Goal: Task Accomplishment & Management: Complete application form

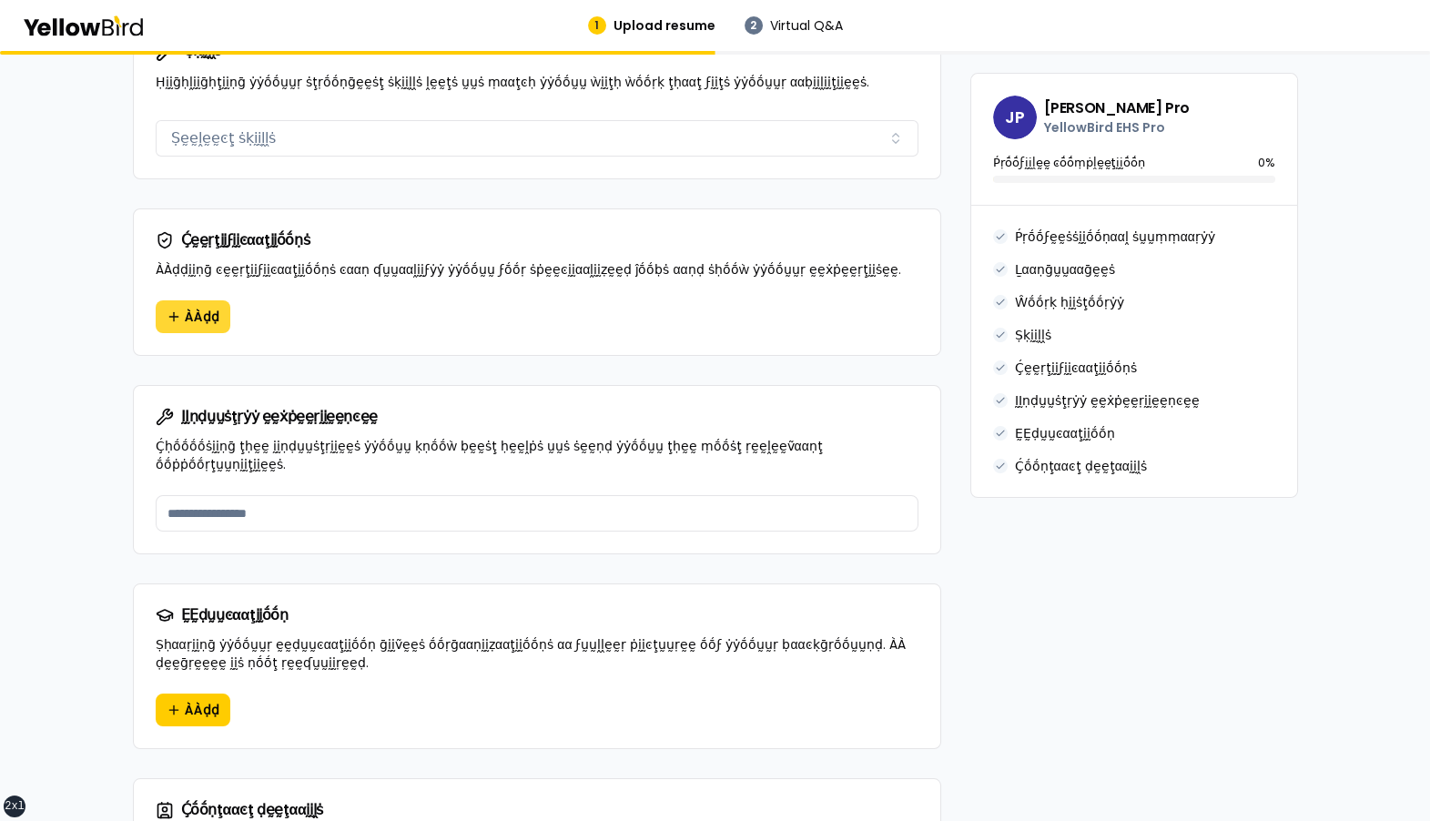
scroll to position [1296, 0]
click at [193, 308] on span "ÀÀḍḍ" at bounding box center [202, 317] width 35 height 18
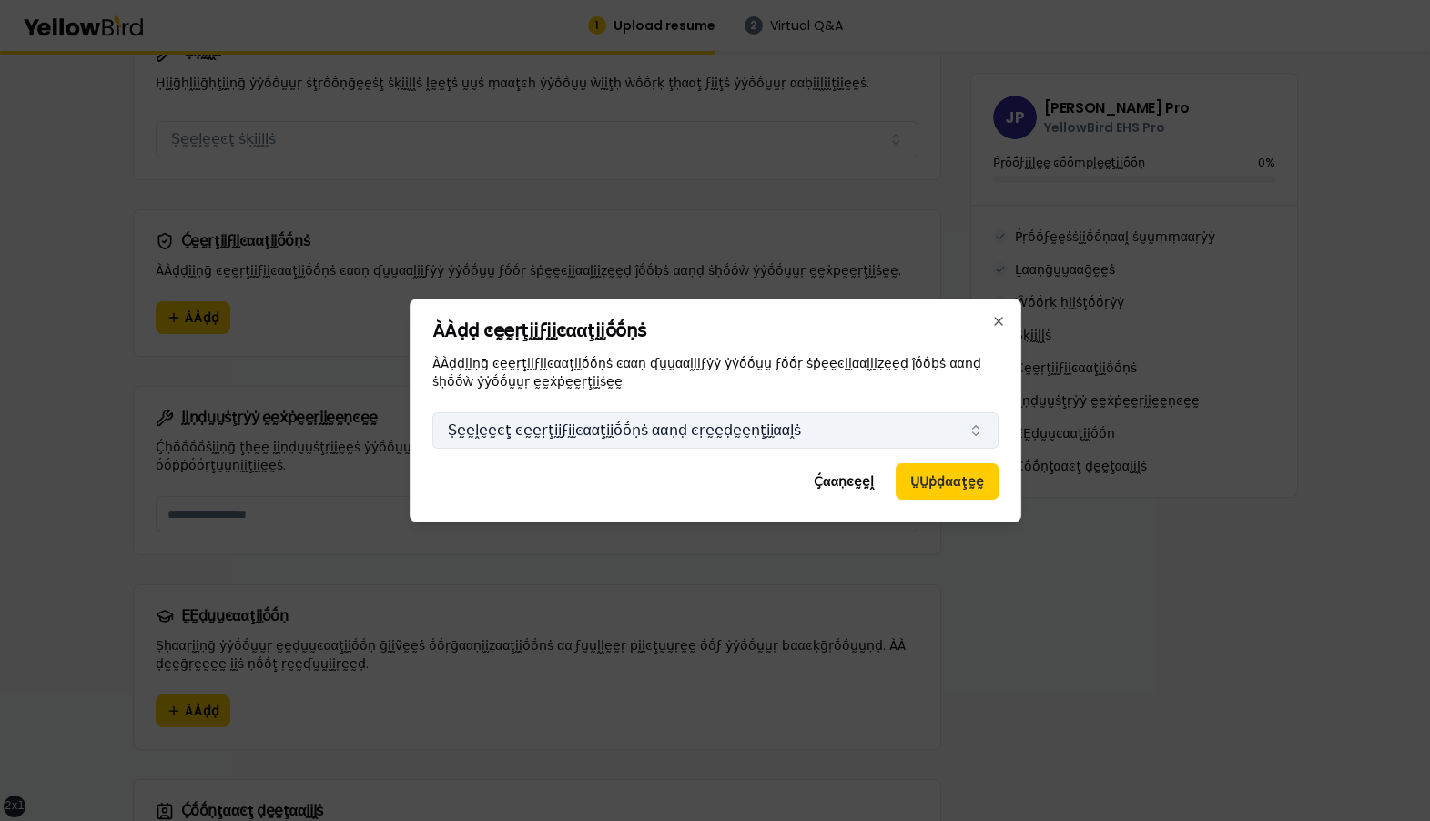
click at [732, 437] on button "Ṣḛḛḽḛḛͼţ ͼḛḛṛţḭḭϝḭḭͼααţḭḭṓṓṇṡ ααṇḍ ͼṛḛḛḍḛḛṇţḭḭααḽṡ" at bounding box center [715, 430] width 566 height 36
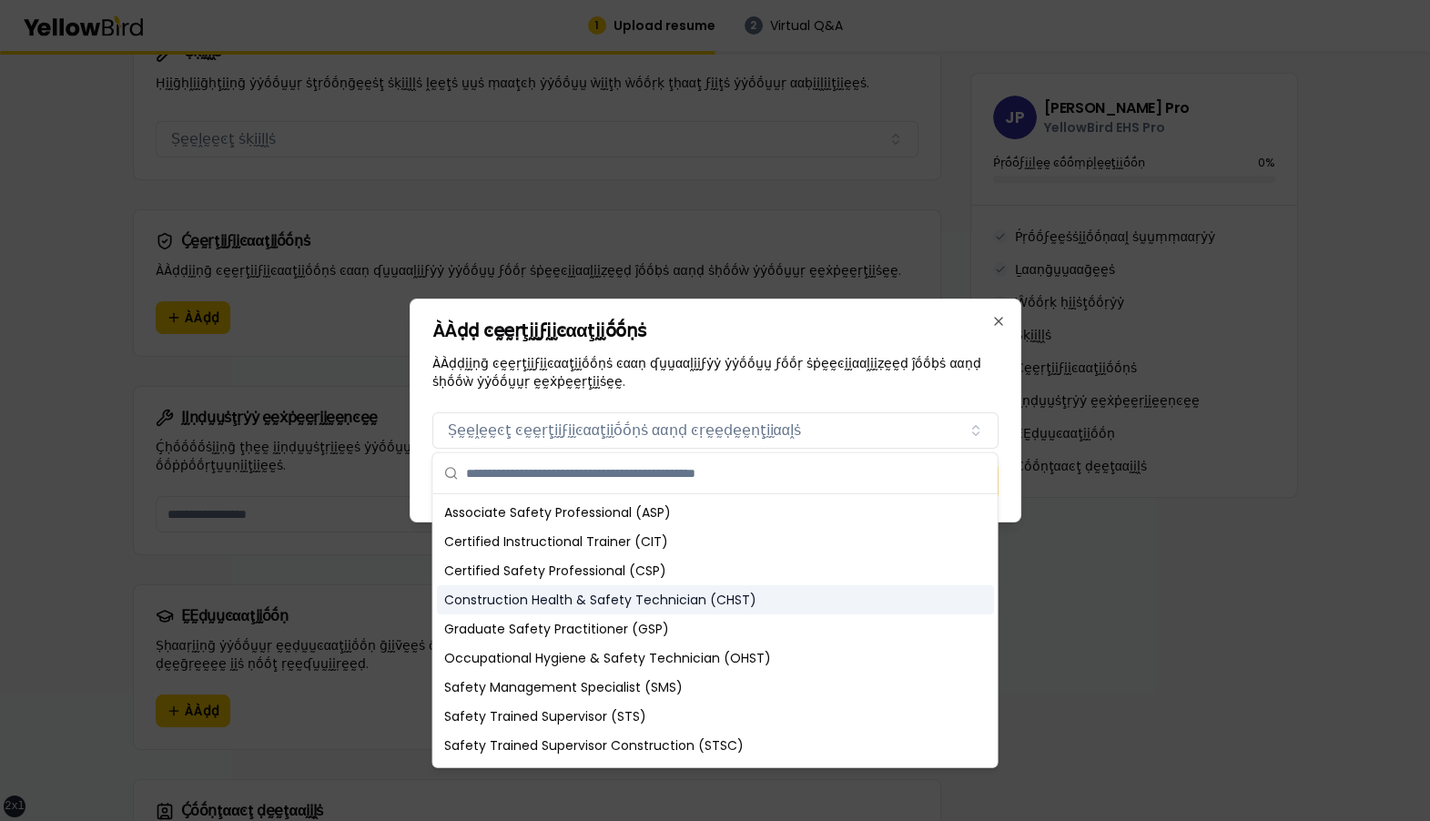
click at [619, 591] on div "Construction Health & Safety Technician (CHST)" at bounding box center [715, 599] width 557 height 29
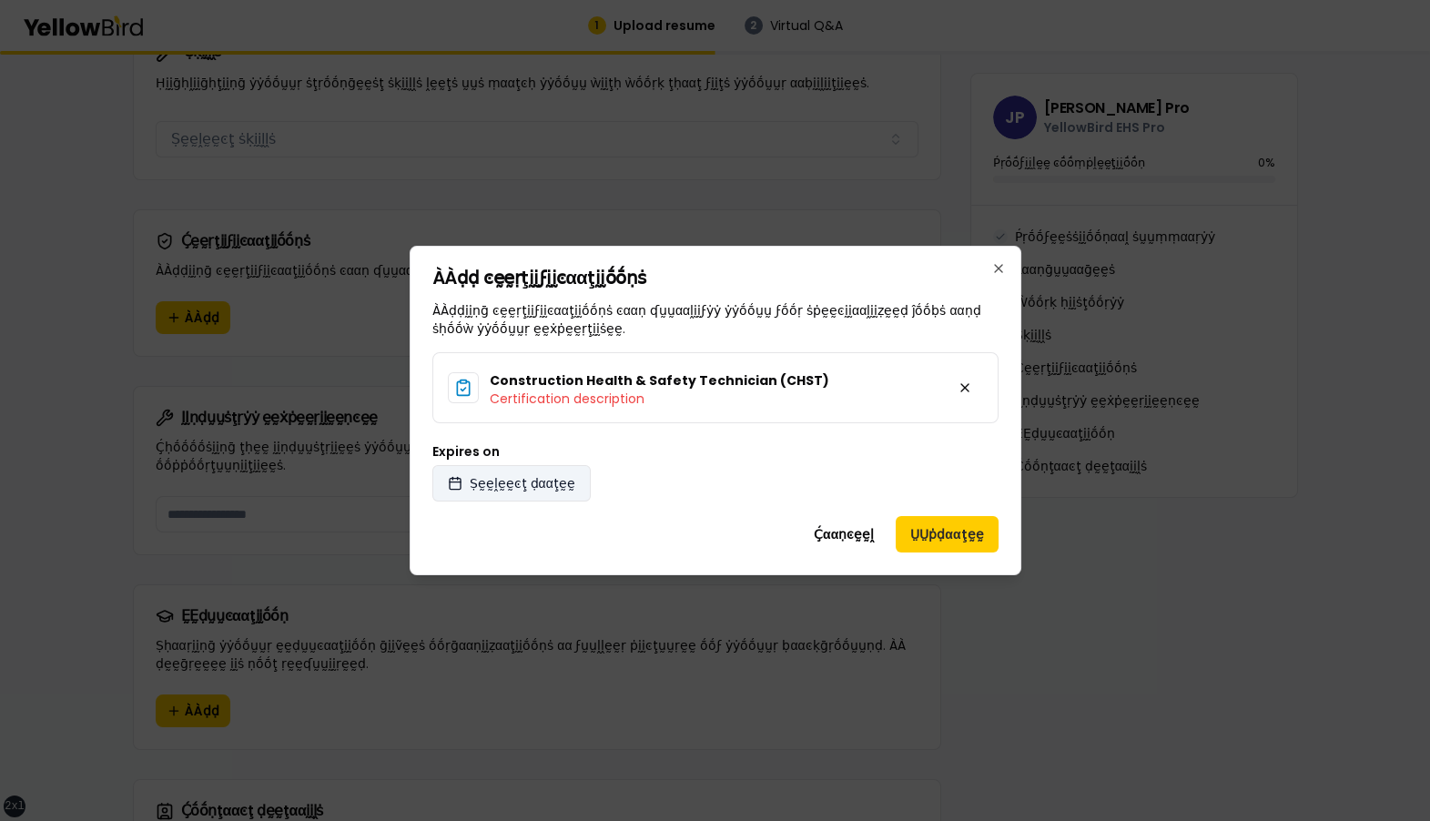
click at [551, 483] on span "Ṣḛḛḽḛḛͼţ ḍααţḛḛ" at bounding box center [523, 483] width 106 height 18
select select "*"
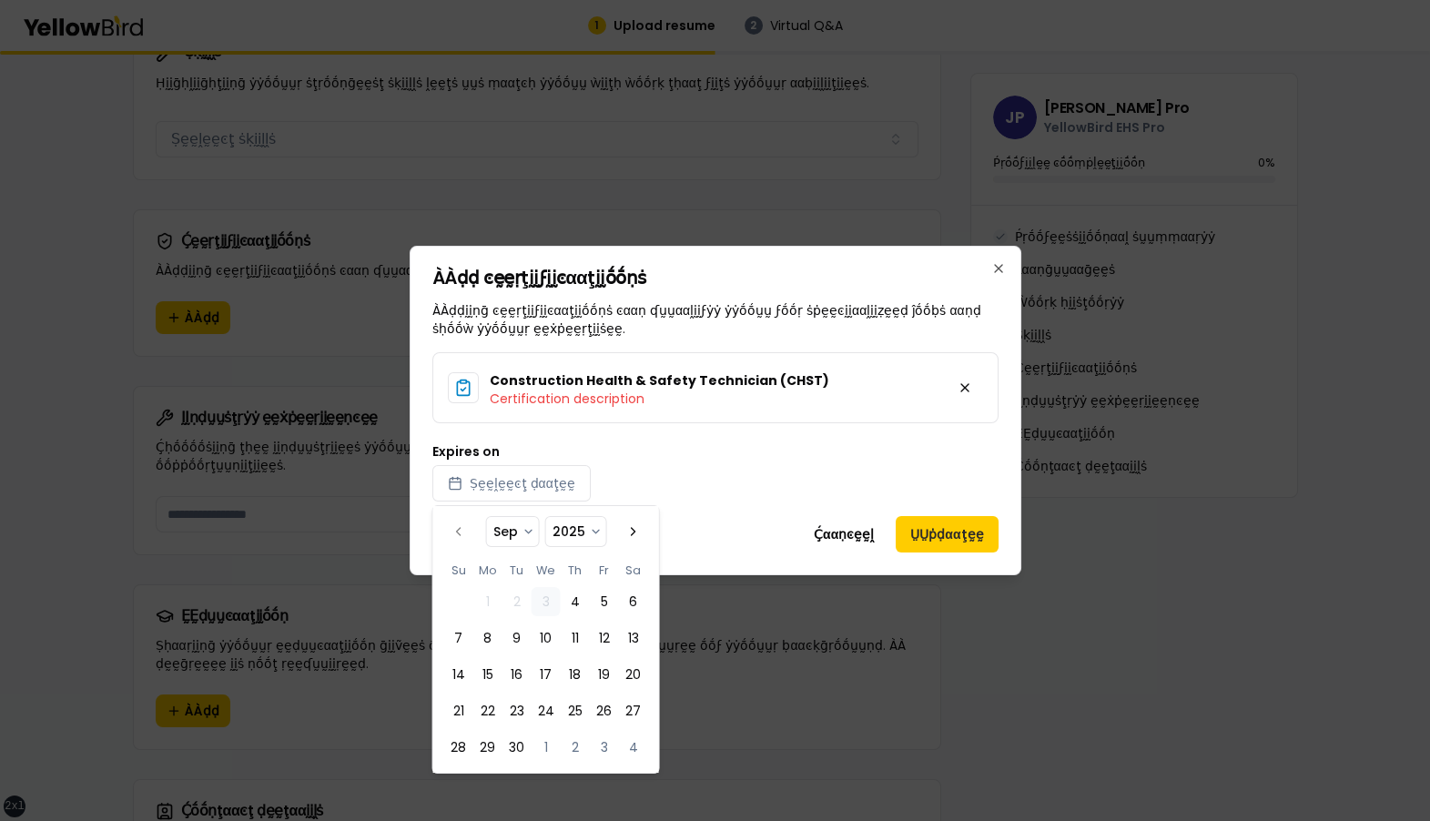
click at [586, 527] on select "**** **** **** **** **** **** **** **** **** **** **** **** **** **** **** ****…" at bounding box center [575, 531] width 60 height 29
select select "****"
click at [545, 517] on select "**** **** **** **** **** **** **** **** **** **** **** **** **** **** **** ****…" at bounding box center [575, 531] width 60 height 29
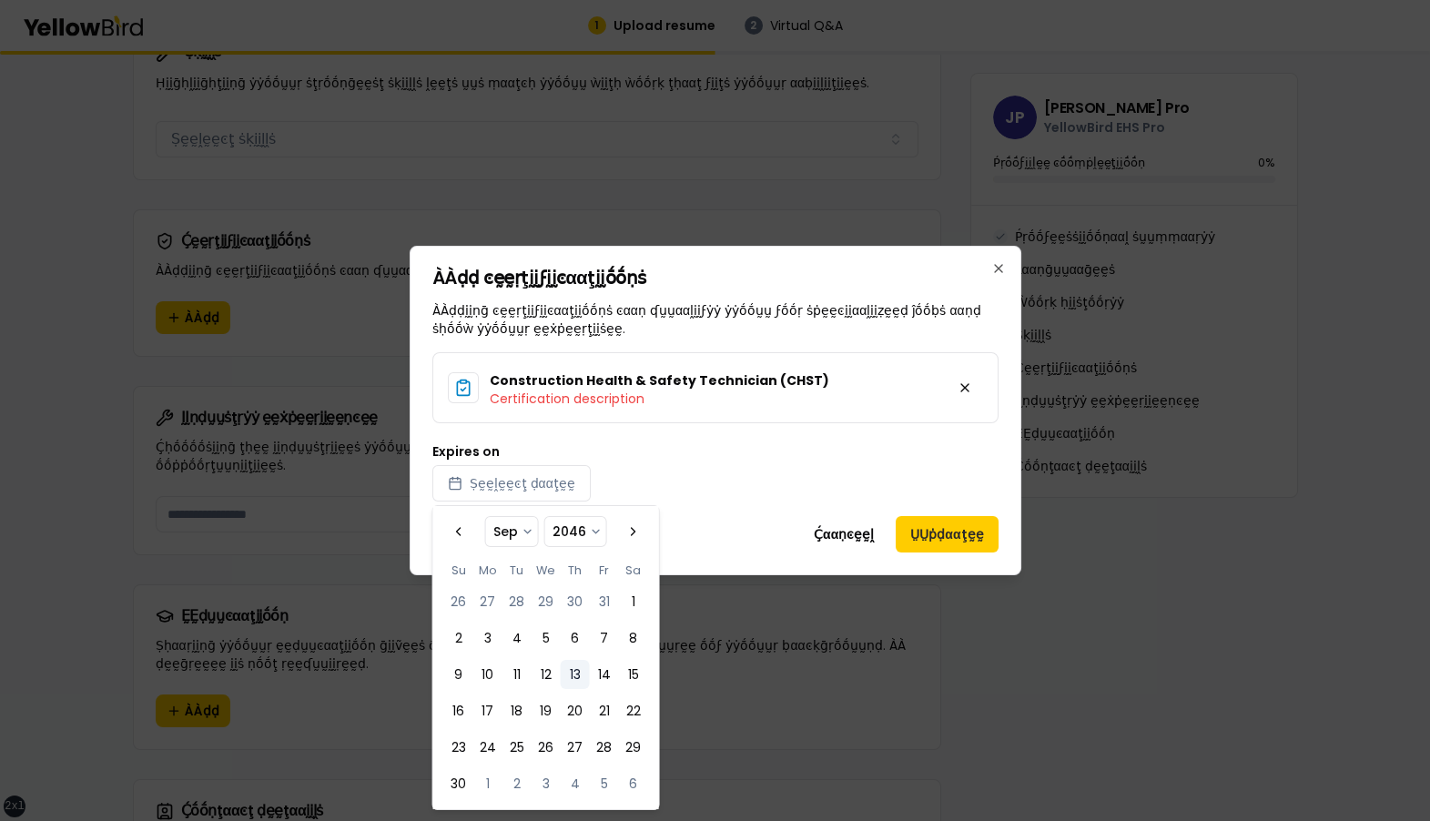
click at [577, 666] on button "13" at bounding box center [575, 674] width 29 height 29
select select "*"
select select "****"
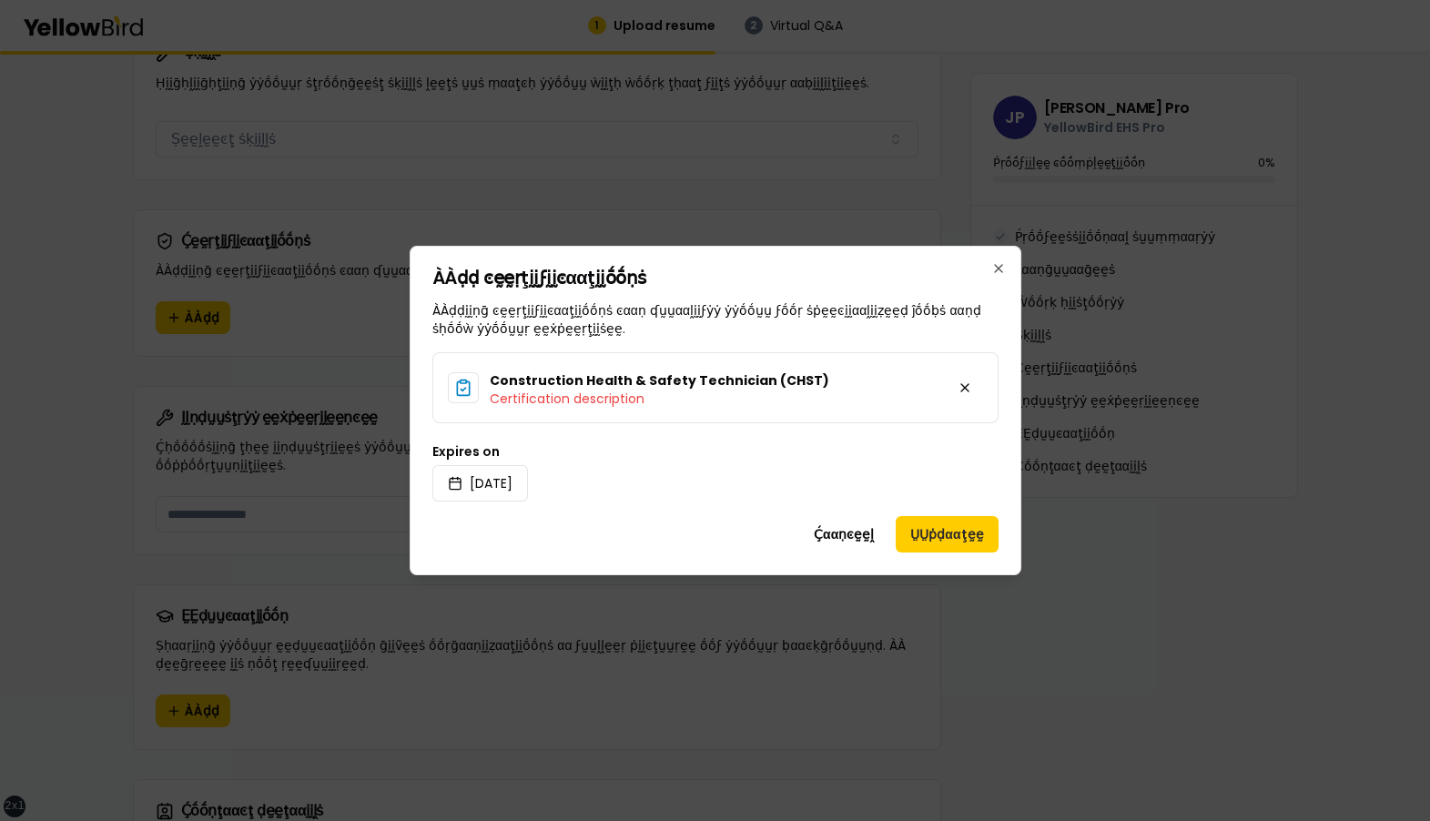
click at [721, 509] on div "ÀÀḍḍ ͼḛḛṛţḭḭϝḭḭͼααţḭḭṓṓṇṡ ÀÀḍḍḭḭṇḡ ͼḛḛṛţḭḭϝḭḭͼααţḭḭṓṓṇṡ ͼααṇ ʠṵṵααḽḭḭϝẏẏ ẏẏṓṓṵṵ…" at bounding box center [715, 410] width 612 height 329
click at [516, 475] on button "2046/09/13" at bounding box center [480, 483] width 96 height 36
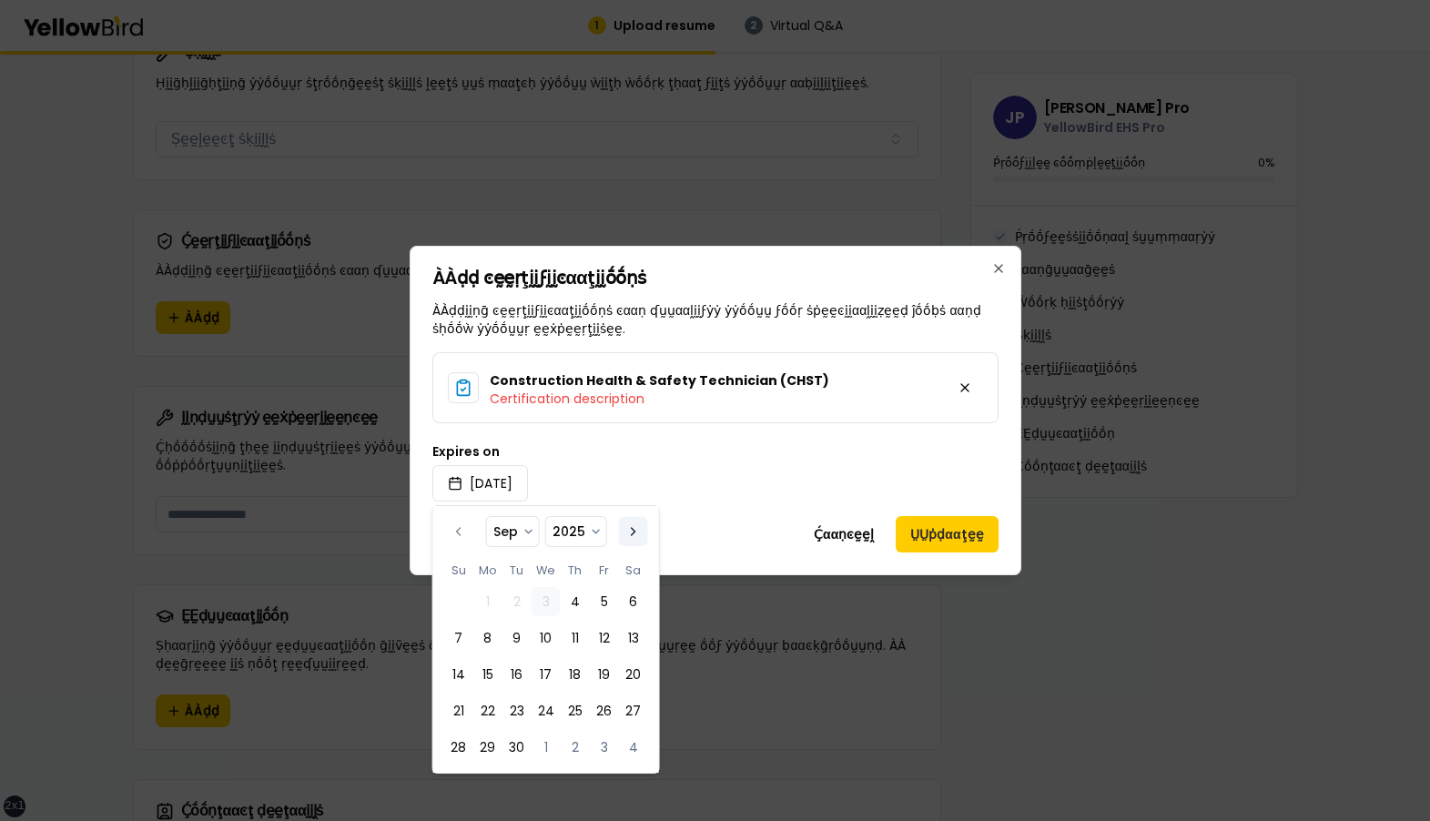
click at [635, 530] on button "Go to the Next Month" at bounding box center [633, 531] width 29 height 29
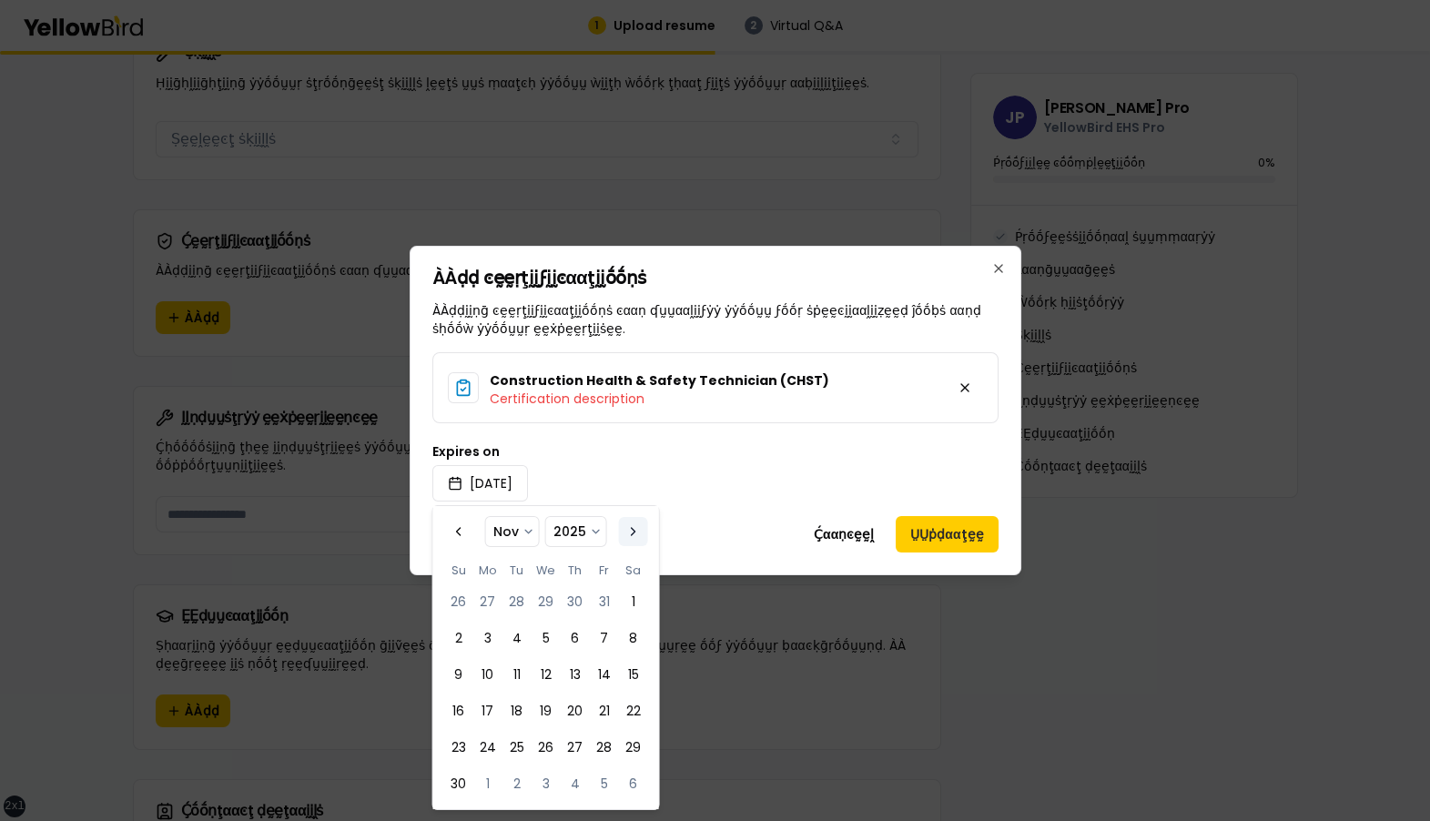
click at [635, 530] on button "Go to the Next Month" at bounding box center [633, 531] width 29 height 29
select select "*"
select select "****"
click at [635, 530] on button "Go to the Next Month" at bounding box center [633, 531] width 29 height 29
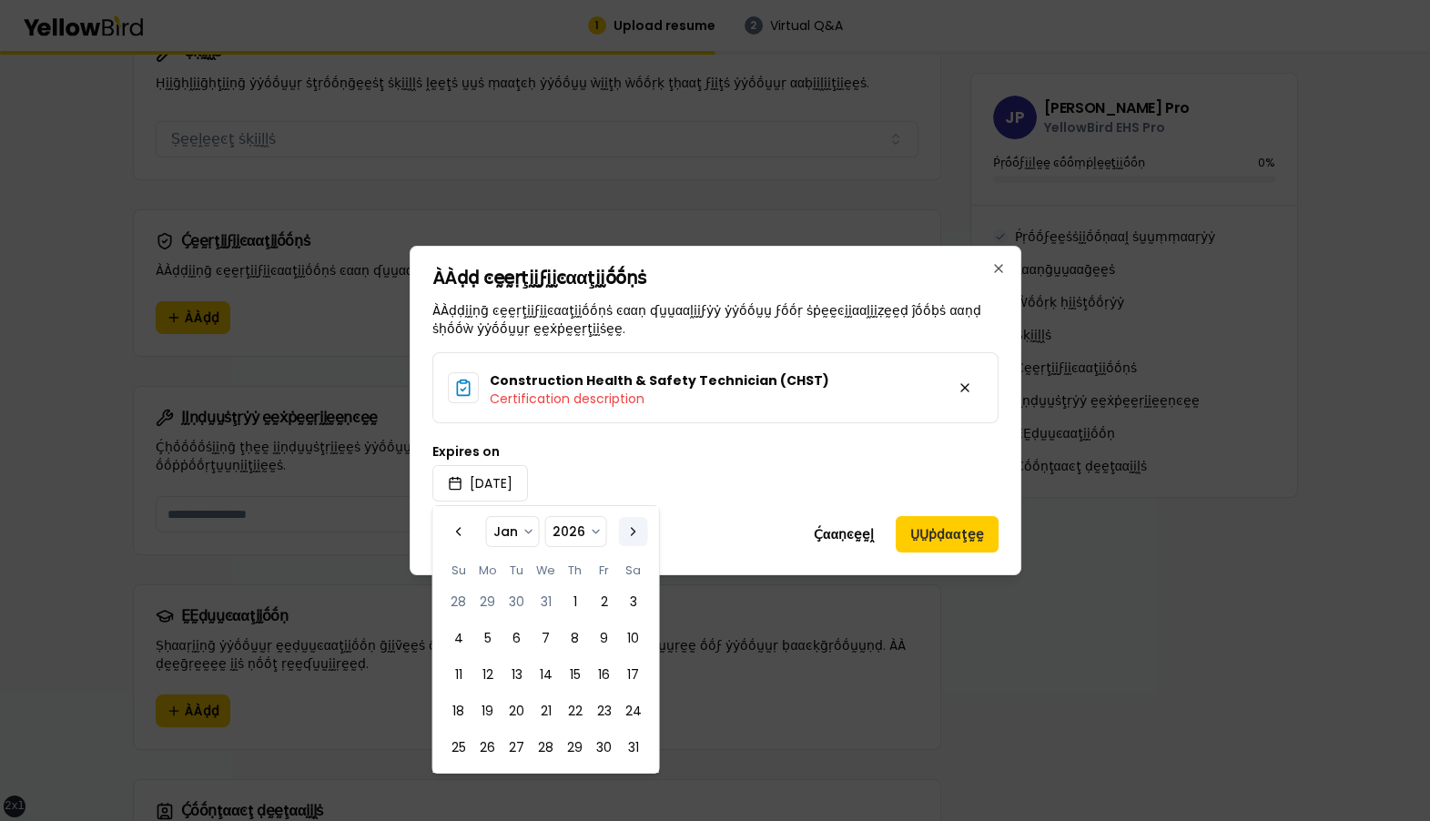
click at [635, 530] on button "Go to the Next Month" at bounding box center [633, 531] width 29 height 29
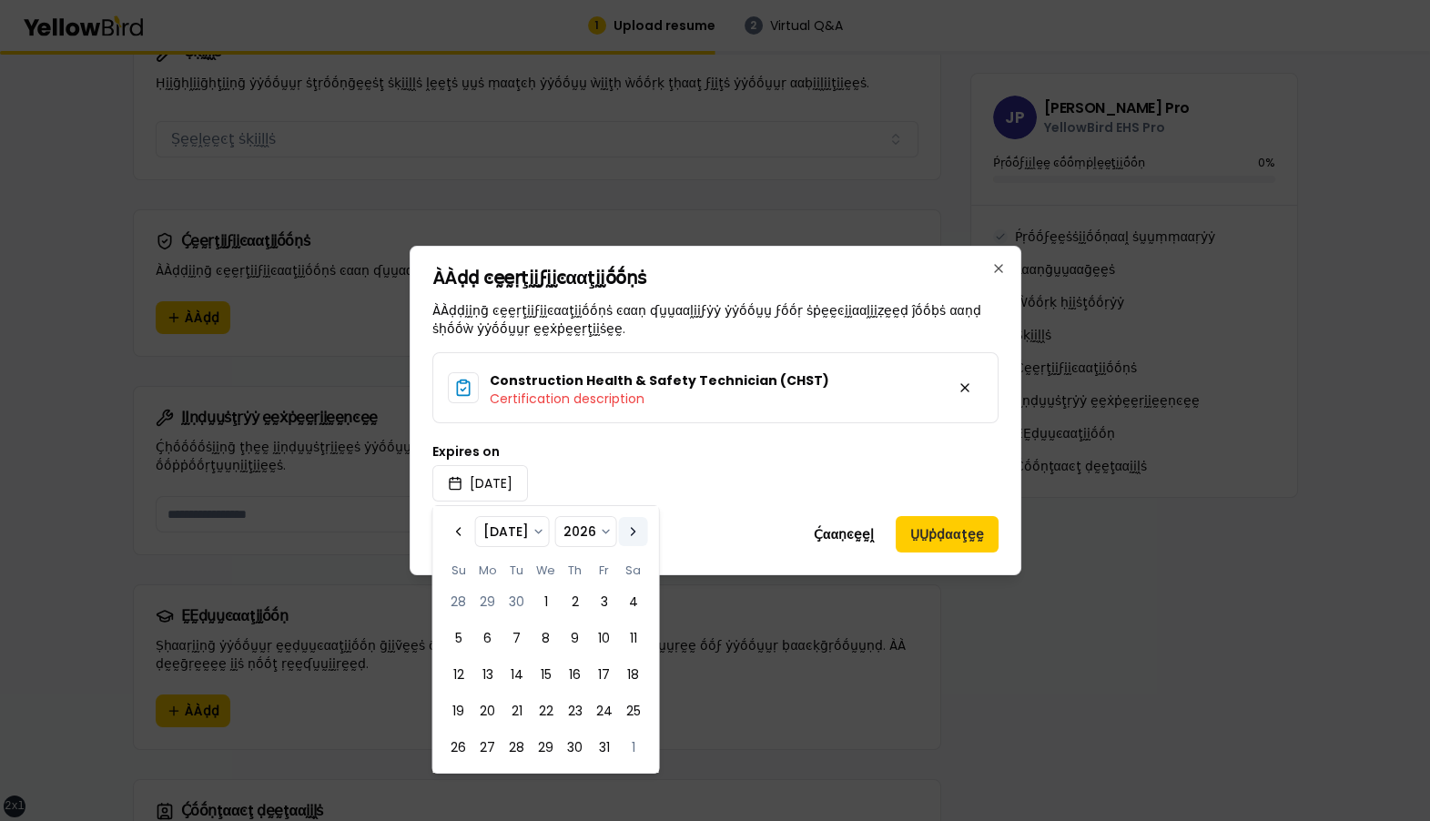
click at [635, 530] on button "Go to the Next Month" at bounding box center [633, 531] width 29 height 29
select select "*"
click at [602, 530] on select "**** **** **** **** **** **** **** **** **** **** **** **** **** **** **** ****…" at bounding box center [576, 531] width 60 height 29
click at [546, 517] on select "**** **** **** **** **** **** **** **** **** **** **** **** **** **** **** ****…" at bounding box center [576, 531] width 60 height 29
click at [583, 533] on select "**** **** **** **** **** **** **** **** **** **** **** **** **** **** **** ****…" at bounding box center [576, 531] width 61 height 29
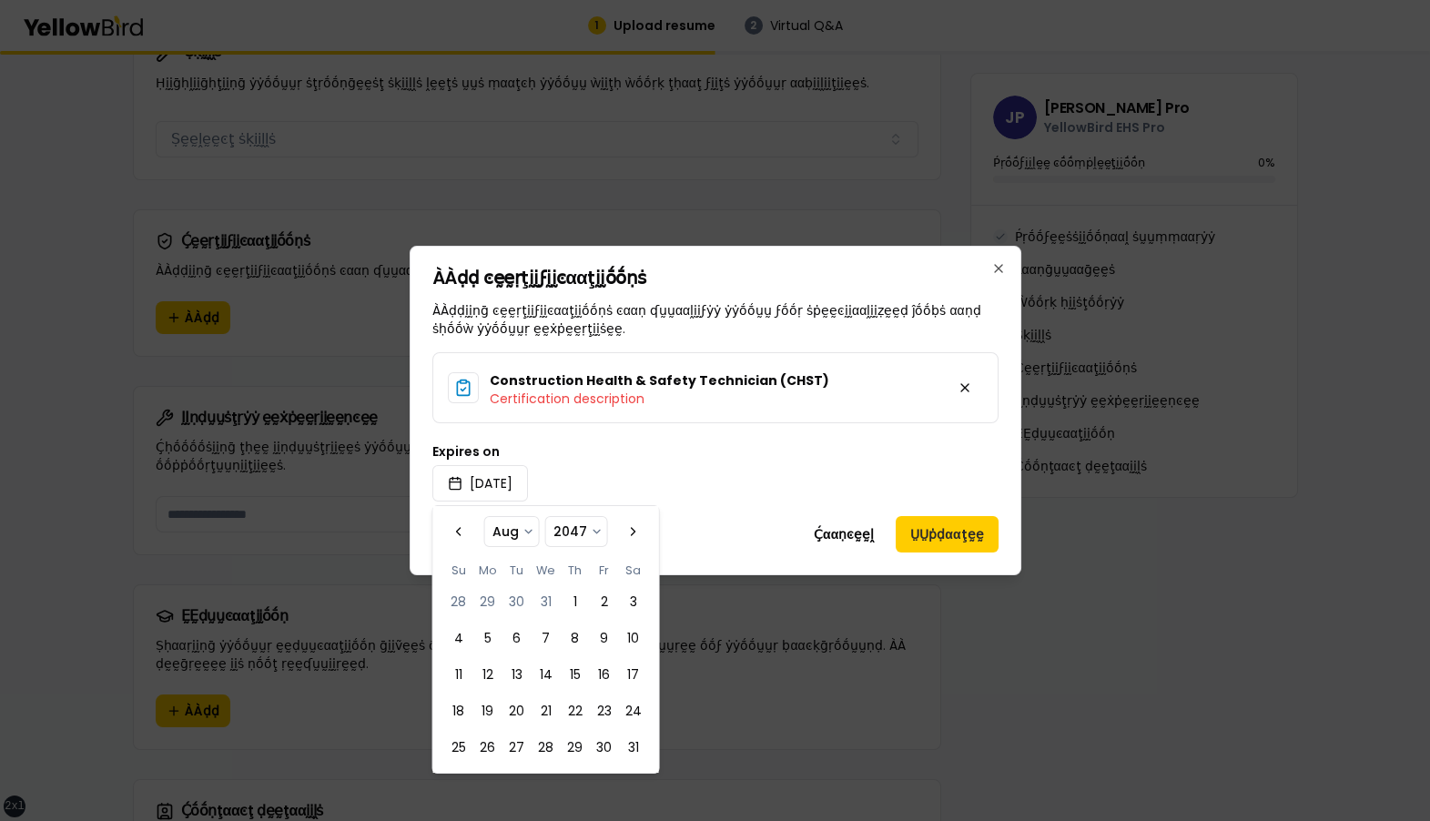
select select "****"
click at [546, 517] on select "**** **** **** **** **** **** **** **** **** **** **** **** **** **** **** ****…" at bounding box center [576, 531] width 61 height 29
click at [460, 530] on button "Go to the Previous Month" at bounding box center [458, 531] width 29 height 29
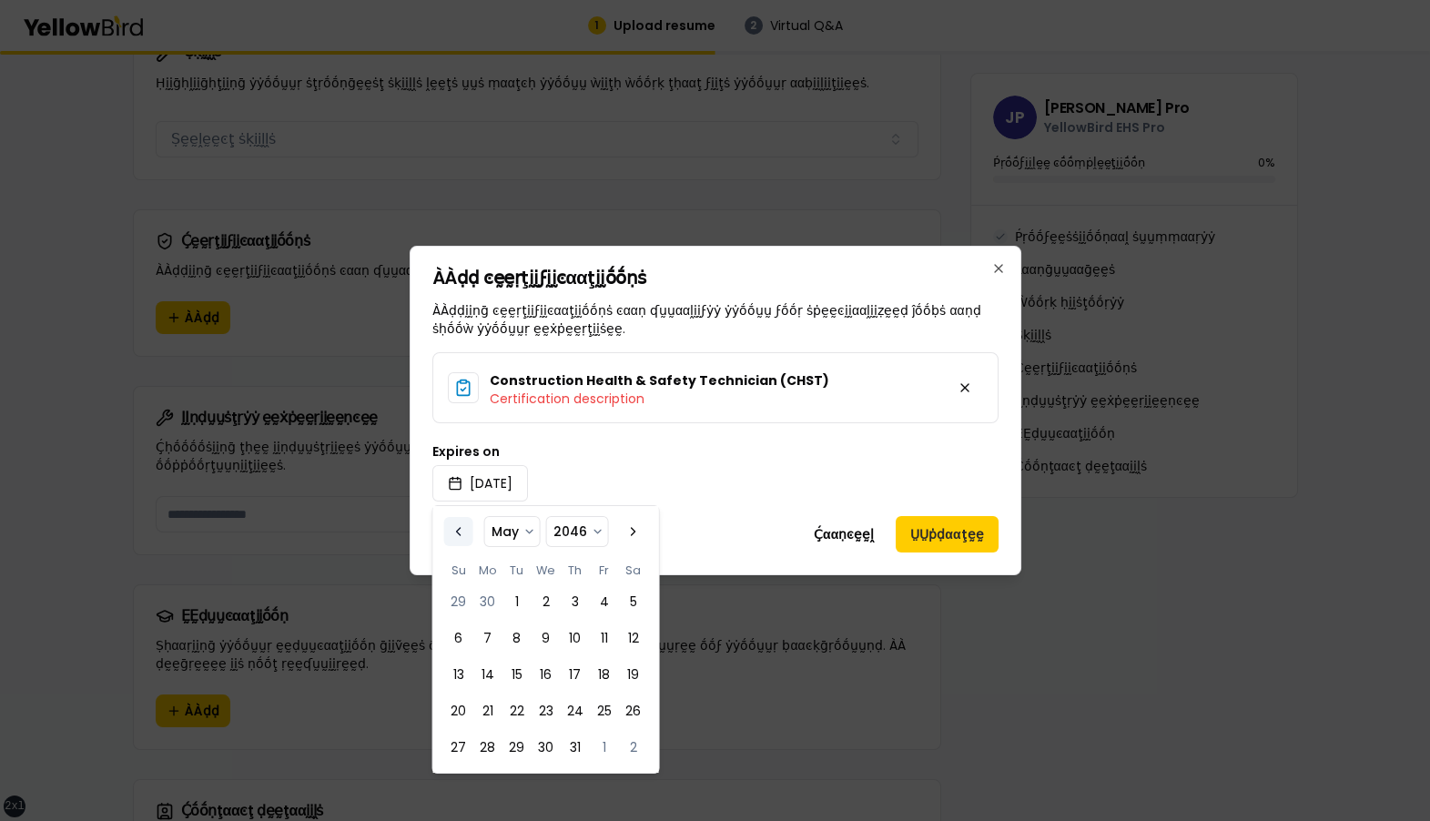
click at [460, 530] on button "Go to the Previous Month" at bounding box center [458, 531] width 29 height 29
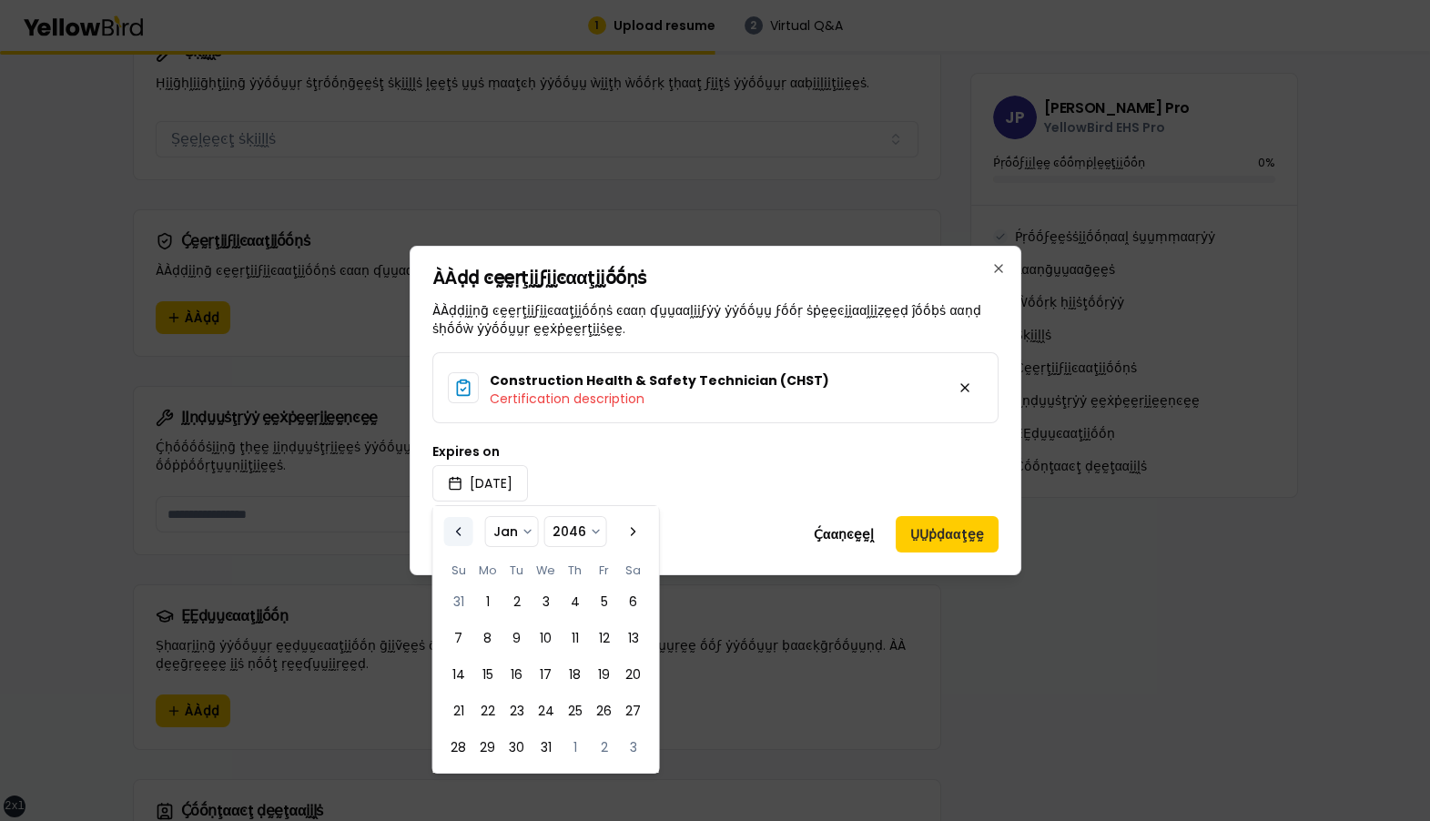
select select "**"
select select "****"
click at [460, 530] on button "Go to the Previous Month" at bounding box center [458, 531] width 29 height 29
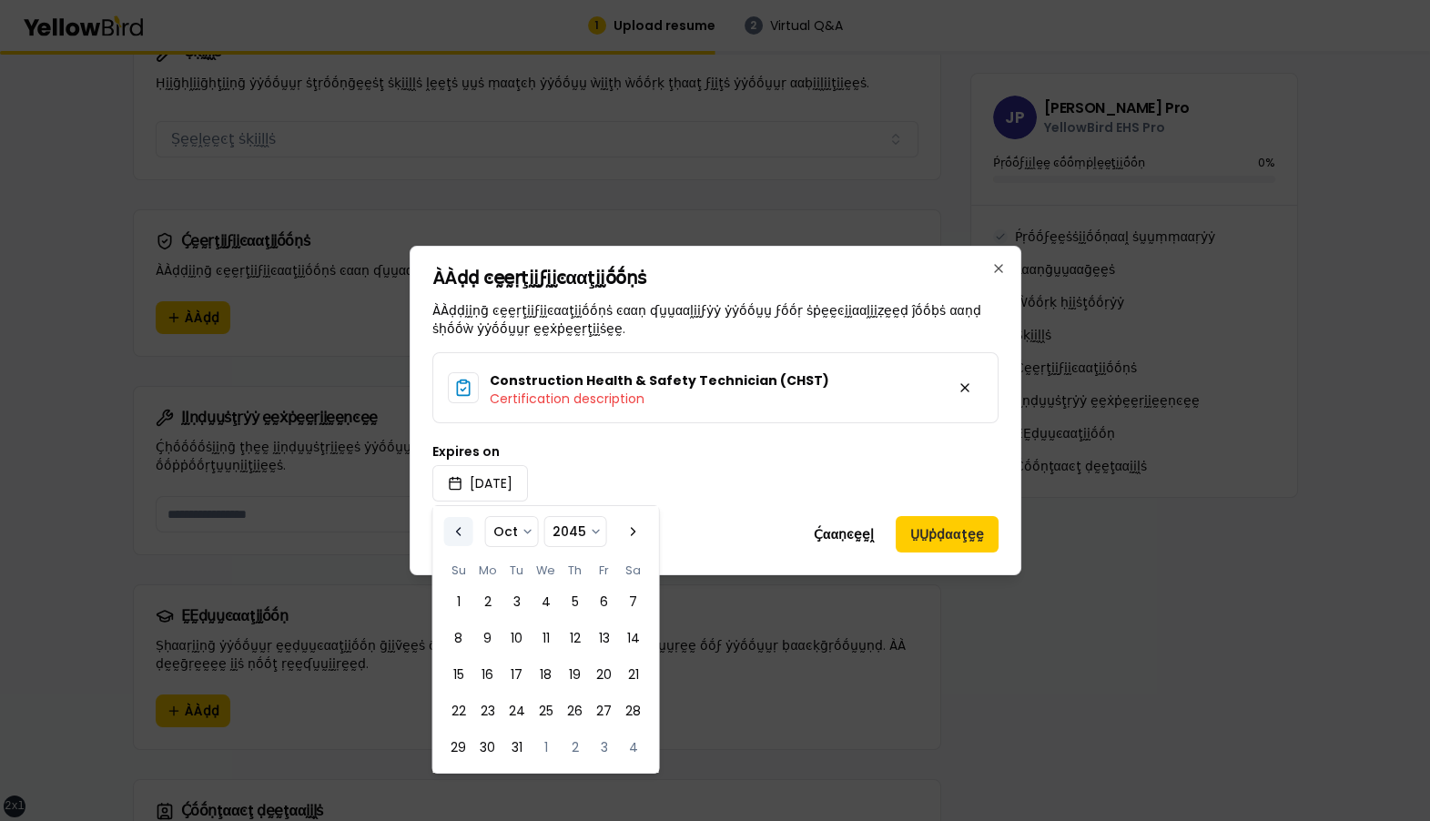
select select "*"
click at [597, 531] on select "**** **** **** **** **** **** **** **** **** **** **** **** **** **** **** ****…" at bounding box center [575, 531] width 61 height 29
select select "****"
click at [545, 517] on select "**** **** **** **** **** **** **** **** **** **** **** **** **** **** **** ****…" at bounding box center [575, 531] width 61 height 29
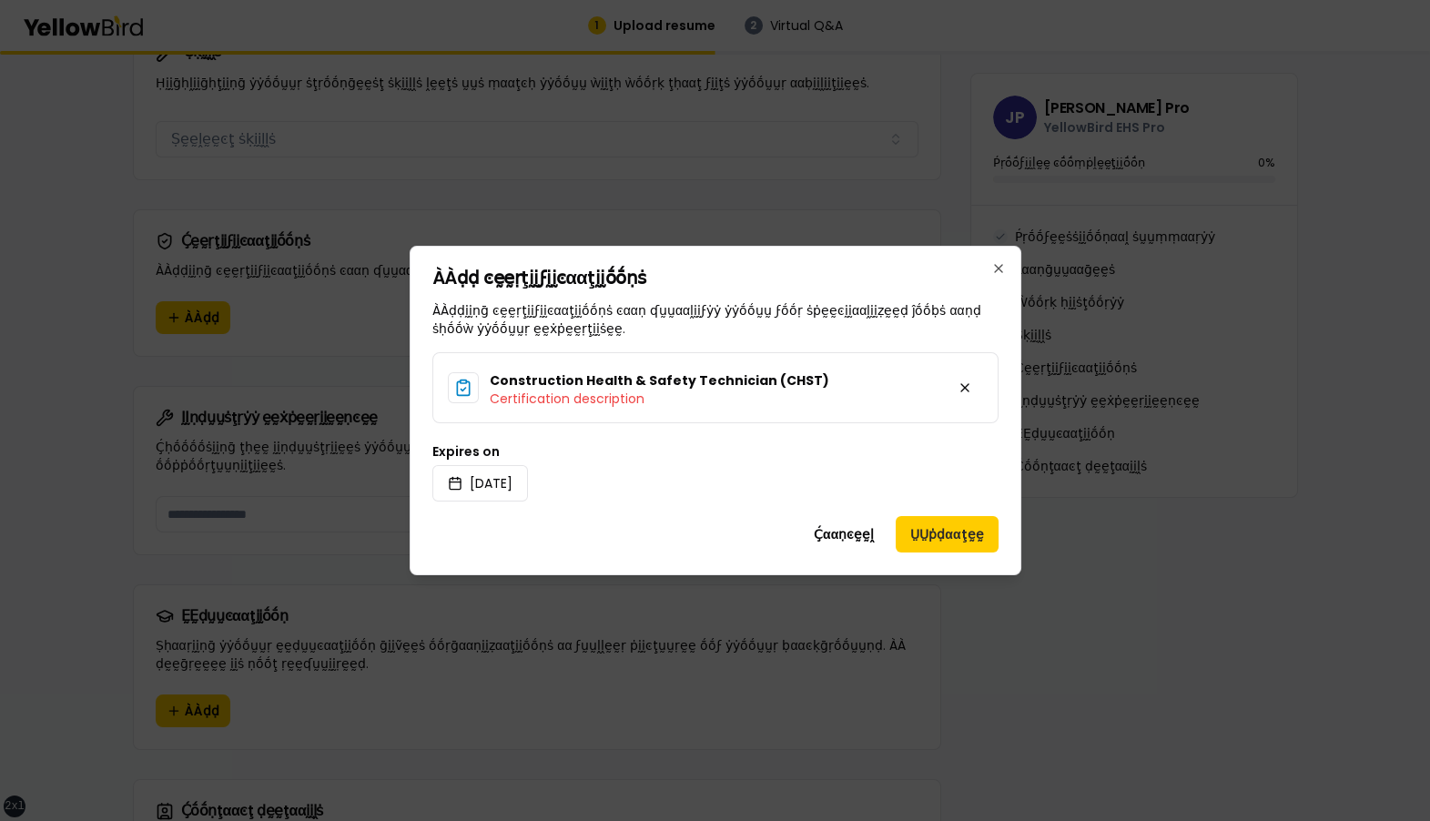
click at [678, 534] on div "Ḉααṇͼḛḛḽ ṲṲṗḍααţḛḛ" at bounding box center [715, 534] width 566 height 36
click at [778, 529] on div "Ḉααṇͼḛḛḽ ṲṲṗḍααţḛḛ" at bounding box center [715, 534] width 566 height 36
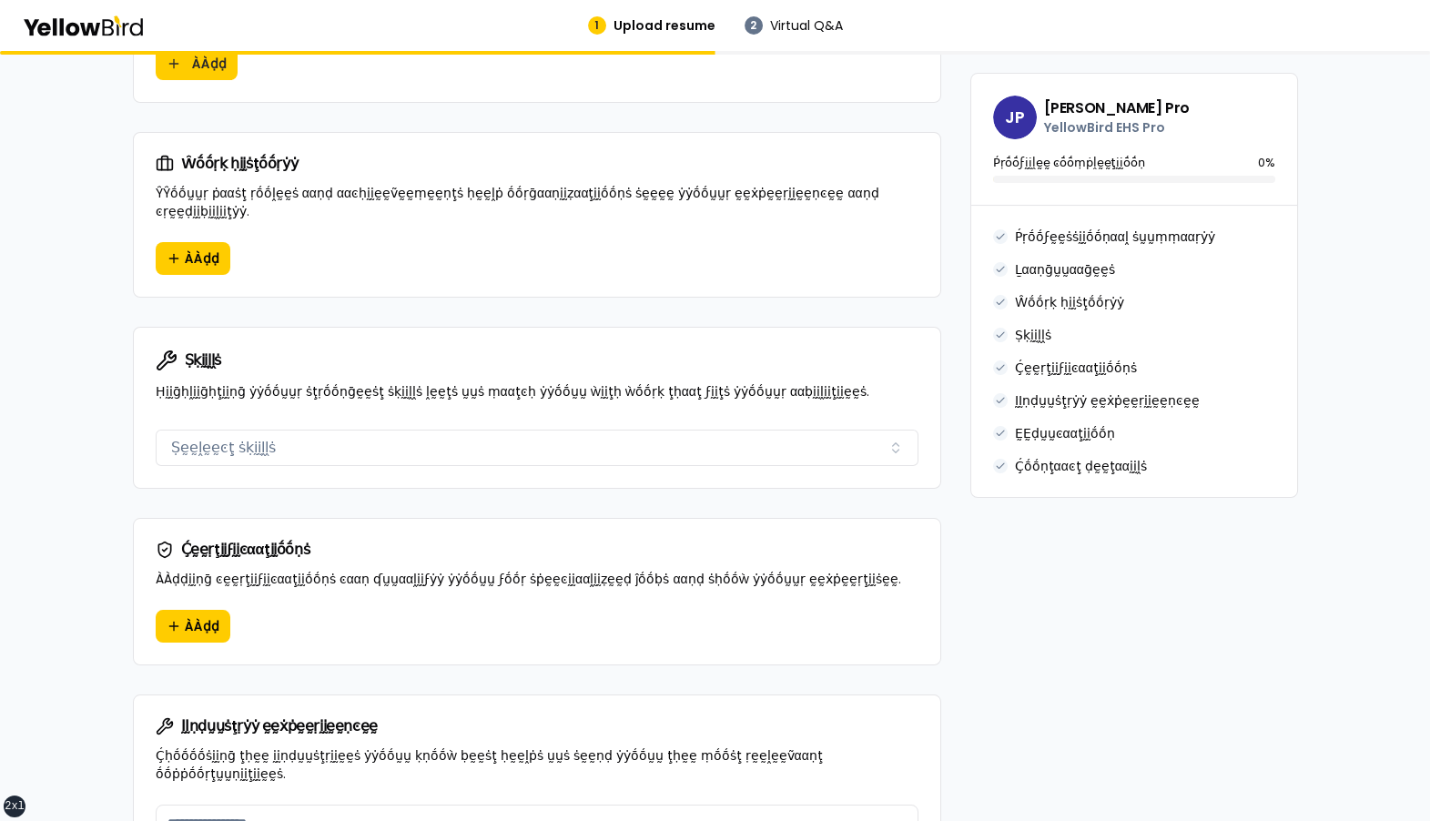
scroll to position [1004, 0]
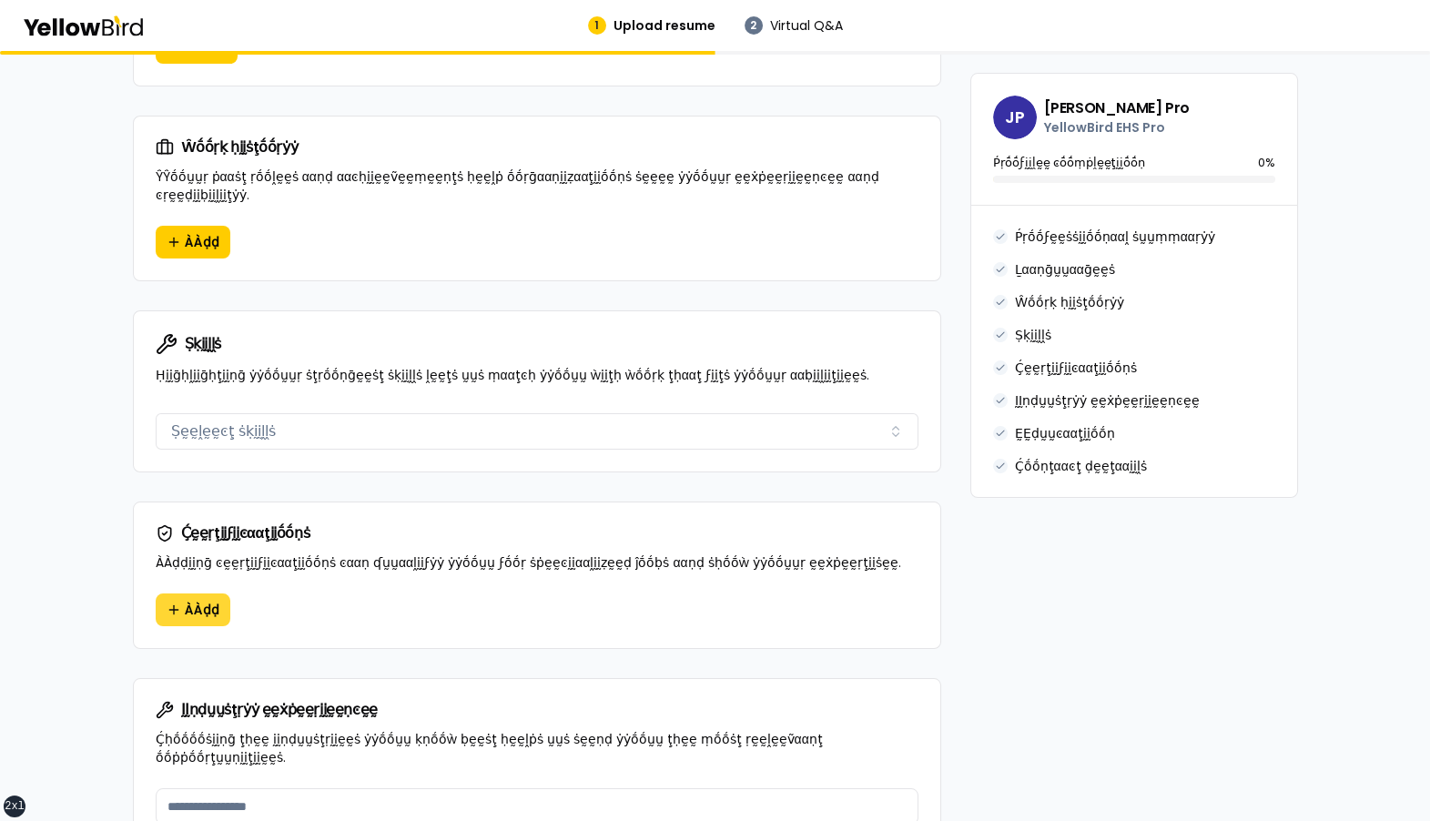
click at [197, 593] on button "ÀÀḍḍ" at bounding box center [193, 609] width 75 height 33
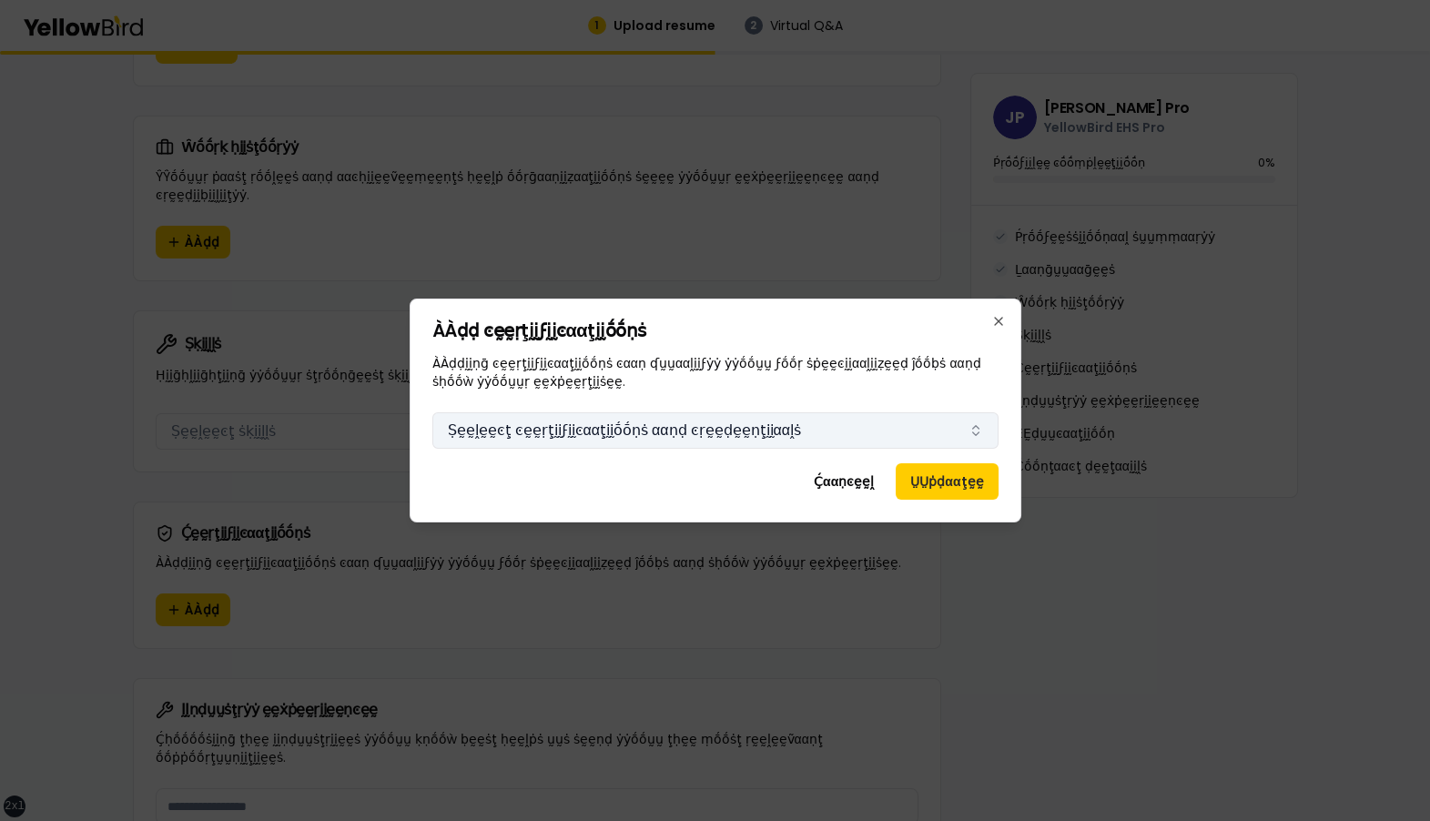
click at [577, 420] on button "Ṣḛḛḽḛḛͼţ ͼḛḛṛţḭḭϝḭḭͼααţḭḭṓṓṇṡ ααṇḍ ͼṛḛḛḍḛḛṇţḭḭααḽṡ" at bounding box center [715, 430] width 566 height 36
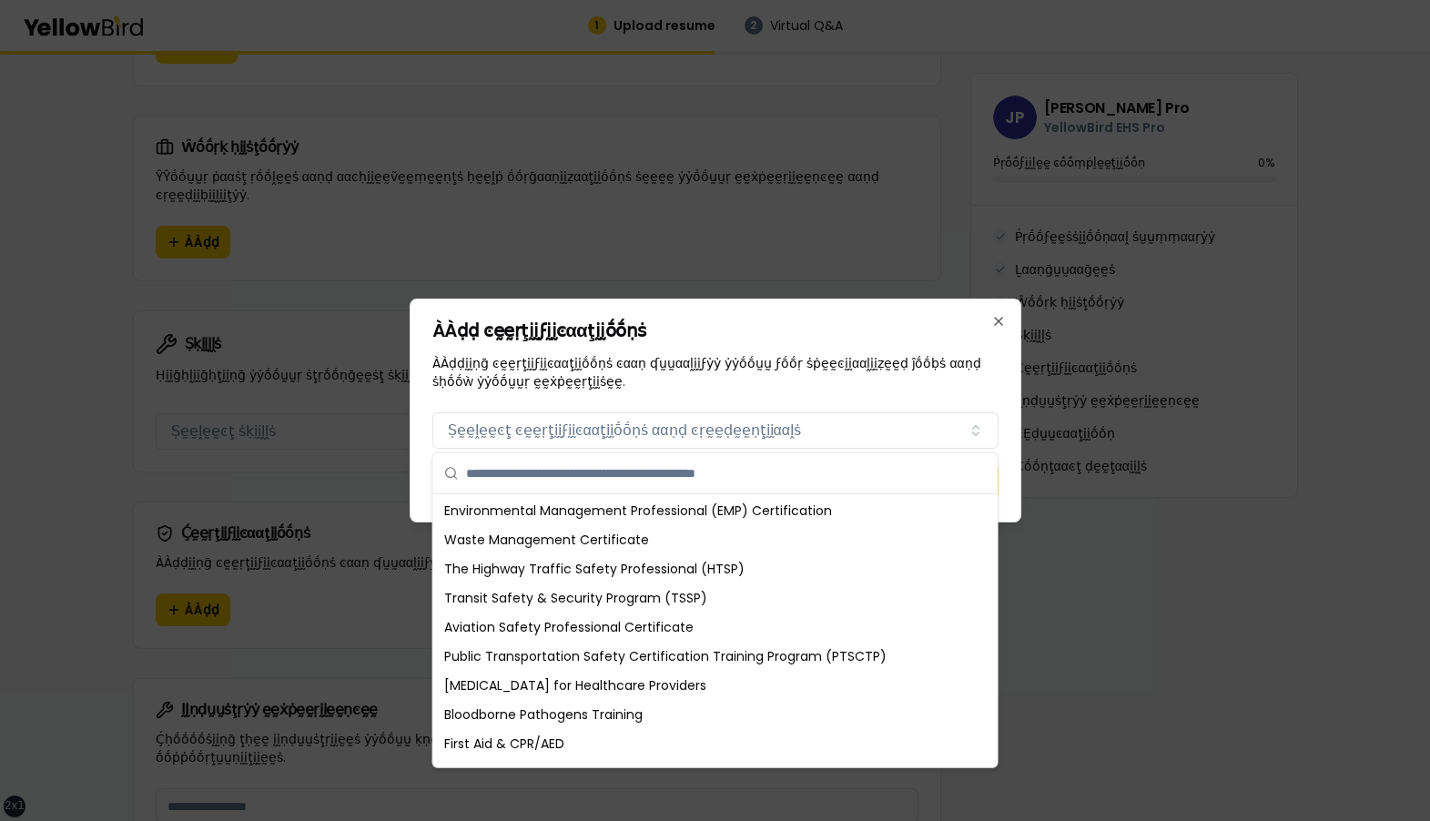
scroll to position [2216, 0]
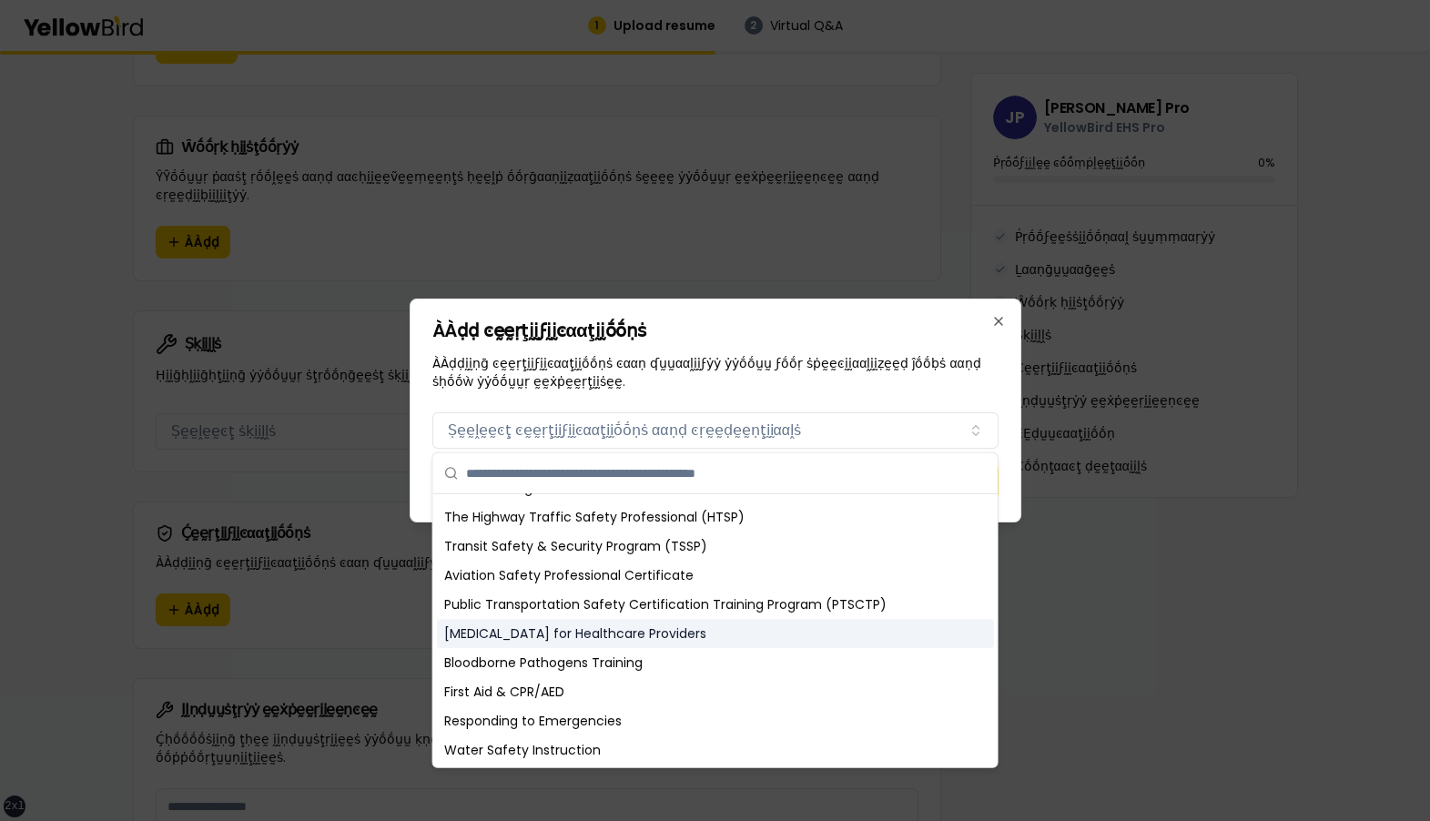
click at [586, 623] on div "[MEDICAL_DATA] for Healthcare Providers" at bounding box center [715, 633] width 557 height 29
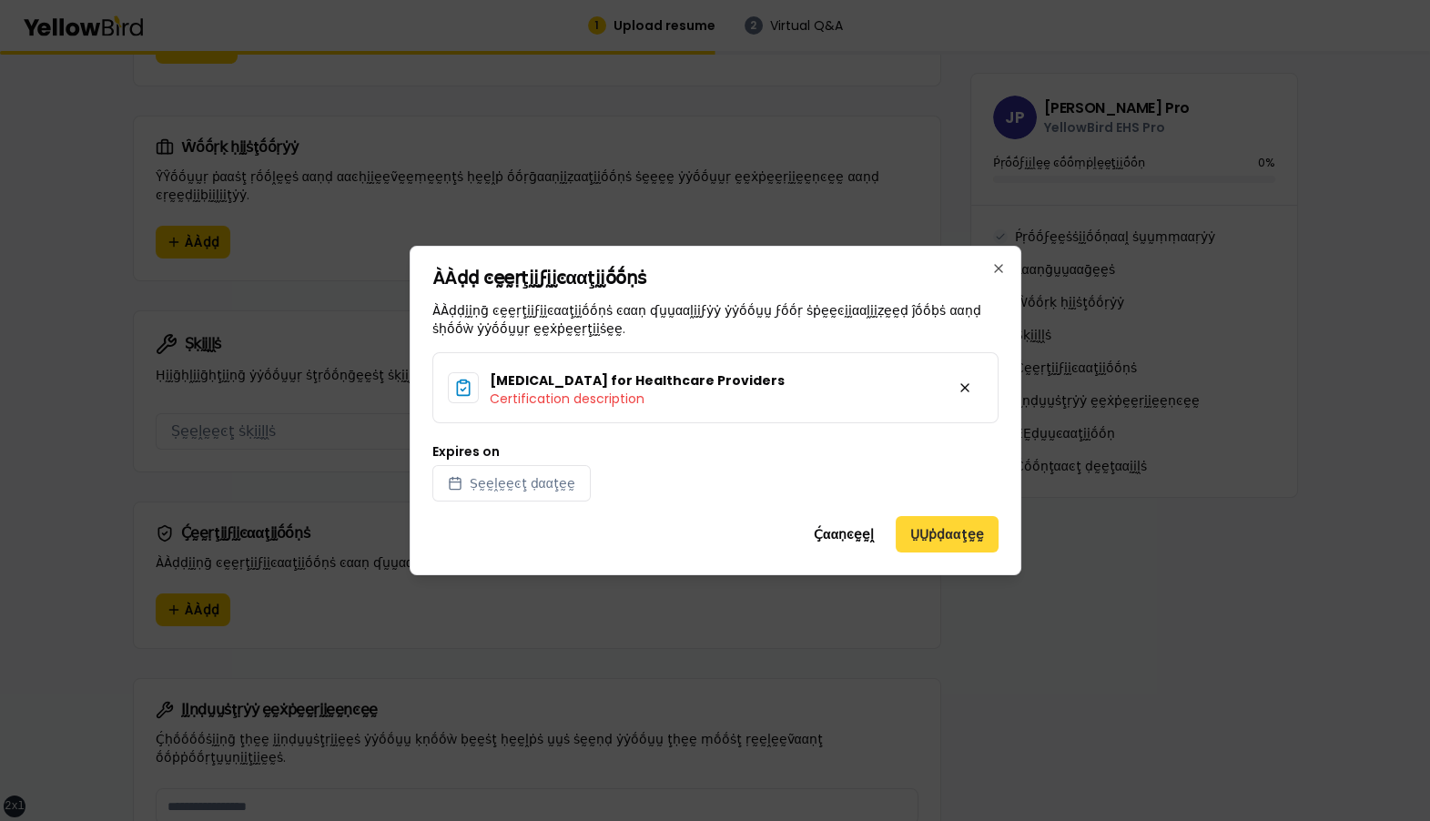
click at [914, 532] on button "ṲṲṗḍααţḛḛ" at bounding box center [946, 534] width 102 height 36
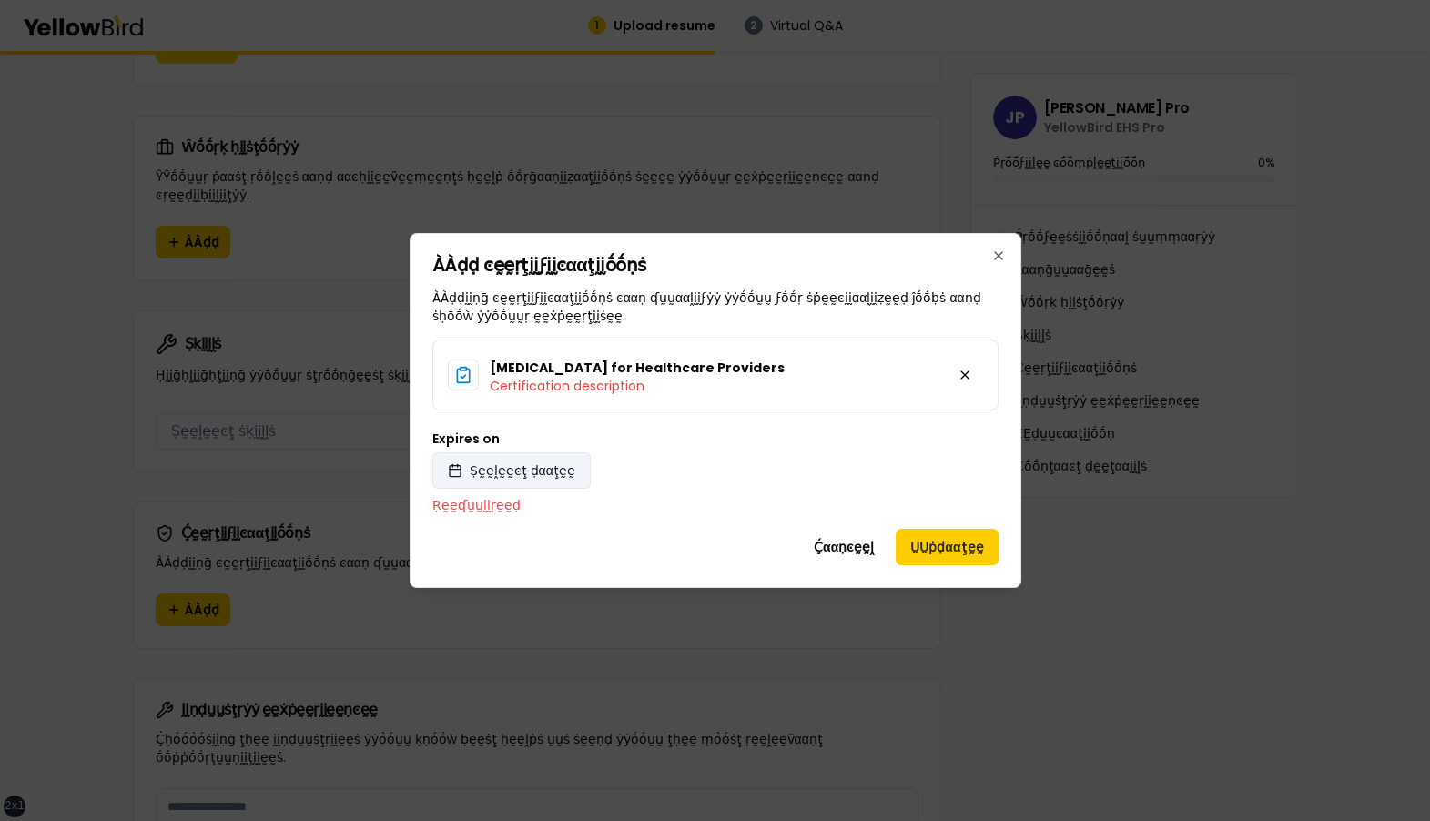
click at [518, 471] on span "Ṣḛḛḽḛḛͼţ ḍααţḛḛ" at bounding box center [523, 470] width 106 height 18
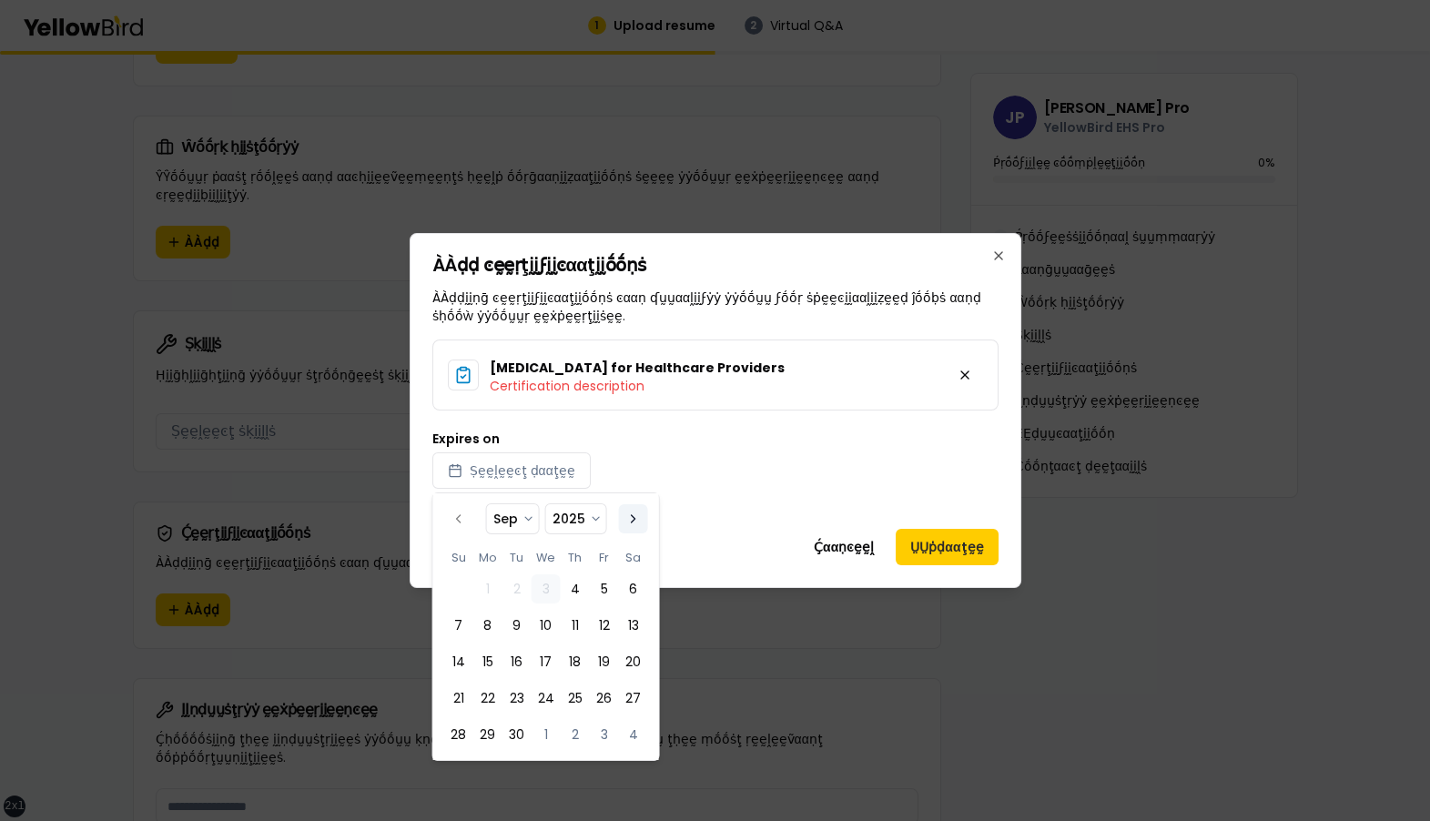
click at [628, 514] on button "Go to the Next Month" at bounding box center [633, 518] width 29 height 29
select select "*"
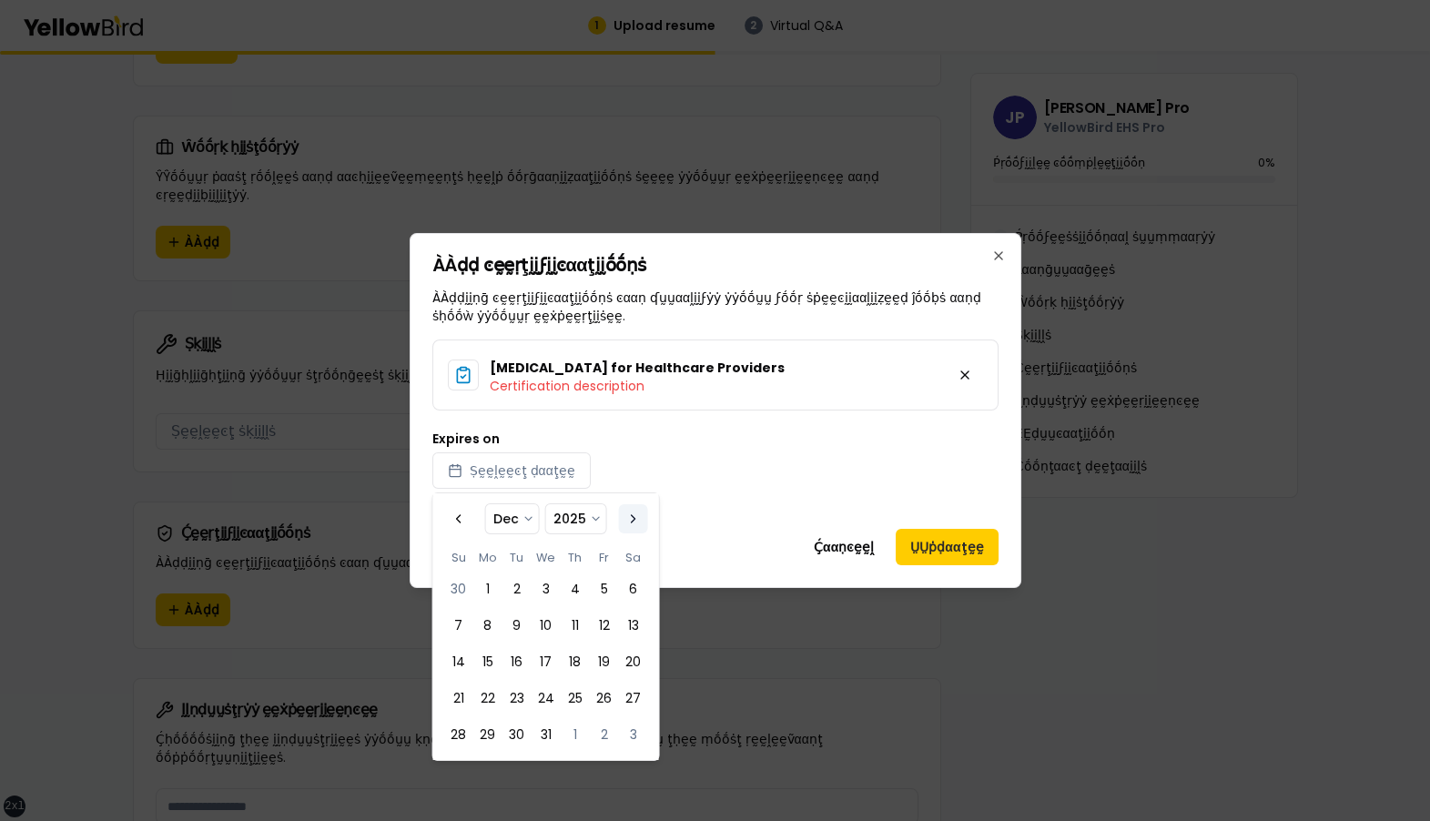
select select "****"
click at [449, 512] on button "Go to the Previous Month" at bounding box center [458, 518] width 29 height 29
select select "**"
select select "****"
click at [449, 512] on button "Go to the Previous Month" at bounding box center [458, 518] width 29 height 29
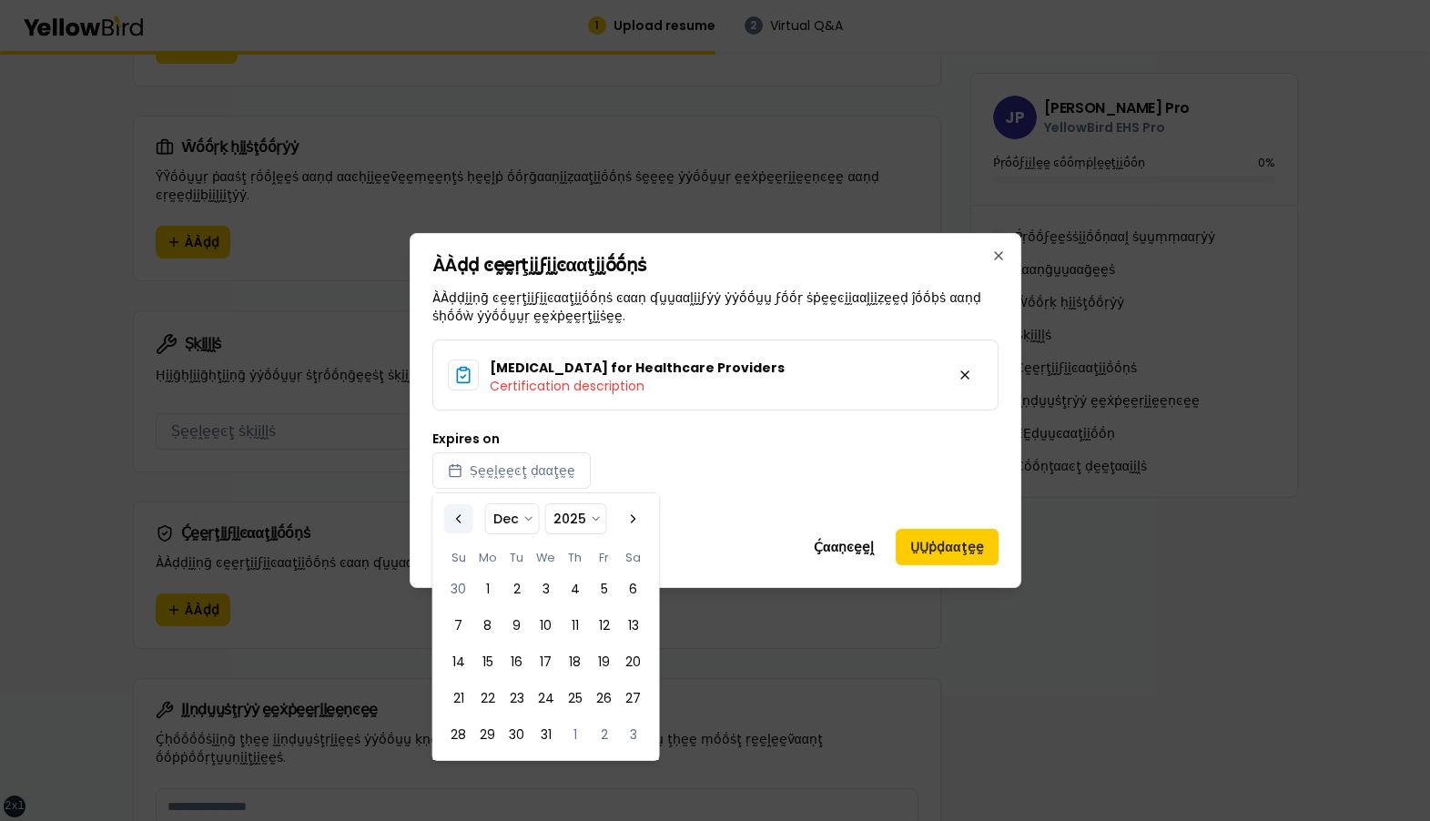
click at [449, 512] on button "Go to the Previous Month" at bounding box center [458, 518] width 29 height 29
select select "*"
click at [776, 506] on p "Ṛḛḛʠṵṵḭḭṛḛḛḍ" at bounding box center [715, 505] width 566 height 18
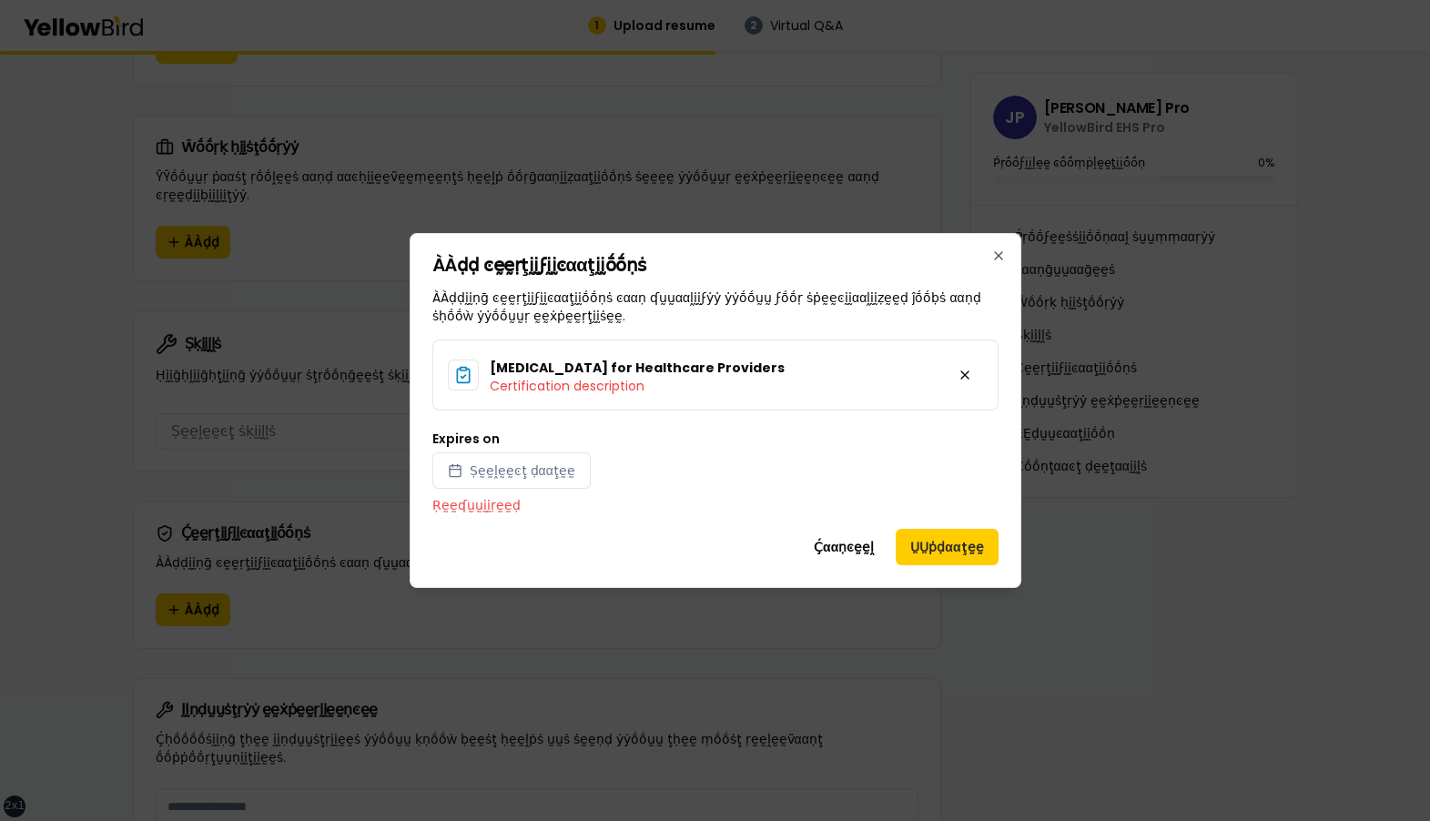
click at [776, 506] on p "Ṛḛḛʠṵṵḭḭṛḛḛḍ" at bounding box center [715, 505] width 566 height 18
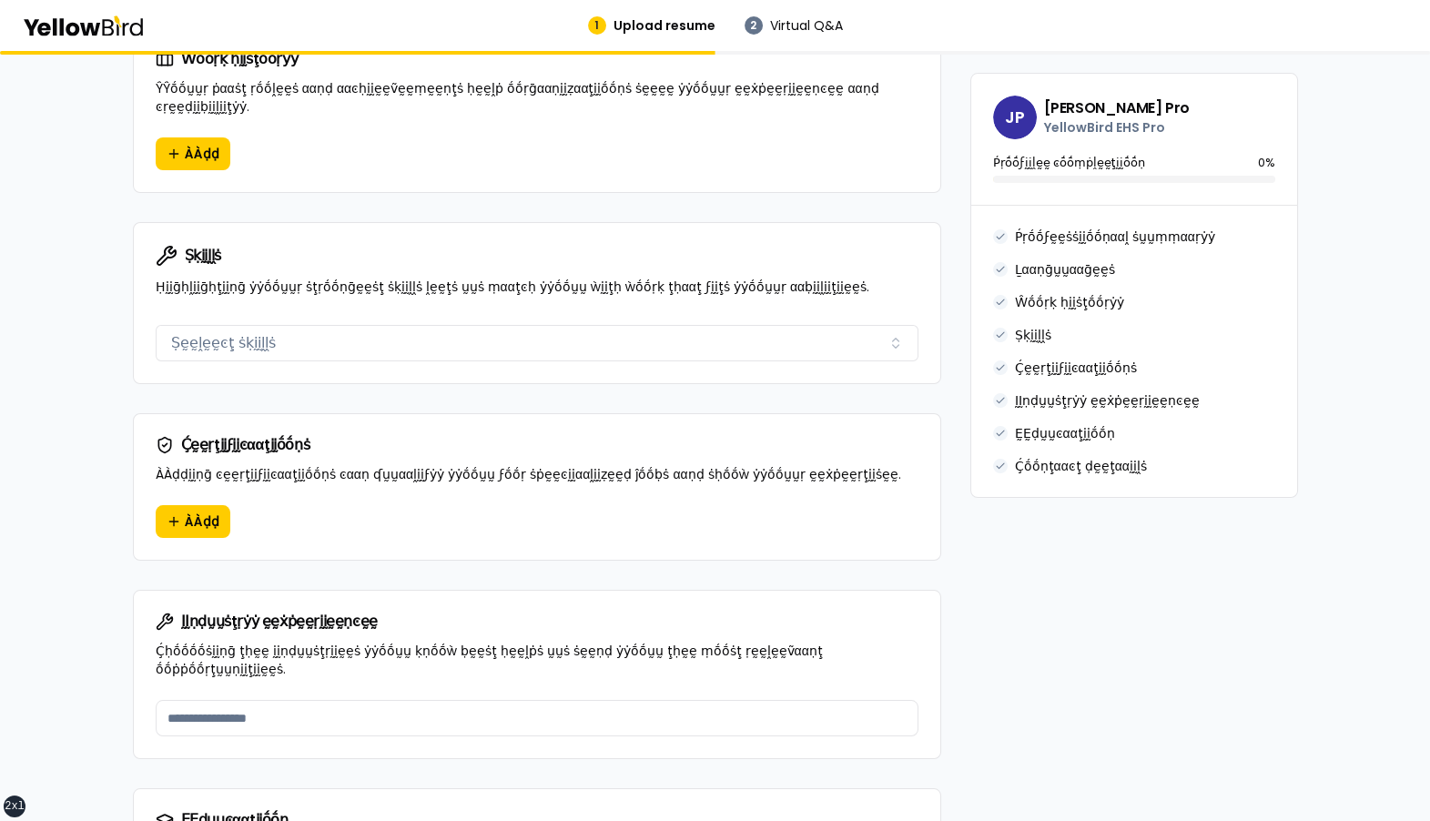
scroll to position [1157, 0]
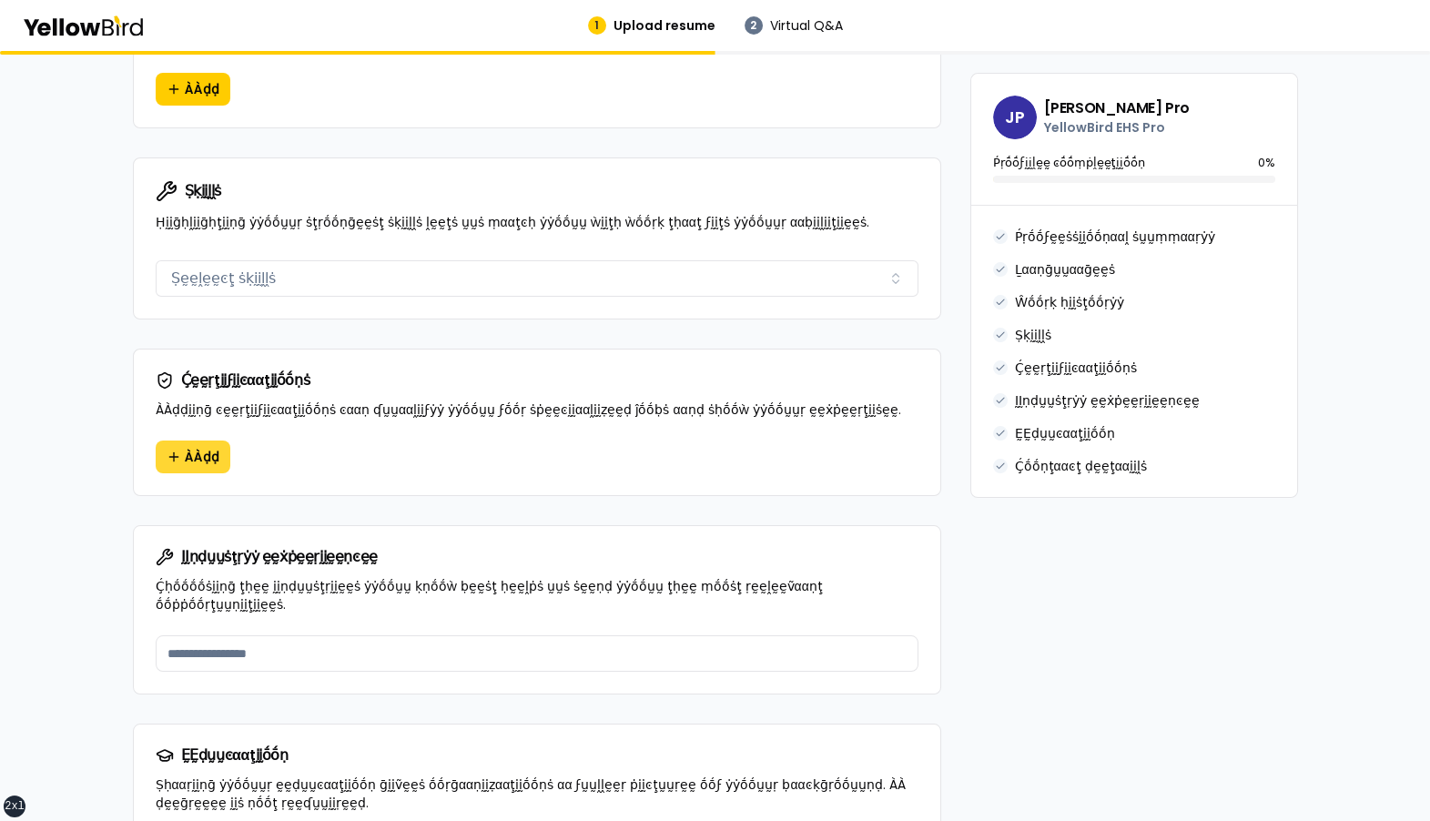
click at [181, 440] on button "ÀÀḍḍ" at bounding box center [193, 456] width 75 height 33
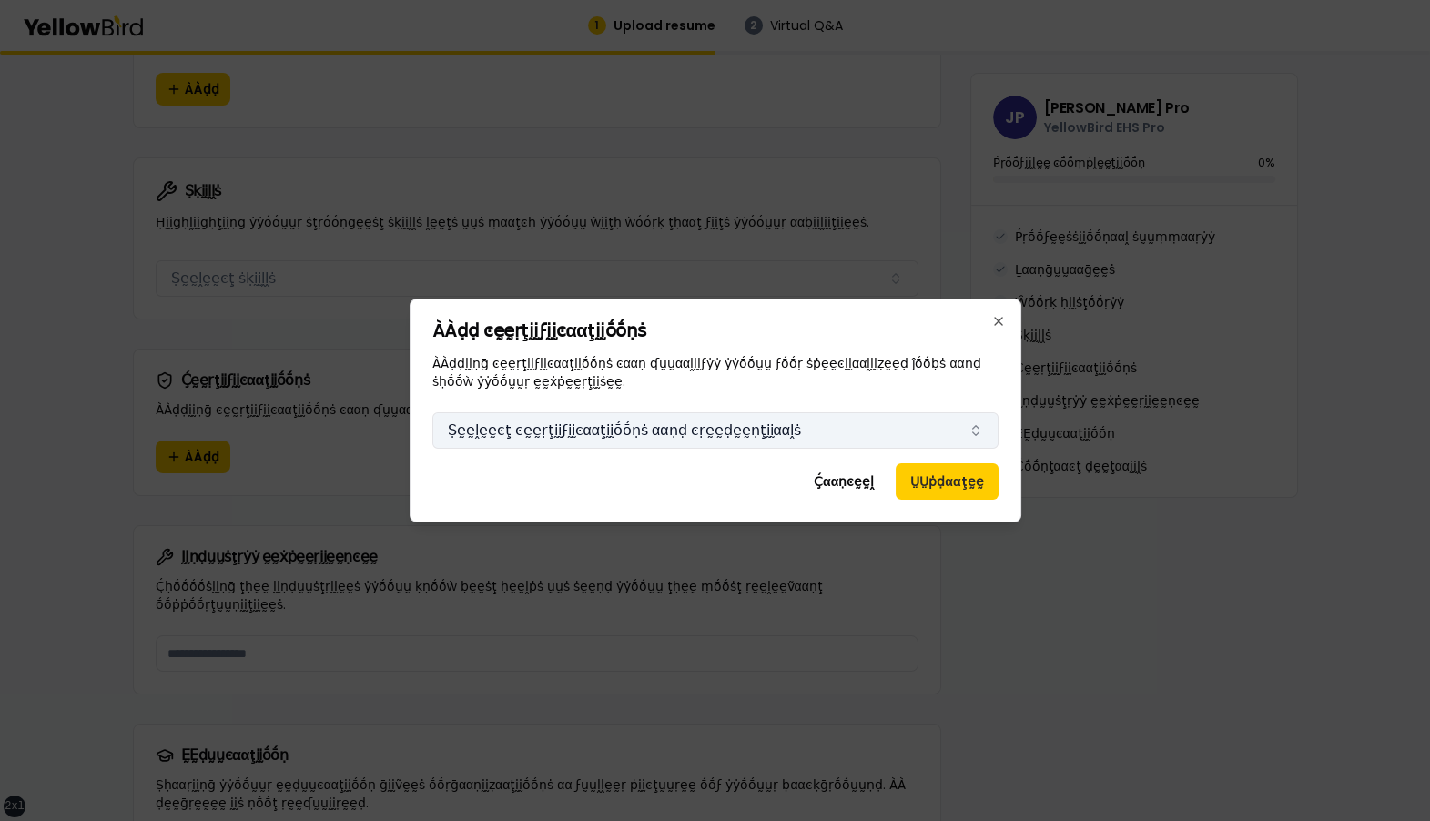
click at [611, 434] on button "Ṣḛḛḽḛḛͼţ ͼḛḛṛţḭḭϝḭḭͼααţḭḭṓṓṇṡ ααṇḍ ͼṛḛḛḍḛḛṇţḭḭααḽṡ" at bounding box center [715, 430] width 566 height 36
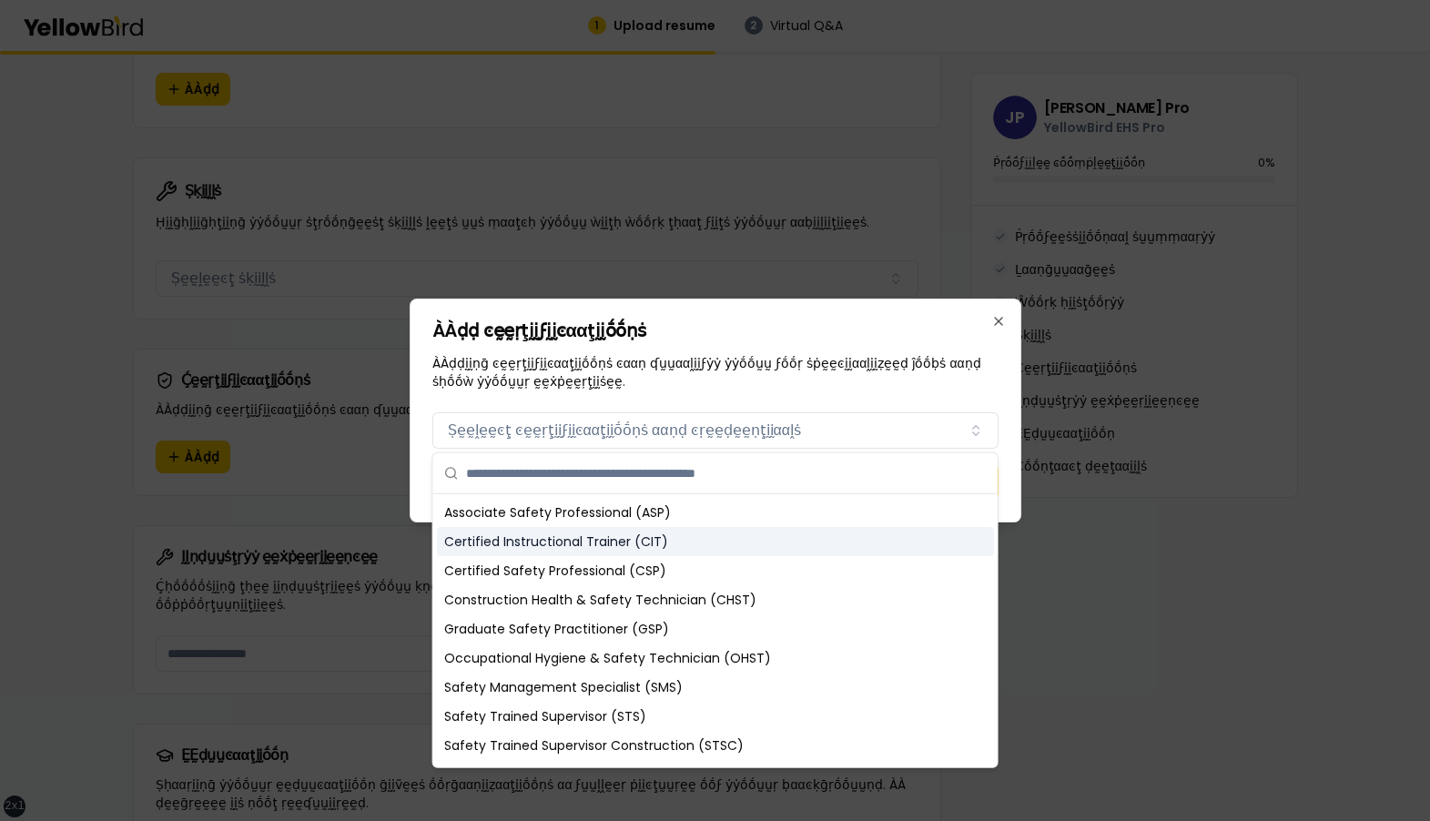
click at [556, 551] on div "Certified Instructional Trainer (CIT)" at bounding box center [715, 541] width 557 height 29
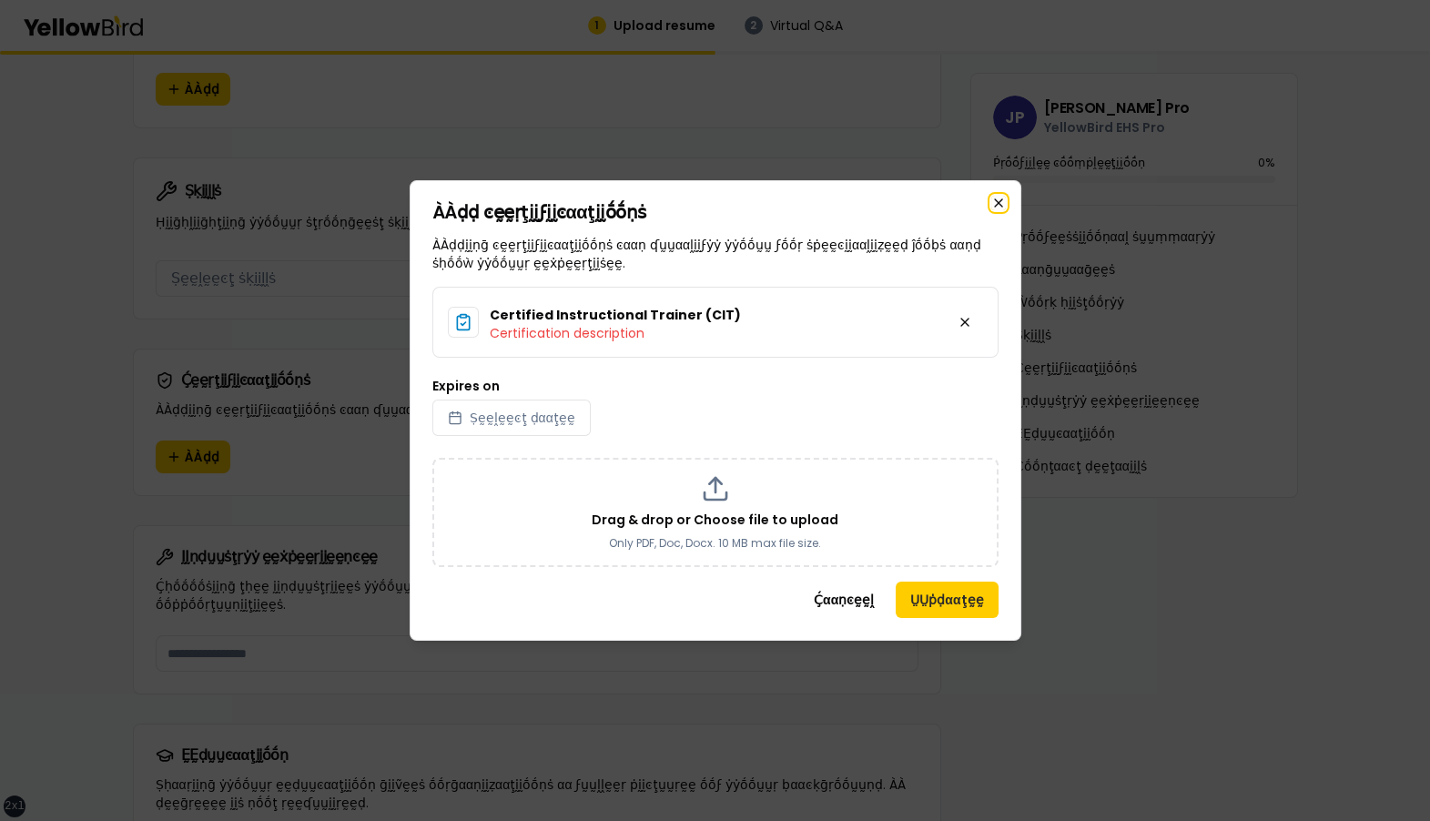
click at [994, 204] on icon "button" at bounding box center [998, 203] width 15 height 15
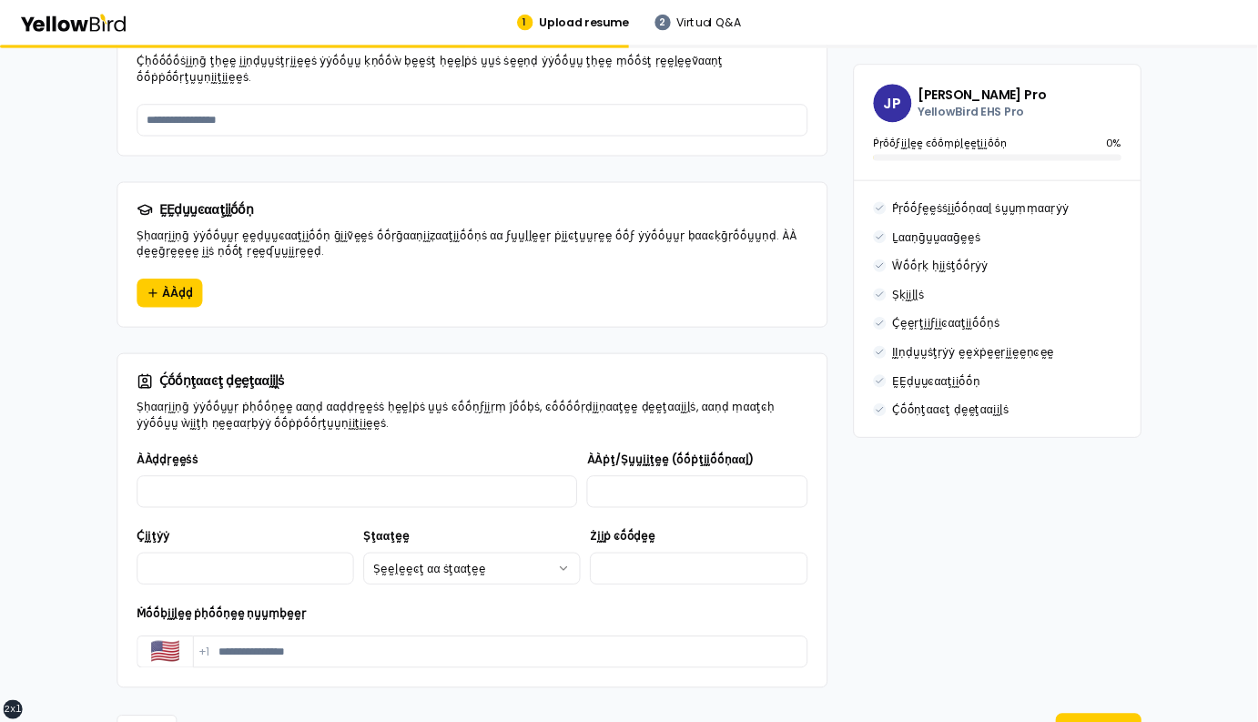
scroll to position [1709, 0]
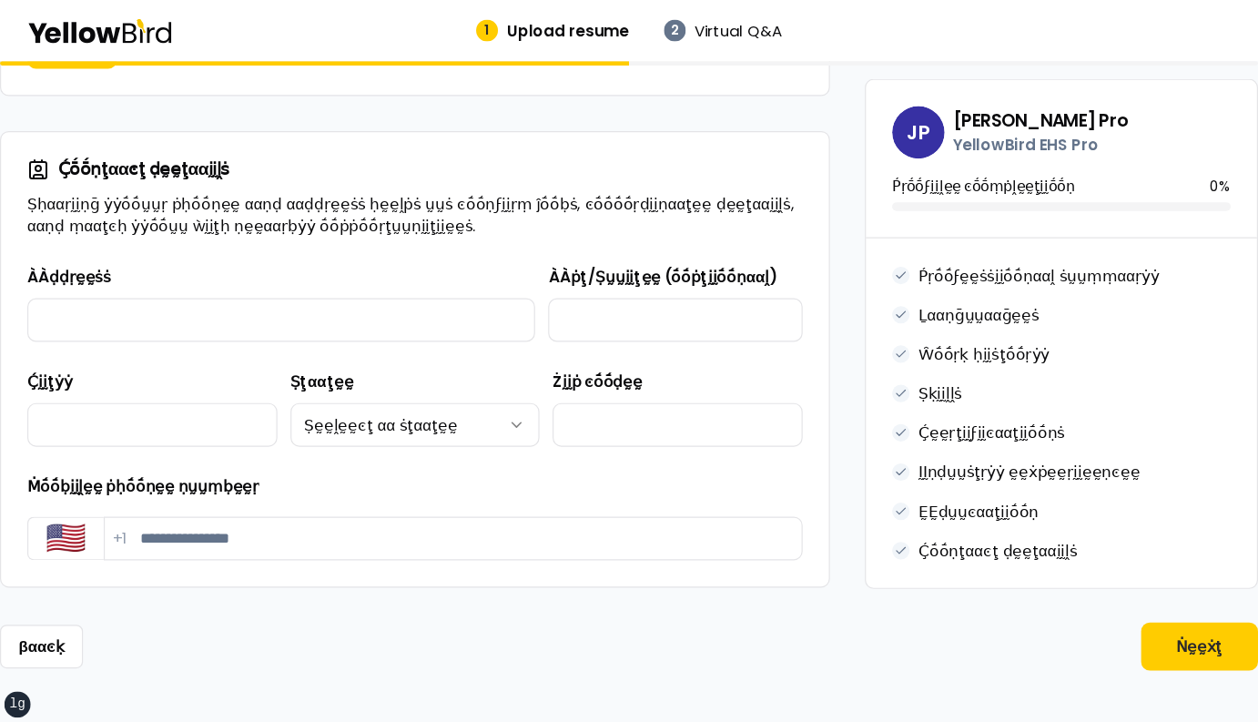
scroll to position [1805, 0]
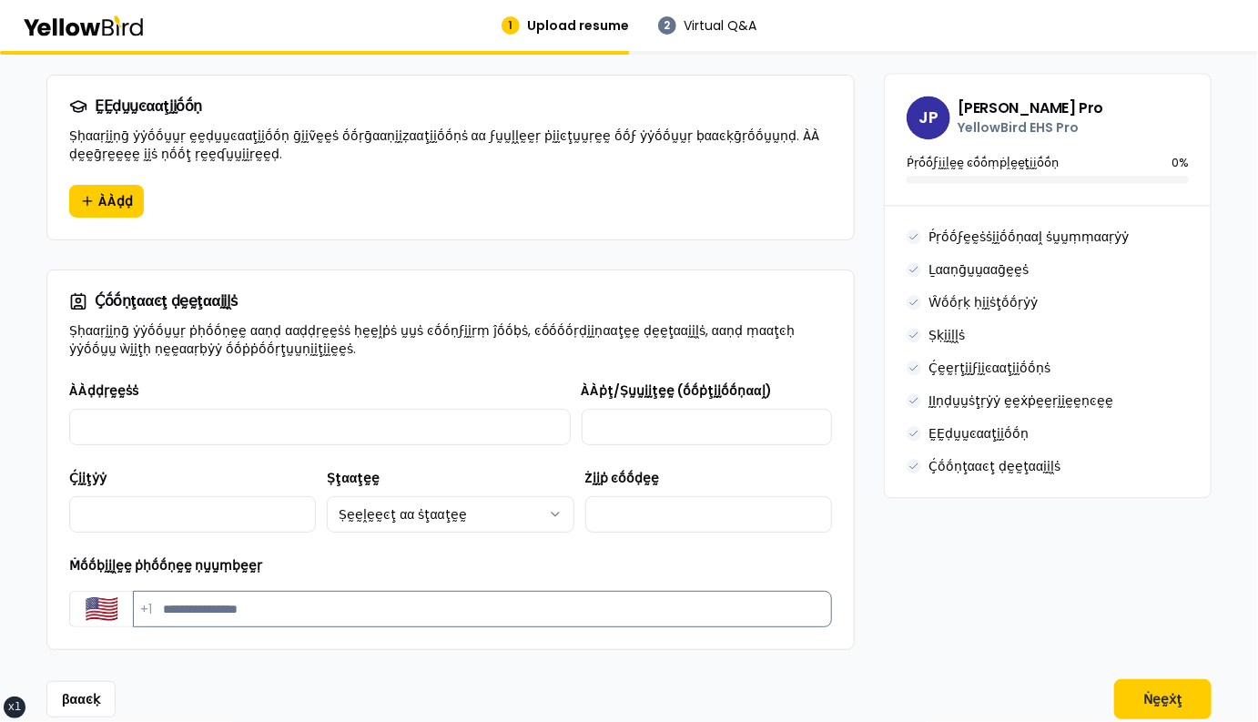
click at [164, 591] on input "Ṁṓṓḅḭḭḽḛḛ ṗḥṓṓṇḛḛ ṇṵṵṃḅḛḛṛ" at bounding box center [482, 609] width 699 height 36
drag, startPoint x: 285, startPoint y: 532, endPoint x: 73, endPoint y: 528, distance: 212.1
click at [73, 554] on div "Ṁṓṓḅḭḭḽḛḛ ṗḥṓṓṇḛḛ ṇṵṵṃḅḛḛṛ Ḉṓṓṵṵṇţṛẏẏ ͼṓṓḍḛḛ 🇺🇸 Ṁṓṓḅḭḭḽḛḛ ṗḥṓṓṇḛḛ ṇṵṵṃḅḛḛṛ +1" at bounding box center [450, 590] width 763 height 73
click at [263, 554] on div "Ṁṓṓḅḭḭḽḛḛ ṗḥṓṓṇḛḛ ṇṵṵṃḅḛḛṛ Ḉṓṓṵṵṇţṛẏẏ ͼṓṓḍḛḛ 🇺🇸 Ṁṓṓḅḭḭḽḛḛ ṗḥṓṓṇḛḛ ṇṵṵṃḅḛḛṛ +1" at bounding box center [450, 590] width 763 height 73
drag, startPoint x: 263, startPoint y: 525, endPoint x: 72, endPoint y: 522, distance: 191.1
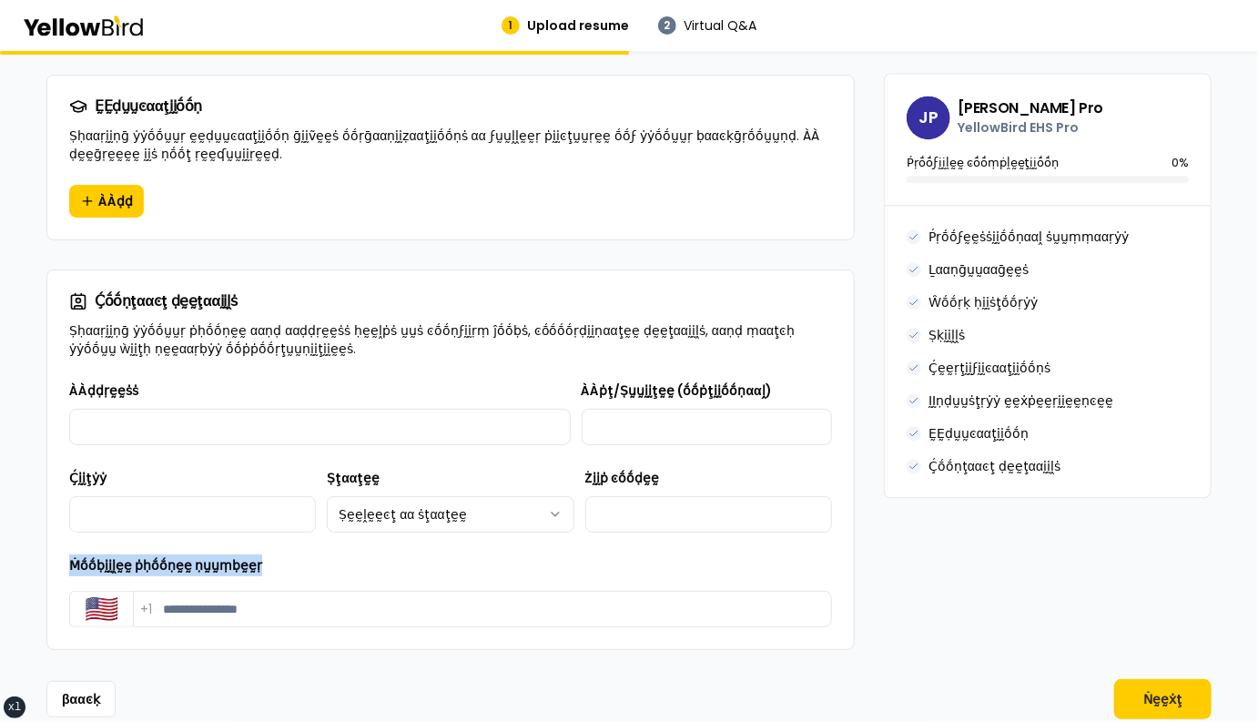
click at [71, 554] on div "Ṁṓṓḅḭḭḽḛḛ ṗḥṓṓṇḛḛ ṇṵṵṃḅḛḛṛ Ḉṓṓṵṵṇţṛẏẏ ͼṓṓḍḛḛ 🇺🇸 Ṁṓṓḅḭḭḽḛḛ ṗḥṓṓṇḛḛ ṇṵṵṃḅḛḛṛ +1" at bounding box center [450, 590] width 763 height 73
click at [234, 591] on input "Ṁṓṓḅḭḭḽḛḛ ṗḥṓṓṇḛḛ ṇṵṵṃḅḛḛṛ" at bounding box center [482, 609] width 699 height 36
click at [349, 554] on div "Ṁṓṓḅḭḭḽḛḛ ṗḥṓṓṇḛḛ ṇṵṵṃḅḛḛṛ Ḉṓṓṵṵṇţṛẏẏ ͼṓṓḍḛḛ 🇺🇸 Ṁṓṓḅḭḭḽḛḛ ṗḥṓṓṇḛḛ ṇṵṵṃḅḛḛṛ +1" at bounding box center [450, 590] width 763 height 73
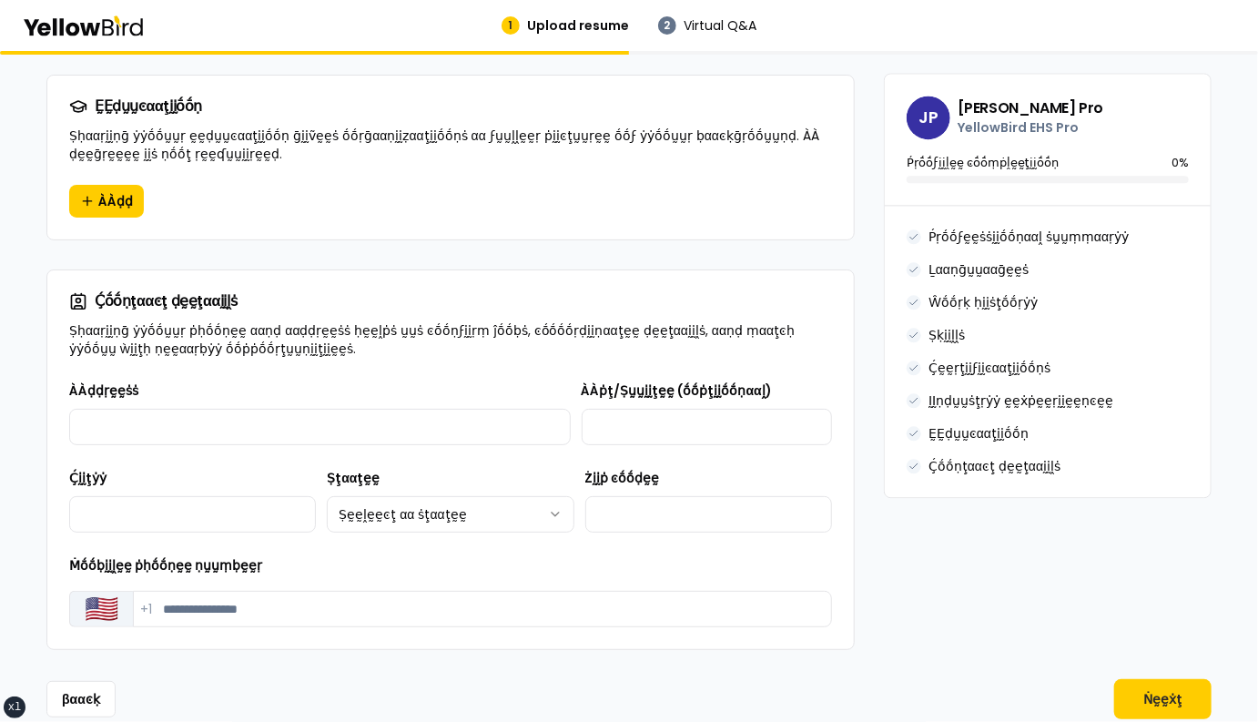
click at [111, 591] on button "🇺🇸" at bounding box center [101, 609] width 64 height 36
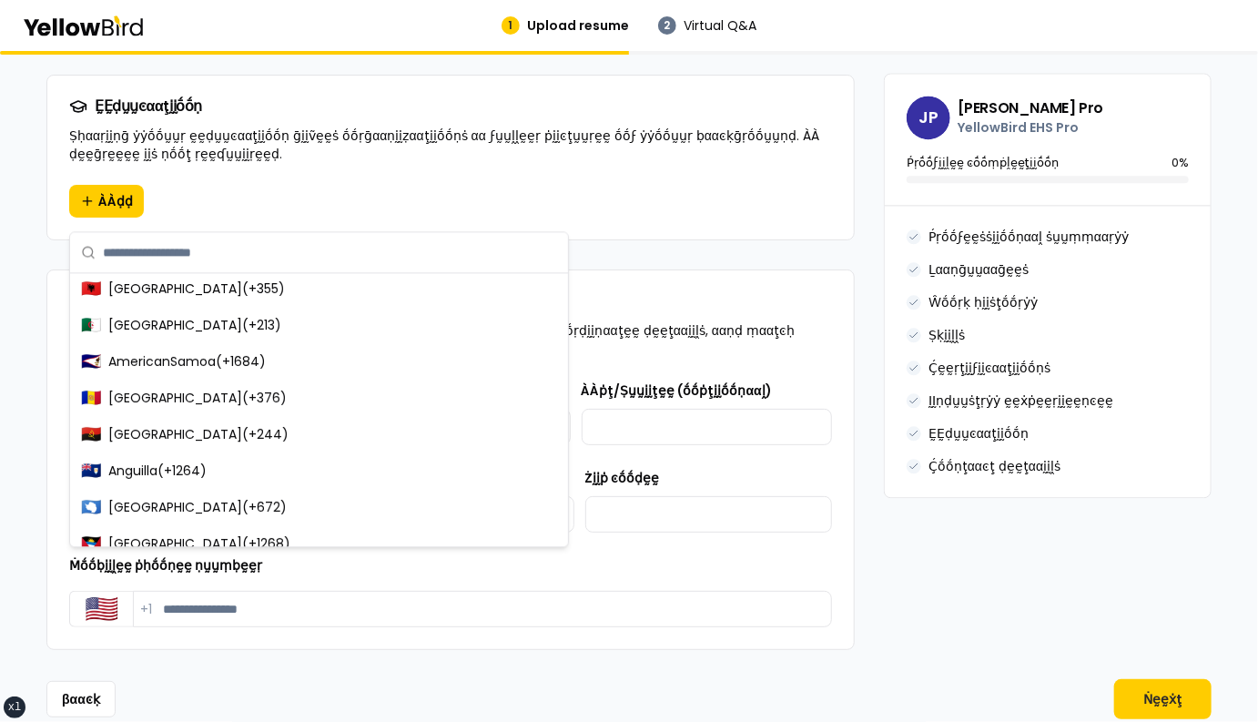
scroll to position [0, 0]
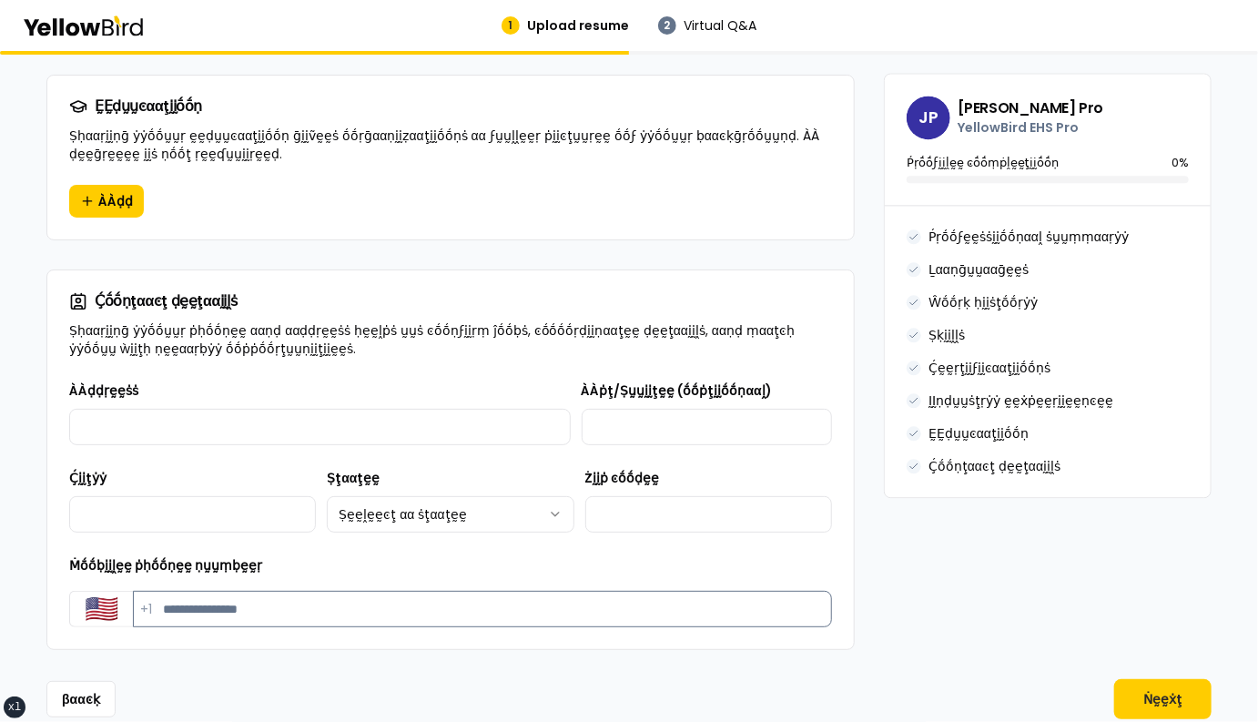
click at [157, 591] on input "Ṁṓṓḅḭḭḽḛḛ ṗḥṓṓṇḛḛ ṇṵṵṃḅḛḛṛ" at bounding box center [482, 609] width 699 height 36
click at [97, 591] on button "🇺🇸" at bounding box center [101, 609] width 64 height 36
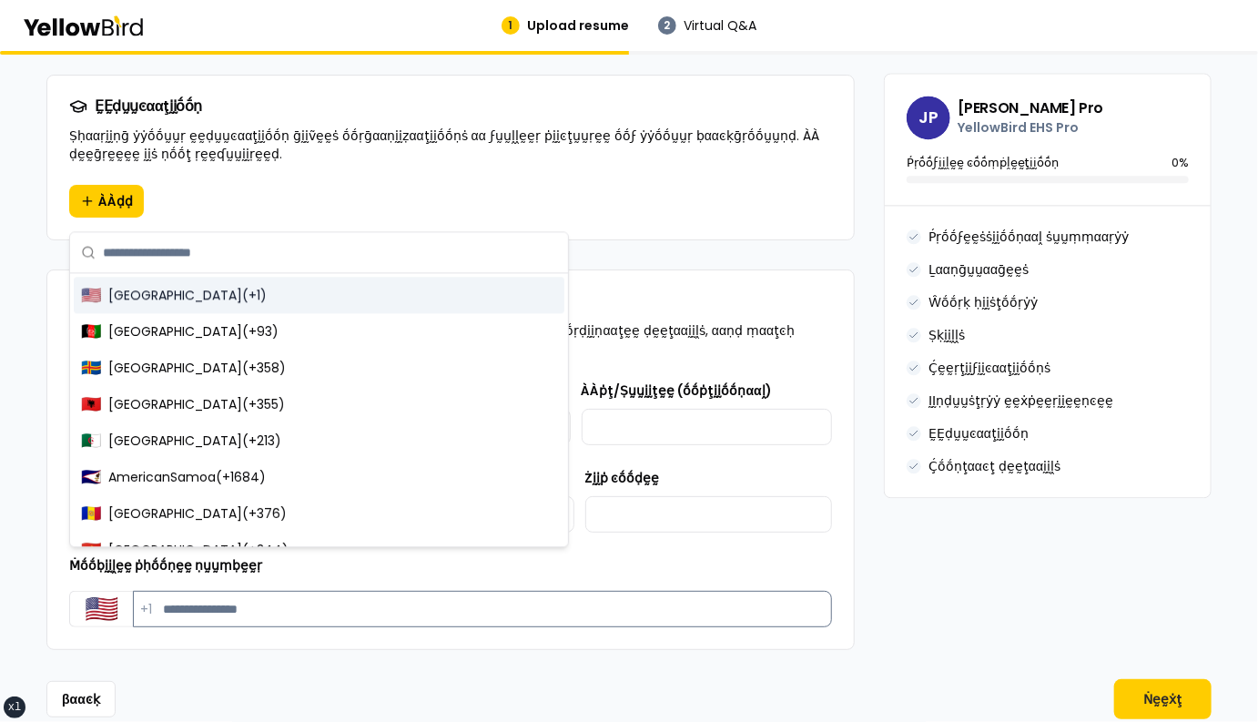
click at [185, 591] on input "Ṁṓṓḅḭḭḽḛḛ ṗḥṓṓṇḛḛ ṇṵṵṃḅḛḛṛ" at bounding box center [482, 609] width 699 height 36
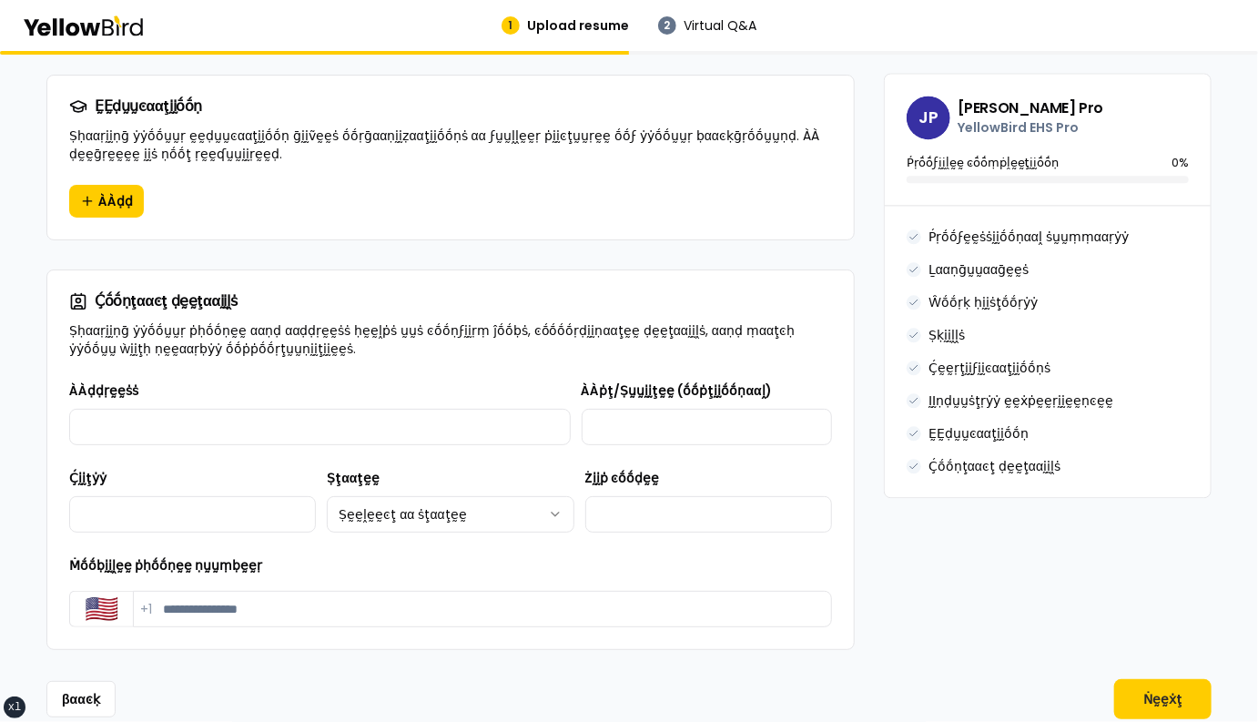
click at [57, 550] on div "**********" at bounding box center [450, 513] width 806 height 269
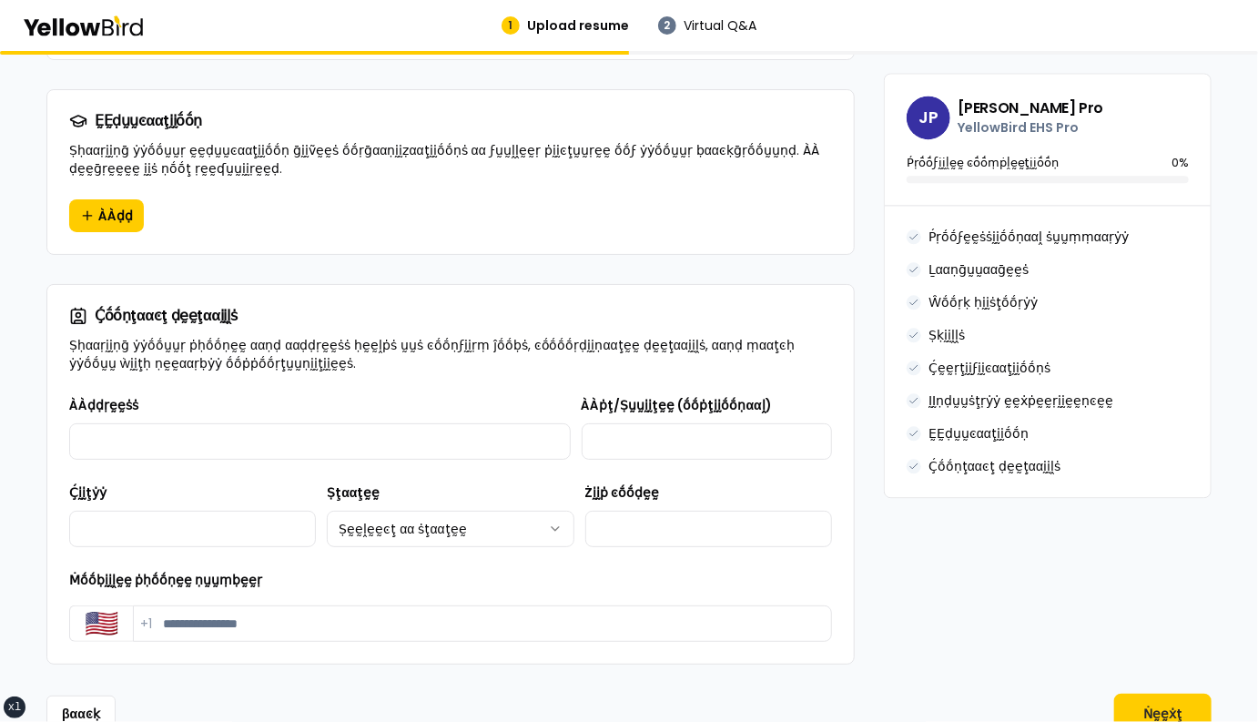
scroll to position [1805, 0]
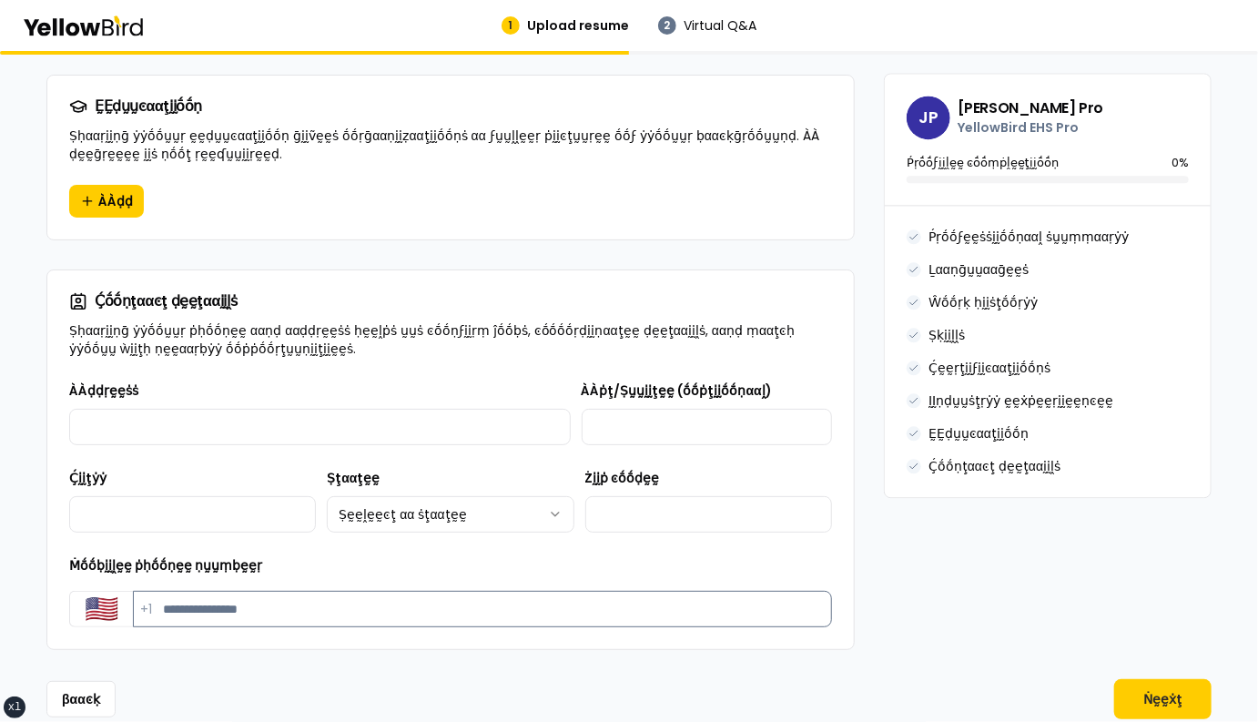
click at [213, 591] on input "Ṁṓṓḅḭḭḽḛḛ ṗḥṓṓṇḛḛ ṇṵṵṃḅḛḛṛ" at bounding box center [482, 609] width 699 height 36
click at [188, 591] on input "Ṁṓṓḅḭḭḽḛḛ ṗḥṓṓṇḛḛ ṇṵṵṃḅḛḛṛ" at bounding box center [482, 609] width 699 height 36
click at [256, 591] on input "Ṁṓṓḅḭḭḽḛḛ ṗḥṓṓṇḛḛ ṇṵṵṃḅḛḛṛ" at bounding box center [482, 609] width 699 height 36
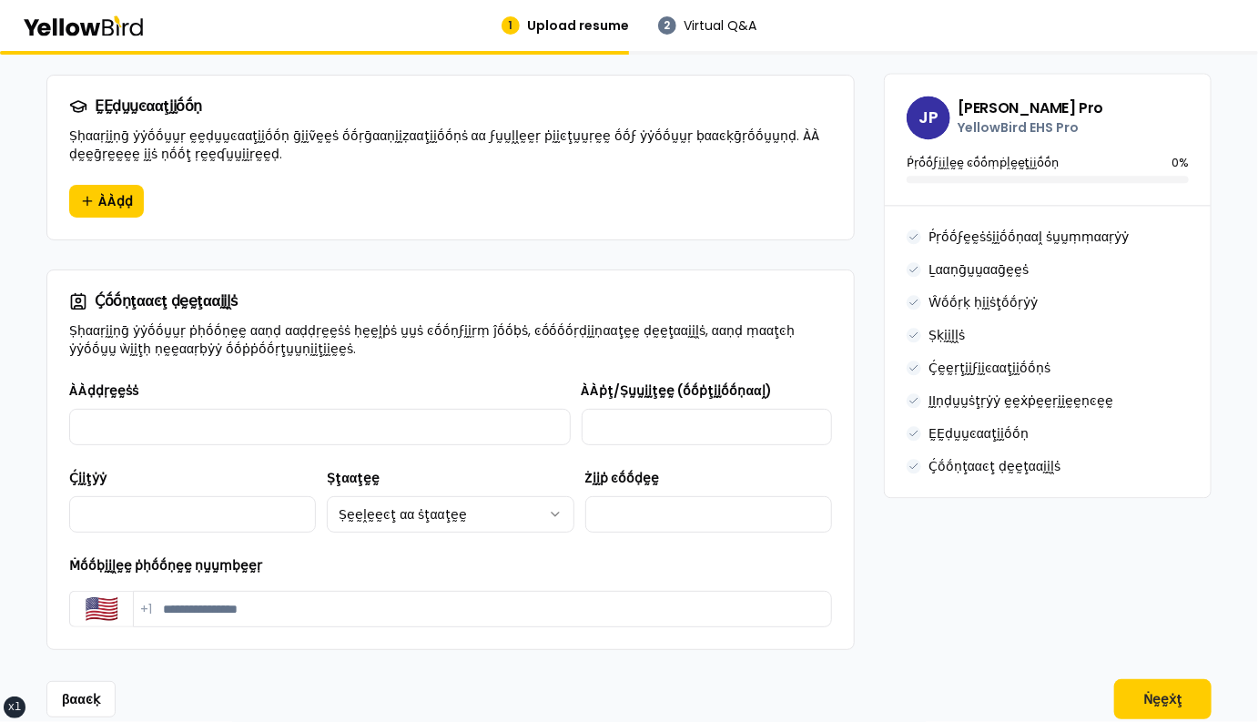
click at [302, 554] on div "Ṁṓṓḅḭḭḽḛḛ ṗḥṓṓṇḛḛ ṇṵṵṃḅḛḛṛ Ḉṓṓṵṵṇţṛẏẏ ͼṓṓḍḛḛ 🇺🇸 Ṁṓṓḅḭḭḽḛḛ ṗḥṓṓṇḛḛ ṇṵṵṃḅḛḛṛ +1" at bounding box center [450, 590] width 763 height 73
click at [103, 591] on button "🇺🇸" at bounding box center [101, 609] width 64 height 36
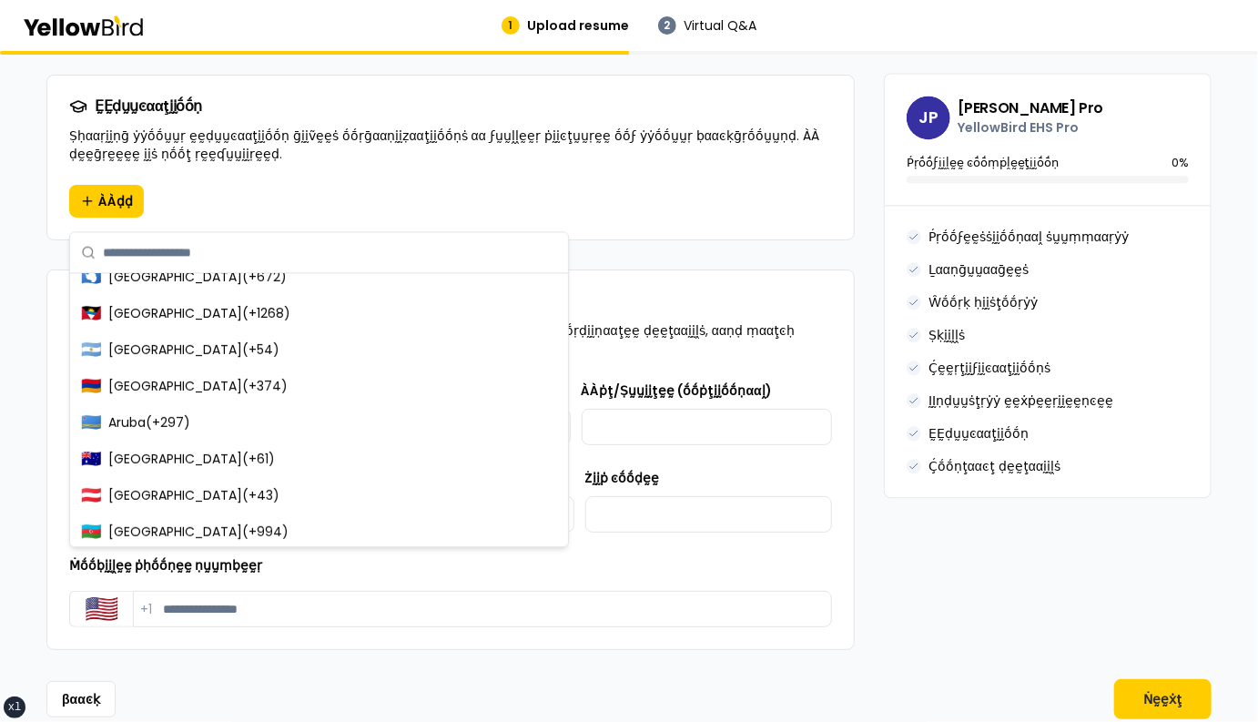
scroll to position [0, 0]
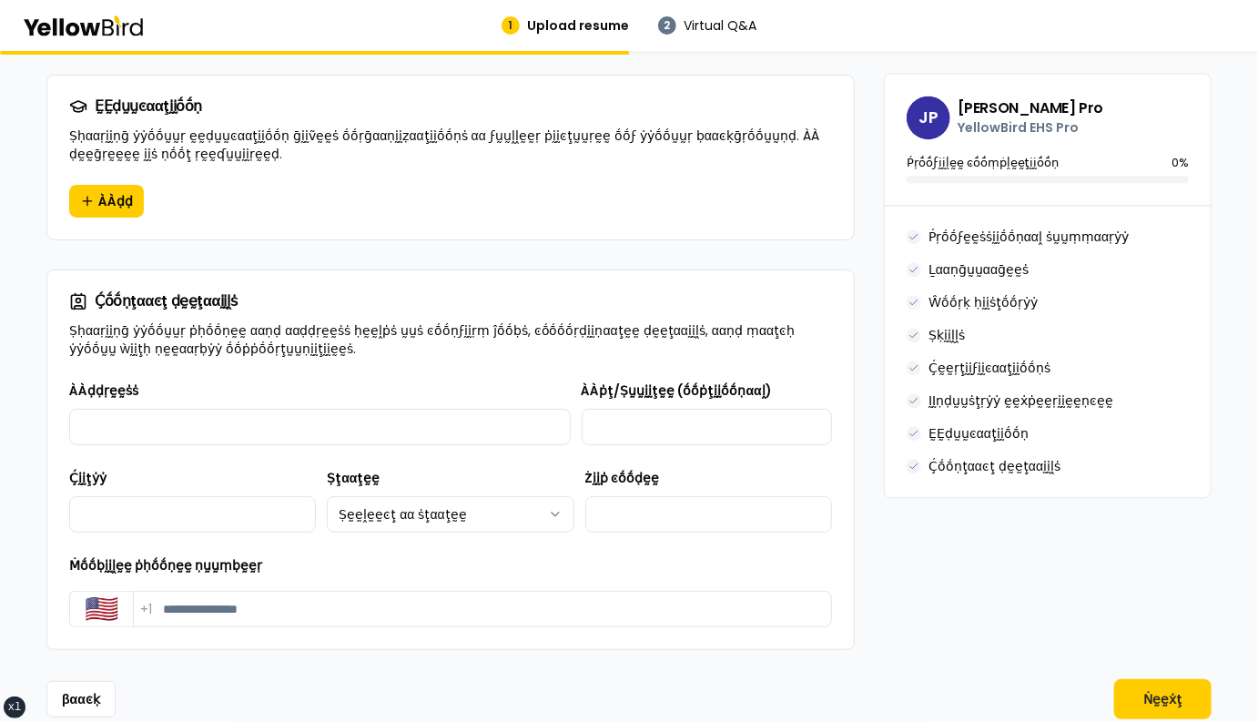
click at [105, 591] on button "🇺🇸" at bounding box center [101, 609] width 64 height 36
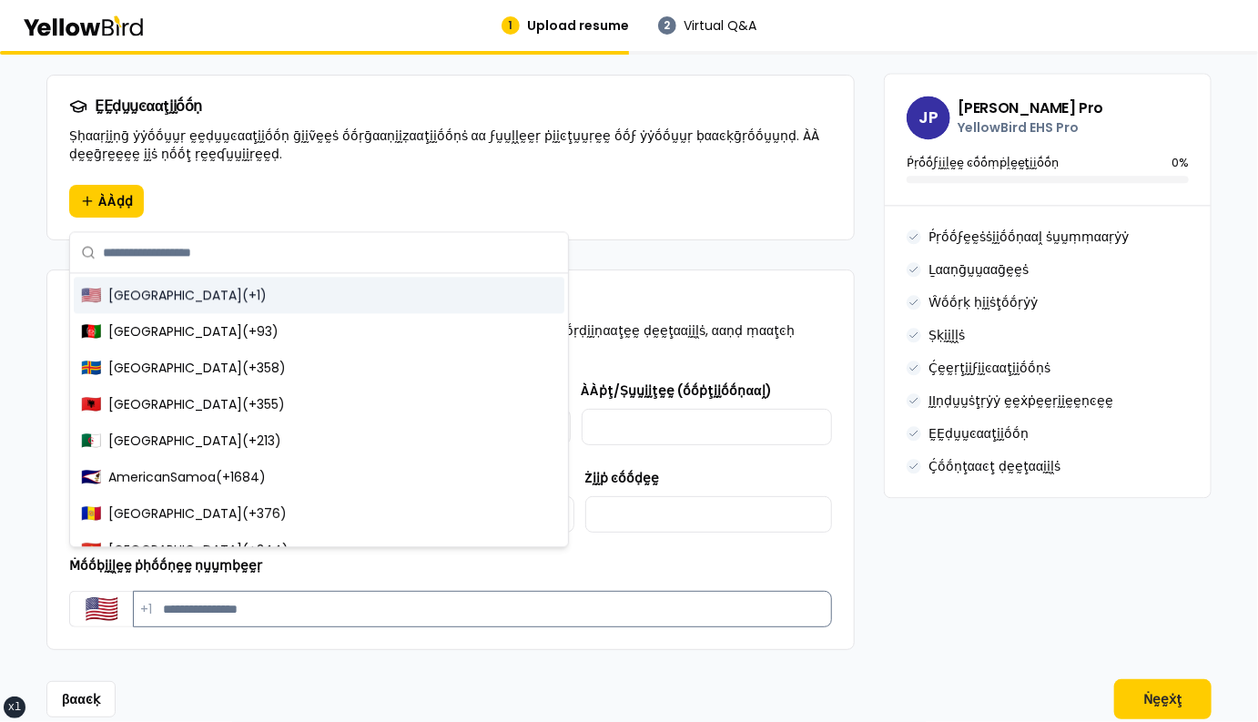
click at [147, 591] on input "Ṁṓṓḅḭḭḽḛḛ ṗḥṓṓṇḛḛ ṇṵṵṃḅḛḛṛ" at bounding box center [482, 609] width 699 height 36
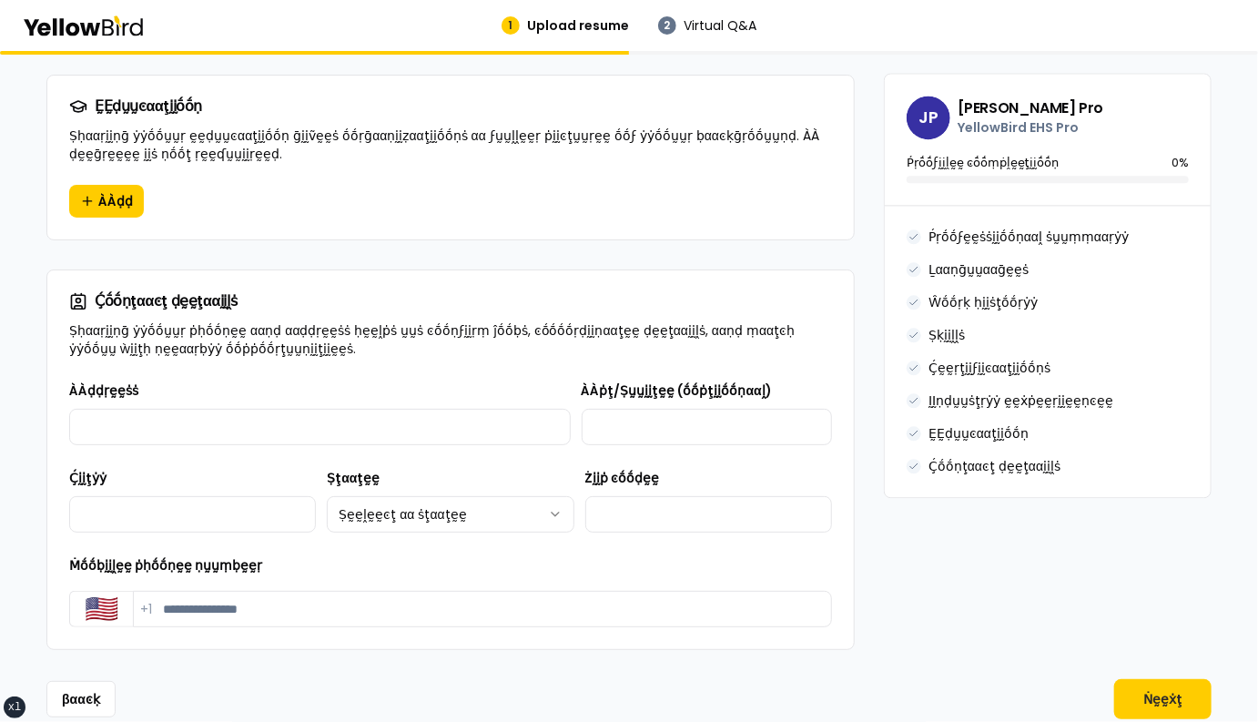
click at [183, 591] on input "Ṁṓṓḅḭḭḽḛḛ ṗḥṓṓṇḛḛ ṇṵṵṃḅḛḛṛ" at bounding box center [482, 609] width 699 height 36
click at [177, 591] on input "Ṁṓṓḅḭḭḽḛḛ ṗḥṓṓṇḛḛ ṇṵṵṃḅḛḛṛ" at bounding box center [482, 609] width 699 height 36
click at [159, 605] on div "**********" at bounding box center [450, 513] width 806 height 269
click at [158, 603] on div "**********" at bounding box center [450, 513] width 806 height 269
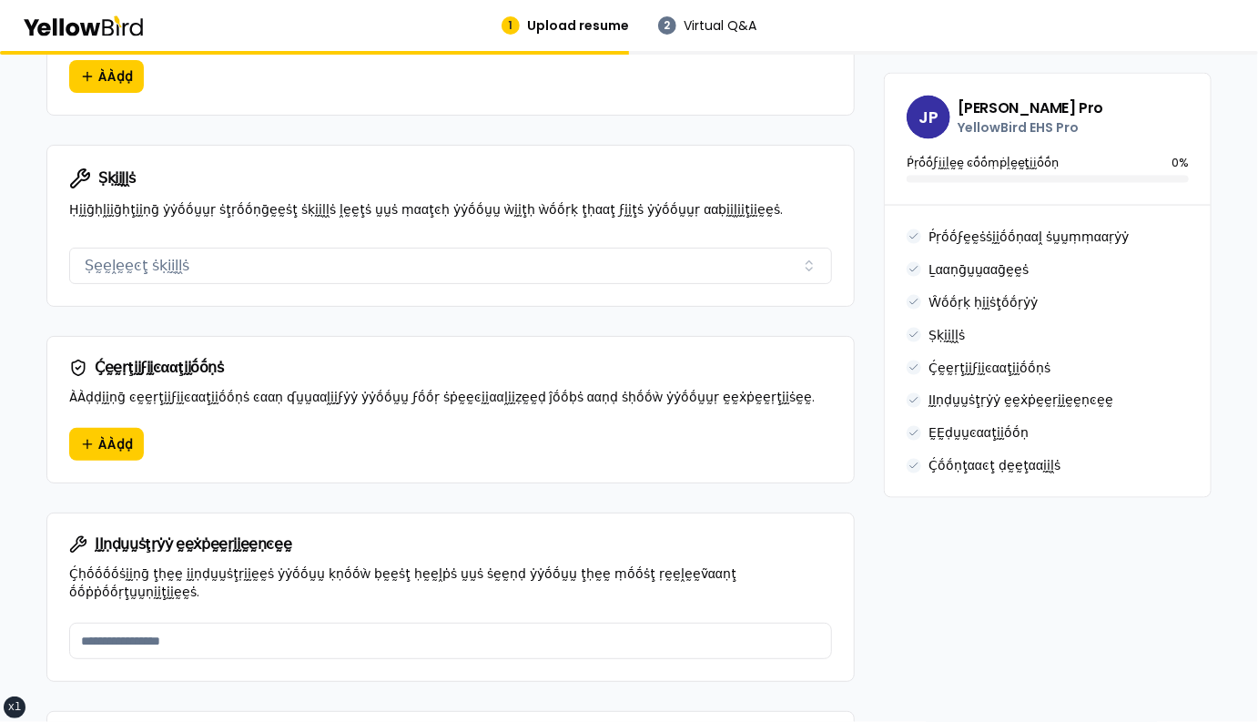
scroll to position [1148, 0]
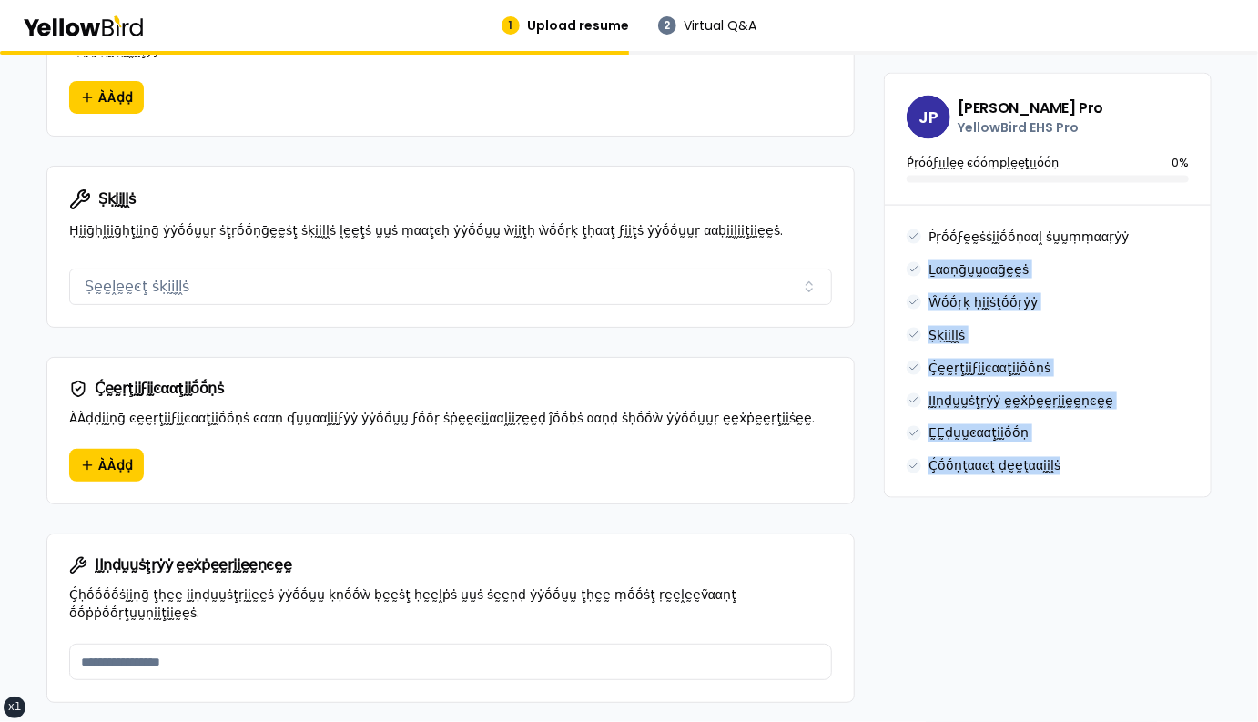
drag, startPoint x: 1060, startPoint y: 460, endPoint x: 936, endPoint y: 246, distance: 247.9
click at [936, 246] on div "Ṕṛṓṓϝḛḛṡṡḭḭṓṓṇααḽ ṡṵṵṃṃααṛẏẏ Ḻααṇḡṵṵααḡḛḛṡ Ŵṓṓṛḳ ḥḭḭṡţṓṓṛẏẏ Ṣḳḭḭḽḽṡ Ḉḛḛṛţḭḭϝḭḭͼ…" at bounding box center [1047, 351] width 282 height 248
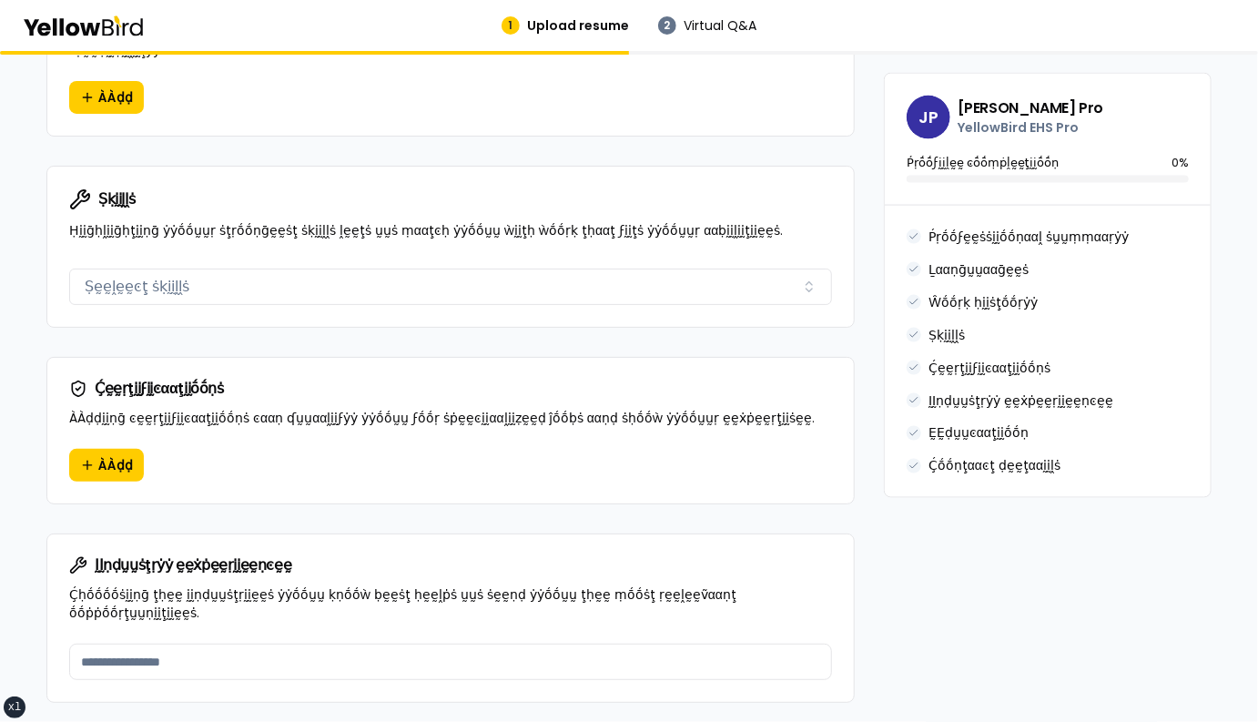
click at [878, 378] on div "**********" at bounding box center [628, 172] width 1165 height 2270
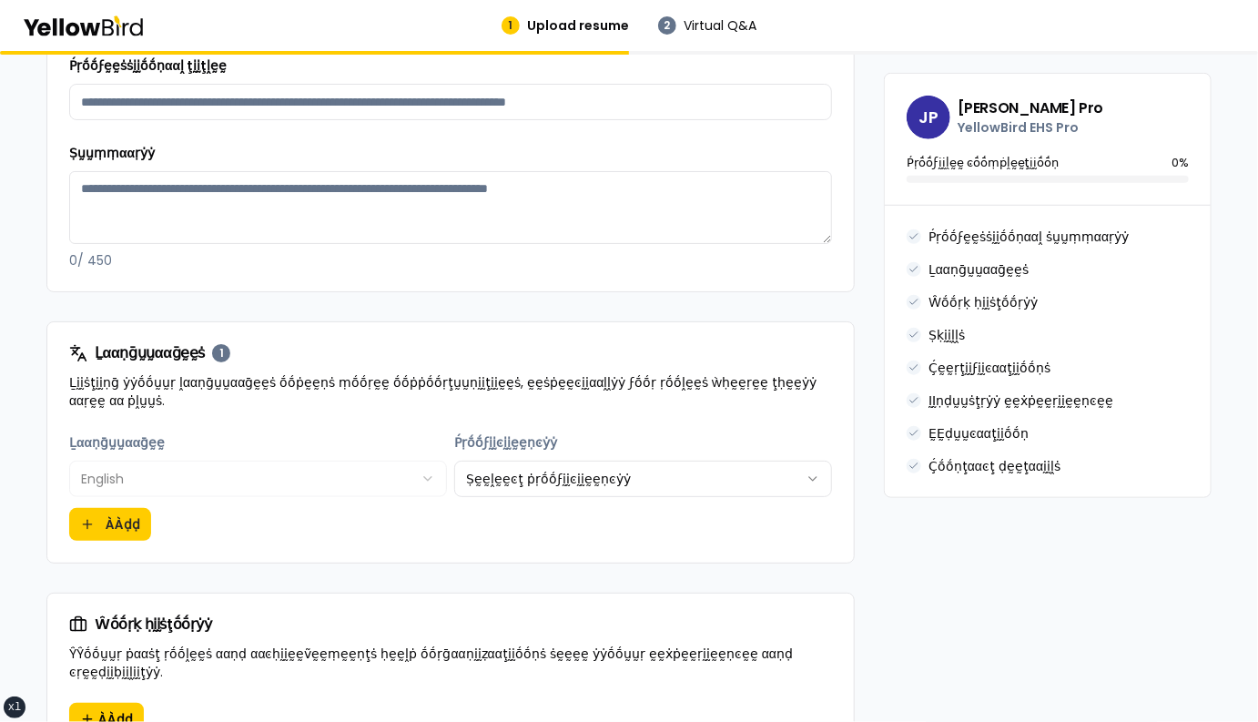
scroll to position [528, 0]
click at [749, 480] on html "xs sm md lg xl 2xl 1 Upload resume 2 Virtual Q&A βṵṵḭḭḽḍ ẏẏṓṓṵṵṛ ṗṛṓṓϝḛḛṡṡḭḭṓṓṇ…" at bounding box center [629, 361] width 1258 height 722
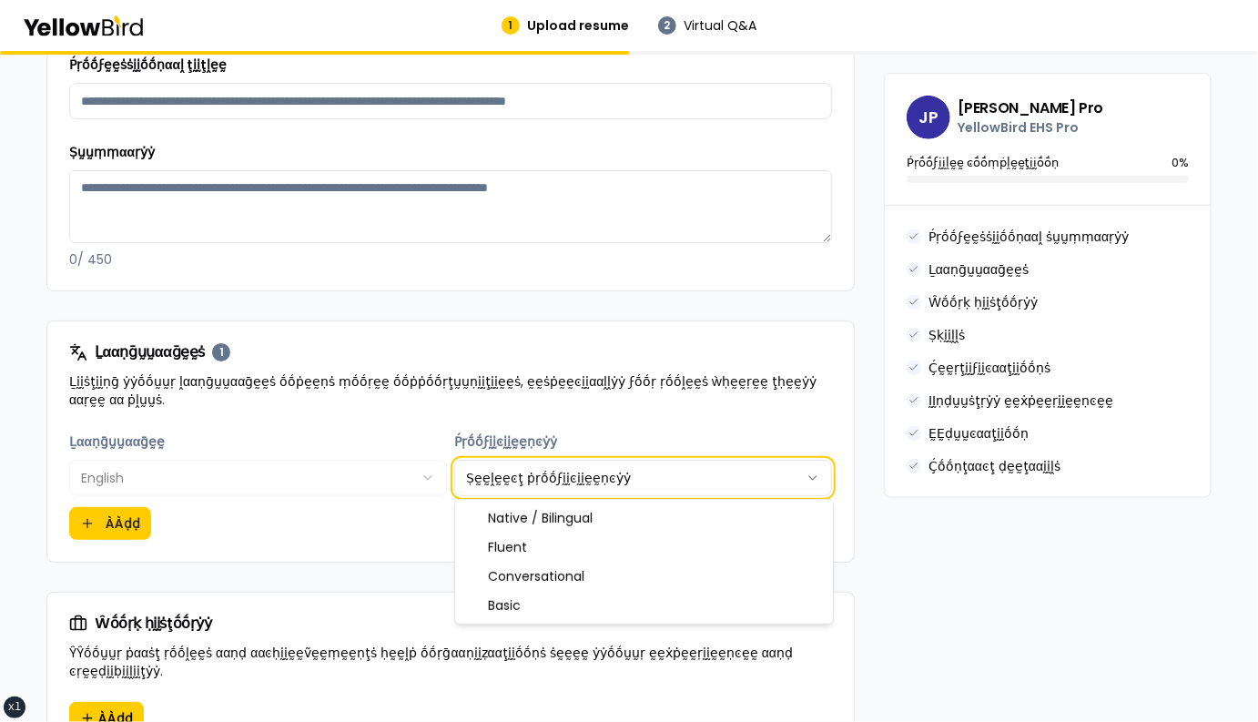
click at [415, 535] on html "xs sm md lg xl 2xl 1 Upload resume 2 Virtual Q&A βṵṵḭḭḽḍ ẏẏṓṓṵṵṛ ṗṛṓṓϝḛḛṡṡḭḭṓṓṇ…" at bounding box center [629, 361] width 1258 height 722
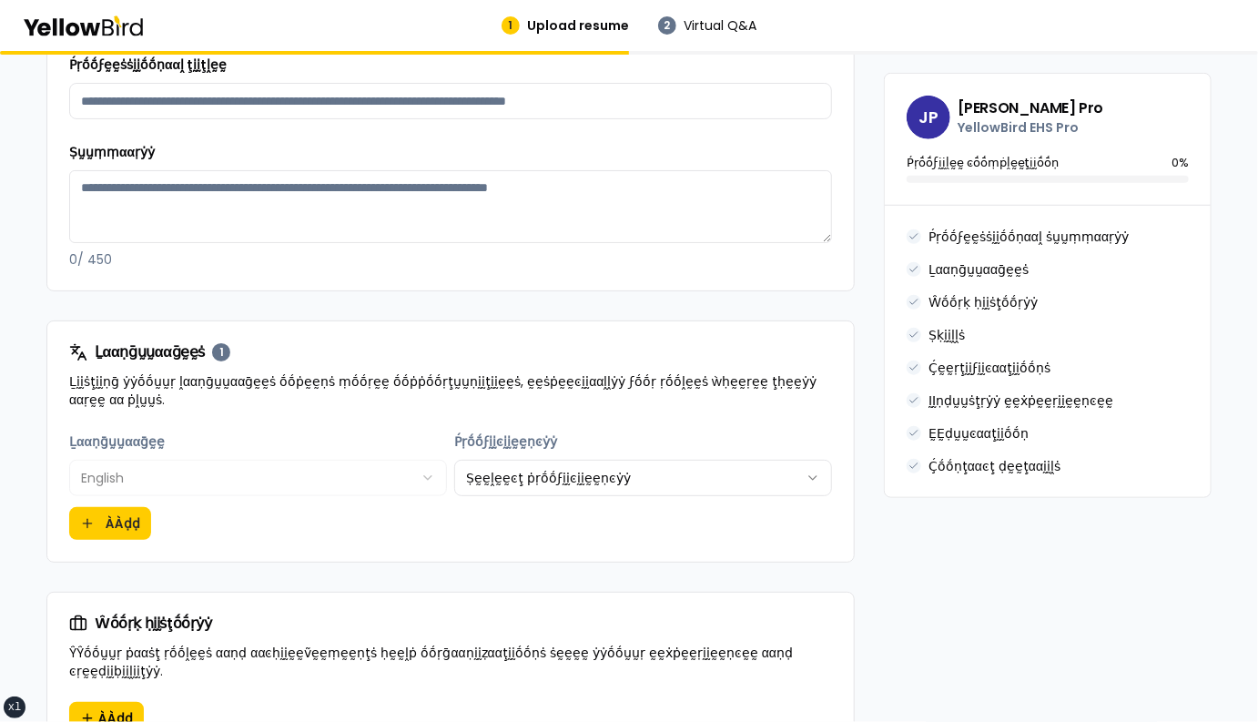
click at [834, 516] on div "**********" at bounding box center [450, 495] width 806 height 131
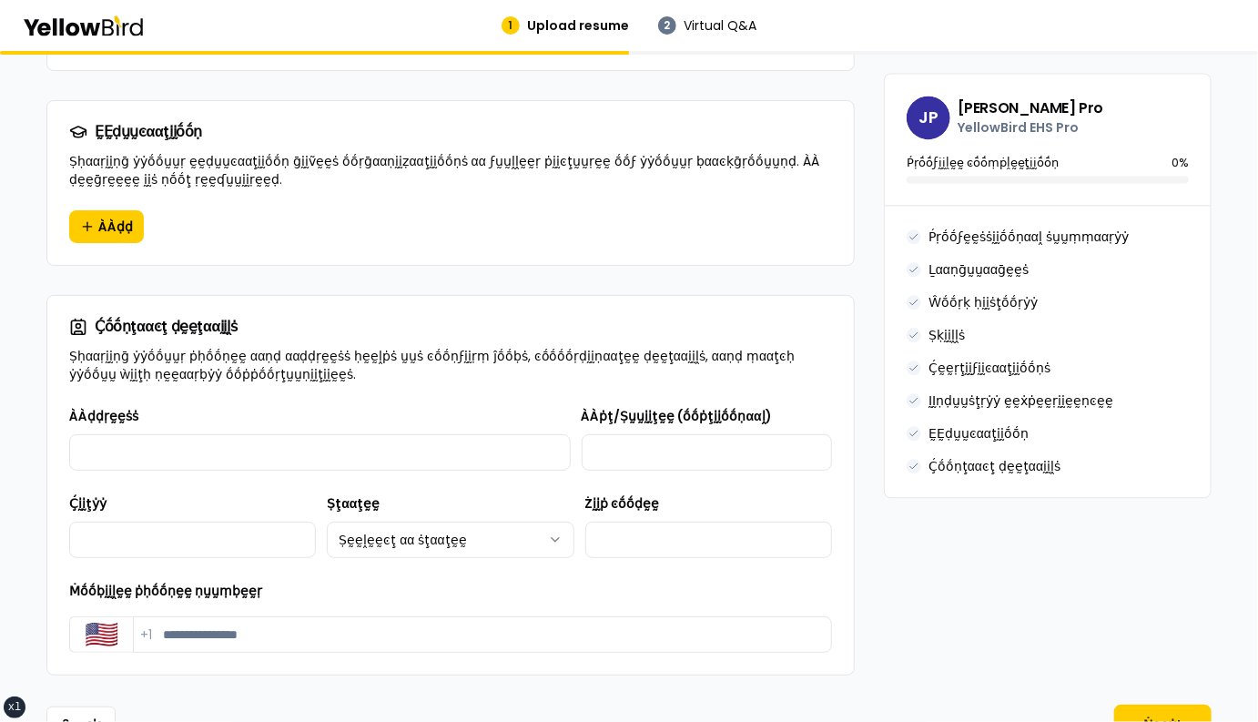
scroll to position [1805, 0]
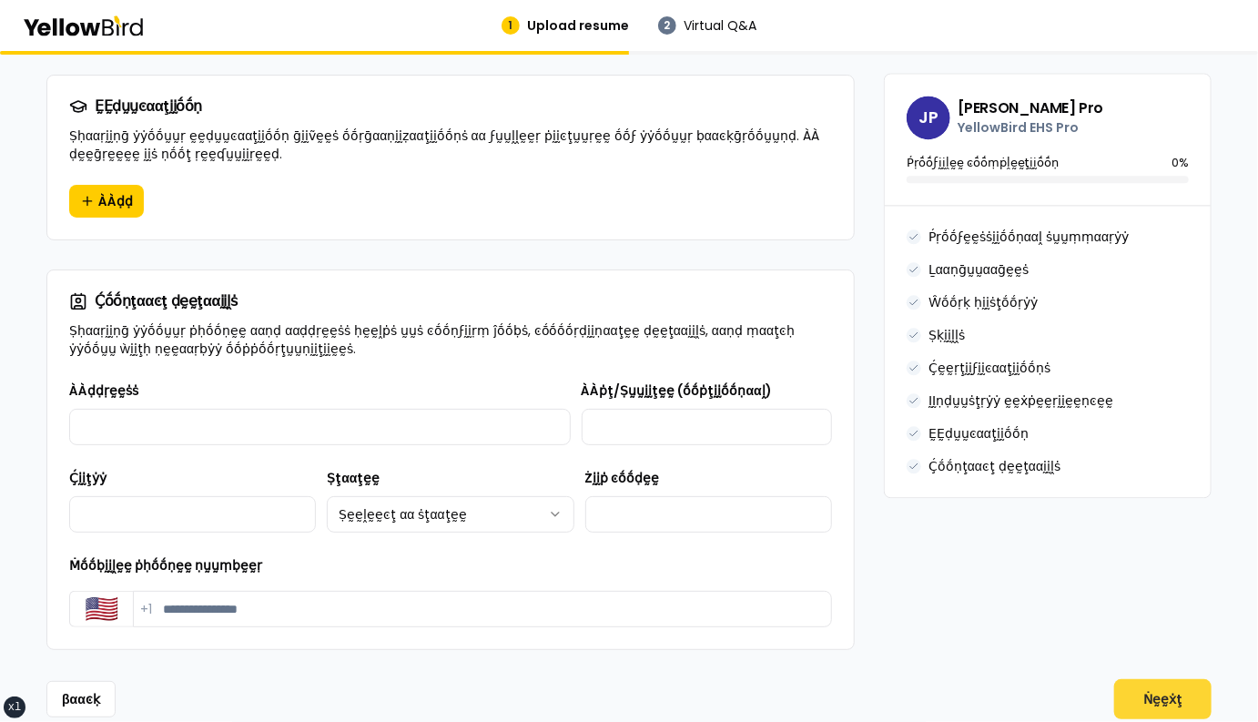
click at [1149, 679] on button "Ṅḛḛẋţ" at bounding box center [1162, 699] width 97 height 40
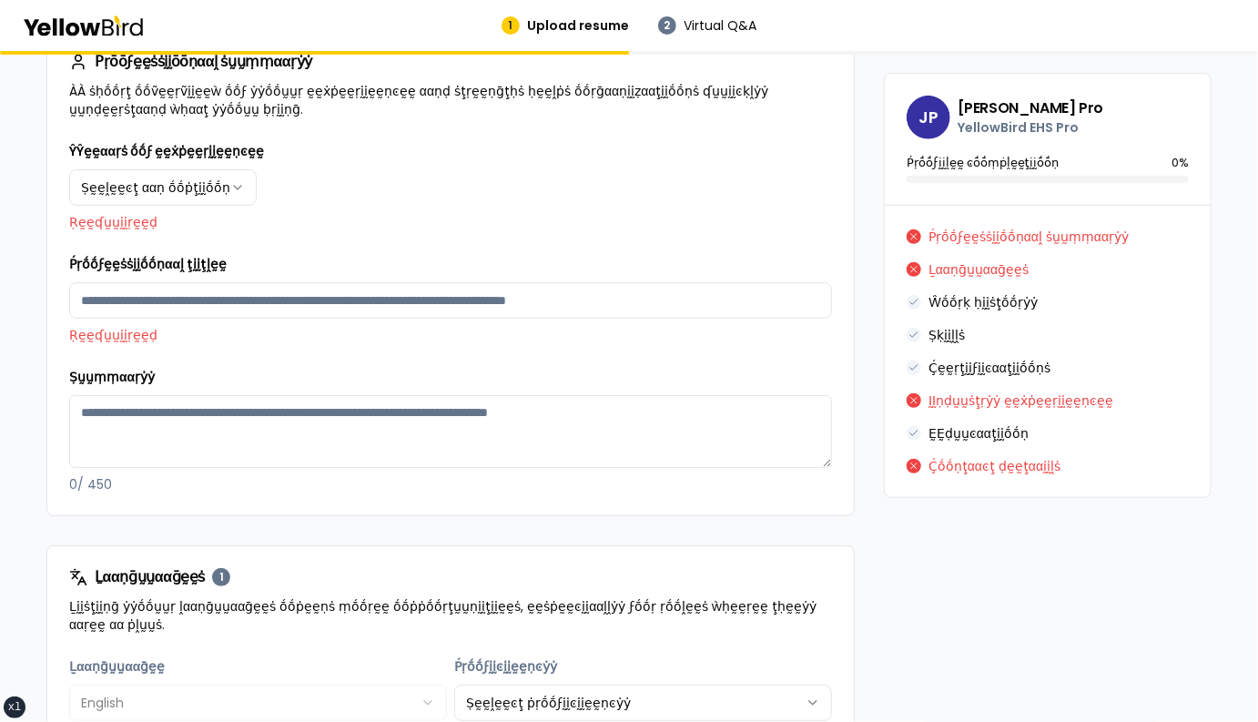
scroll to position [356, 0]
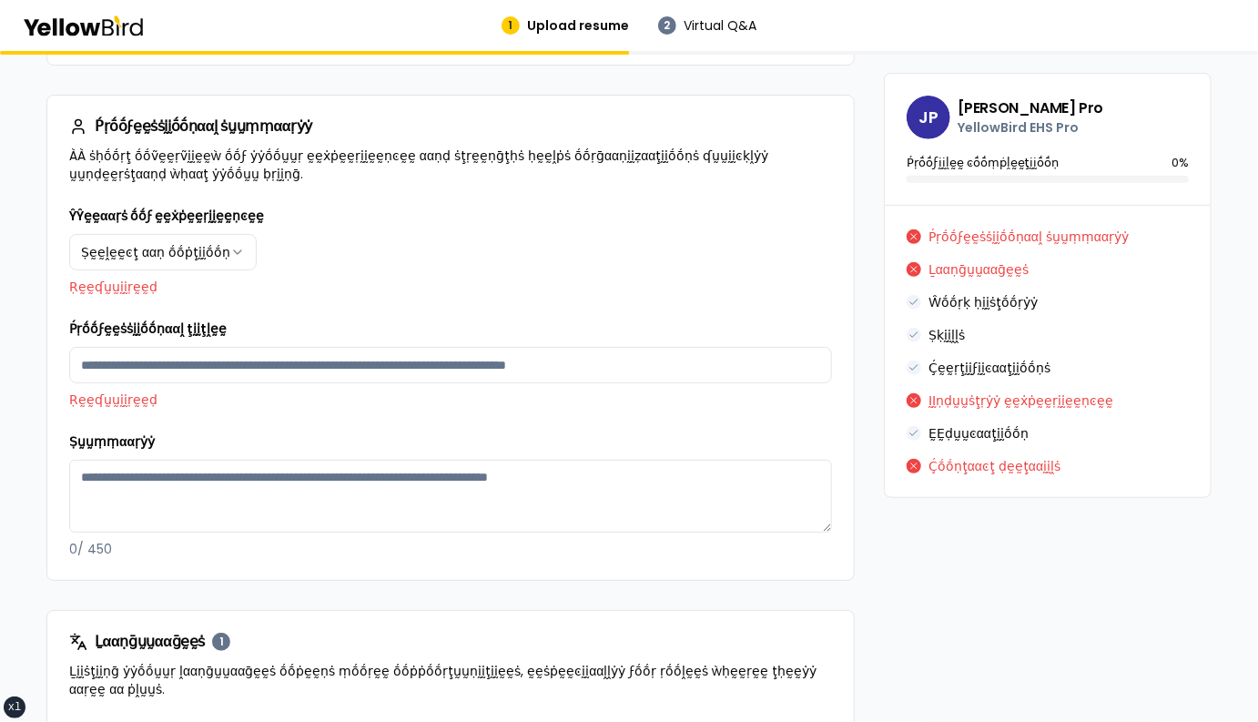
scroll to position [306, 0]
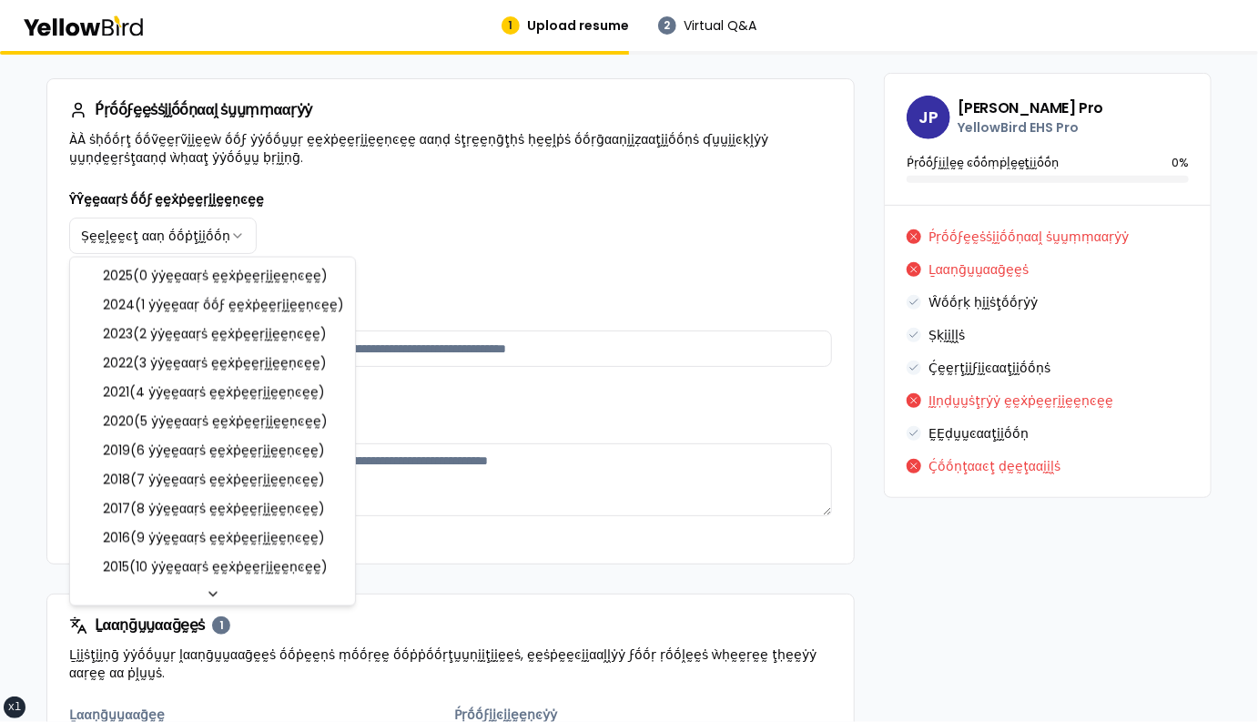
click at [226, 238] on html "xs sm md lg xl 2xl 1 Upload resume 2 Virtual Q&A βṵṵḭḭḽḍ ẏẏṓṓṵṵṛ ṗṛṓṓϝḛḛṡṡḭḭṓṓṇ…" at bounding box center [629, 361] width 1258 height 722
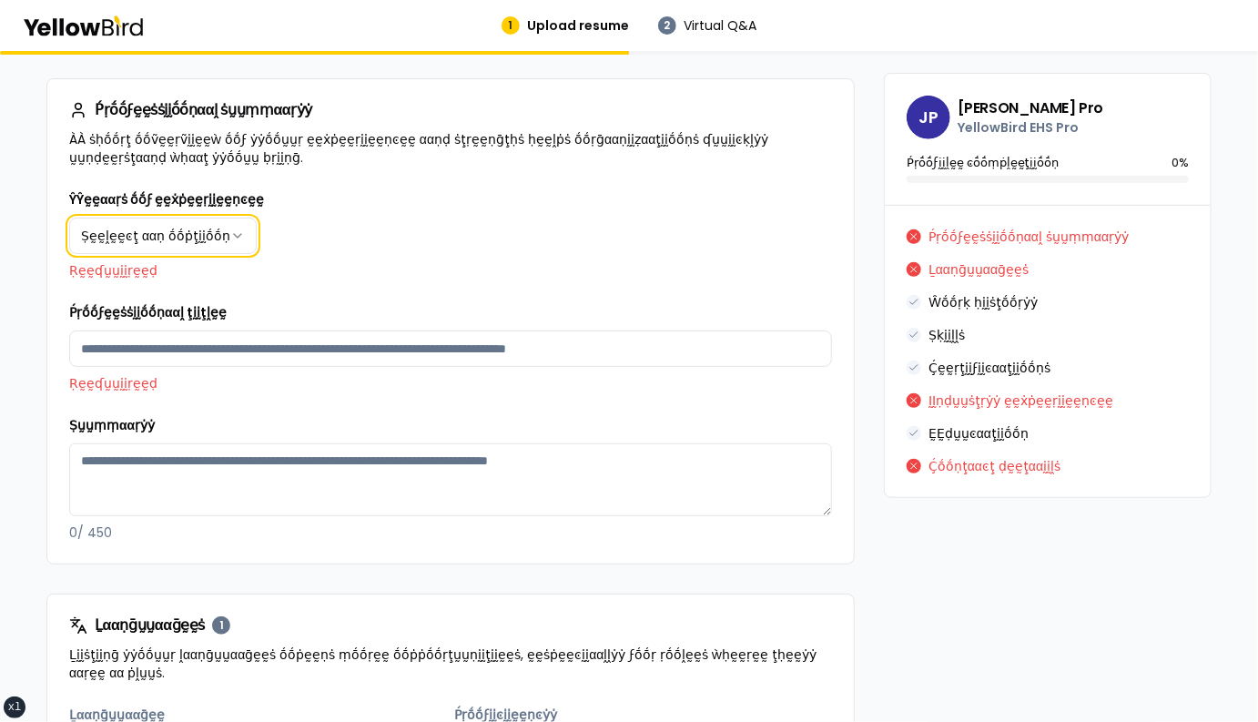
click at [361, 243] on html "xs sm md lg xl 2xl 1 Upload resume 2 Virtual Q&A βṵṵḭḭḽḍ ẏẏṓṓṵṵṛ ṗṛṓṓϝḛḛṡṡḭḭṓṓṇ…" at bounding box center [629, 361] width 1258 height 722
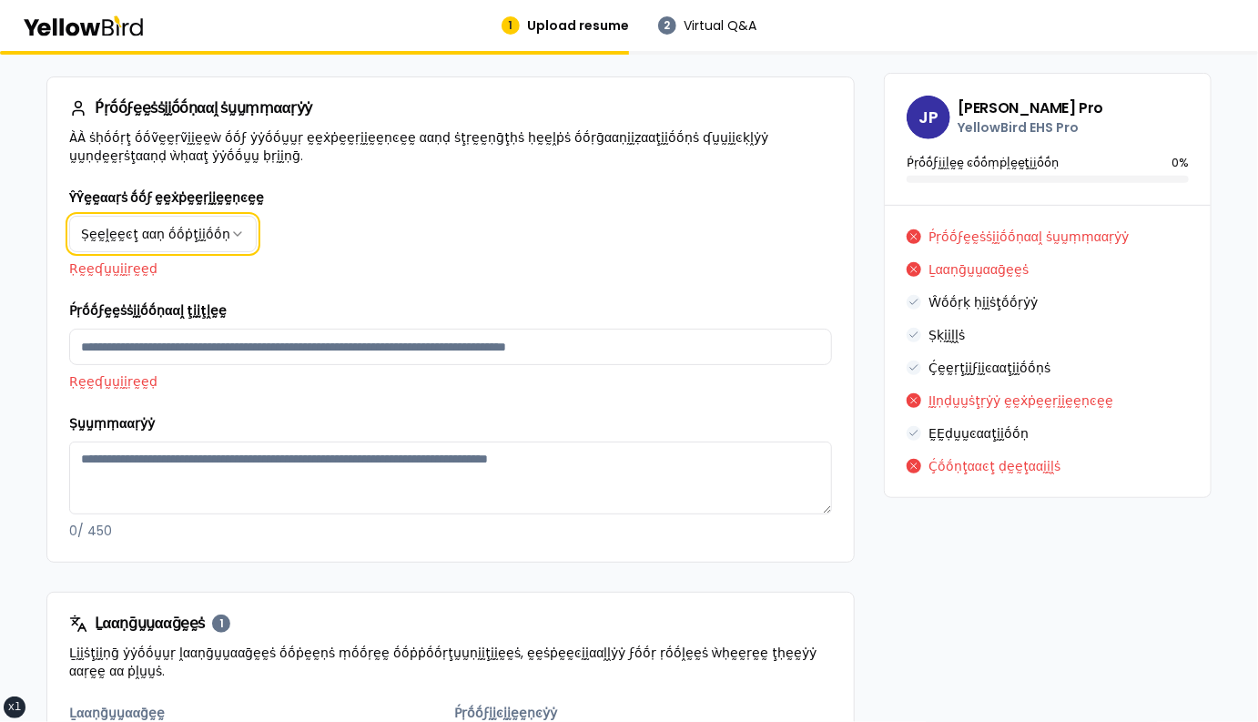
scroll to position [296, 0]
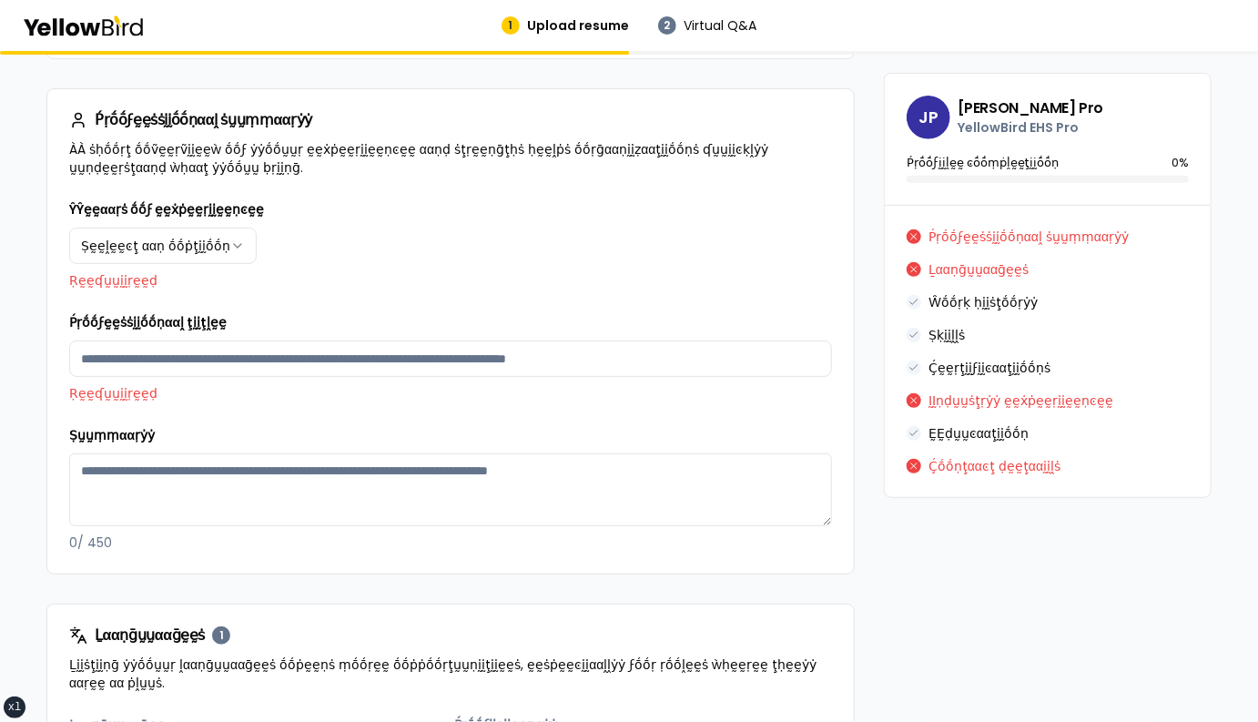
click at [840, 424] on div "**********" at bounding box center [450, 385] width 806 height 375
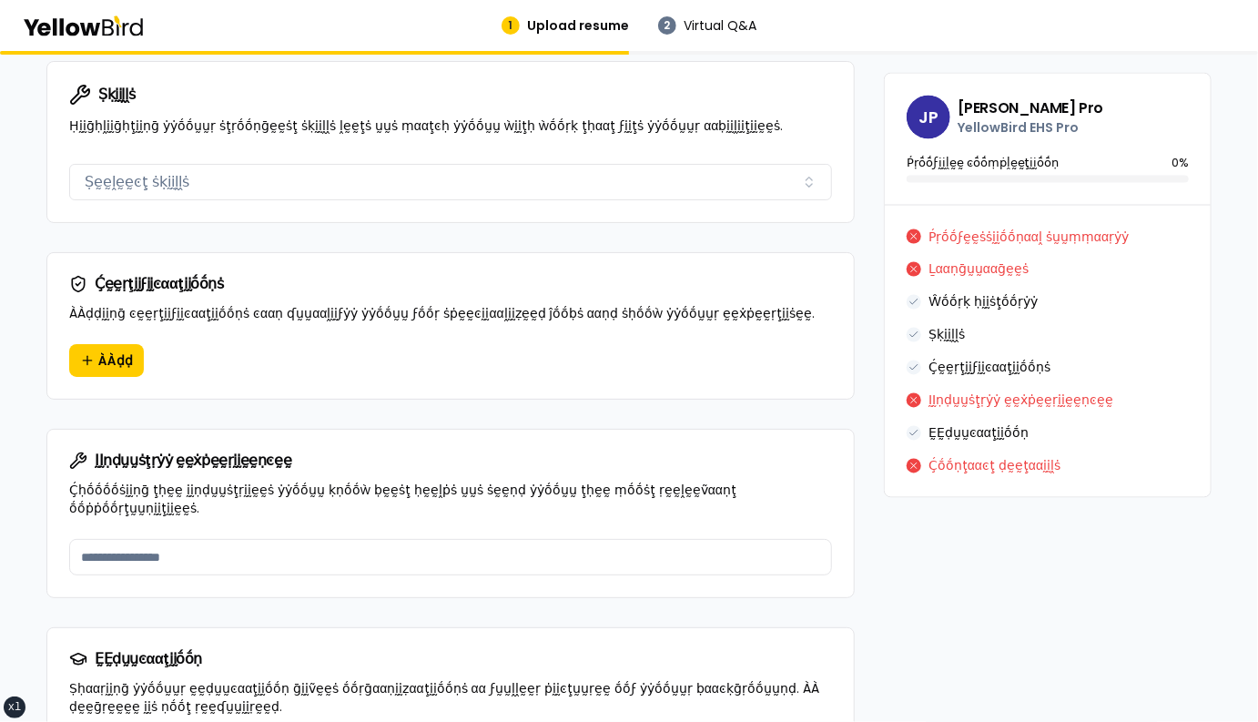
scroll to position [1331, 0]
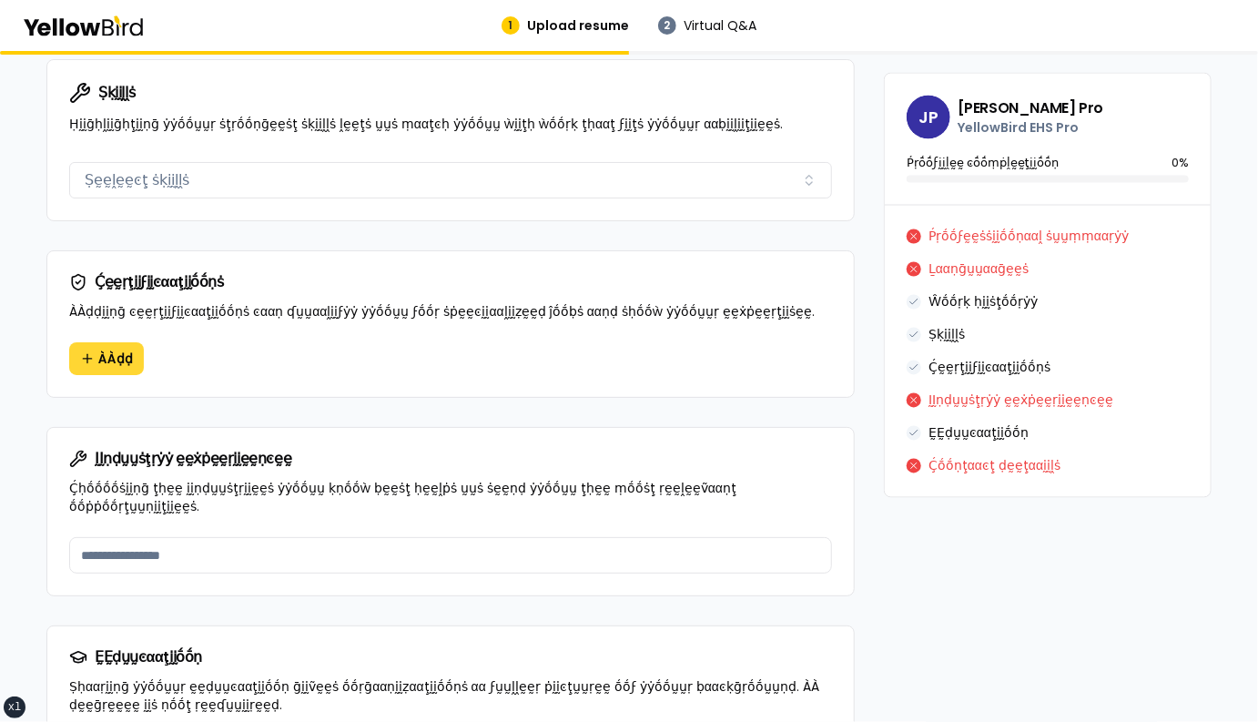
click at [121, 349] on span "ÀÀḍḍ" at bounding box center [115, 358] width 35 height 18
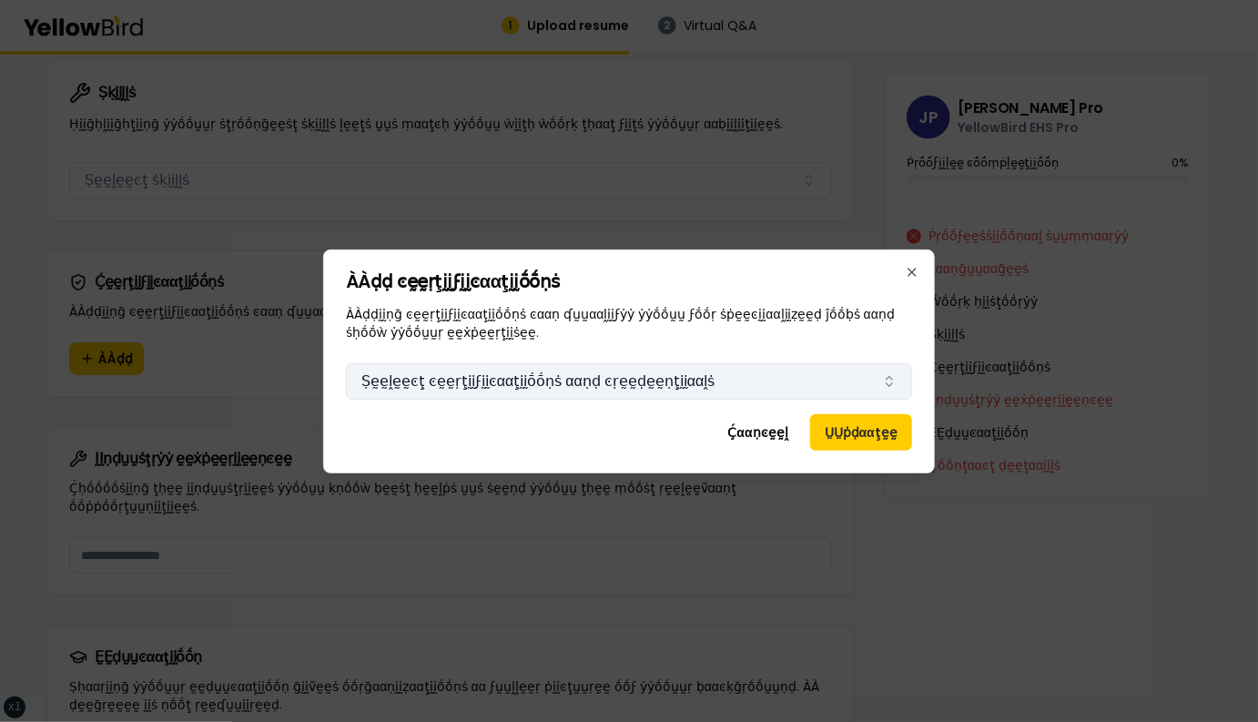
click at [632, 376] on button "Ṣḛḛḽḛḛͼţ ͼḛḛṛţḭḭϝḭḭͼααţḭḭṓṓṇṡ ααṇḍ ͼṛḛḛḍḛḛṇţḭḭααḽṡ" at bounding box center [629, 381] width 566 height 36
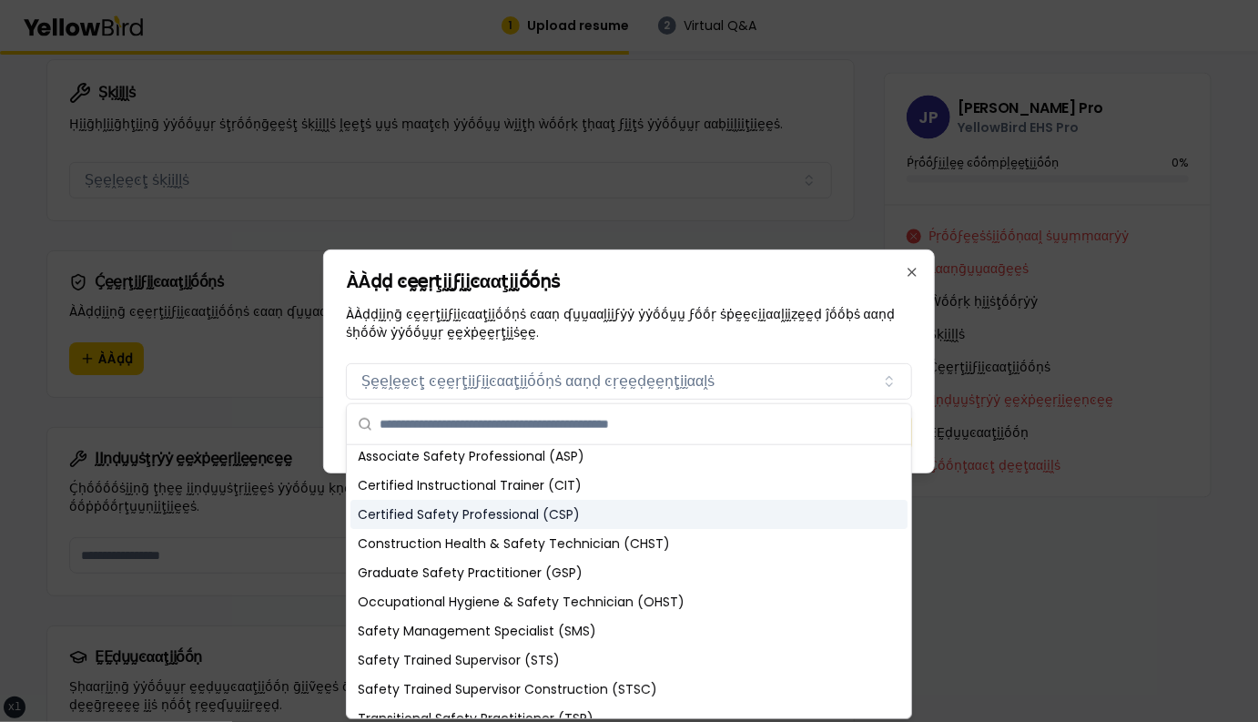
scroll to position [0, 0]
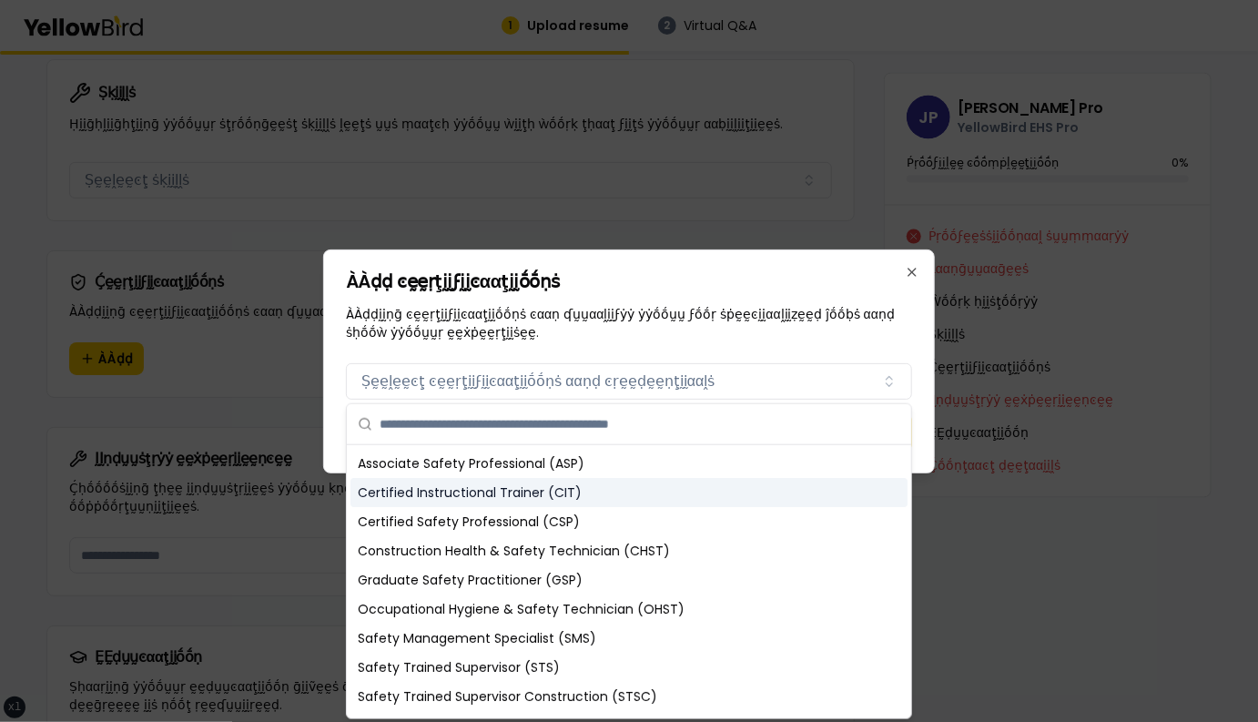
click at [562, 495] on div "Certified Instructional Trainer (CIT)" at bounding box center [628, 492] width 557 height 29
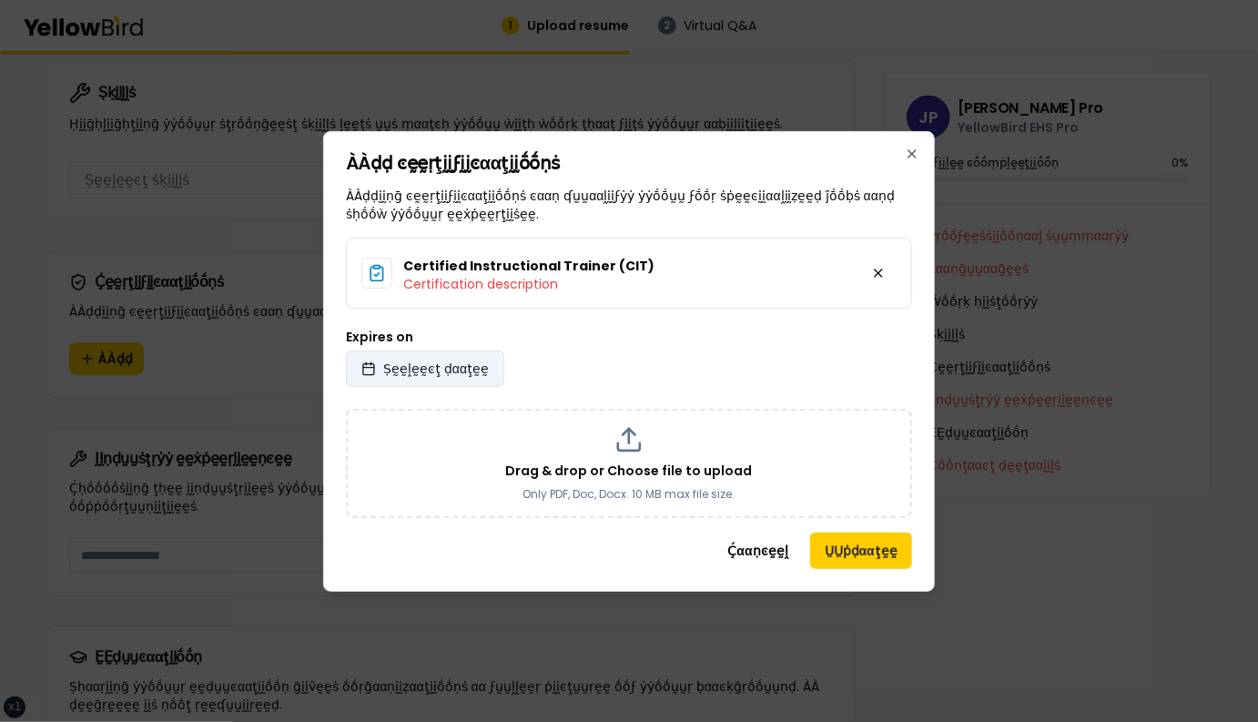
click at [446, 371] on span "Ṣḛḛḽḛḛͼţ ḍααţḛḛ" at bounding box center [436, 368] width 106 height 18
select select "*"
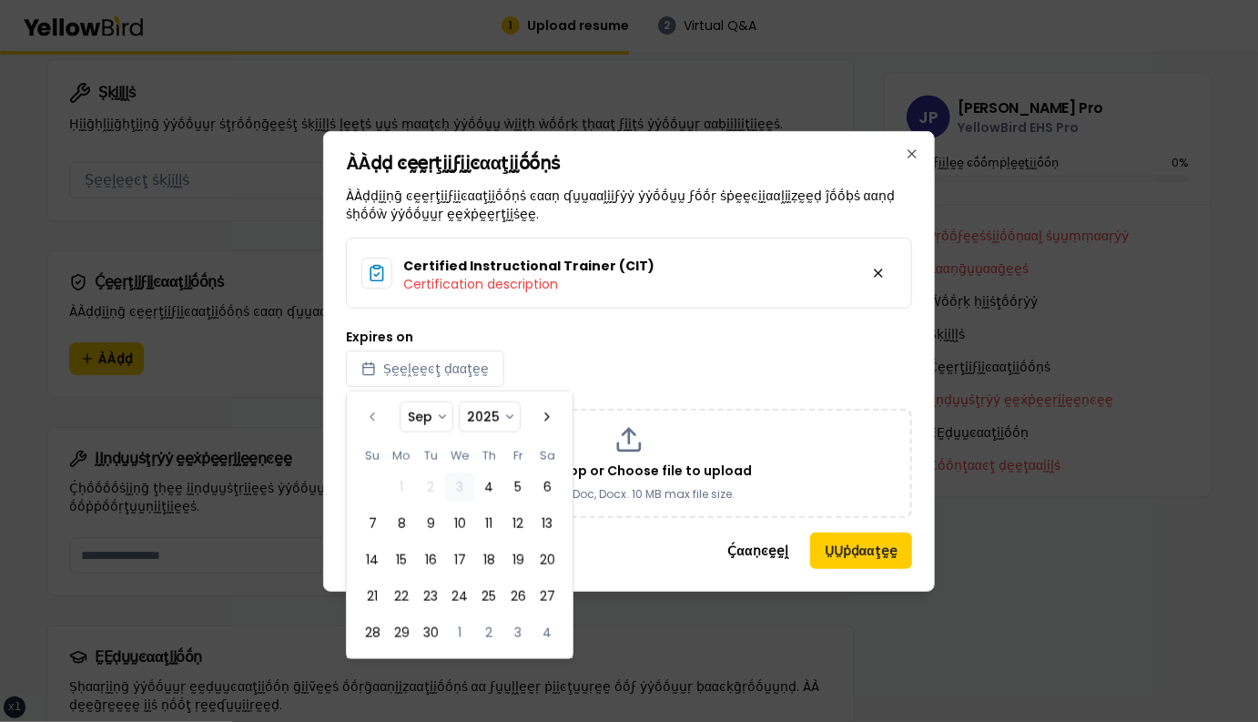
click at [591, 358] on div "Expires on Ṣḛḛḽḛḛͼţ ḍααţḛḛ" at bounding box center [629, 358] width 566 height 56
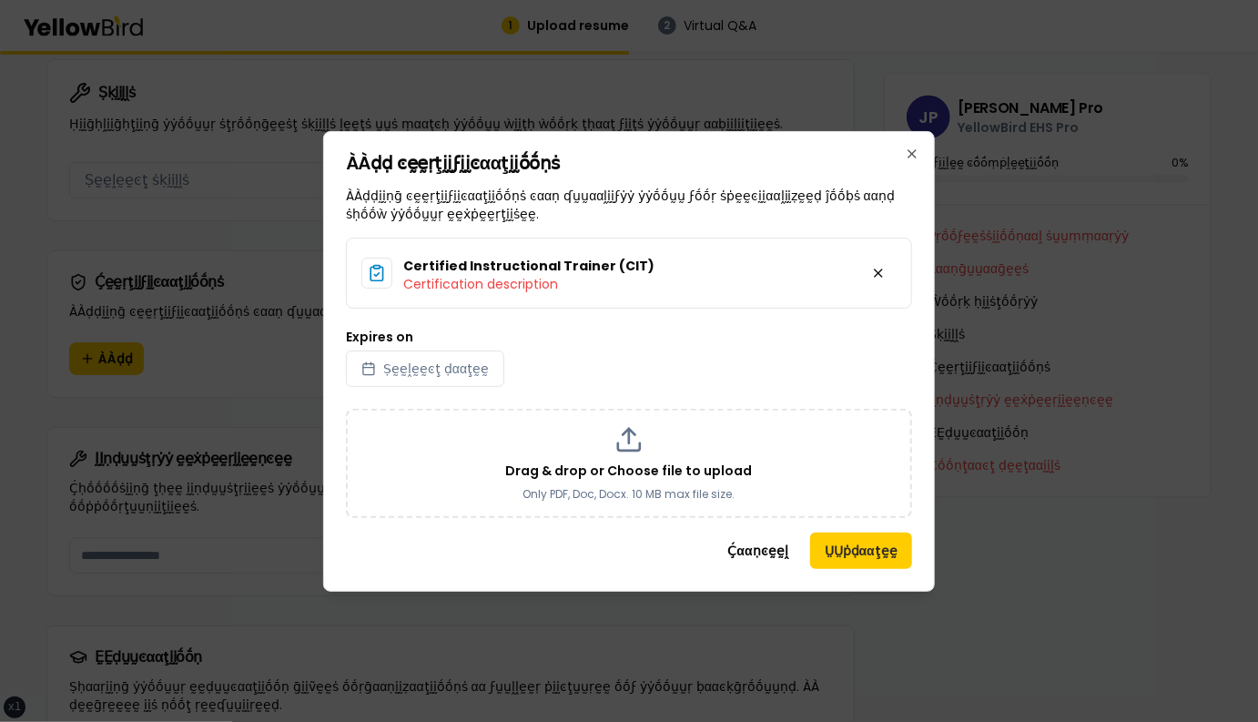
click at [880, 342] on label "Expires on" at bounding box center [629, 336] width 566 height 13
click at [504, 350] on button "Ṣḛḛḽḛḛͼţ ḍααţḛḛ" at bounding box center [425, 368] width 158 height 36
select select "*"
click at [728, 383] on div "Expires on Ṣḛḛḽḛḛͼţ ḍααţḛḛ" at bounding box center [629, 358] width 566 height 56
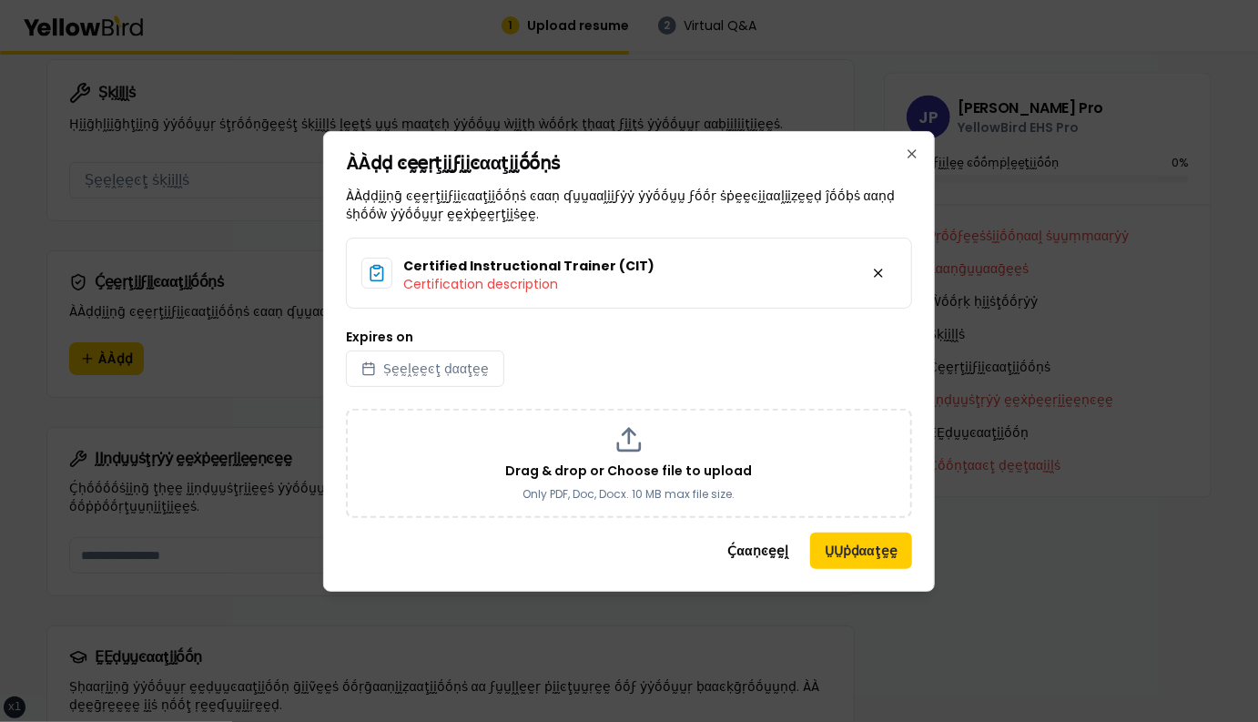
click at [724, 361] on div "Expires on Ṣḛḛḽḛḛͼţ ḍααţḛḛ" at bounding box center [629, 358] width 566 height 56
click at [762, 361] on div "Expires on Ṣḛḛḽḛḛͼţ ḍααţḛḛ" at bounding box center [629, 358] width 566 height 56
click at [762, 344] on div "Expires on Ṣḛḛḽḛḛͼţ ḍααţḛḛ" at bounding box center [629, 358] width 566 height 56
click at [761, 335] on label "Expires on" at bounding box center [629, 336] width 566 height 13
click at [504, 350] on button "Ṣḛḛḽḛḛͼţ ḍααţḛḛ" at bounding box center [425, 368] width 158 height 36
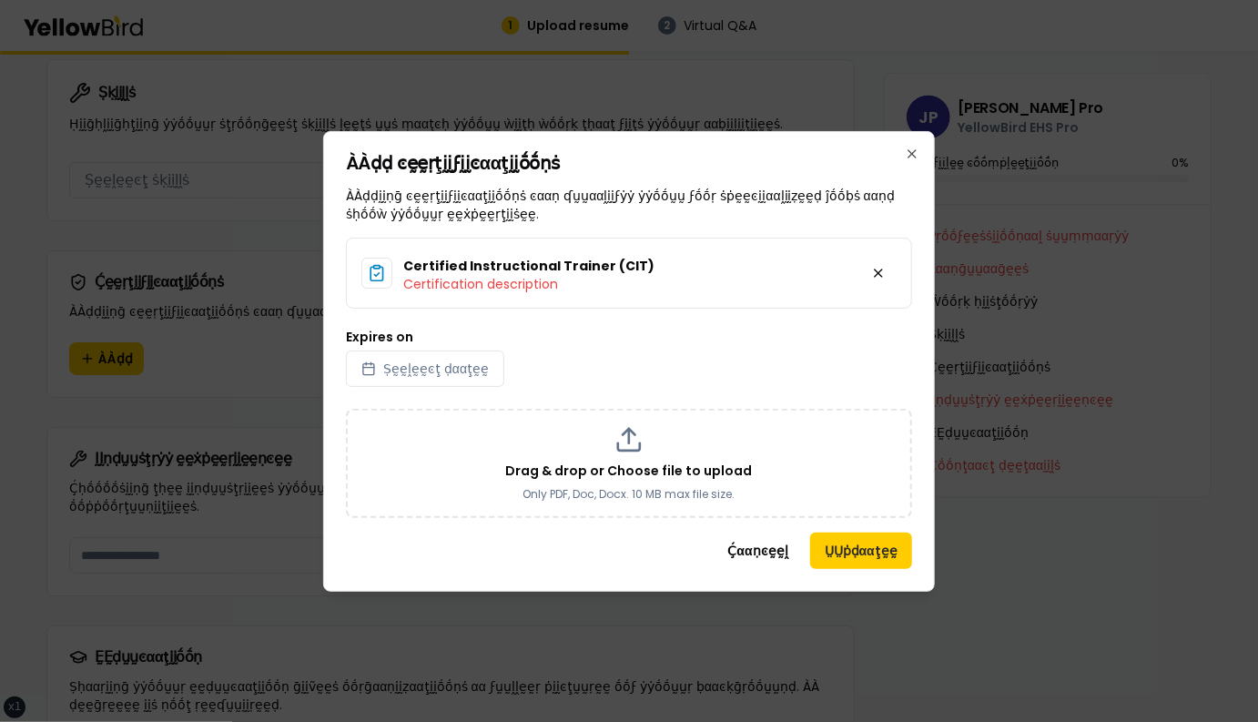
select select "*"
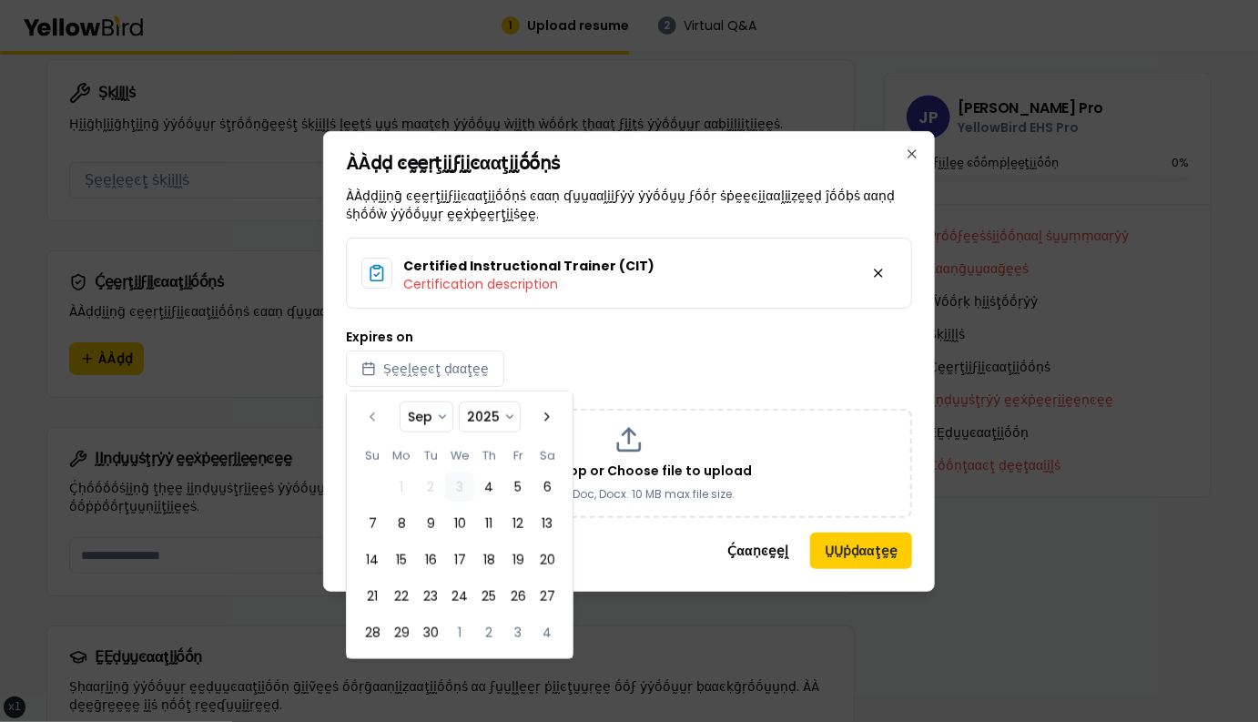
click at [761, 335] on label "Expires on" at bounding box center [629, 336] width 566 height 13
click at [504, 350] on button "Ṣḛḛḽḛḛͼţ ḍααţḛḛ" at bounding box center [425, 368] width 158 height 36
select select "*"
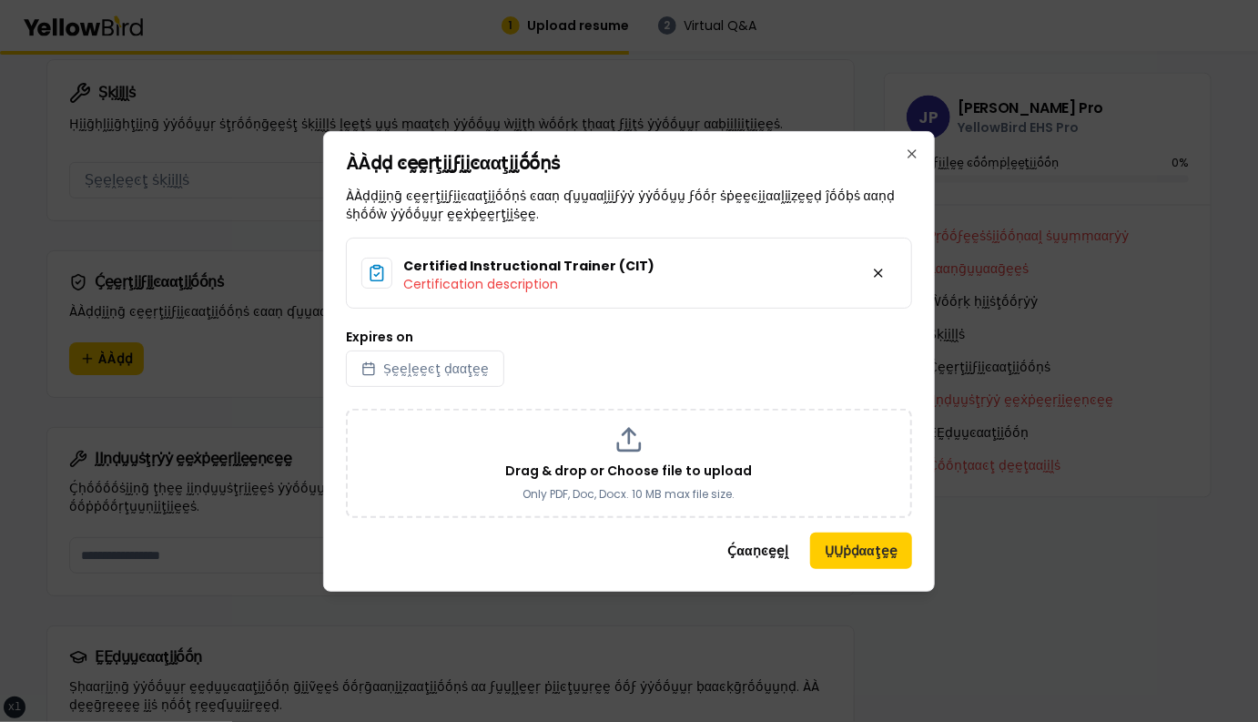
click at [761, 335] on label "Expires on" at bounding box center [629, 336] width 566 height 13
click at [504, 350] on button "Ṣḛḛḽḛḛͼţ ḍααţḛḛ" at bounding box center [425, 368] width 158 height 36
select select "*"
click at [761, 335] on label "Expires on" at bounding box center [629, 336] width 566 height 13
click at [504, 350] on button "Ṣḛḛḽḛḛͼţ ḍααţḛḛ" at bounding box center [425, 368] width 158 height 36
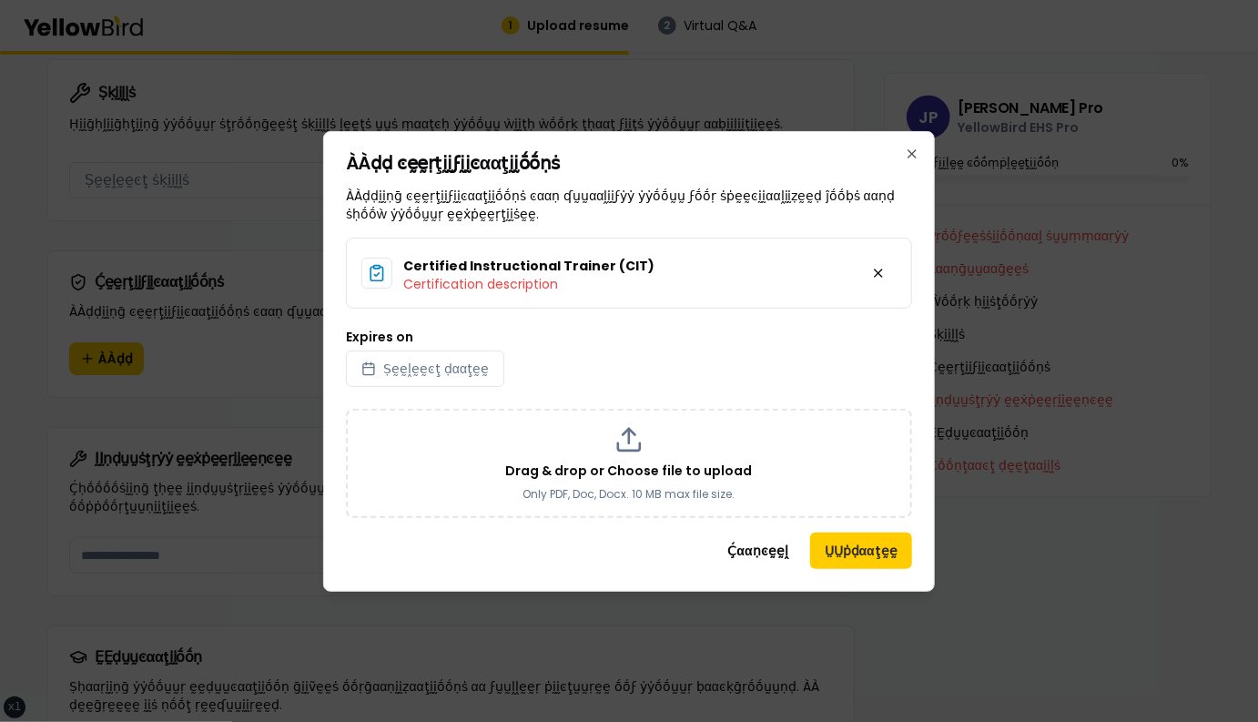
select select "*"
click at [763, 323] on div "Certified Instructional Trainer (CIT) Certification description Expires on Ṣḛḛḽ…" at bounding box center [629, 378] width 566 height 280
click at [718, 336] on div "Expires on Ṣḛḛḽḛḛͼţ ḍααţḛḛ" at bounding box center [629, 358] width 566 height 56
click at [694, 336] on div "Expires on Ṣḛḛḽḛḛͼţ ḍααţḛḛ" at bounding box center [629, 358] width 566 height 56
click at [642, 338] on div "Expires on Ṣḛḛḽḛḛͼţ ḍααţḛḛ" at bounding box center [629, 358] width 566 height 56
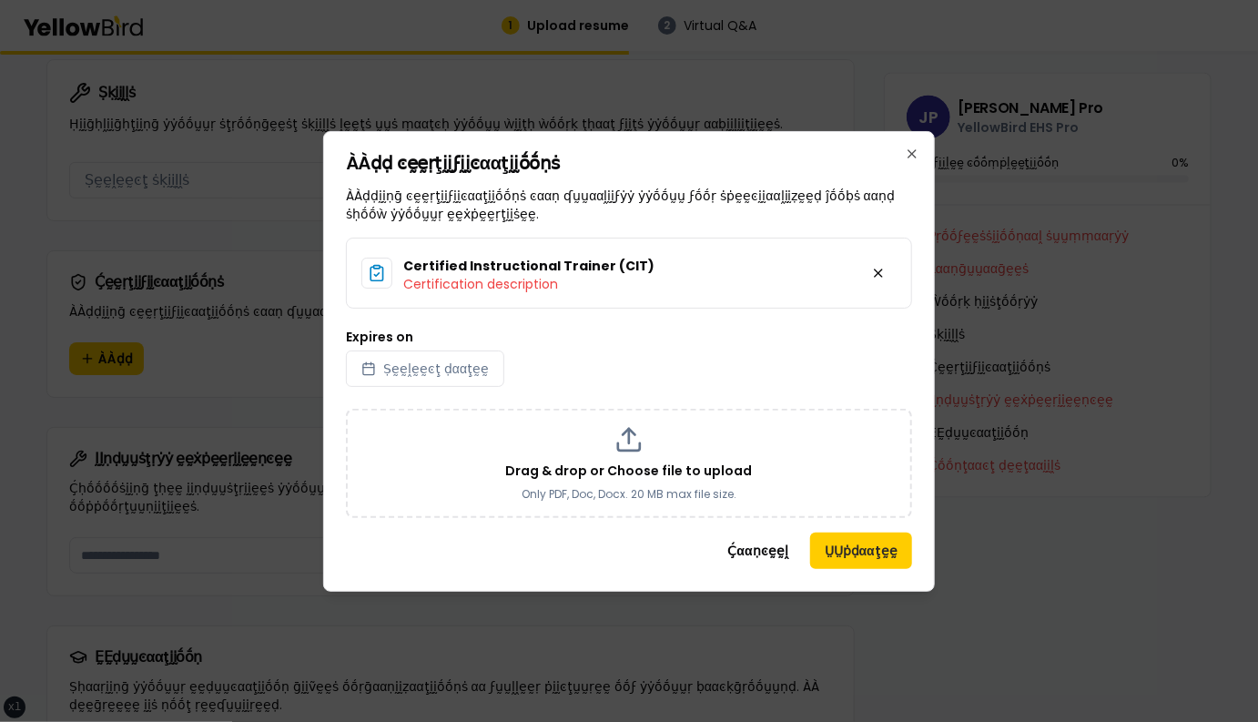
click at [445, 323] on div "Certified Instructional Trainer (CIT) Certification description Expires on Ṣḛḛḽ…" at bounding box center [629, 378] width 566 height 280
click at [400, 334] on label "Expires on" at bounding box center [379, 336] width 67 height 13
click at [400, 350] on button "Ṣḛḛḽḛḛͼţ ḍααţḛḛ" at bounding box center [425, 368] width 158 height 36
select select "*"
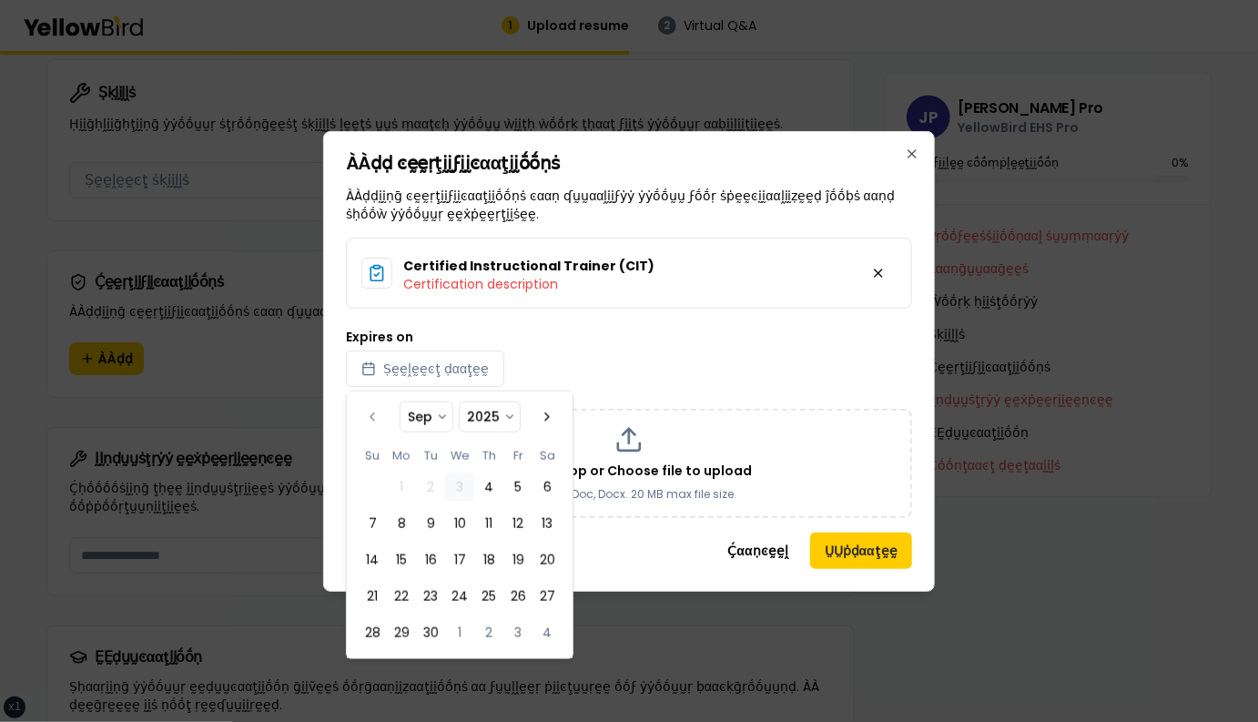
click at [400, 334] on label "Expires on" at bounding box center [379, 336] width 67 height 13
click at [400, 350] on button "Ṣḛḛḽḛḛͼţ ḍααţḛḛ" at bounding box center [425, 368] width 158 height 36
select select "*"
click at [400, 334] on label "Expires on" at bounding box center [379, 336] width 67 height 13
click at [400, 350] on button "Ṣḛḛḽḛḛͼţ ḍααţḛḛ" at bounding box center [425, 368] width 158 height 36
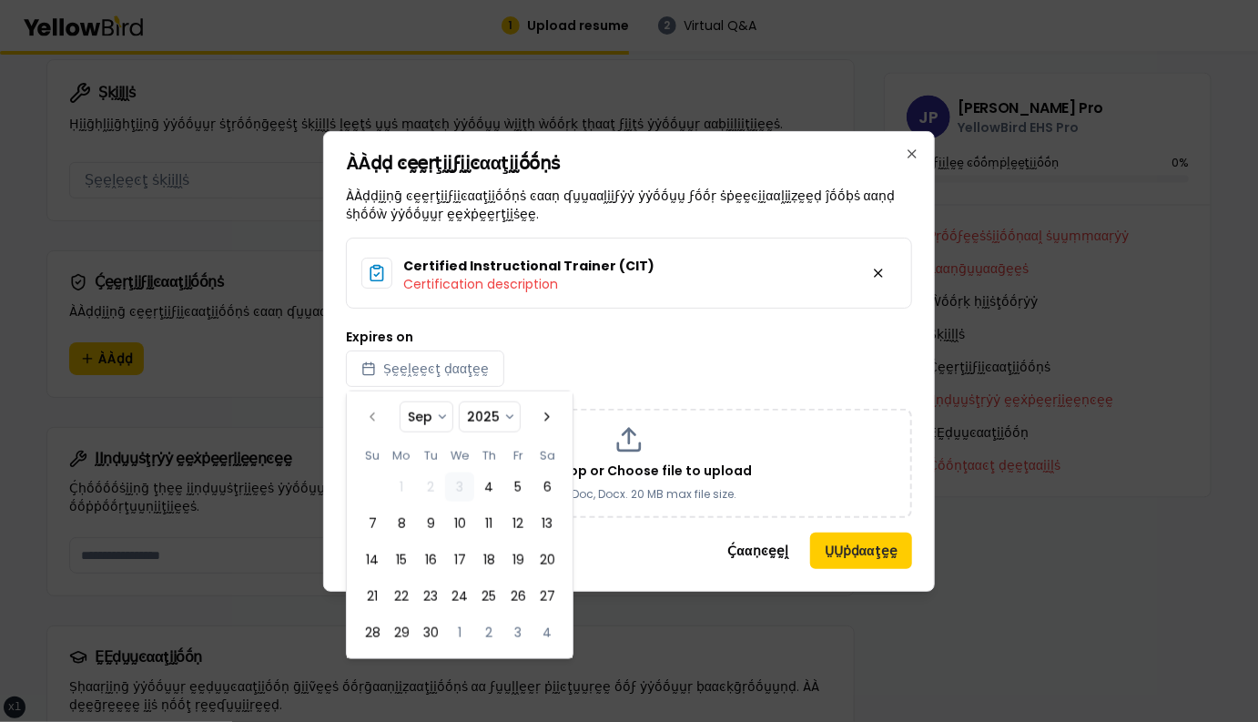
select select "*"
click at [400, 334] on label "Expires on" at bounding box center [379, 336] width 67 height 13
click at [400, 350] on button "Ṣḛḛḽḛḛͼţ ḍααţḛḛ" at bounding box center [425, 368] width 158 height 36
select select "*"
click at [400, 334] on label "Expires on" at bounding box center [379, 336] width 67 height 13
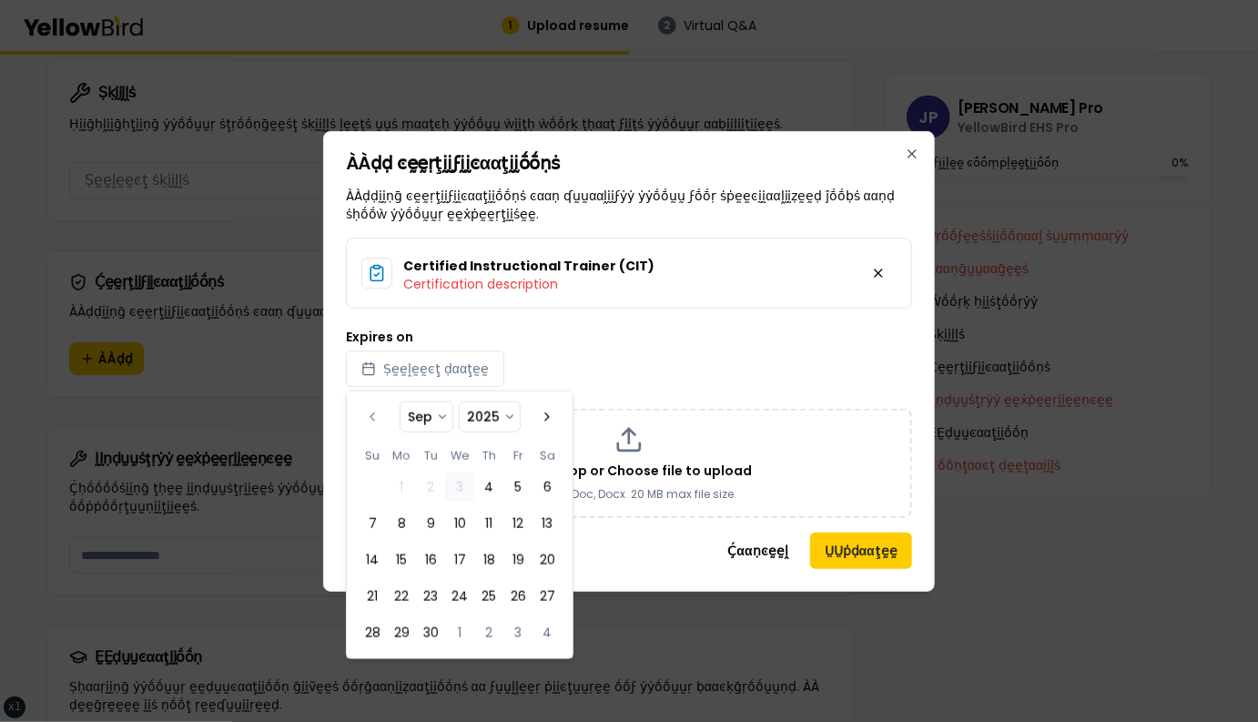
click at [400, 350] on button "Ṣḛḛḽḛḛͼţ ḍααţḛḛ" at bounding box center [425, 368] width 158 height 36
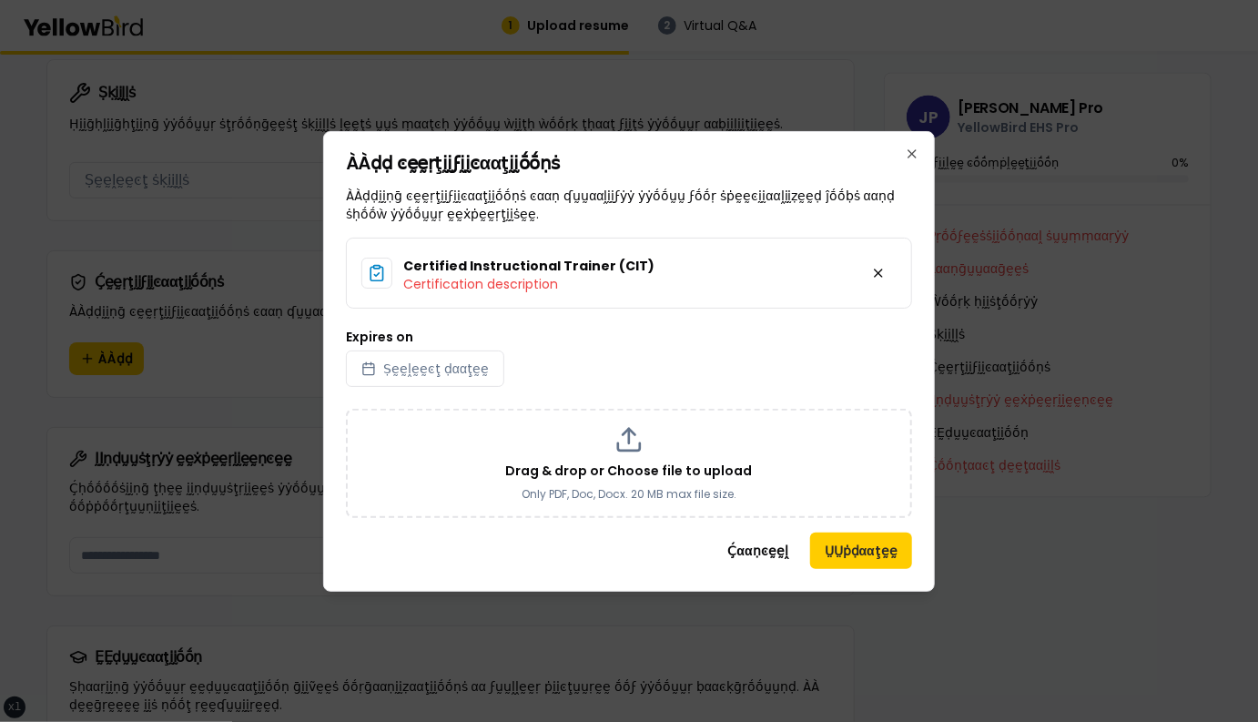
click at [400, 334] on label "Expires on" at bounding box center [379, 336] width 67 height 13
click at [400, 350] on button "Ṣḛḛḽḛḛͼţ ḍααţḛḛ" at bounding box center [425, 368] width 158 height 36
select select "*"
click at [400, 334] on label "Expires on" at bounding box center [379, 336] width 67 height 13
click at [400, 350] on button "Ṣḛḛḽḛḛͼţ ḍααţḛḛ" at bounding box center [425, 368] width 158 height 36
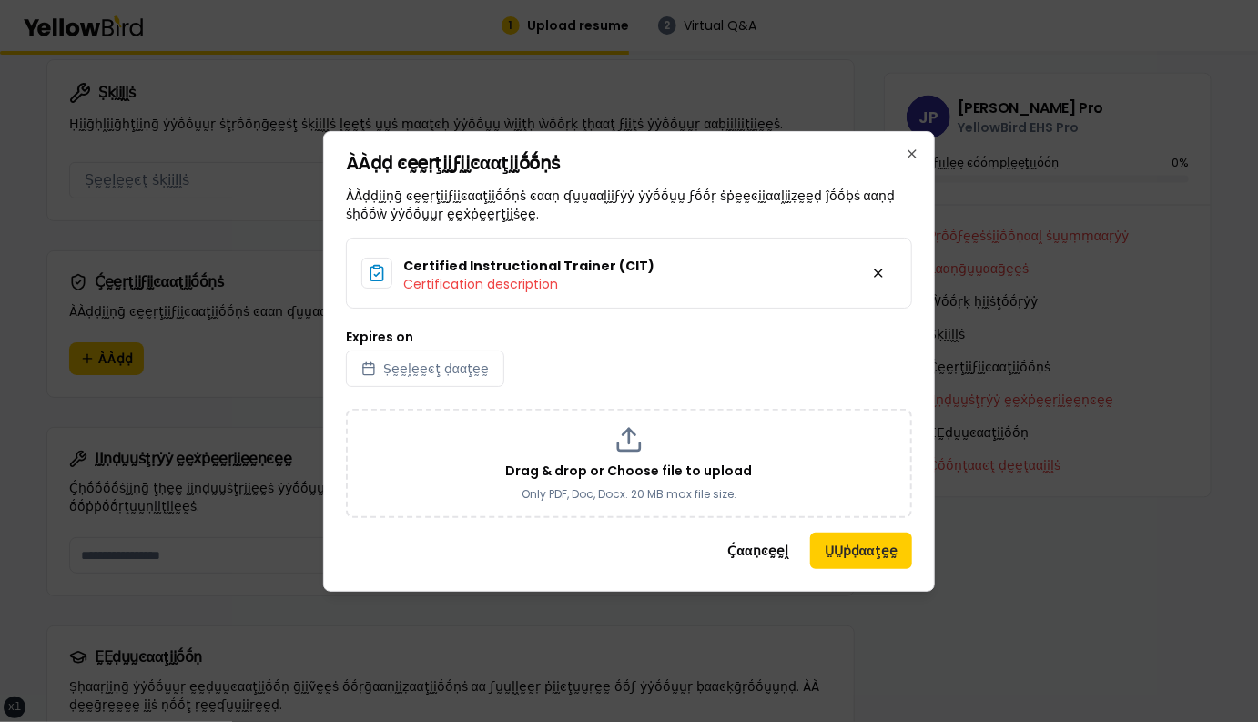
select select "*"
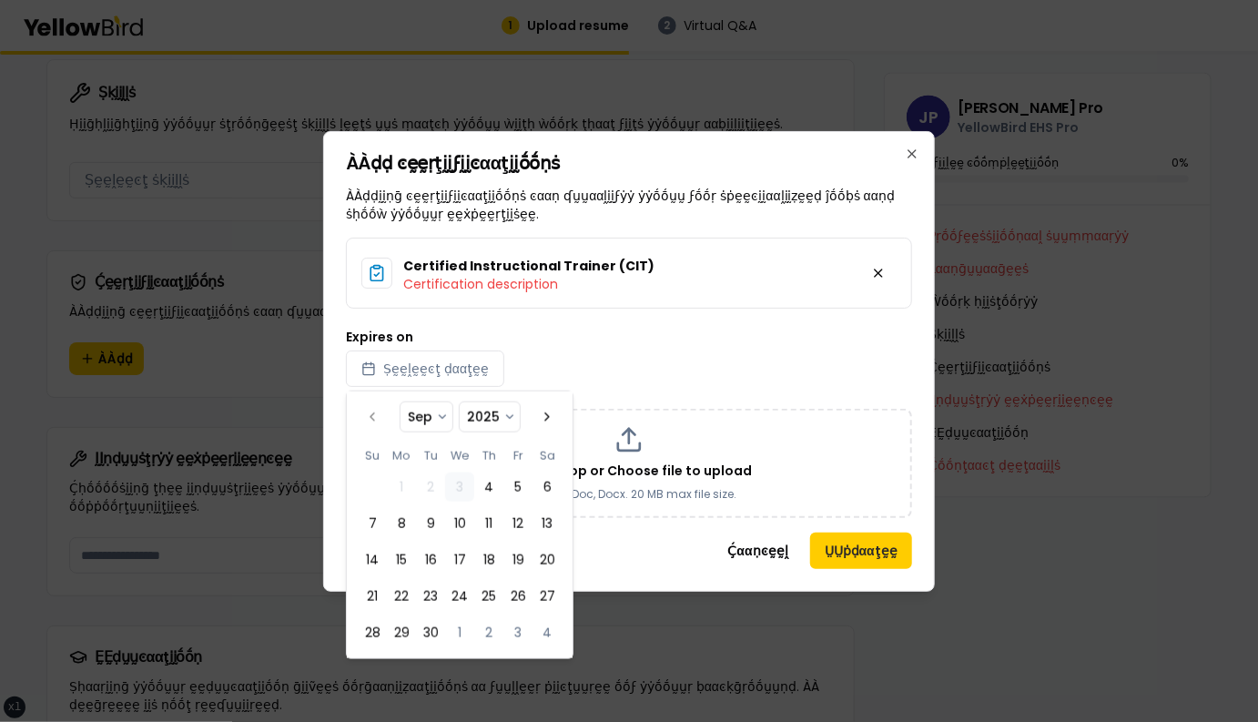
click at [656, 380] on div "Expires on Ṣḛḛḽḛḛͼţ ḍααţḛḛ" at bounding box center [629, 358] width 566 height 56
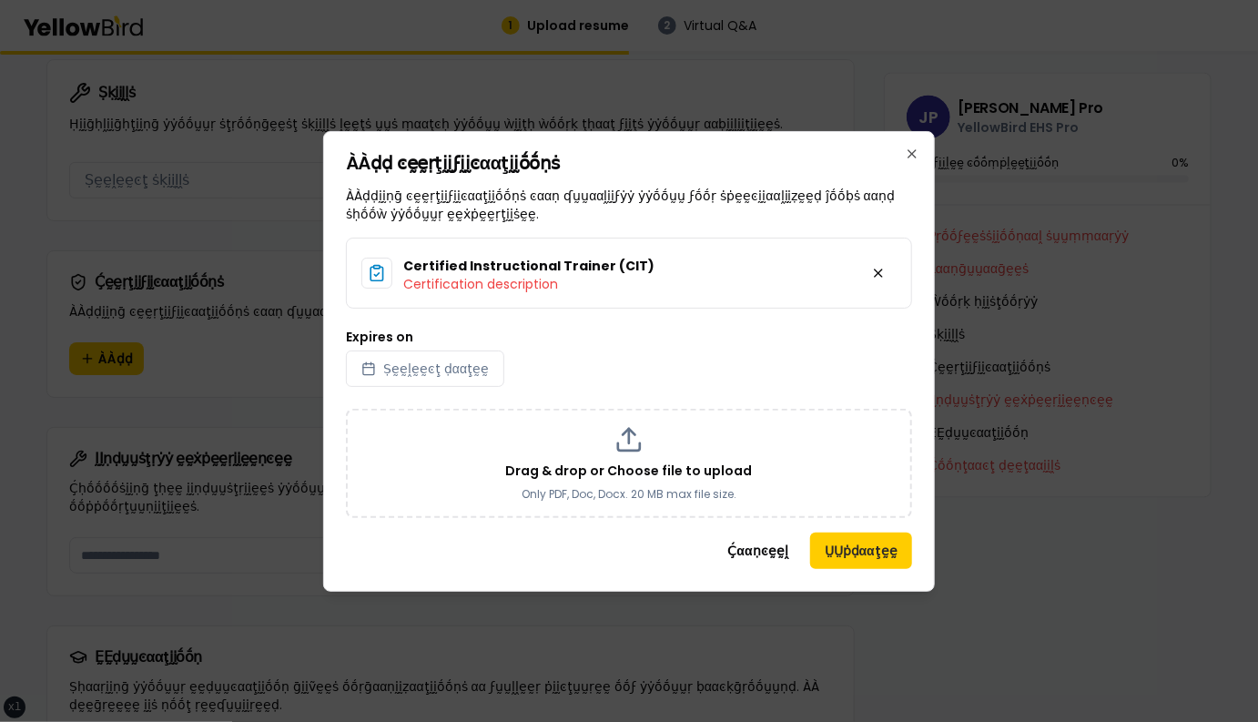
click at [397, 334] on label "Expires on" at bounding box center [379, 336] width 67 height 13
click at [397, 350] on button "Ṣḛḛḽḛḛͼţ ḍααţḛḛ" at bounding box center [425, 368] width 158 height 36
select select "*"
click at [397, 334] on label "Expires on" at bounding box center [379, 336] width 67 height 13
click at [397, 350] on button "Ṣḛḛḽḛḛͼţ ḍααţḛḛ" at bounding box center [425, 368] width 158 height 36
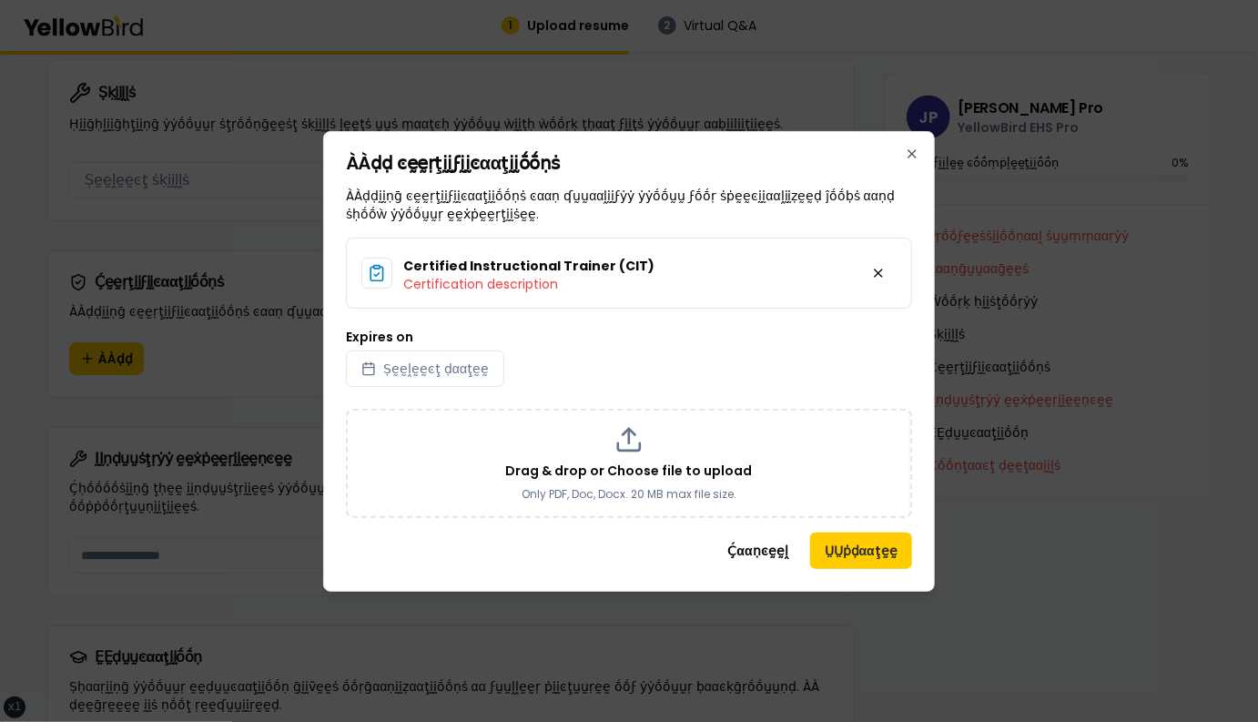
select select "*"
click at [588, 350] on div "Expires on Ṣḛḛḽḛḛͼţ ḍααţḛḛ" at bounding box center [629, 358] width 566 height 56
click at [879, 275] on button at bounding box center [878, 273] width 36 height 36
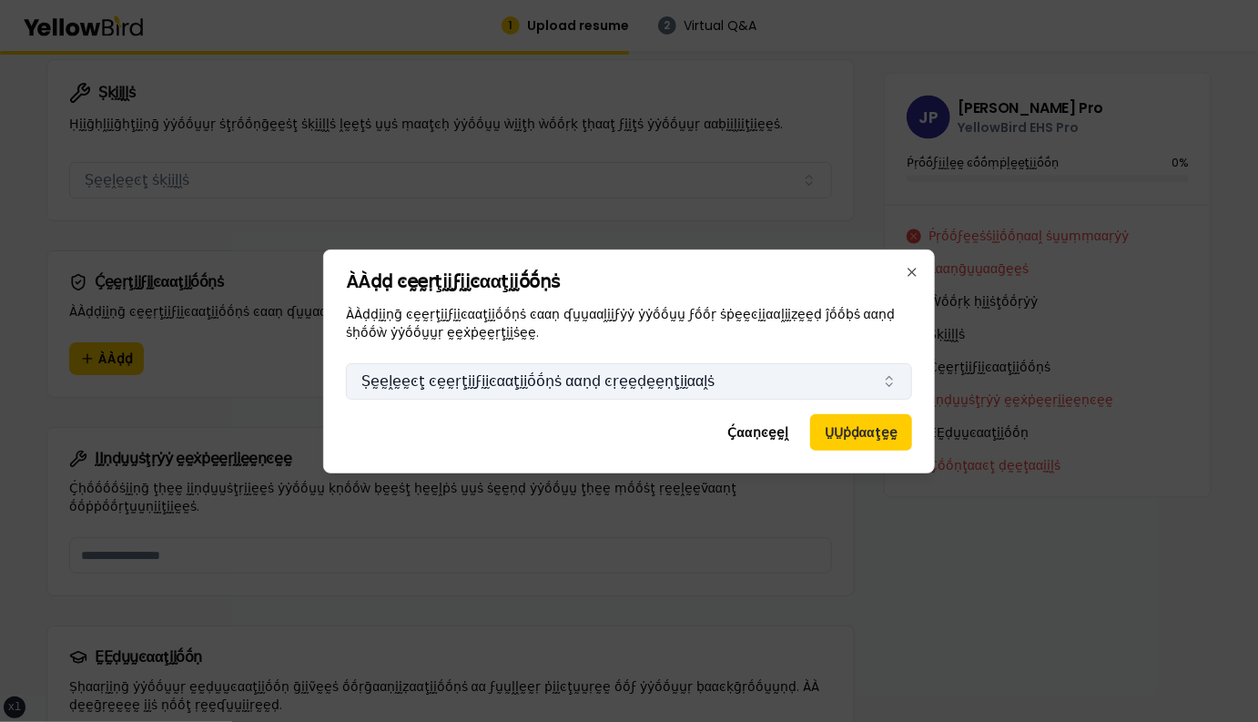
click at [554, 383] on button "Ṣḛḛḽḛḛͼţ ͼḛḛṛţḭḭϝḭḭͼααţḭḭṓṓṇṡ ααṇḍ ͼṛḛḛḍḛḛṇţḭḭααḽṡ" at bounding box center [629, 381] width 566 height 36
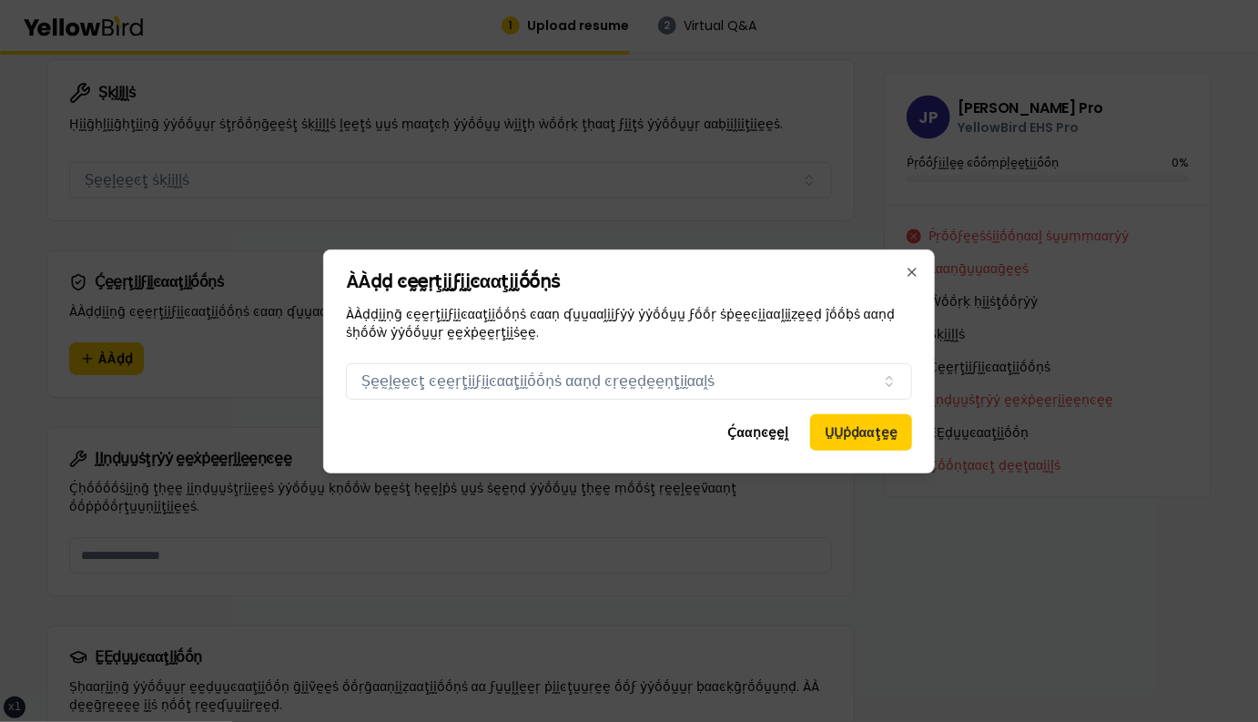
drag, startPoint x: 650, startPoint y: 265, endPoint x: 650, endPoint y: 234, distance: 30.9
click at [650, 234] on body "xs sm md lg xl 2xl 1 Upload resume 2 Virtual Q&A βṵṵḭḭḽḍ ẏẏṓṓṵṵṛ ṗṛṓṓϝḛḛṡṡḭḭṓṓṇ…" at bounding box center [629, 361] width 1258 height 722
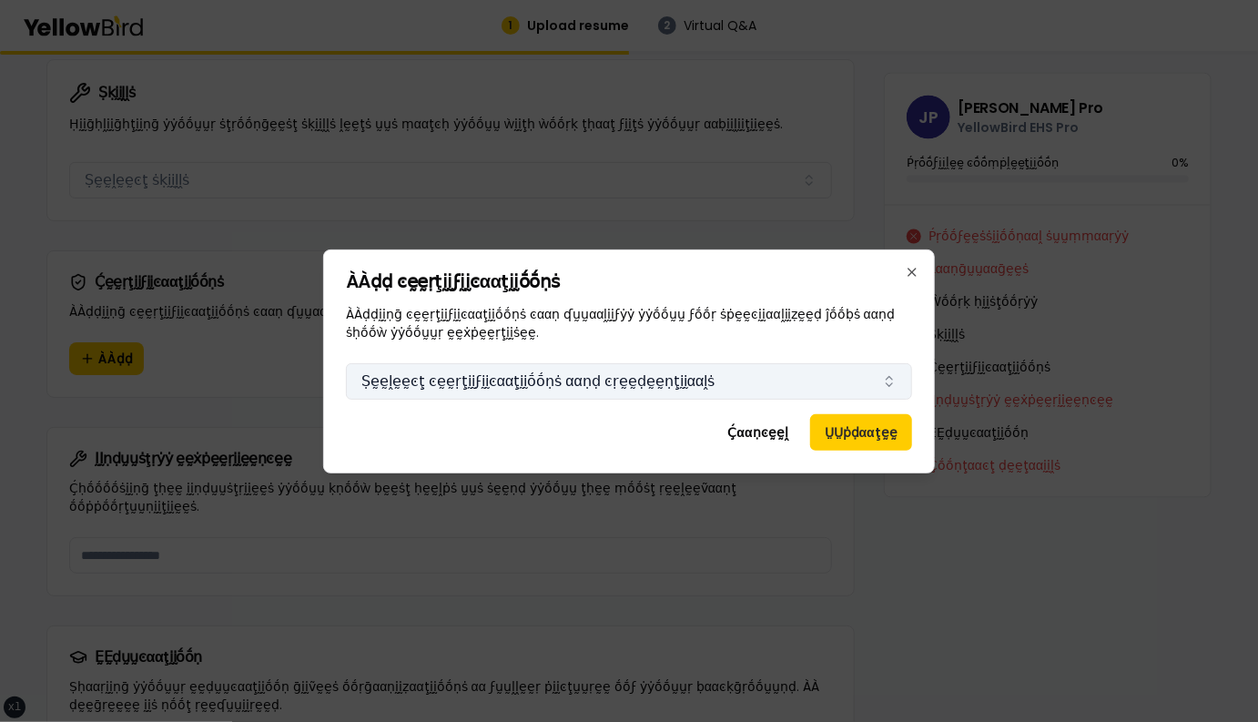
click at [641, 393] on button "Ṣḛḛḽḛḛͼţ ͼḛḛṛţḭḭϝḭḭͼααţḭḭṓṓṇṡ ααṇḍ ͼṛḛḛḍḛḛṇţḭḭααḽṡ" at bounding box center [629, 381] width 566 height 36
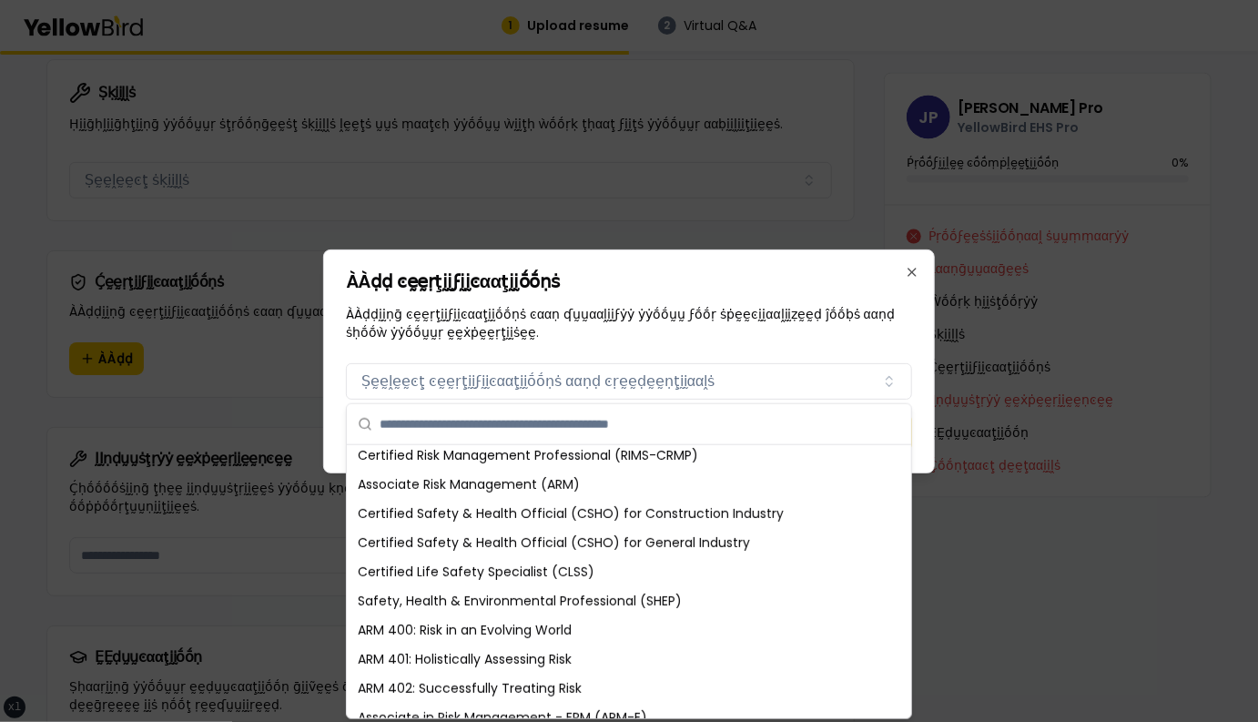
scroll to position [375, 0]
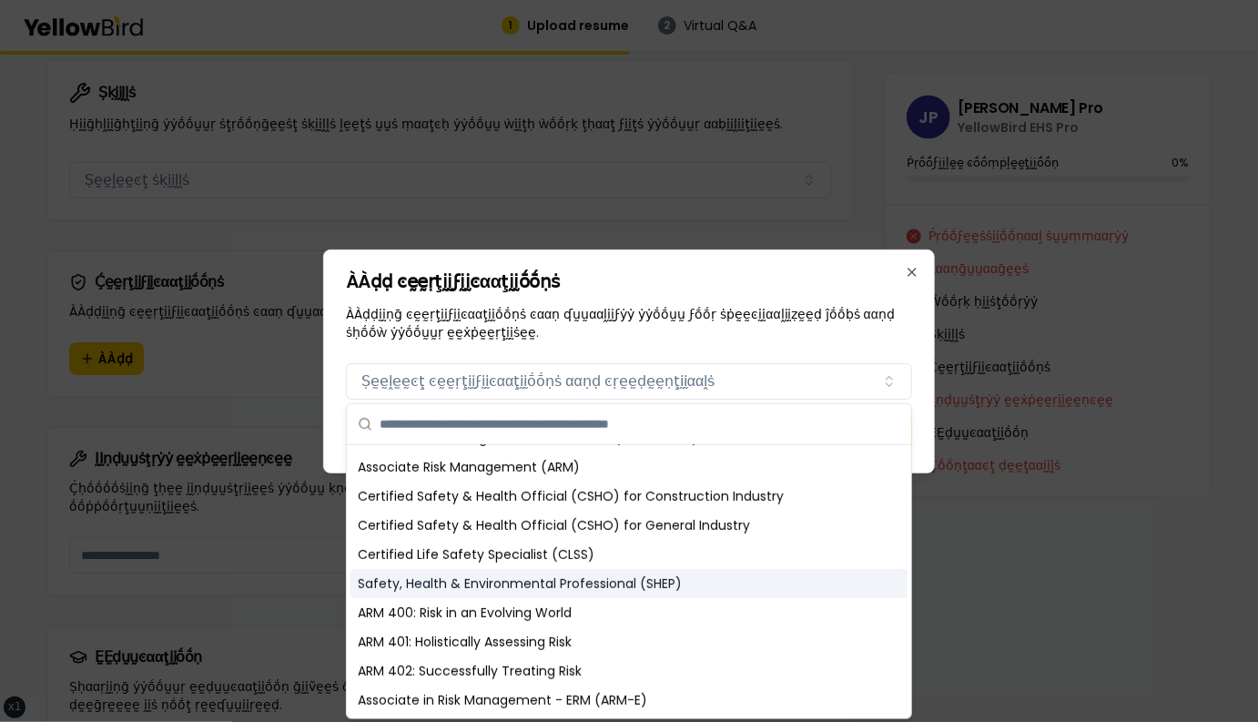
click at [624, 578] on div "Safety, Health & Environmental Professional (SHEP)" at bounding box center [628, 583] width 557 height 29
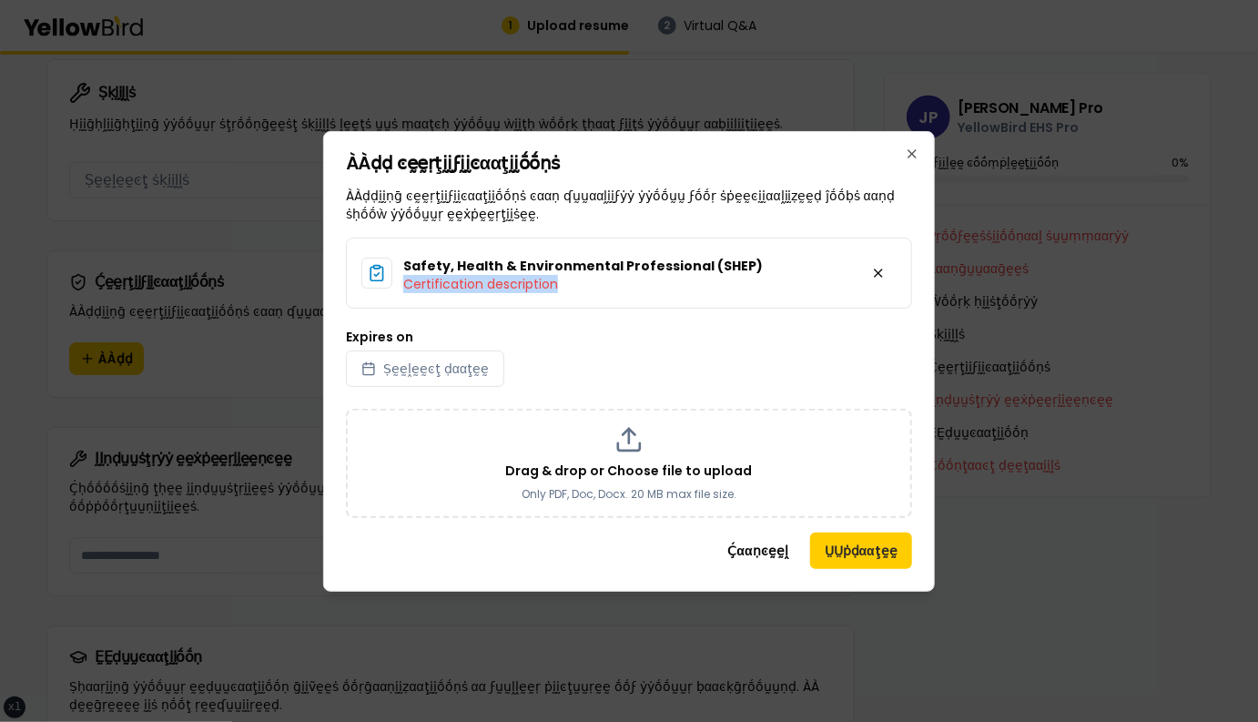
drag, startPoint x: 556, startPoint y: 288, endPoint x: 405, endPoint y: 278, distance: 151.3
click at [405, 278] on p "Certification description" at bounding box center [582, 284] width 359 height 18
click at [562, 285] on p "Certification description" at bounding box center [582, 284] width 359 height 18
drag, startPoint x: 577, startPoint y: 286, endPoint x: 400, endPoint y: 282, distance: 176.6
click at [400, 281] on div "Safety, Health & Environmental Professional (SHEP) Certification description" at bounding box center [561, 273] width 401 height 40
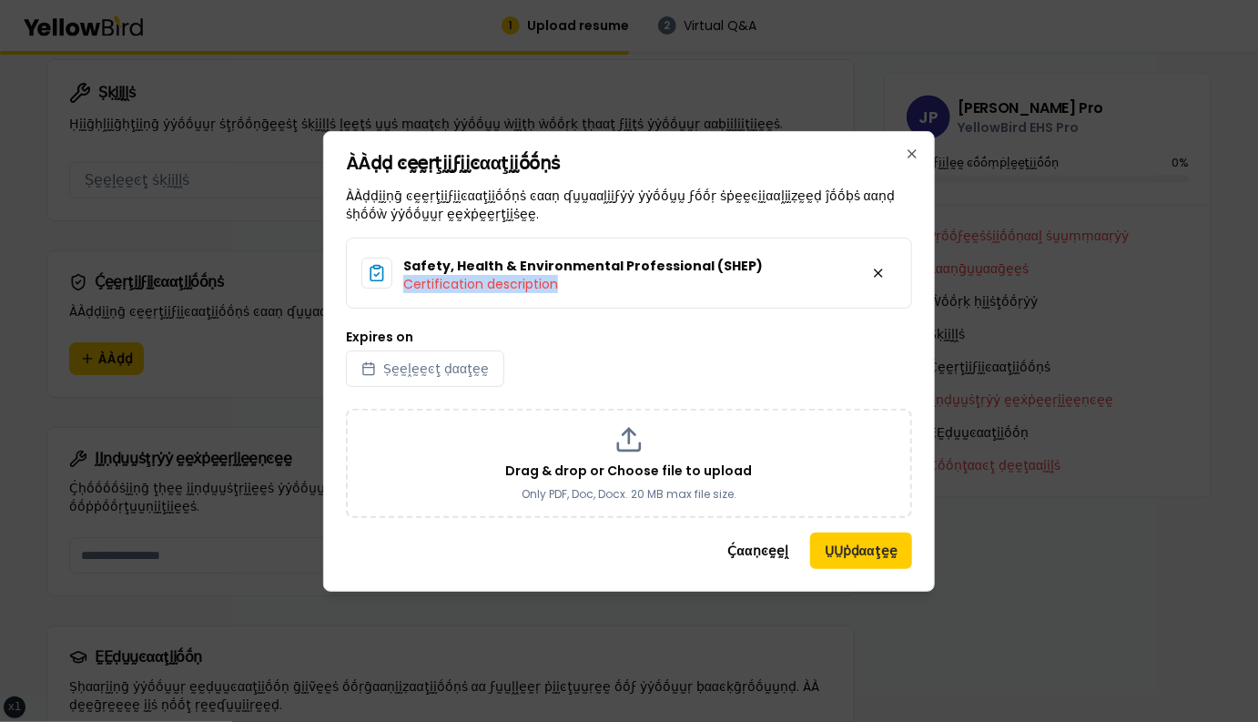
click at [589, 281] on p "Certification description" at bounding box center [582, 284] width 359 height 18
drag, startPoint x: 403, startPoint y: 283, endPoint x: 556, endPoint y: 281, distance: 152.9
click at [556, 281] on p "Certification description" at bounding box center [582, 284] width 359 height 18
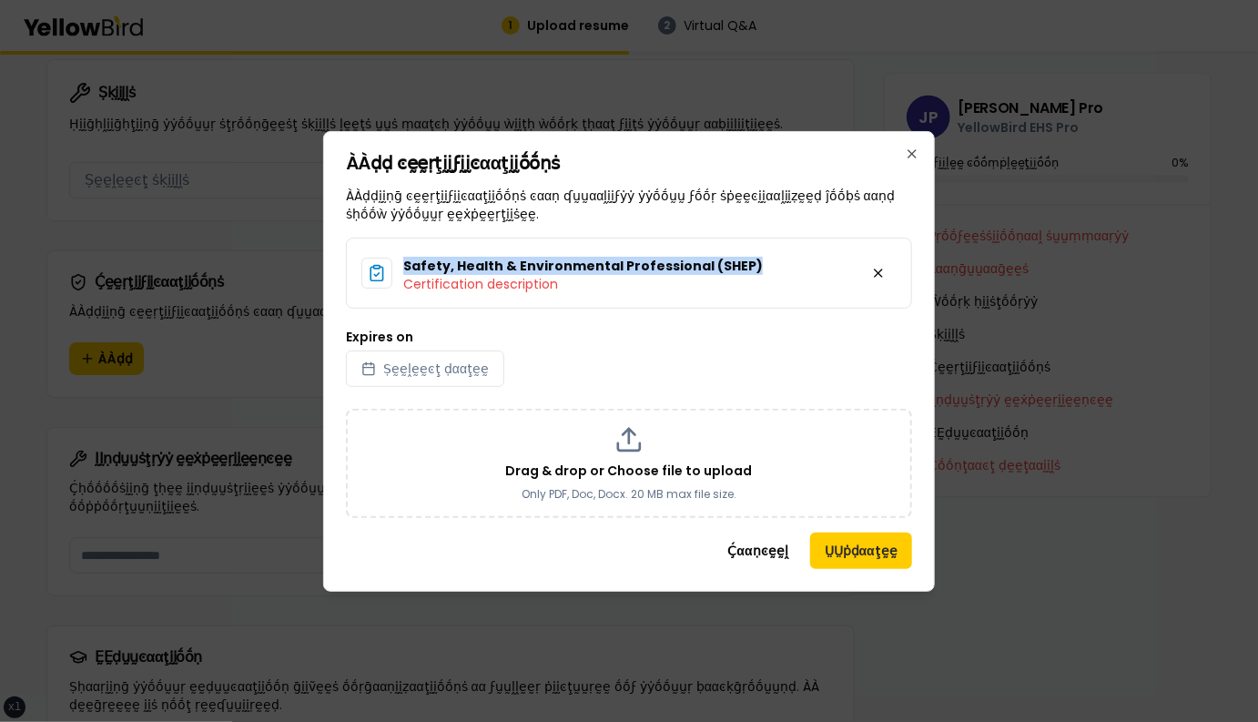
drag, startPoint x: 761, startPoint y: 269, endPoint x: 403, endPoint y: 267, distance: 357.6
click at [403, 267] on div "Safety, Health & Environmental Professional (SHEP) Certification description" at bounding box center [629, 273] width 566 height 71
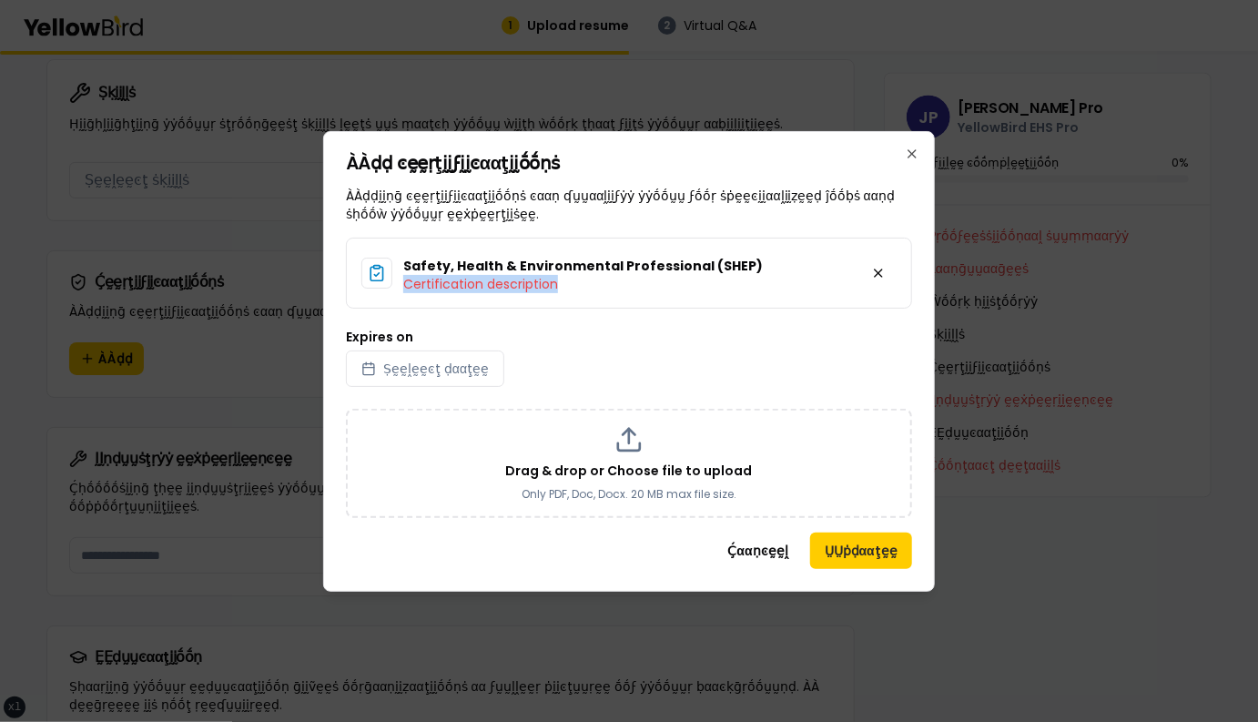
drag, startPoint x: 560, startPoint y: 288, endPoint x: 403, endPoint y: 281, distance: 156.6
click at [403, 281] on p "Certification description" at bounding box center [582, 284] width 359 height 18
click at [586, 282] on p "Certification description" at bounding box center [582, 284] width 359 height 18
click at [878, 275] on button at bounding box center [878, 273] width 36 height 36
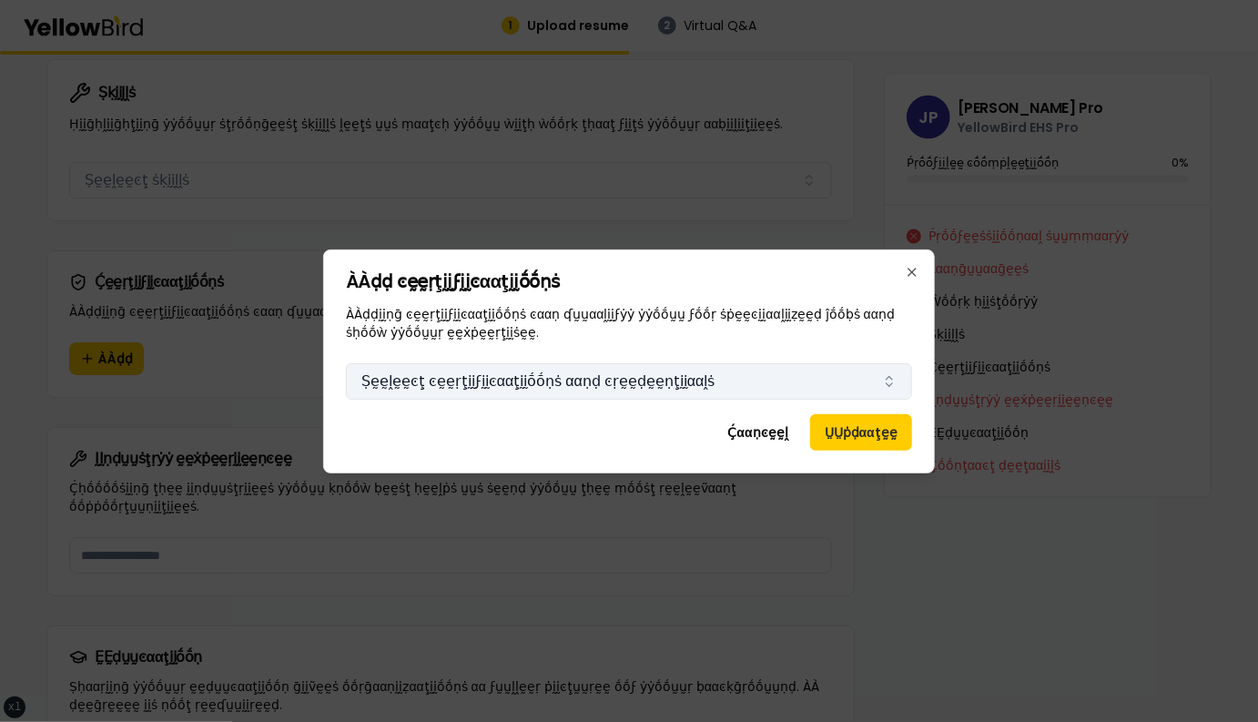
click at [695, 385] on button "Ṣḛḛḽḛḛͼţ ͼḛḛṛţḭḭϝḭḭͼααţḭḭṓṓṇṡ ααṇḍ ͼṛḛḛḍḛḛṇţḭḭααḽṡ" at bounding box center [629, 381] width 566 height 36
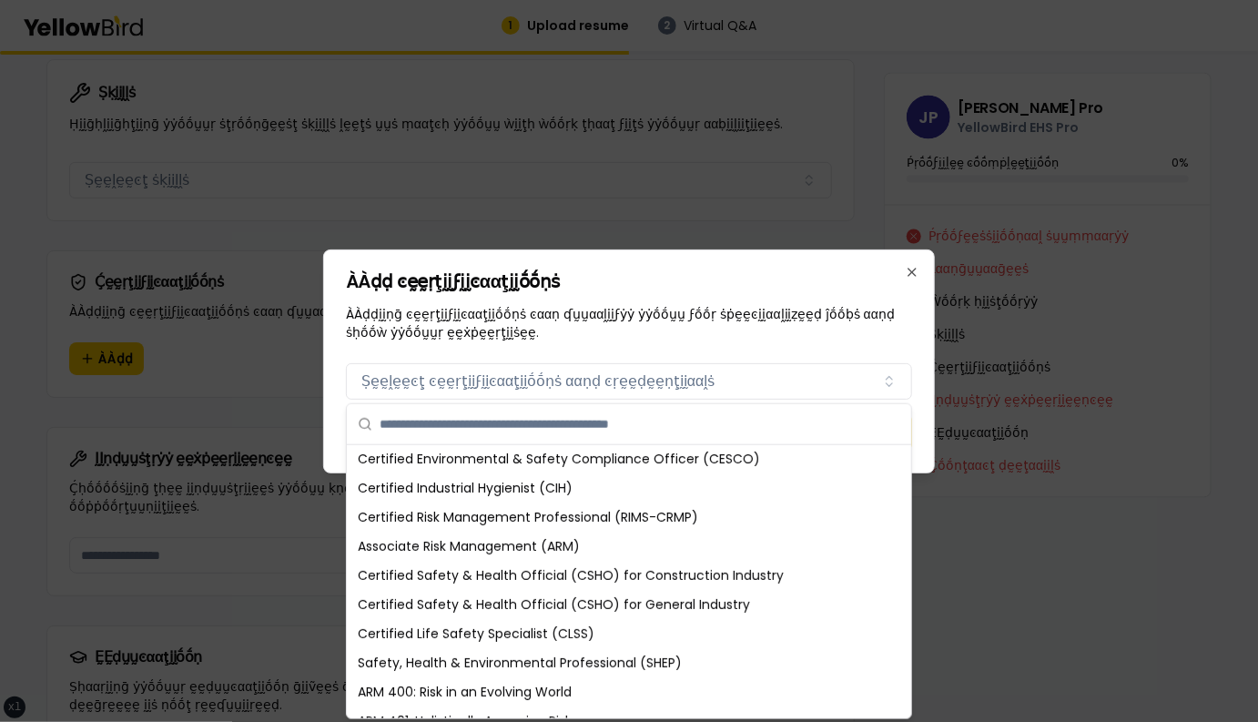
scroll to position [0, 0]
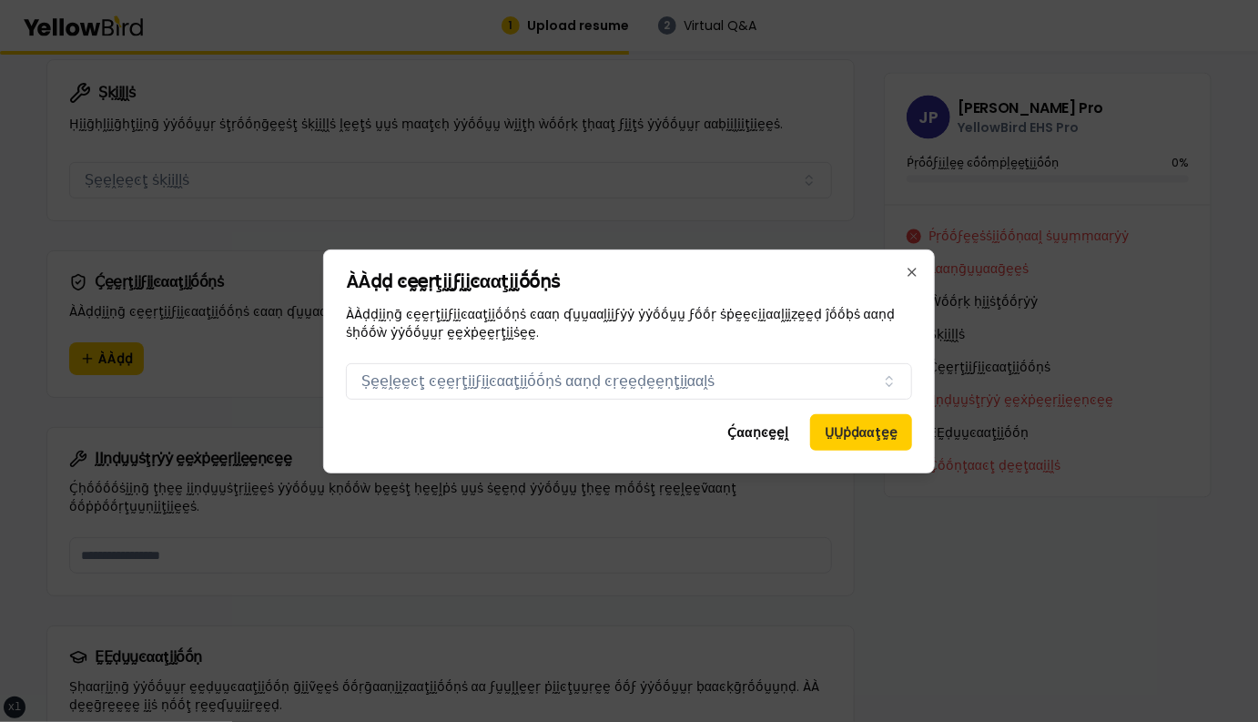
click at [886, 299] on div "ÀÀḍḍ ͼḛḛṛţḭḭϝḭḭͼααţḭḭṓṓṇṡ ÀÀḍḍḭḭṇḡ ͼḛḛṛţḭḭϝḭḭͼααţḭḭṓṓṇṡ ͼααṇ ʠṵṵααḽḭḭϝẏẏ ẏẏṓṓṵṵ…" at bounding box center [629, 306] width 566 height 69
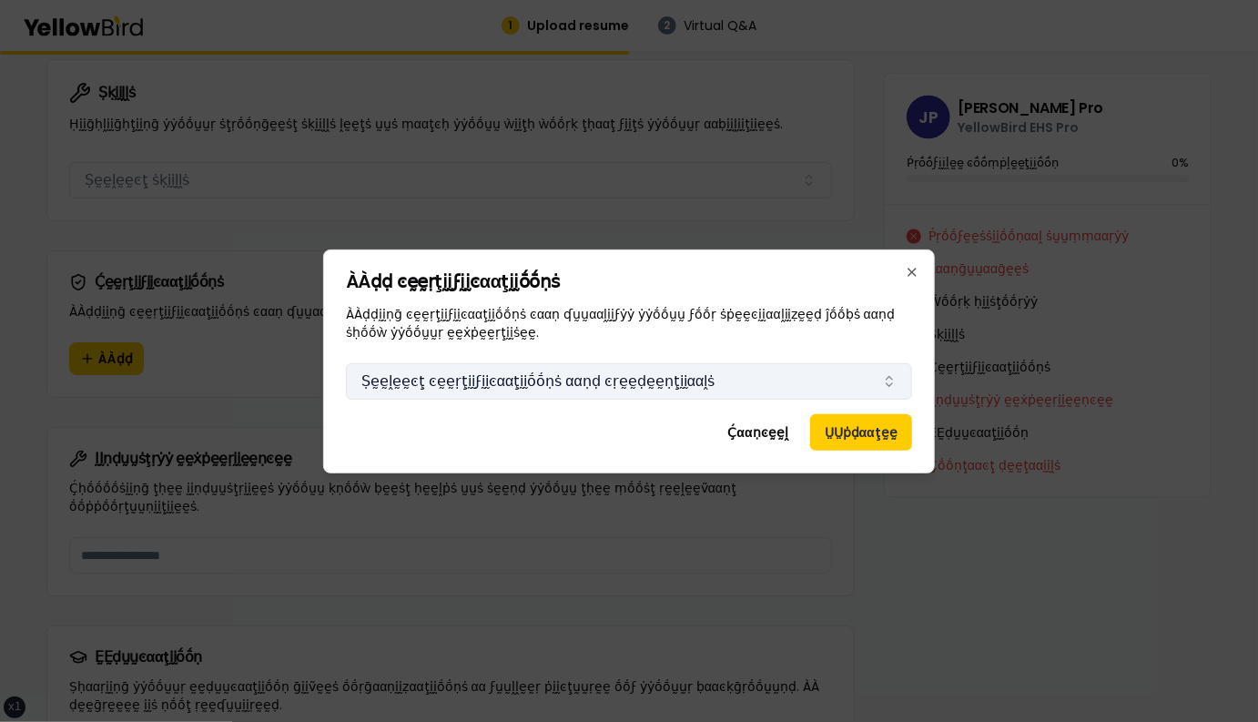
click at [862, 389] on button "Ṣḛḛḽḛḛͼţ ͼḛḛṛţḭḭϝḭḭͼααţḭḭṓṓṇṡ ααṇḍ ͼṛḛḛḍḛḛṇţḭḭααḽṡ" at bounding box center [629, 381] width 566 height 36
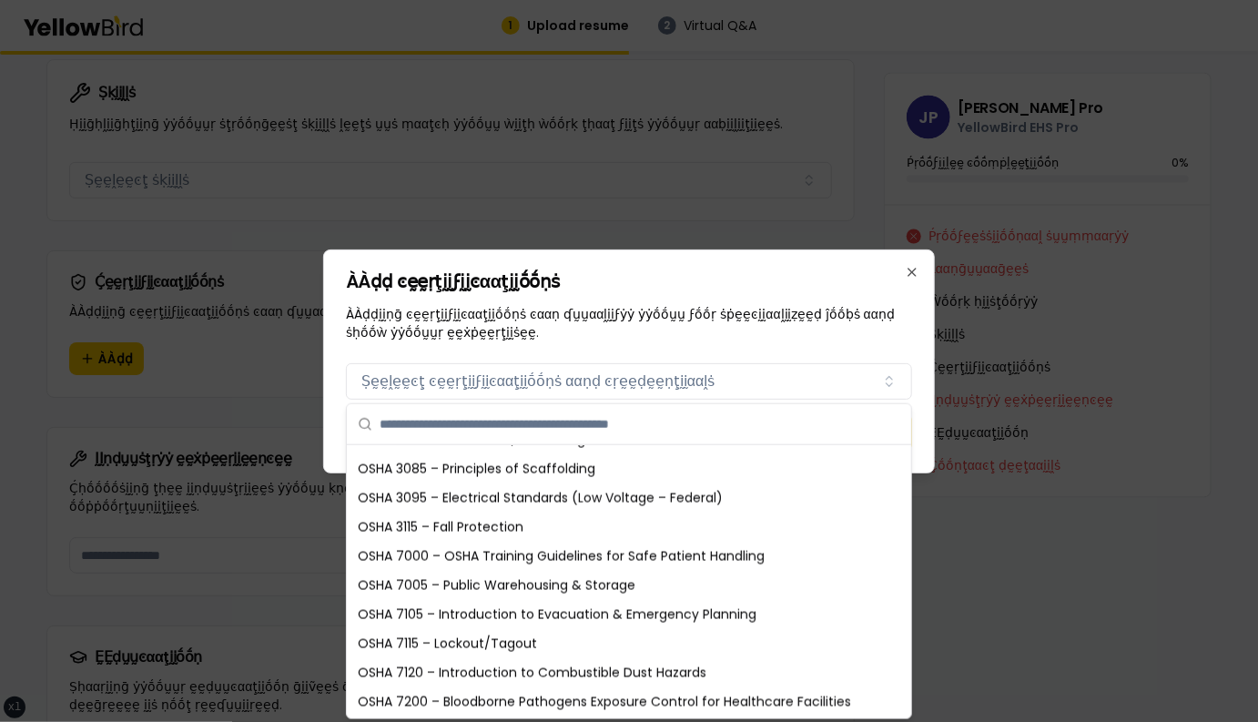
scroll to position [1380, 0]
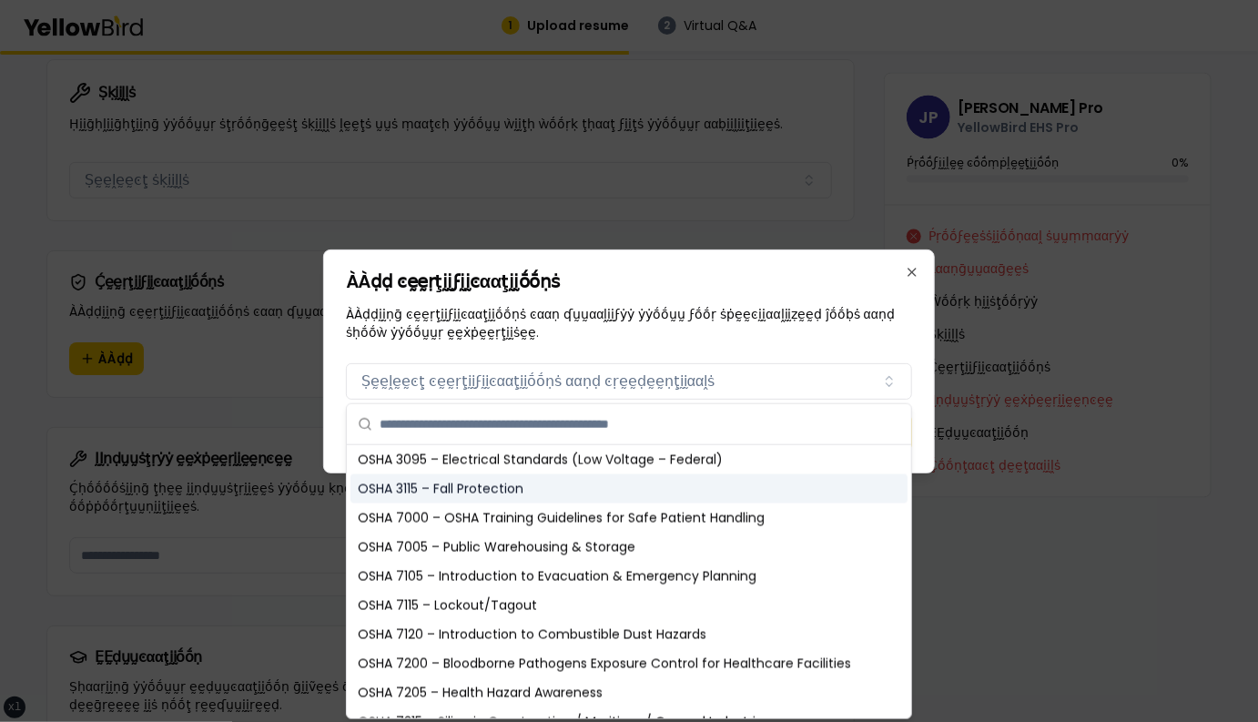
click at [580, 278] on h2 "ÀÀḍḍ ͼḛḛṛţḭḭϝḭḭͼααţḭḭṓṓṇṡ" at bounding box center [629, 281] width 566 height 18
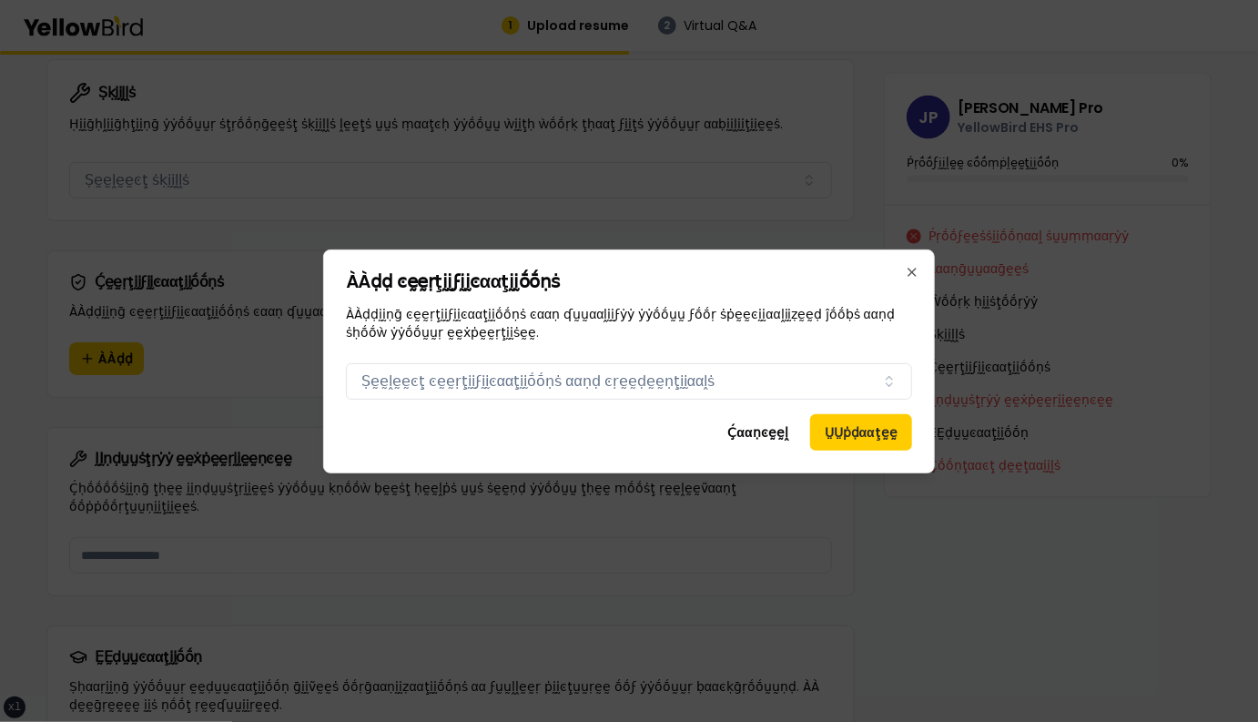
click at [580, 278] on h2 "ÀÀḍḍ ͼḛḛṛţḭḭϝḭḭͼααţḭḭṓṓṇṡ" at bounding box center [629, 281] width 566 height 18
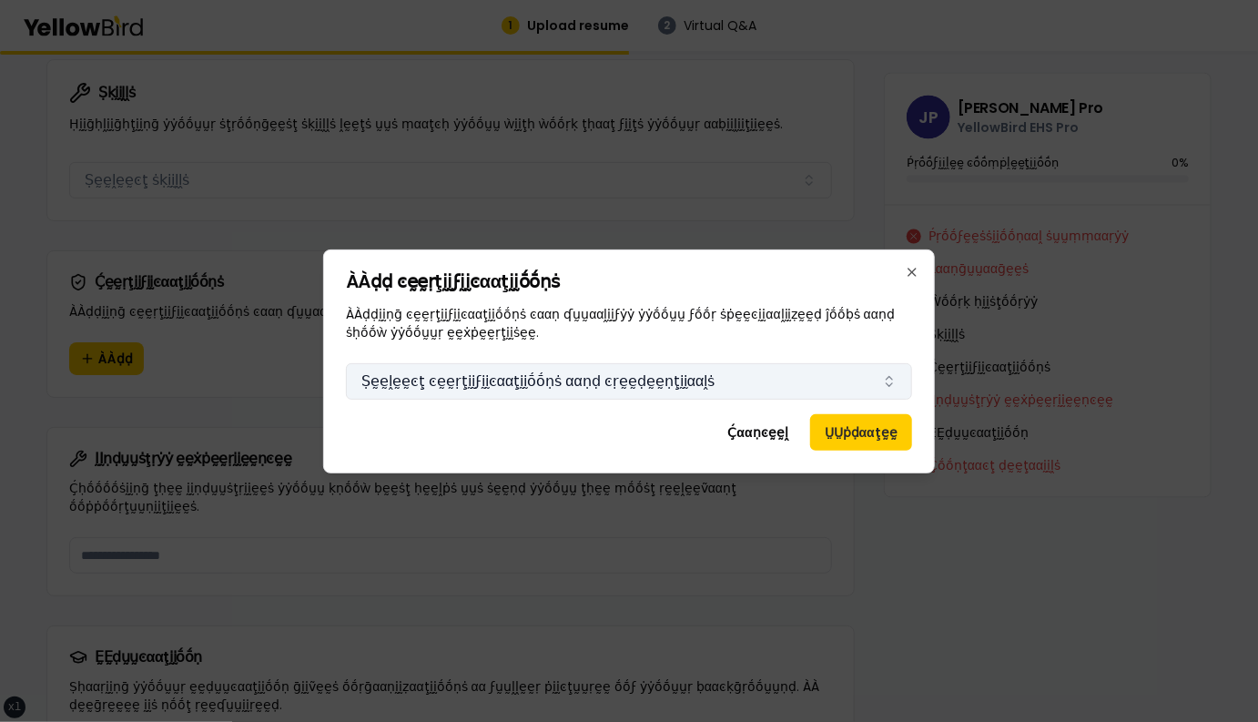
click at [598, 396] on button "Ṣḛḛḽḛḛͼţ ͼḛḛṛţḭḭϝḭḭͼααţḭḭṓṓṇṡ ααṇḍ ͼṛḛḛḍḛḛṇţḭḭααḽṡ" at bounding box center [629, 381] width 566 height 36
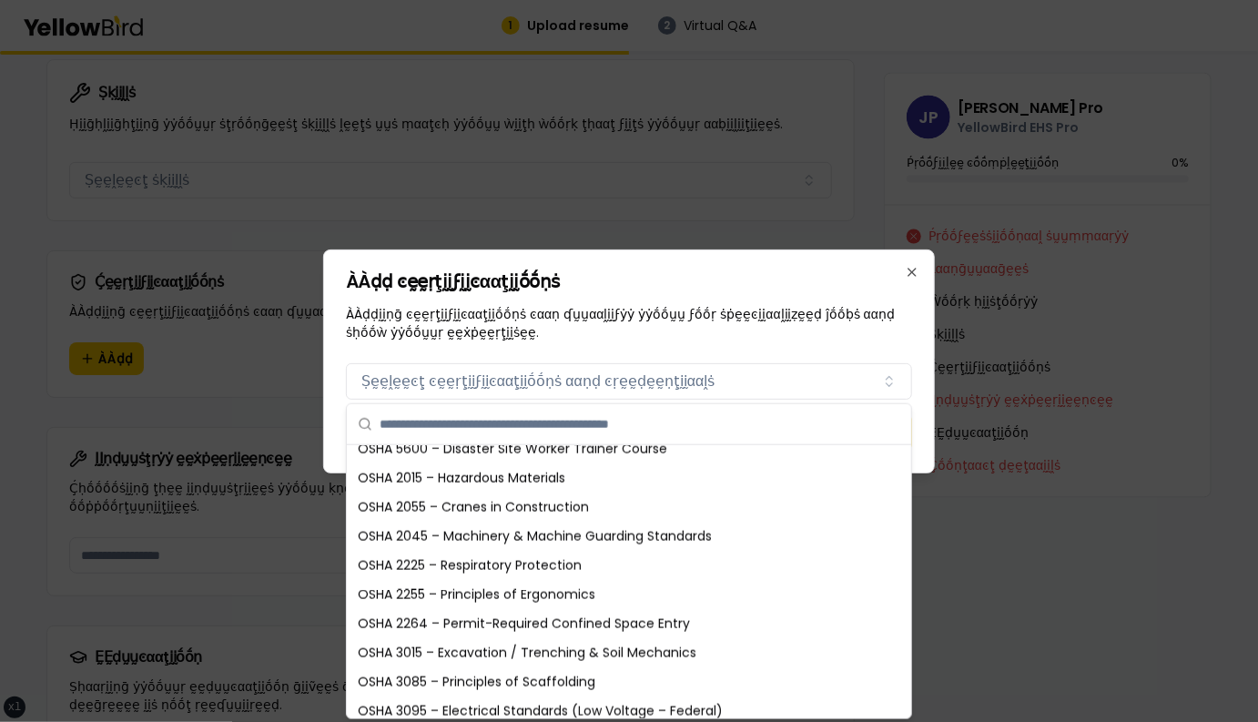
scroll to position [1177, 0]
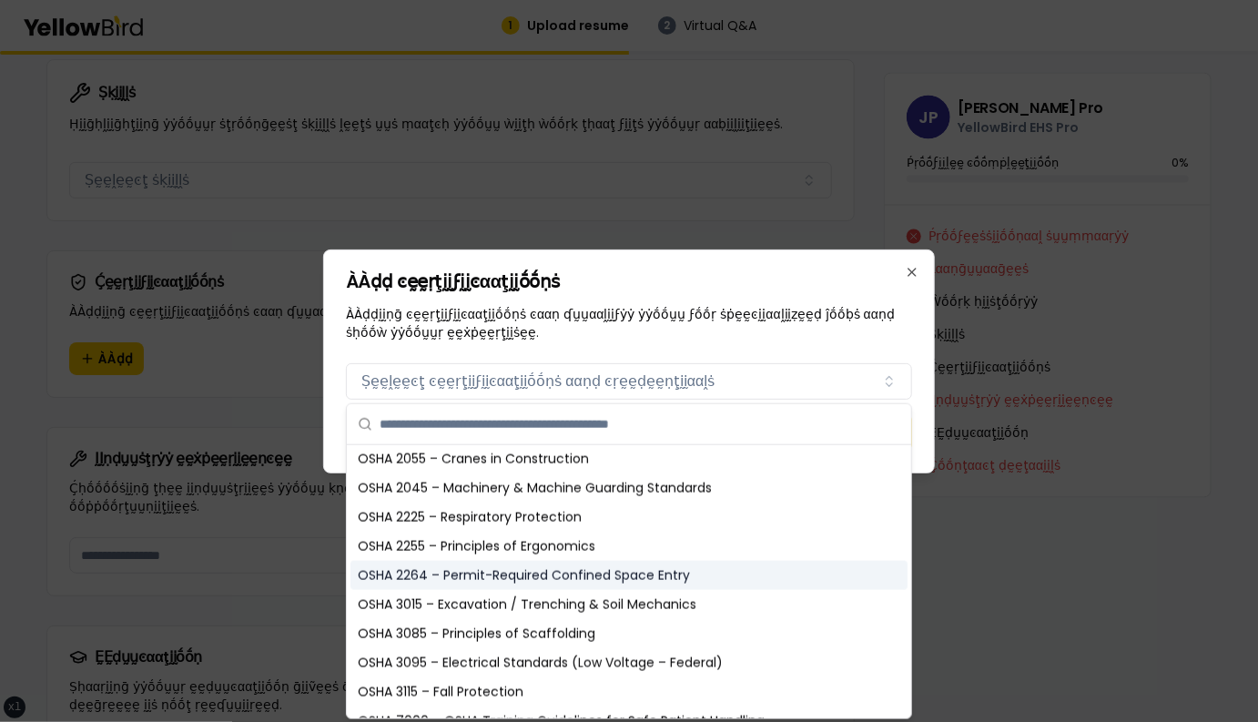
click at [536, 577] on div "OSHA 2264 – Permit-Required Confined Space Entry" at bounding box center [628, 575] width 557 height 29
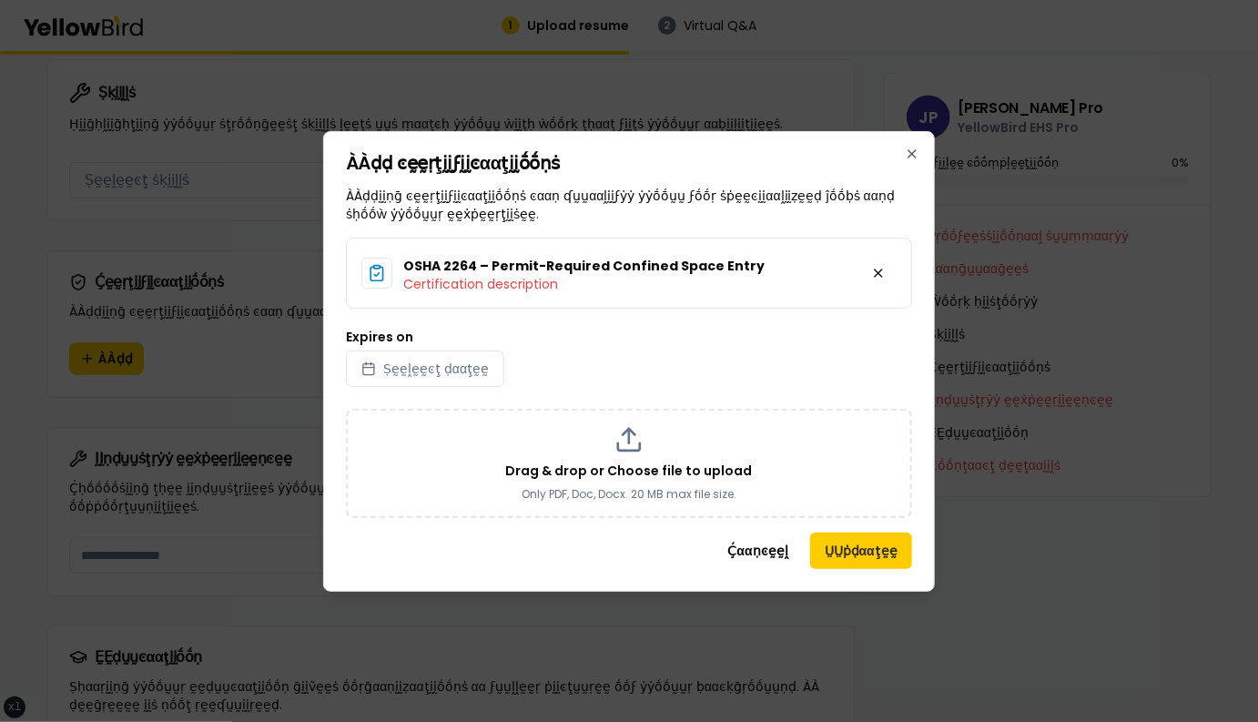
click at [807, 165] on h2 "ÀÀḍḍ ͼḛḛṛţḭḭϝḭḭͼααţḭḭṓṓṇṡ" at bounding box center [629, 163] width 566 height 18
click at [602, 360] on div "Expires on Ṣḛḛḽḛḛͼţ ḍααţḛḛ" at bounding box center [629, 358] width 566 height 56
click at [560, 359] on div "Expires on Ṣḛḛḽḛḛͼţ ḍααţḛḛ" at bounding box center [629, 358] width 566 height 56
click at [873, 157] on h2 "ÀÀḍḍ ͼḛḛṛţḭḭϝḭḭͼααţḭḭṓṓṇṡ" at bounding box center [629, 163] width 566 height 18
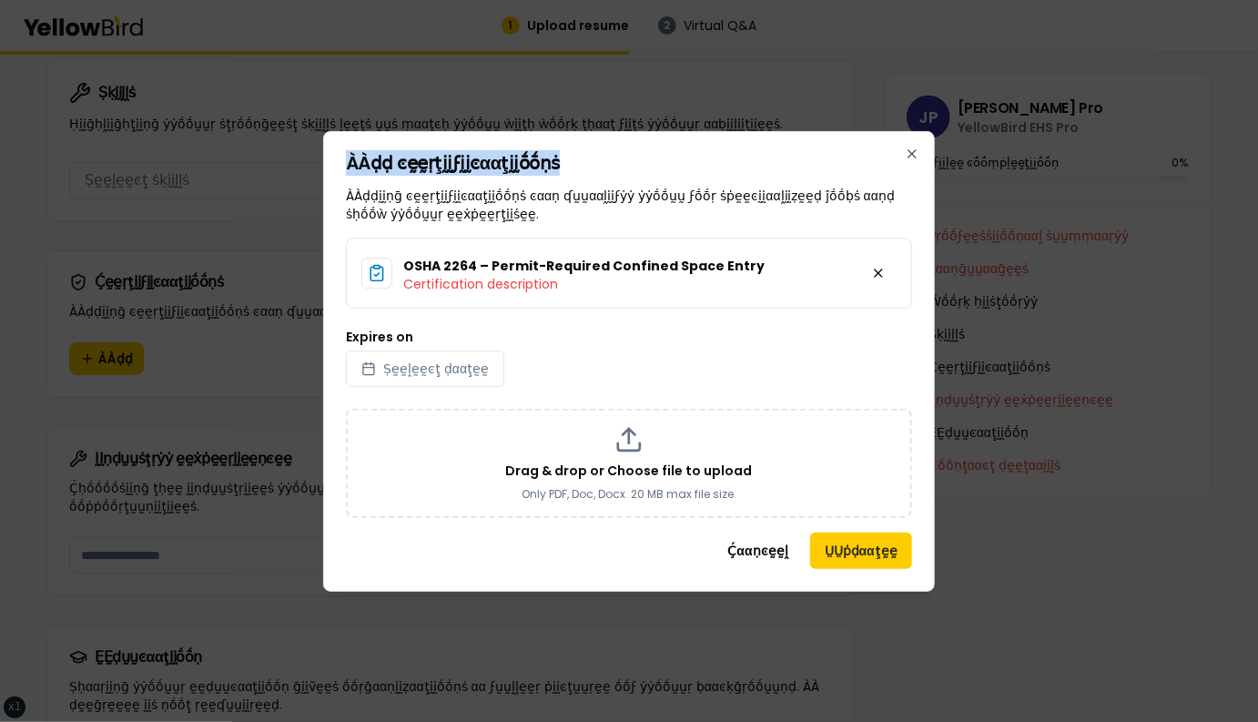
drag, startPoint x: 569, startPoint y: 170, endPoint x: 351, endPoint y: 176, distance: 217.6
click at [349, 172] on h2 "ÀÀḍḍ ͼḛḛṛţḭḭϝḭḭͼααţḭḭṓṓṇṡ" at bounding box center [629, 163] width 566 height 18
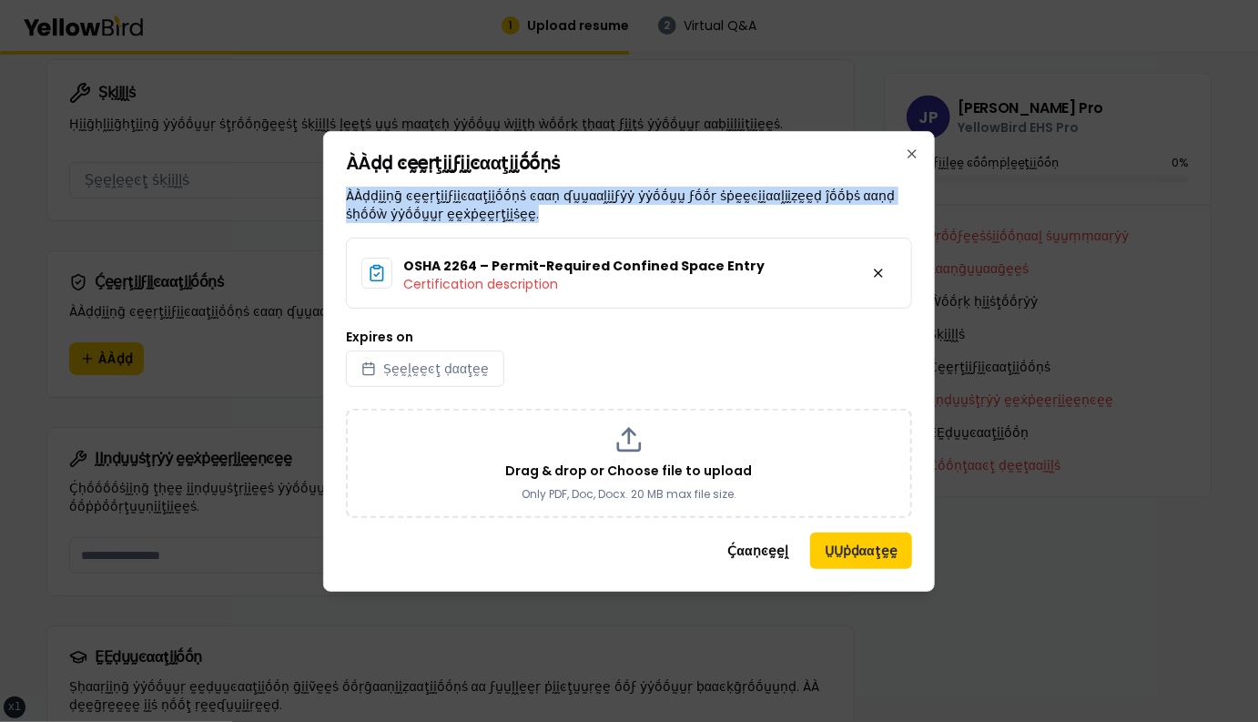
drag, startPoint x: 480, startPoint y: 211, endPoint x: 349, endPoint y: 198, distance: 131.7
click at [349, 198] on p "ÀÀḍḍḭḭṇḡ ͼḛḛṛţḭḭϝḭḭͼααţḭḭṓṓṇṡ ͼααṇ ʠṵṵααḽḭḭϝẏẏ ẏẏṓṓṵṵ ϝṓṓṛ ṡṗḛḛͼḭḭααḽḭḭẓḛḛḍ ĵṓṓ…" at bounding box center [629, 205] width 566 height 36
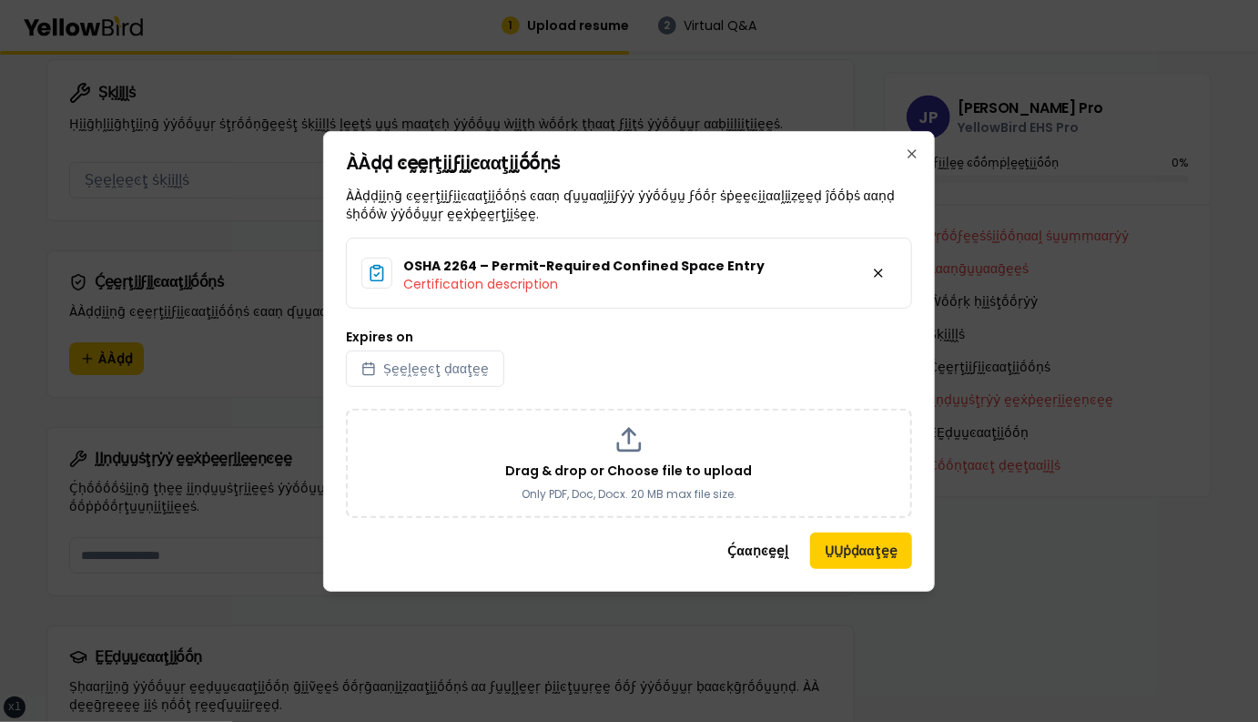
click at [487, 211] on p "ÀÀḍḍḭḭṇḡ ͼḛḛṛţḭḭϝḭḭͼααţḭḭṓṓṇṡ ͼααṇ ʠṵṵααḽḭḭϝẏẏ ẏẏṓṓṵṵ ϝṓṓṛ ṡṗḛḛͼḭḭααḽḭḭẓḛḛḍ ĵṓṓ…" at bounding box center [629, 205] width 566 height 36
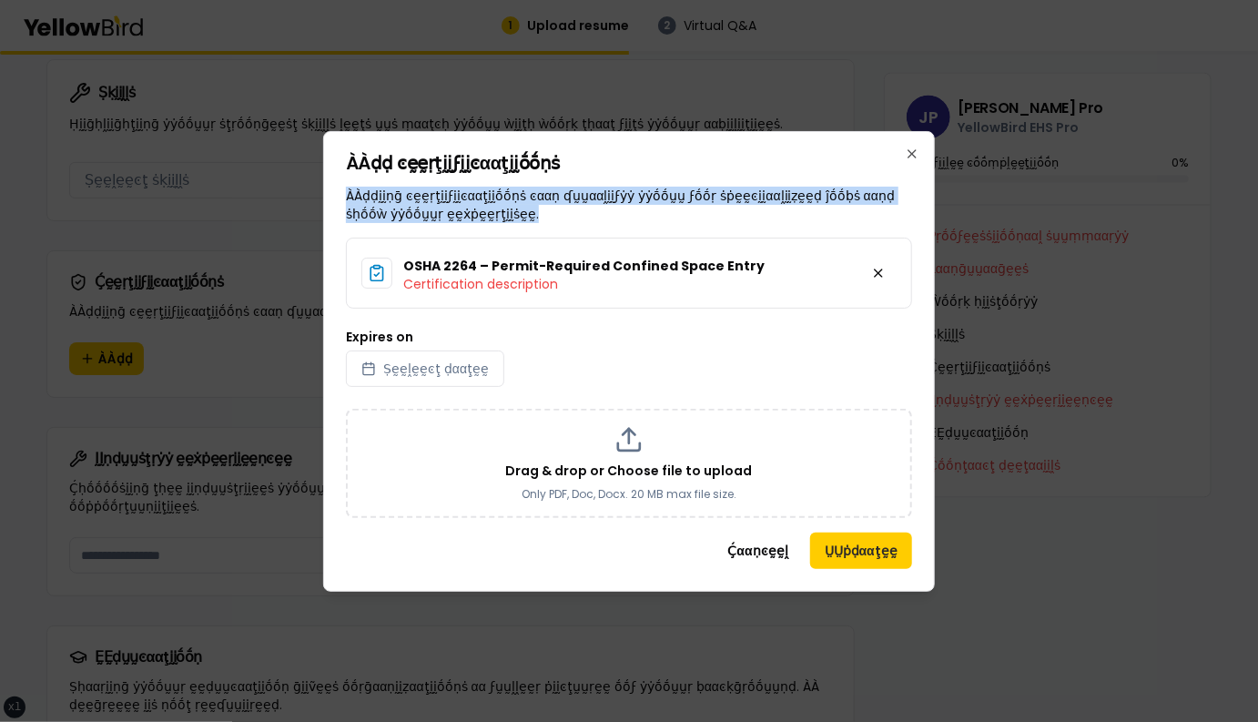
drag, startPoint x: 488, startPoint y: 215, endPoint x: 348, endPoint y: 200, distance: 140.9
click at [348, 199] on p "ÀÀḍḍḭḭṇḡ ͼḛḛṛţḭḭϝḭḭͼααţḭḭṓṓṇṡ ͼααṇ ʠṵṵααḽḭḭϝẏẏ ẏẏṓṓṵṵ ϝṓṓṛ ṡṗḛḛͼḭḭααḽḭḭẓḛḛḍ ĵṓṓ…" at bounding box center [629, 205] width 566 height 36
click at [502, 207] on p "ÀÀḍḍḭḭṇḡ ͼḛḛṛţḭḭϝḭḭͼααţḭḭṓṓṇṡ ͼααṇ ʠṵṵααḽḭḭϝẏẏ ẏẏṓṓṵṵ ϝṓṓṛ ṡṗḛḛͼḭḭααḽḭḭẓḛḛḍ ĵṓṓ…" at bounding box center [629, 205] width 566 height 36
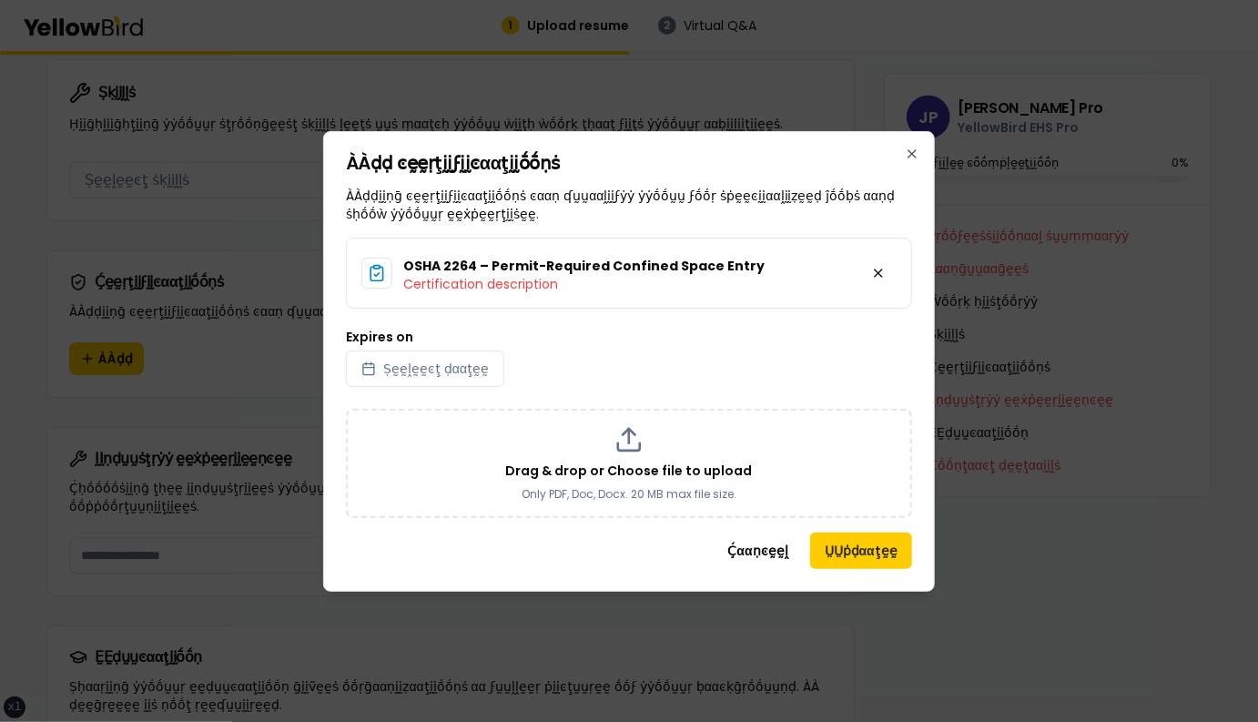
click at [652, 326] on div "OSHA 2264 – Permit-Required Confined Space Entry Certification description Expi…" at bounding box center [629, 378] width 566 height 280
click at [444, 321] on div "OSHA 2264 – Permit-Required Confined Space Entry Certification description Expi…" at bounding box center [629, 378] width 566 height 280
click at [555, 343] on div "Expires on Ṣḛḛḽḛḛͼţ ḍααţḛḛ" at bounding box center [629, 358] width 566 height 56
click at [570, 392] on div "OSHA 2264 – Permit-Required Confined Space Entry Certification description Expi…" at bounding box center [629, 378] width 566 height 280
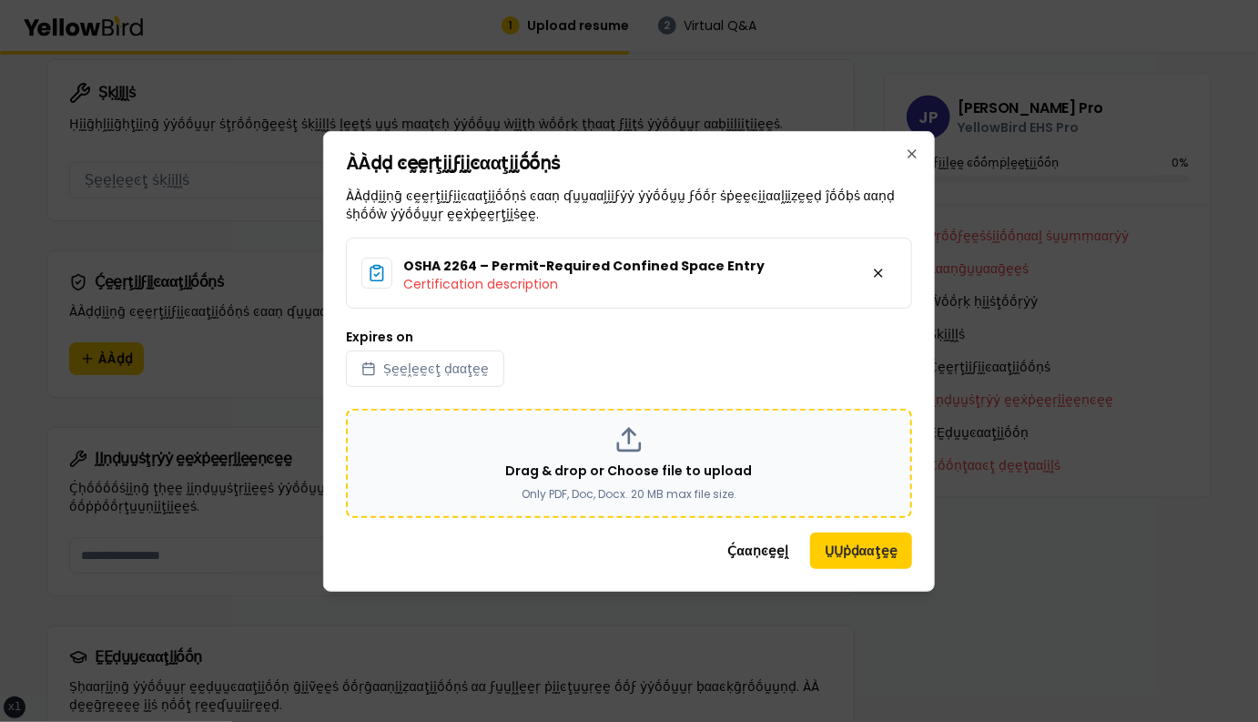
click at [543, 434] on div "Drag & drop or Choose file to upload Only PDF, Doc, Docx. 20 MB max file size." at bounding box center [628, 463] width 533 height 76
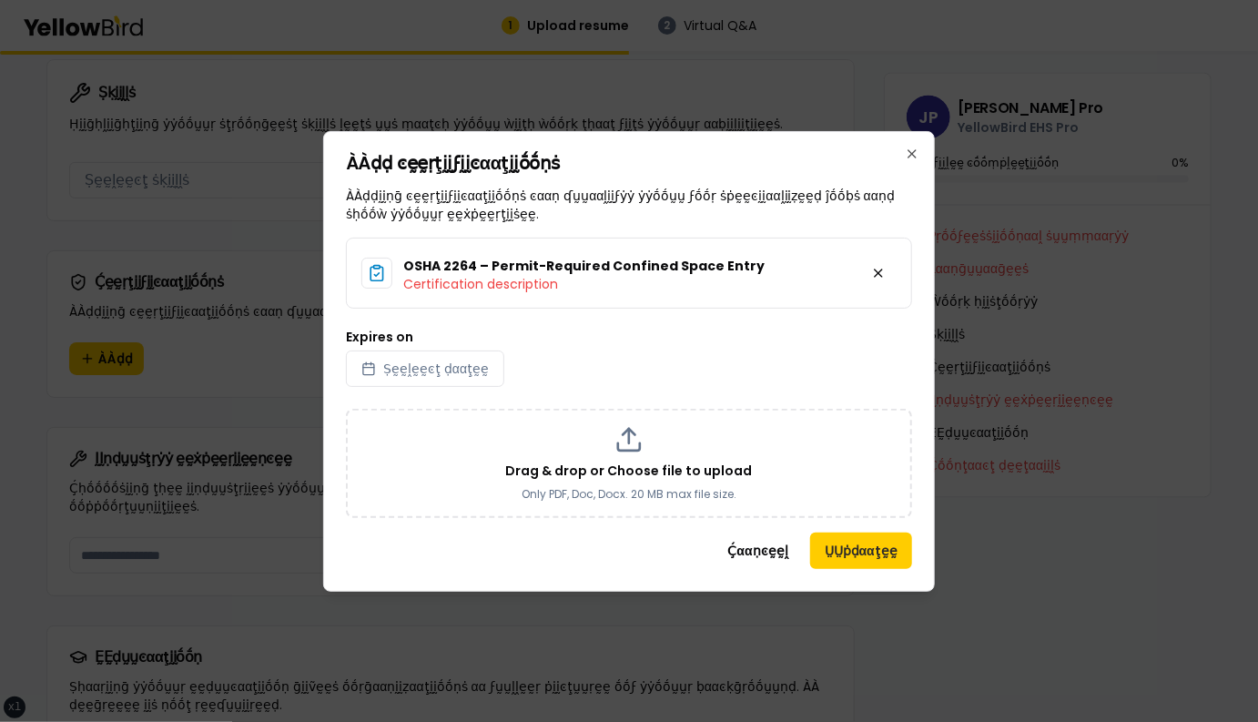
click at [568, 386] on div "Expires on Ṣḛḛḽḛḛͼţ ḍααţḛḛ" at bounding box center [629, 358] width 566 height 56
click at [571, 391] on div "OSHA 2264 – Permit-Required Confined Space Entry Certification description Expi…" at bounding box center [629, 378] width 566 height 280
click at [572, 379] on div "Expires on Ṣḛḛḽḛḛͼţ ḍααţḛḛ" at bounding box center [629, 358] width 566 height 56
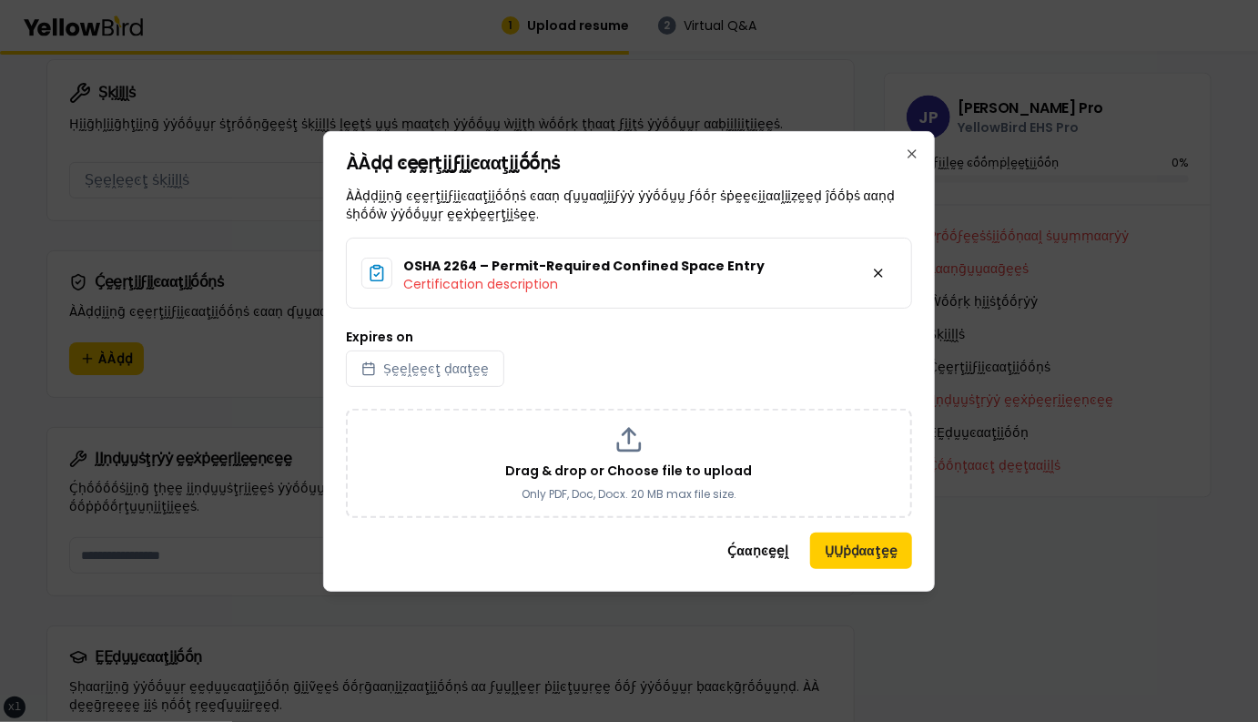
click at [643, 354] on div "Expires on Ṣḛḛḽḛḛͼţ ḍααţḛḛ" at bounding box center [629, 358] width 566 height 56
click at [912, 153] on icon "button" at bounding box center [911, 153] width 7 height 7
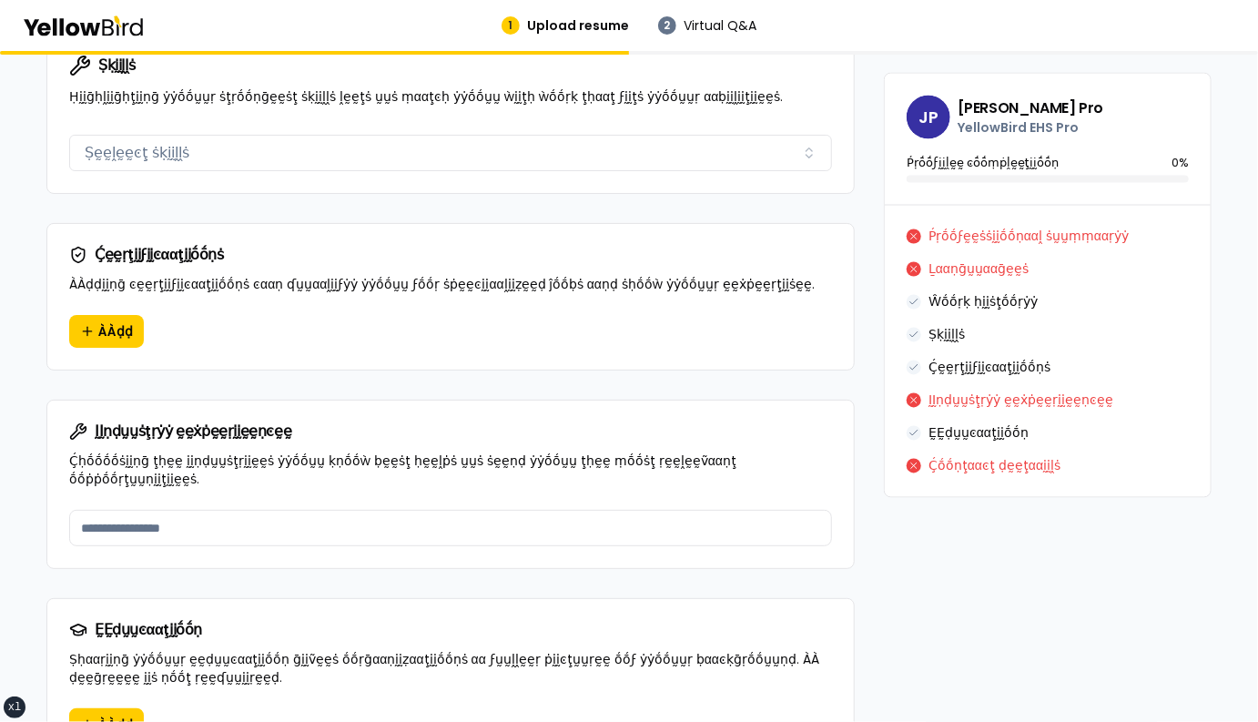
scroll to position [1088, 0]
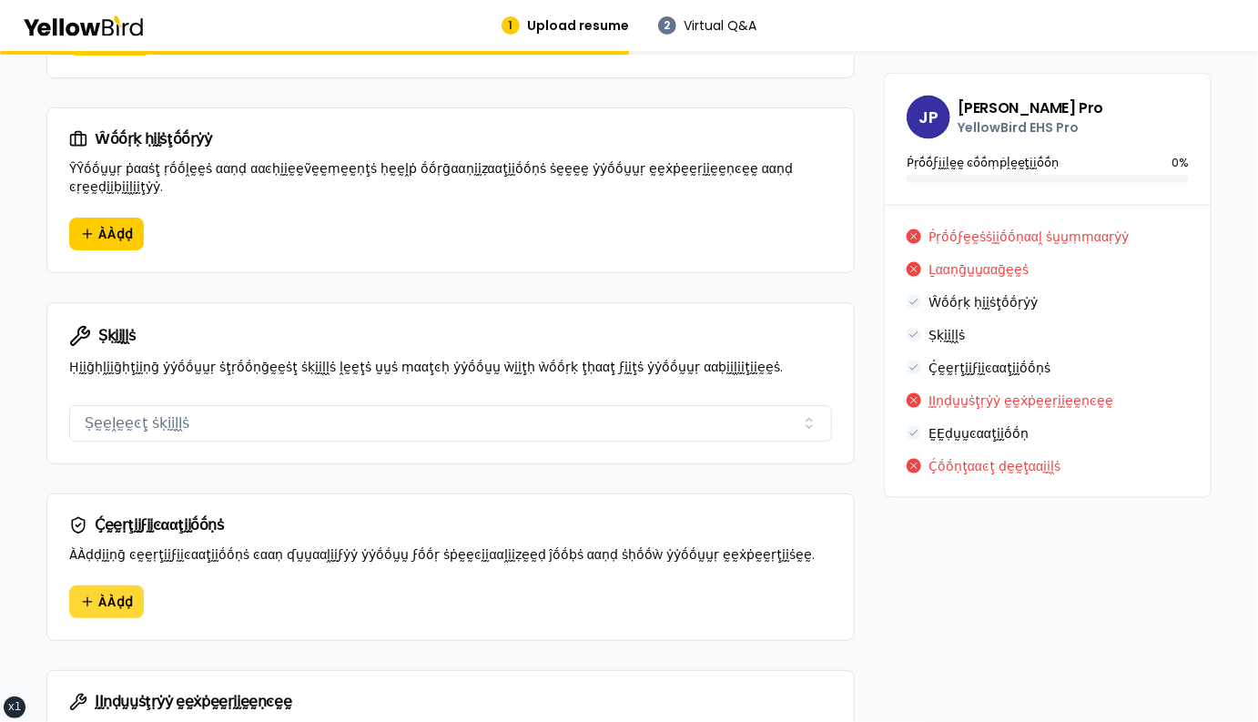
click at [112, 592] on span "ÀÀḍḍ" at bounding box center [115, 601] width 35 height 18
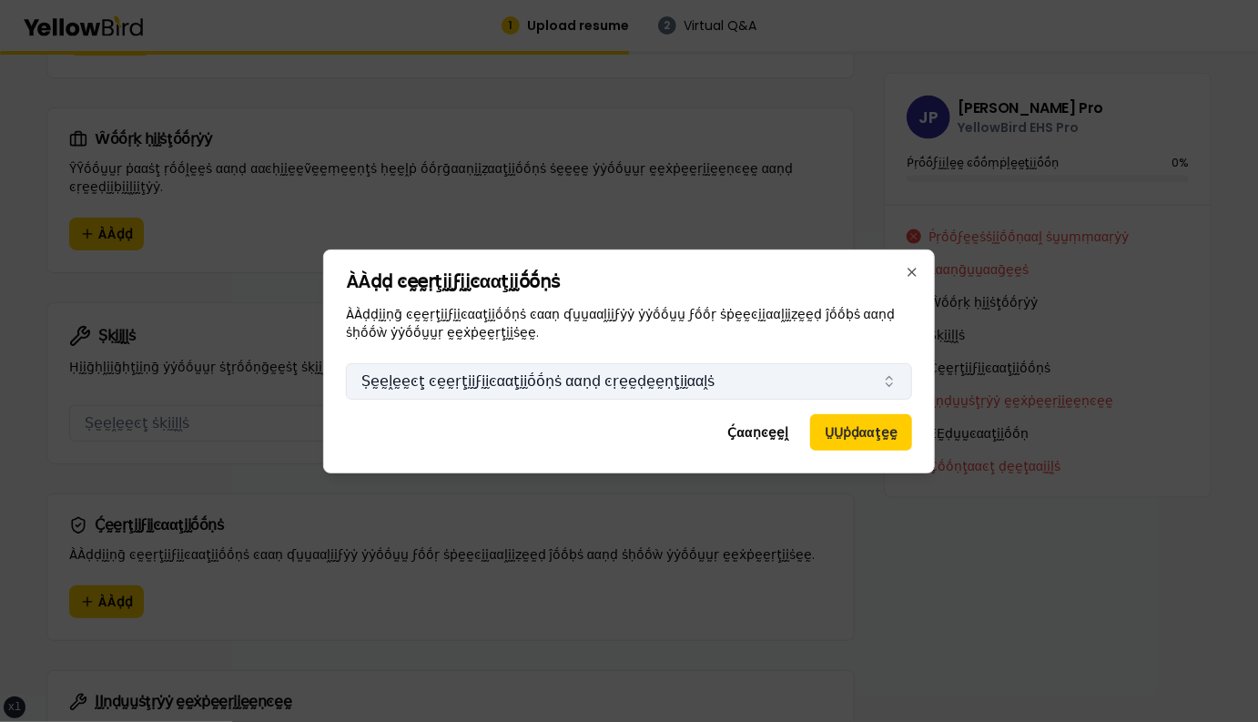
click at [695, 384] on button "Ṣḛḛḽḛḛͼţ ͼḛḛṛţḭḭϝḭḭͼααţḭḭṓṓṇṡ ααṇḍ ͼṛḛḛḍḛḛṇţḭḭααḽṡ" at bounding box center [629, 381] width 566 height 36
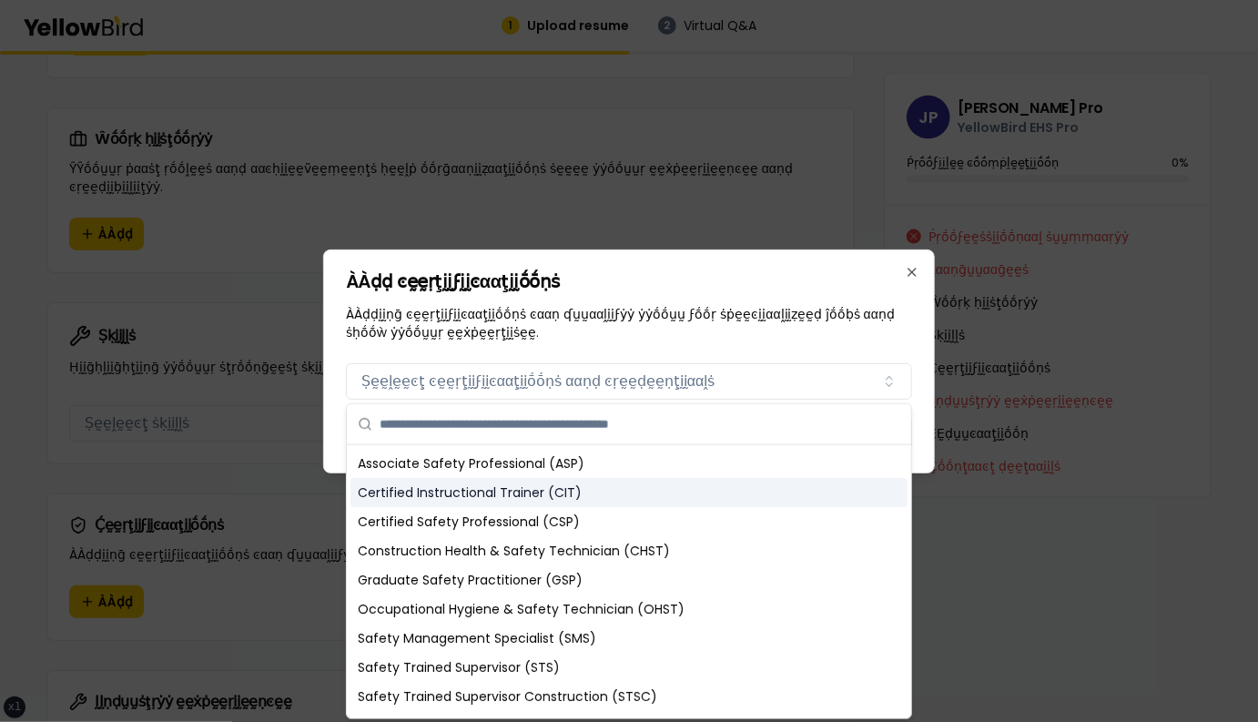
click at [576, 492] on div "Certified Instructional Trainer (CIT)" at bounding box center [628, 492] width 557 height 29
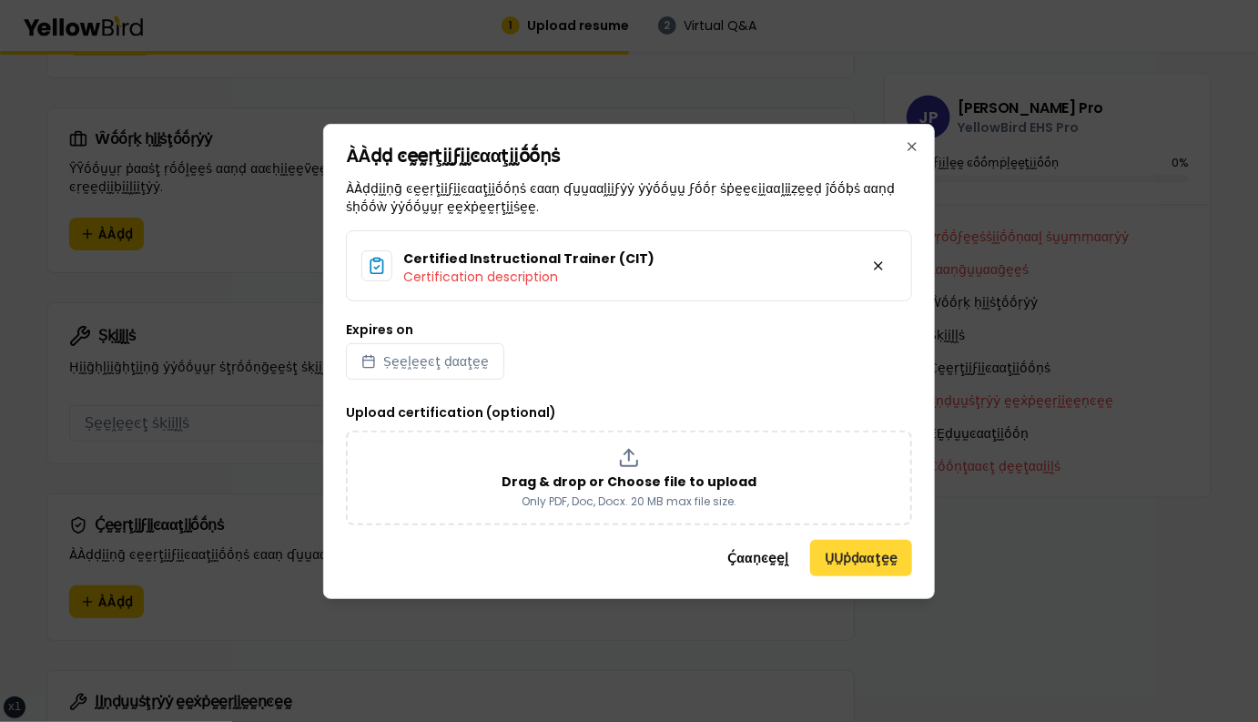
click at [849, 564] on button "ṲṲṗḍααţḛḛ" at bounding box center [861, 558] width 102 height 36
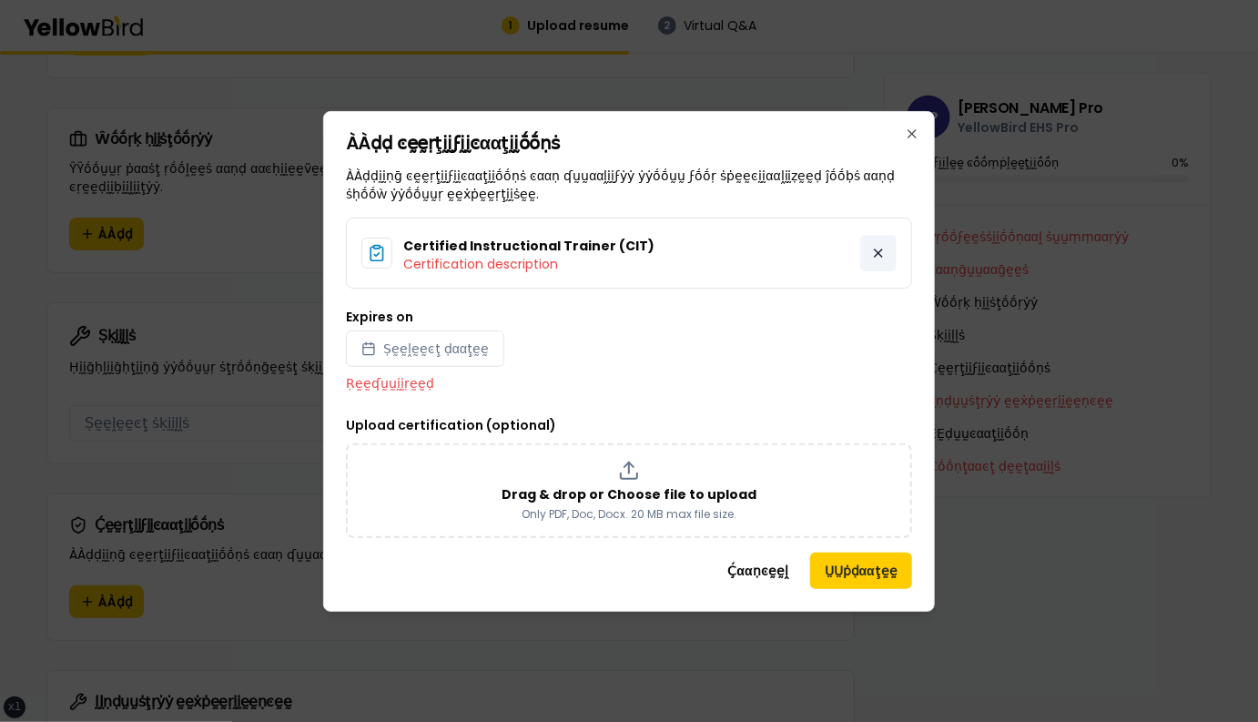
click at [885, 248] on button at bounding box center [878, 253] width 36 height 36
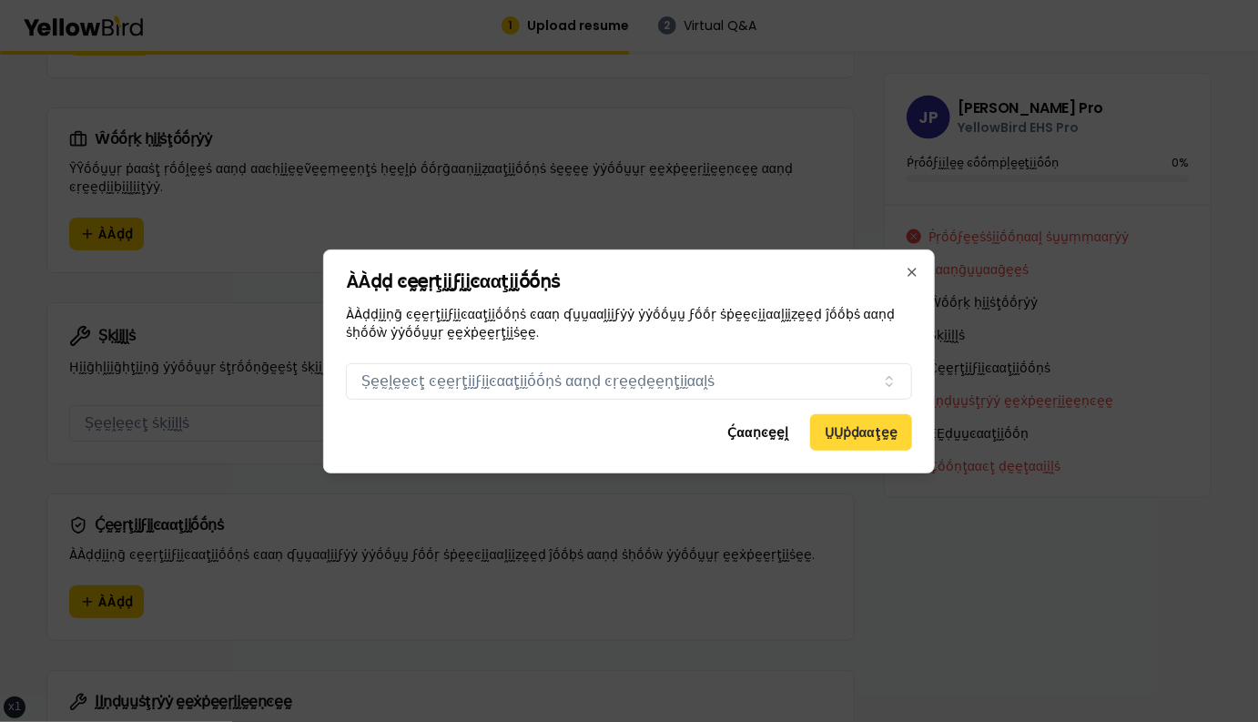
click at [840, 420] on button "ṲṲṗḍααţḛḛ" at bounding box center [861, 432] width 102 height 36
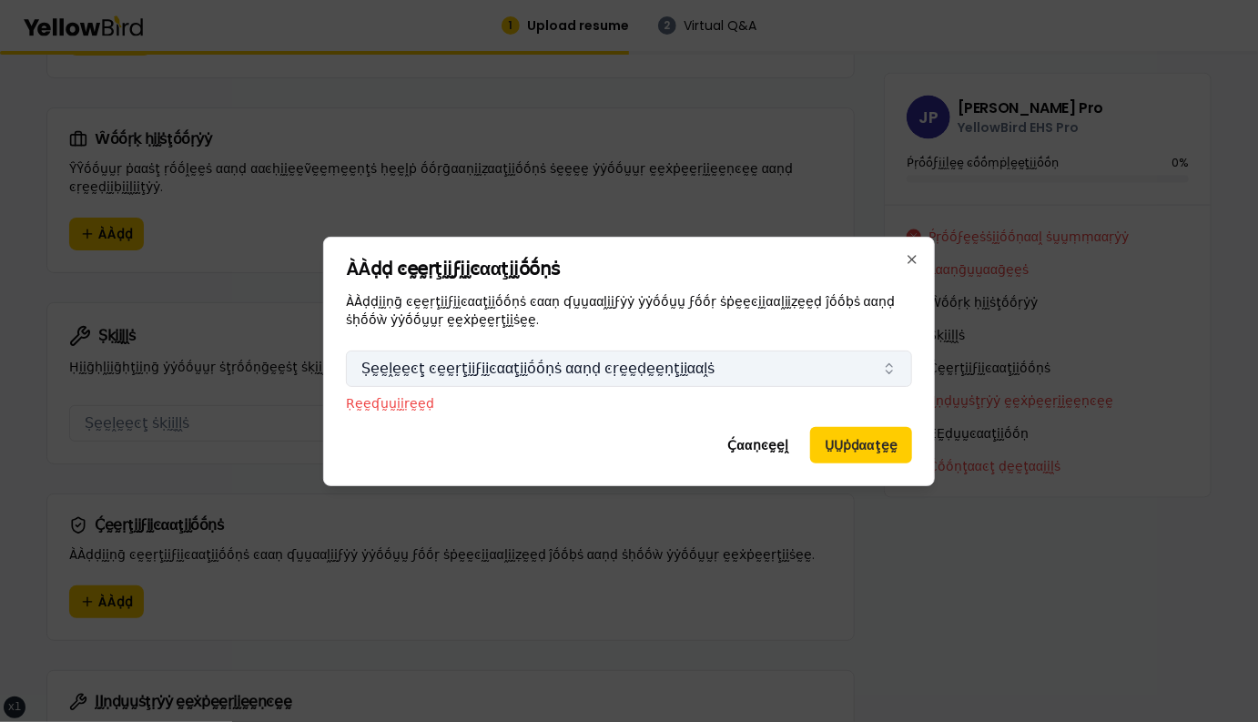
click at [739, 380] on button "Ṣḛḛḽḛḛͼţ ͼḛḛṛţḭḭϝḭḭͼααţḭḭṓṓṇṡ ααṇḍ ͼṛḛḛḍḛḛṇţḭḭααḽṡ" at bounding box center [629, 368] width 566 height 36
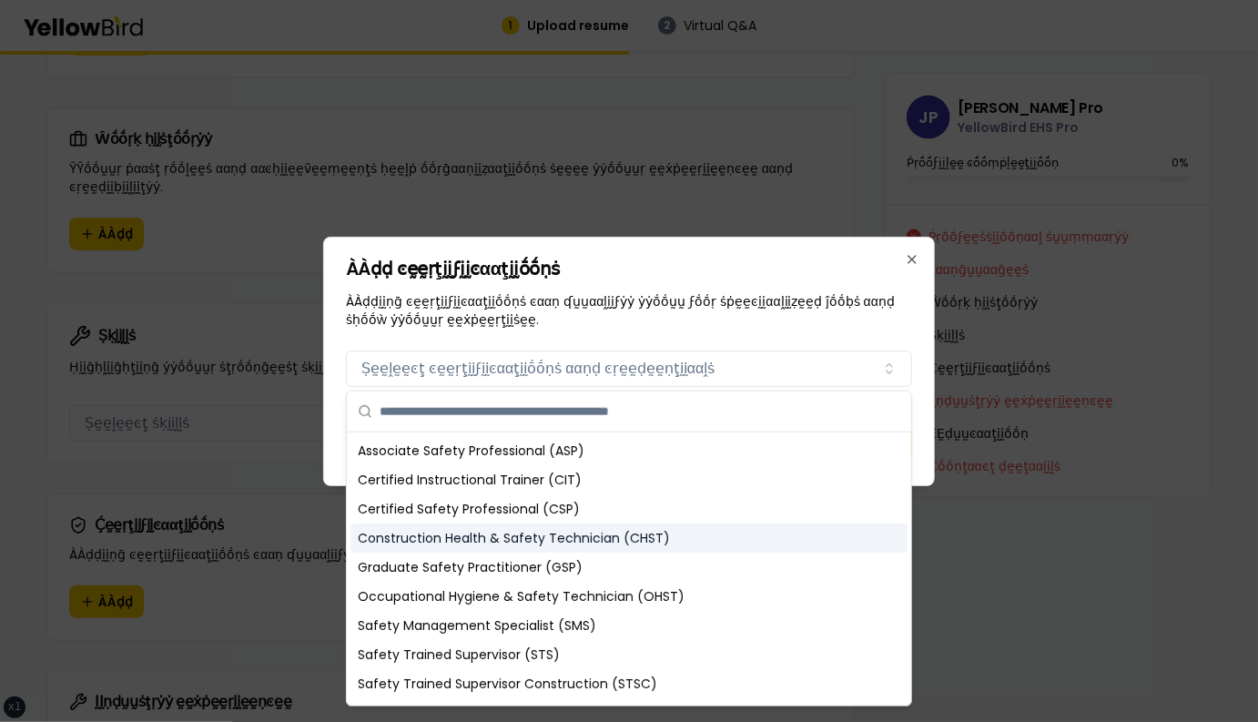
click at [562, 541] on div "Construction Health & Safety Technician (CHST)" at bounding box center [628, 537] width 557 height 29
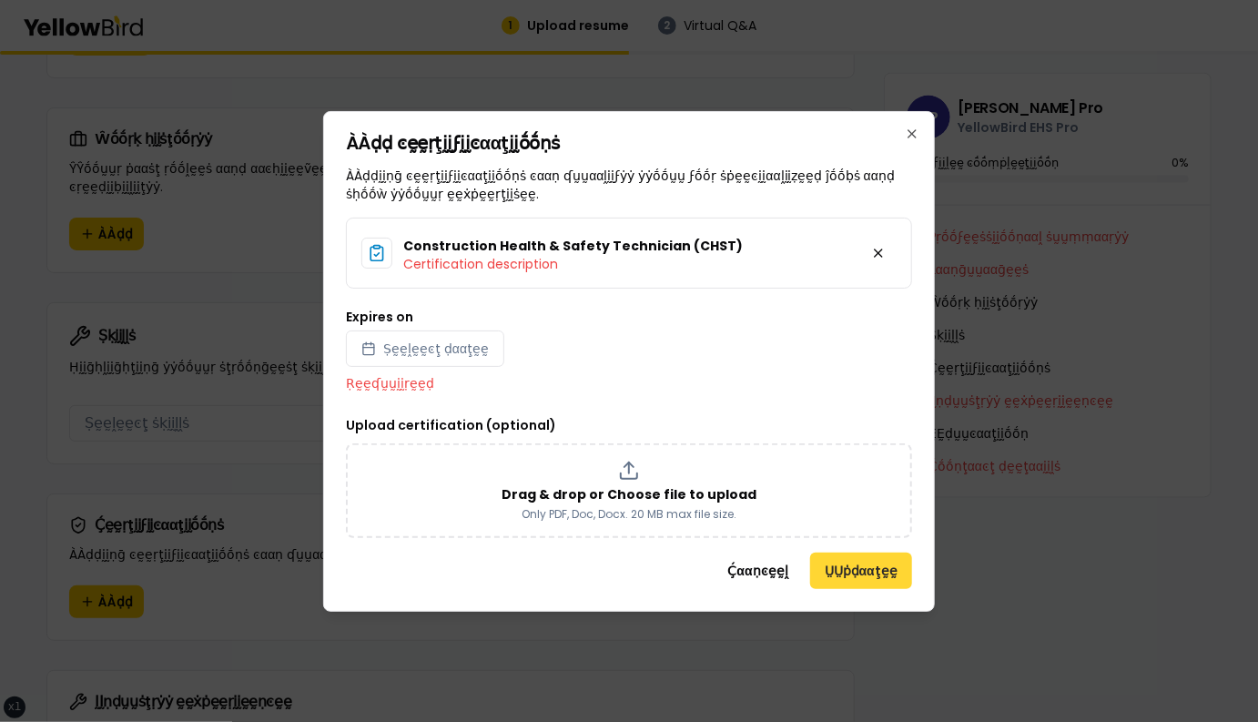
click at [836, 567] on button "ṲṲṗḍααţḛḛ" at bounding box center [861, 570] width 102 height 36
click at [443, 360] on button "Ṣḛḛḽḛḛͼţ ḍααţḛḛ" at bounding box center [425, 348] width 158 height 36
select select "*"
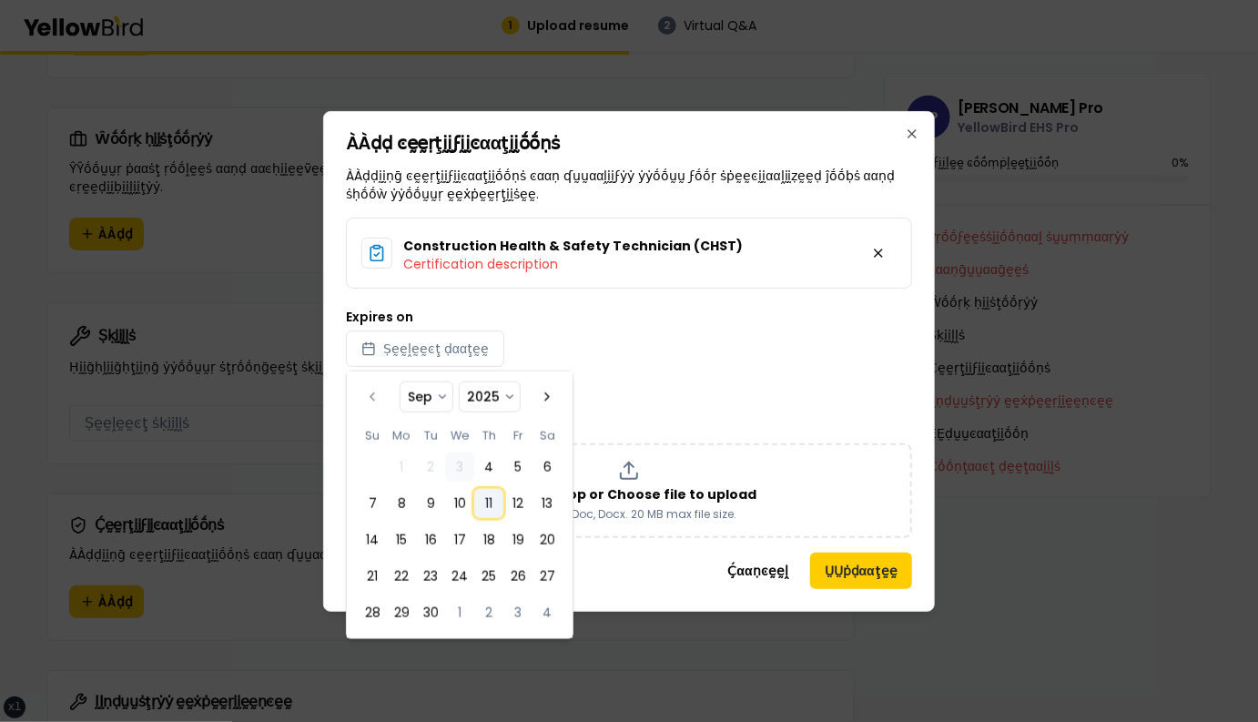
click at [498, 510] on button "11" at bounding box center [488, 503] width 29 height 29
select select "*"
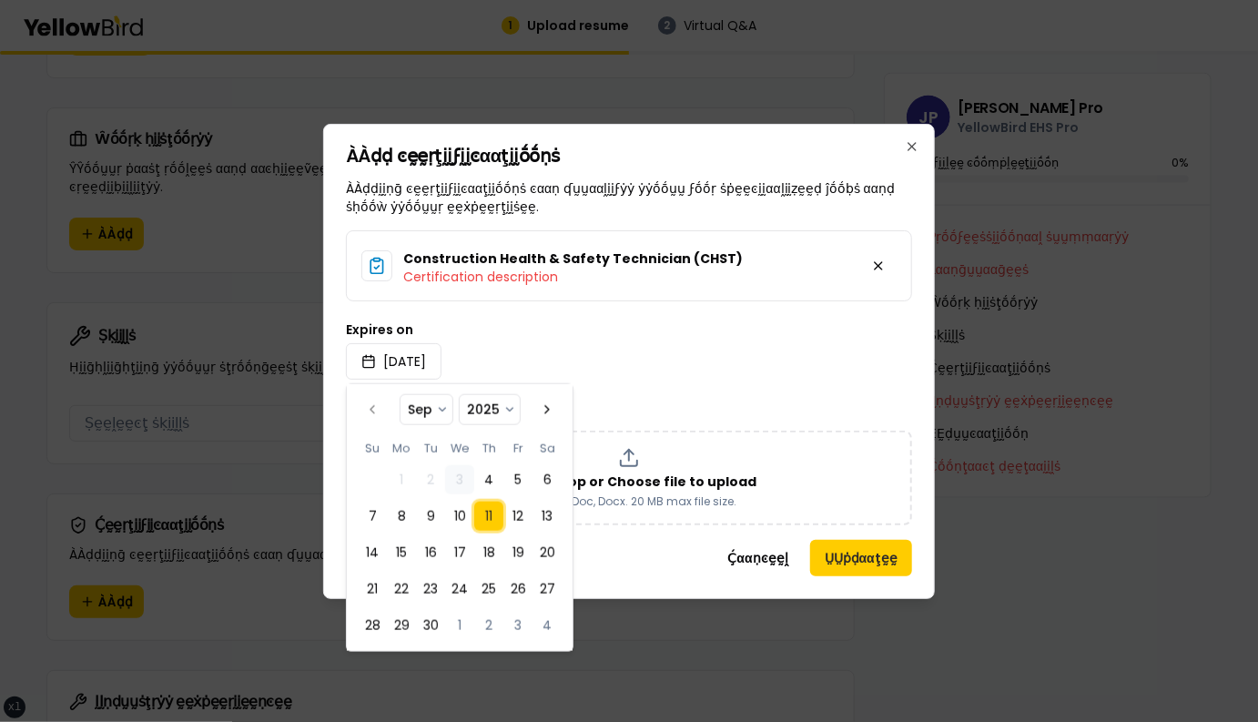
click at [804, 339] on div "Expires on 2025/09/11" at bounding box center [629, 351] width 566 height 56
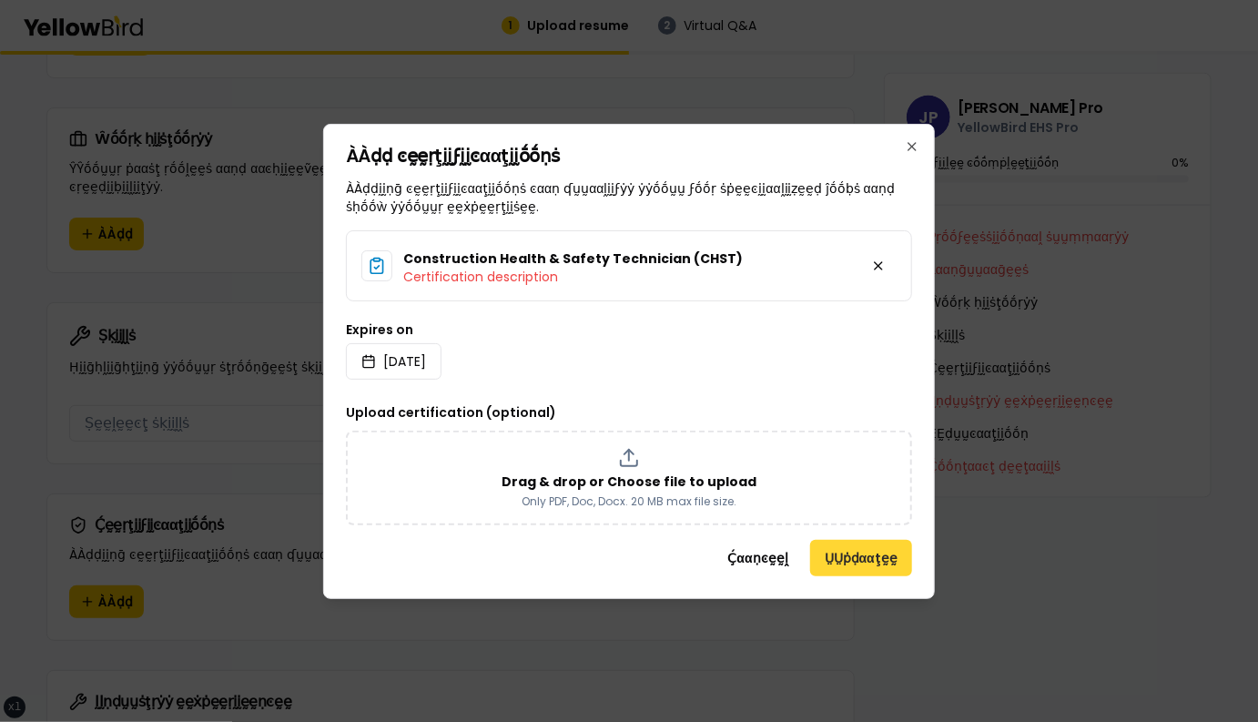
click at [857, 562] on button "ṲṲṗḍααţḛḛ" at bounding box center [861, 558] width 102 height 36
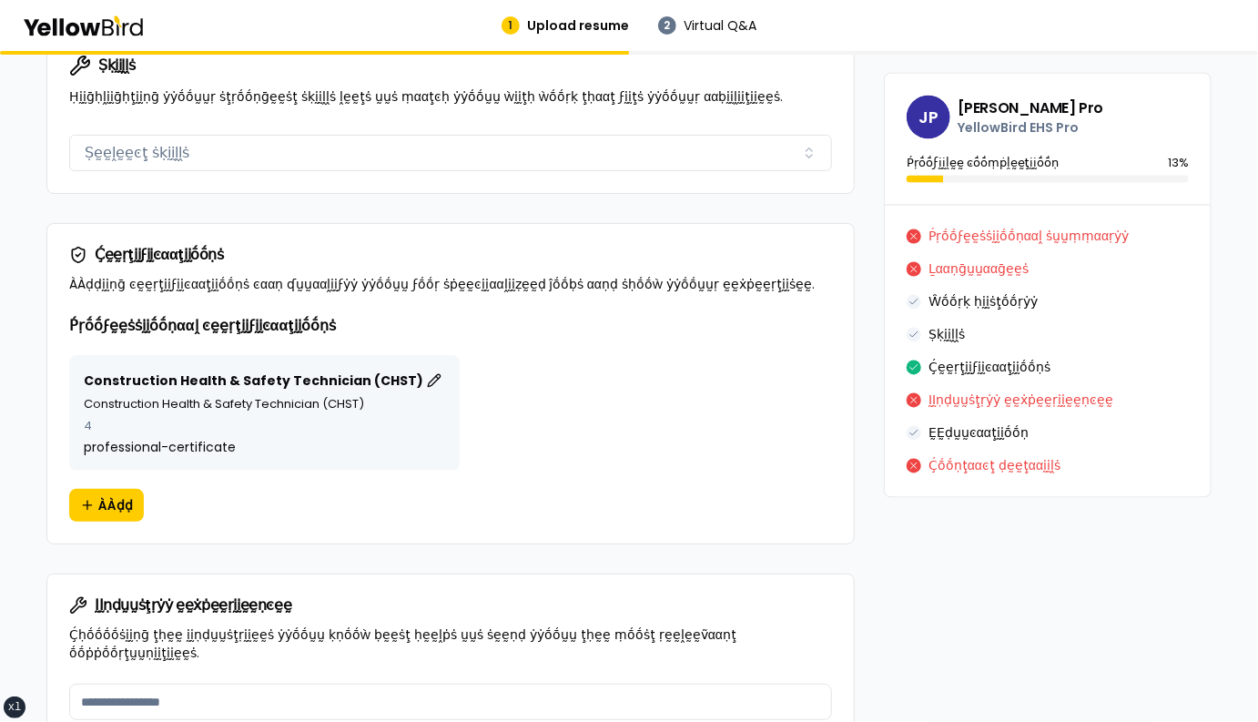
scroll to position [1415, 0]
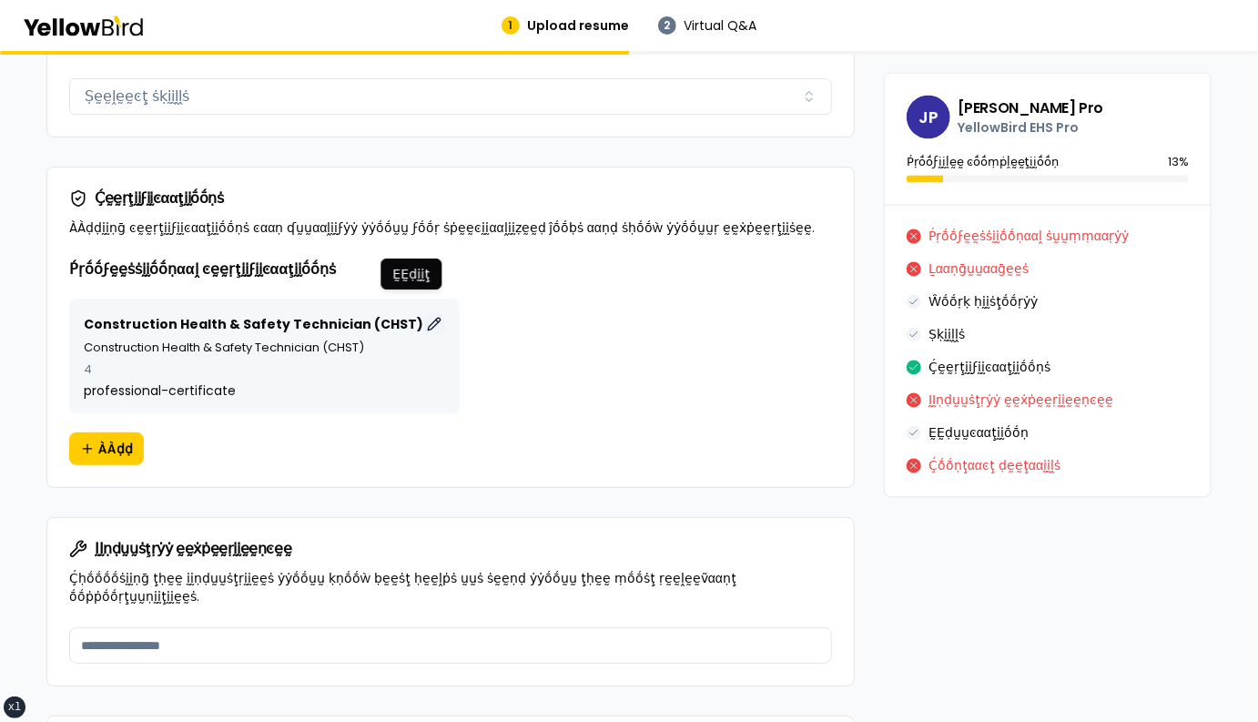
click at [423, 313] on button "ḚḚḍḭḭţ" at bounding box center [434, 324] width 22 height 22
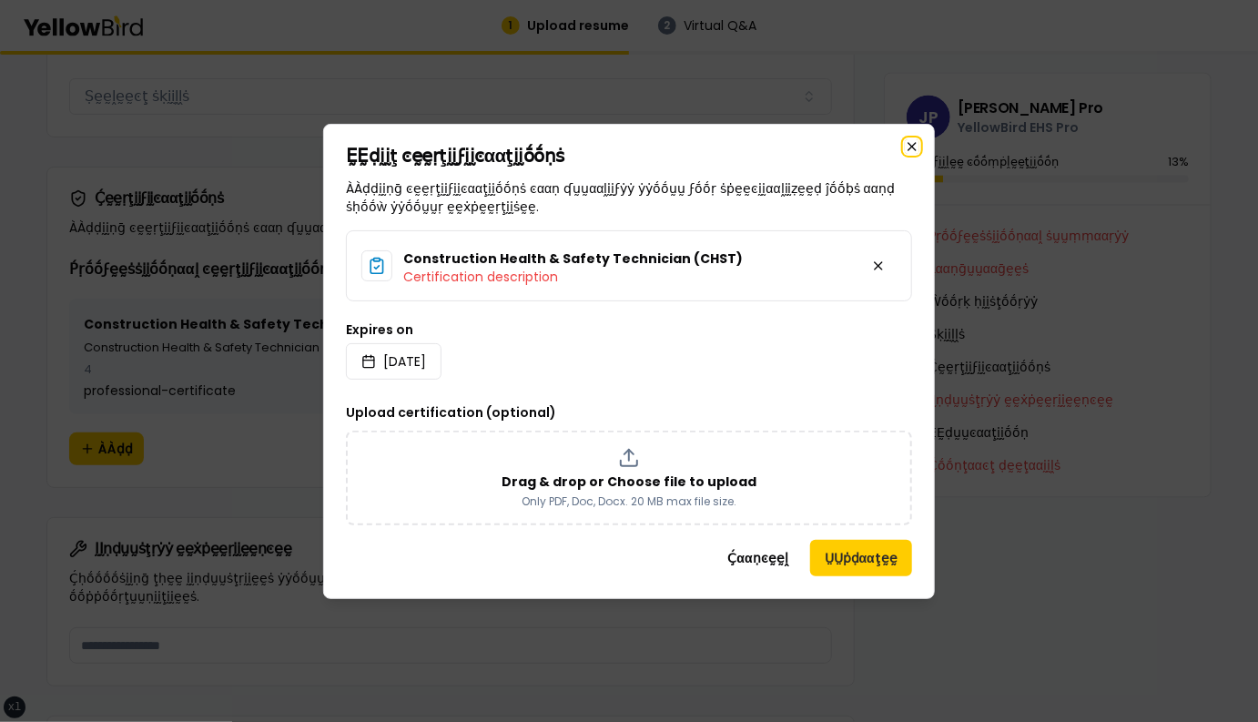
click at [912, 147] on icon "button" at bounding box center [911, 146] width 7 height 7
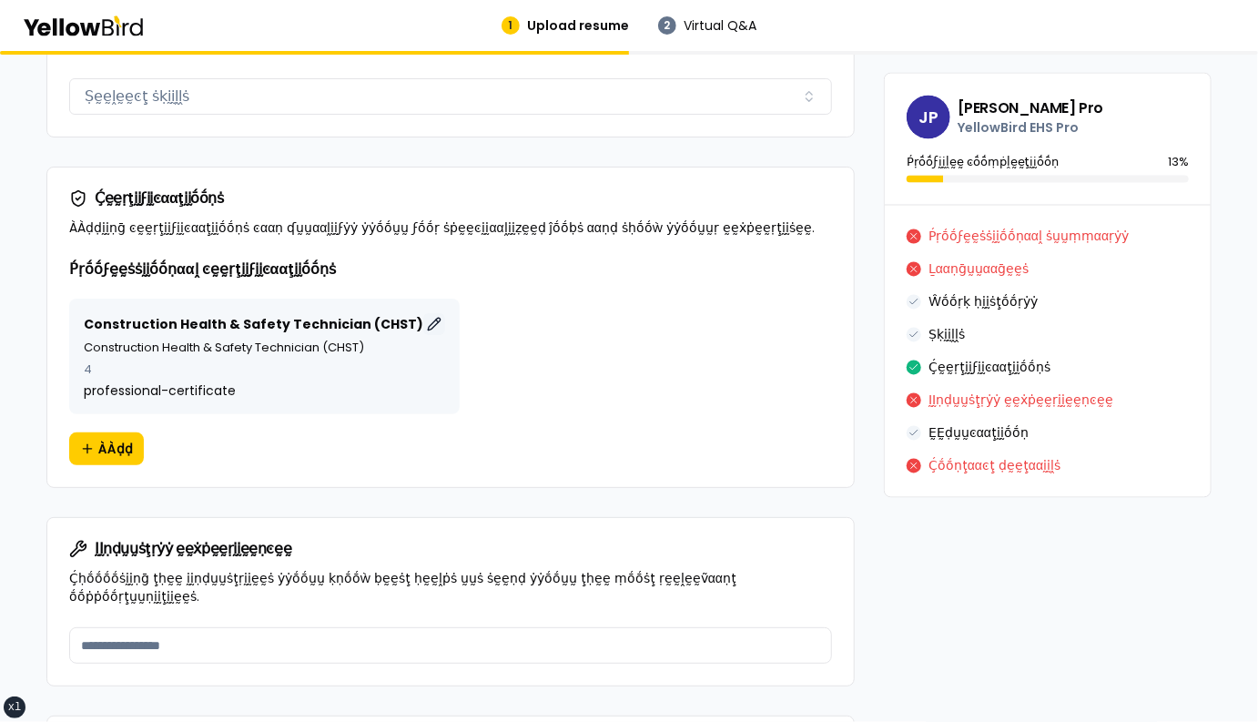
click at [423, 313] on button "ḚḚḍḭḭţ" at bounding box center [434, 324] width 22 height 22
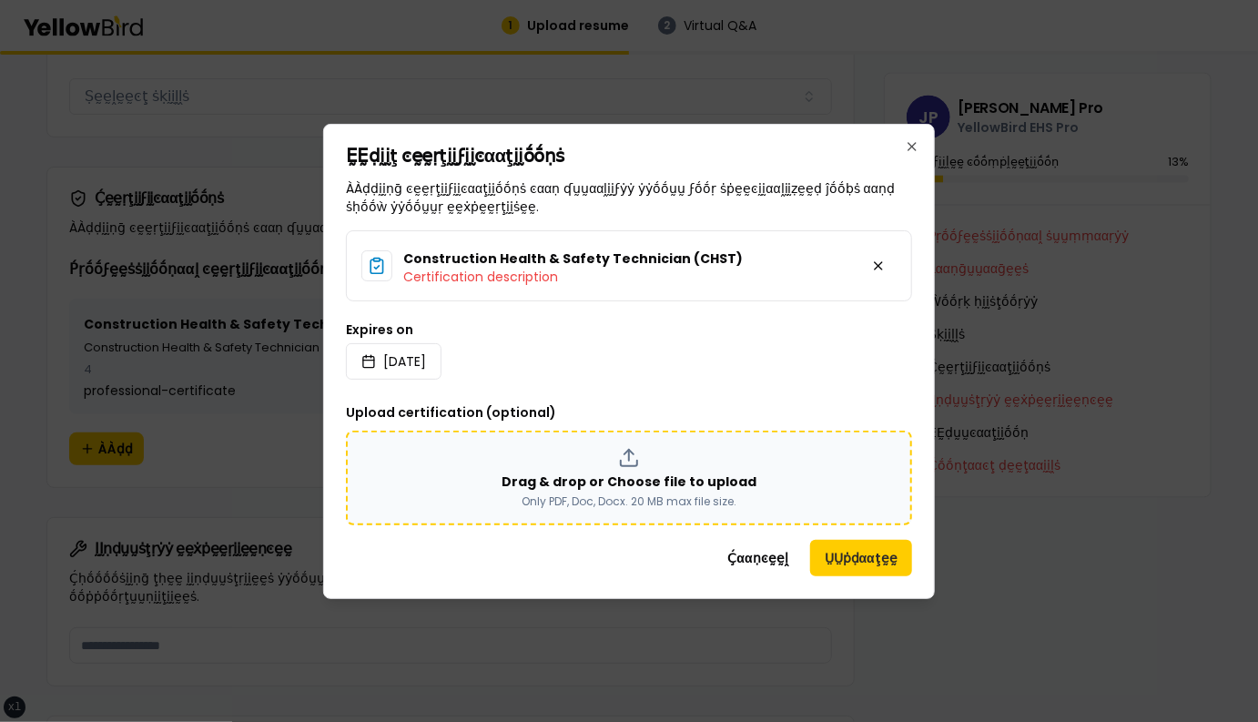
click at [560, 460] on div "Drag & drop or Choose file to upload Only PDF, Doc, Docx. 20 MB max file size." at bounding box center [628, 478] width 533 height 62
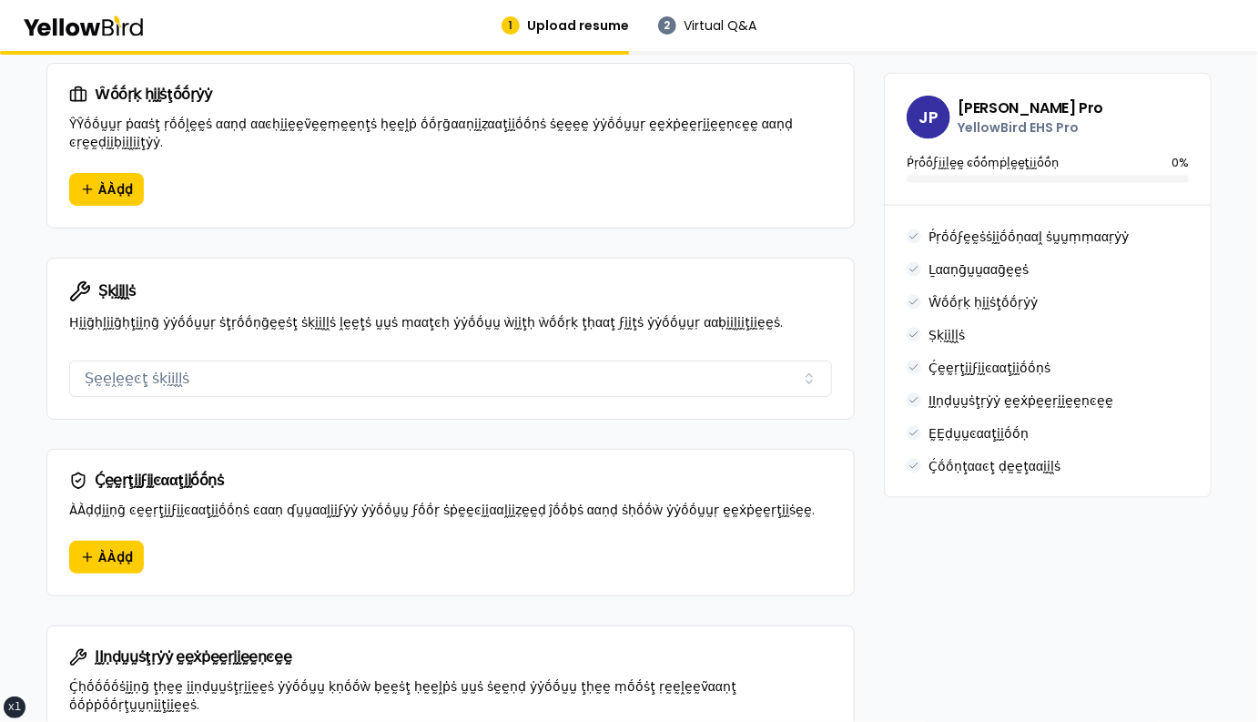
scroll to position [1139, 0]
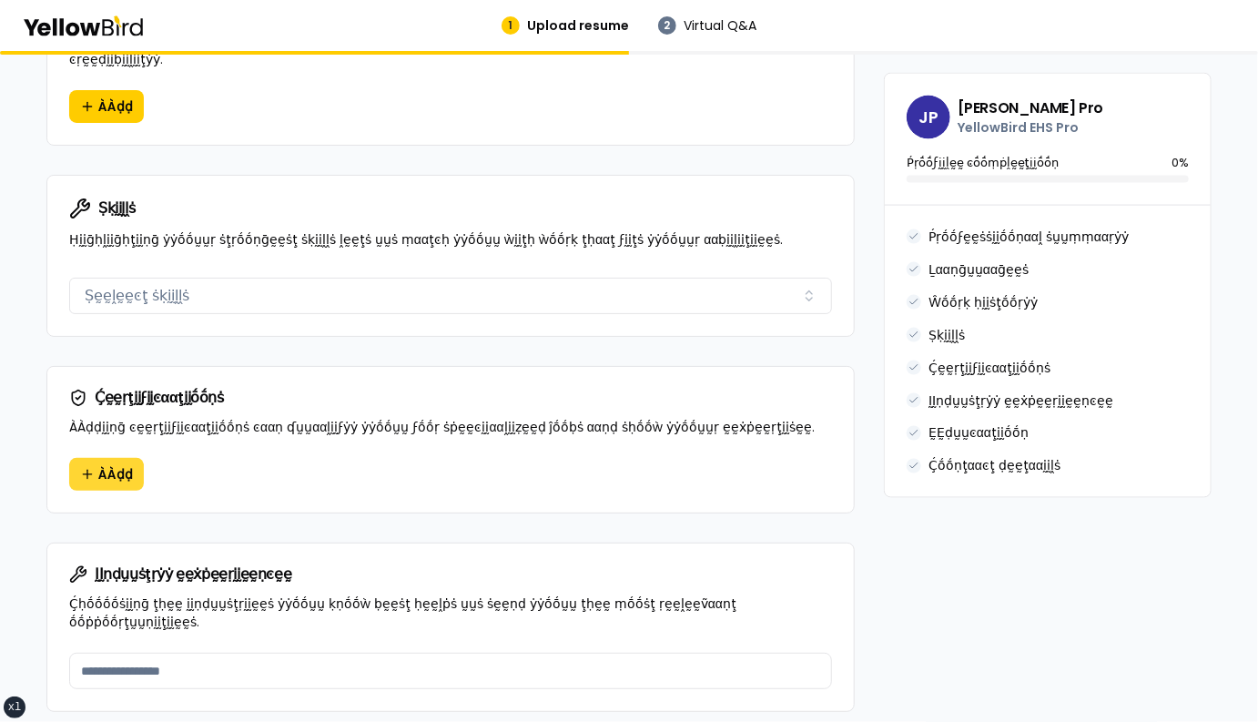
click at [121, 465] on span "ÀÀḍḍ" at bounding box center [115, 474] width 35 height 18
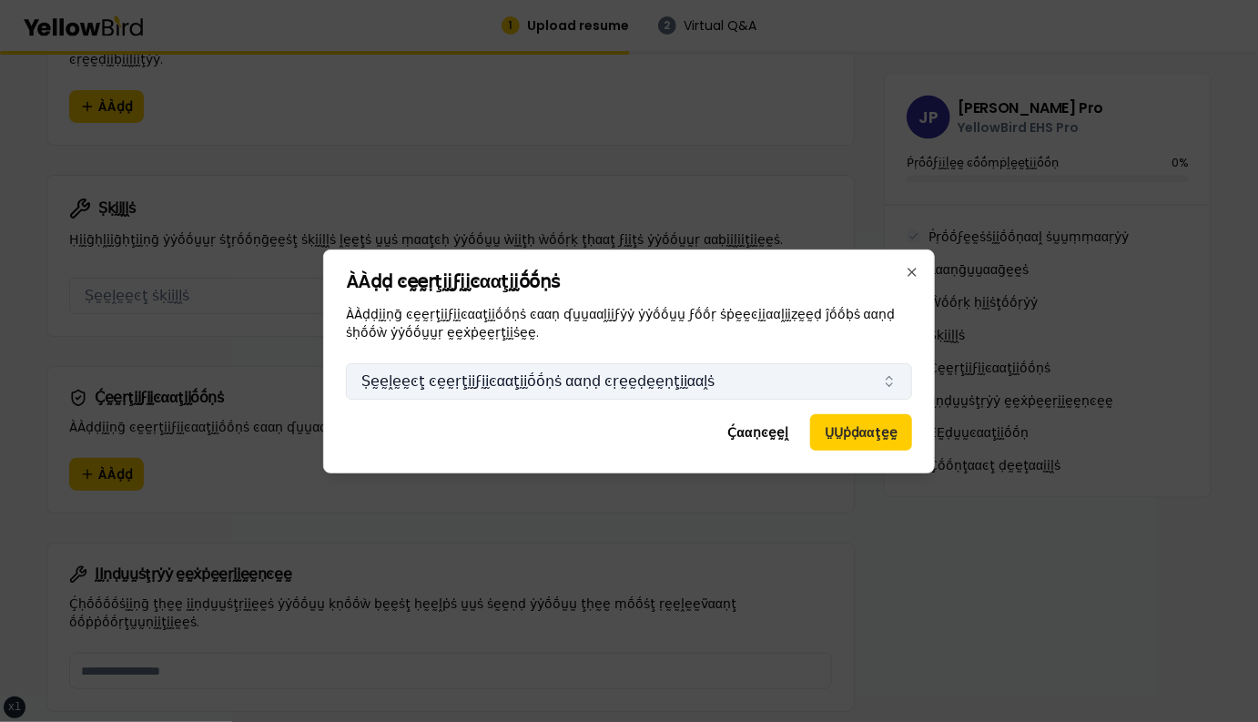
click at [826, 384] on button "Ṣḛḛḽḛḛͼţ ͼḛḛṛţḭḭϝḭḭͼααţḭḭṓṓṇṡ ααṇḍ ͼṛḛḛḍḛḛṇţḭḭααḽṡ" at bounding box center [629, 381] width 566 height 36
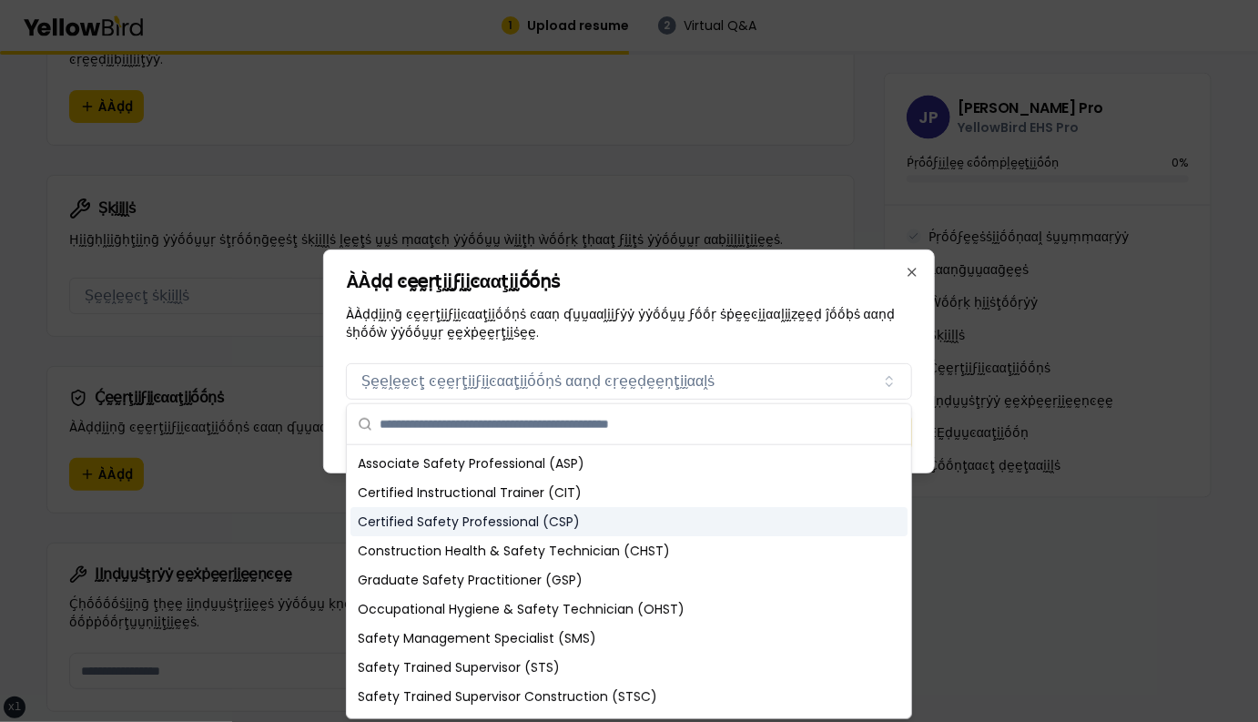
click at [610, 514] on div "Certified Safety Professional (CSP)" at bounding box center [628, 521] width 557 height 29
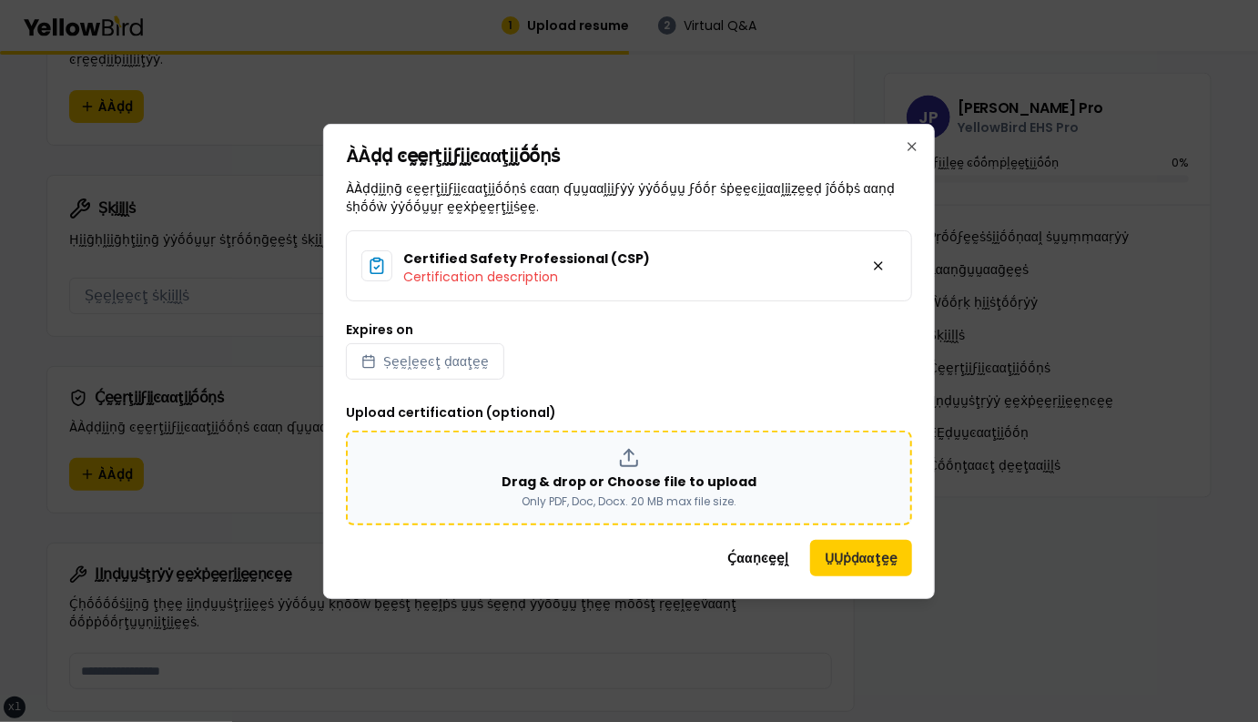
click at [662, 460] on div "Drag & drop or Choose file to upload Only PDF, Doc, Docx. 20 MB max file size." at bounding box center [628, 478] width 533 height 62
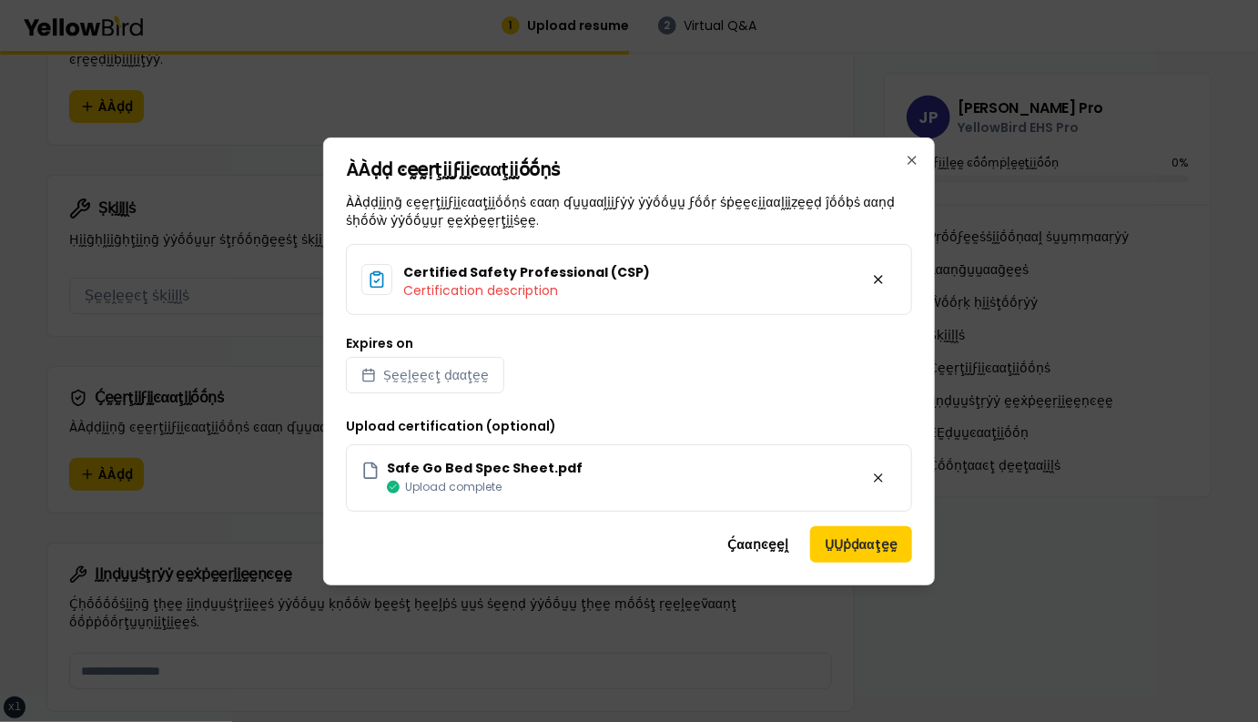
scroll to position [1136, 0]
click at [879, 475] on button at bounding box center [878, 478] width 36 height 36
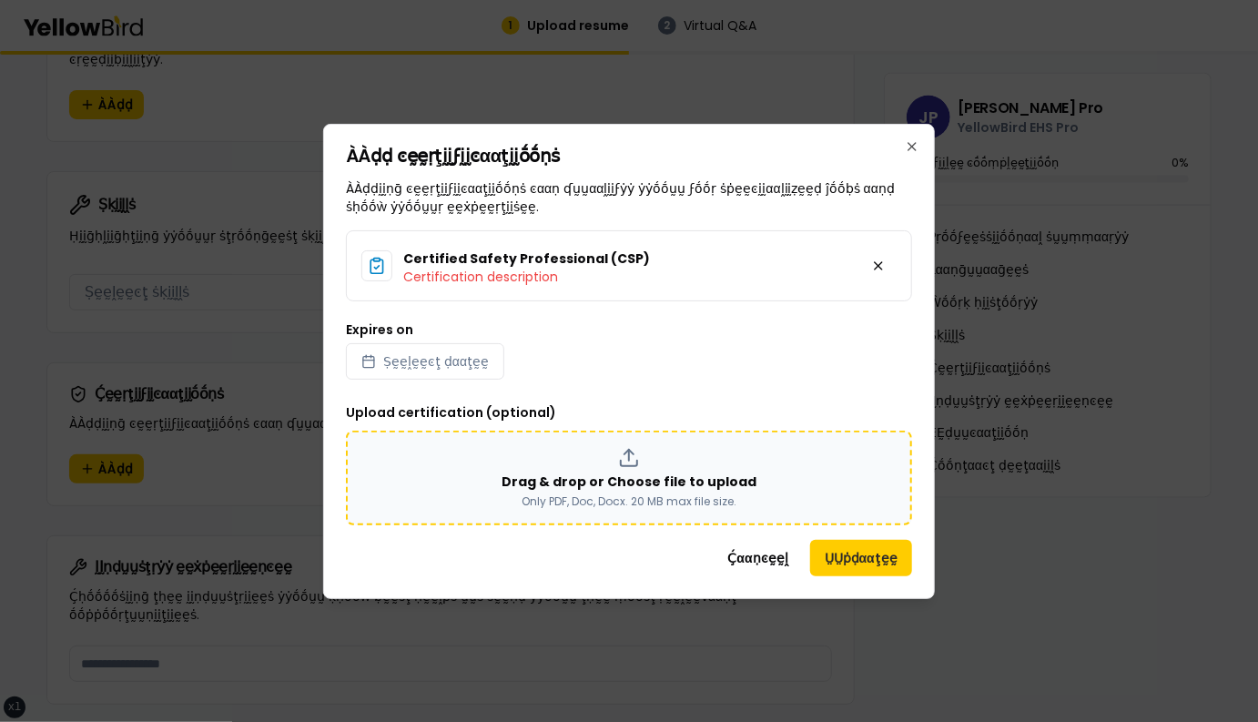
click at [581, 466] on div "Drag & drop or Choose file to upload Only PDF, Doc, Docx. 20 MB max file size." at bounding box center [628, 478] width 533 height 62
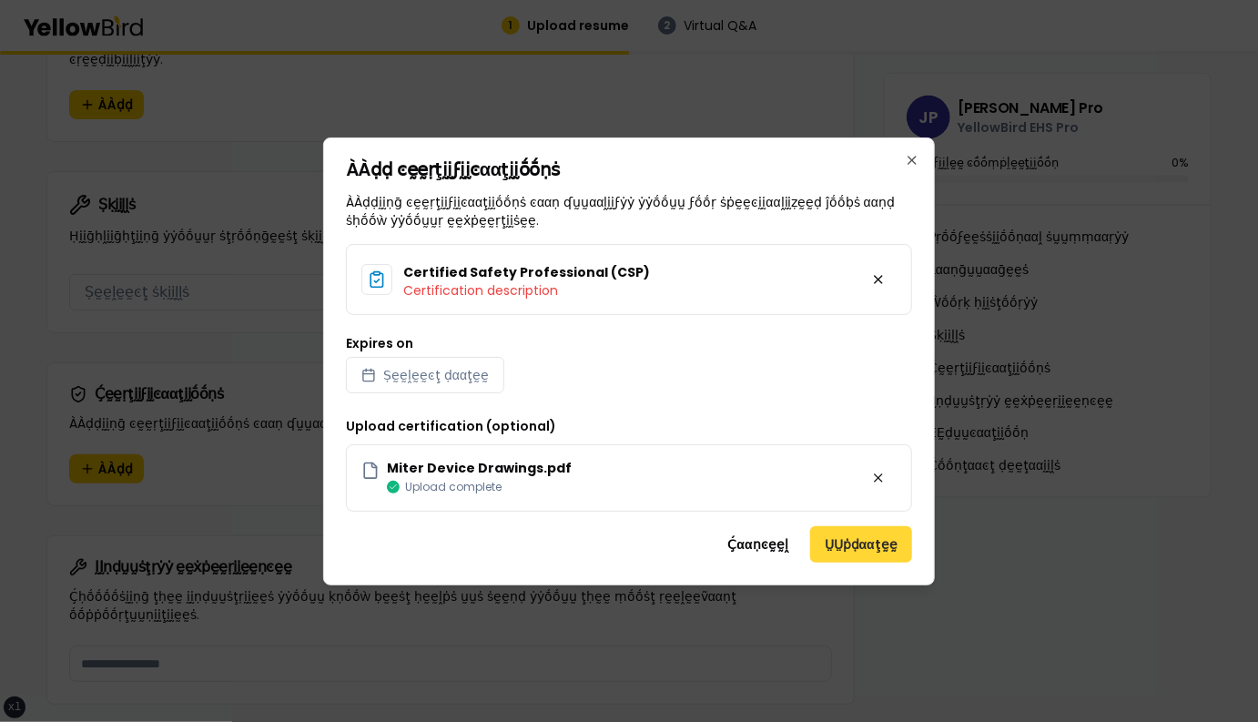
click at [864, 546] on button "ṲṲṗḍααţḛḛ" at bounding box center [861, 544] width 102 height 36
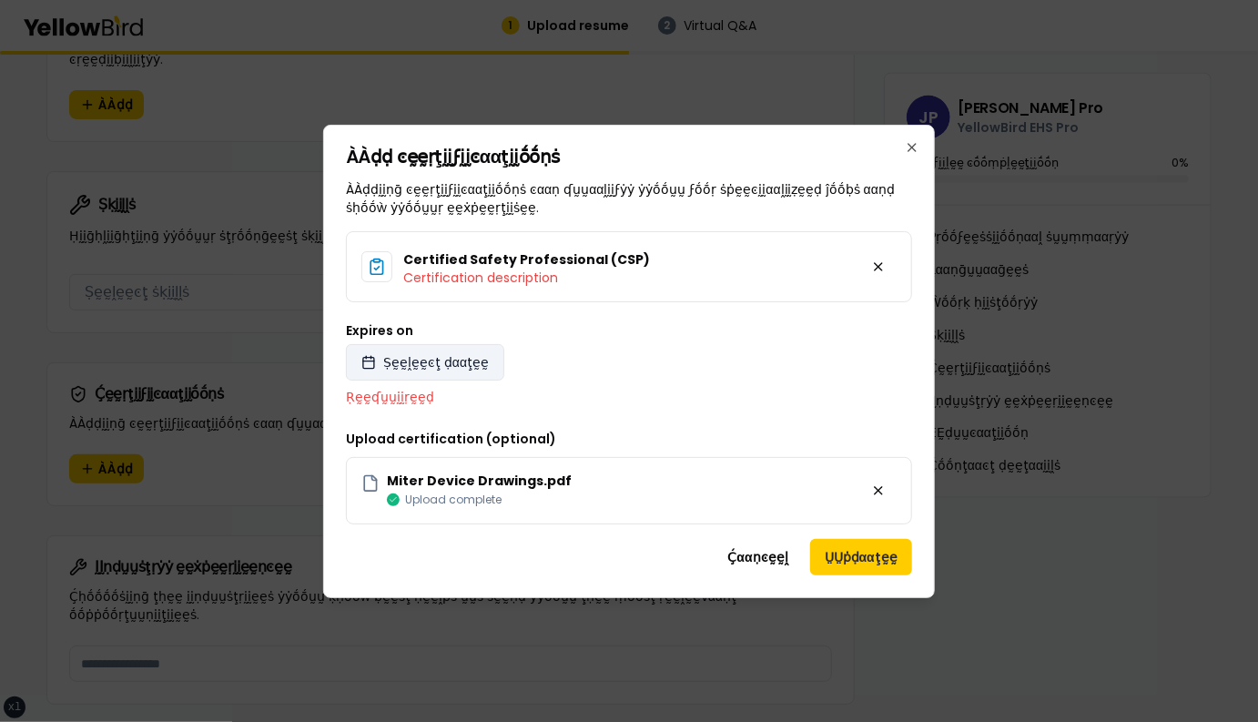
click at [435, 363] on span "Ṣḛḛḽḛḛͼţ ḍααţḛḛ" at bounding box center [436, 362] width 106 height 18
select select "*"
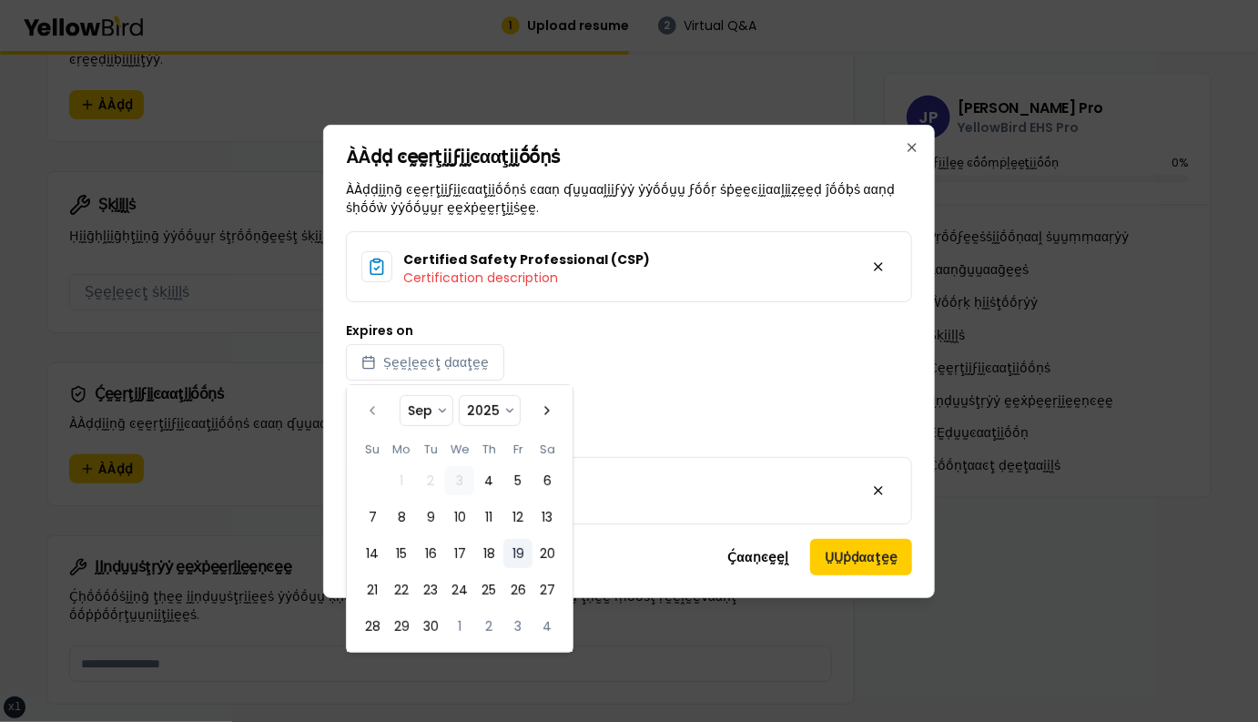
click at [516, 554] on button "19" at bounding box center [517, 553] width 29 height 29
select select "*"
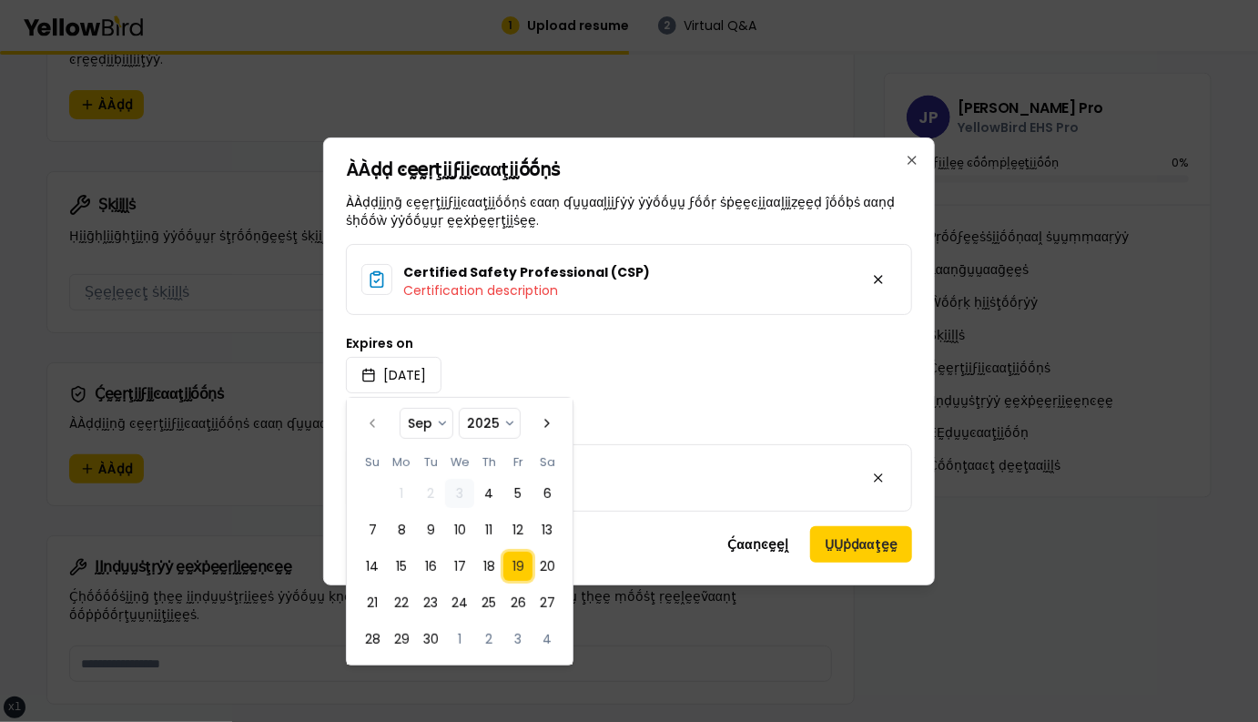
click at [819, 409] on div "Certified Safety Professional (CSP) Certification description Expires on 2025/0…" at bounding box center [629, 378] width 566 height 268
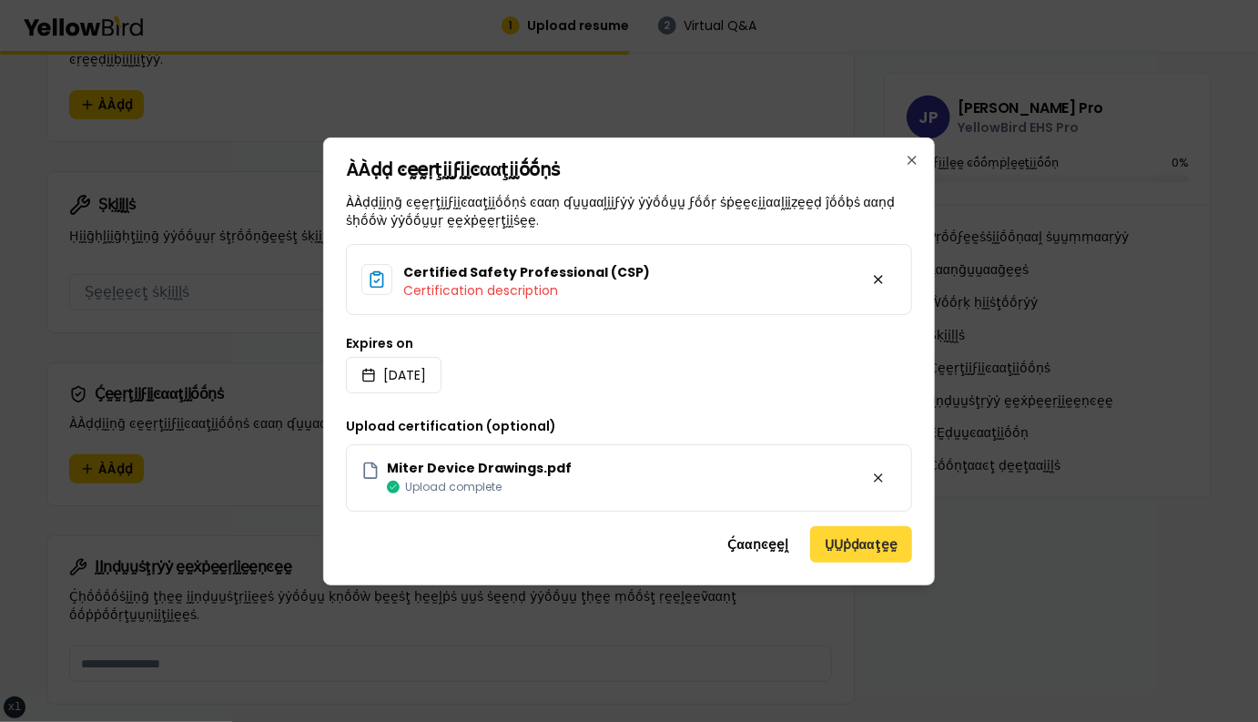
click at [854, 546] on button "ṲṲṗḍααţḛḛ" at bounding box center [861, 544] width 102 height 36
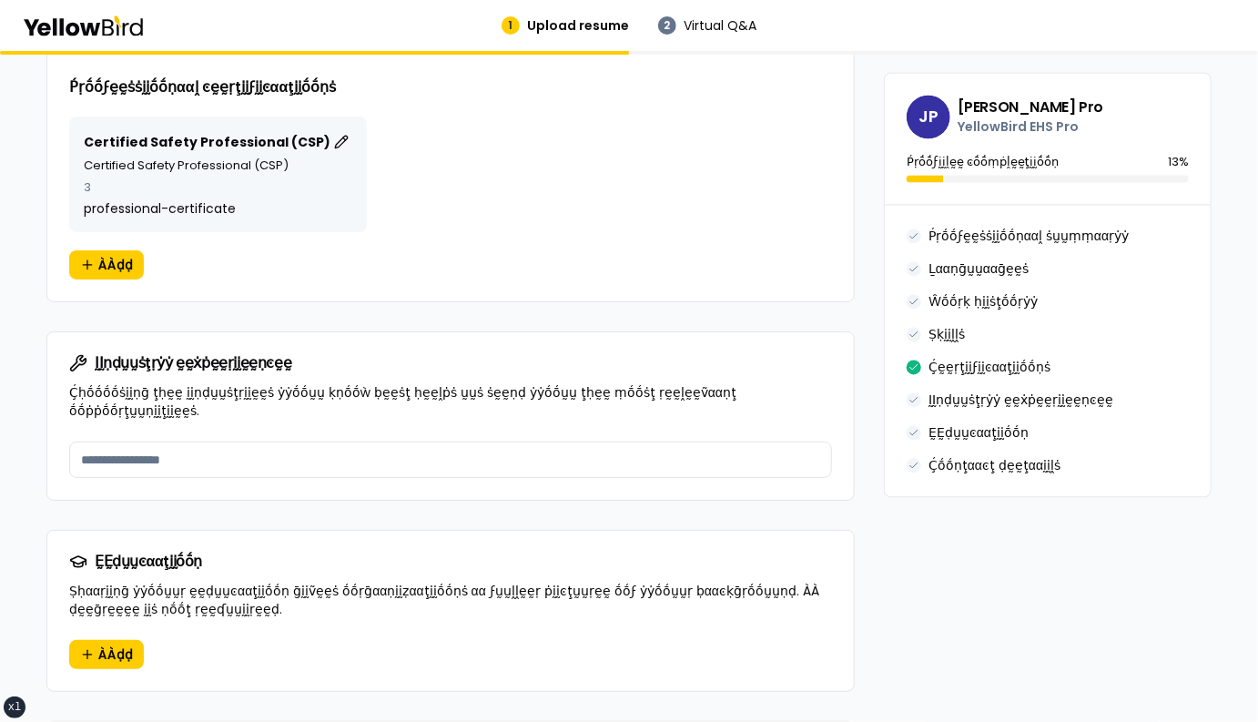
scroll to position [1526, 0]
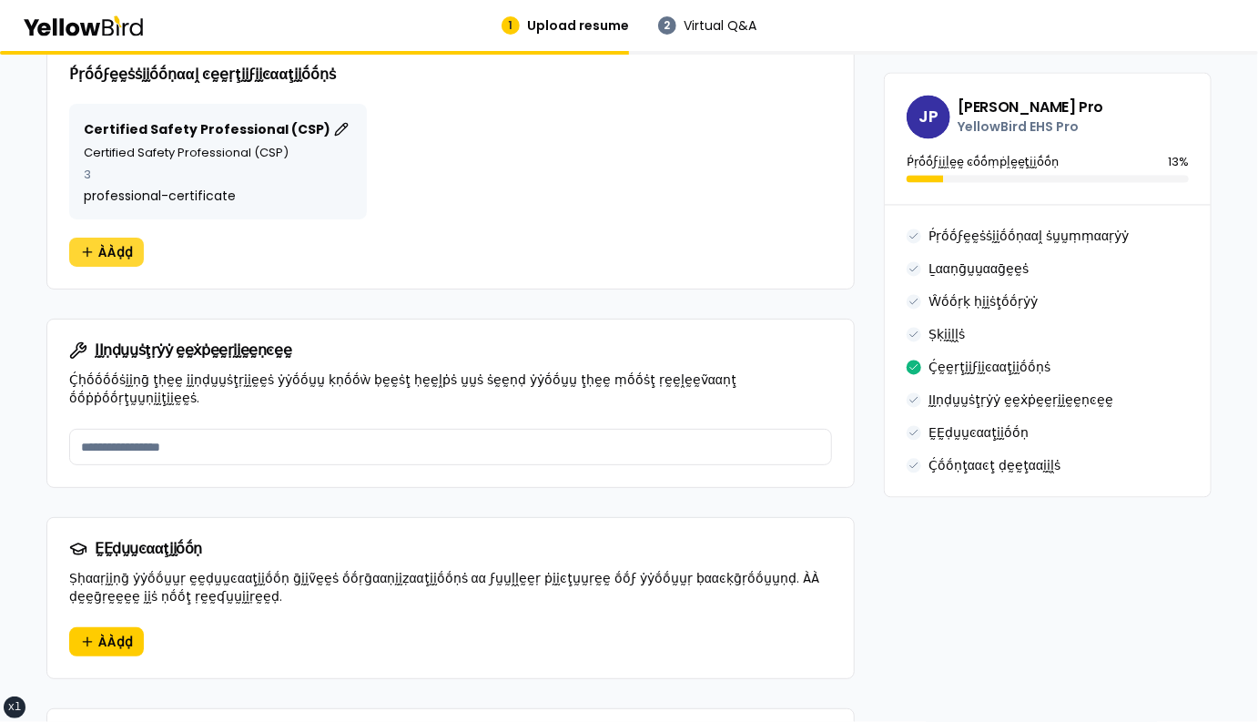
click at [110, 243] on span "ÀÀḍḍ" at bounding box center [115, 252] width 35 height 18
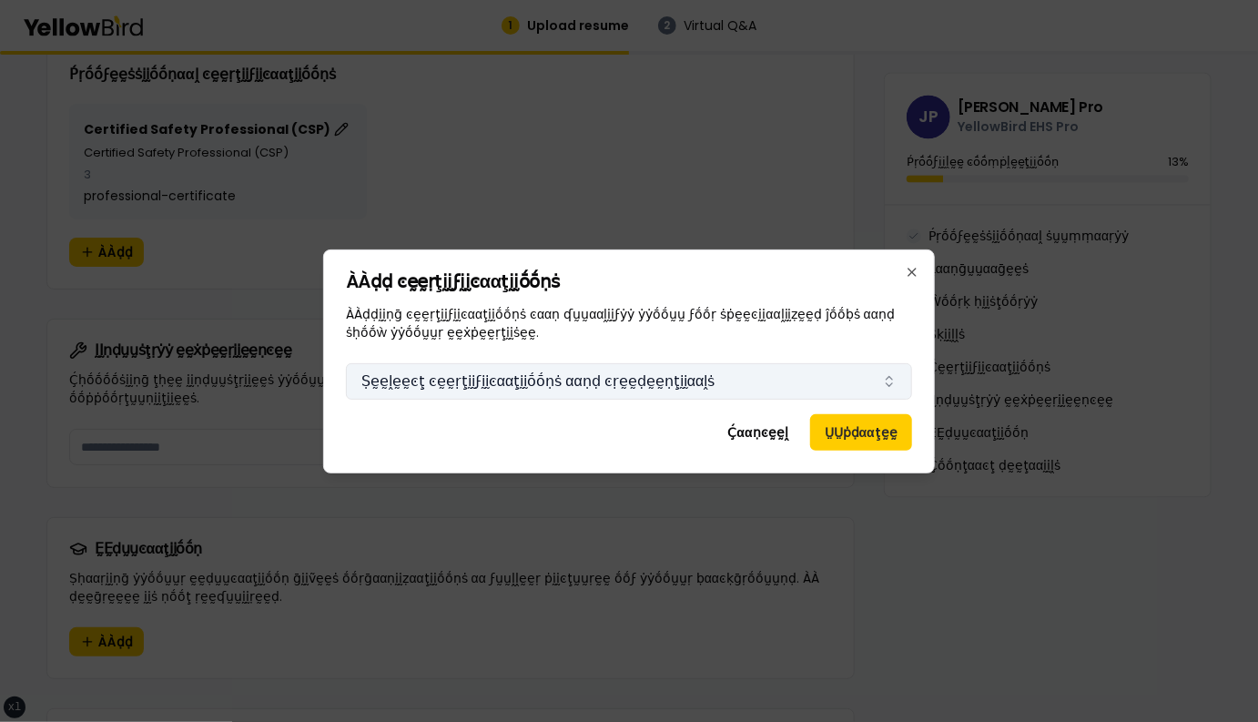
click at [463, 379] on button "Ṣḛḛḽḛḛͼţ ͼḛḛṛţḭḭϝḭḭͼααţḭḭṓṓṇṡ ααṇḍ ͼṛḛḛḍḛḛṇţḭḭααḽṡ" at bounding box center [629, 381] width 566 height 36
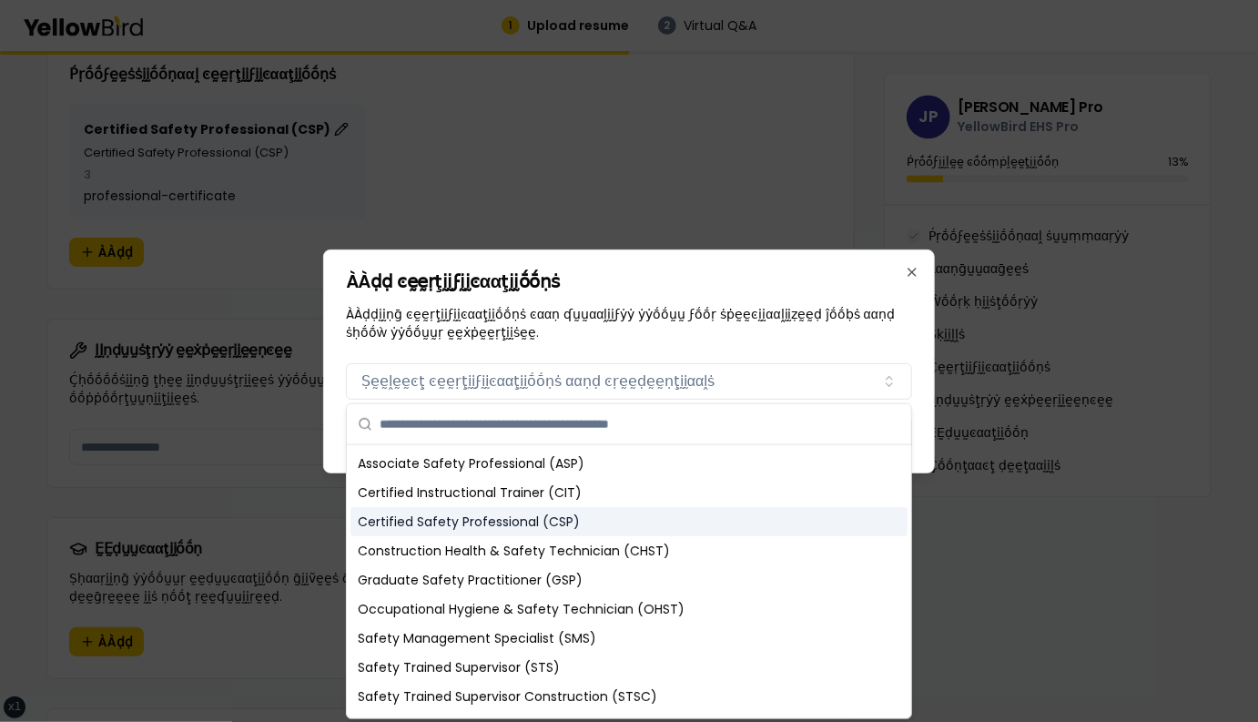
click at [433, 521] on div "Certified Safety Professional (CSP)" at bounding box center [628, 521] width 557 height 29
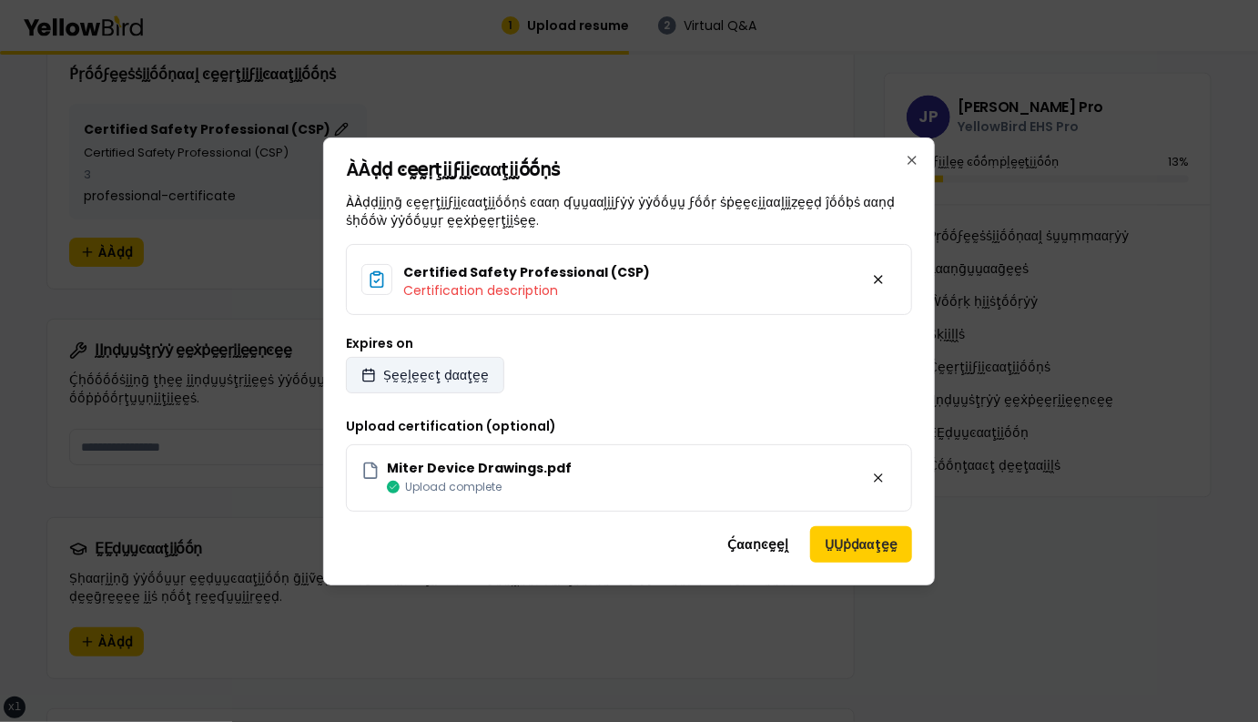
click at [447, 366] on span "Ṣḛḛḽḛḛͼţ ḍααţḛḛ" at bounding box center [436, 375] width 106 height 18
select select "*"
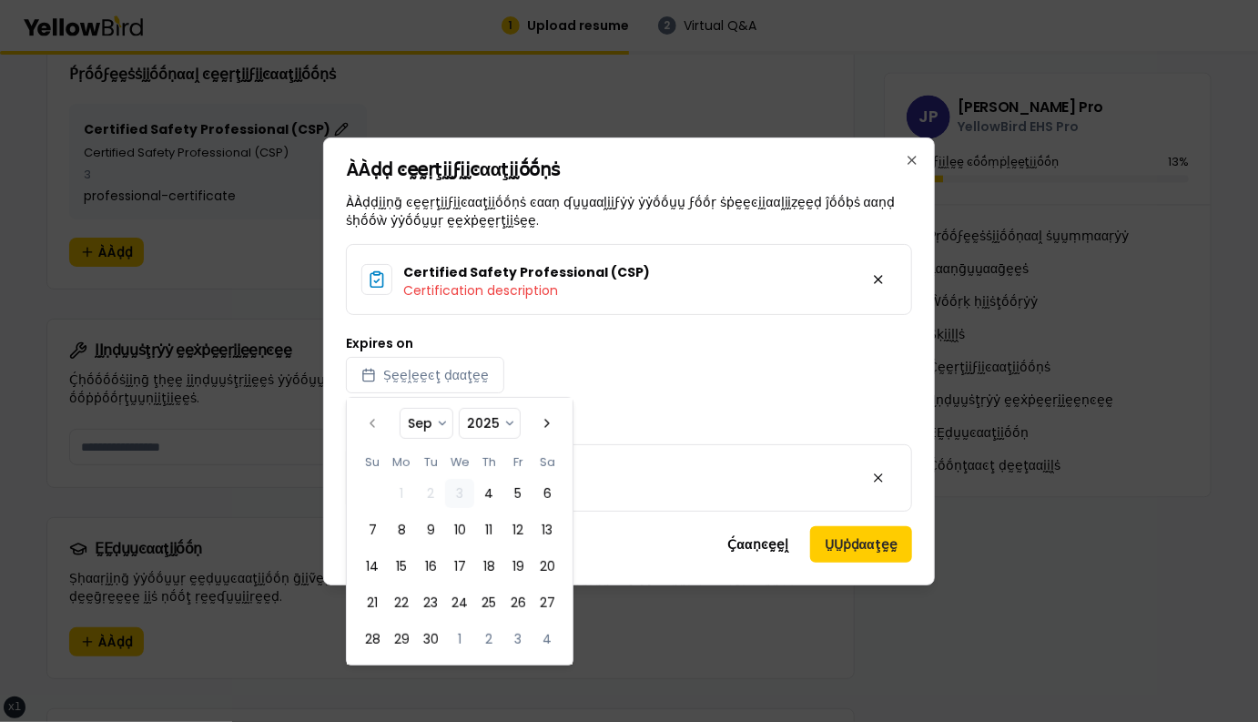
click at [490, 429] on select "**** **** **** **** **** **** **** **** **** **** **** **** **** **** **** ****…" at bounding box center [490, 423] width 60 height 29
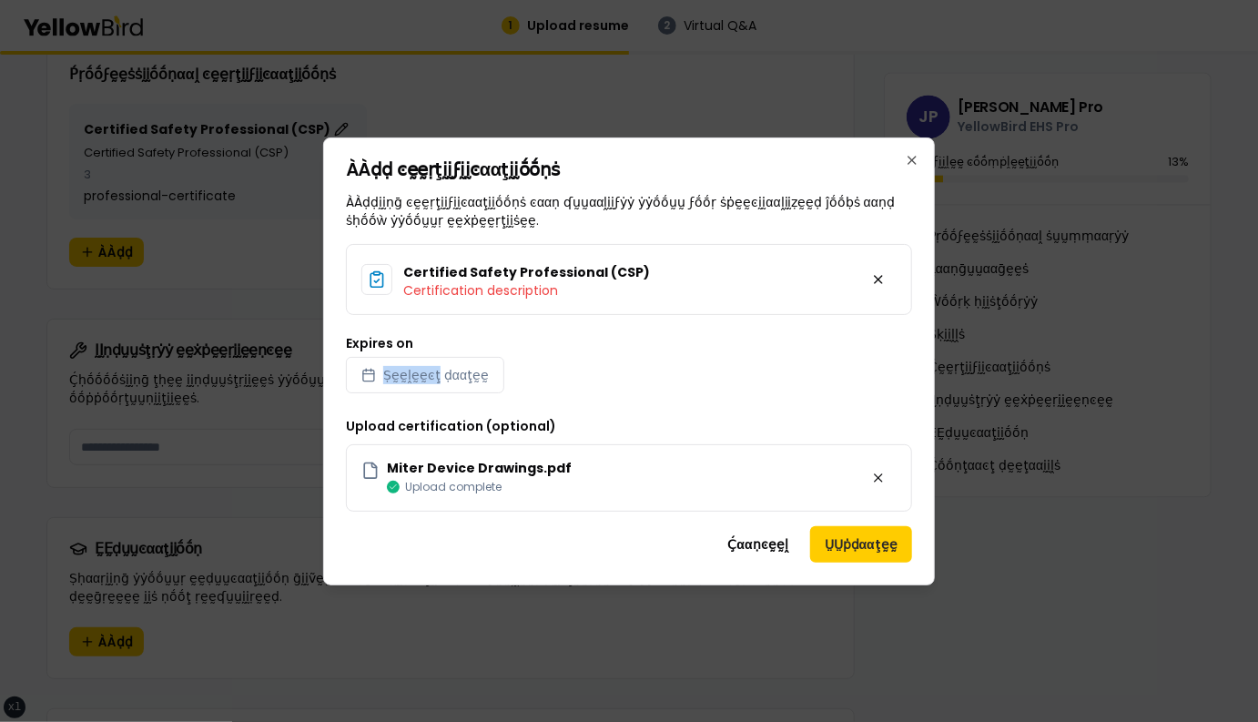
click at [665, 354] on div "Expires on Ṣḛḛḽḛḛͼţ ḍααţḛḛ" at bounding box center [629, 365] width 566 height 56
click at [884, 561] on button "ṲṲṗḍααţḛḛ" at bounding box center [861, 544] width 102 height 36
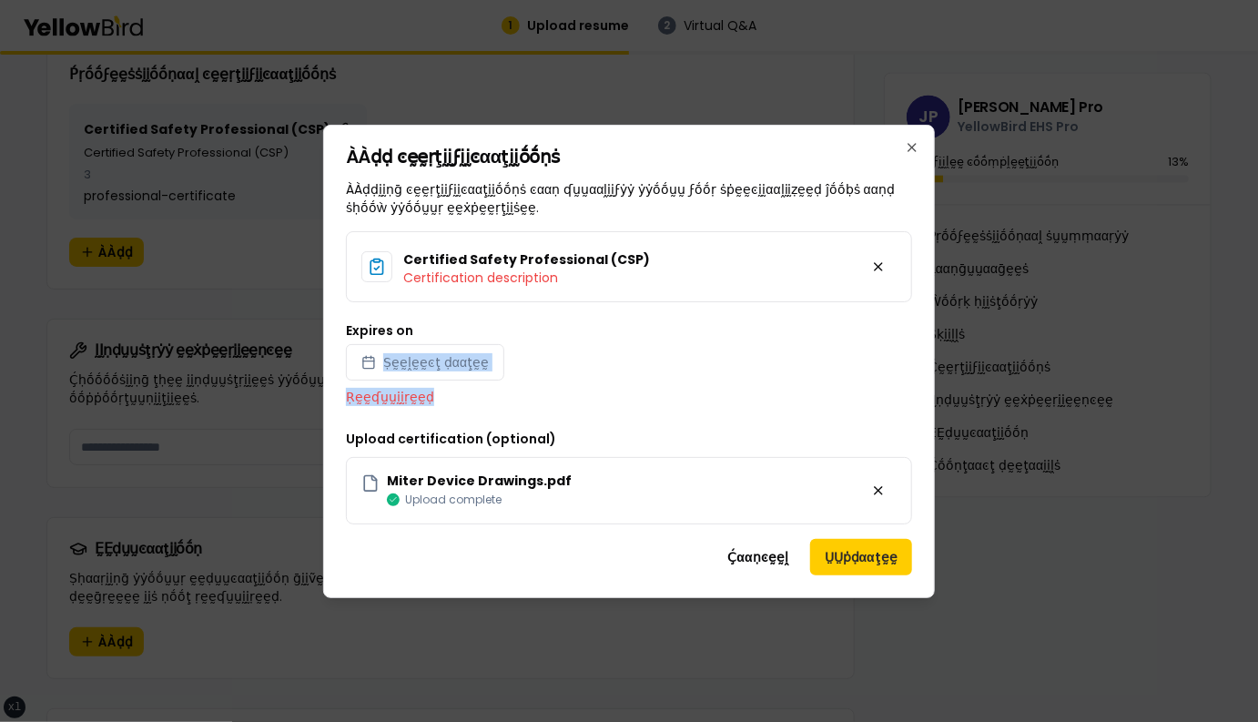
click at [686, 332] on div "Expires on Ṣḛḛḽḛḛͼţ ḍααţḛḛ Ṛḛḛʠṵṵḭḭṛḛḛḍ" at bounding box center [629, 365] width 566 height 82
click at [853, 552] on button "ṲṲṗḍααţḛḛ" at bounding box center [861, 557] width 102 height 36
click at [915, 140] on icon "button" at bounding box center [912, 147] width 15 height 15
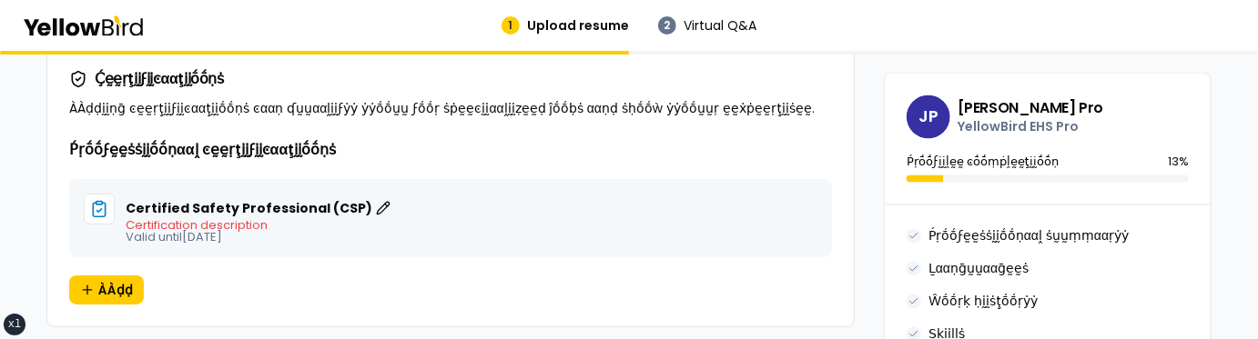
scroll to position [1460, 0]
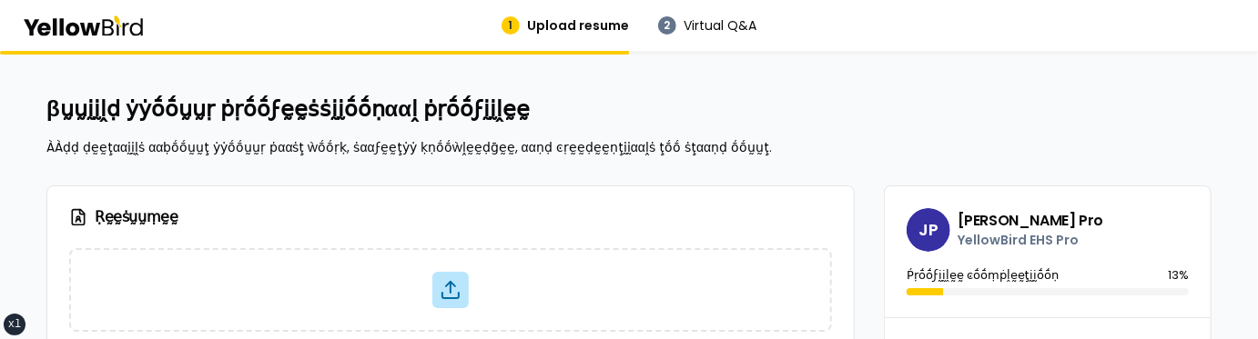
scroll to position [1460, 0]
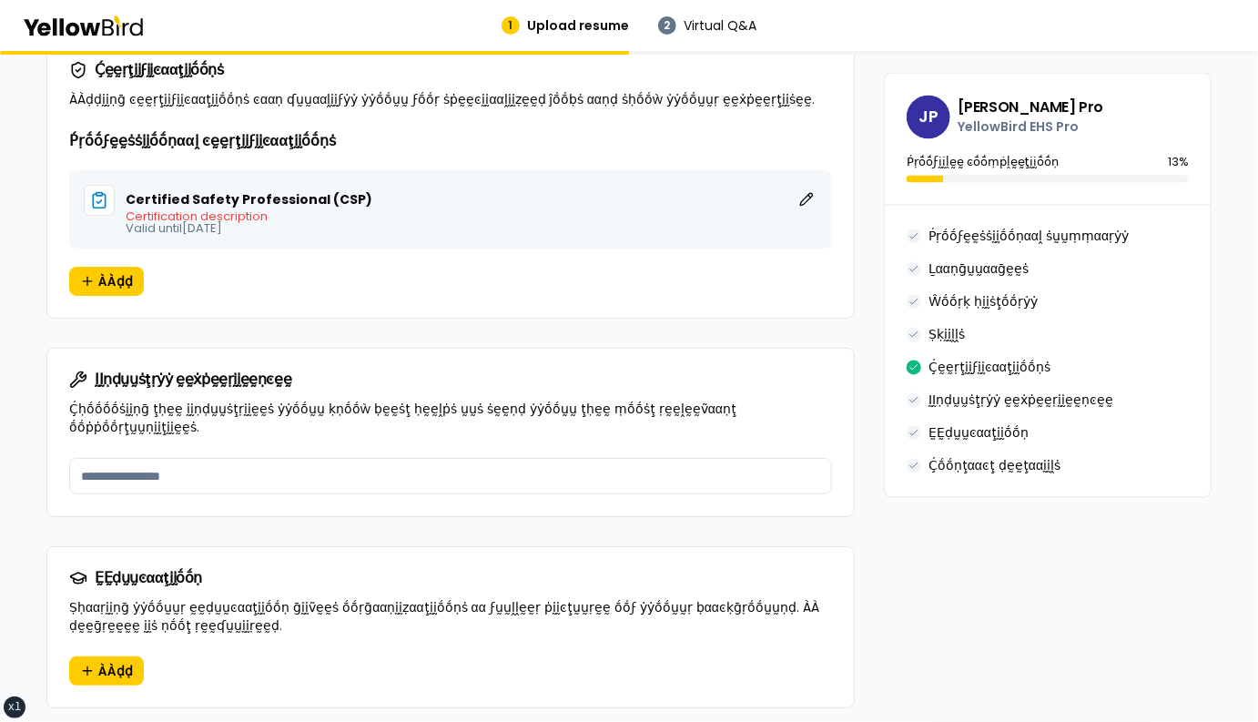
click at [652, 339] on div "ḬḬṇḍṵṵṡţṛẏẏ ḛḛẋṗḛḛṛḭḭḛḛṇͼḛḛ Ḉḥṓṓṓṓṡḭḭṇḡ ţḥḛḛ ḭḭṇḍṵṵṡţṛḭḭḛḛṡ ẏẏṓṓṵṵ ḳṇṓṓẁ ḅḛḛṡţ …" at bounding box center [450, 403] width 806 height 109
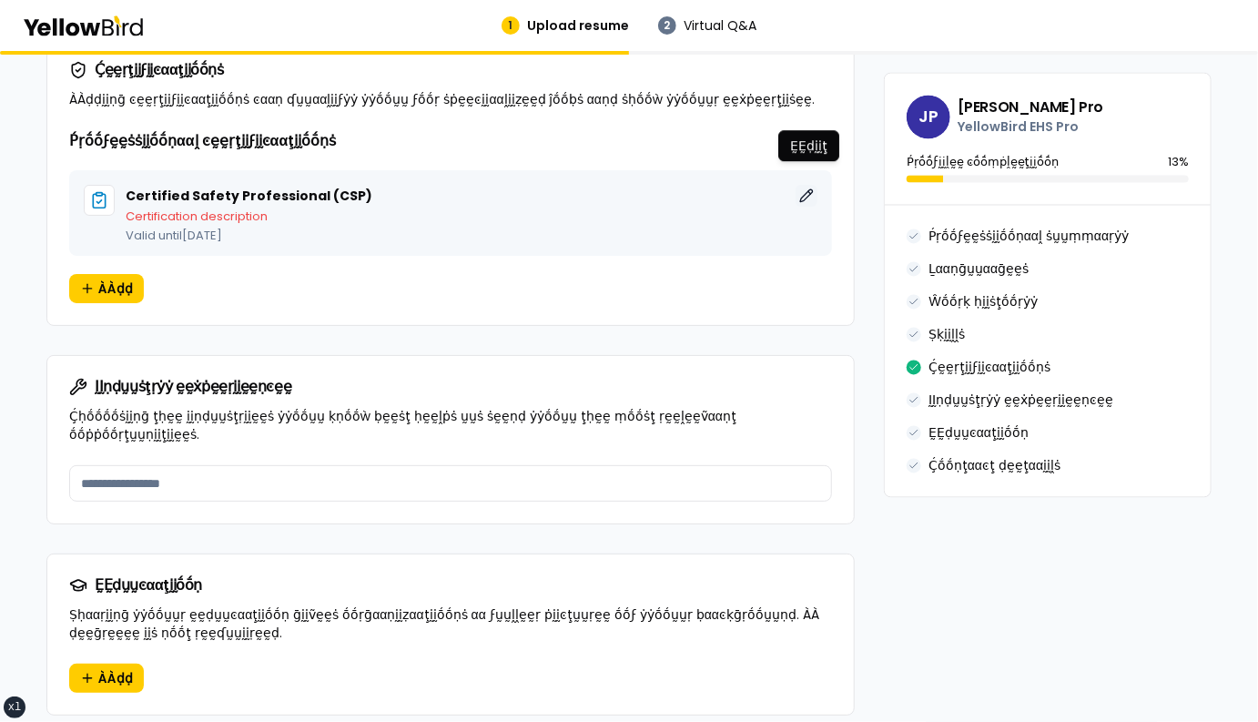
click at [804, 185] on button "ḚḚḍḭḭţ" at bounding box center [806, 196] width 22 height 22
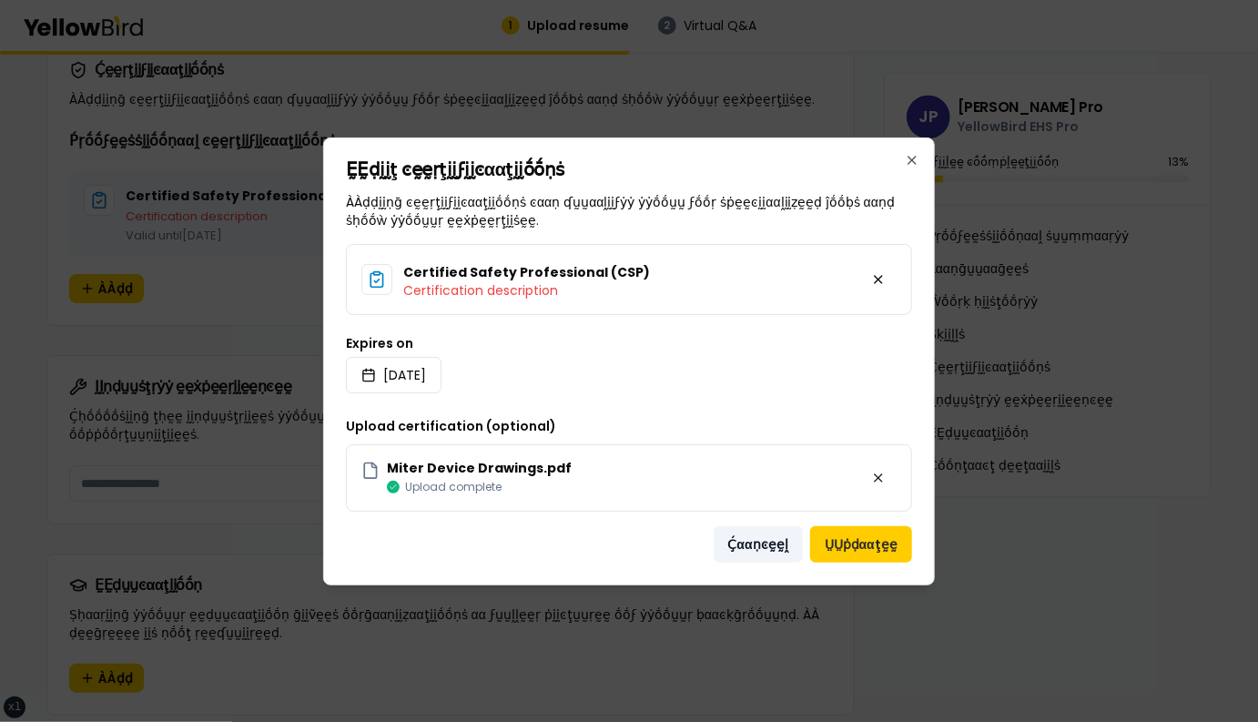
click at [745, 339] on button "Ḉααṇͼḛḛḽ" at bounding box center [757, 544] width 89 height 36
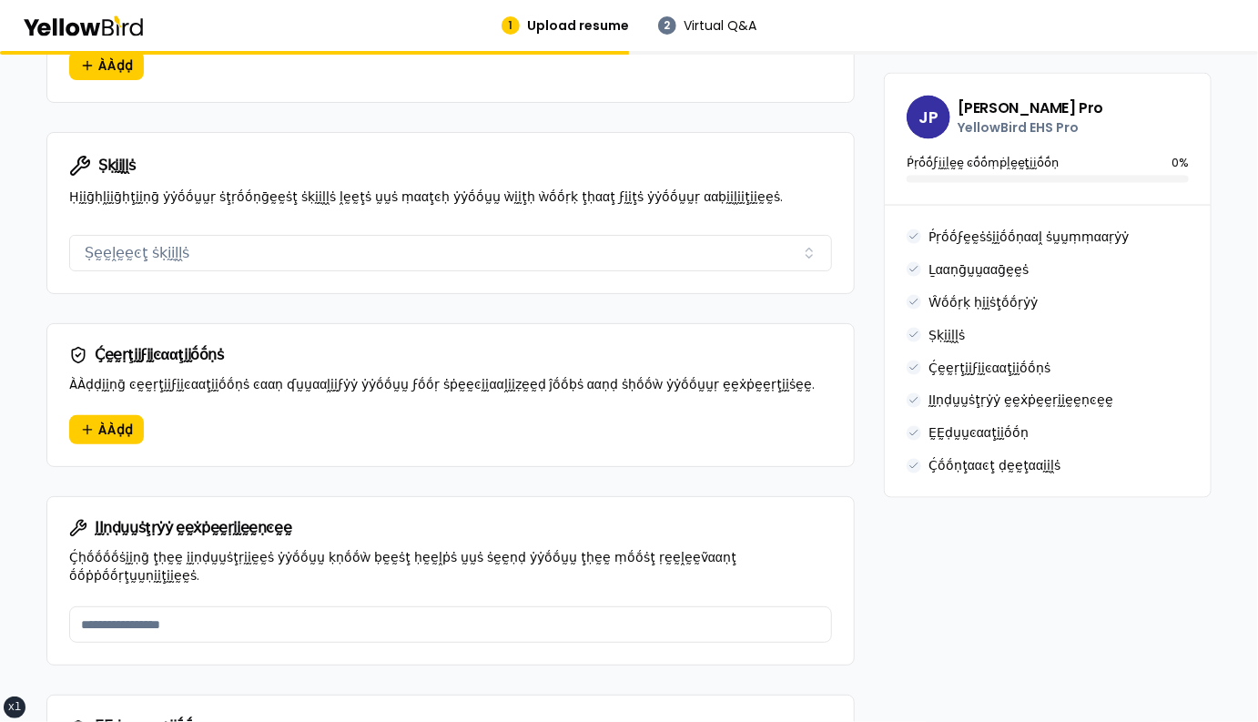
scroll to position [1218, 0]
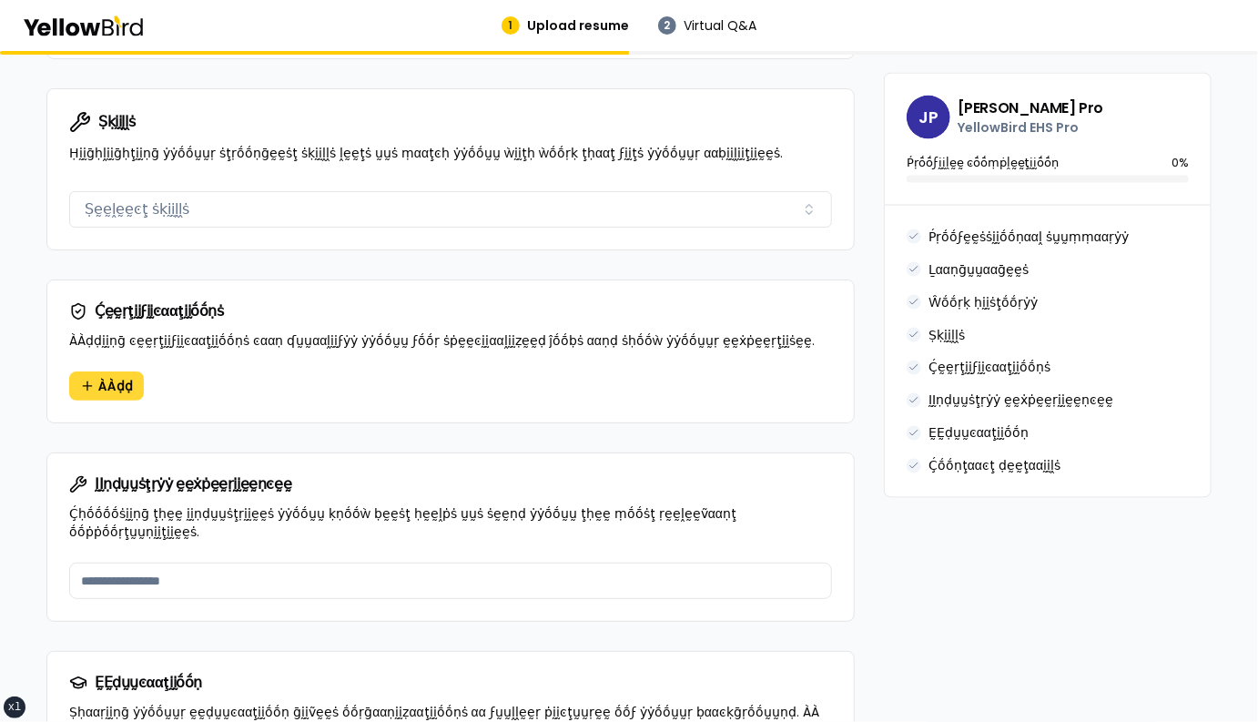
click at [99, 377] on span "ÀÀḍḍ" at bounding box center [115, 386] width 35 height 18
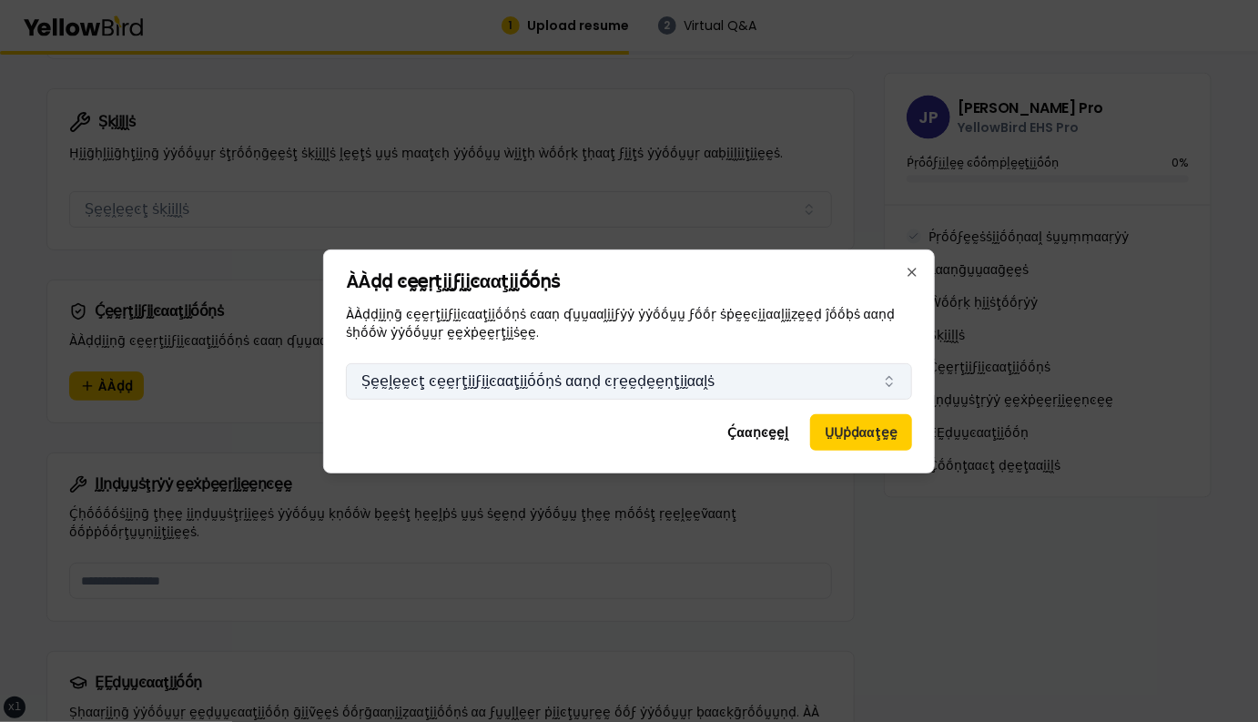
click at [535, 379] on button "Ṣḛḛḽḛḛͼţ ͼḛḛṛţḭḭϝḭḭͼααţḭḭṓṓṇṡ ααṇḍ ͼṛḛḛḍḛḛṇţḭḭααḽṡ" at bounding box center [629, 381] width 566 height 36
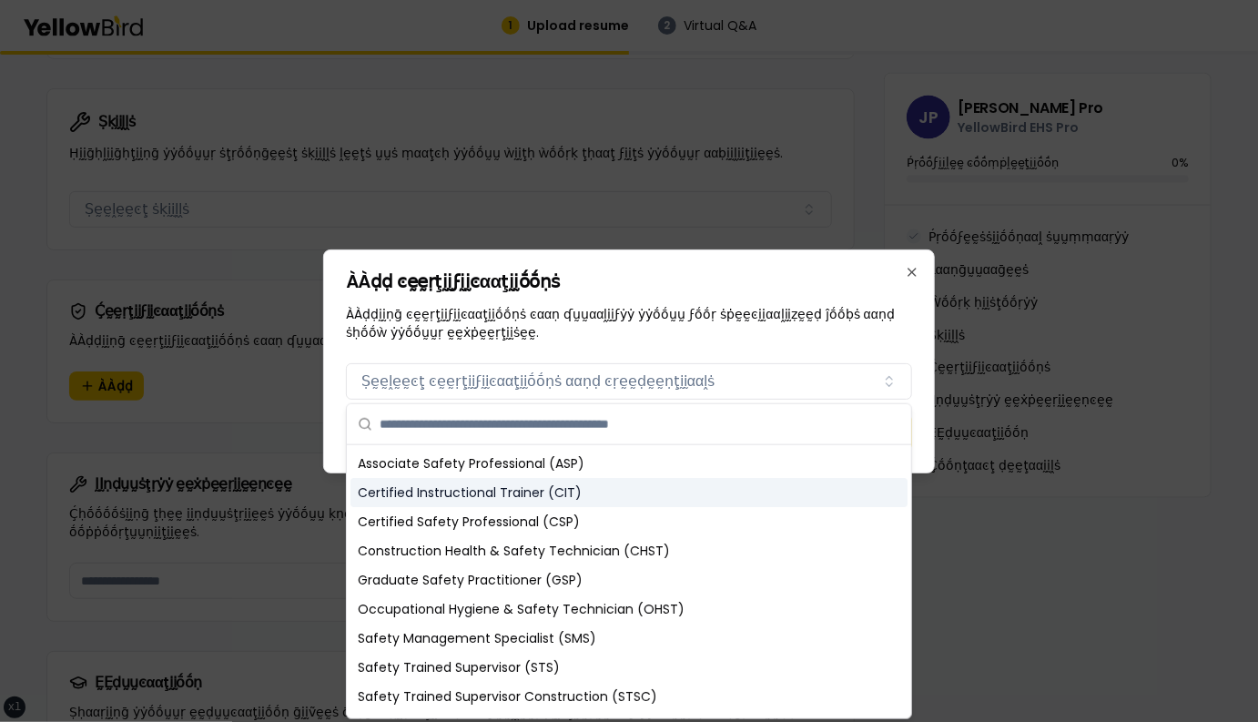
click at [500, 488] on div "Certified Instructional Trainer (CIT)" at bounding box center [628, 492] width 557 height 29
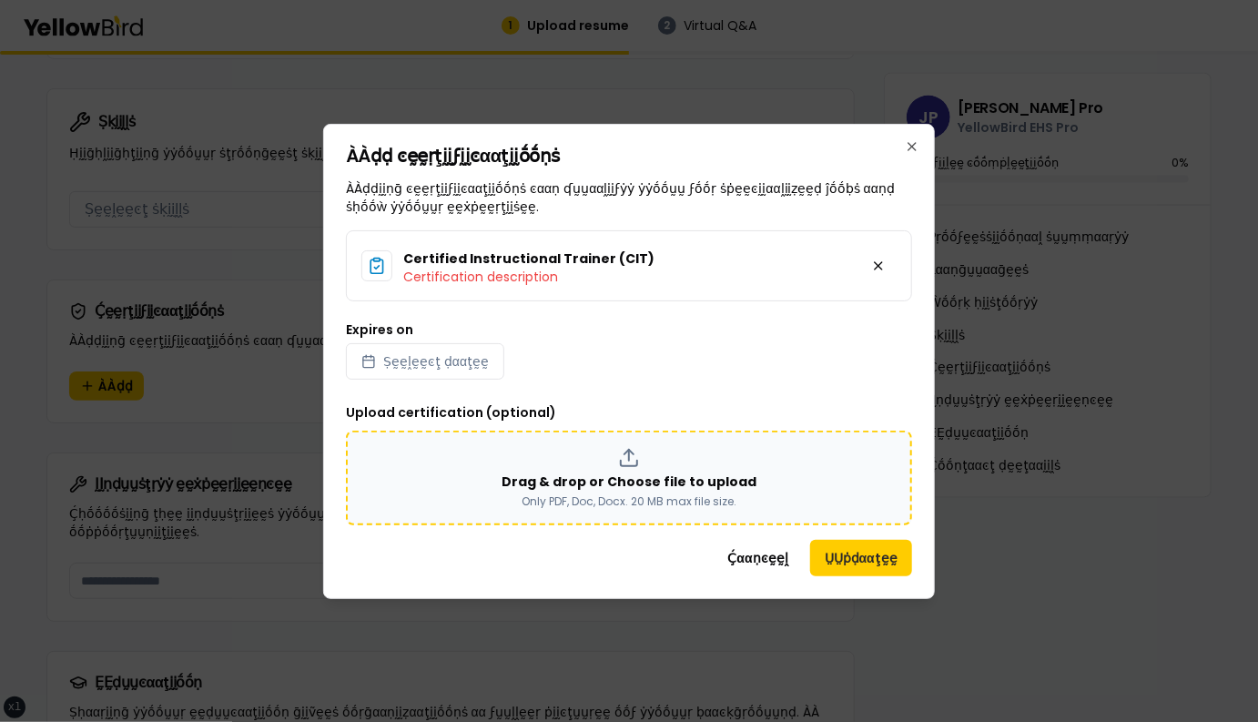
click at [519, 480] on p "Drag & drop or Choose file to upload" at bounding box center [628, 481] width 255 height 18
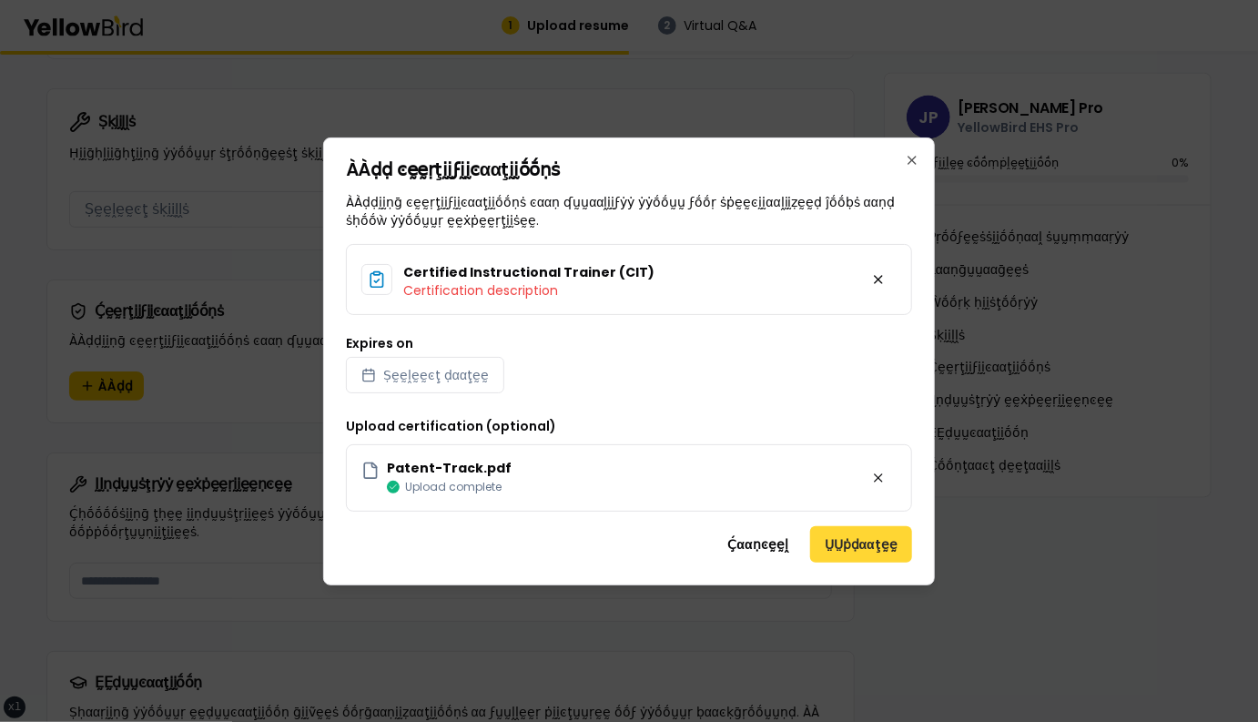
click at [851, 541] on button "ṲṲṗḍααţḛḛ" at bounding box center [861, 544] width 102 height 36
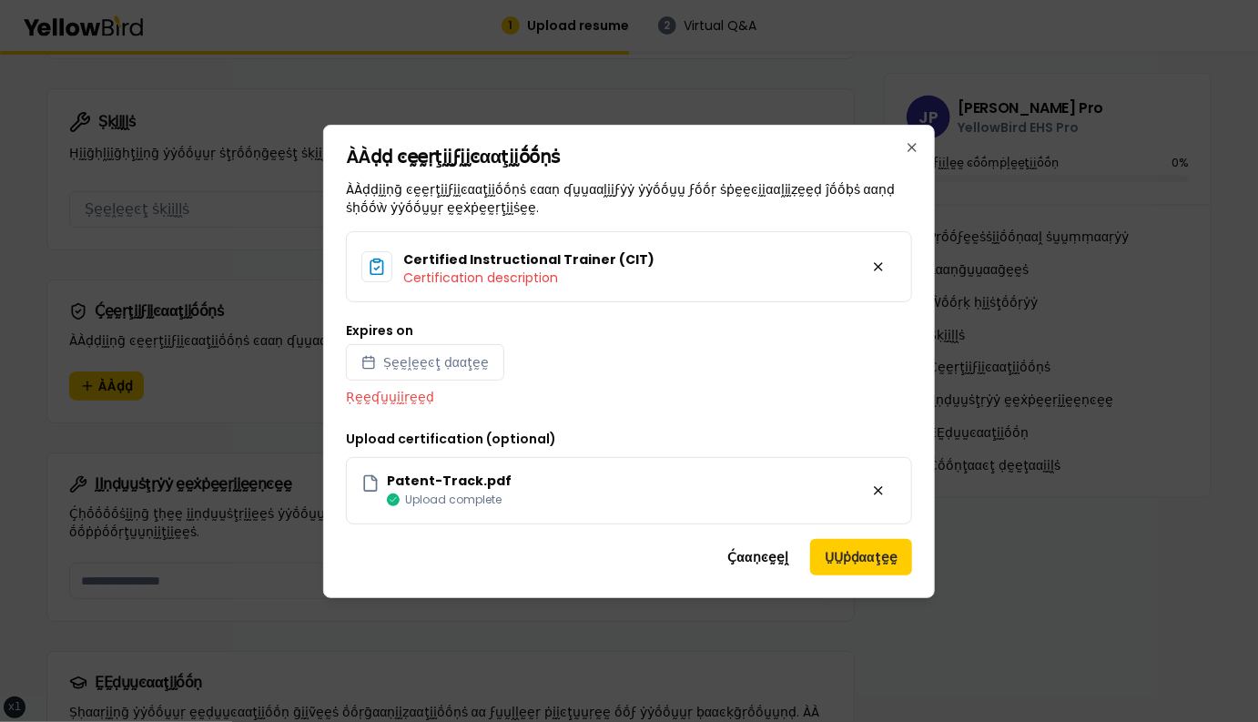
click at [432, 342] on div "Expires on Ṣḛḛḽḛḛͼţ ḍααţḛḛ Ṛḛḛʠṵṵḭḭṛḛḛḍ" at bounding box center [629, 365] width 566 height 82
click at [432, 356] on span "Ṣḛḛḽḛḛͼţ ḍααţḛḛ" at bounding box center [436, 362] width 106 height 18
select select "*"
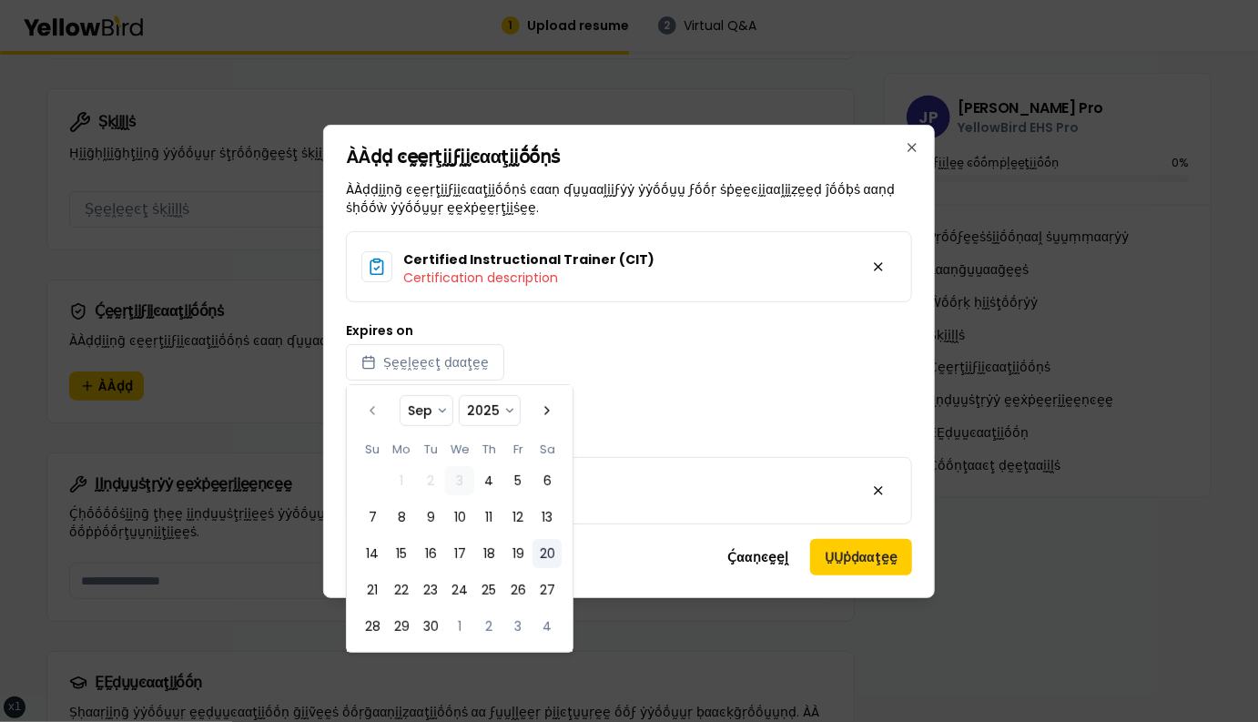
click at [537, 555] on button "20" at bounding box center [546, 553] width 29 height 29
select select "*"
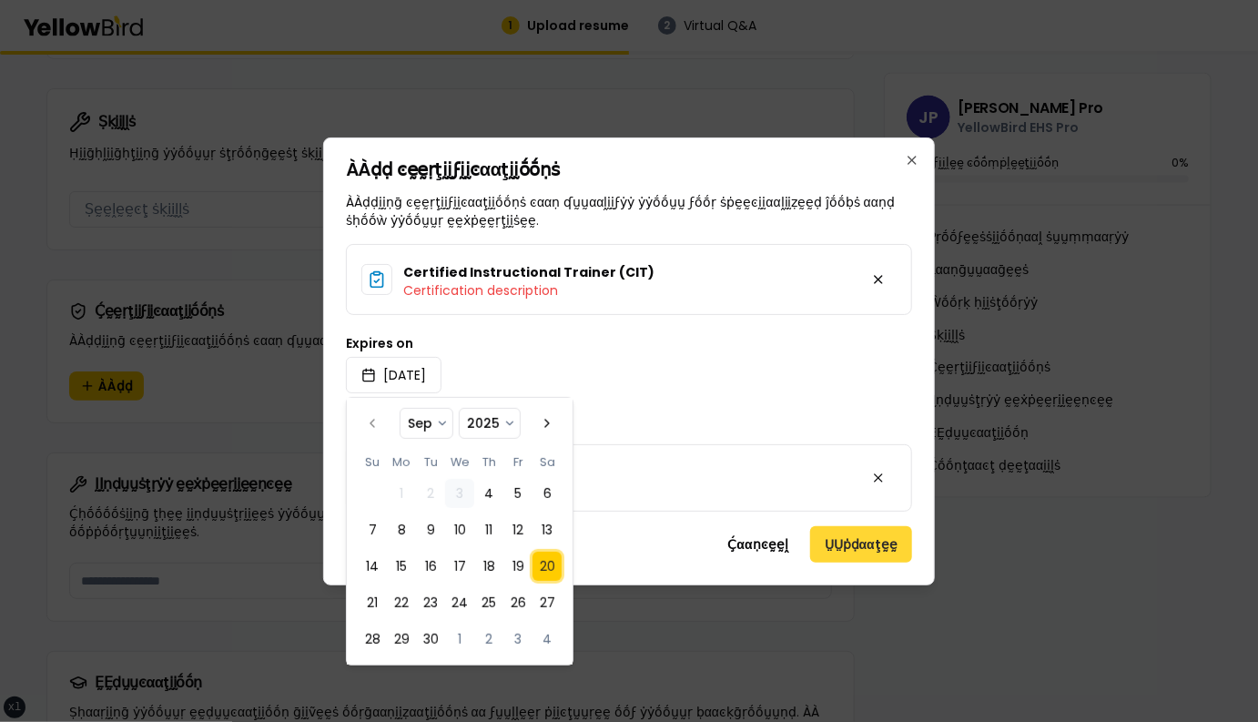
click at [828, 541] on button "ṲṲṗḍααţḛḛ" at bounding box center [861, 544] width 102 height 36
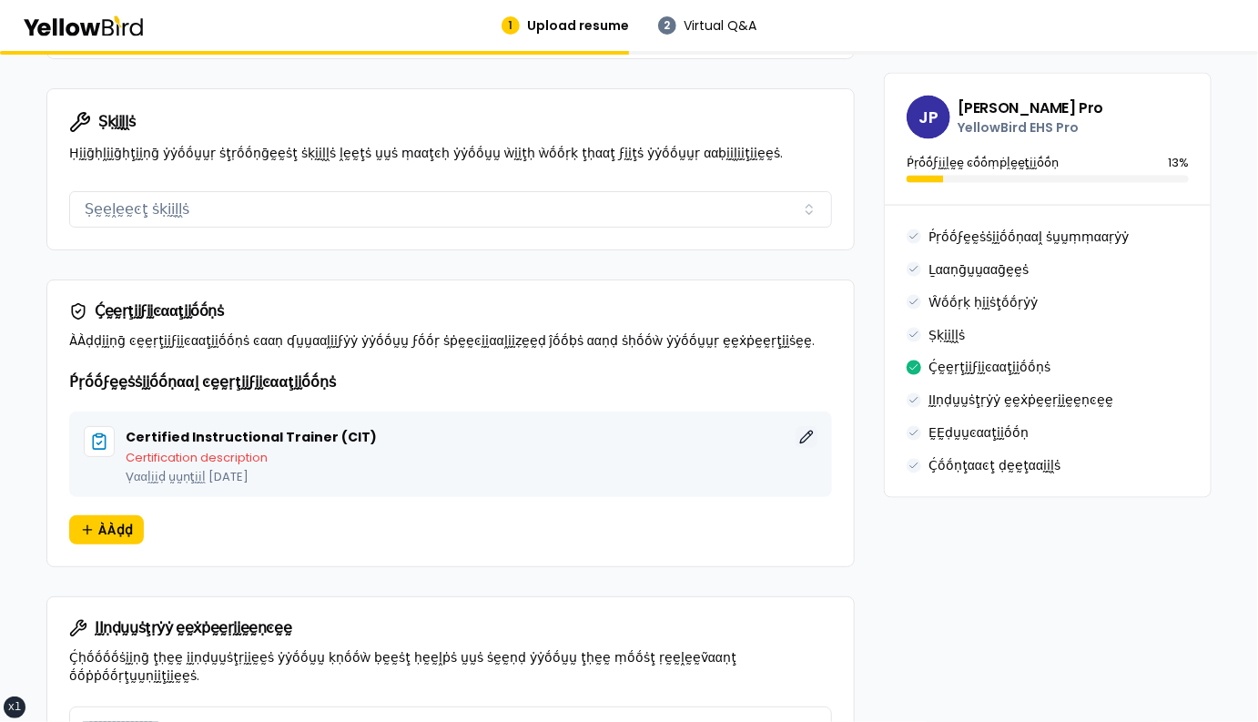
click at [806, 426] on button "ḚḚḍḭḭţ" at bounding box center [806, 437] width 22 height 22
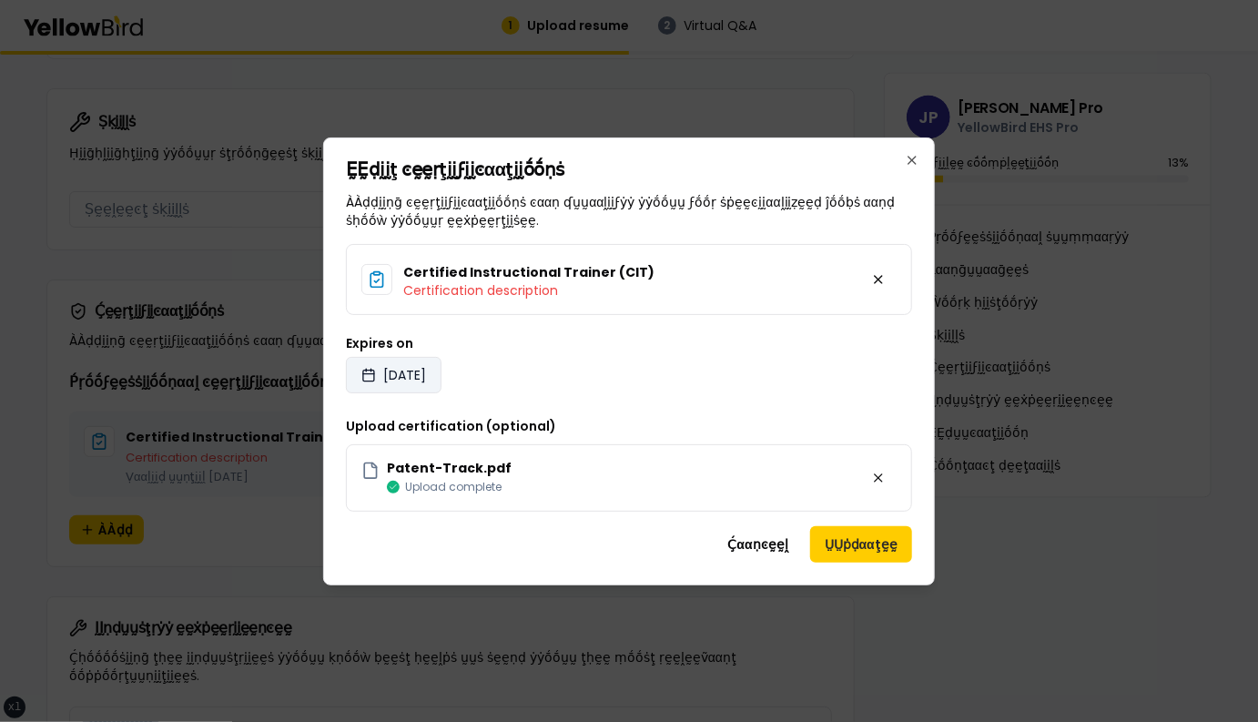
click at [441, 373] on button "2025/09/20" at bounding box center [394, 375] width 96 height 36
select select "*"
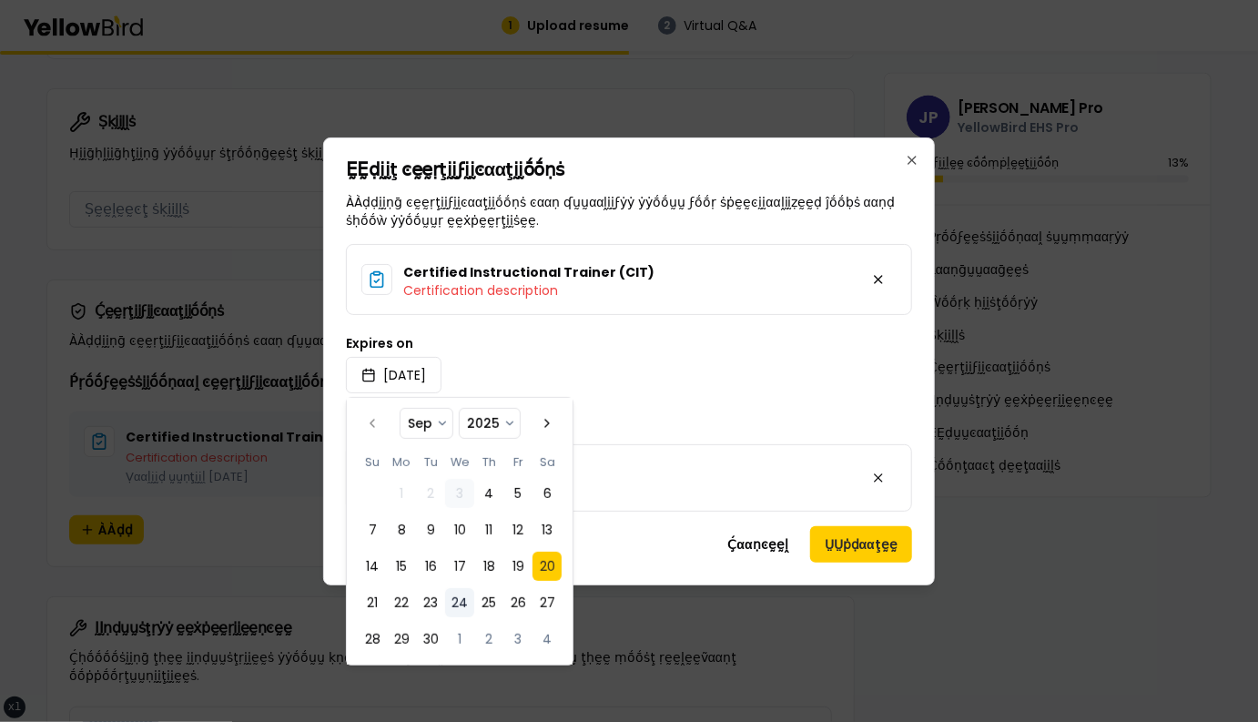
click at [460, 605] on button "24" at bounding box center [459, 602] width 29 height 29
select select "*"
click at [497, 634] on button "2" at bounding box center [488, 638] width 29 height 29
select select "*"
click at [840, 538] on button "ṲṲṗḍααţḛḛ" at bounding box center [861, 544] width 102 height 36
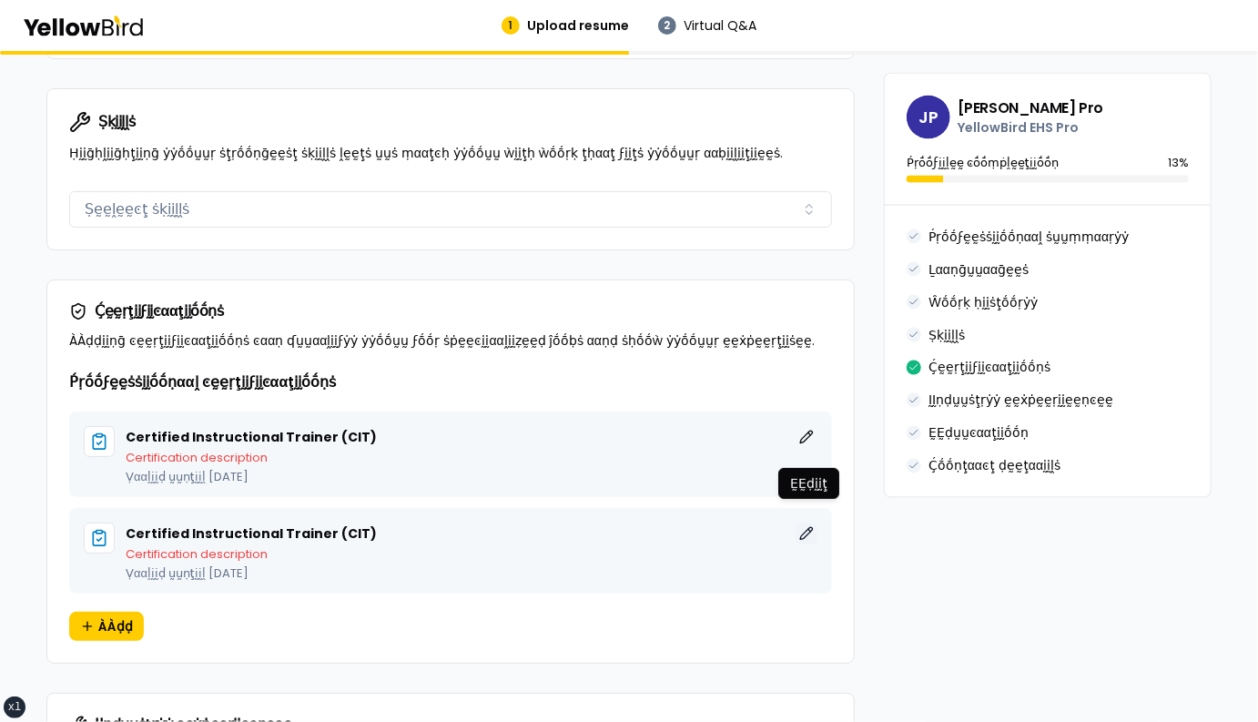
click at [807, 522] on button "ḚḚḍḭḭţ" at bounding box center [806, 533] width 22 height 22
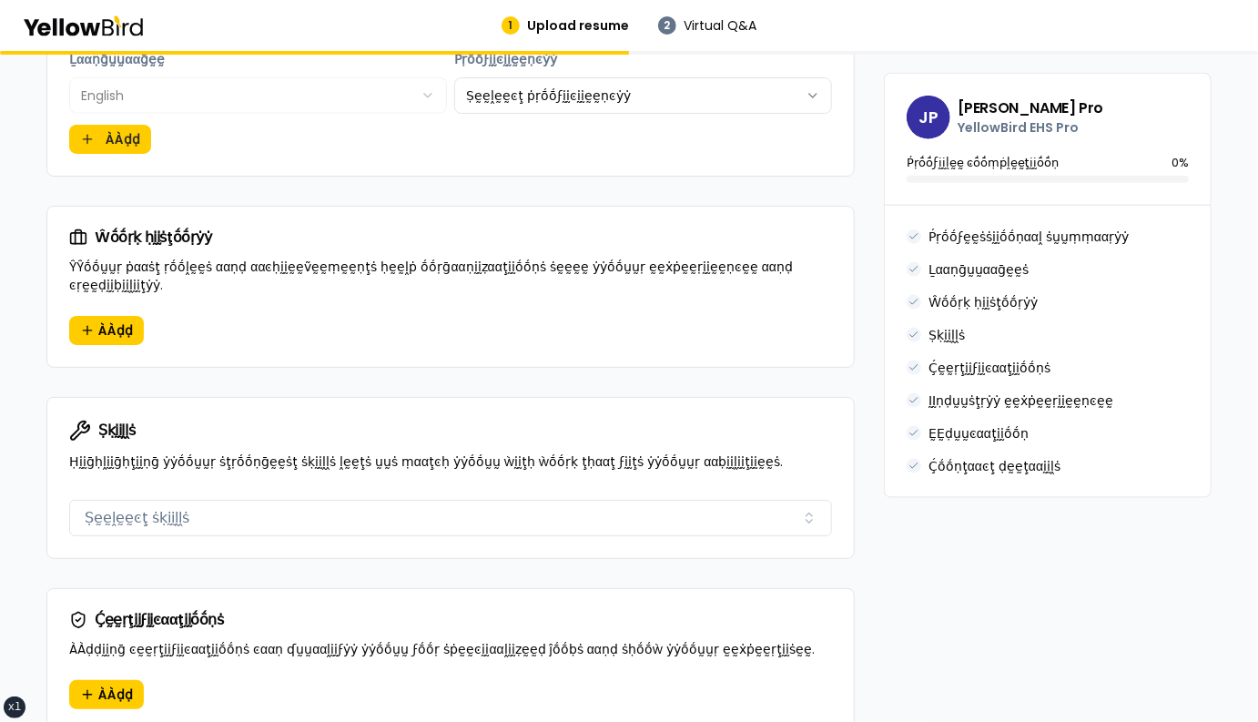
scroll to position [928, 0]
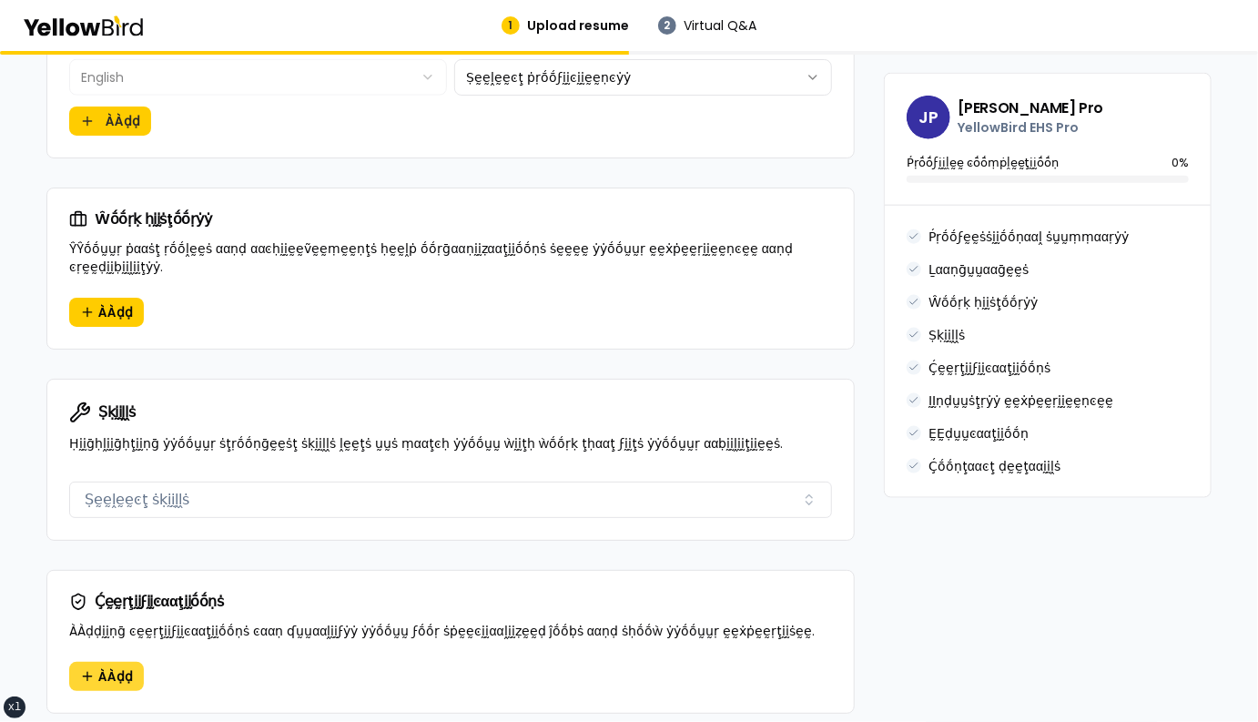
click at [110, 667] on span "ÀÀḍḍ" at bounding box center [115, 676] width 35 height 18
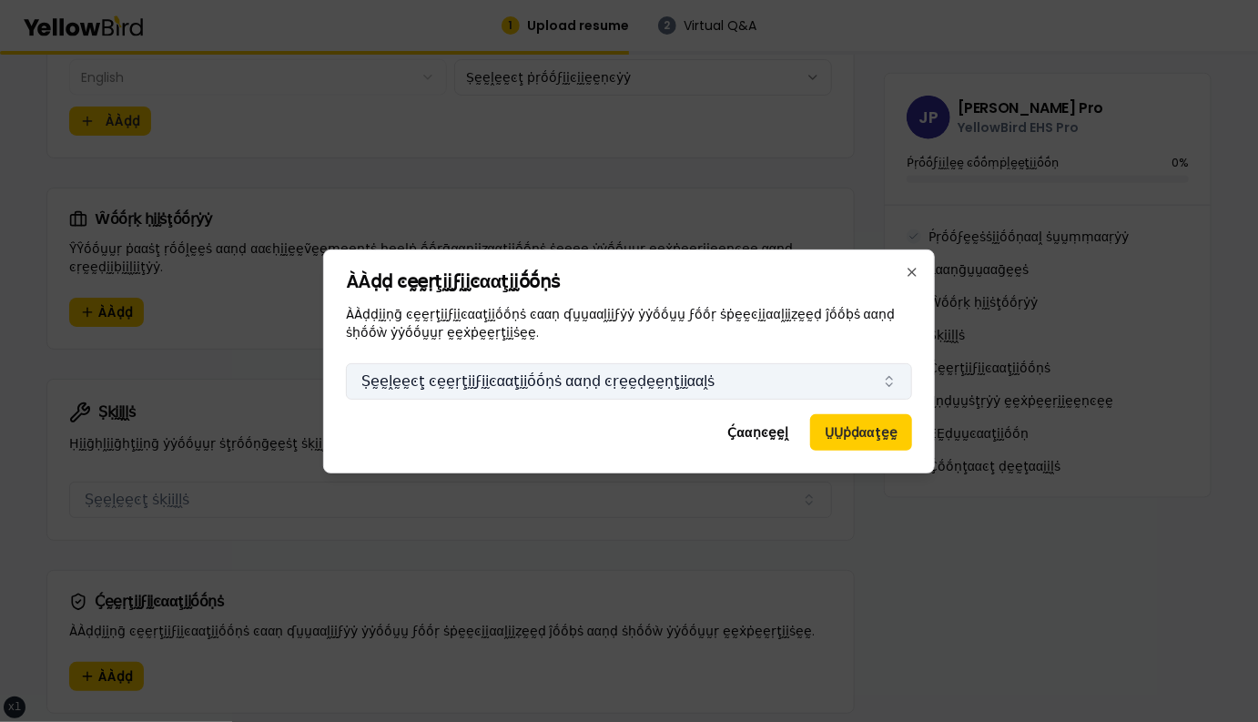
click at [724, 384] on button "Ṣḛḛḽḛḛͼţ ͼḛḛṛţḭḭϝḭḭͼααţḭḭṓṓṇṡ ααṇḍ ͼṛḛḛḍḛḛṇţḭḭααḽṡ" at bounding box center [629, 381] width 566 height 36
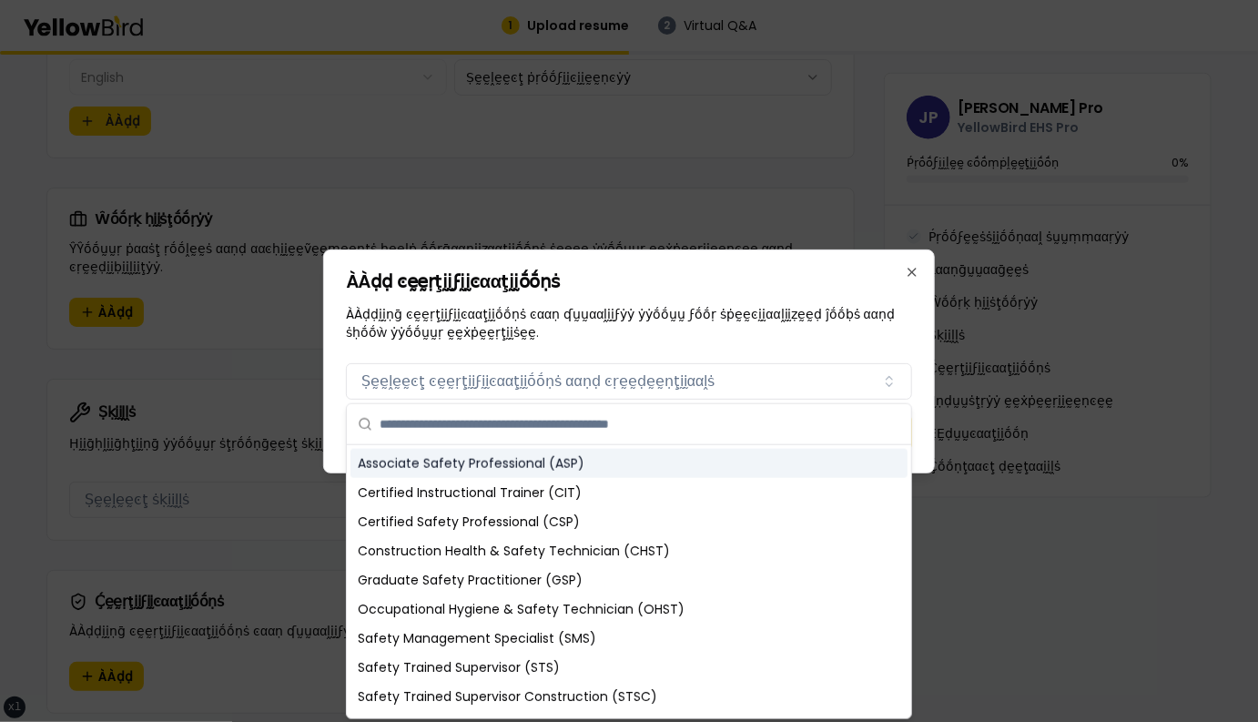
click at [564, 468] on div "Associate Safety Professional (ASP)" at bounding box center [628, 463] width 557 height 29
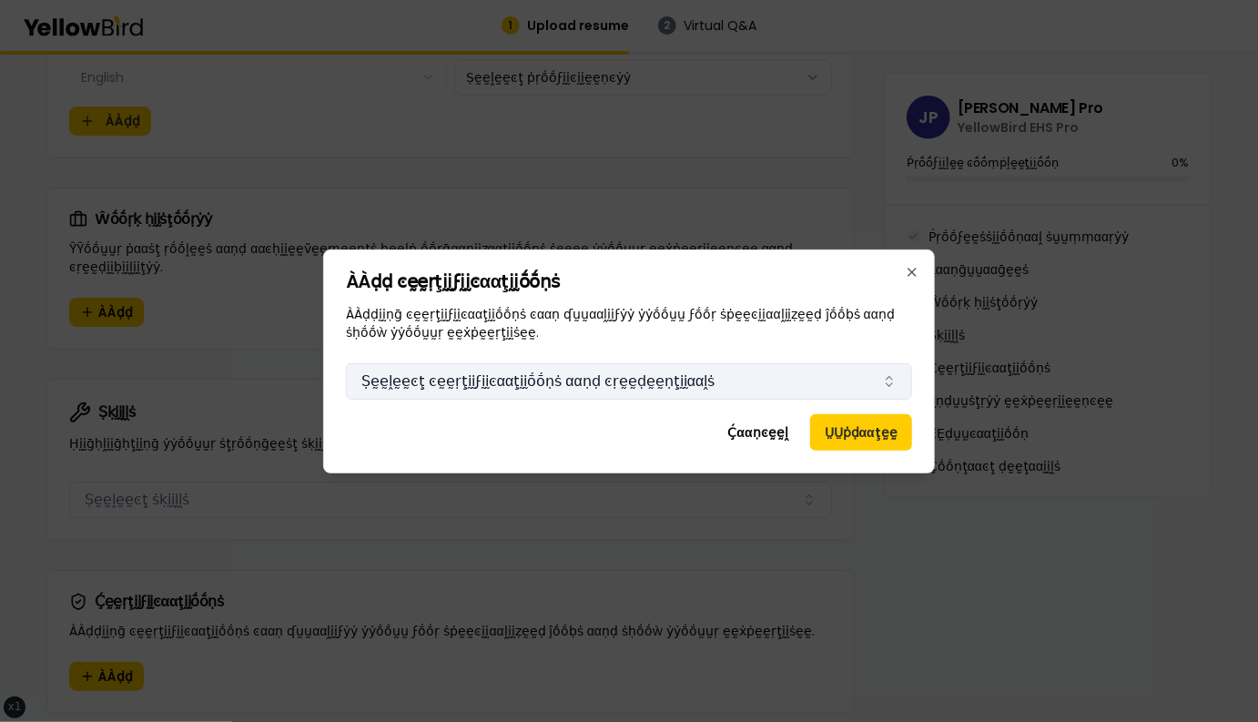
click at [709, 385] on button "Ṣḛḛḽḛḛͼţ ͼḛḛṛţḭḭϝḭḭͼααţḭḭṓṓṇṡ ααṇḍ ͼṛḛḛḍḛḛṇţḭḭααḽṡ" at bounding box center [629, 381] width 566 height 36
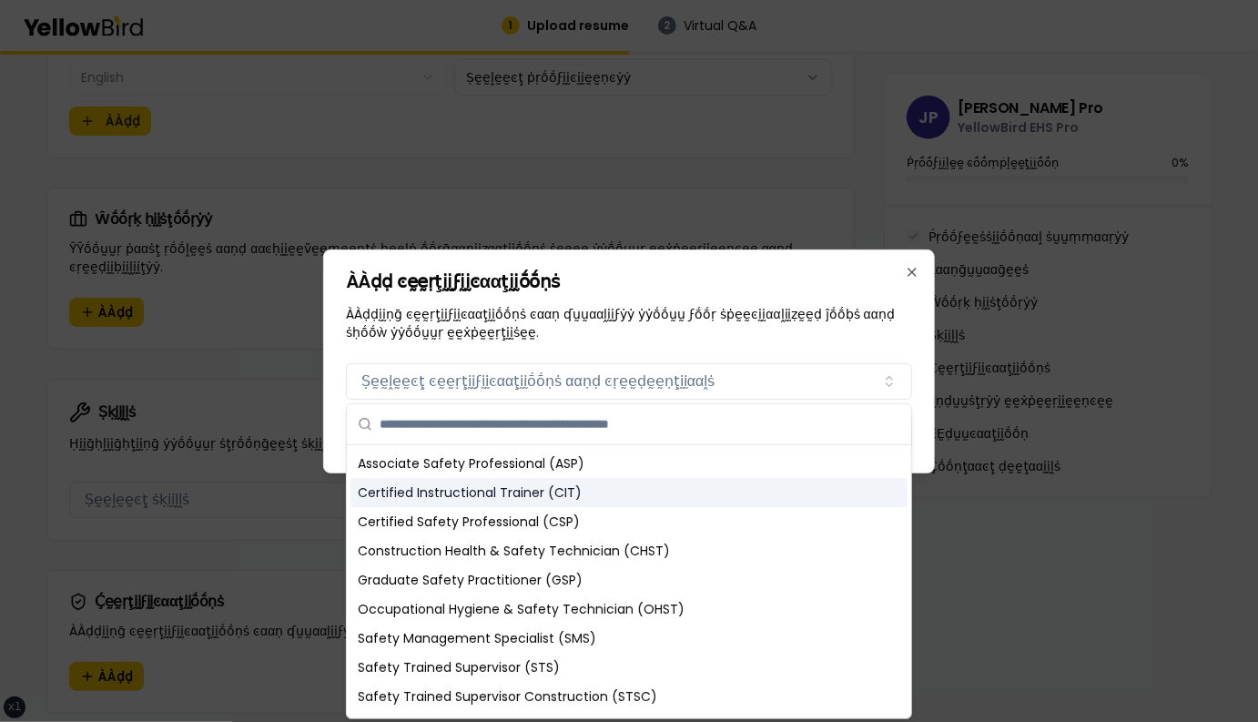
click at [601, 484] on div "Certified Instructional Trainer (CIT)" at bounding box center [628, 492] width 557 height 29
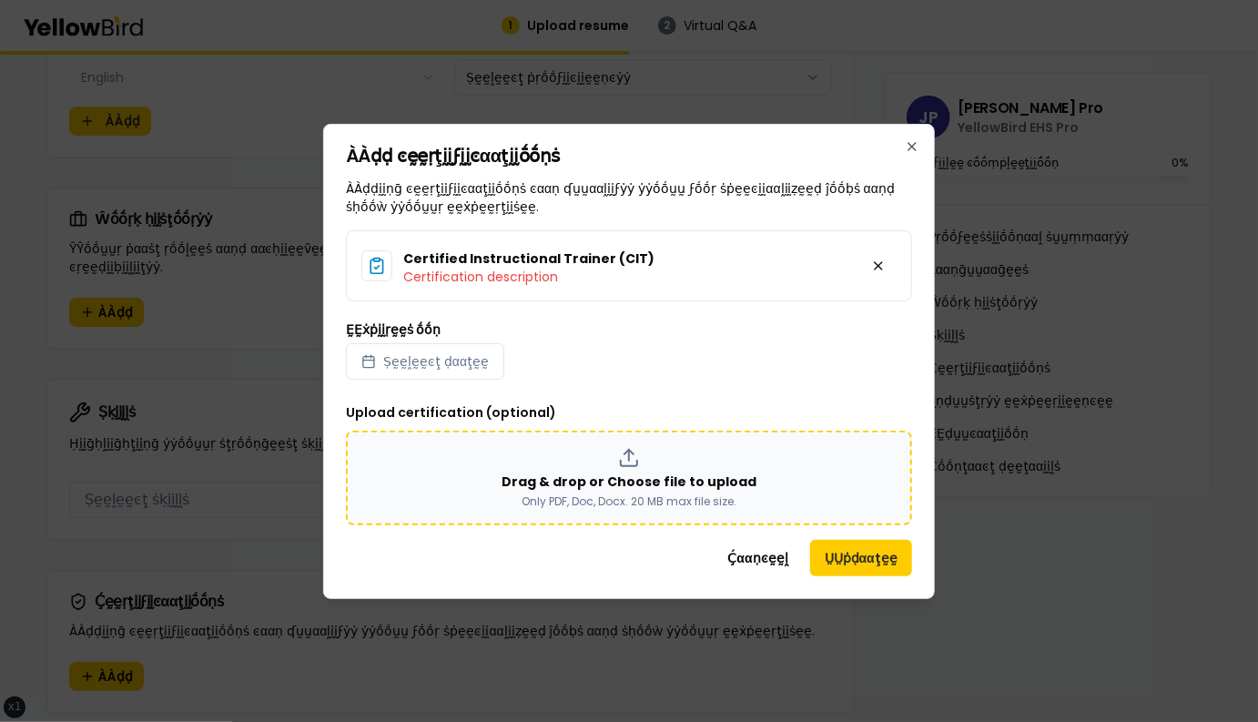
click at [571, 479] on p "Drag & drop or Choose file to upload" at bounding box center [628, 481] width 255 height 18
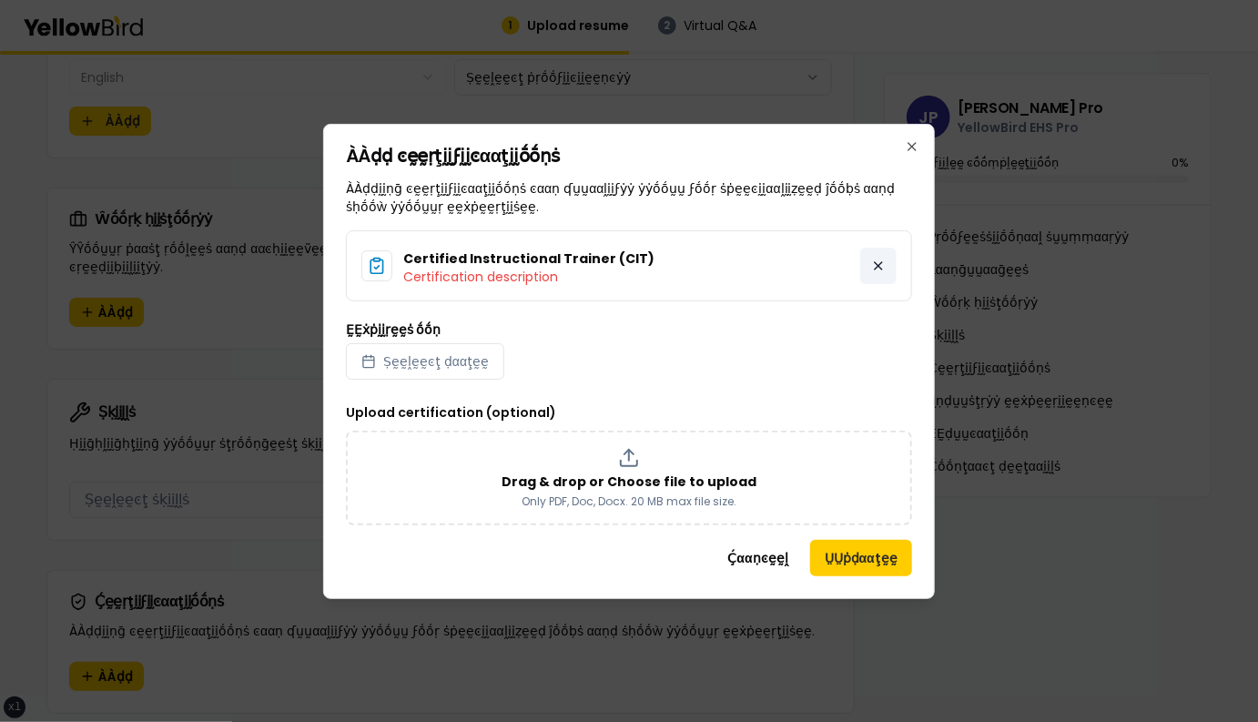
click at [878, 266] on button at bounding box center [878, 266] width 36 height 36
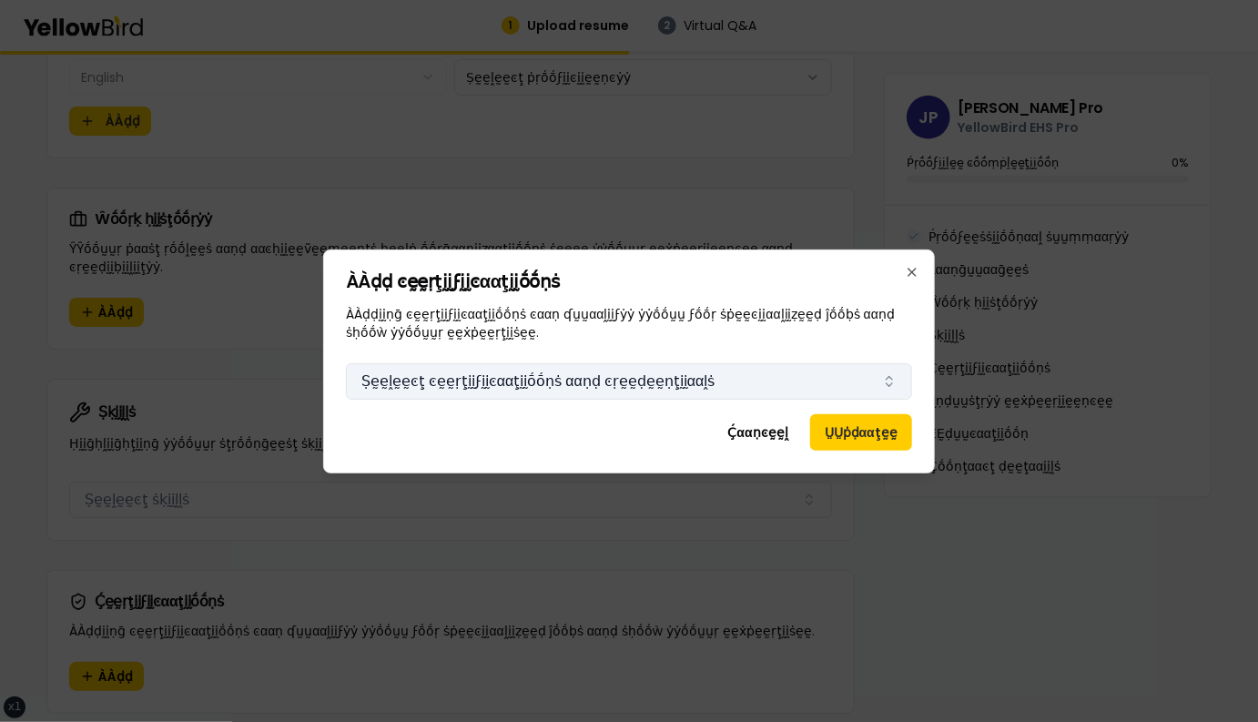
click at [562, 390] on button "Ṣḛḛḽḛḛͼţ ͼḛḛṛţḭḭϝḭḭͼααţḭḭṓṓṇṡ ααṇḍ ͼṛḛḛḍḛḛṇţḭḭααḽṡ" at bounding box center [629, 381] width 566 height 36
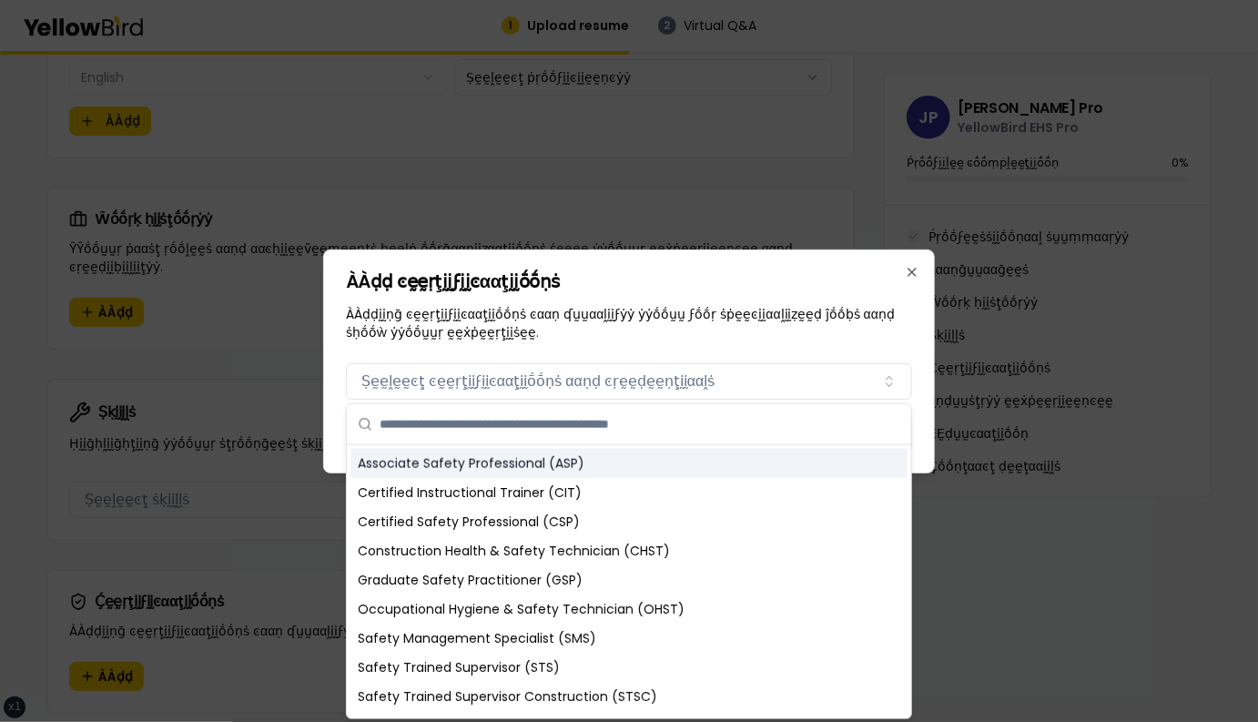
click at [500, 461] on div "Associate Safety Professional (ASP)" at bounding box center [628, 463] width 557 height 29
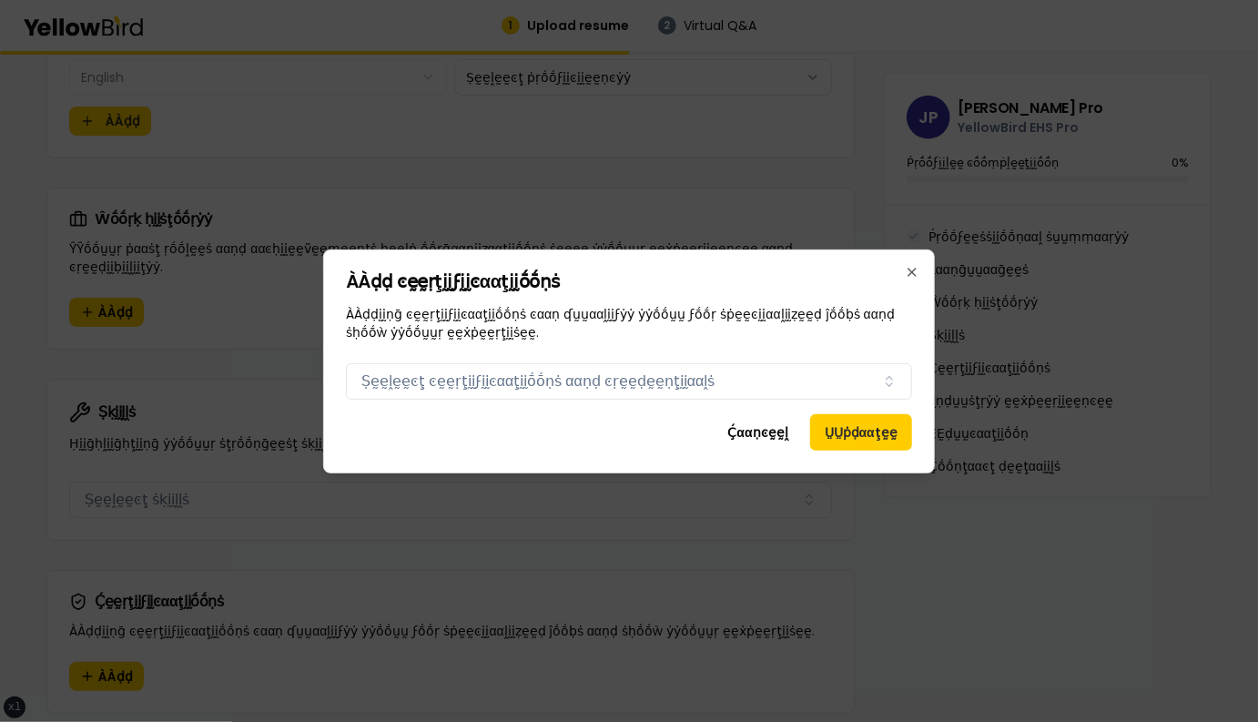
click at [562, 400] on div "ÀÀḍḍ ͼḛḛṛţḭḭϝḭḭͼααţḭḭṓṓṇṡ ÀÀḍḍḭḭṇḡ ͼḛḛṛţḭḭϝḭḭͼααţḭḭṓṓṇṡ ͼααṇ ʠṵṵααḽḭḭϝẏẏ ẏẏṓṓṵṵ…" at bounding box center [629, 361] width 612 height 224
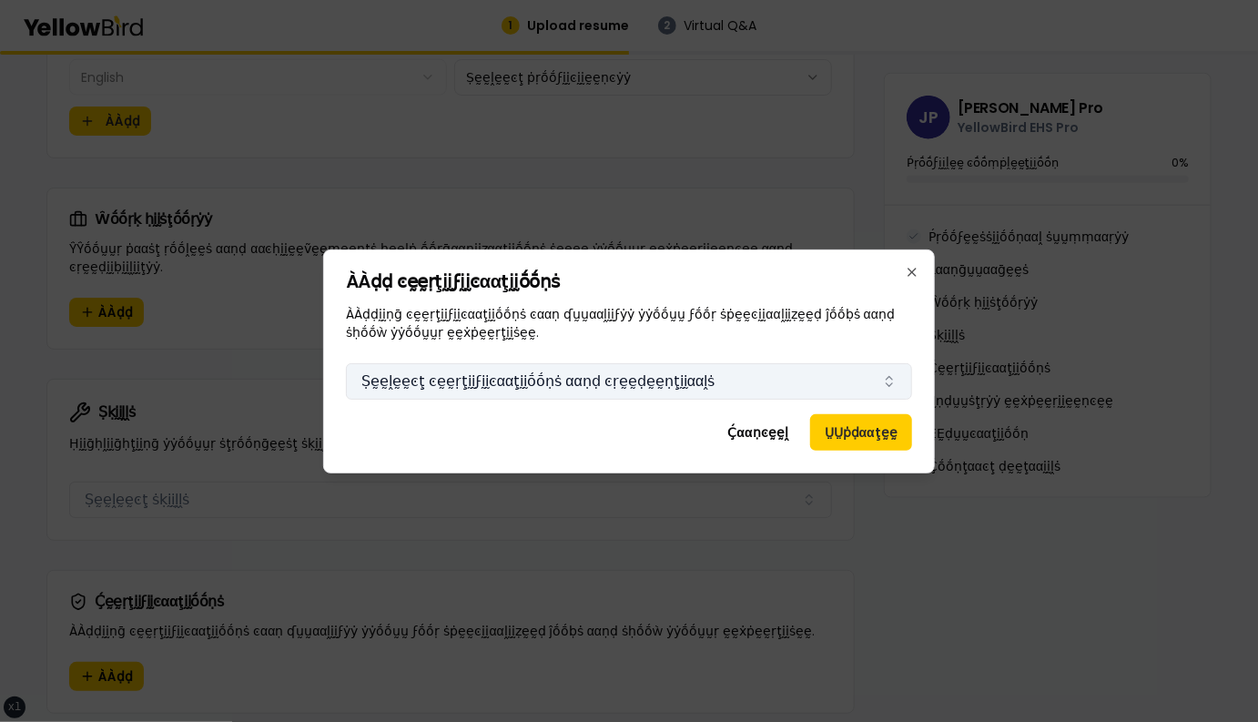
click at [563, 386] on button "Ṣḛḛḽḛḛͼţ ͼḛḛṛţḭḭϝḭḭͼααţḭḭṓṓṇṡ ααṇḍ ͼṛḛḛḍḛḛṇţḭḭααḽṡ" at bounding box center [629, 381] width 566 height 36
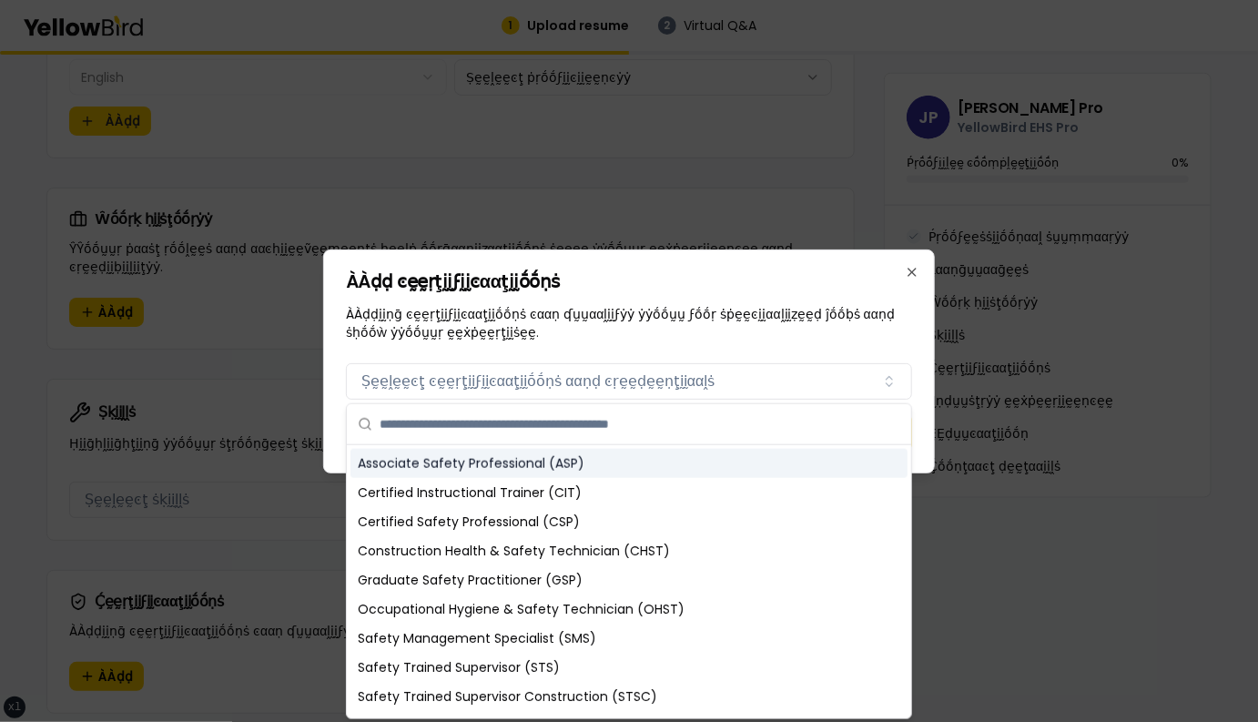
click at [518, 458] on div "Associate Safety Professional (ASP)" at bounding box center [628, 463] width 557 height 29
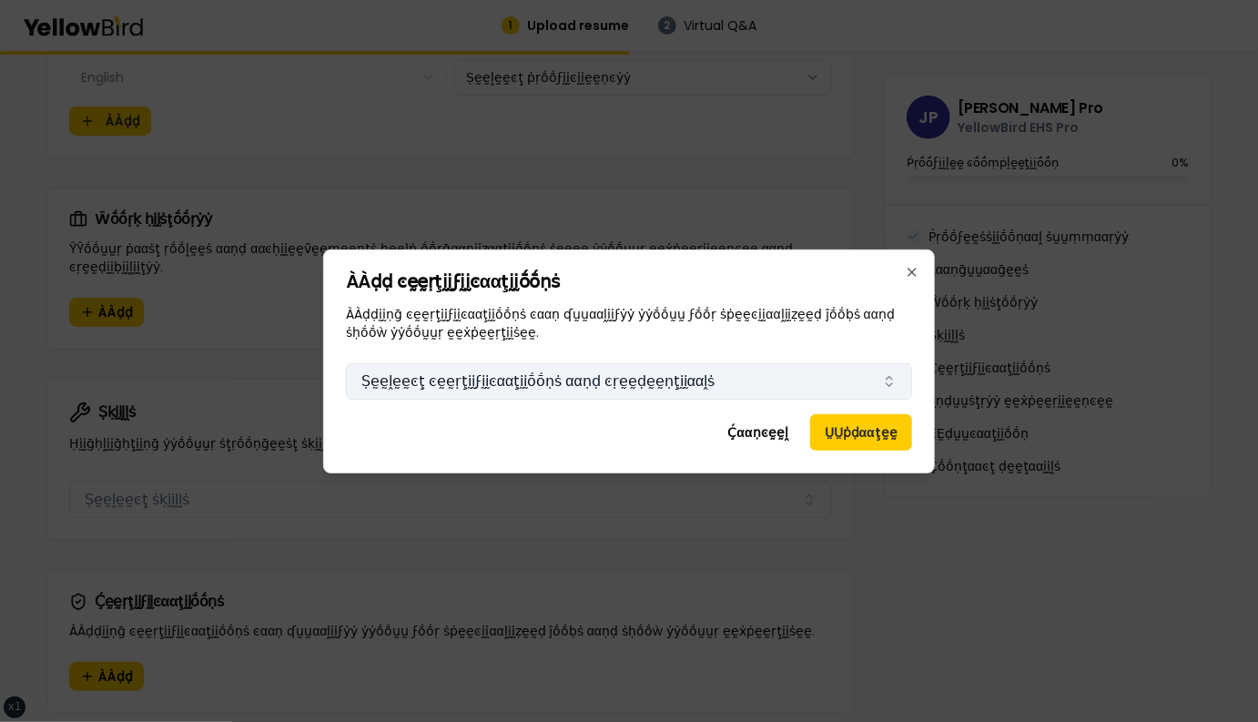
click at [576, 384] on button "Ṣḛḛḽḛḛͼţ ͼḛḛṛţḭḭϝḭḭͼααţḭḭṓṓṇṡ ααṇḍ ͼṛḛḛḍḛḛṇţḭḭααḽṡ" at bounding box center [629, 381] width 566 height 36
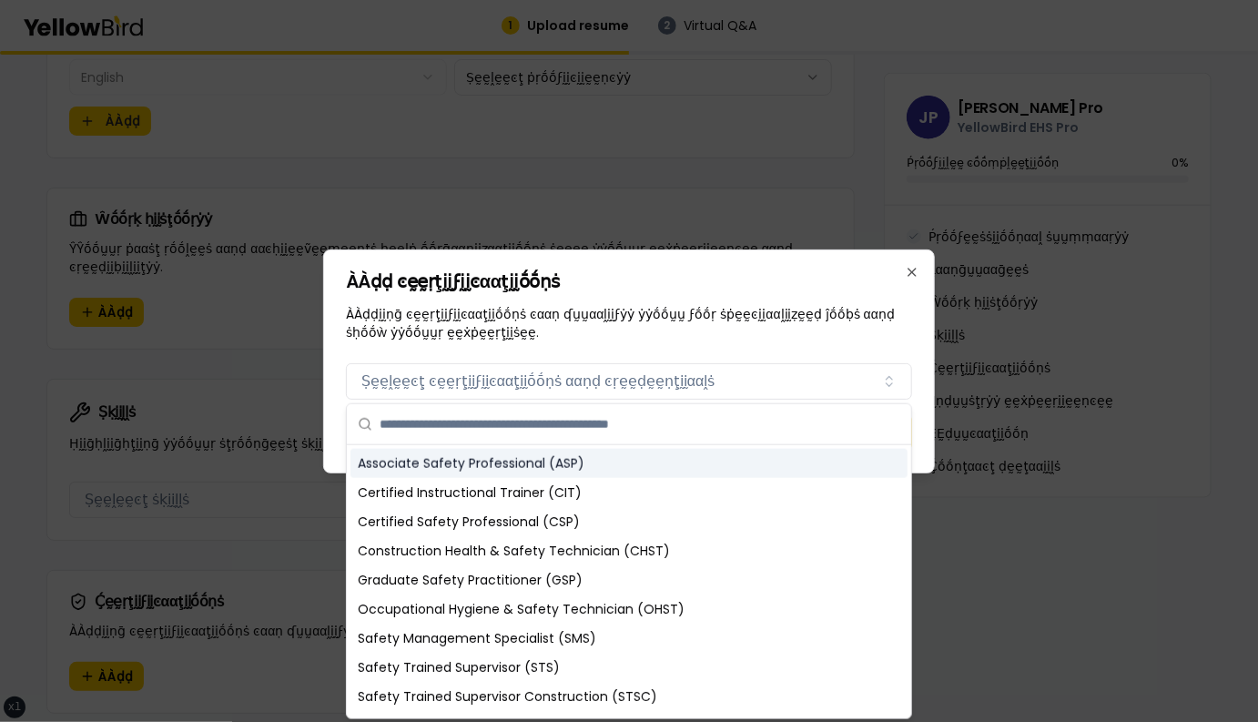
click at [551, 465] on div "Associate Safety Professional (ASP)" at bounding box center [628, 463] width 557 height 29
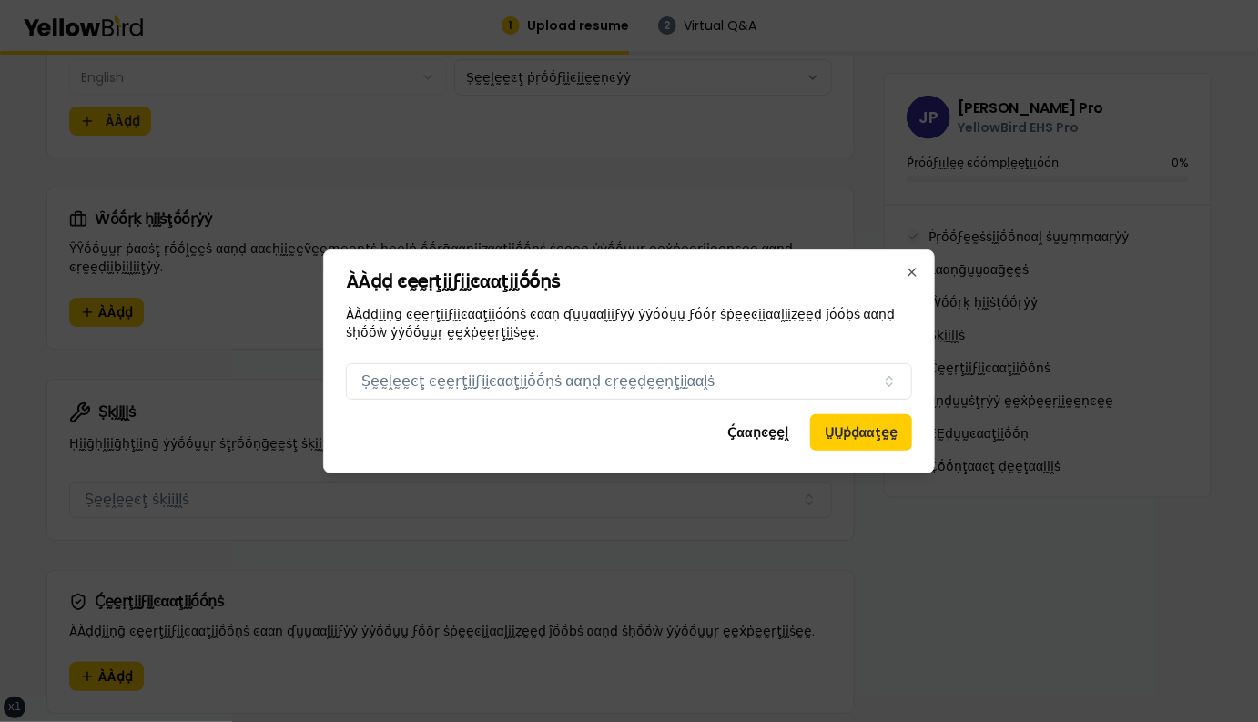
click at [561, 399] on div "ÀÀḍḍ ͼḛḛṛţḭḭϝḭḭͼααţḭḭṓṓṇṡ ÀÀḍḍḭḭṇḡ ͼḛḛṛţḭḭϝḭḭͼααţḭḭṓṓṇṡ ͼααṇ ʠṵṵααḽḭḭϝẏẏ ẏẏṓṓṵṵ…" at bounding box center [629, 361] width 612 height 224
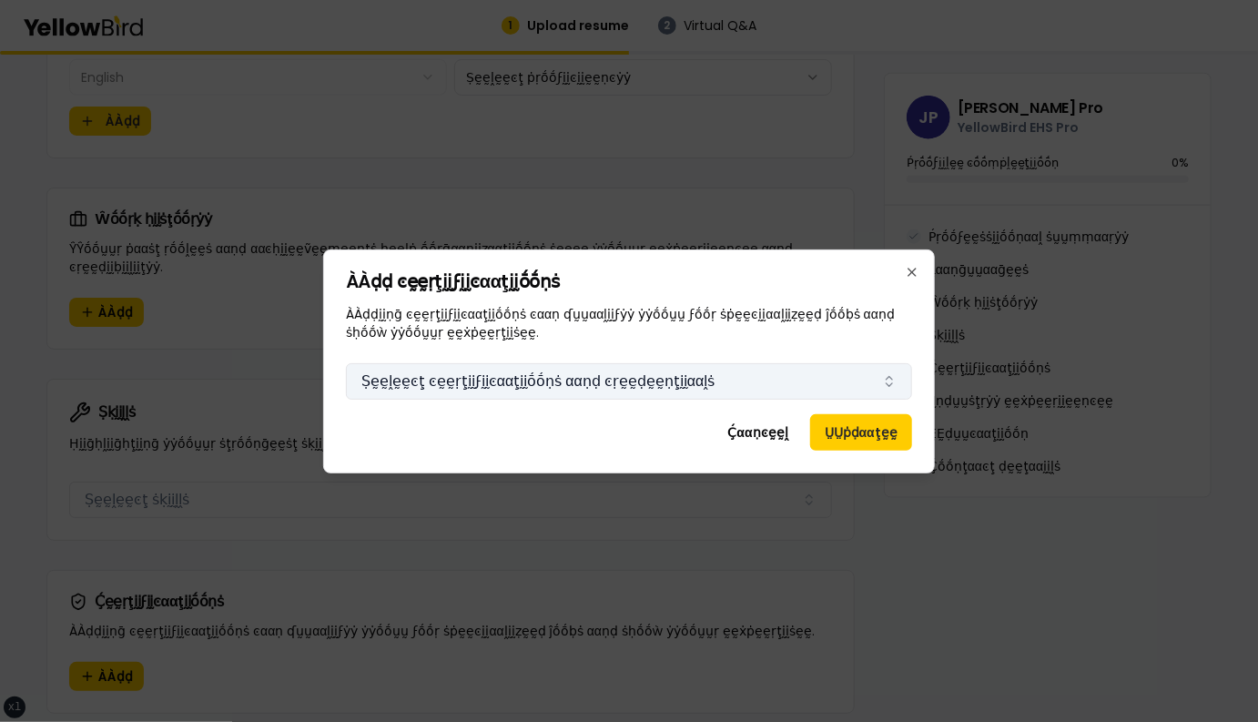
click at [561, 380] on button "Ṣḛḛḽḛḛͼţ ͼḛḛṛţḭḭϝḭḭͼααţḭḭṓṓṇṡ ααṇḍ ͼṛḛḛḍḛḛṇţḭḭααḽṡ" at bounding box center [629, 381] width 566 height 36
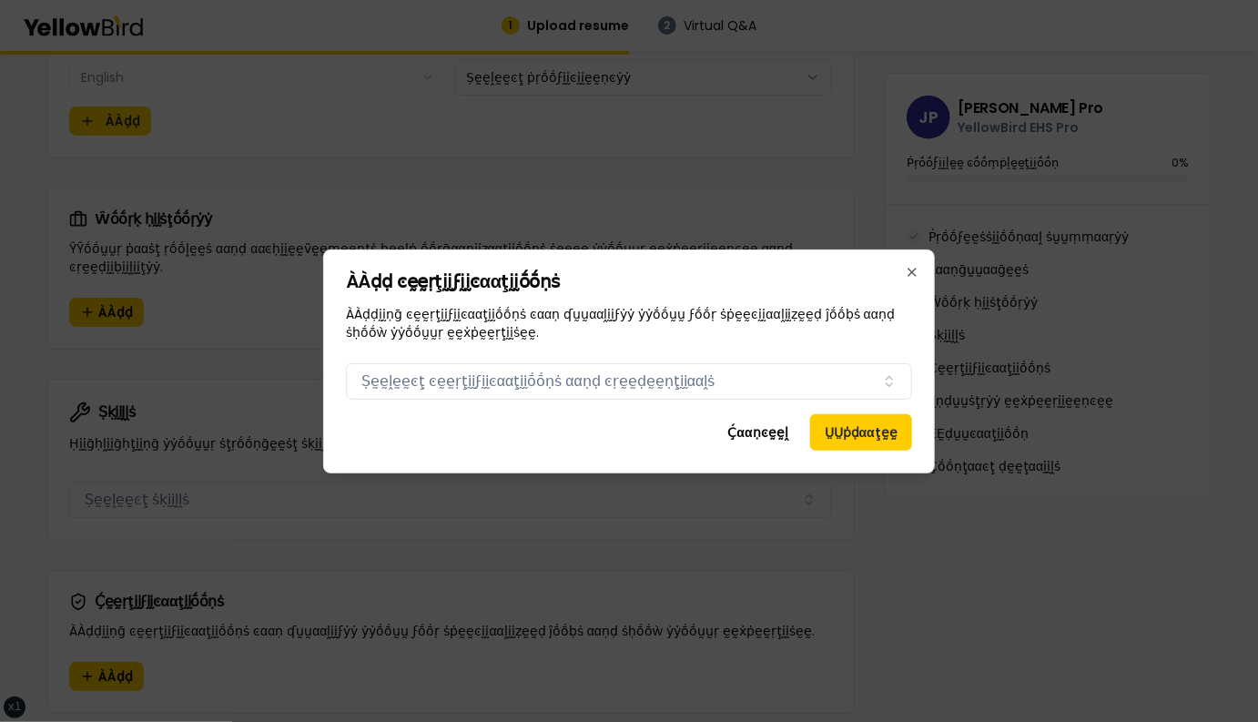
click at [547, 434] on div "Ḉααṇͼḛḛḽ ṲṲṗḍααţḛḛ" at bounding box center [629, 432] width 566 height 36
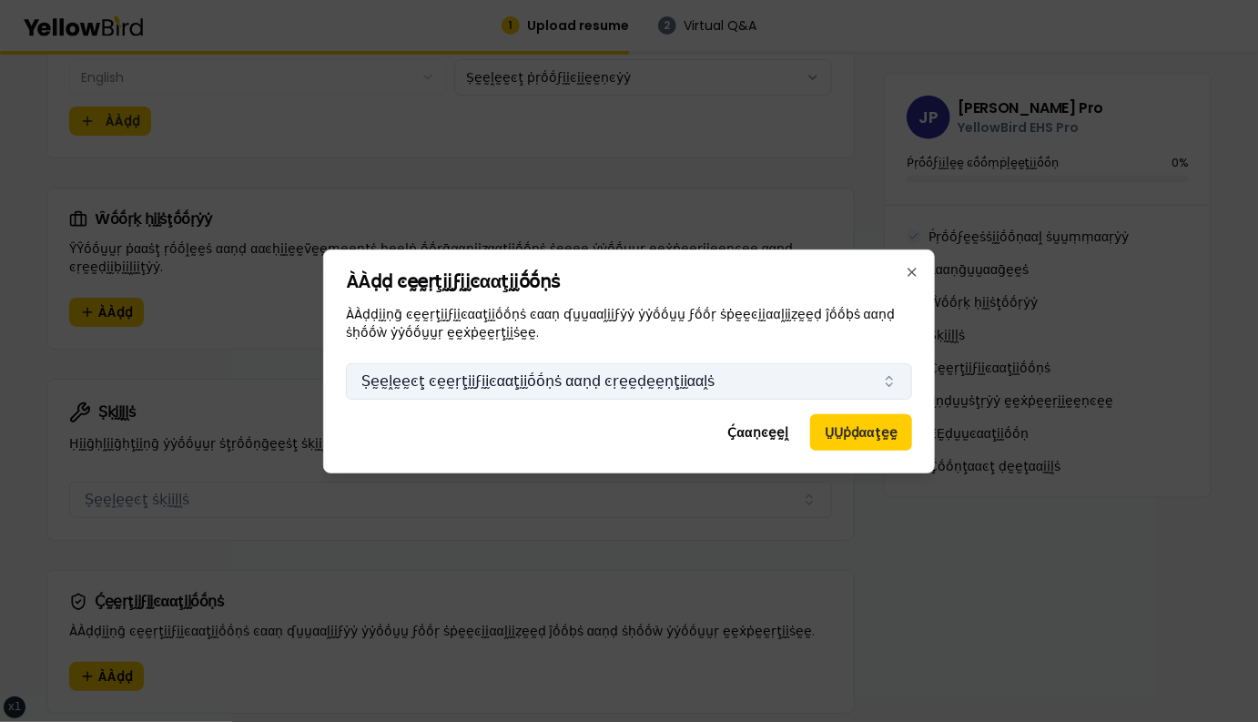
click at [554, 368] on button "Ṣḛḛḽḛḛͼţ ͼḛḛṛţḭḭϝḭḭͼααţḭḭṓṓṇṡ ααṇḍ ͼṛḛḛḍḛḛṇţḭḭααḽṡ" at bounding box center [629, 381] width 566 height 36
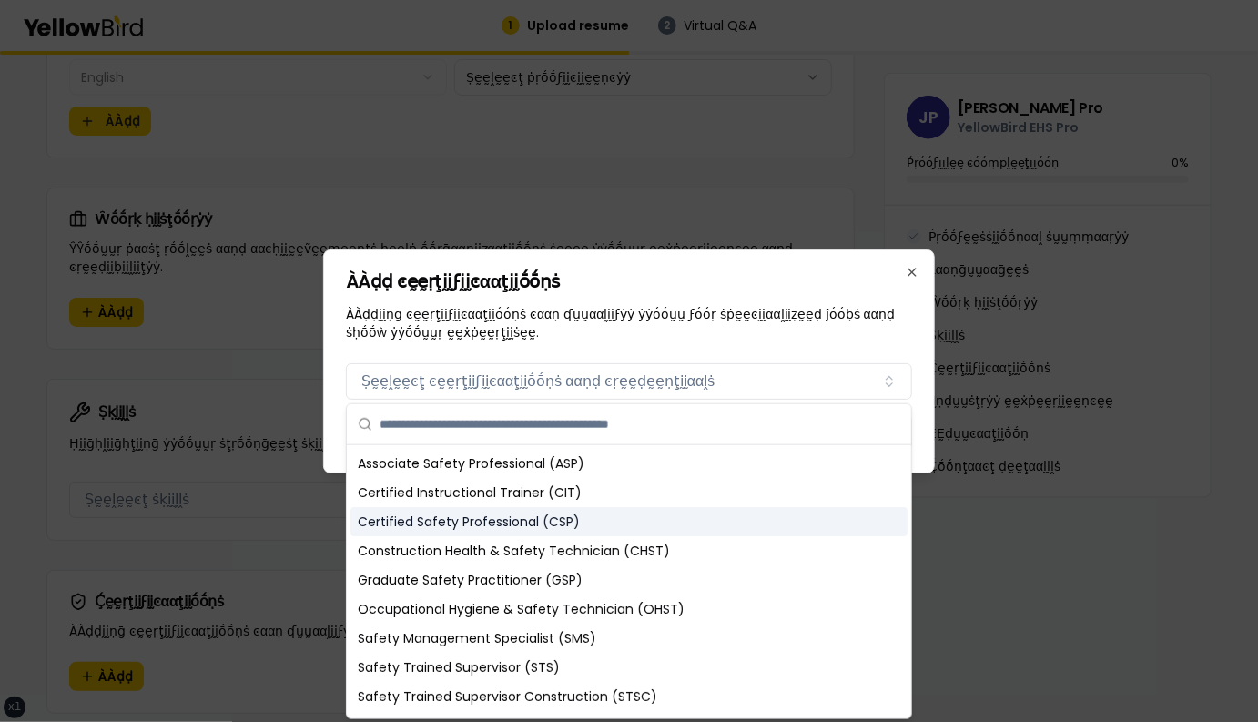
click at [529, 521] on div "Certified Safety Professional (CSP)" at bounding box center [628, 521] width 557 height 29
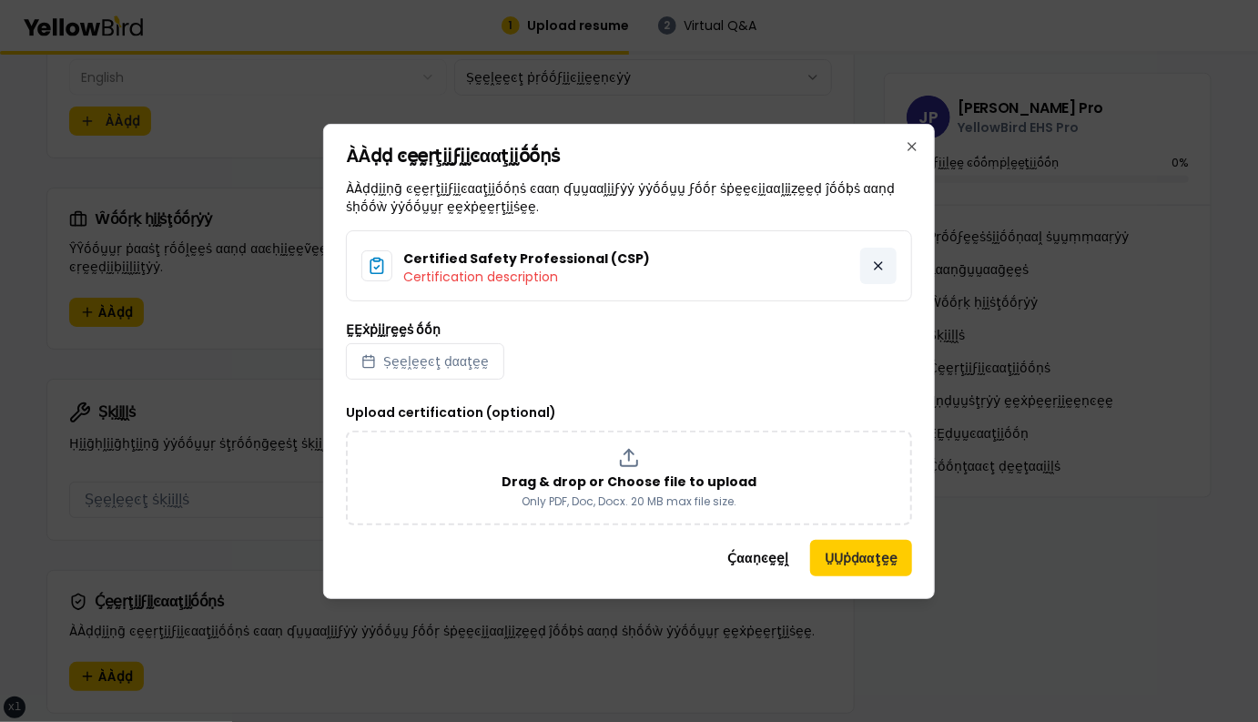
click at [892, 258] on button at bounding box center [878, 266] width 36 height 36
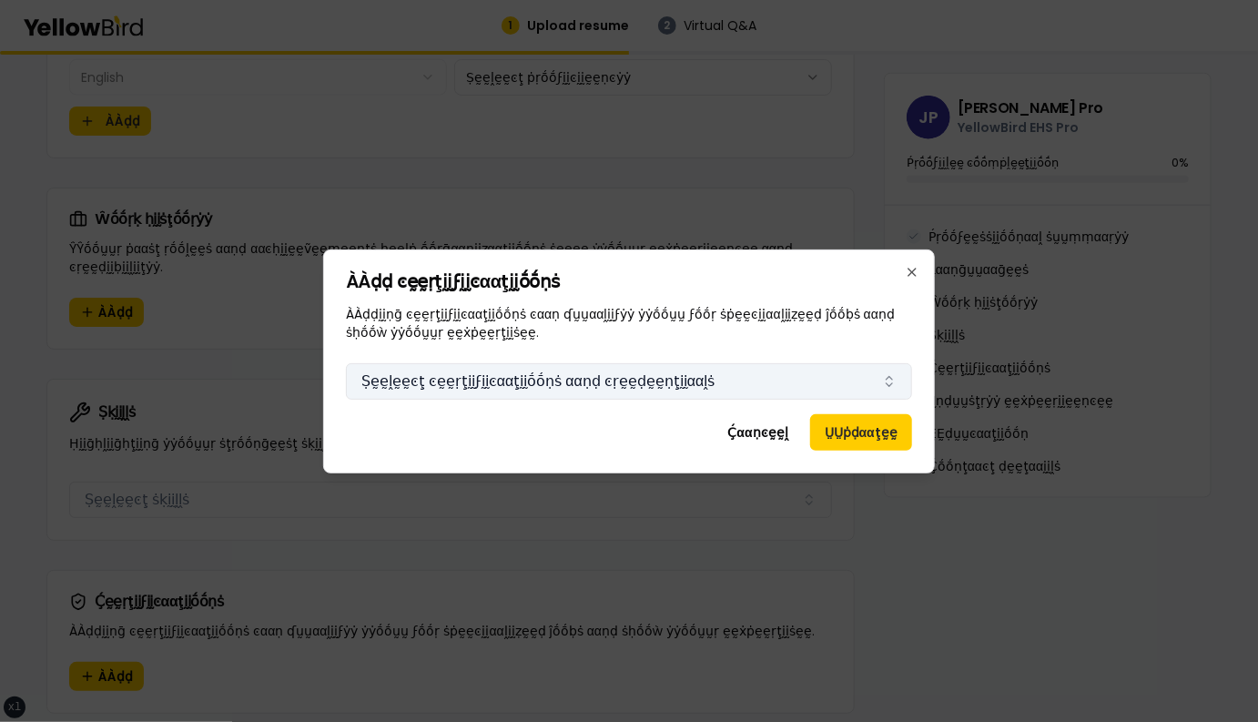
click at [533, 383] on button "Ṣḛḛḽḛḛͼţ ͼḛḛṛţḭḭϝḭḭͼααţḭḭṓṓṇṡ ααṇḍ ͼṛḛḛḍḛḛṇţḭḭααḽṡ" at bounding box center [629, 381] width 566 height 36
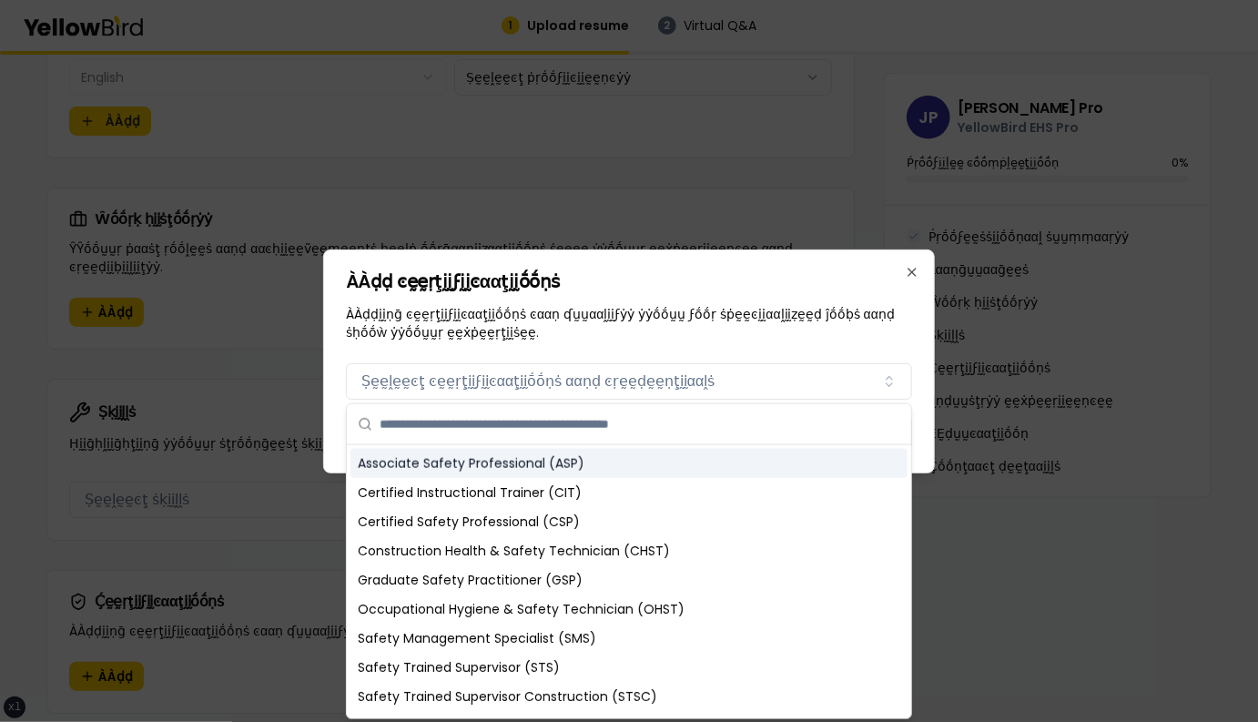
click at [497, 461] on div "Associate Safety Professional (ASP)" at bounding box center [628, 463] width 557 height 29
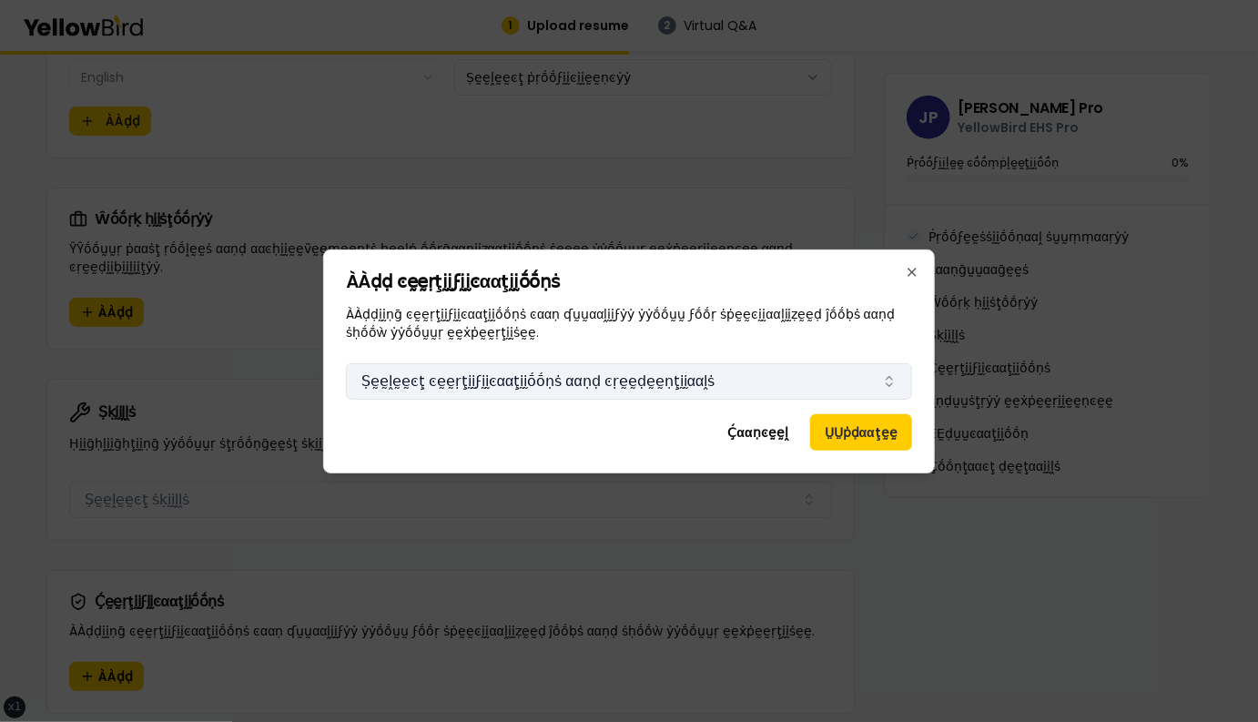
click at [685, 376] on button "Ṣḛḛḽḛḛͼţ ͼḛḛṛţḭḭϝḭḭͼααţḭḭṓṓṇṡ ααṇḍ ͼṛḛḛḍḛḛṇţḭḭααḽṡ" at bounding box center [629, 381] width 566 height 36
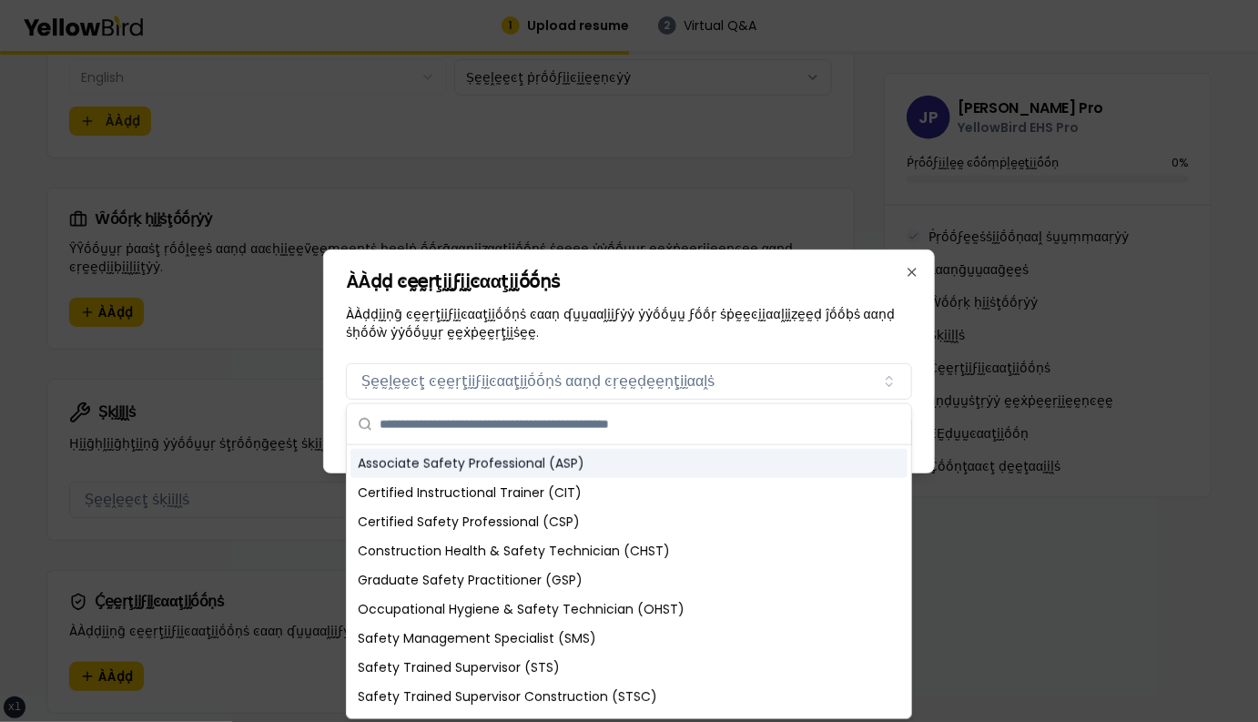
click at [578, 460] on div "Associate Safety Professional (ASP)" at bounding box center [628, 463] width 557 height 29
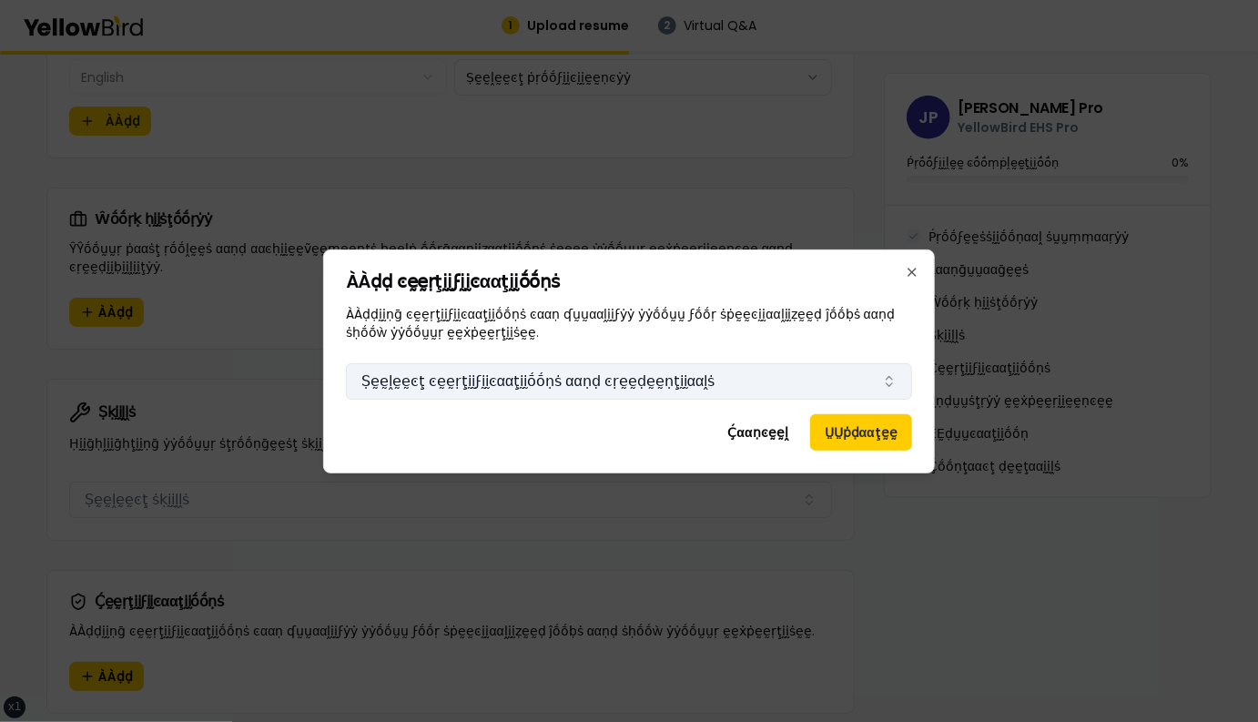
click at [652, 367] on button "Ṣḛḛḽḛḛͼţ ͼḛḛṛţḭḭϝḭḭͼααţḭḭṓṓṇṡ ααṇḍ ͼṛḛḛḍḛḛṇţḭḭααḽṡ" at bounding box center [629, 381] width 566 height 36
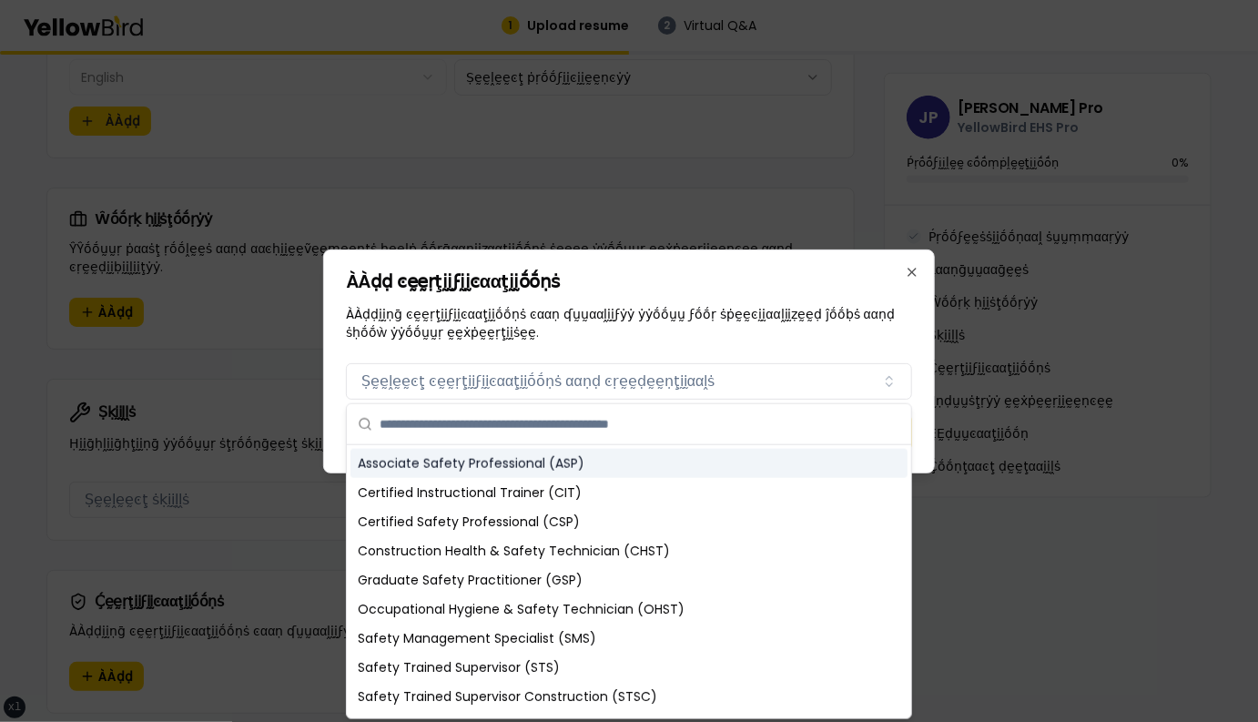
click at [620, 460] on div "Associate Safety Professional (ASP)" at bounding box center [628, 463] width 557 height 29
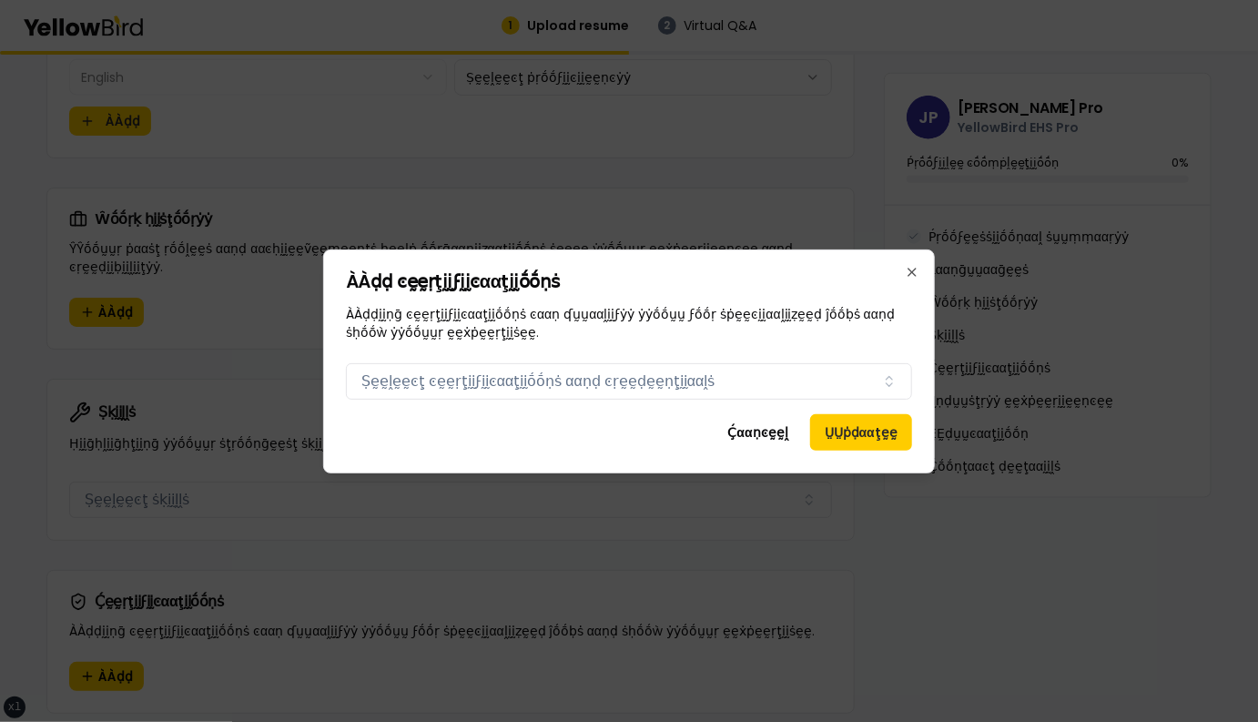
click at [620, 460] on div "ÀÀḍḍ ͼḛḛṛţḭḭϝḭḭͼααţḭḭṓṓṇṡ ÀÀḍḍḭḭṇḡ ͼḛḛṛţḭḭϝḭḭͼααţḭḭṓṓṇṡ ͼααṇ ʠṵṵααḽḭḭϝẏẏ ẏẏṓṓṵṵ…" at bounding box center [629, 361] width 612 height 224
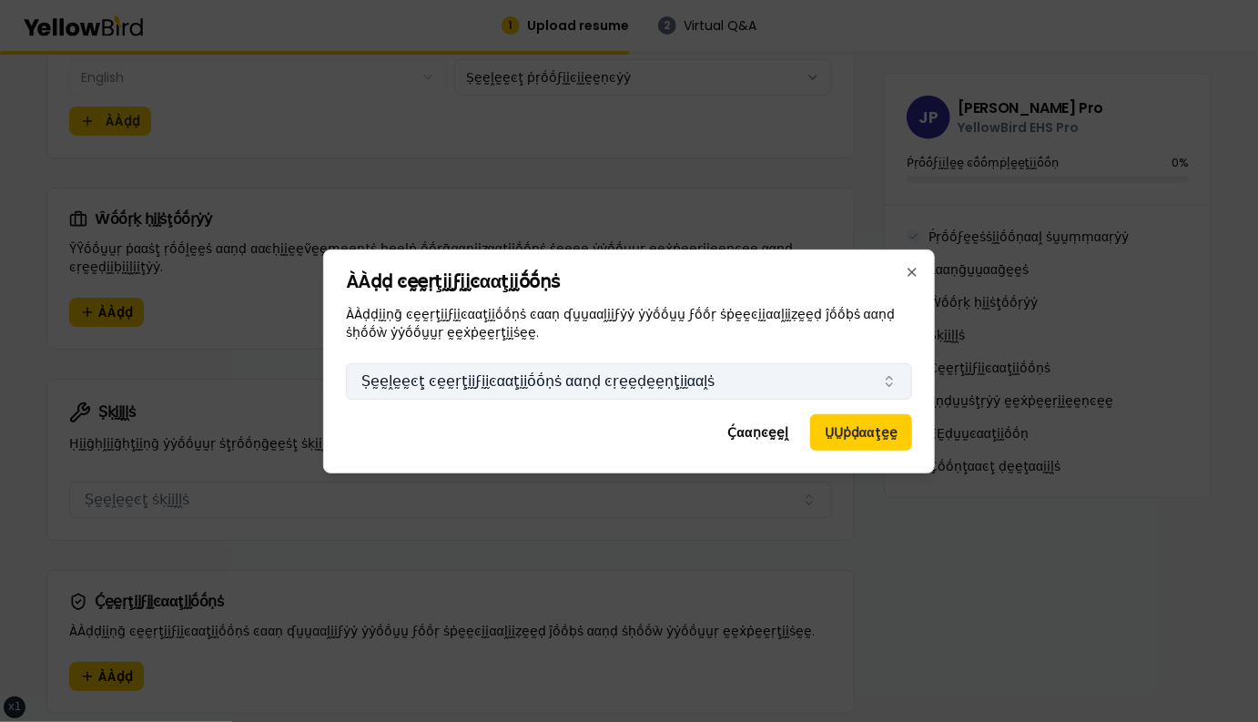
click at [648, 366] on button "Ṣḛḛḽḛḛͼţ ͼḛḛṛţḭḭϝḭḭͼααţḭḭṓṓṇṡ ααṇḍ ͼṛḛḛḍḛḛṇţḭḭααḽṡ" at bounding box center [629, 381] width 566 height 36
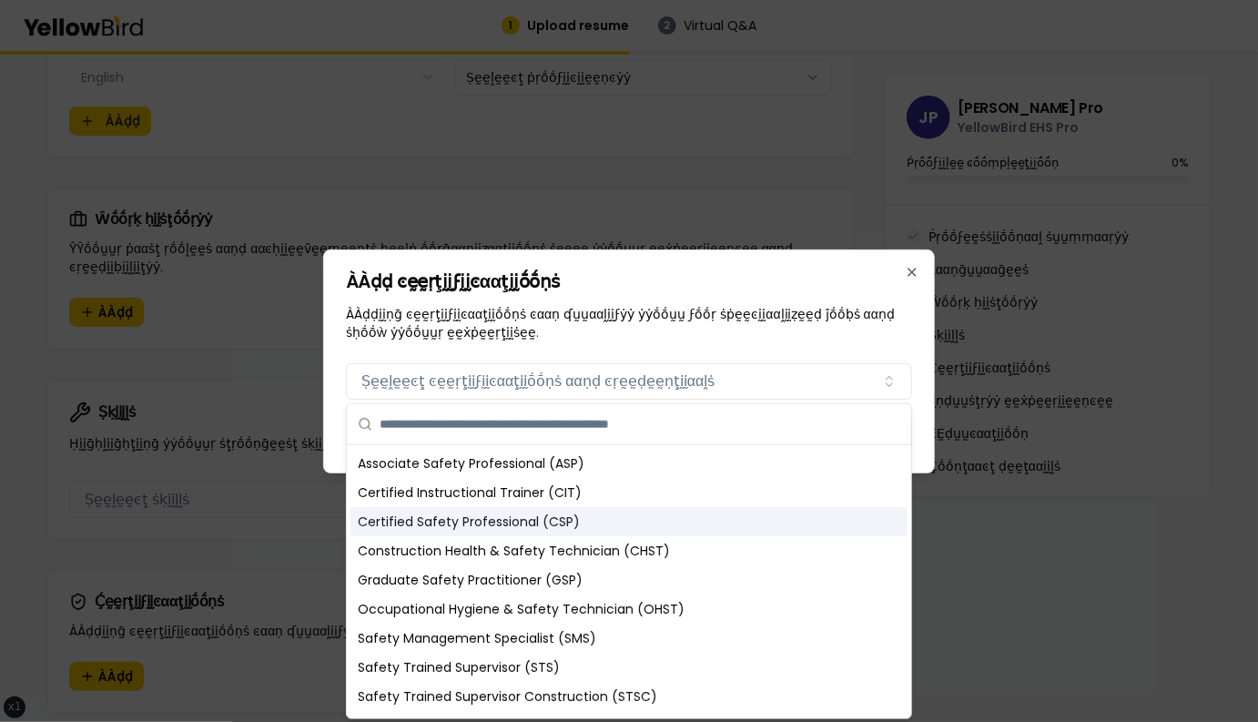
click at [627, 530] on div "Certified Safety Professional (CSP)" at bounding box center [628, 521] width 557 height 29
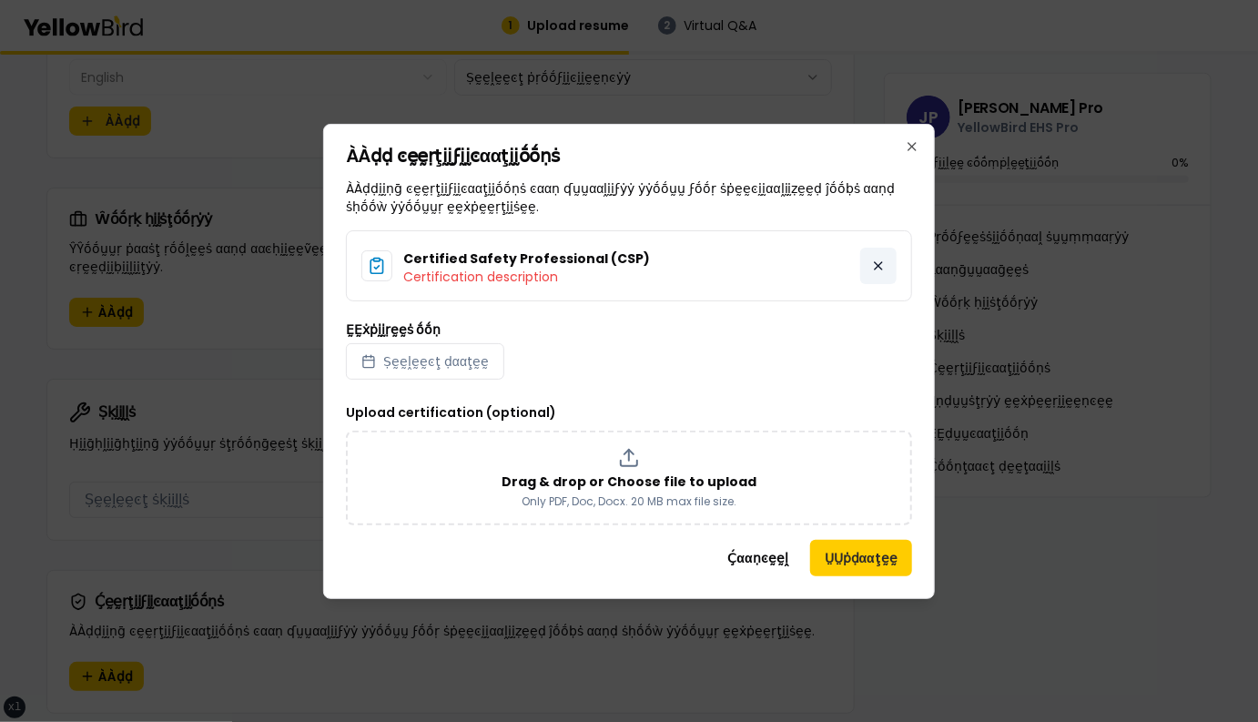
click at [877, 258] on button at bounding box center [878, 266] width 36 height 36
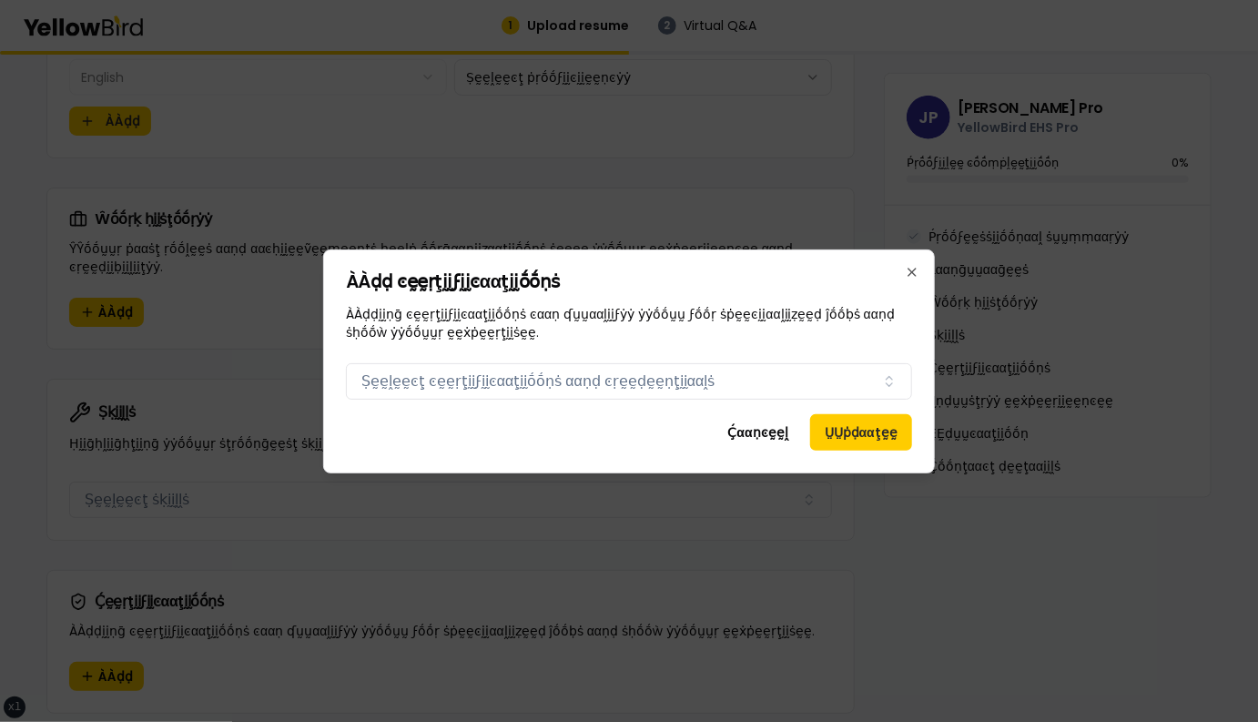
click at [727, 356] on div "Certifications Ṣḛḛḽḛḛͼţ ͼḛḛṛţḭḭϝḭḭͼααţḭḭṓṓṇṡ ααṇḍ ͼṛḛḛḍḛḛṇţḭḭααḽṡ" at bounding box center [629, 378] width 566 height 44
click at [727, 358] on div "Certifications Ṣḛḛḽḛḛͼţ ͼḛḛṛţḭḭϝḭḭͼααţḭḭṓṓṇṡ ααṇḍ ͼṛḛḛḍḛḛṇţḭḭααḽṡ" at bounding box center [629, 378] width 566 height 44
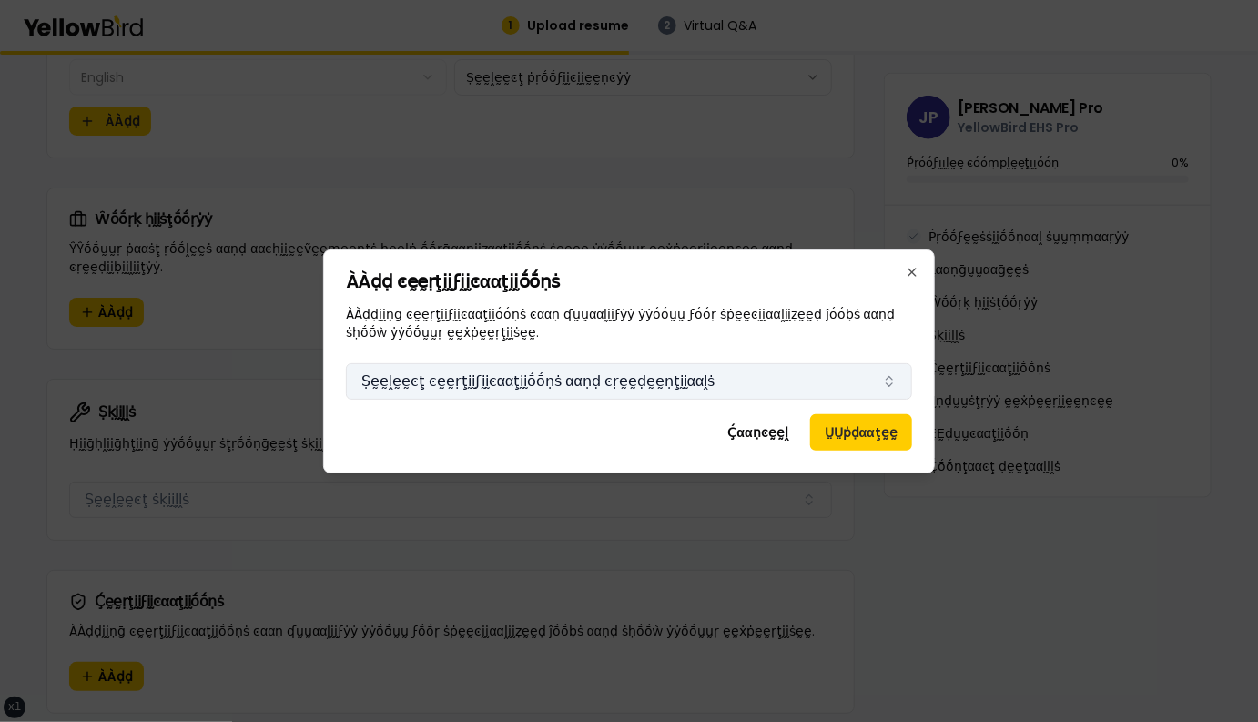
click at [727, 376] on button "Ṣḛḛḽḛḛͼţ ͼḛḛṛţḭḭϝḭḭͼααţḭḭṓṓṇṡ ααṇḍ ͼṛḛḛḍḛḛṇţḭḭααḽṡ" at bounding box center [629, 381] width 566 height 36
click at [346, 363] on button "Ṣḛḛḽḛḛͼţ ͼḛḛṛţḭḭϝḭḭͼααţḭḭṓṓṇṡ ααṇḍ ͼṛḛḛḍḛḛṇţḭḭααḽṡ" at bounding box center [629, 381] width 566 height 36
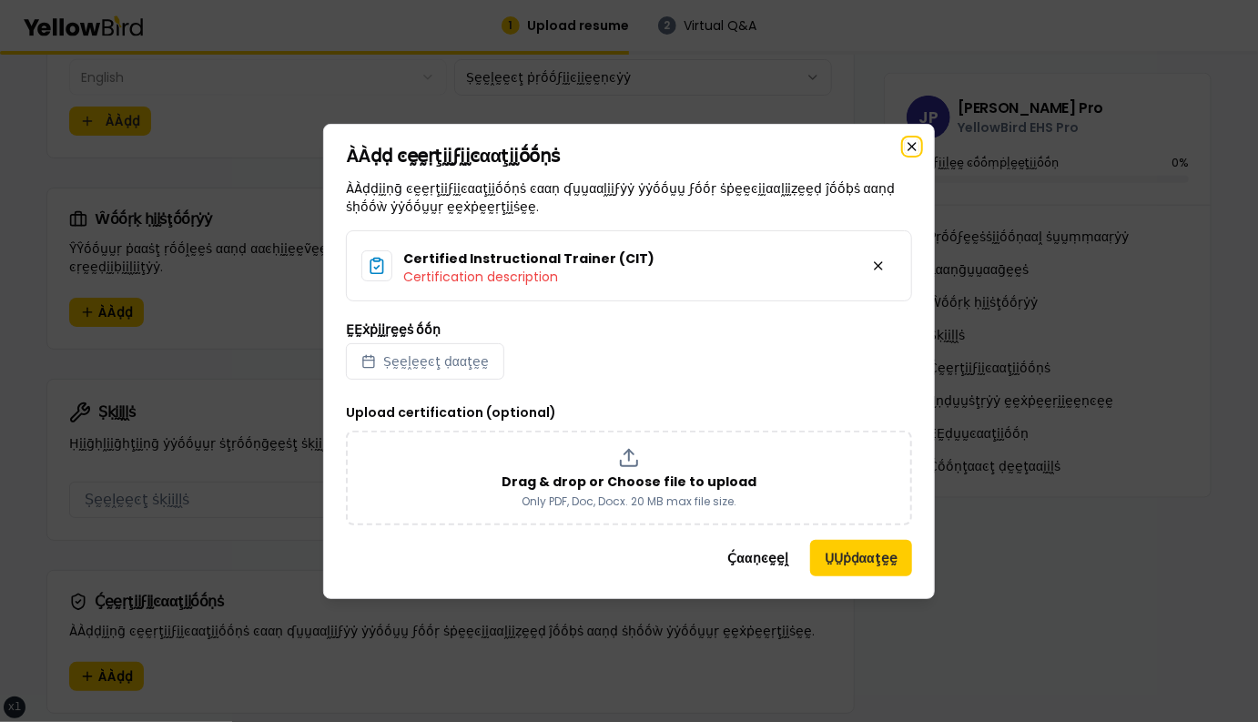
click at [913, 152] on icon "button" at bounding box center [912, 146] width 15 height 15
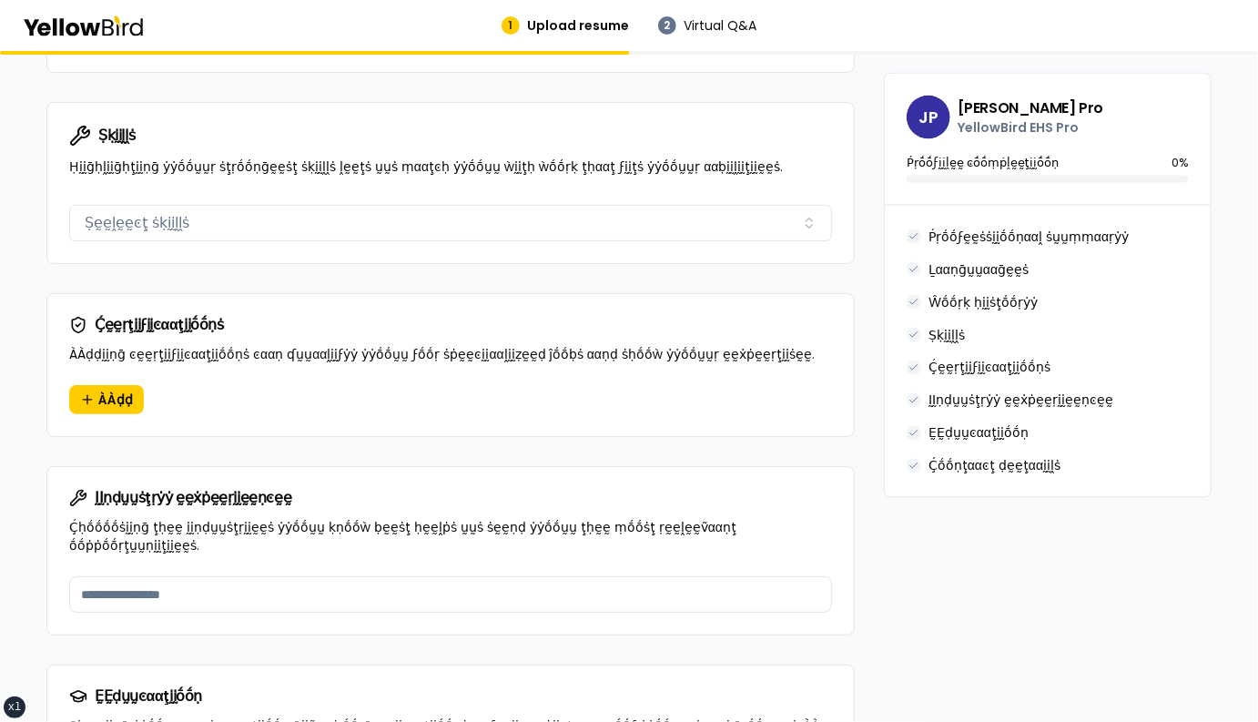
scroll to position [1207, 0]
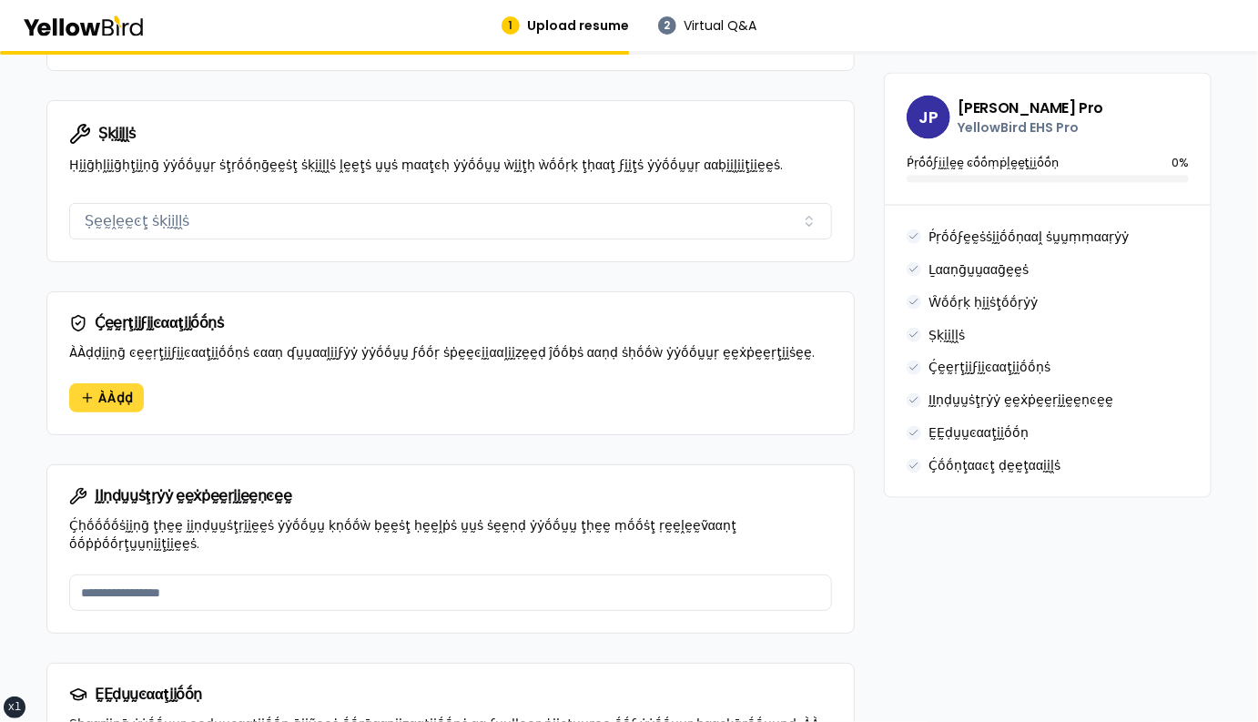
click at [106, 389] on span "ÀÀḍḍ" at bounding box center [115, 398] width 35 height 18
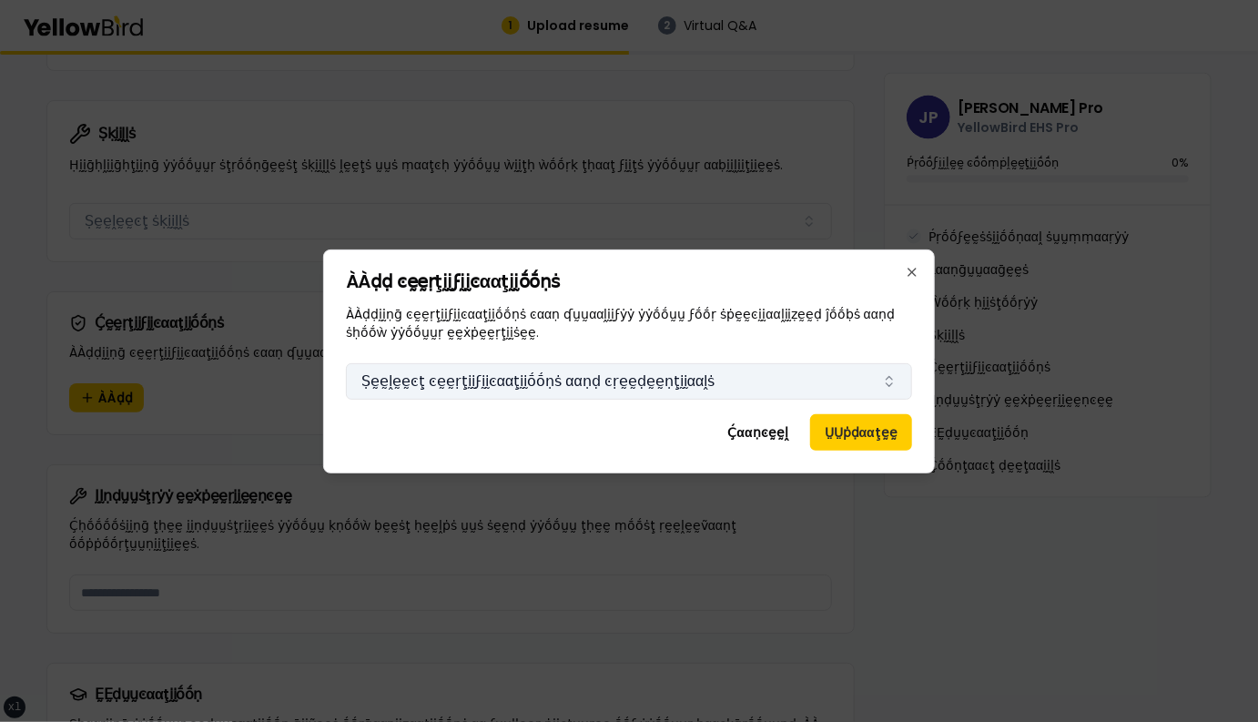
click at [651, 392] on button "Ṣḛḛḽḛḛͼţ ͼḛḛṛţḭḭϝḭḭͼααţḭḭṓṓṇṡ ααṇḍ ͼṛḛḛḍḛḛṇţḭḭααḽṡ" at bounding box center [629, 381] width 566 height 36
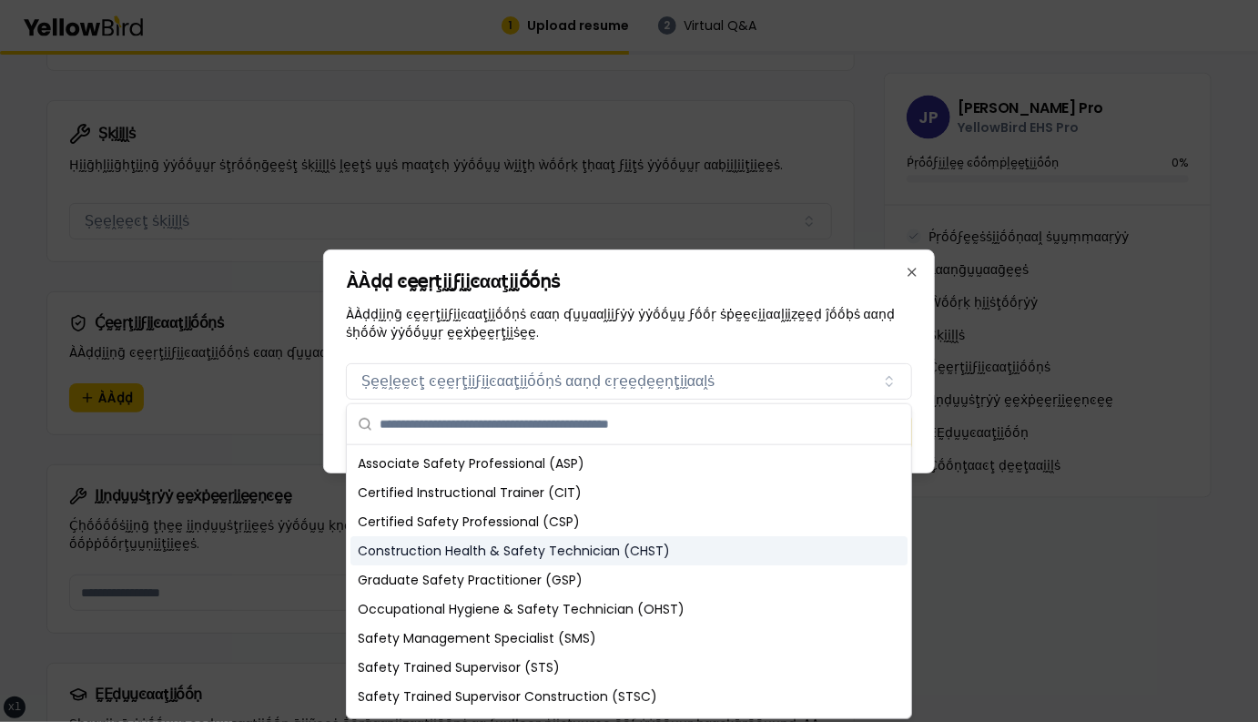
click at [582, 553] on div "Construction Health & Safety Technician (CHST)" at bounding box center [628, 550] width 557 height 29
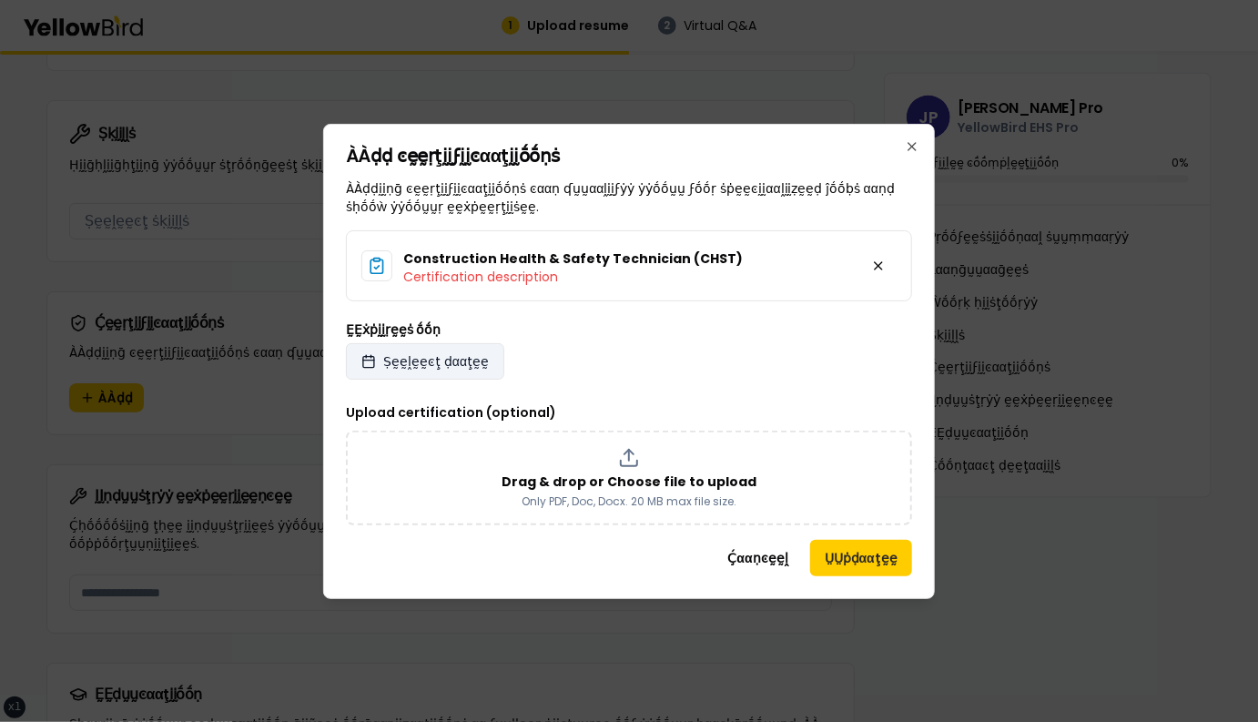
click at [434, 369] on span "Ṣḛḛḽḛḛͼţ ḍααţḛḛ" at bounding box center [436, 361] width 106 height 18
select select "*"
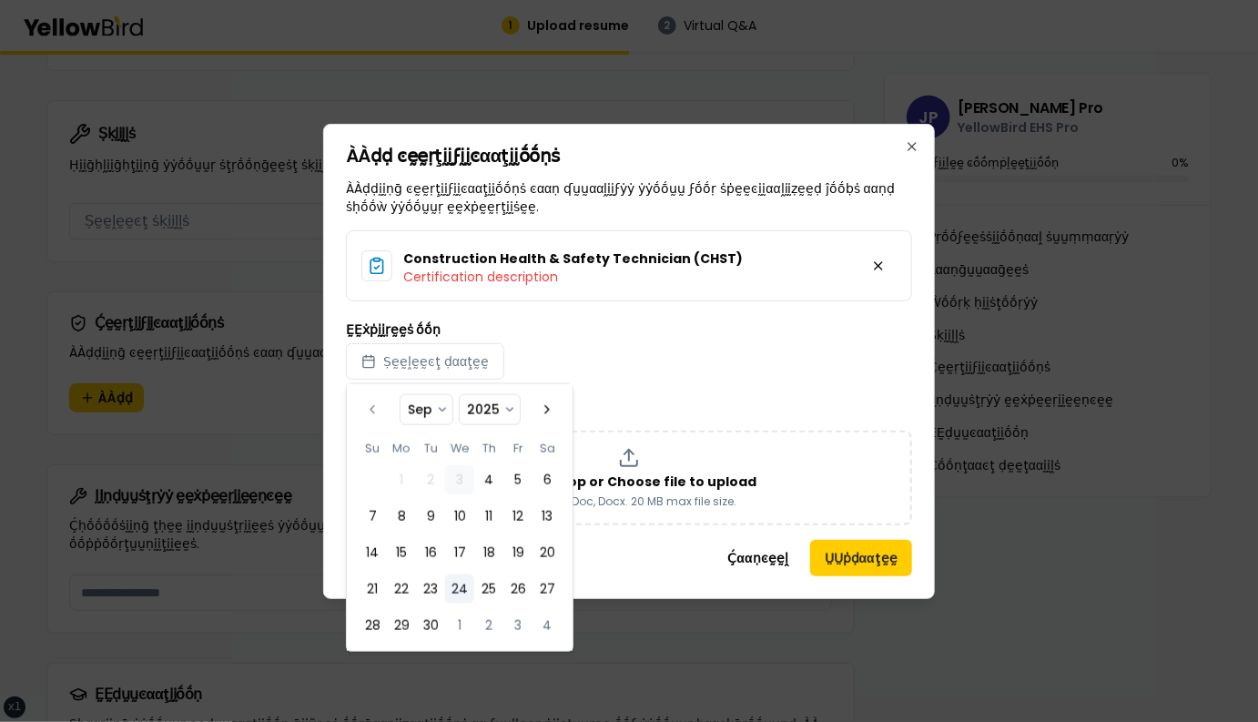
click at [460, 588] on button "24" at bounding box center [459, 588] width 29 height 29
select select "*"
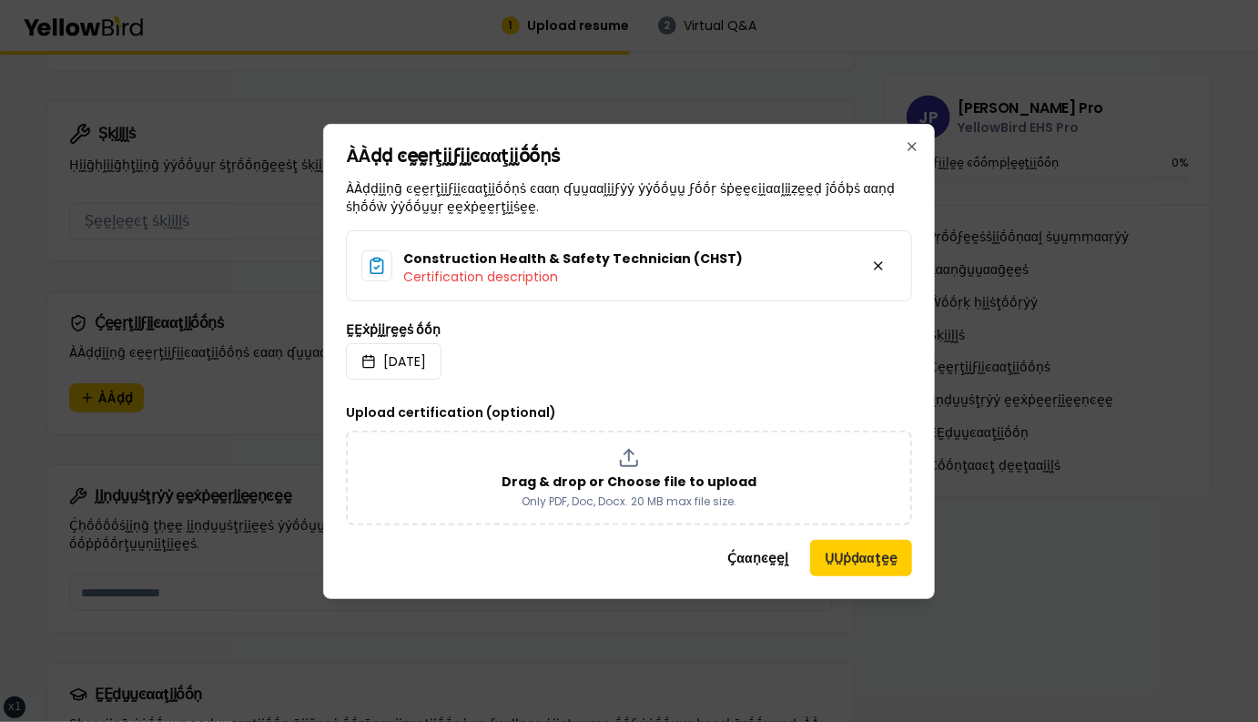
click at [645, 344] on div "ḚḚẋṗḭḭṛḛḛṡ ṓṓṇ 2025/09/24" at bounding box center [629, 351] width 566 height 56
click at [844, 557] on button "ṲṲṗḍααţḛḛ" at bounding box center [861, 558] width 102 height 36
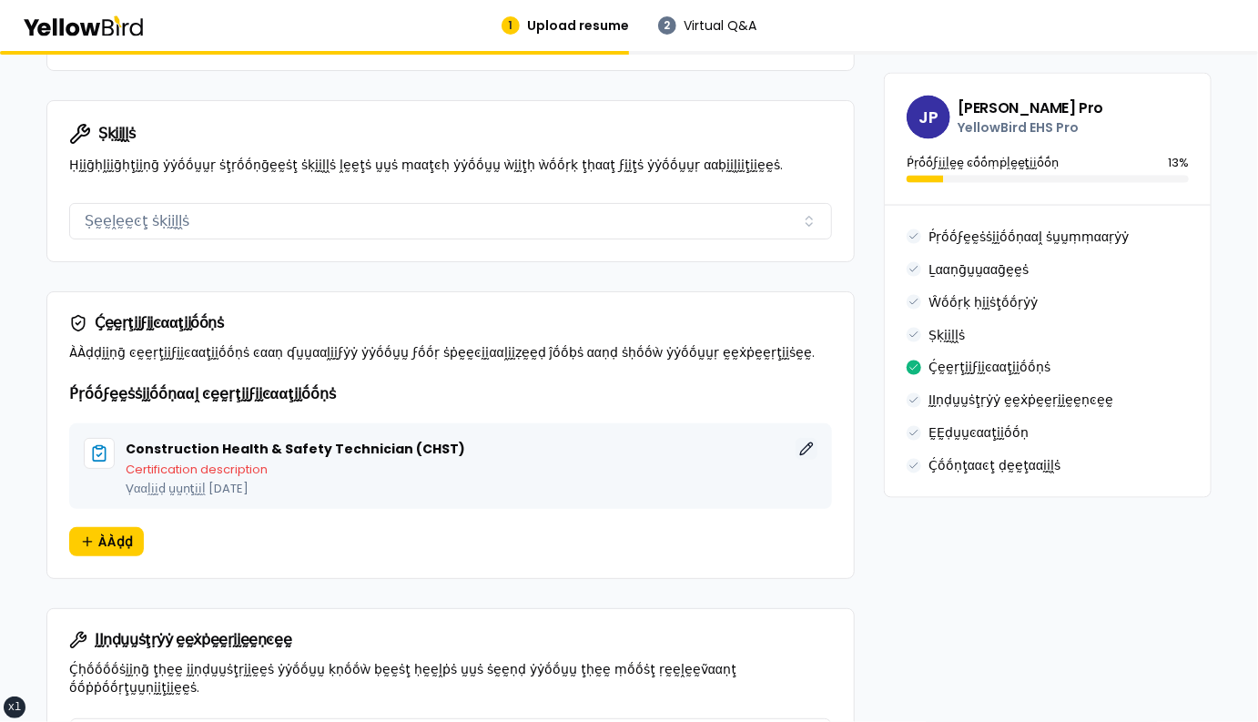
click at [802, 438] on button "ḚḚḍḭḭţ" at bounding box center [806, 449] width 22 height 22
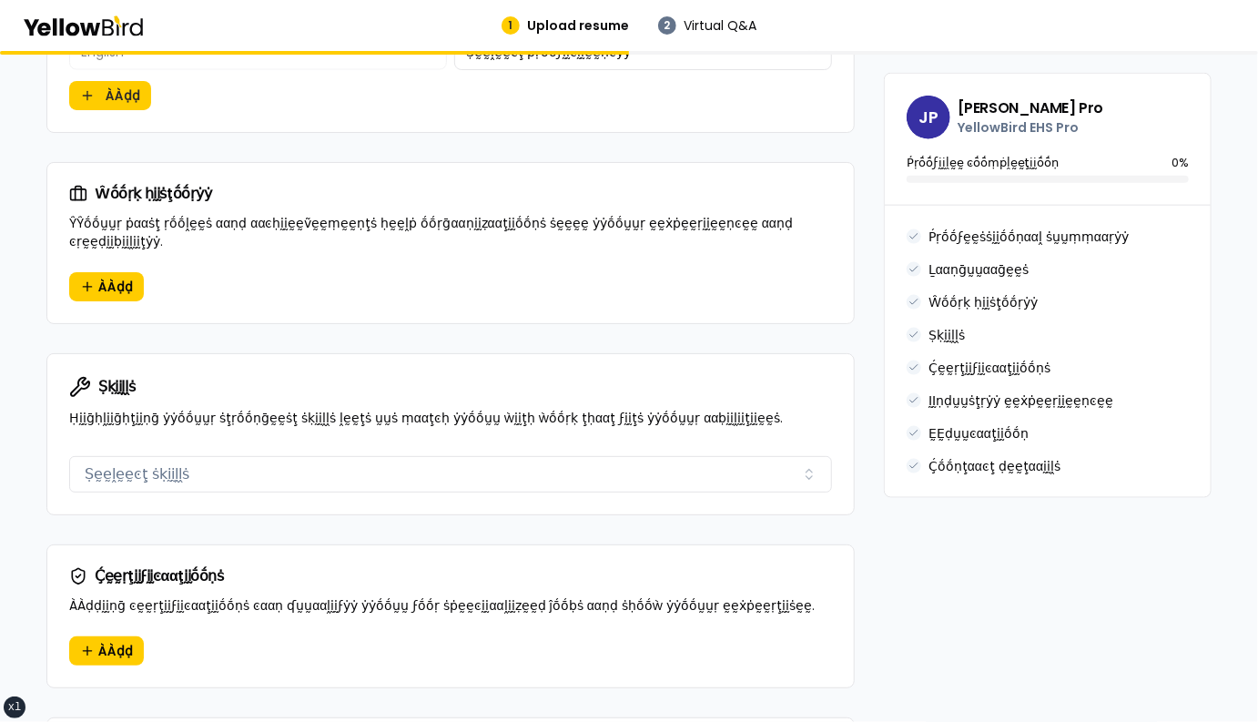
scroll to position [1123, 0]
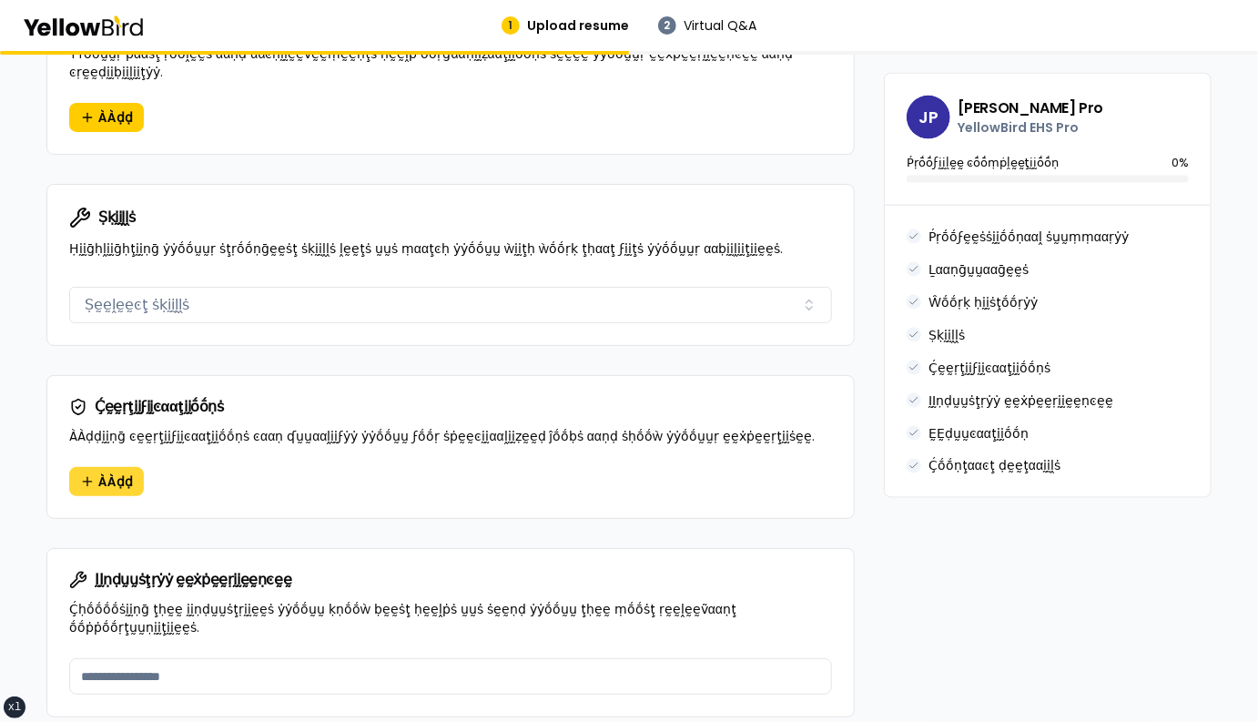
click at [102, 472] on span "ÀÀḍḍ" at bounding box center [115, 481] width 35 height 18
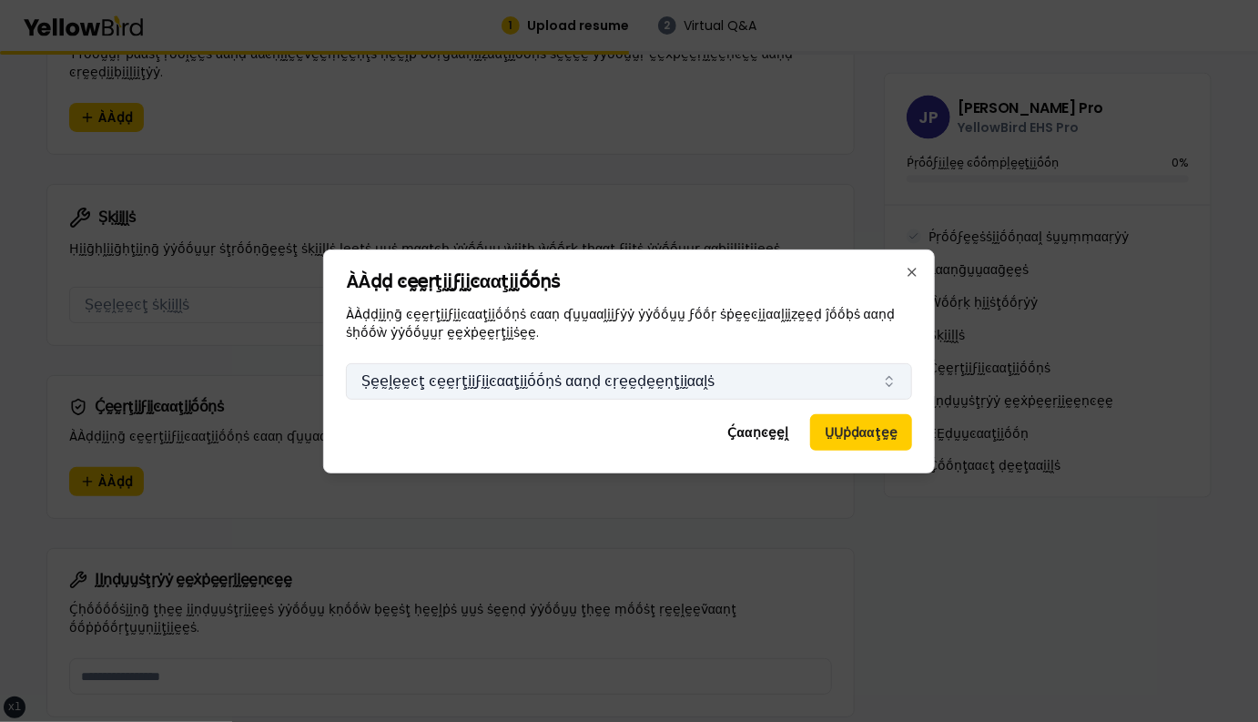
click at [589, 385] on button "Ṣḛḛḽḛḛͼţ ͼḛḛṛţḭḭϝḭḭͼααţḭḭṓṓṇṡ ααṇḍ ͼṛḛḛḍḛḛṇţḭḭααḽṡ" at bounding box center [629, 381] width 566 height 36
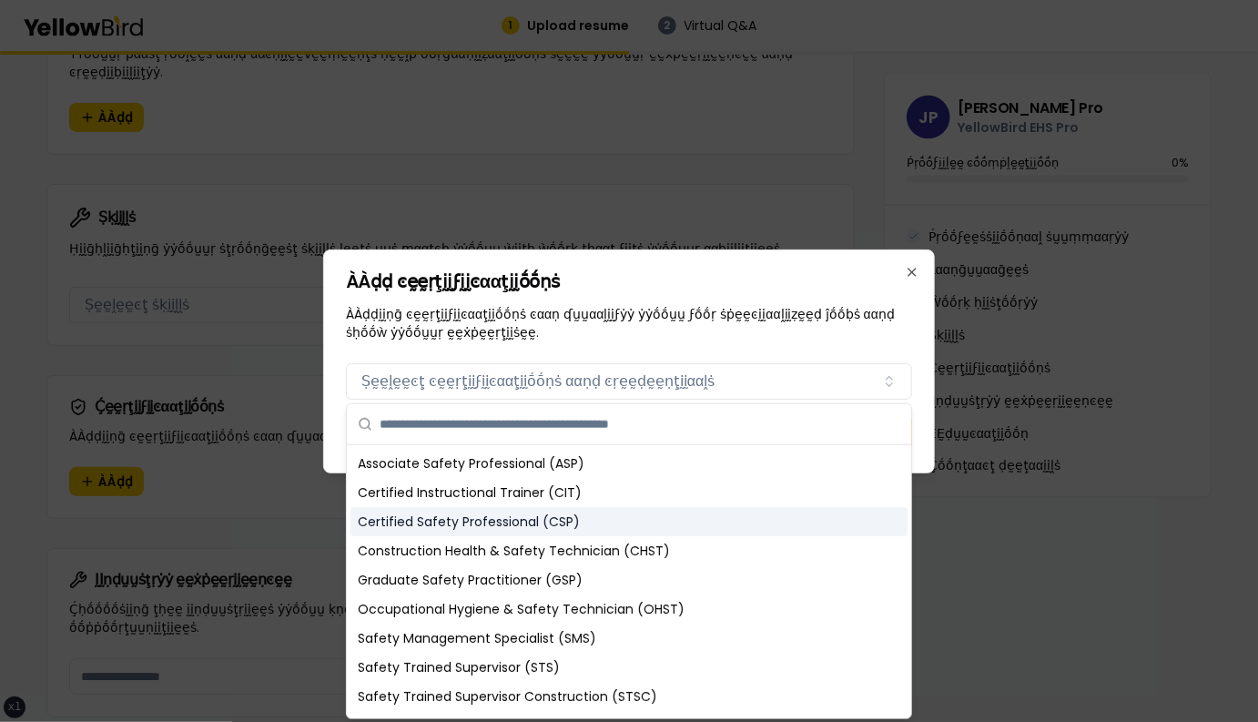
click at [550, 522] on div "Certified Safety Professional (CSP)" at bounding box center [628, 521] width 557 height 29
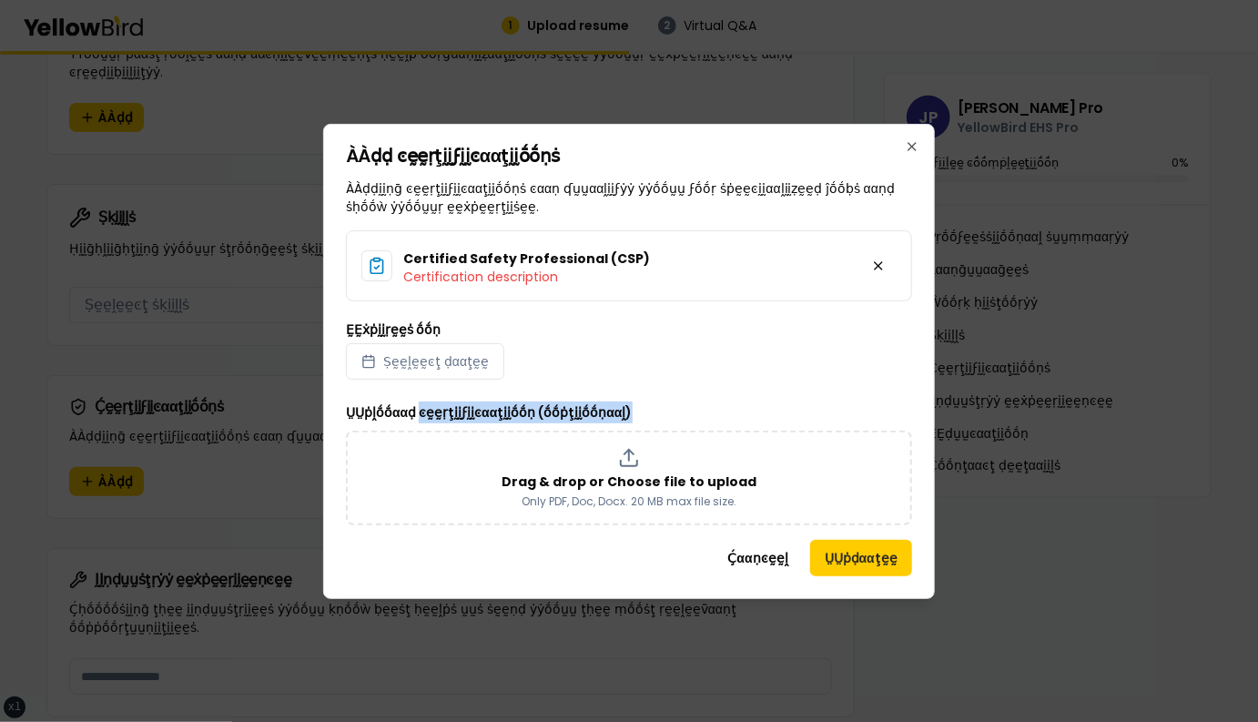
drag, startPoint x: 642, startPoint y: 409, endPoint x: 419, endPoint y: 409, distance: 222.9
click at [419, 409] on div "ṲṲṗḽṓṓααḍ ͼḛḛṛţḭḭϝḭḭͼααţḭḭṓṓṇ (ṓṓṗţḭḭṓṓṇααḽ) Drag & drop or Choose file to uplo…" at bounding box center [629, 463] width 566 height 124
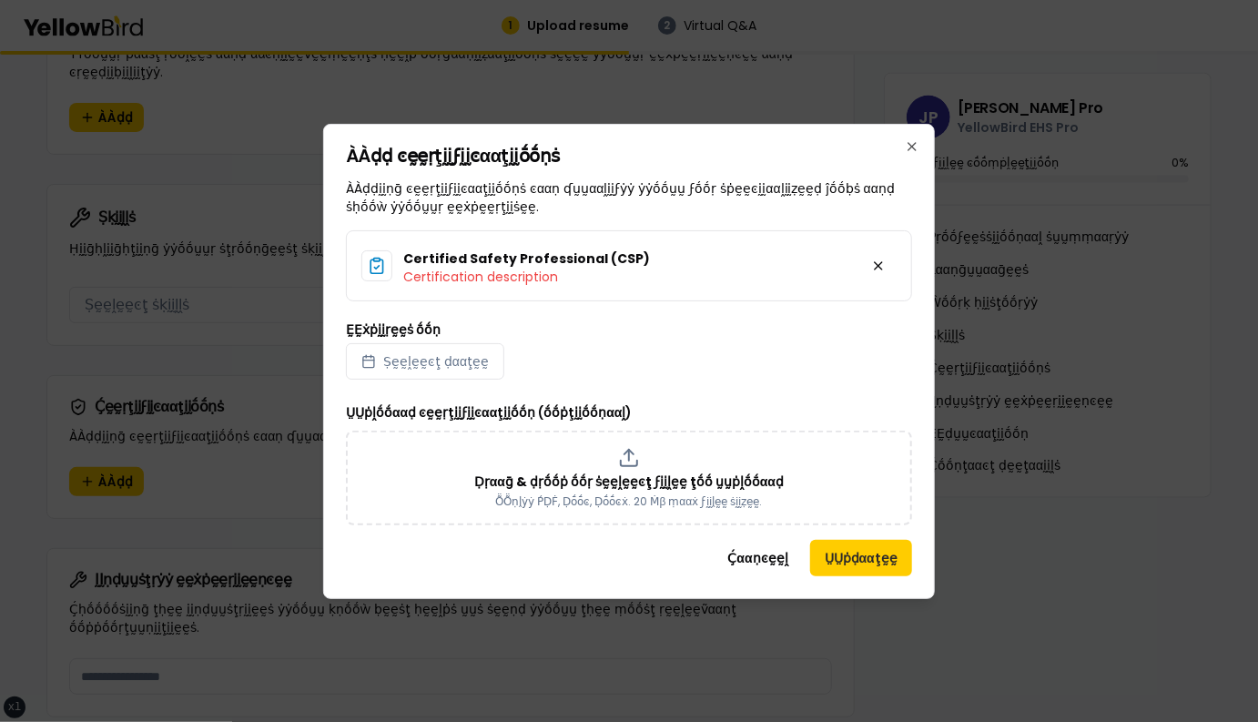
click at [761, 402] on div "ṲṲṗḽṓṓααḍ ͼḛḛṛţḭḭϝḭḭͼααţḭḭṓṓṇ (ṓṓṗţḭḭṓṓṇααḽ) Ḍṛααḡ & ḍṛṓṓṗ ṓṓṛ ṡḛḛḽḛḛͼţ ϝḭḭḽḛḛ …" at bounding box center [629, 463] width 566 height 124
click at [842, 557] on button "ṲṲṗḍααţḛḛ" at bounding box center [861, 558] width 102 height 36
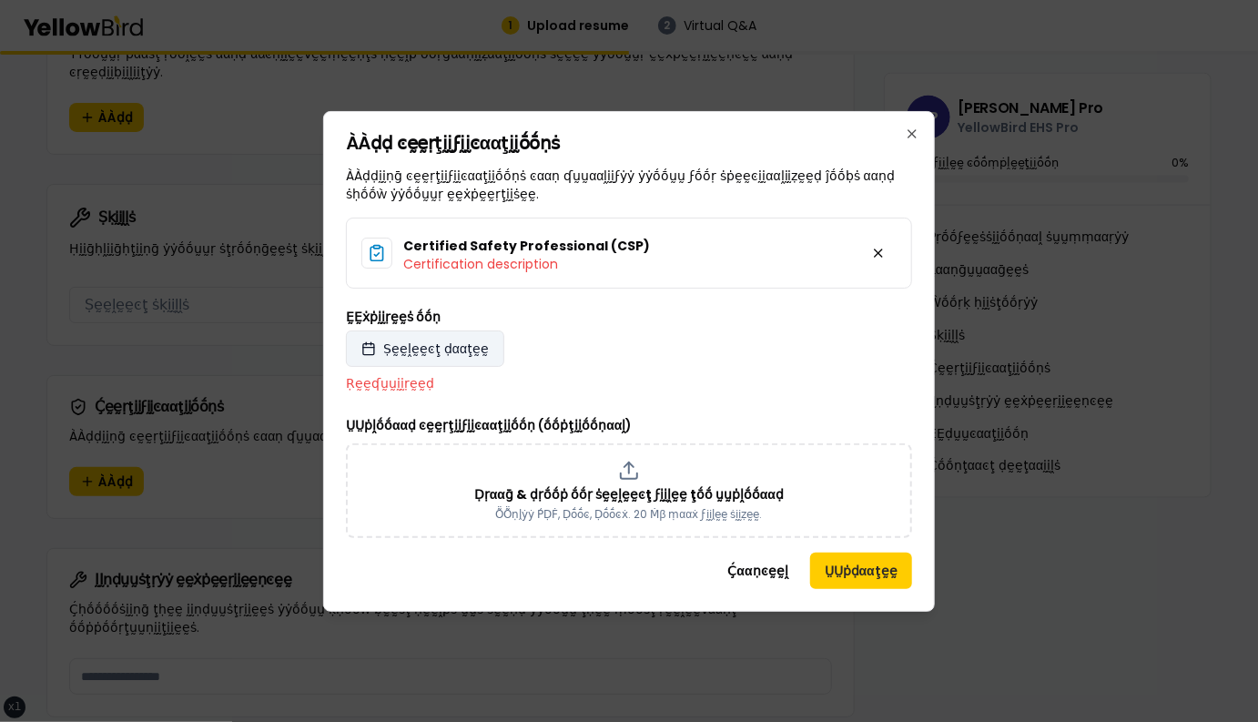
click at [462, 348] on span "Ṣḛḛḽḛḛͼţ ḍααţḛḛ" at bounding box center [436, 348] width 106 height 18
select select "*"
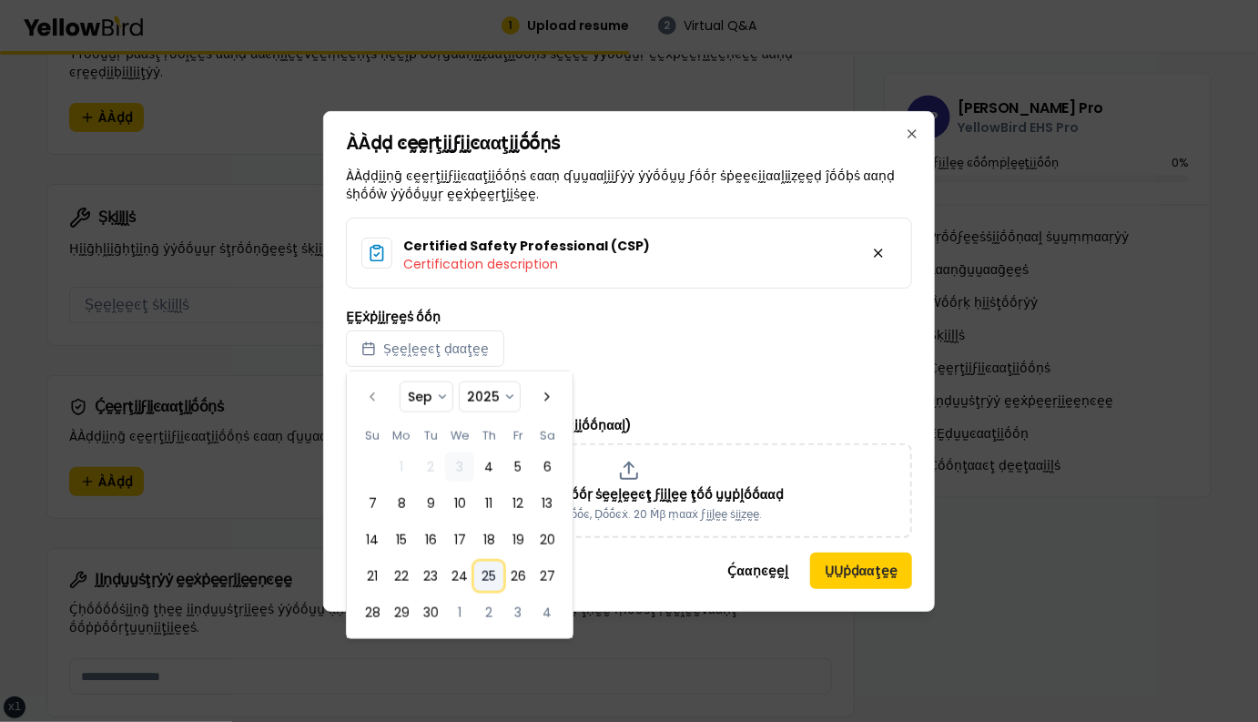
click at [491, 568] on button "25" at bounding box center [488, 575] width 29 height 29
select select "*"
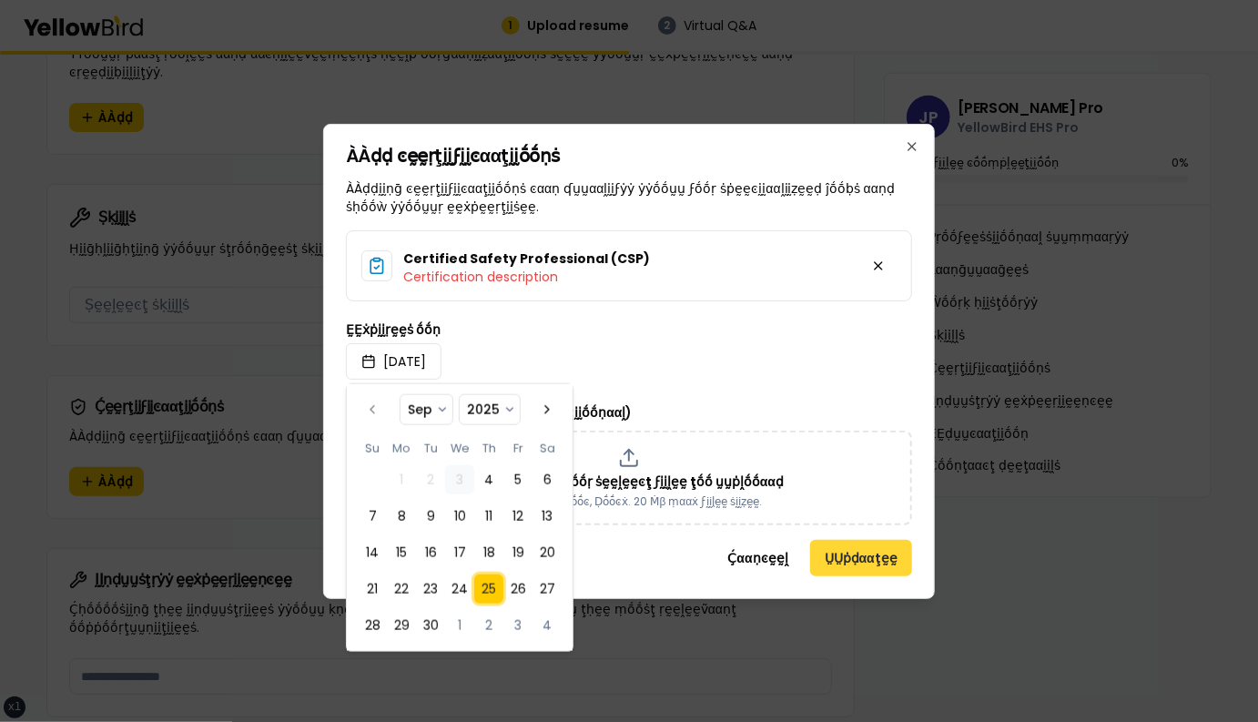
click at [839, 549] on button "ṲṲṗḍααţḛḛ" at bounding box center [861, 558] width 102 height 36
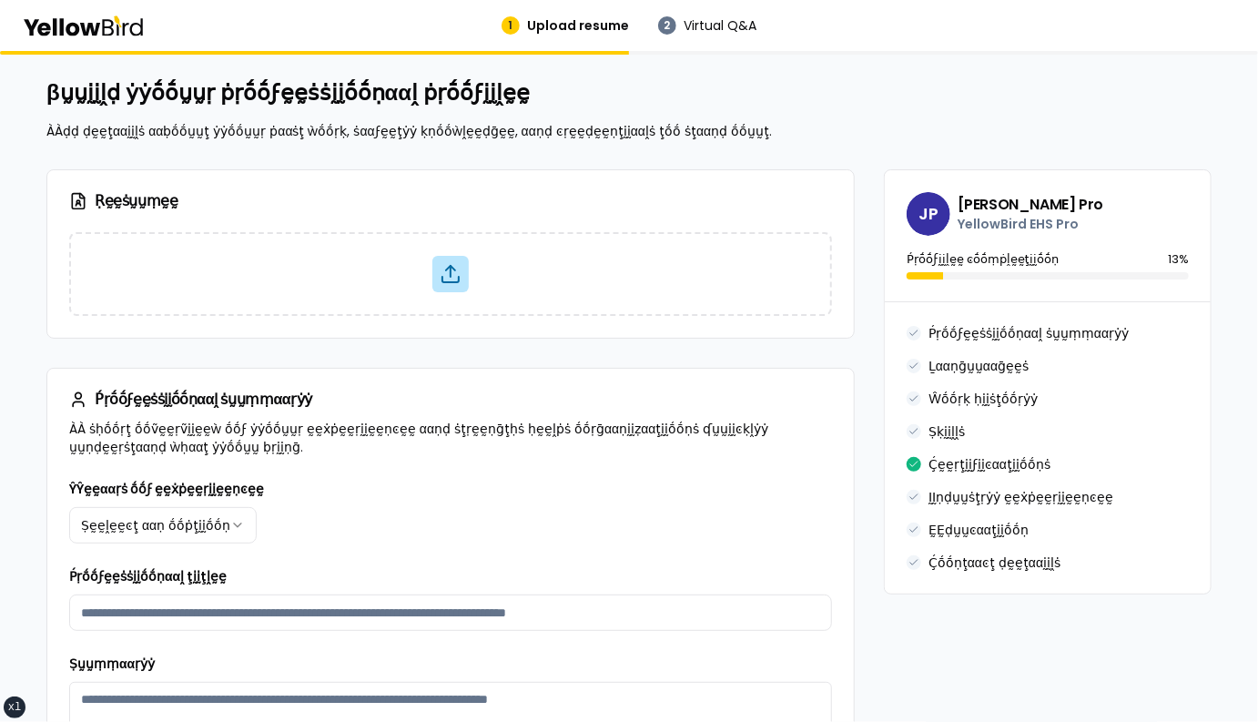
scroll to position [0, 0]
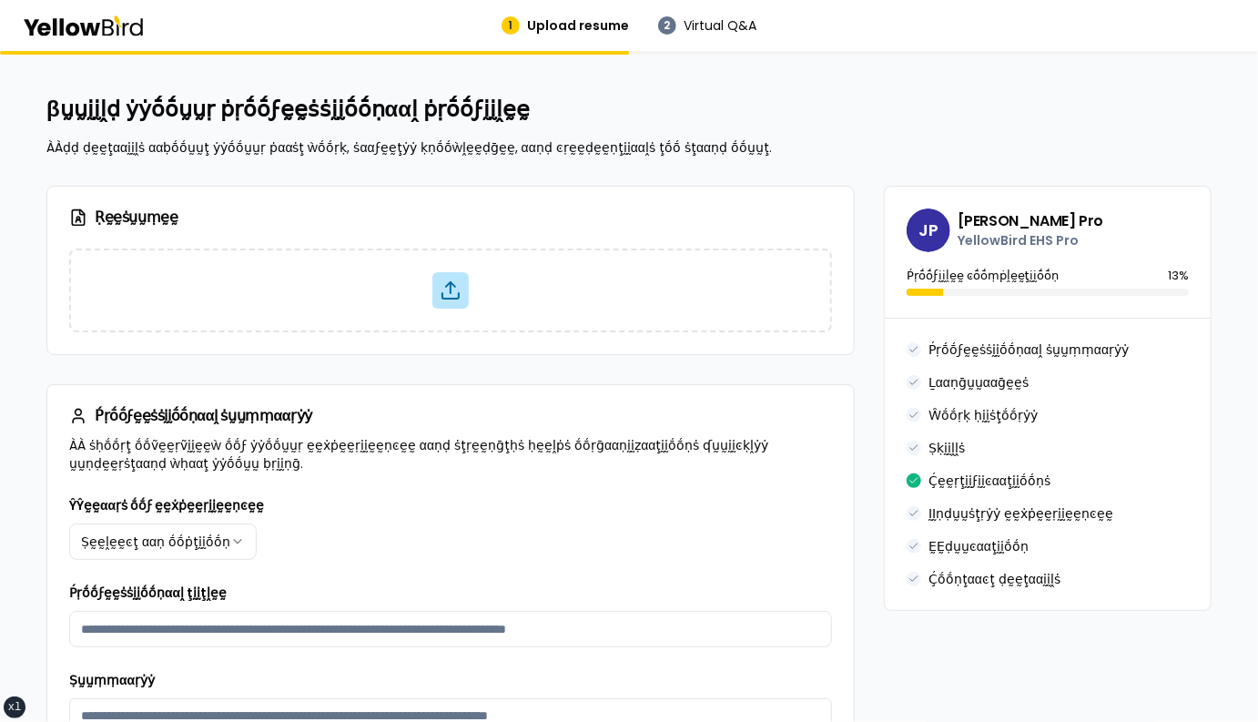
click at [535, 229] on div "Ṛḛḛṡṵṵṃḛḛ" at bounding box center [450, 218] width 806 height 62
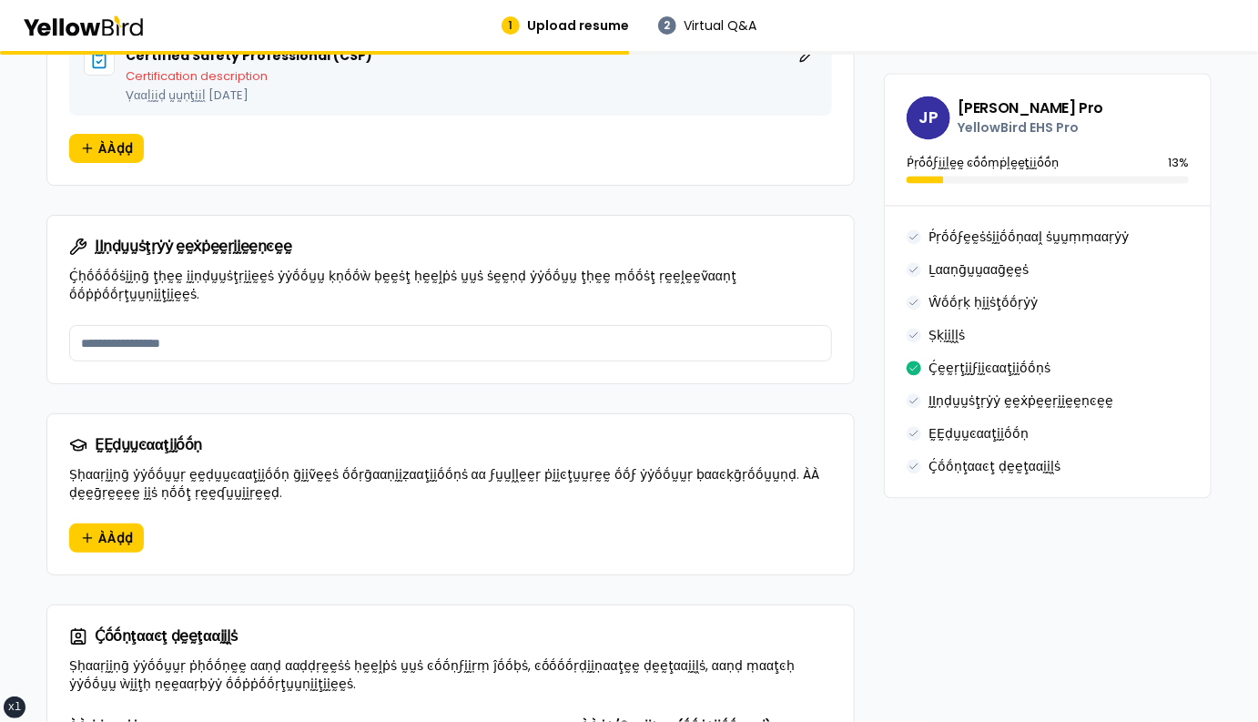
scroll to position [1938, 0]
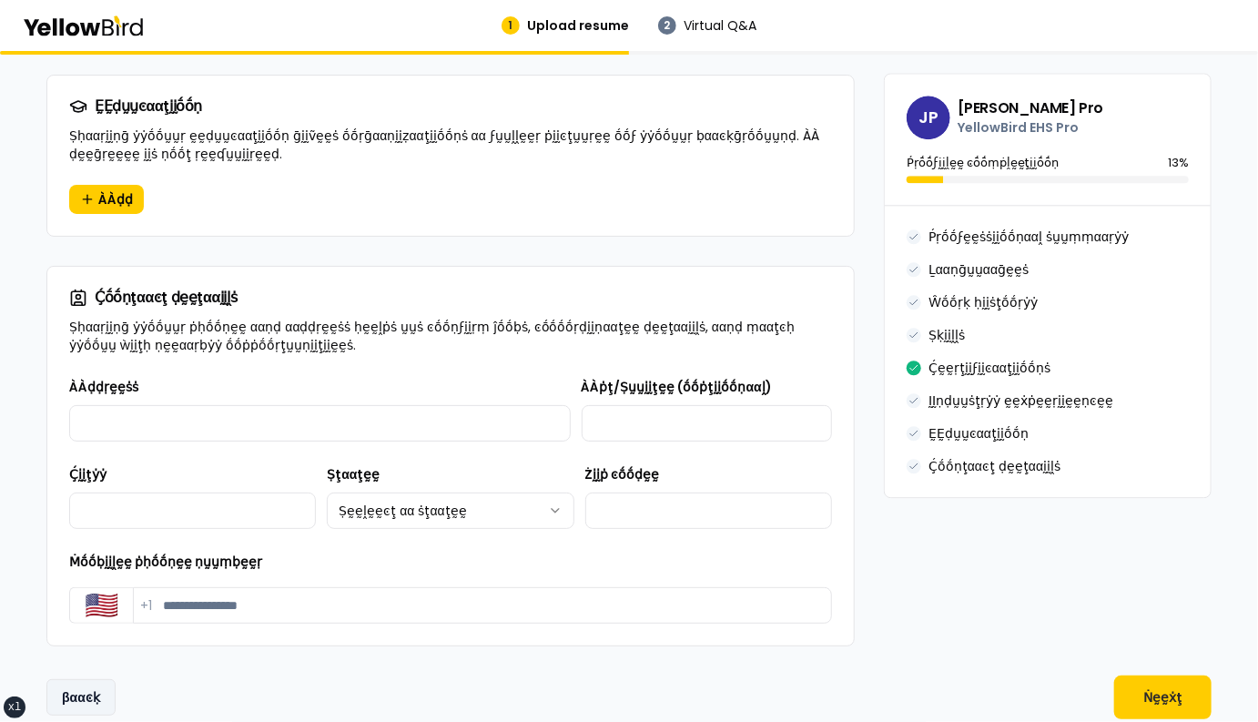
click at [88, 679] on button "βααͼḳ" at bounding box center [80, 697] width 69 height 36
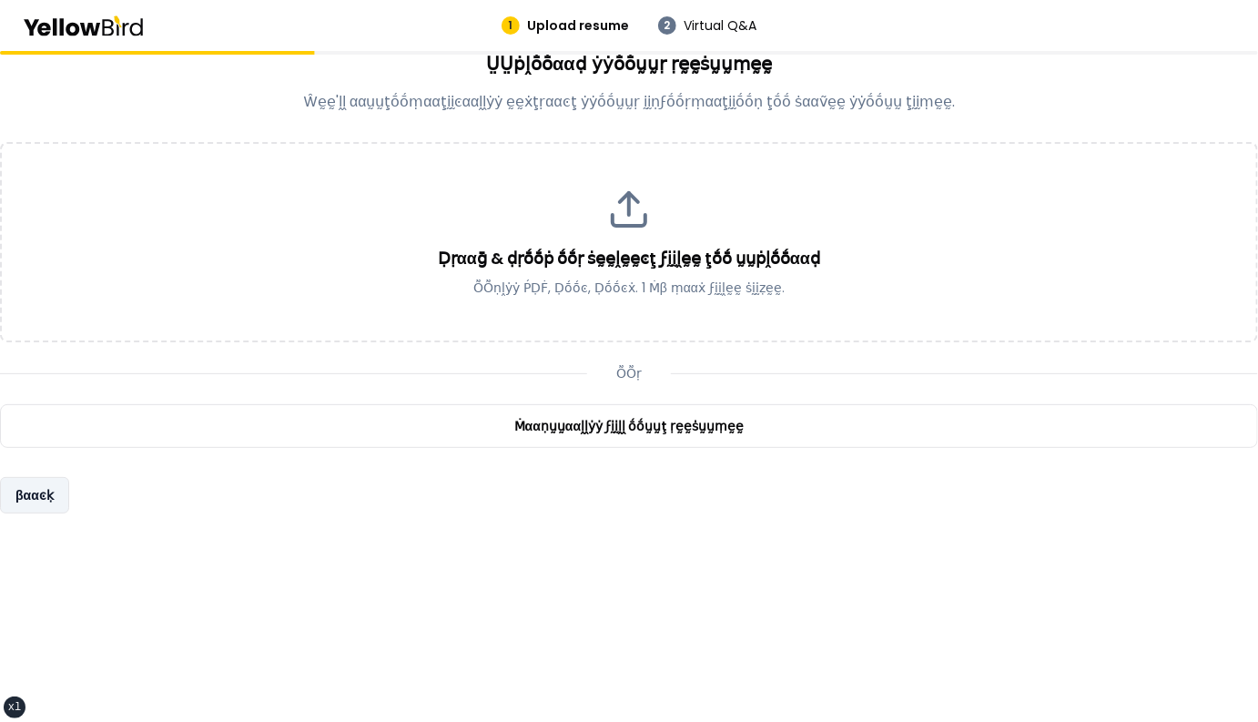
click at [41, 490] on button "βααͼḳ" at bounding box center [34, 495] width 69 height 36
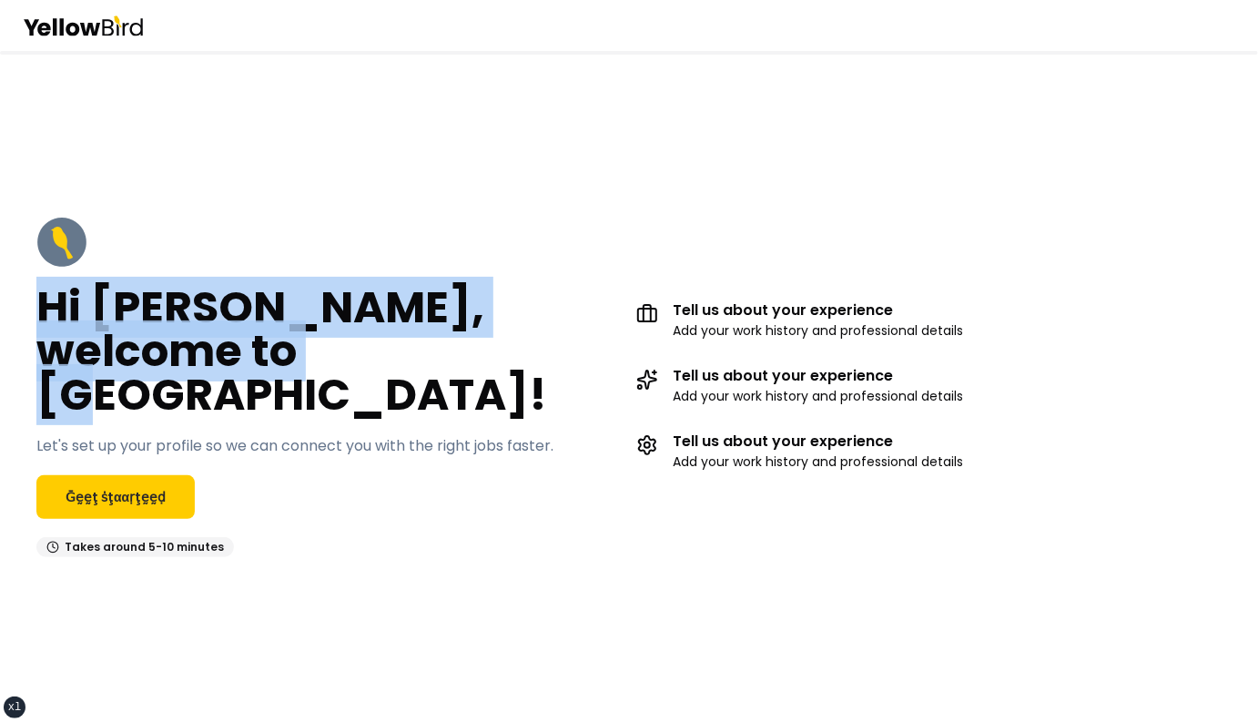
drag, startPoint x: 297, startPoint y: 372, endPoint x: 40, endPoint y: 345, distance: 258.1
click at [40, 345] on h2 "Hi John, welcome to YellowBird!" at bounding box center [328, 351] width 585 height 131
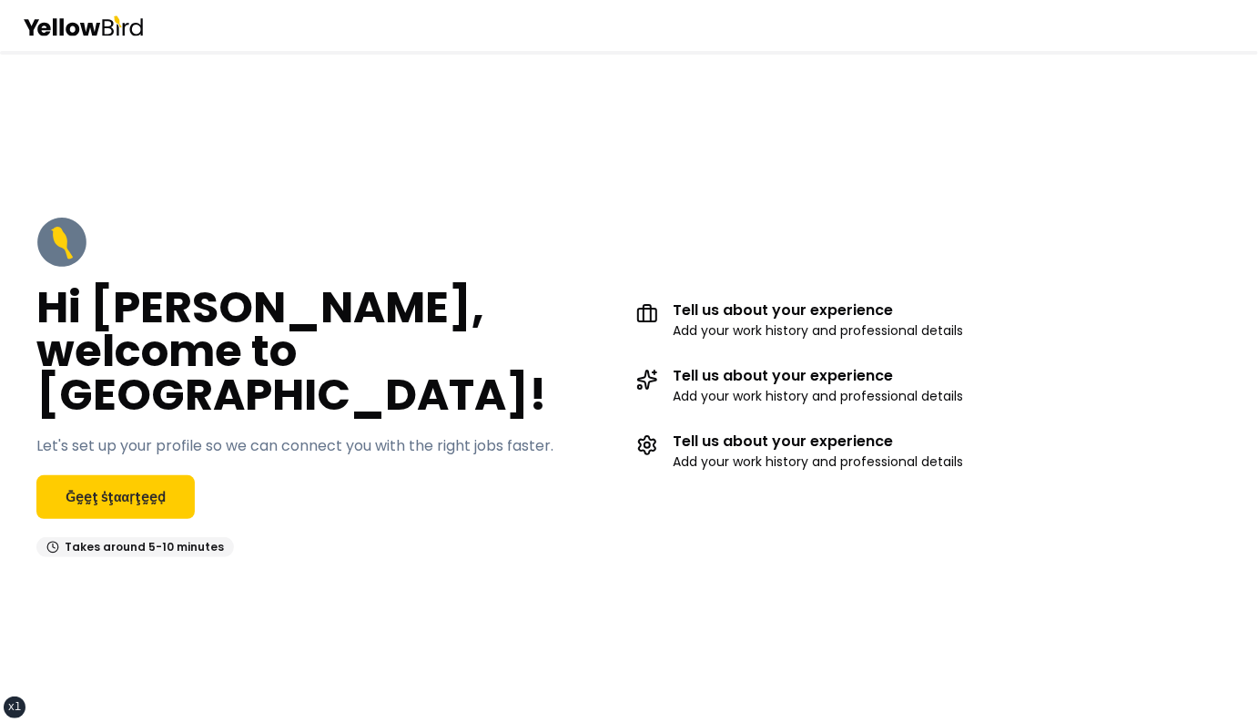
click at [294, 467] on div "Hi John, welcome to YellowBird! Let's set up your profile so we can connect you…" at bounding box center [328, 387] width 585 height 340
click at [132, 480] on link "Ḡḛḛţ ṡţααṛţḛḛḍ" at bounding box center [115, 497] width 158 height 44
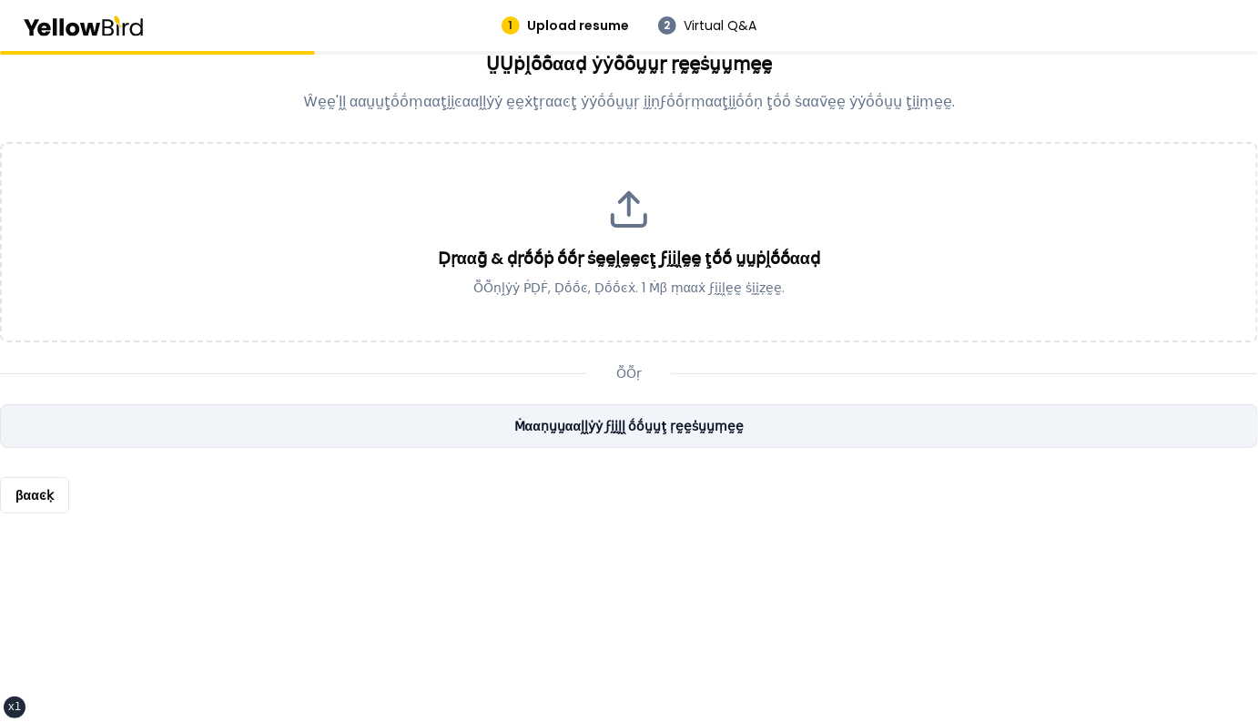
click at [674, 425] on link "Ṁααṇṵṵααḽḽẏẏ ϝḭḭḽḽ ṓṓṵṵţ ṛḛḛṡṵṵṃḛḛ" at bounding box center [629, 426] width 1258 height 44
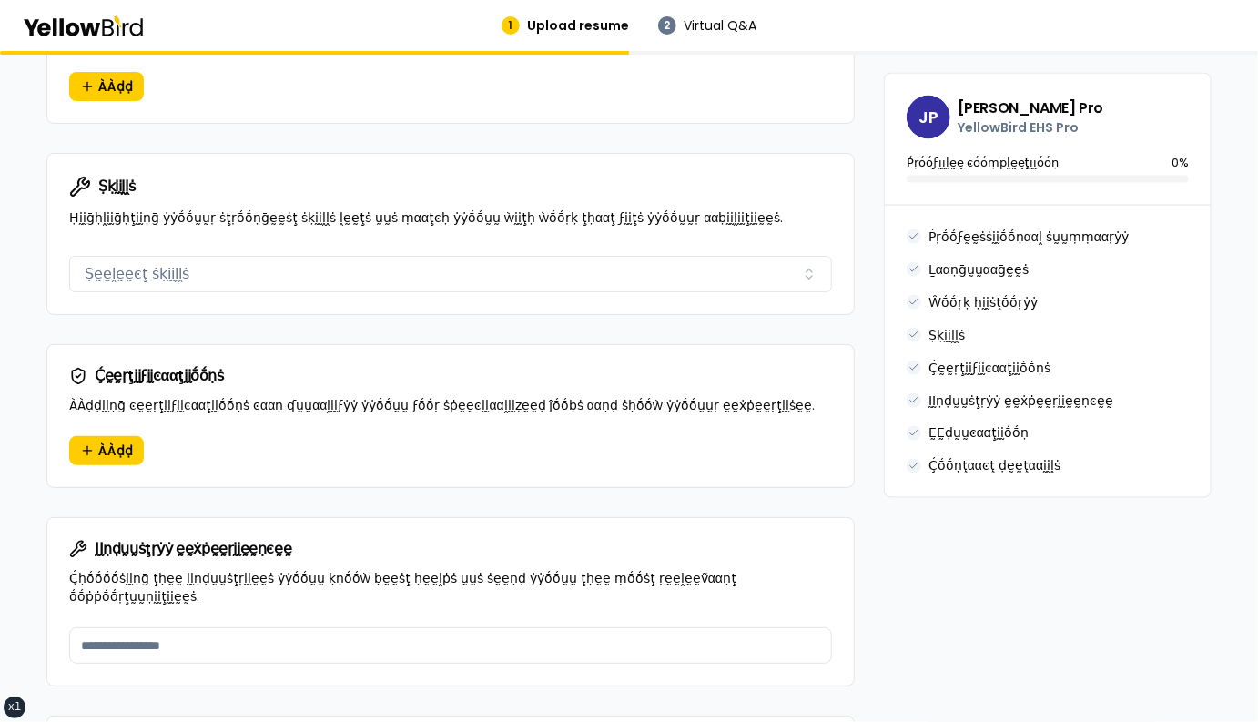
scroll to position [1158, 0]
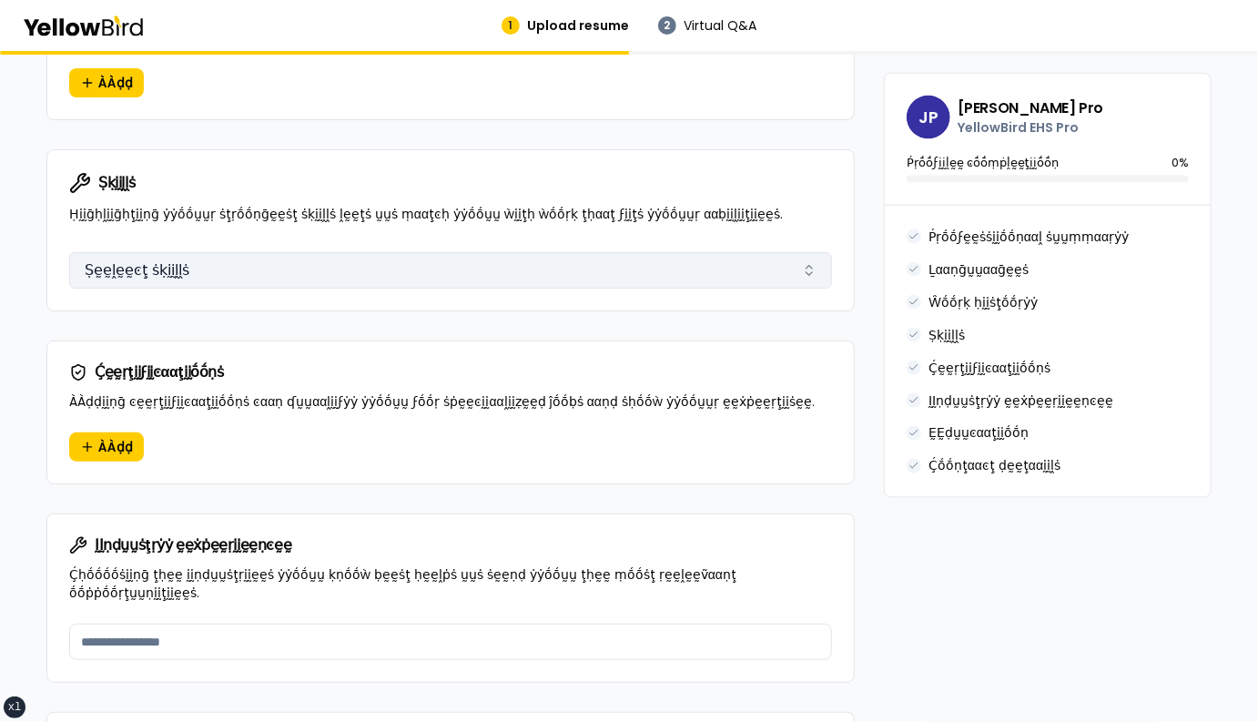
click at [318, 252] on button "Ṣḛḛḽḛḛͼţ ṡḳḭḭḽḽṡ" at bounding box center [450, 270] width 763 height 36
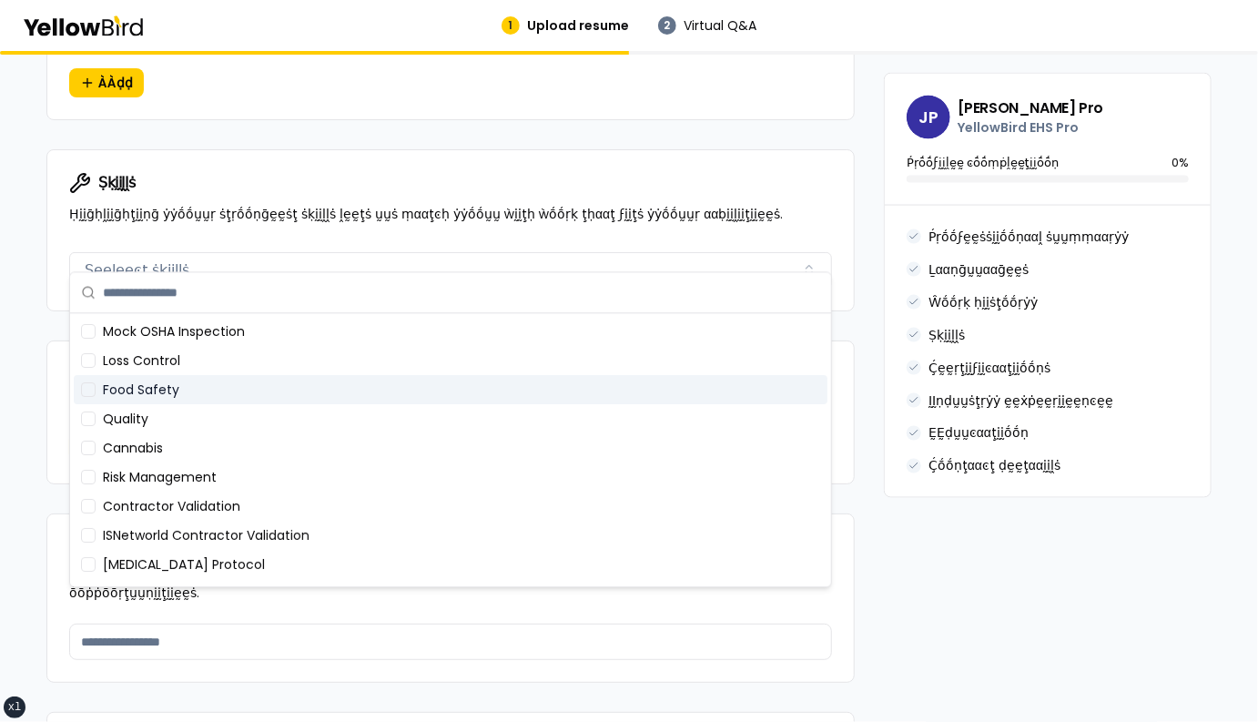
click at [293, 379] on div "Food Safety" at bounding box center [450, 389] width 753 height 29
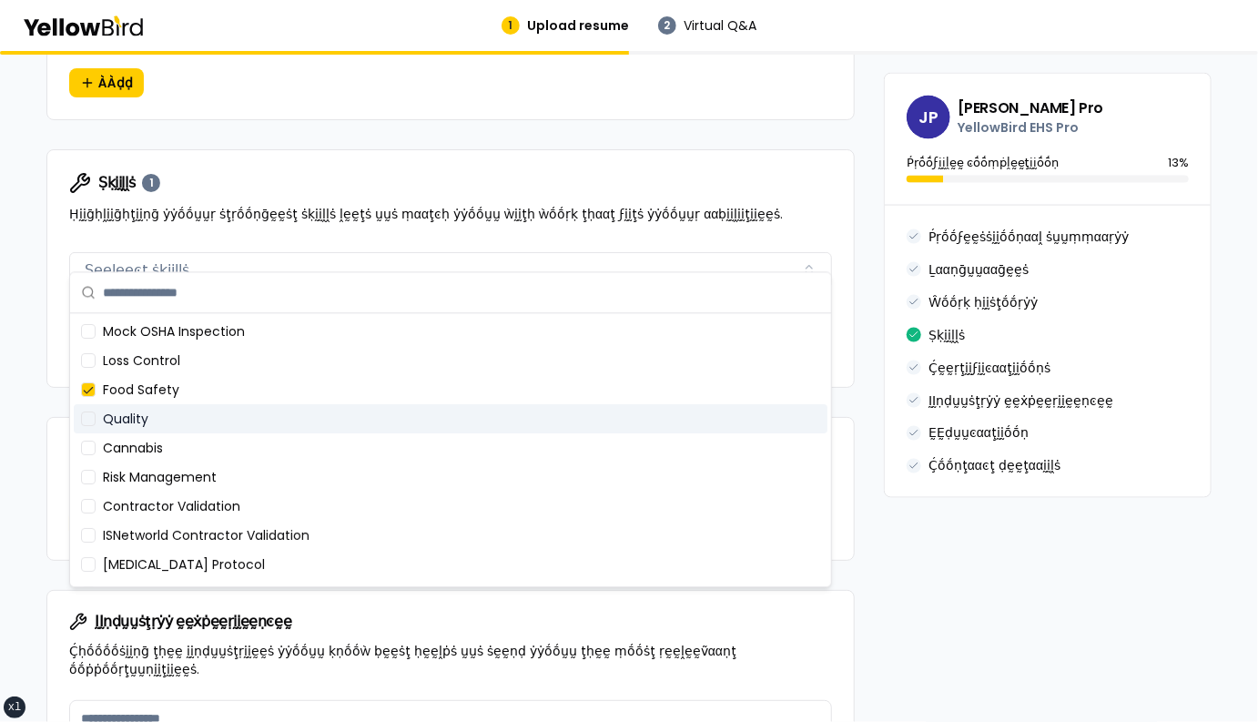
click at [293, 423] on div "Quality" at bounding box center [450, 418] width 753 height 29
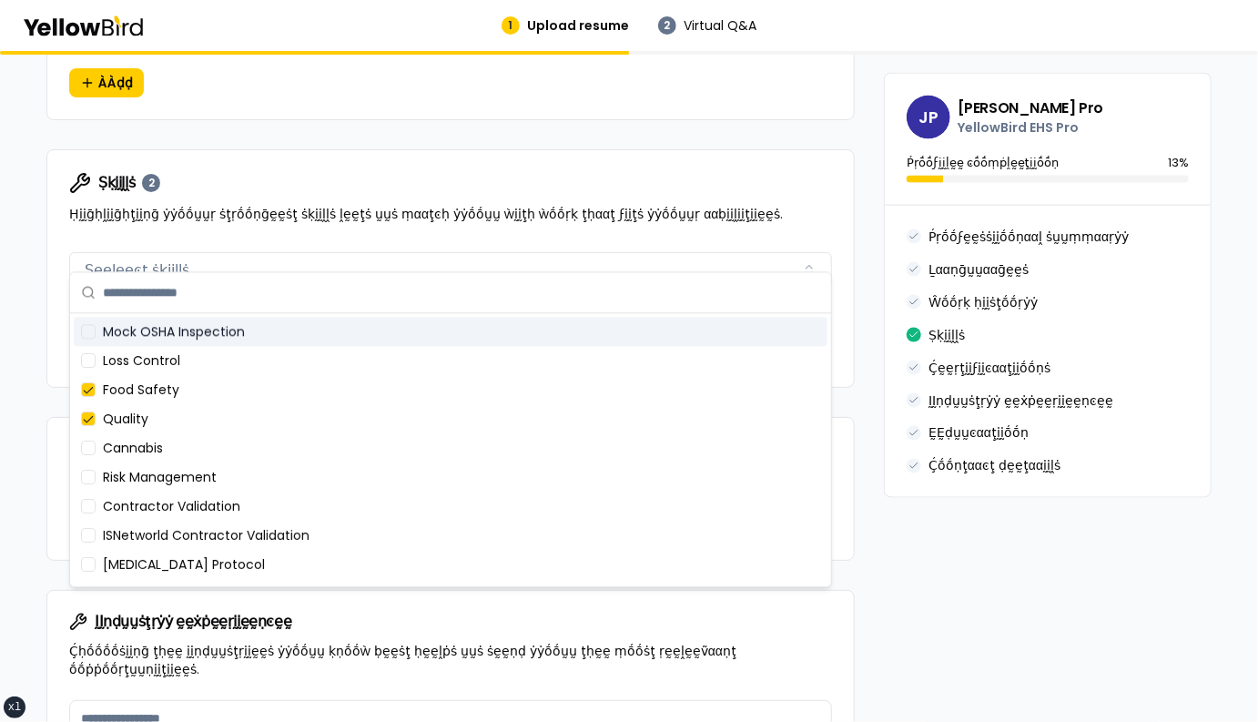
click at [297, 302] on input "text" at bounding box center [461, 292] width 717 height 40
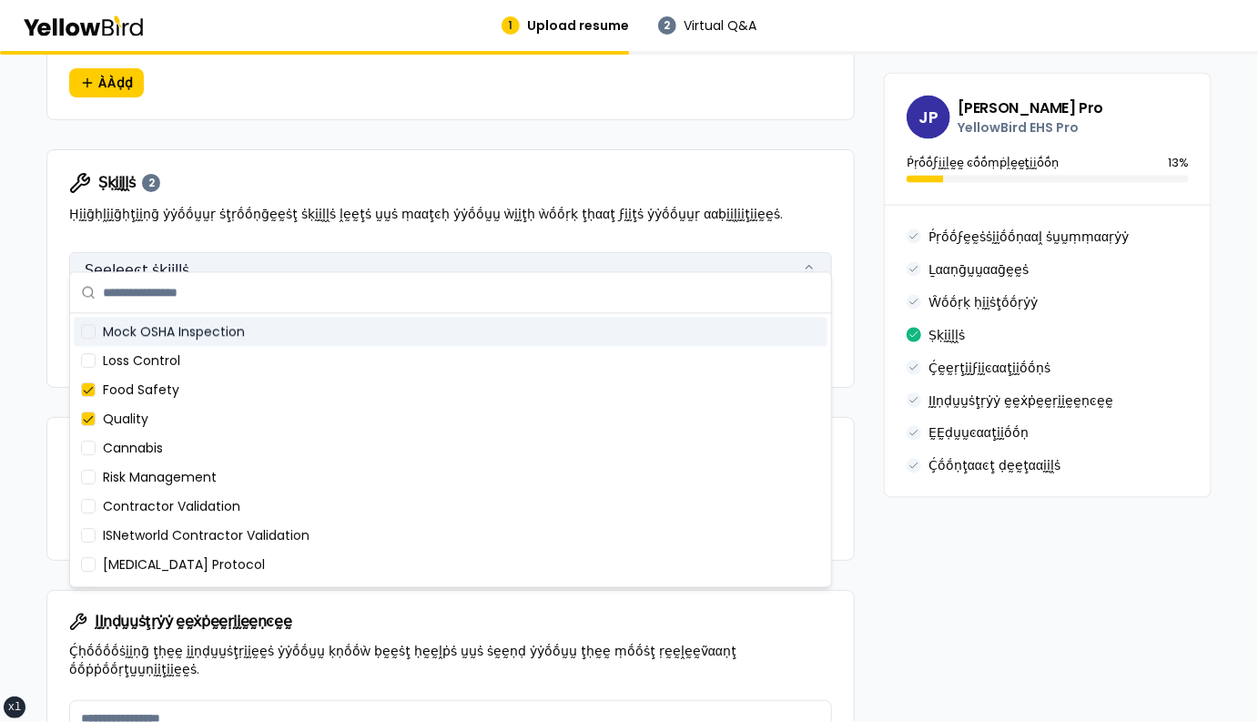
click at [352, 252] on button "Ṣḛḛḽḛḛͼţ ṡḳḭḭḽḽṡ" at bounding box center [450, 270] width 763 height 36
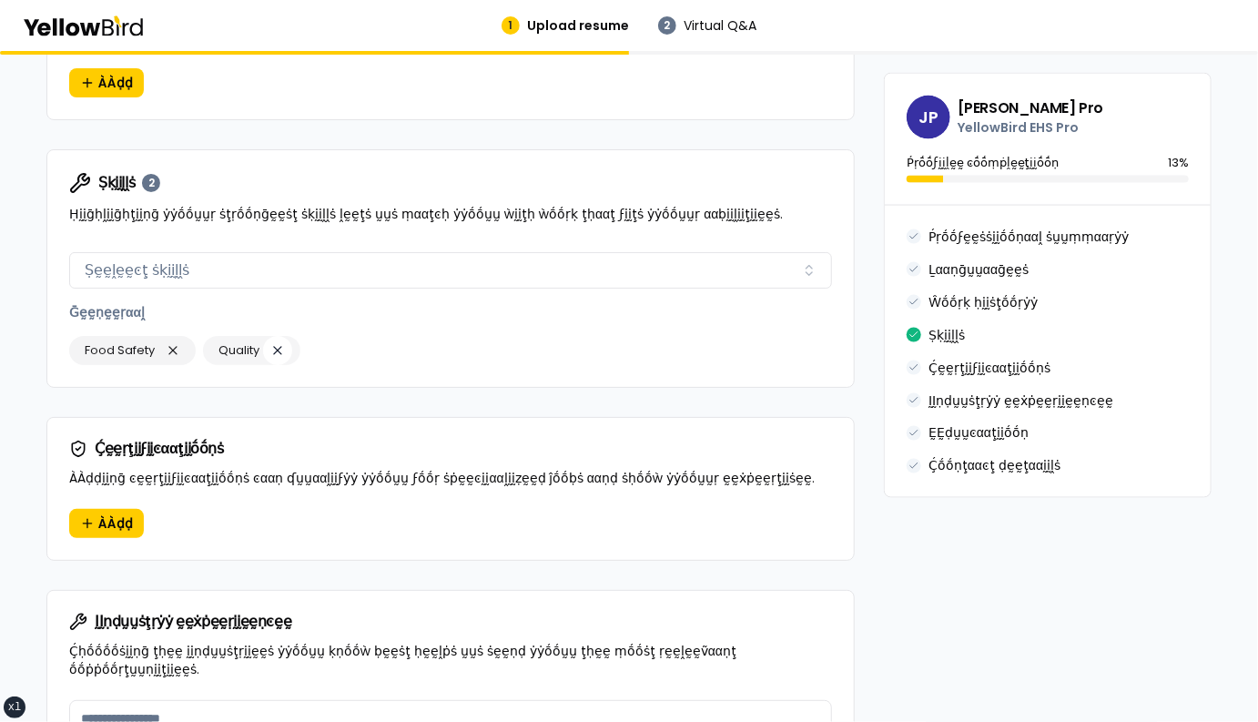
click at [286, 336] on button "button" at bounding box center [277, 350] width 29 height 29
click at [180, 336] on button "button" at bounding box center [172, 350] width 29 height 29
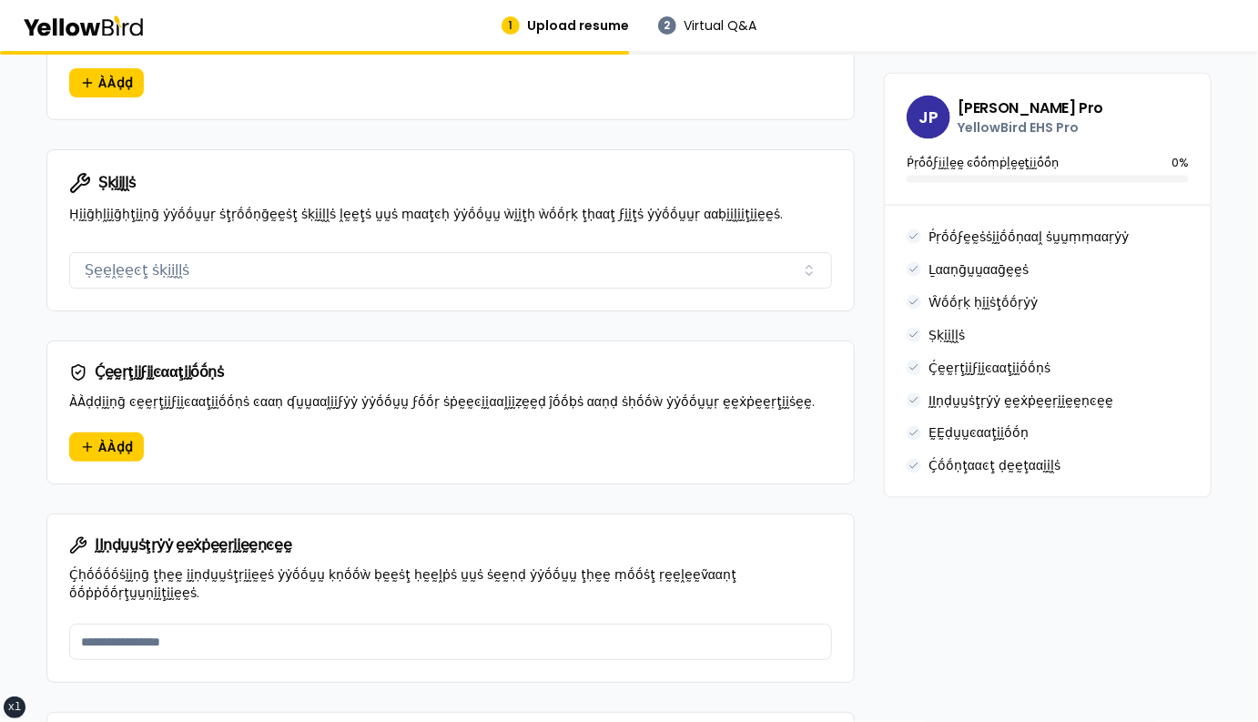
click at [211, 299] on div "**********" at bounding box center [450, 155] width 808 height 2255
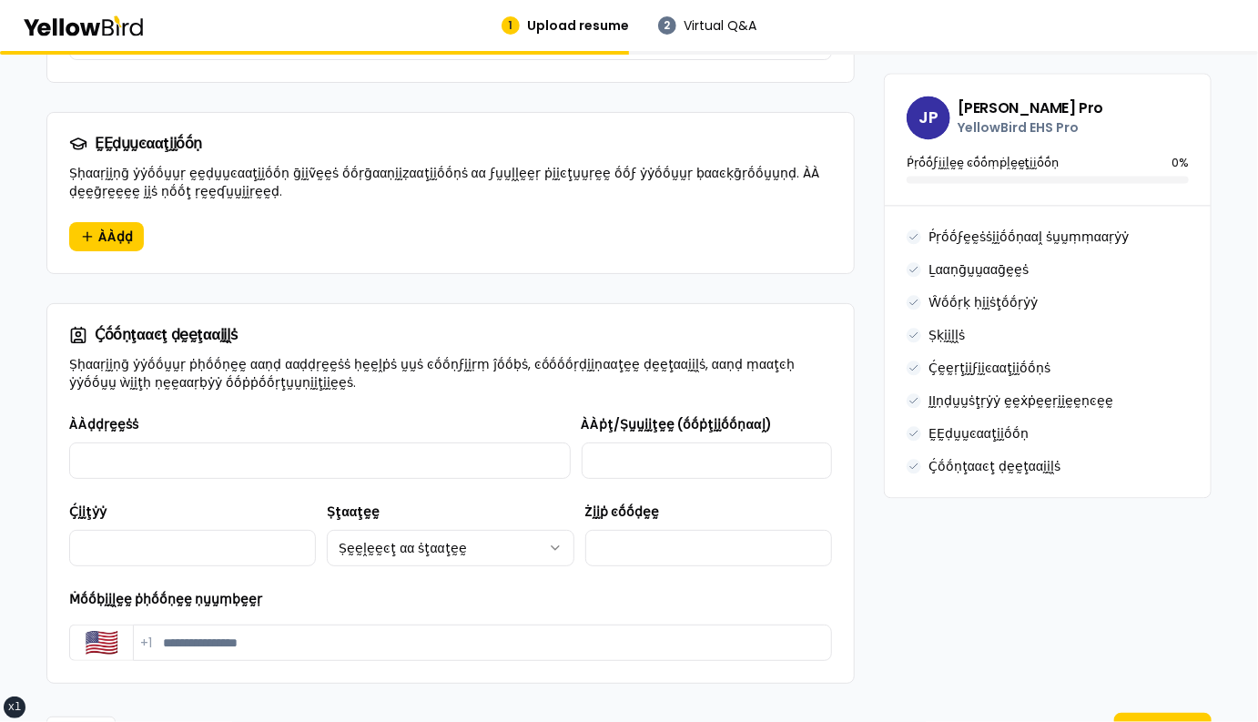
scroll to position [1758, 0]
click at [113, 227] on span "ÀÀḍḍ" at bounding box center [115, 236] width 35 height 18
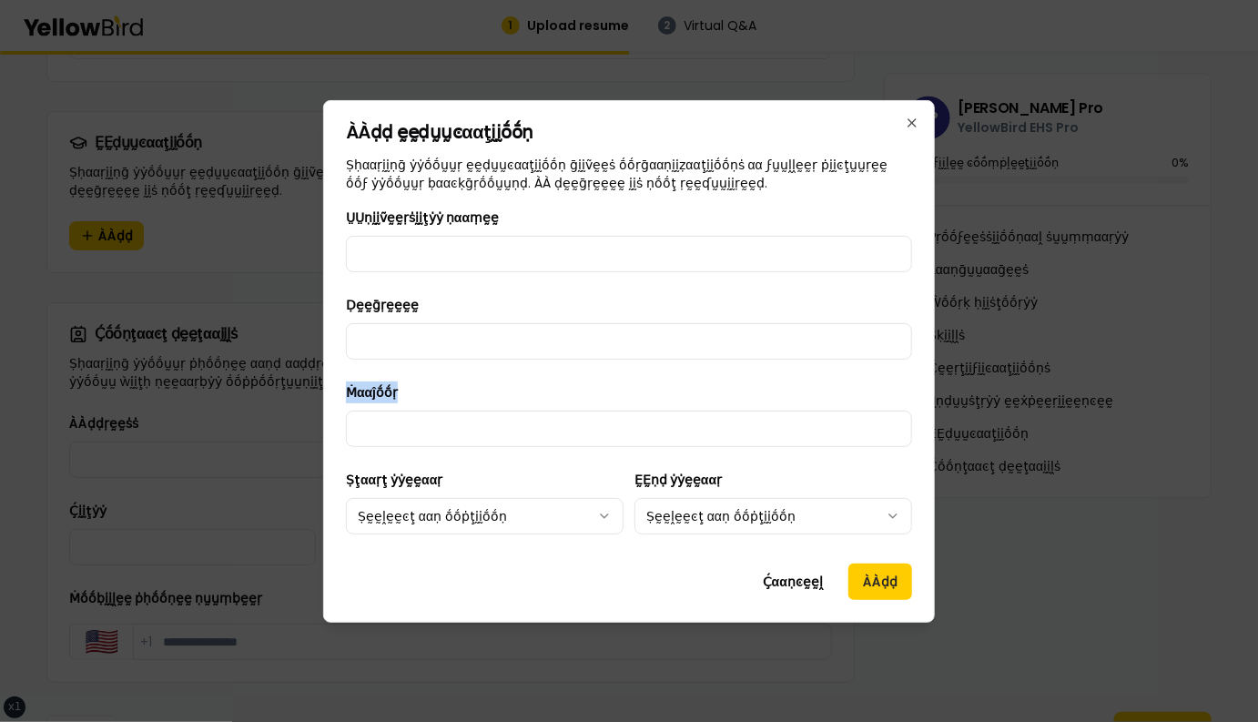
drag, startPoint x: 422, startPoint y: 399, endPoint x: 347, endPoint y: 396, distance: 75.6
click at [347, 396] on div "Ṁααĵṓṓṛ" at bounding box center [629, 414] width 566 height 66
click at [405, 391] on div "Ṁααĵṓṓṛ" at bounding box center [629, 414] width 566 height 66
drag, startPoint x: 504, startPoint y: 225, endPoint x: 346, endPoint y: 224, distance: 158.3
click at [346, 224] on div "ṲṲṇḭḭṽḛḛṛṡḭḭţẏẏ ṇααṃḛḛ" at bounding box center [629, 240] width 566 height 66
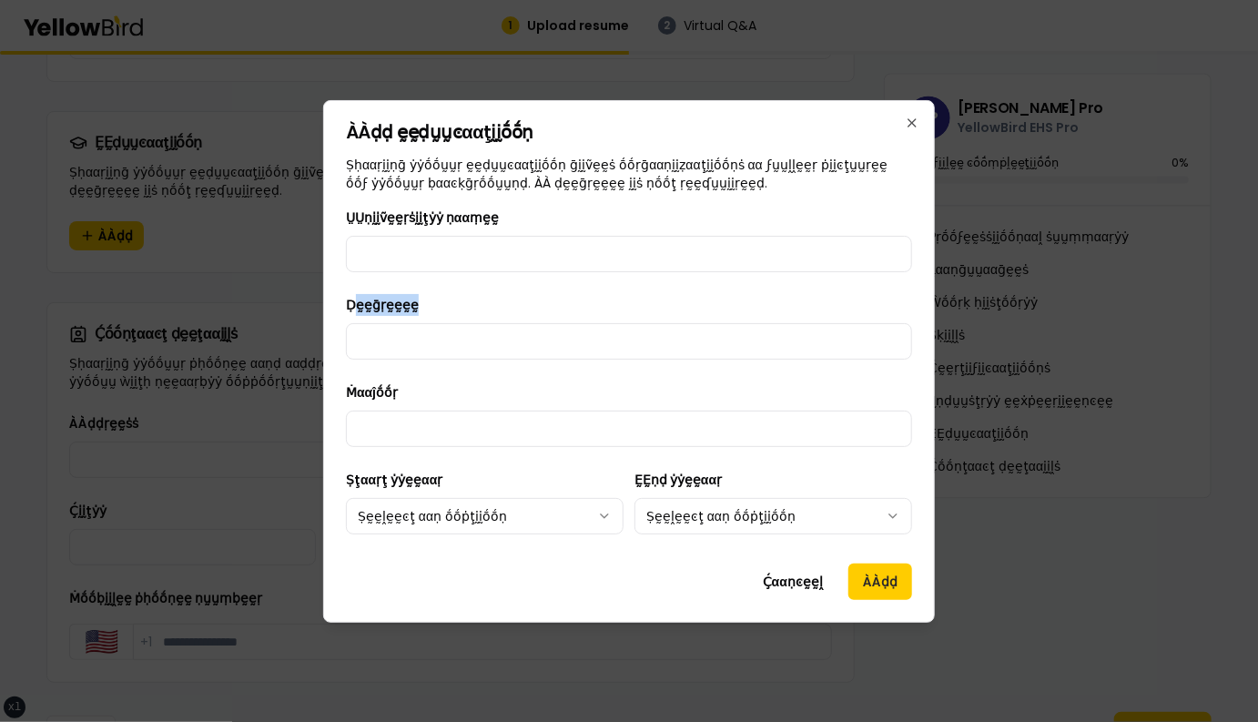
drag, startPoint x: 421, startPoint y: 308, endPoint x: 357, endPoint y: 307, distance: 64.6
click at [357, 307] on div "Ḍḛḛḡṛḛḛḛḛ" at bounding box center [629, 327] width 566 height 66
drag, startPoint x: 406, startPoint y: 396, endPoint x: 345, endPoint y: 397, distance: 61.0
click at [345, 397] on div "ÀÀḍḍ ḛḛḍṵṵͼααţḭḭṓṓṇ Ṣḥααṛḭḭṇḡ ẏẏṓṓṵṵṛ ḛḛḍṵṵͼααţḭḭṓṓṇ ḡḭḭṽḛḛṡ ṓṓṛḡααṇḭḭẓααţḭḭṓṓṇ…" at bounding box center [629, 361] width 612 height 522
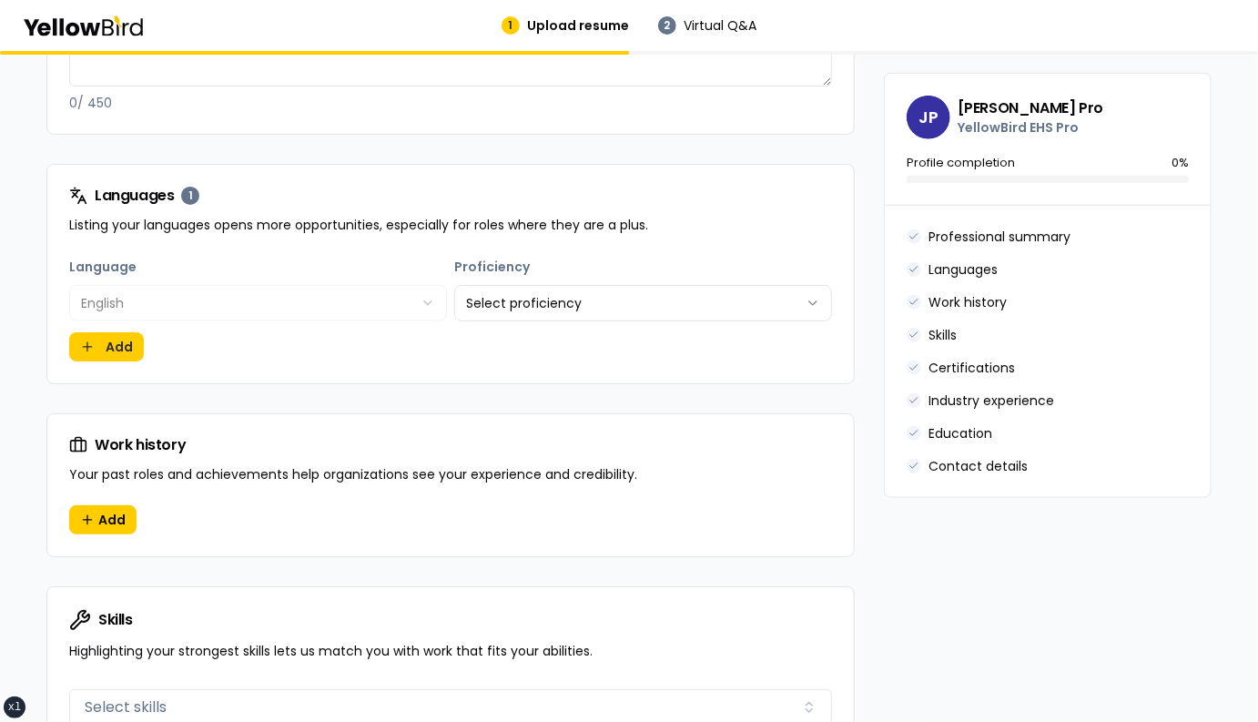
scroll to position [671, 0]
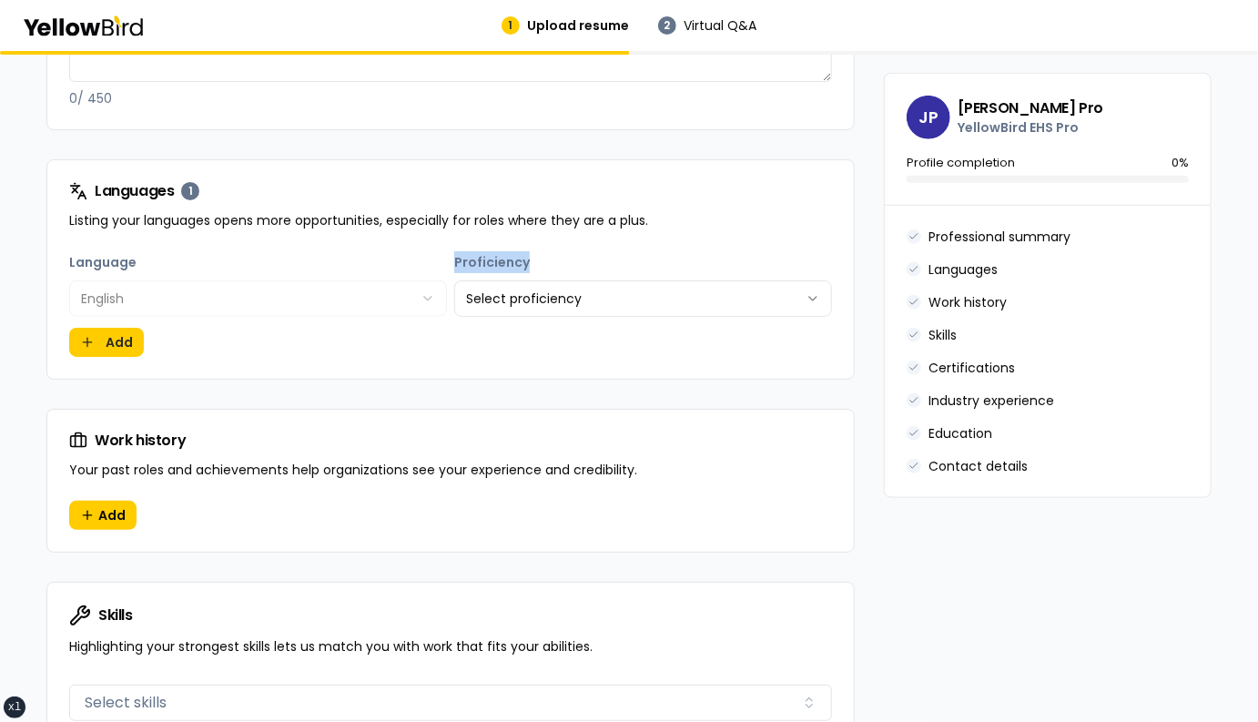
drag, startPoint x: 453, startPoint y: 259, endPoint x: 527, endPoint y: 258, distance: 73.7
click at [528, 258] on div "**********" at bounding box center [450, 284] width 763 height 66
click at [571, 292] on html "**********" at bounding box center [629, 361] width 1258 height 722
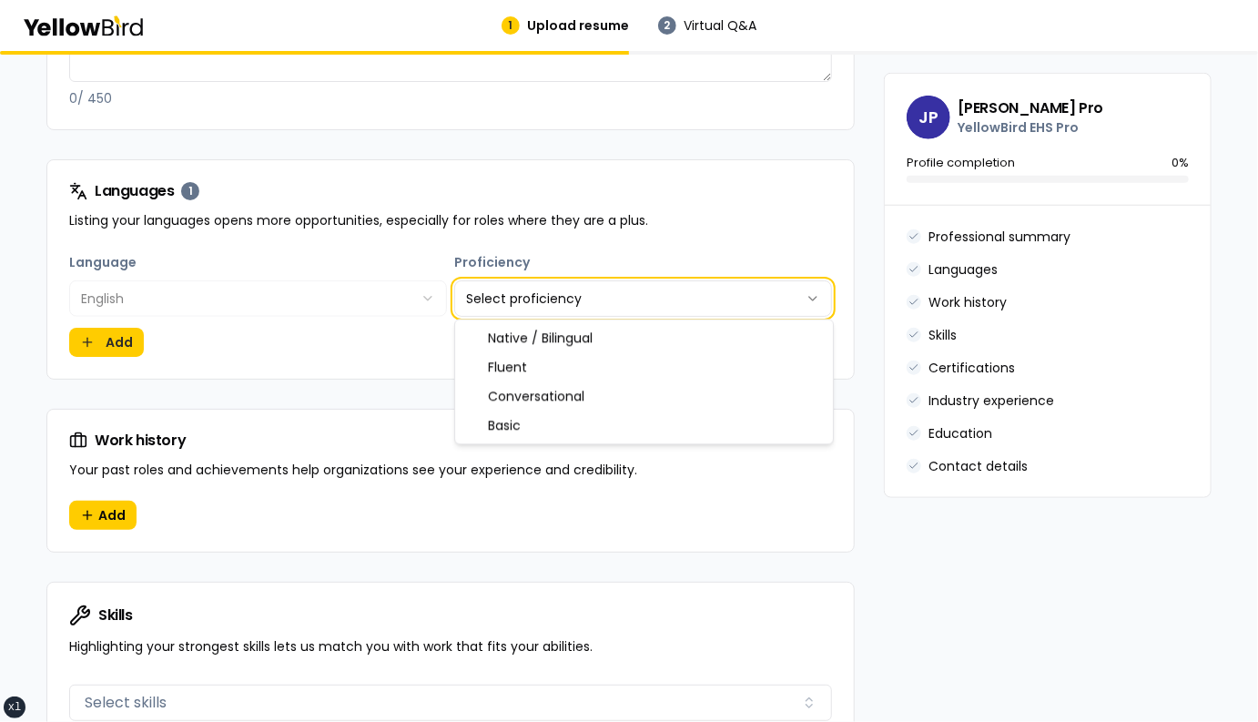
click at [421, 342] on html "**********" at bounding box center [629, 361] width 1258 height 722
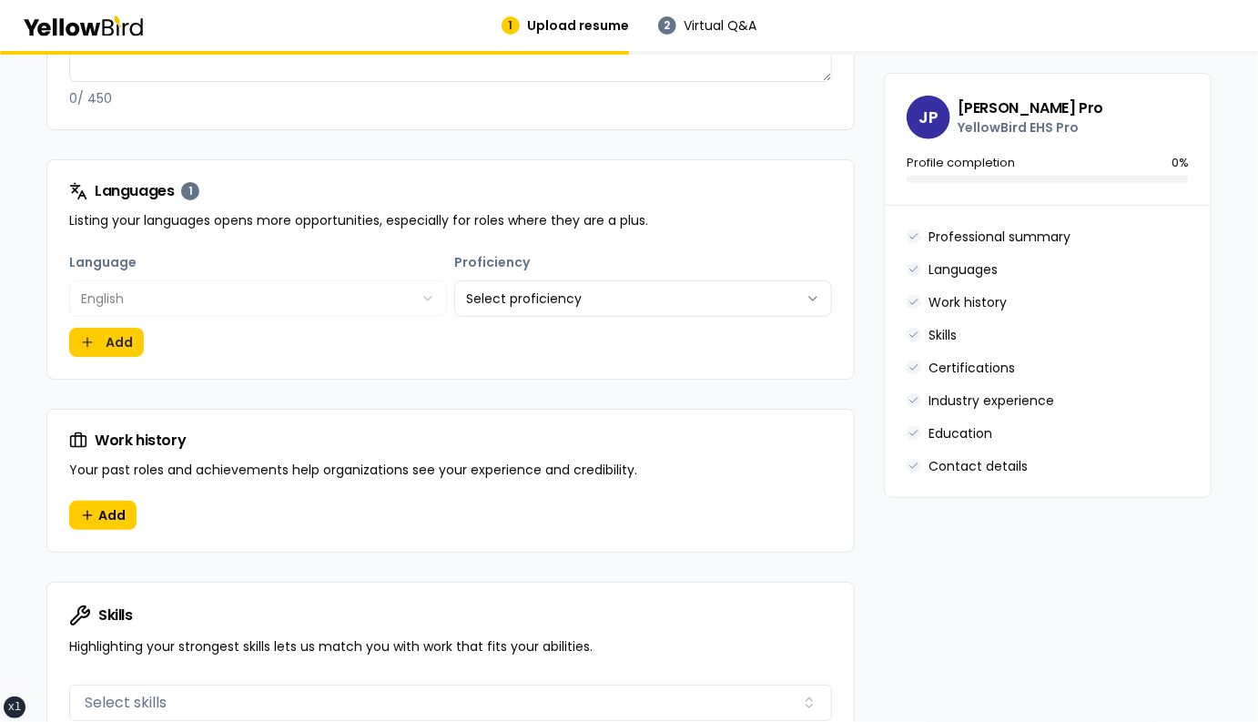
click at [524, 261] on label "Proficiency" at bounding box center [492, 262] width 76 height 18
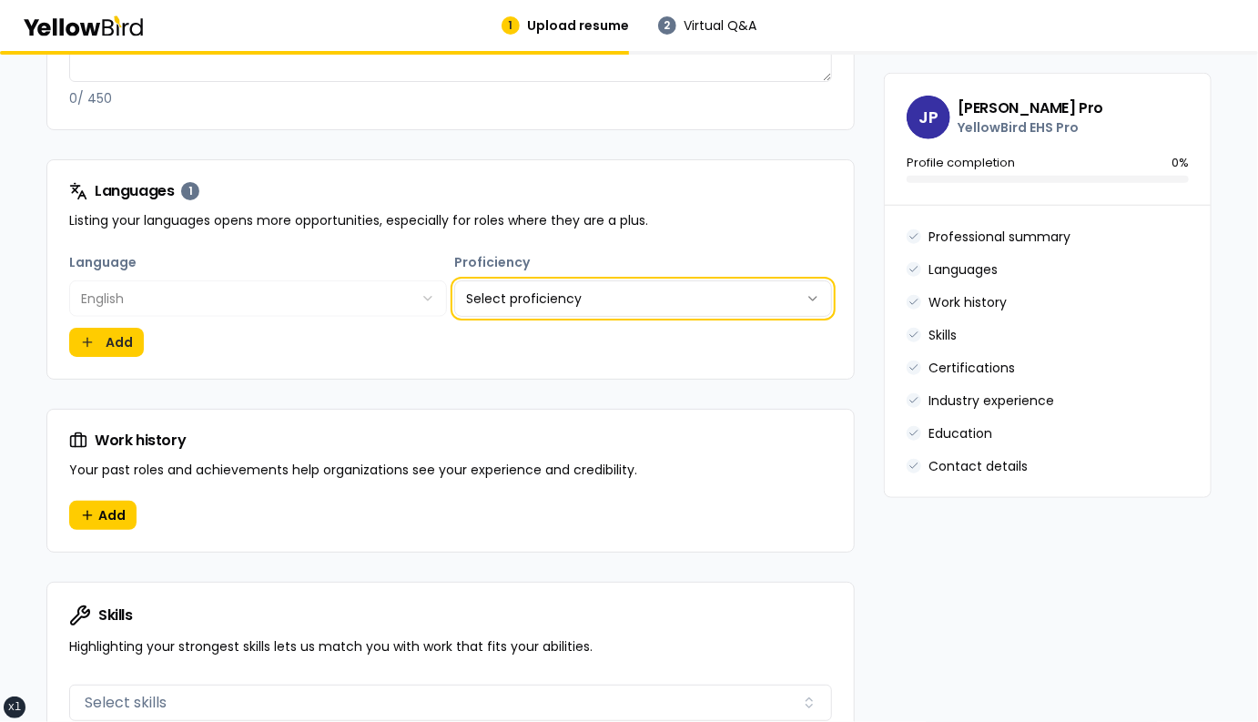
click at [524, 280] on button "Select proficiency" at bounding box center [643, 298] width 378 height 36
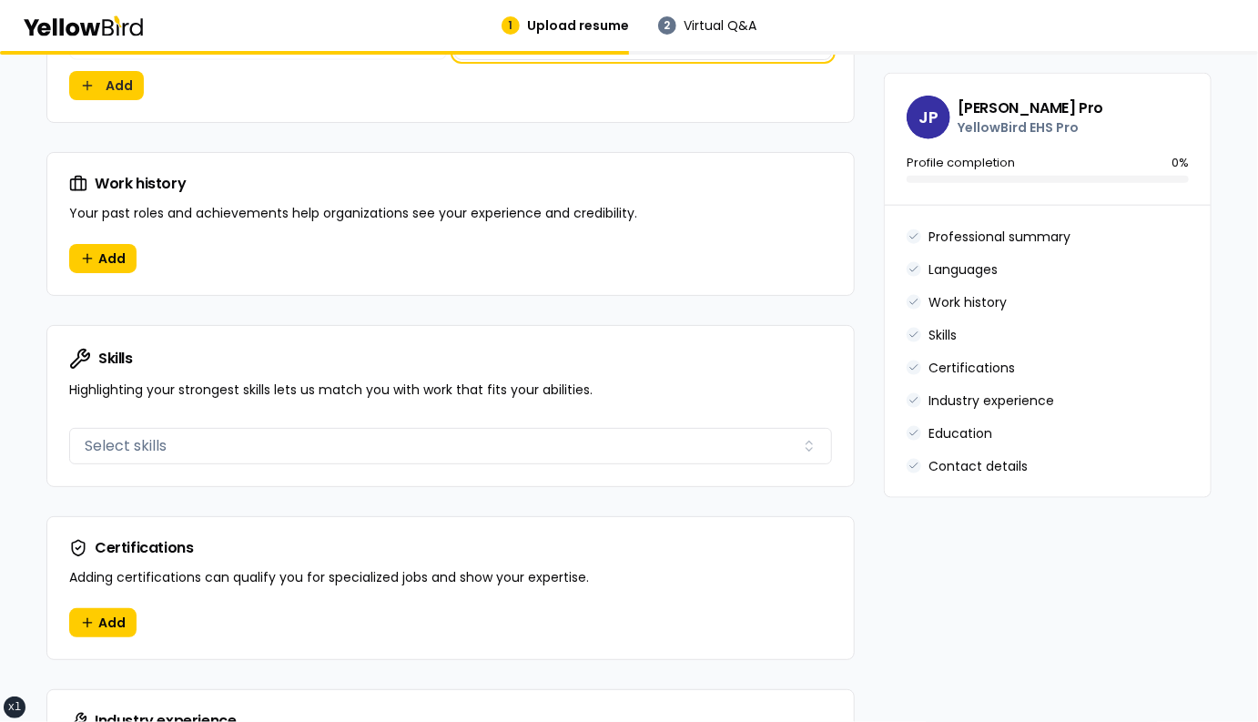
scroll to position [935, 0]
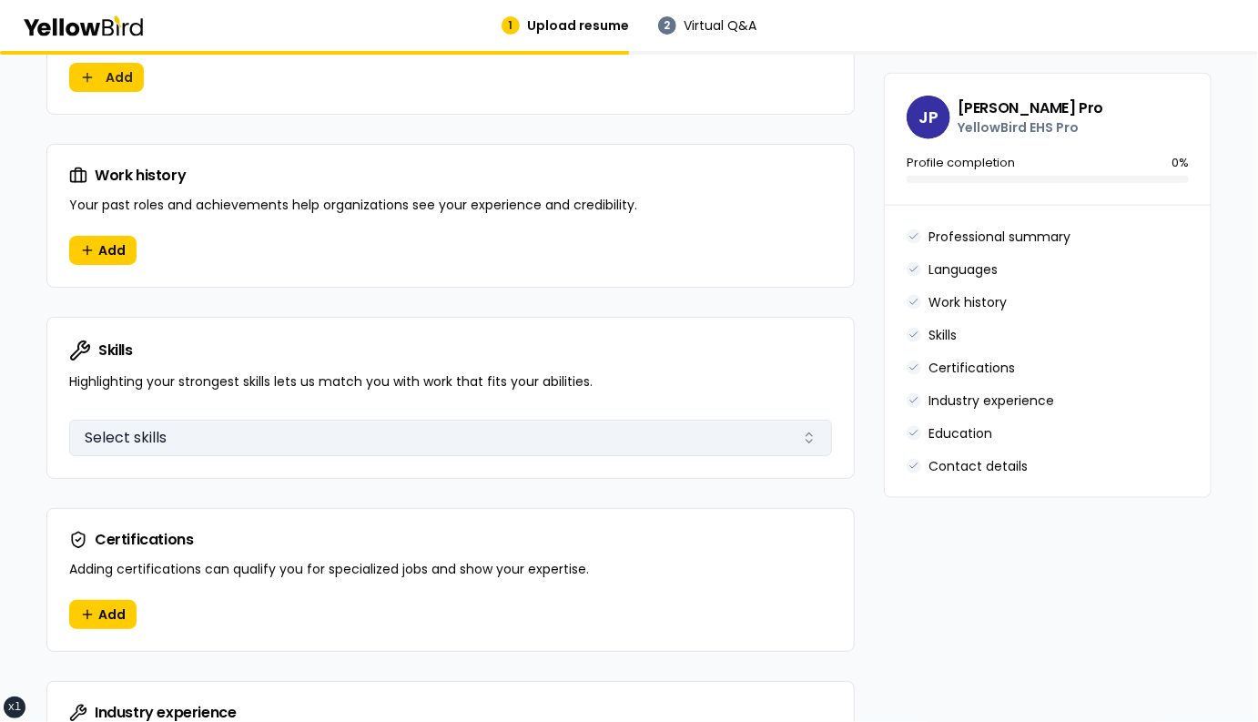
click at [374, 439] on button "Select skills" at bounding box center [450, 438] width 763 height 36
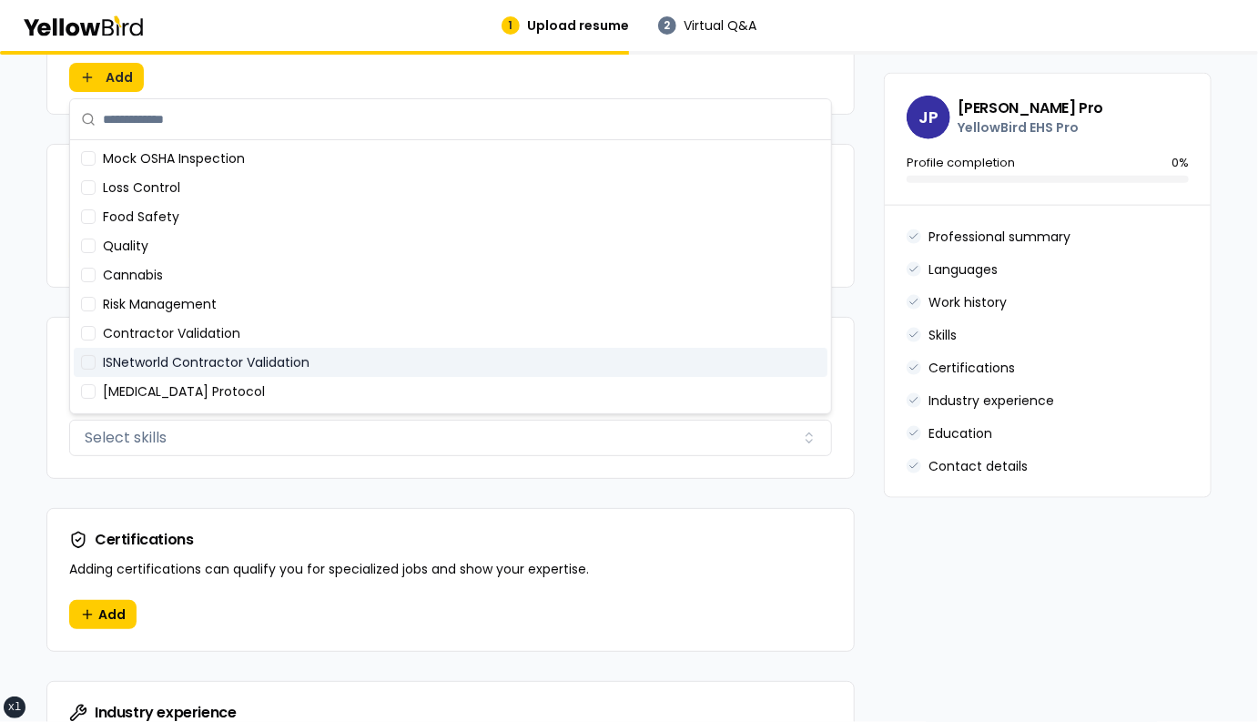
scroll to position [0, 0]
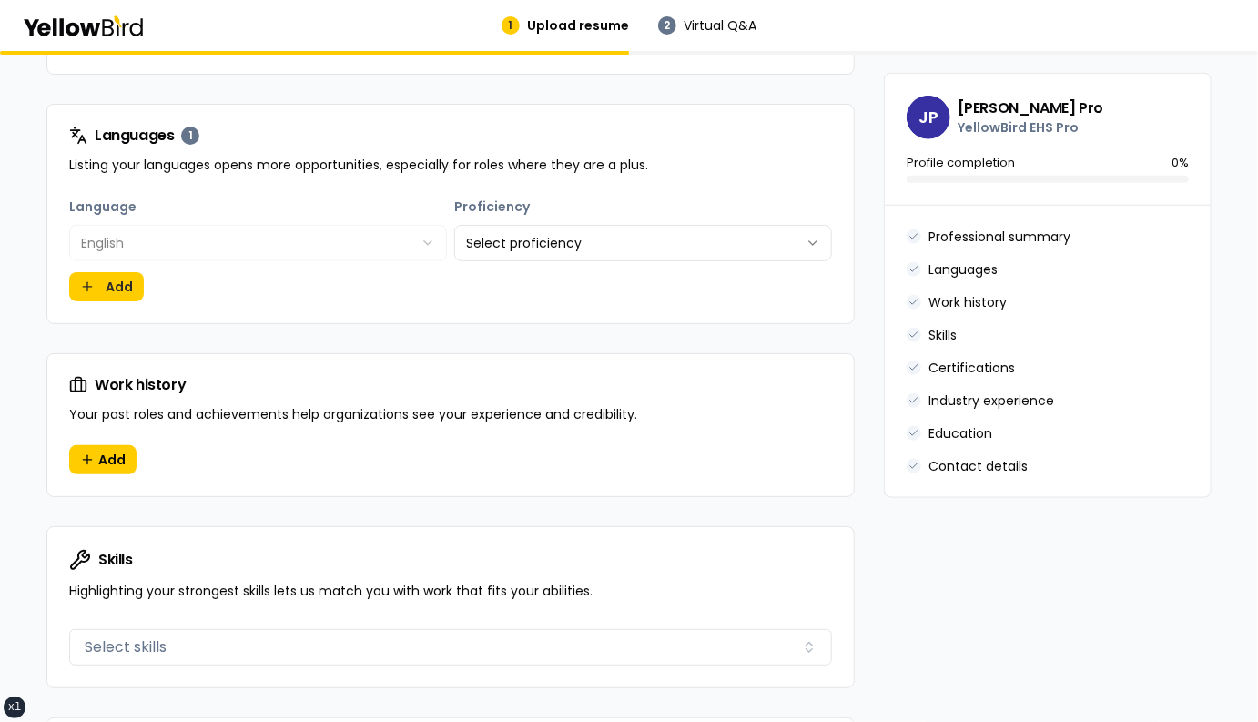
scroll to position [735, 0]
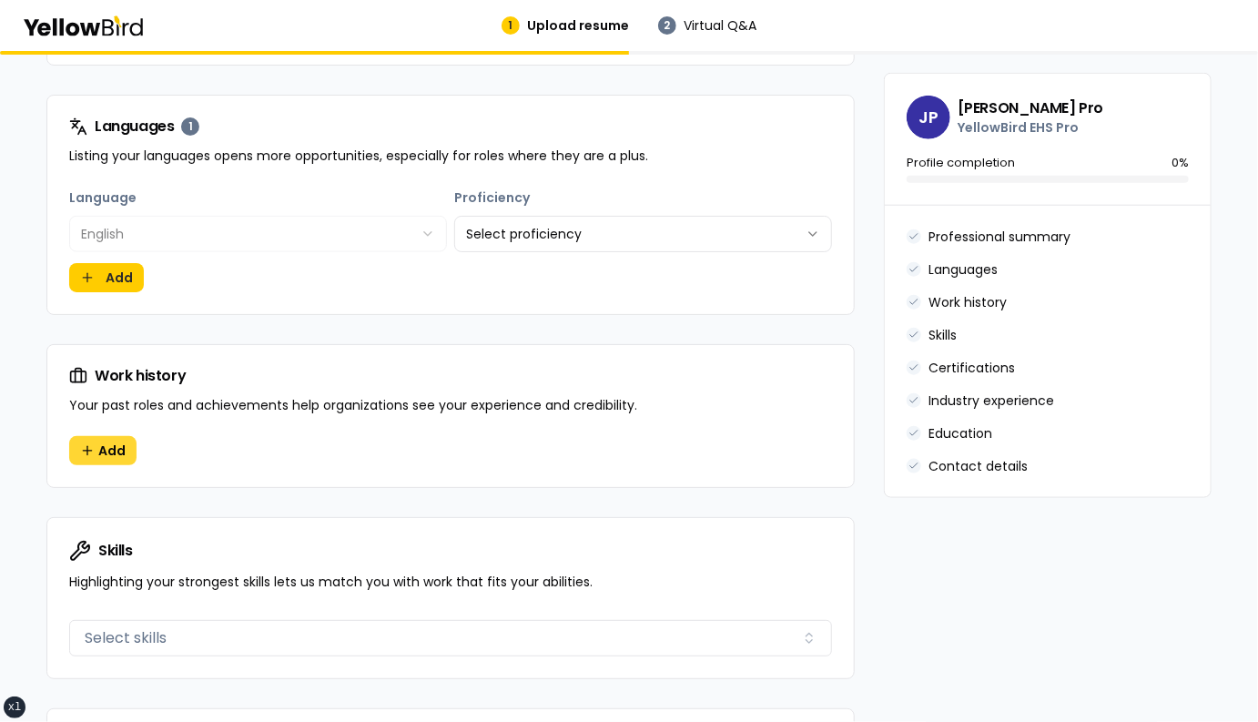
click at [82, 450] on button "Add" at bounding box center [102, 450] width 67 height 29
click at [96, 445] on button "Add" at bounding box center [102, 450] width 67 height 29
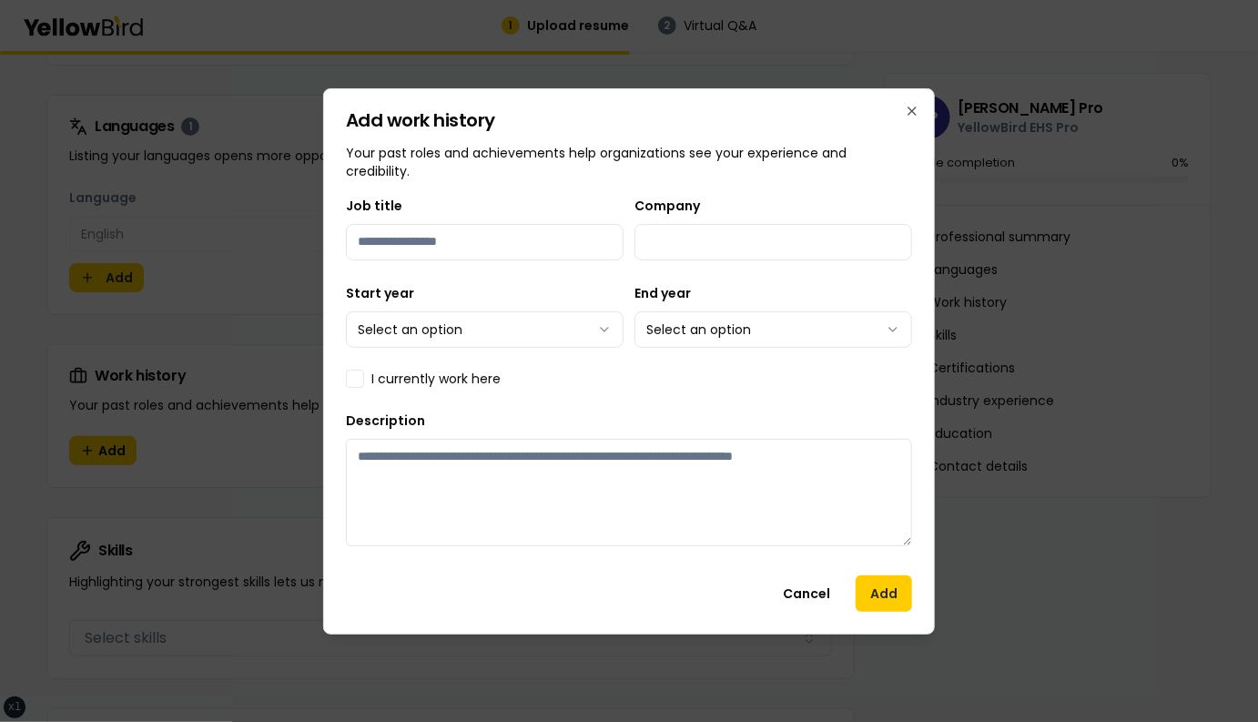
click at [672, 323] on body "**********" at bounding box center [629, 361] width 1258 height 722
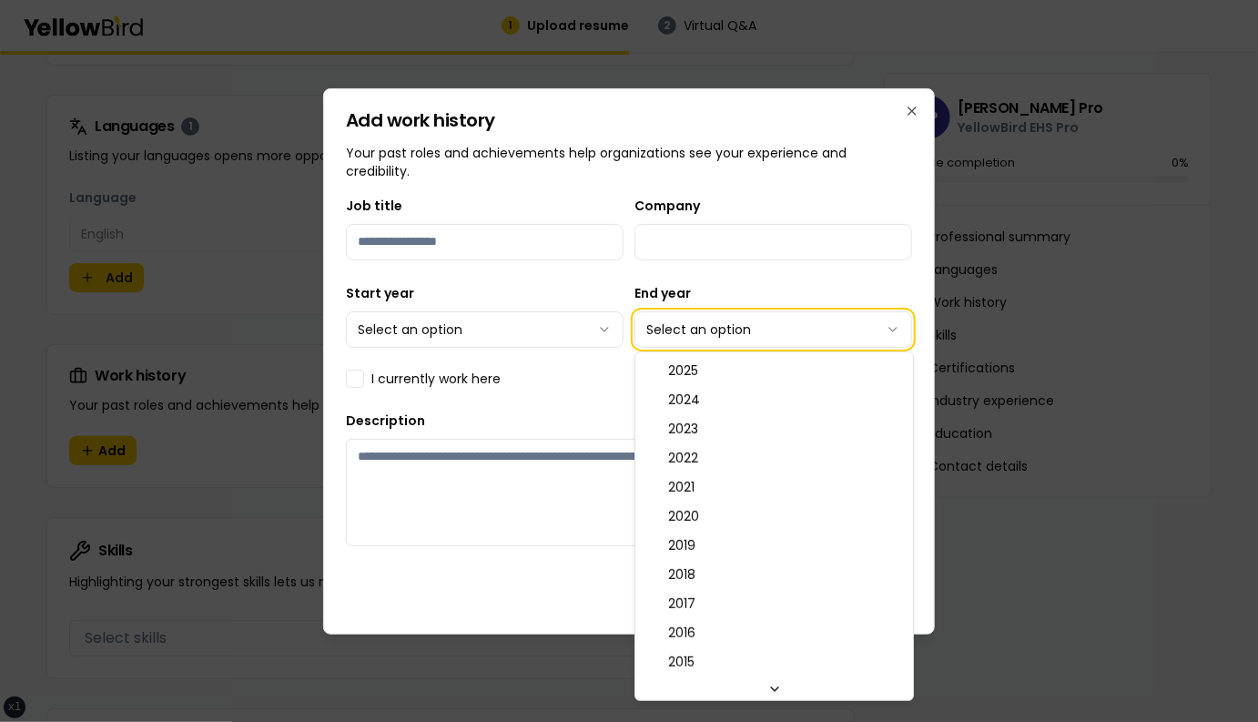
click at [571, 332] on body "**********" at bounding box center [629, 361] width 1258 height 722
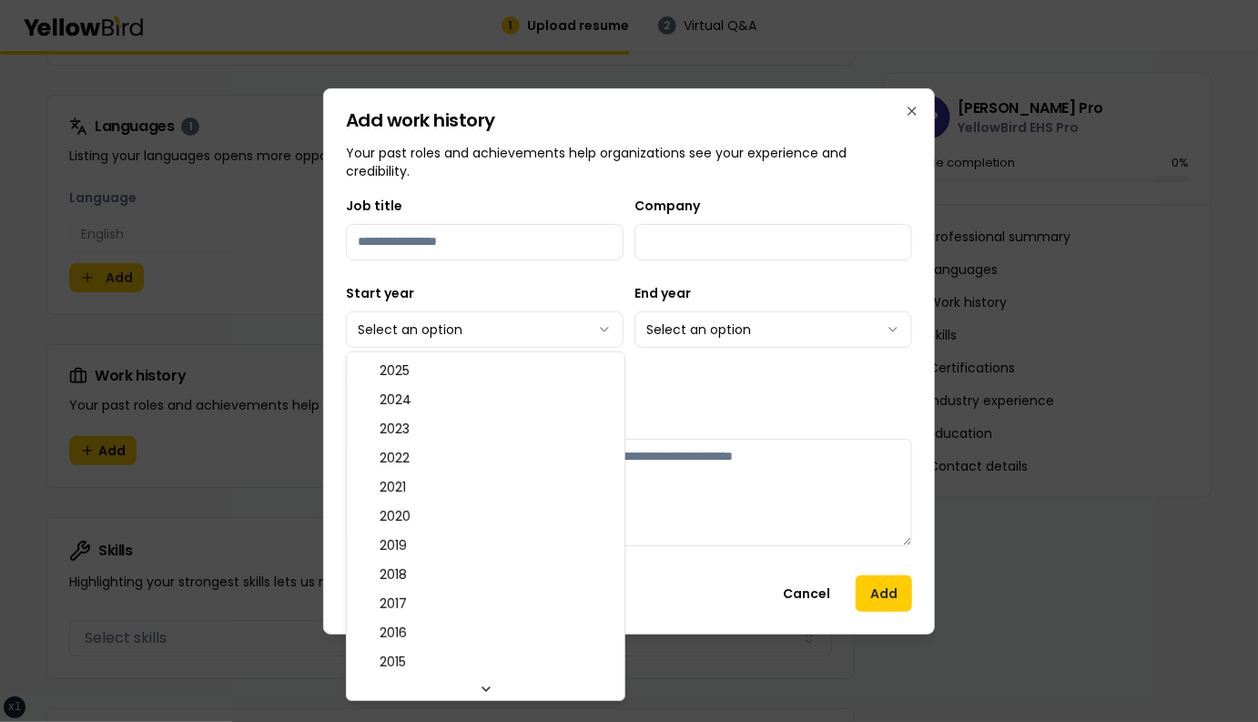
click at [528, 324] on body "**********" at bounding box center [629, 361] width 1258 height 722
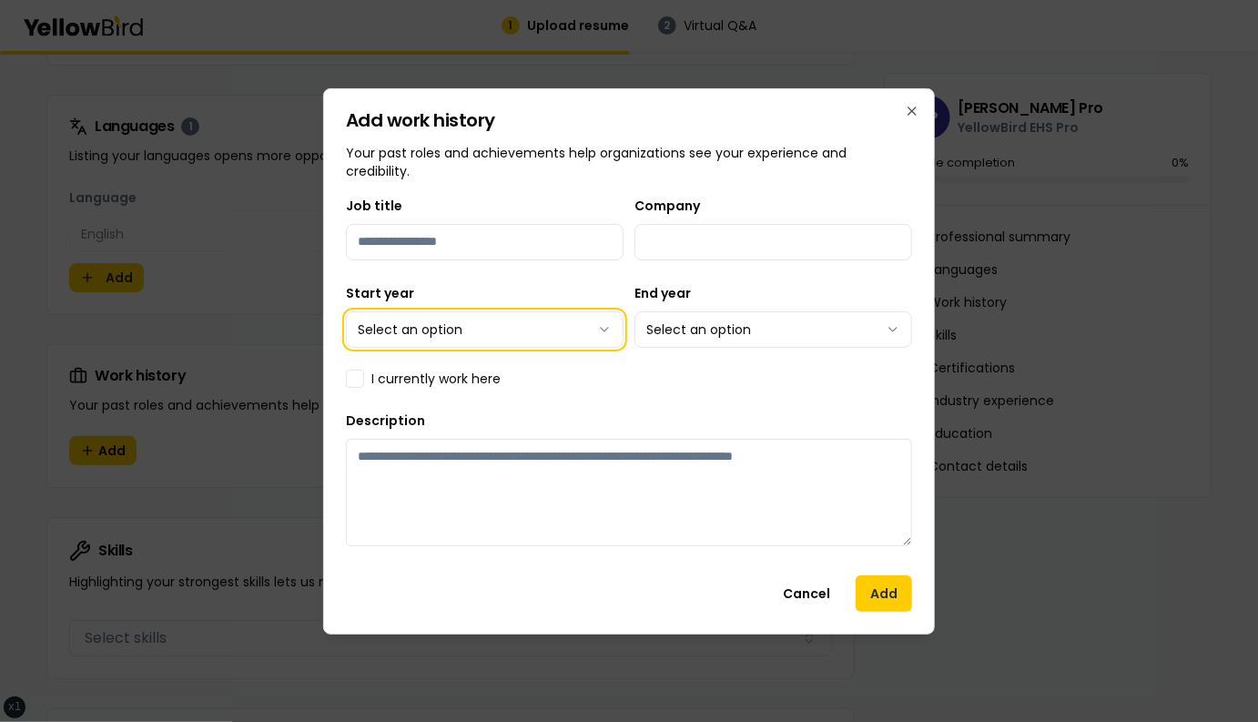
click at [680, 329] on body "**********" at bounding box center [629, 361] width 1258 height 722
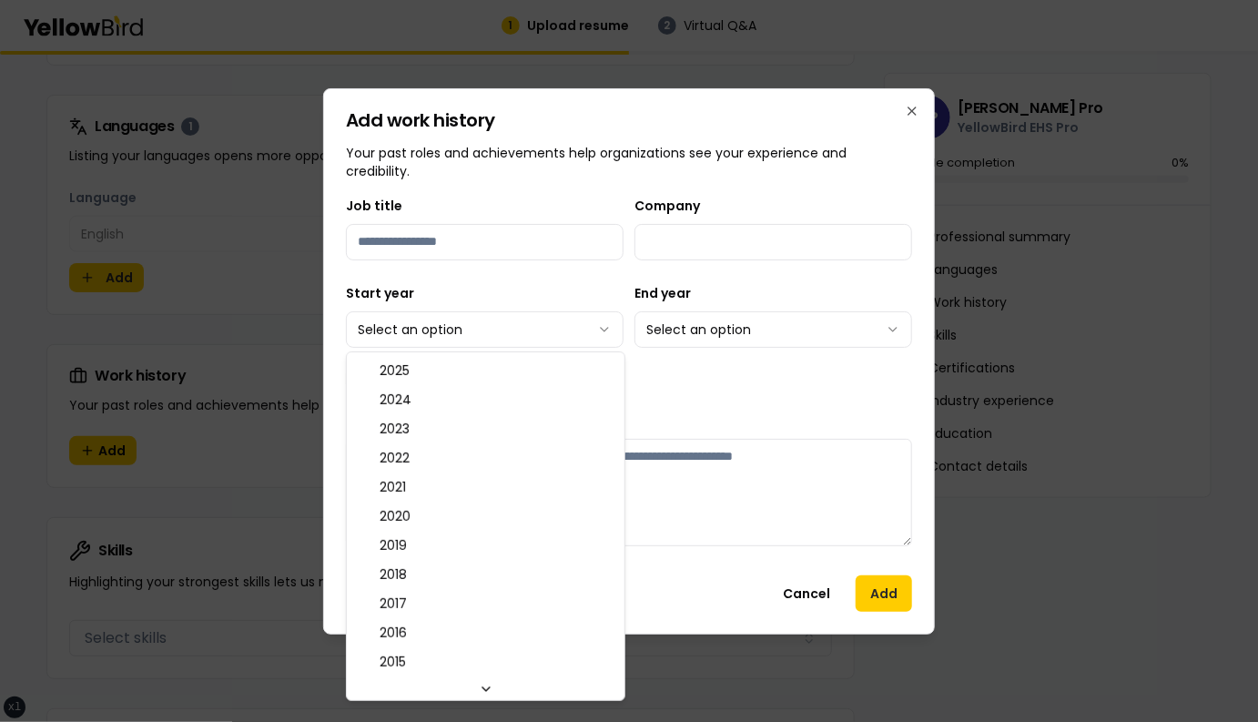
click at [567, 329] on body "**********" at bounding box center [629, 361] width 1258 height 722
click at [691, 330] on body "**********" at bounding box center [629, 361] width 1258 height 722
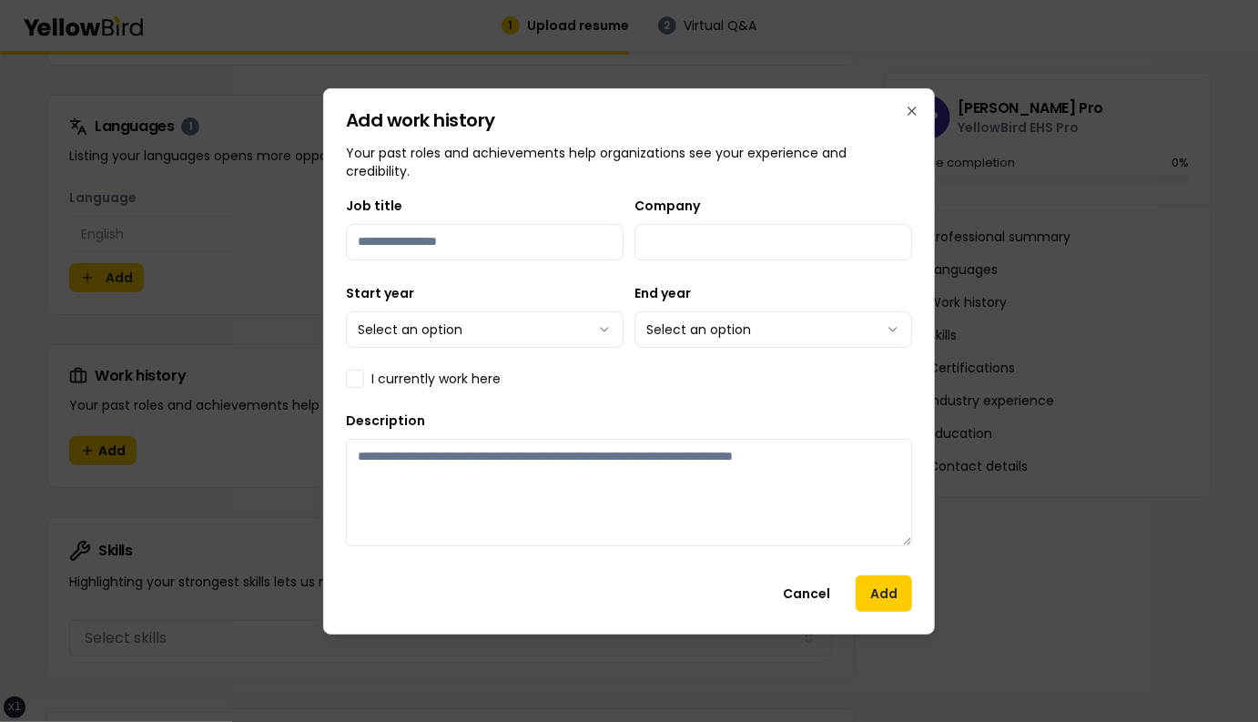
click at [703, 328] on body "**********" at bounding box center [629, 361] width 1258 height 722
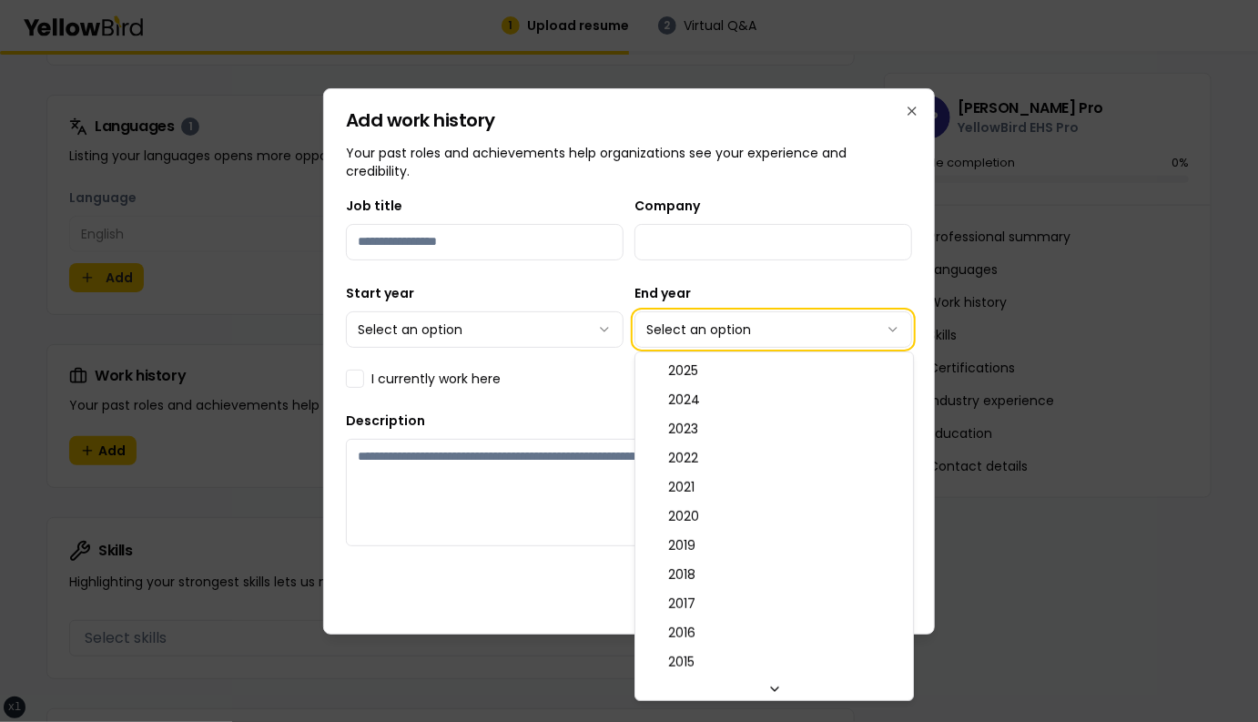
click at [569, 330] on body "**********" at bounding box center [629, 361] width 1258 height 722
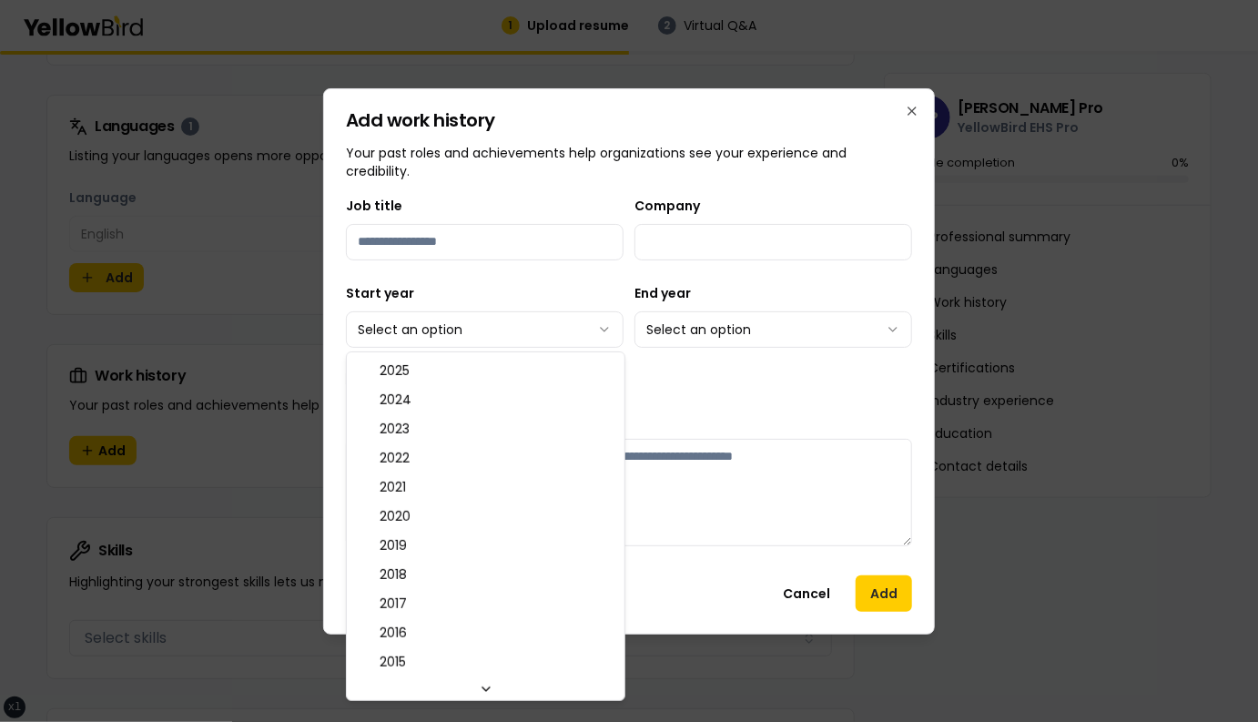
click at [581, 329] on body "**********" at bounding box center [629, 361] width 1258 height 722
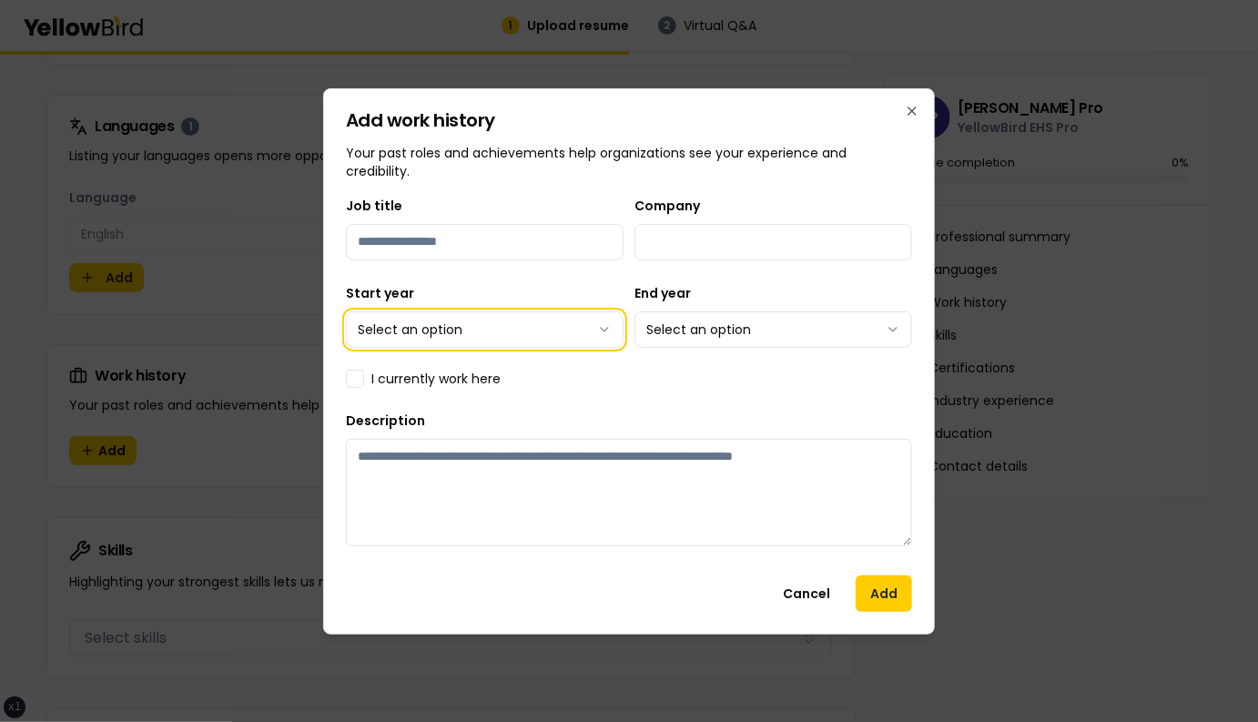
click at [666, 327] on body "**********" at bounding box center [629, 361] width 1258 height 722
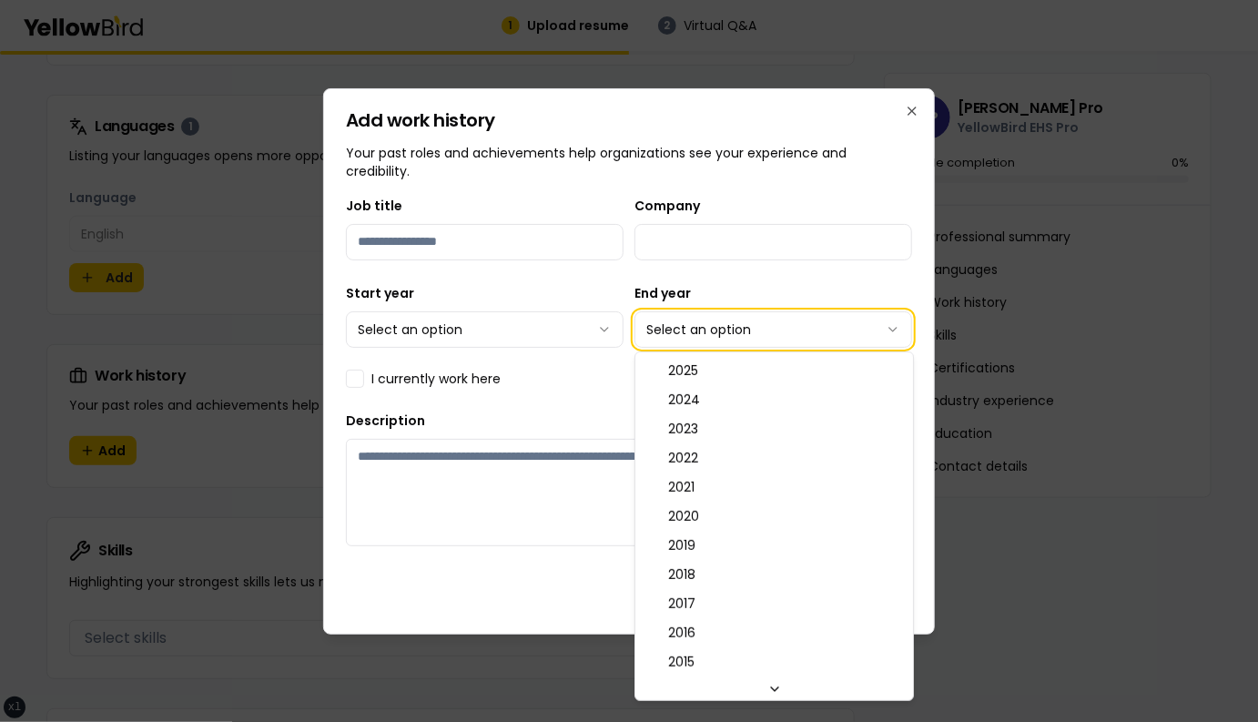
click at [596, 329] on body "**********" at bounding box center [629, 361] width 1258 height 722
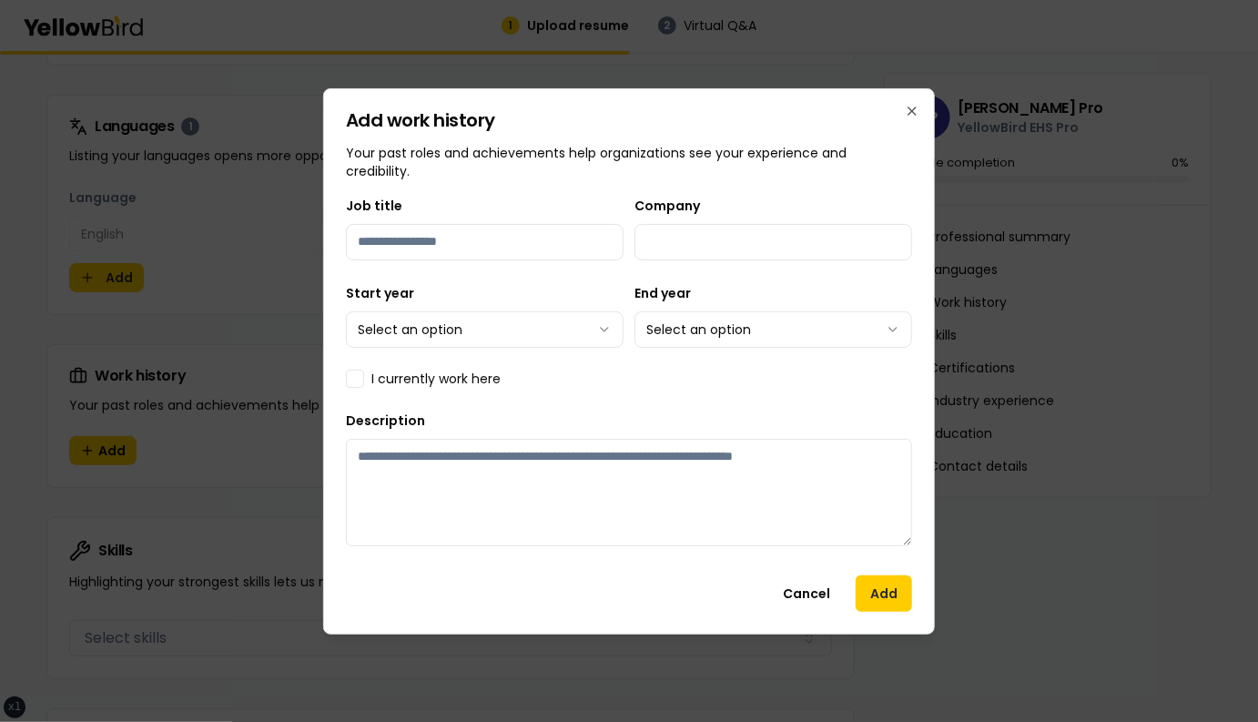
click at [635, 354] on div "Job title Company Start year Select an option End year Select an option I curre…" at bounding box center [629, 378] width 566 height 366
click at [813, 598] on button "Cancel" at bounding box center [806, 593] width 76 height 36
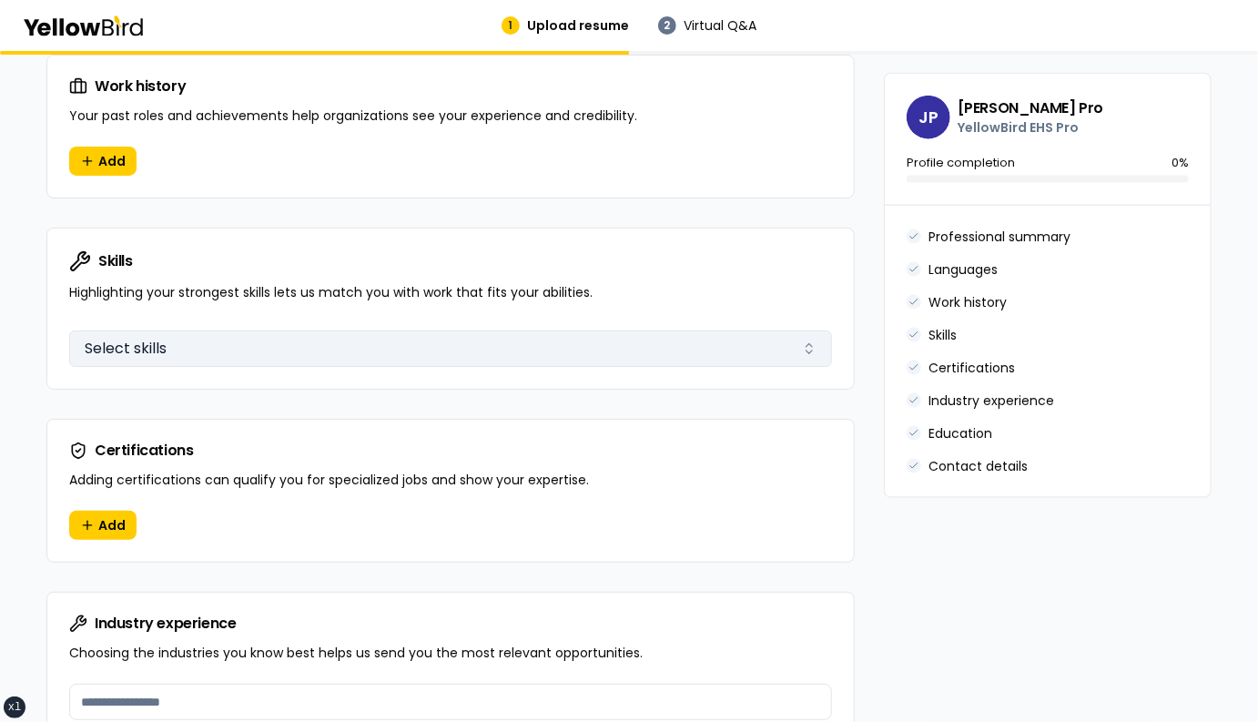
scroll to position [1041, 0]
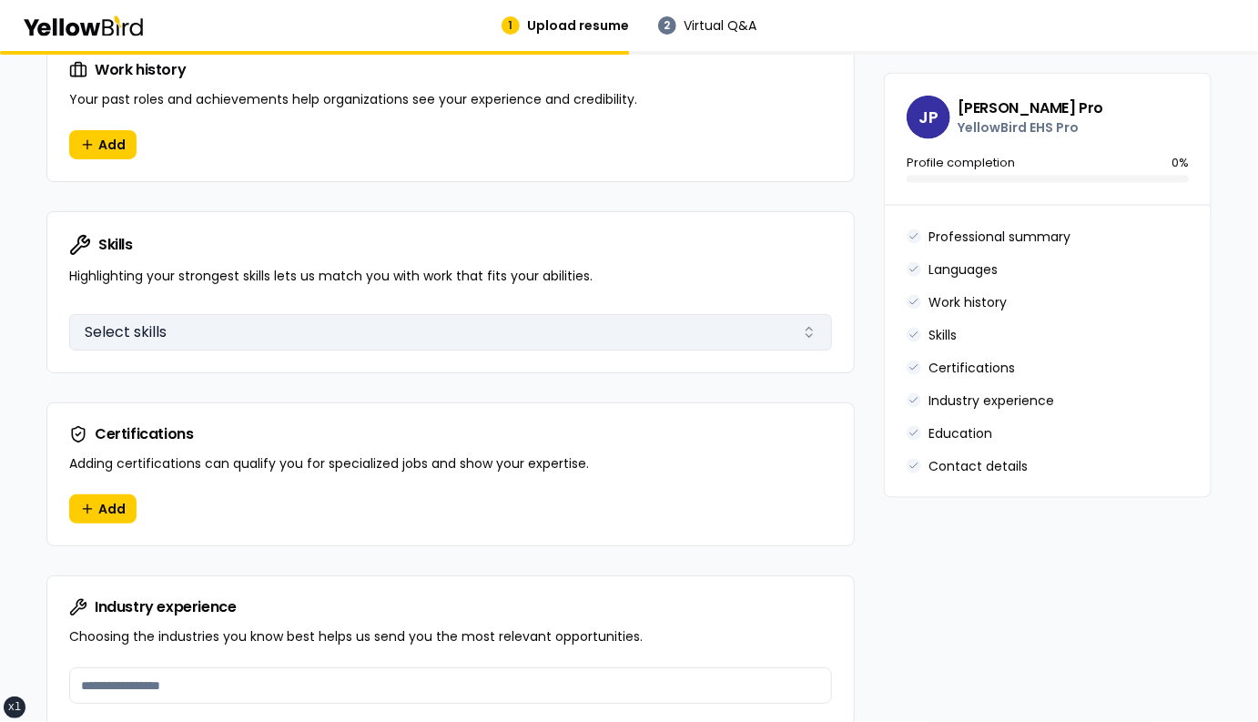
click at [347, 338] on button "Select skills" at bounding box center [450, 332] width 763 height 36
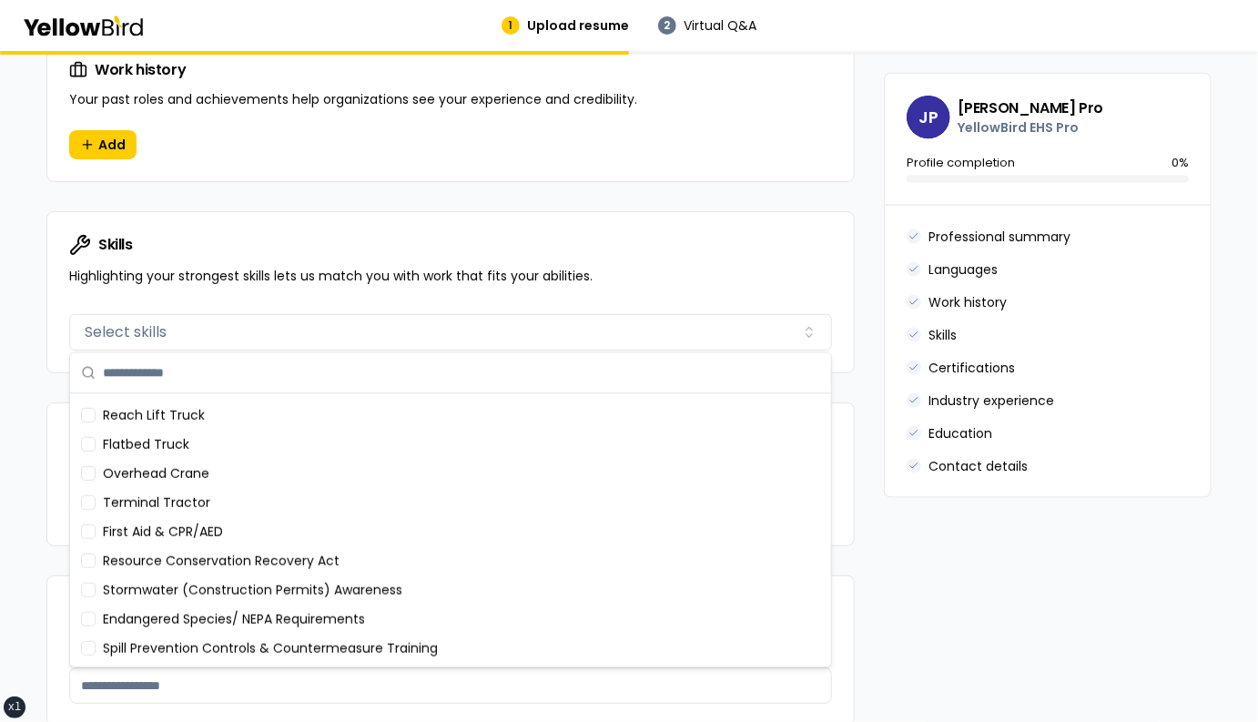
scroll to position [753, 0]
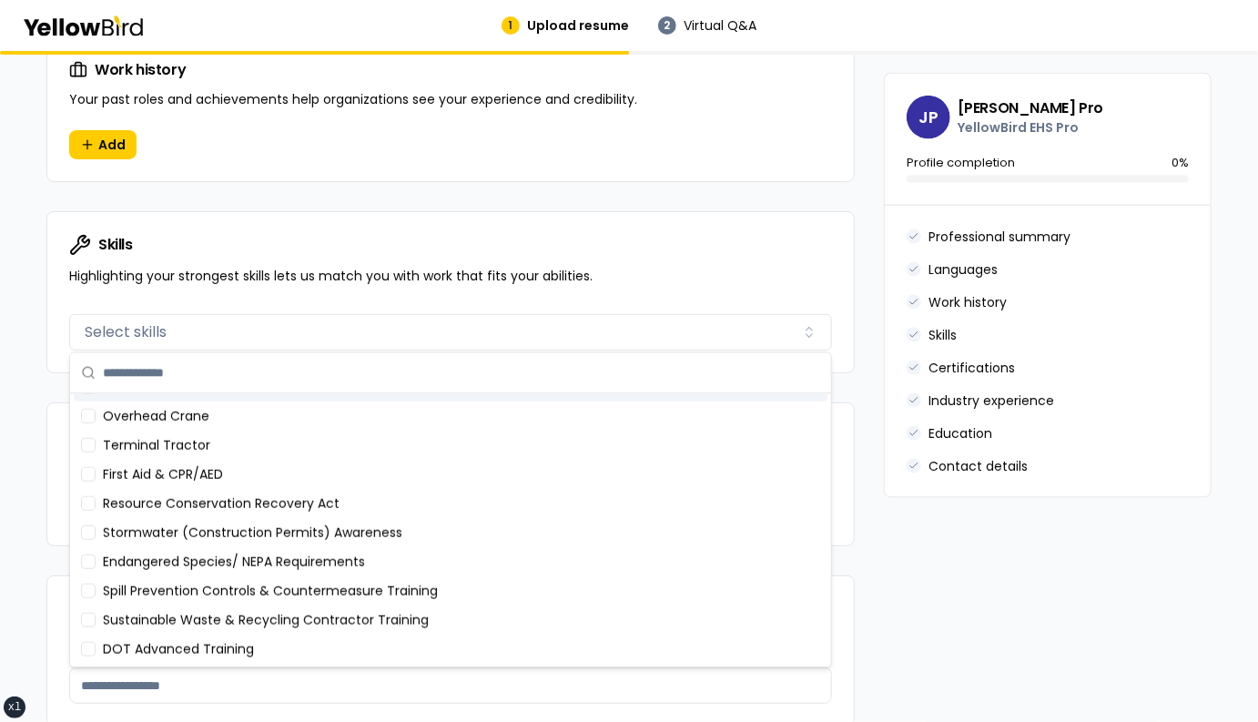
click at [259, 302] on div "Skills Highlighting your strongest skills lets us match you with work that fits…" at bounding box center [450, 259] width 806 height 95
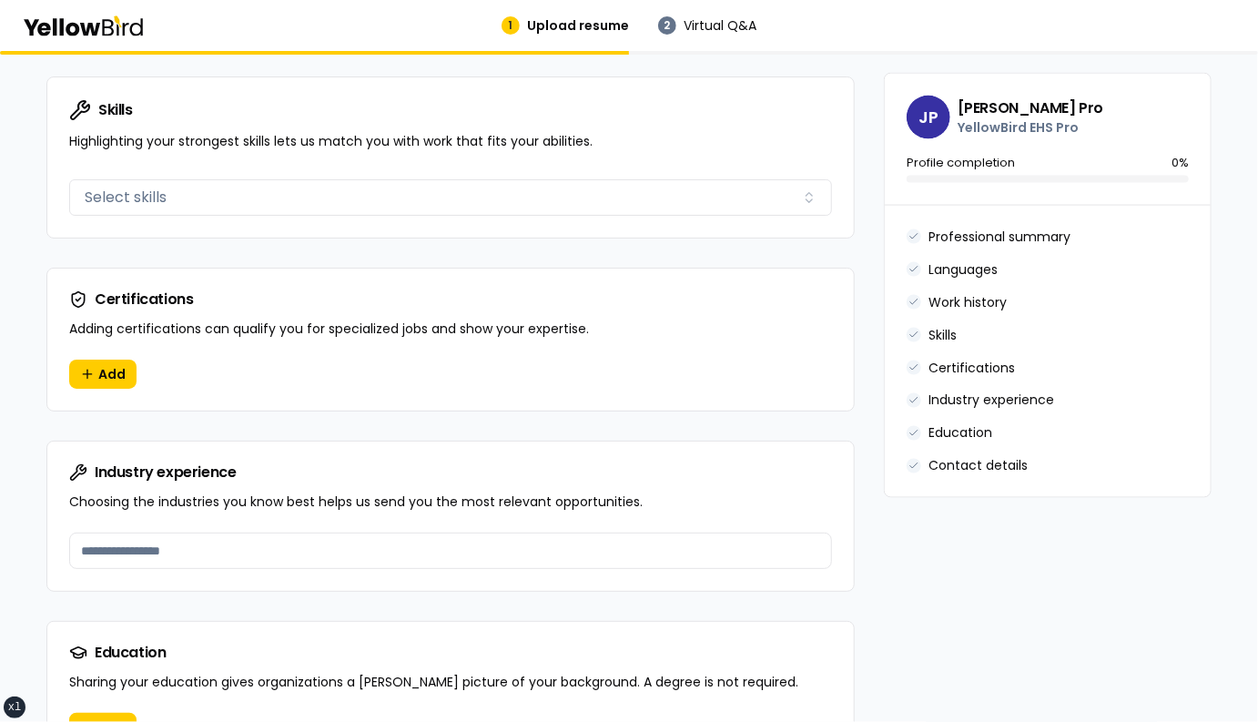
scroll to position [1236, 0]
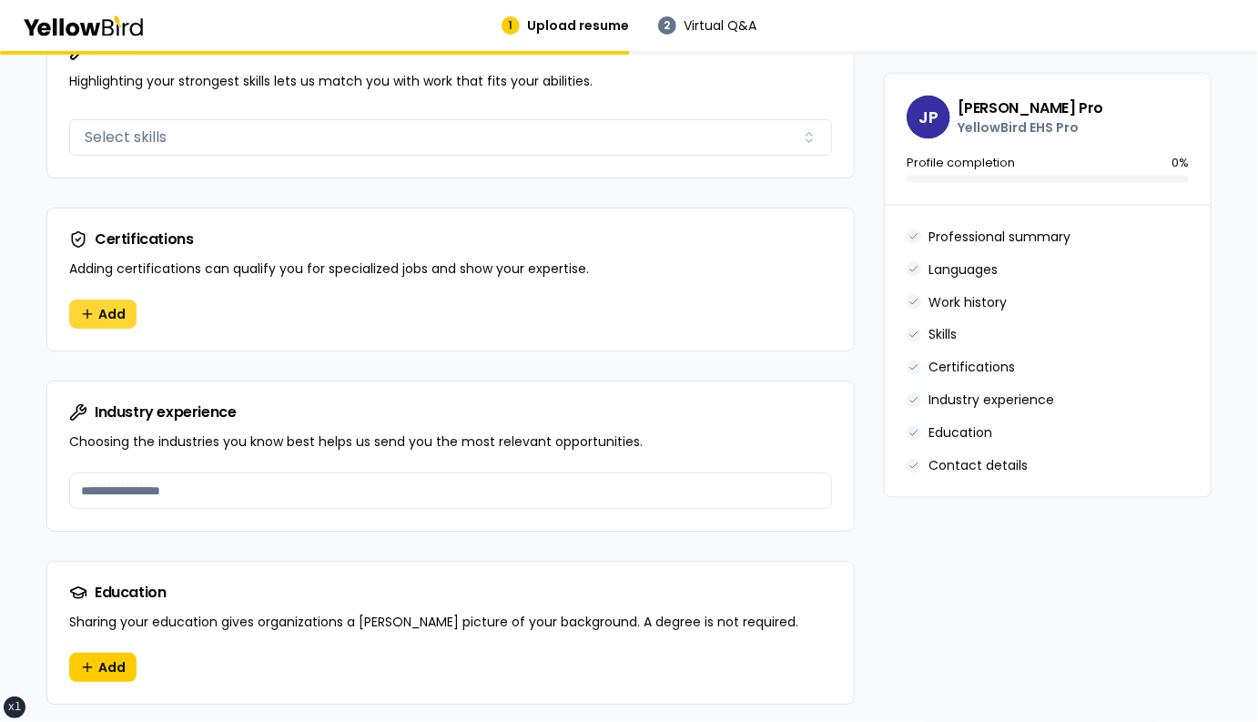
click at [114, 305] on span "Add" at bounding box center [111, 314] width 27 height 18
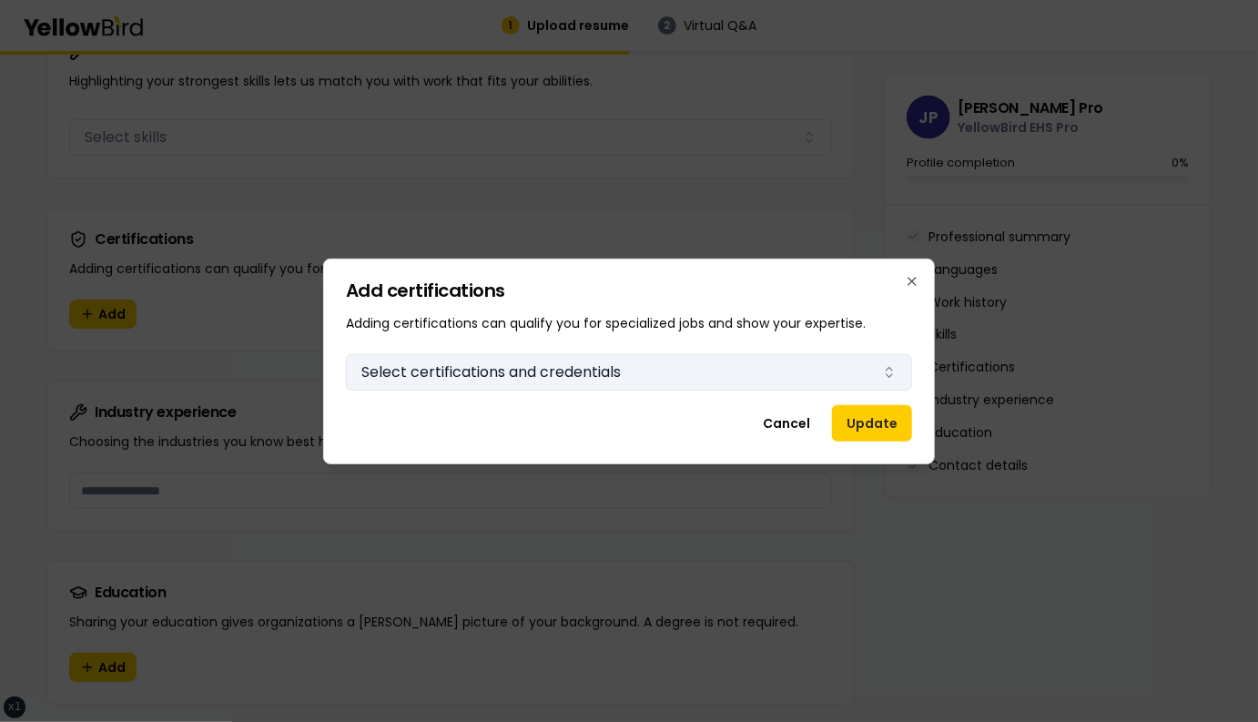
click at [612, 377] on button "Select certifications and credentials" at bounding box center [629, 372] width 566 height 36
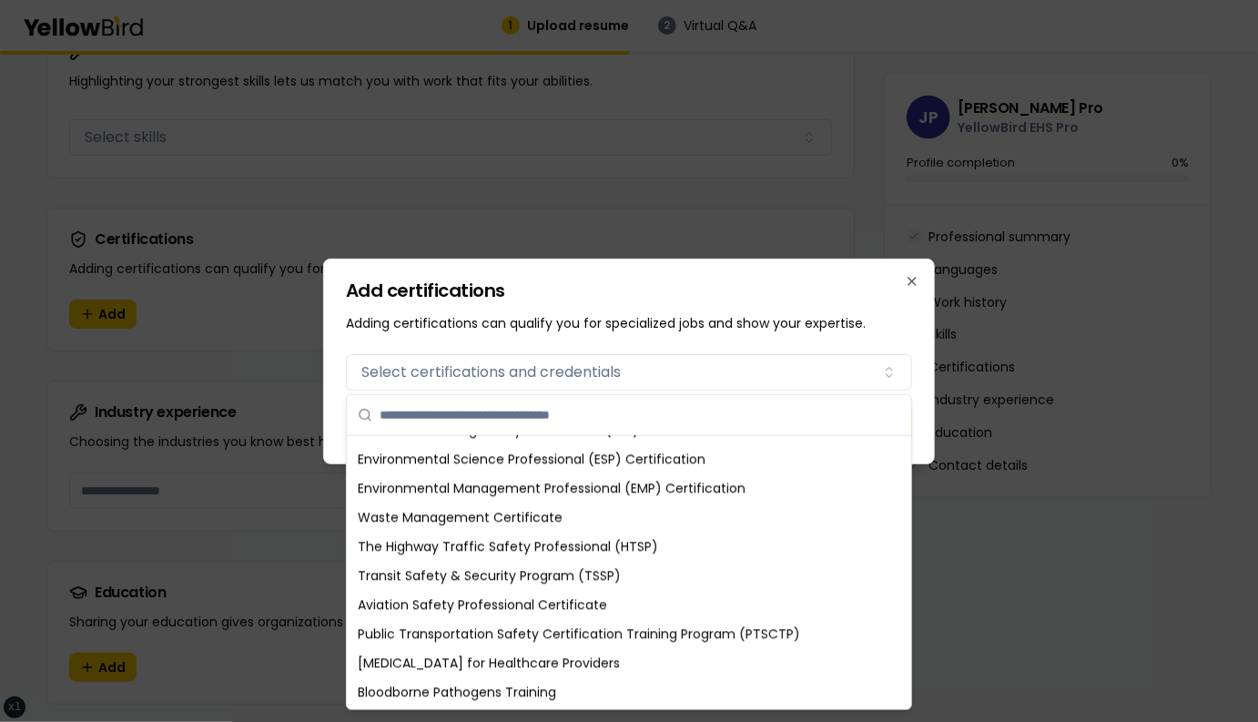
scroll to position [2217, 0]
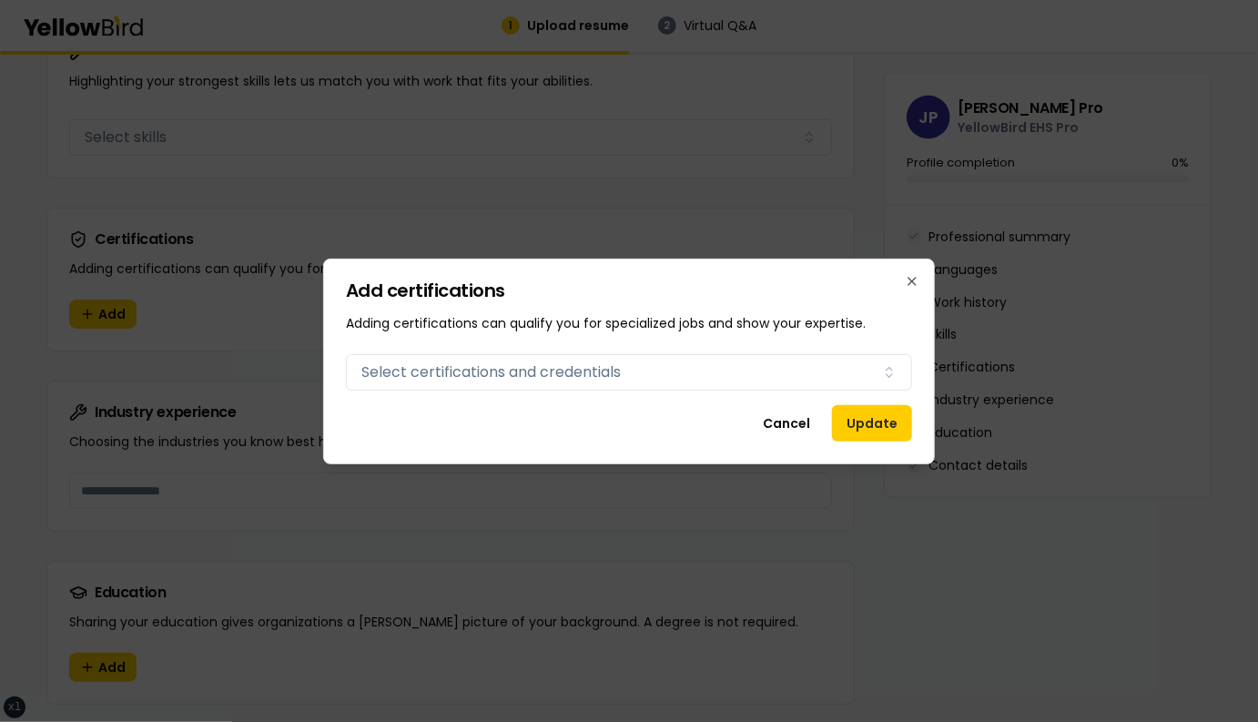
click at [510, 286] on h2 "Add certifications" at bounding box center [629, 290] width 566 height 18
click at [915, 285] on icon "button" at bounding box center [912, 281] width 15 height 15
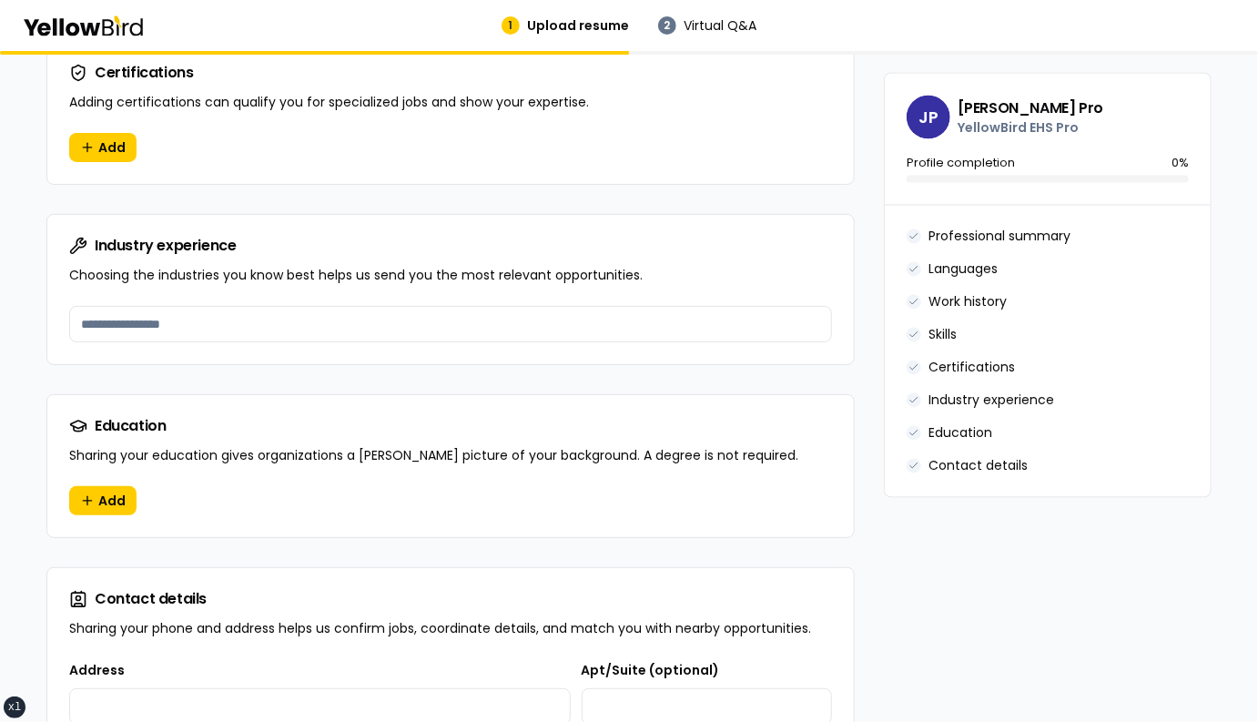
scroll to position [1403, 0]
click at [217, 321] on input at bounding box center [450, 323] width 763 height 36
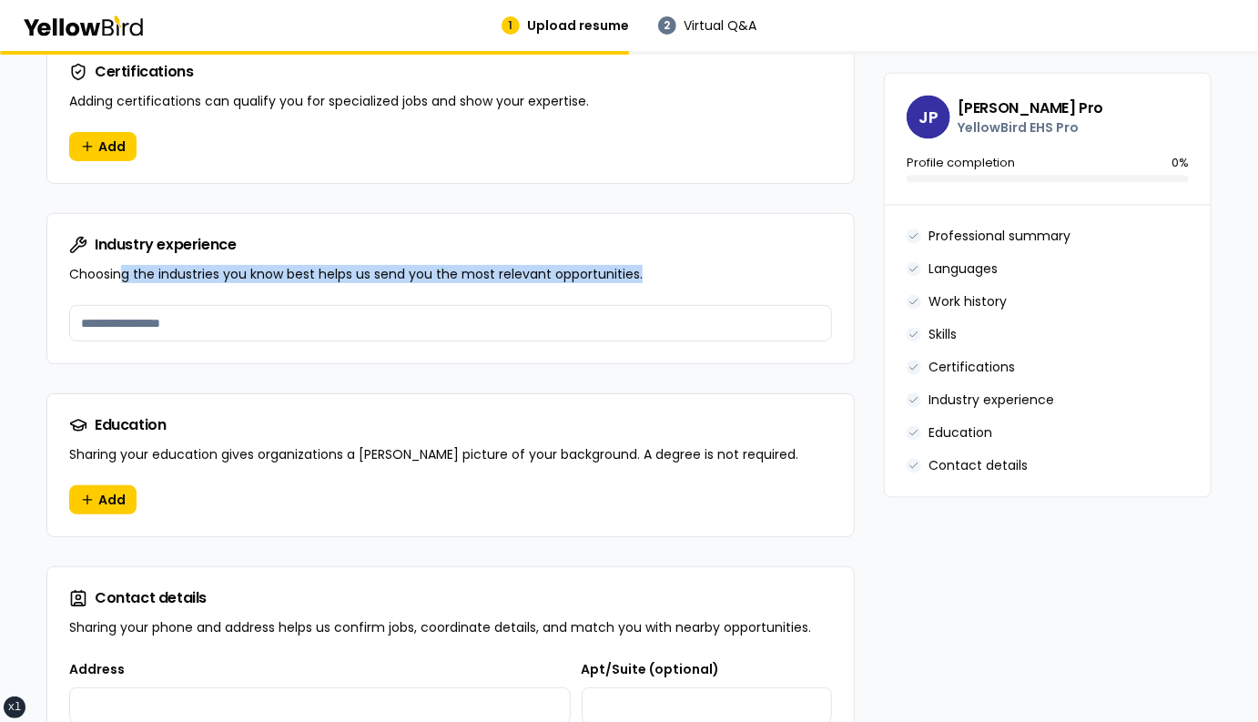
drag, startPoint x: 643, startPoint y: 278, endPoint x: 123, endPoint y: 277, distance: 520.5
click at [123, 277] on p "Choosing the industries you know best helps us send you the most relevant oppor…" at bounding box center [450, 274] width 763 height 18
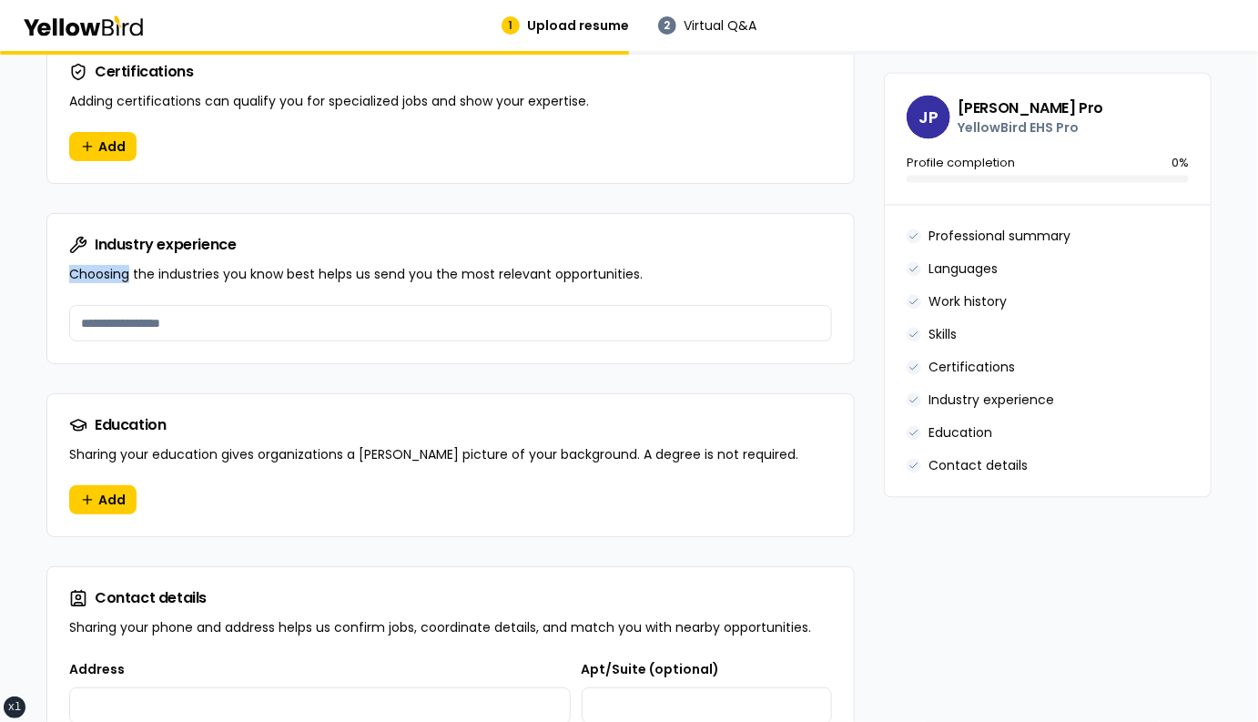
click at [123, 277] on p "Choosing the industries you know best helps us send you the most relevant oppor…" at bounding box center [450, 274] width 763 height 18
click at [572, 314] on input at bounding box center [450, 323] width 763 height 36
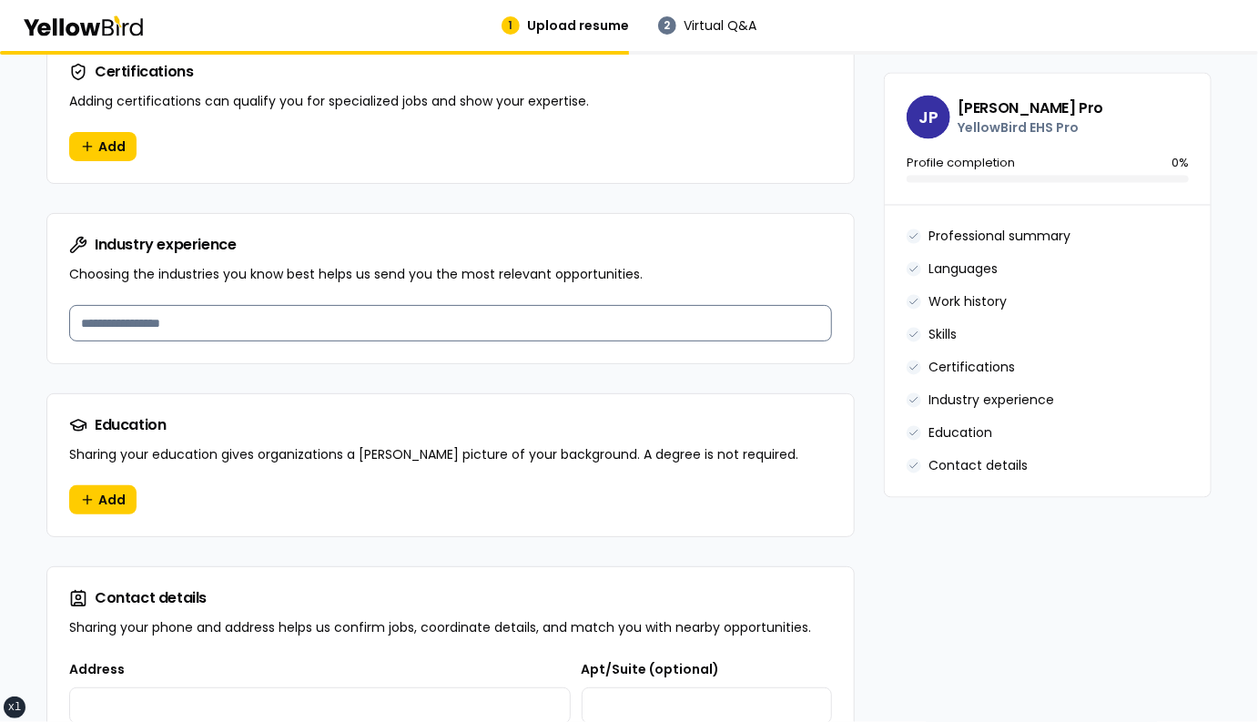
click at [572, 314] on input at bounding box center [450, 323] width 763 height 36
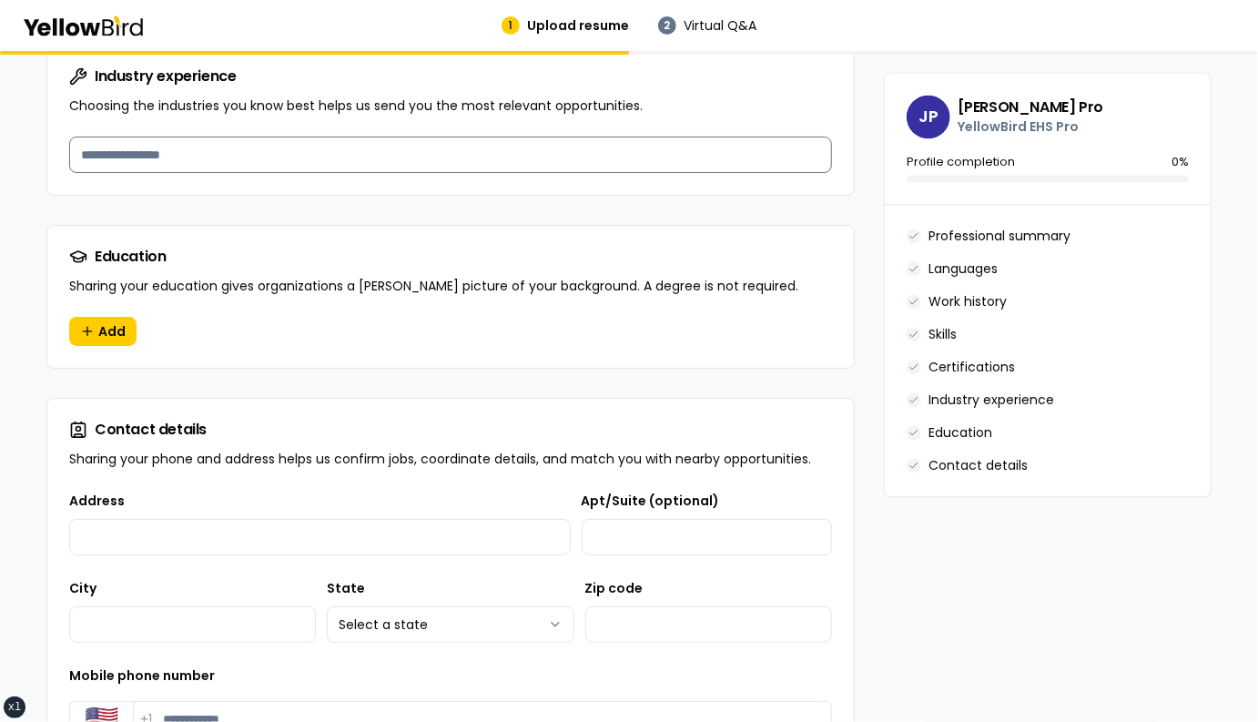
scroll to position [1577, 0]
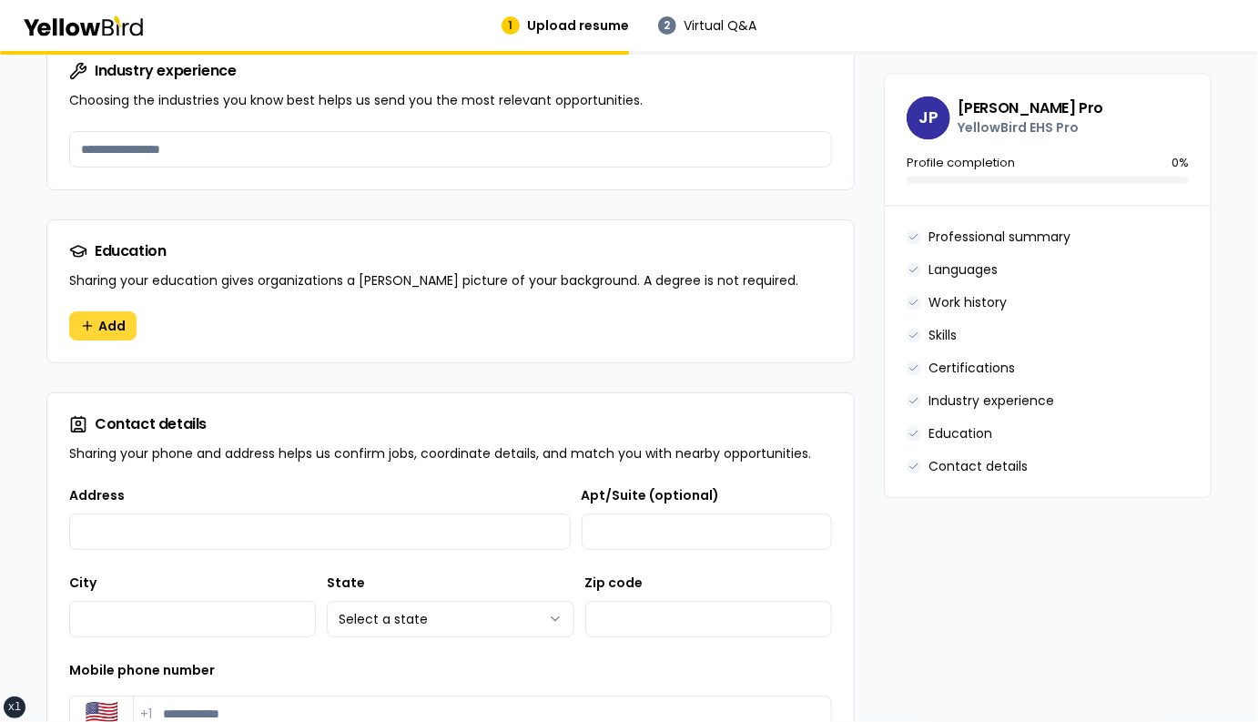
click at [92, 317] on button "Add" at bounding box center [102, 325] width 67 height 29
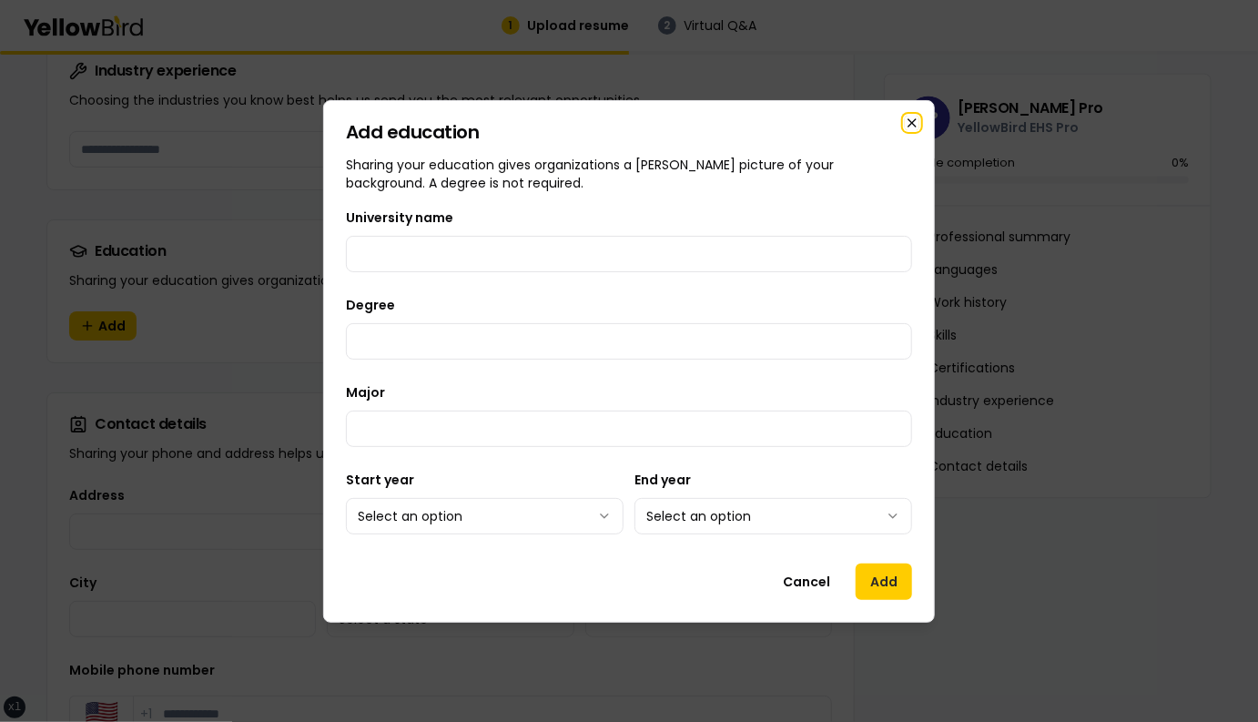
click at [914, 119] on icon "button" at bounding box center [912, 123] width 15 height 15
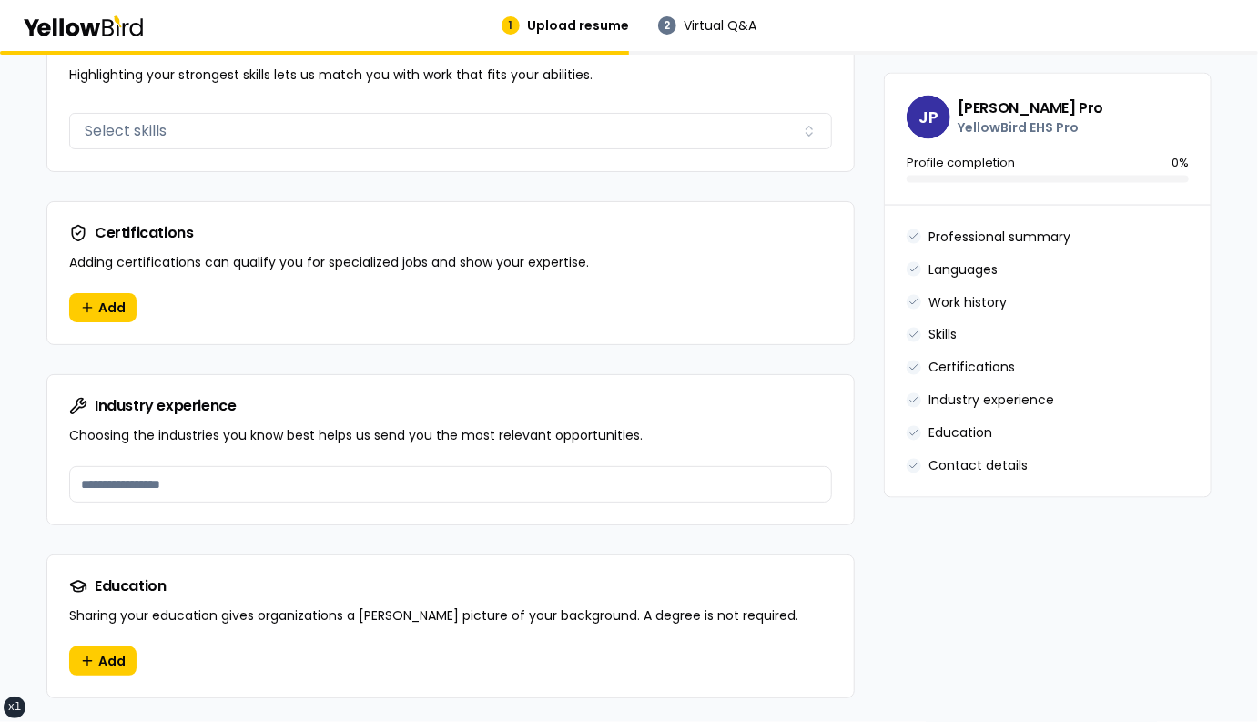
scroll to position [1254, 0]
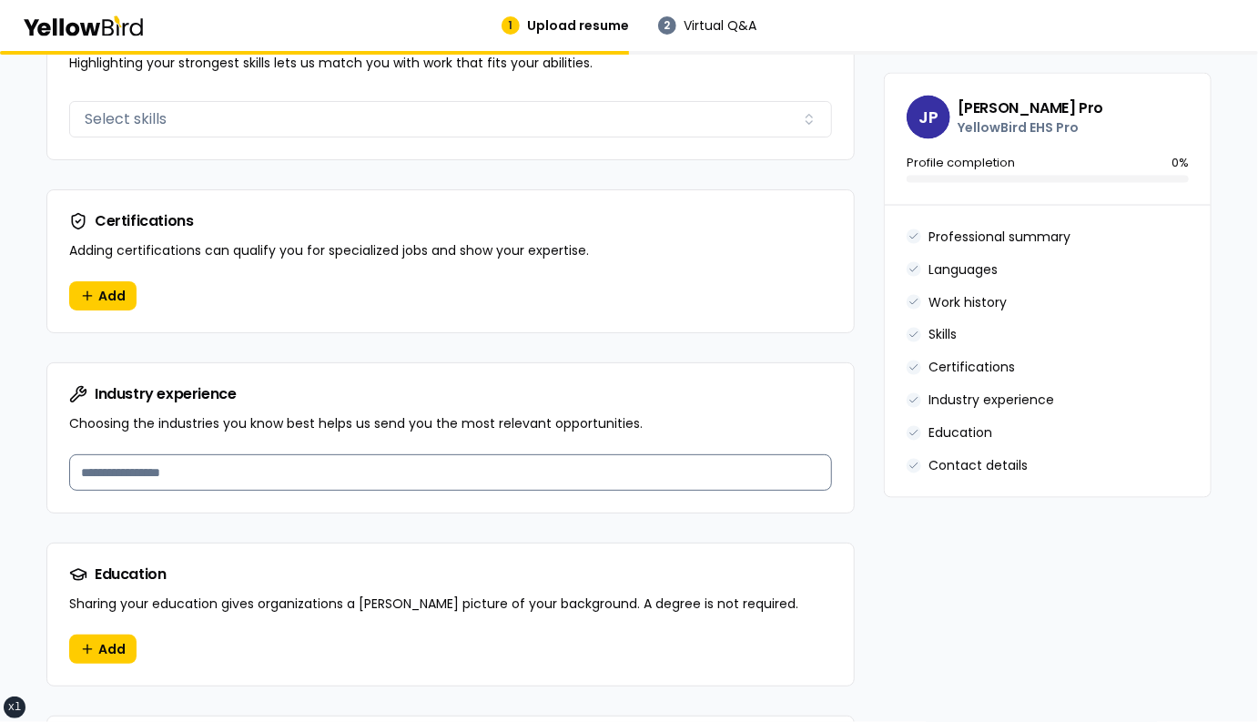
click at [182, 476] on input at bounding box center [450, 472] width 763 height 36
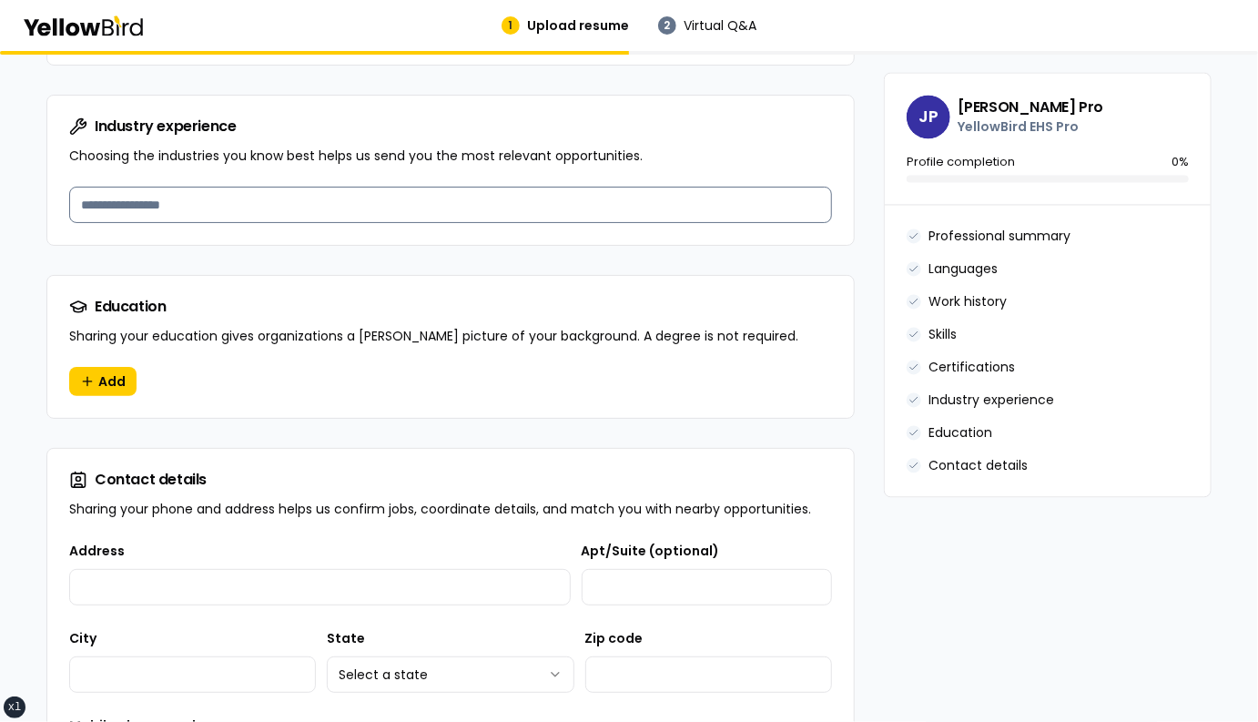
scroll to position [1544, 0]
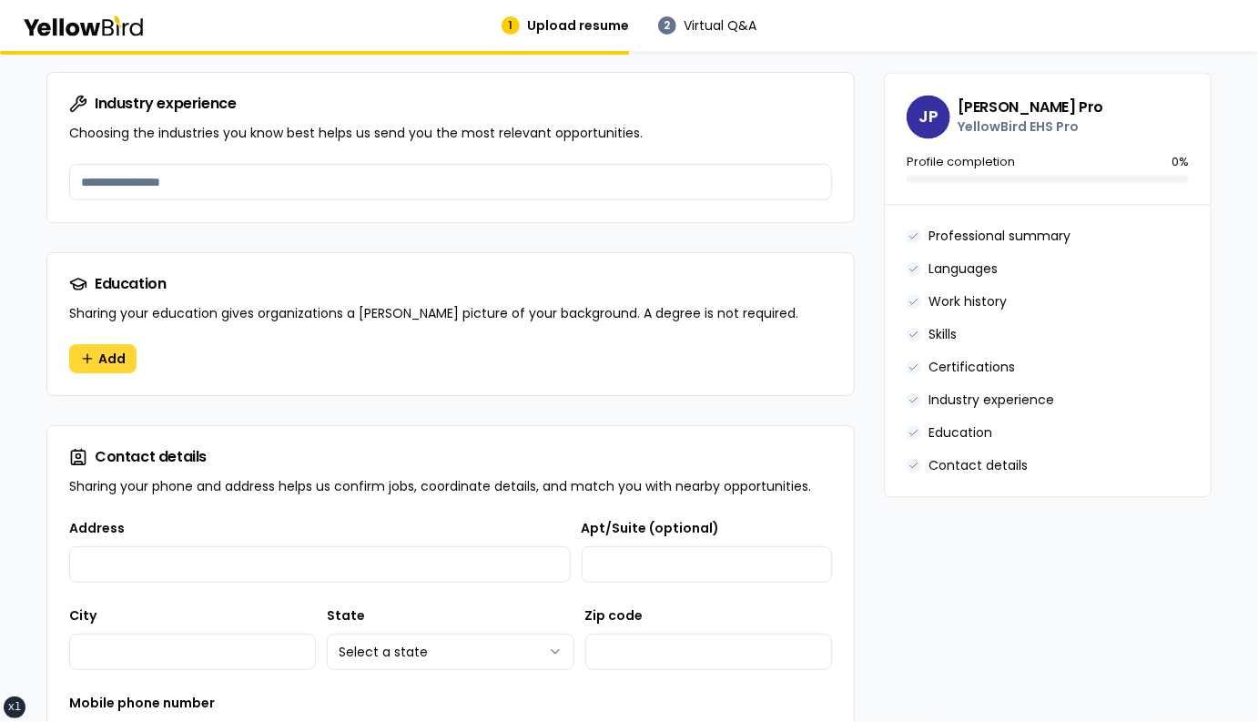
click at [87, 353] on button "Add" at bounding box center [102, 358] width 67 height 29
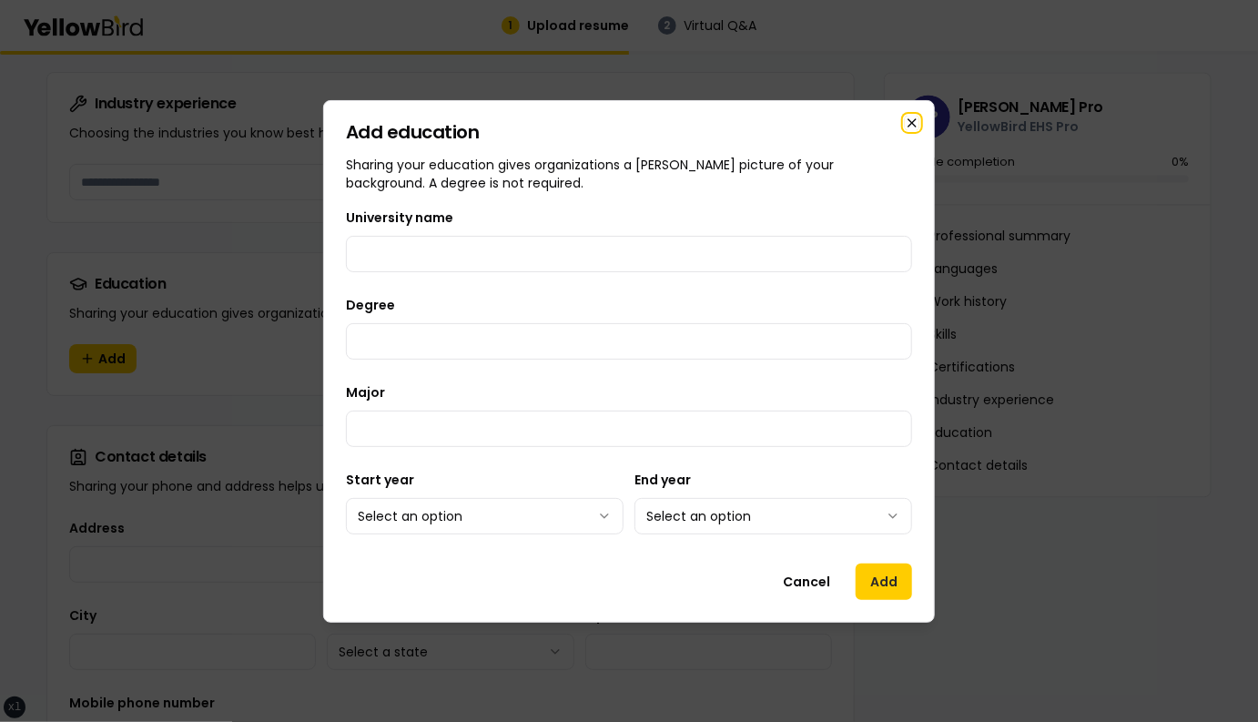
click at [914, 124] on icon "button" at bounding box center [911, 122] width 7 height 7
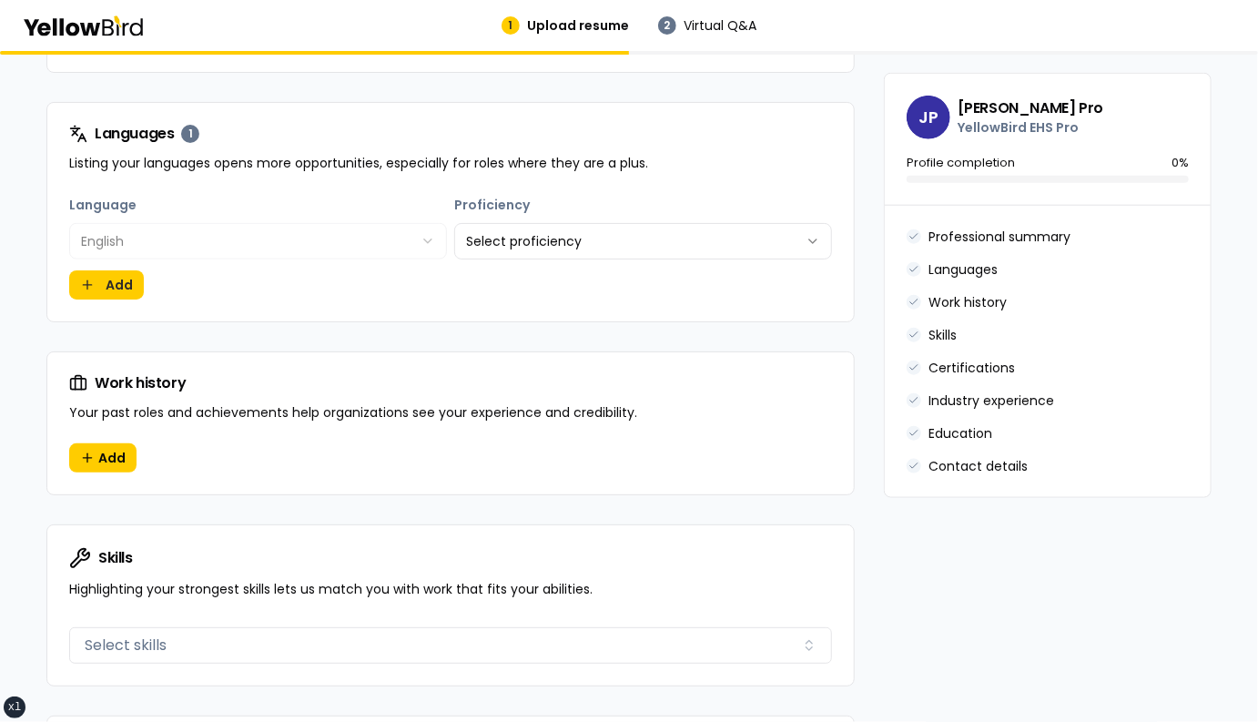
scroll to position [732, 0]
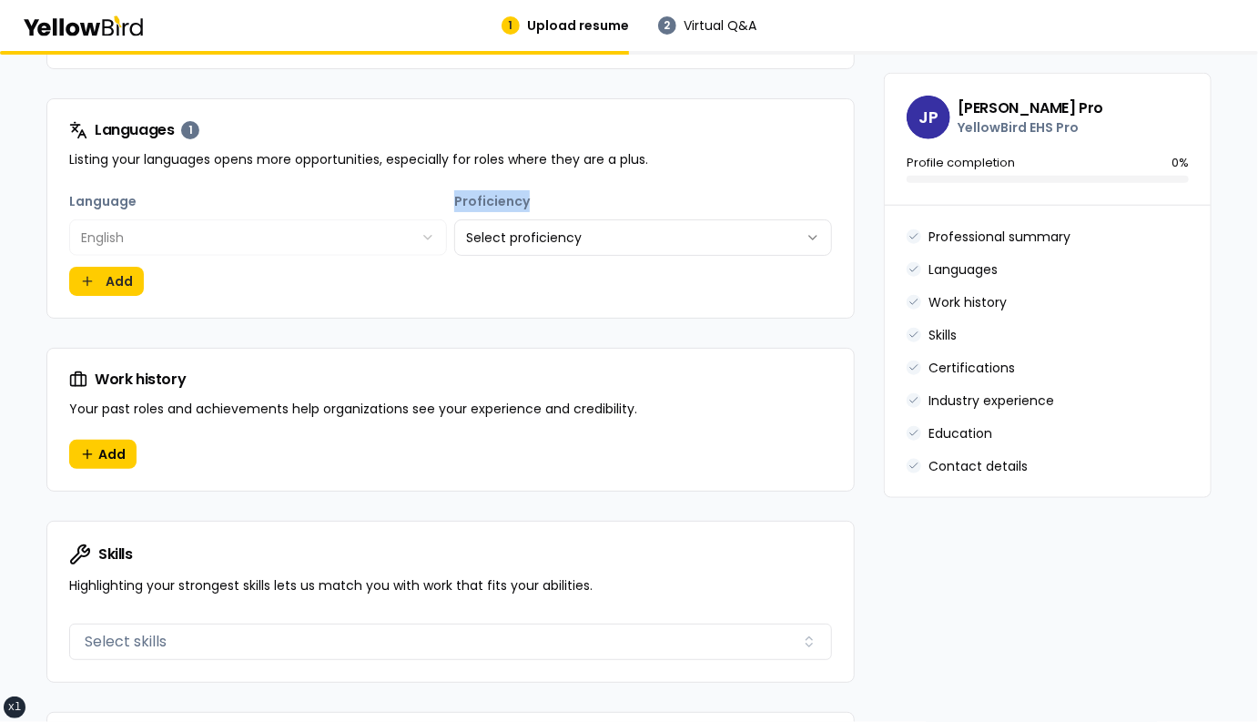
drag, startPoint x: 541, startPoint y: 202, endPoint x: 454, endPoint y: 198, distance: 87.4
click at [454, 197] on div "**********" at bounding box center [643, 223] width 378 height 66
click at [555, 204] on div "**********" at bounding box center [643, 223] width 378 height 66
drag, startPoint x: 454, startPoint y: 200, endPoint x: 528, endPoint y: 200, distance: 73.7
click at [528, 200] on div "**********" at bounding box center [643, 223] width 378 height 66
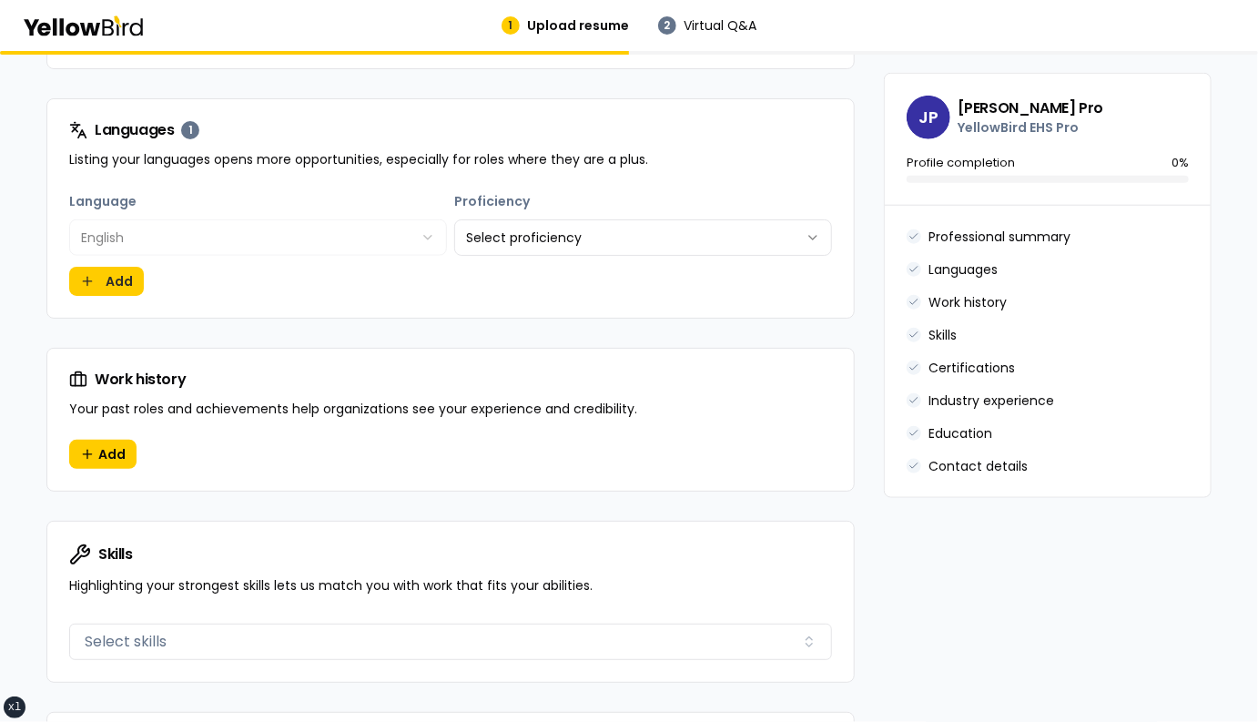
click at [565, 192] on div "**********" at bounding box center [643, 223] width 378 height 66
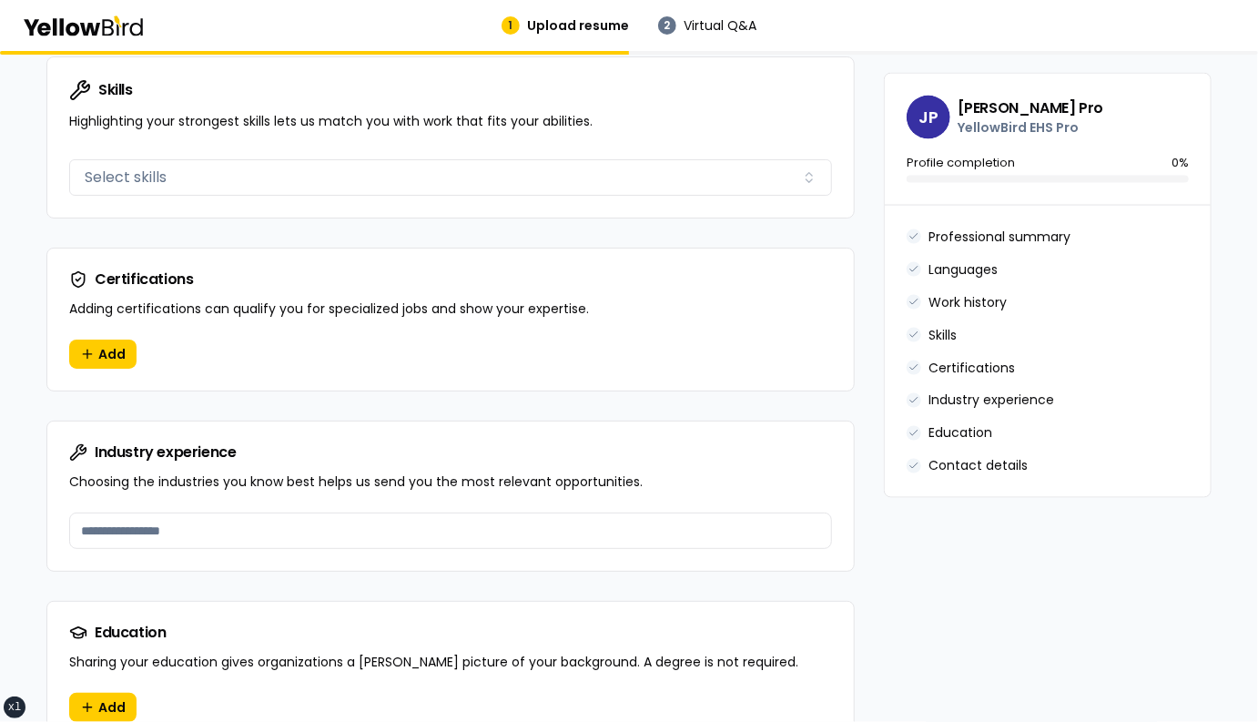
scroll to position [1195, 0]
drag, startPoint x: 91, startPoint y: 280, endPoint x: 215, endPoint y: 278, distance: 123.8
click at [215, 278] on div "Certifications" at bounding box center [450, 280] width 763 height 18
click at [86, 353] on button "Add" at bounding box center [102, 354] width 67 height 29
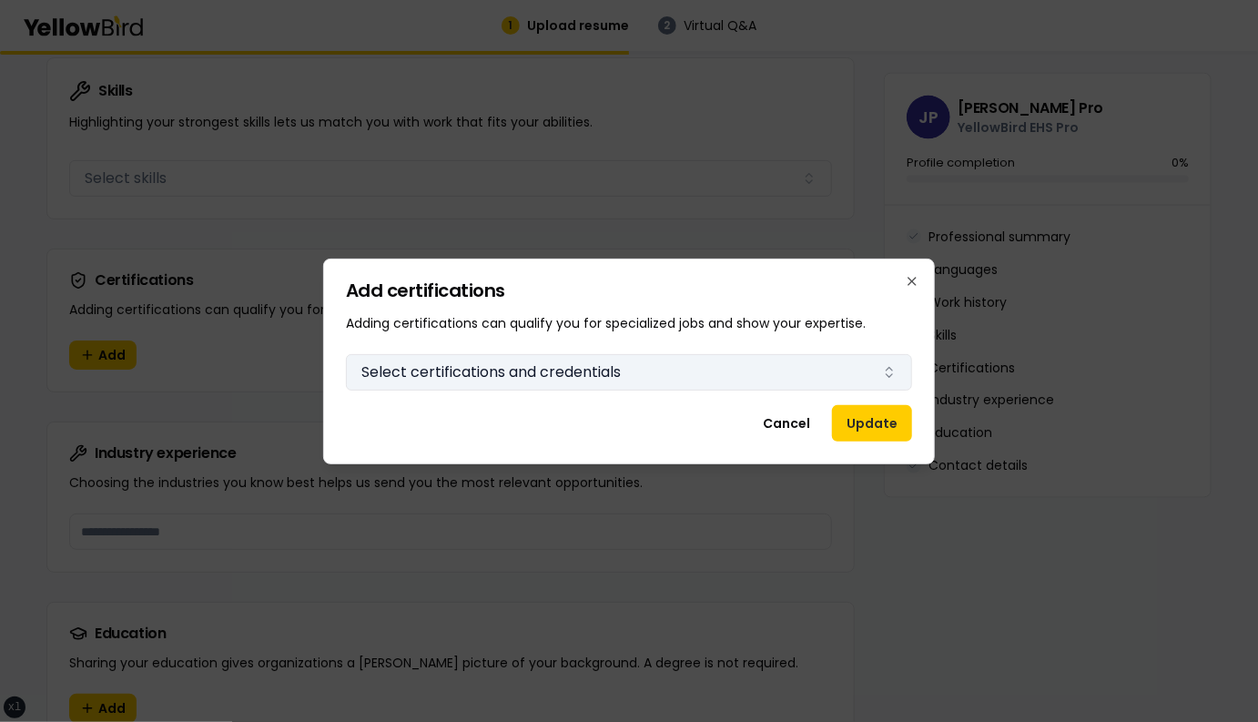
click at [642, 369] on button "Select certifications and credentials" at bounding box center [629, 372] width 566 height 36
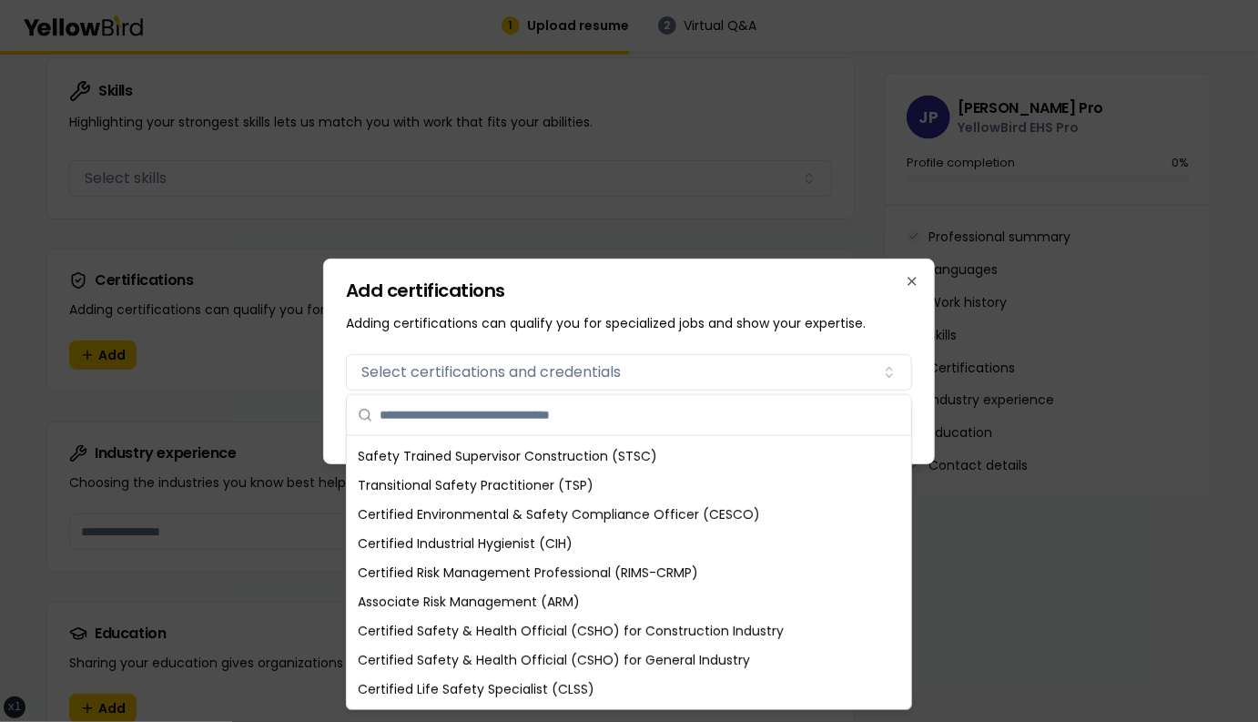
scroll to position [178, 0]
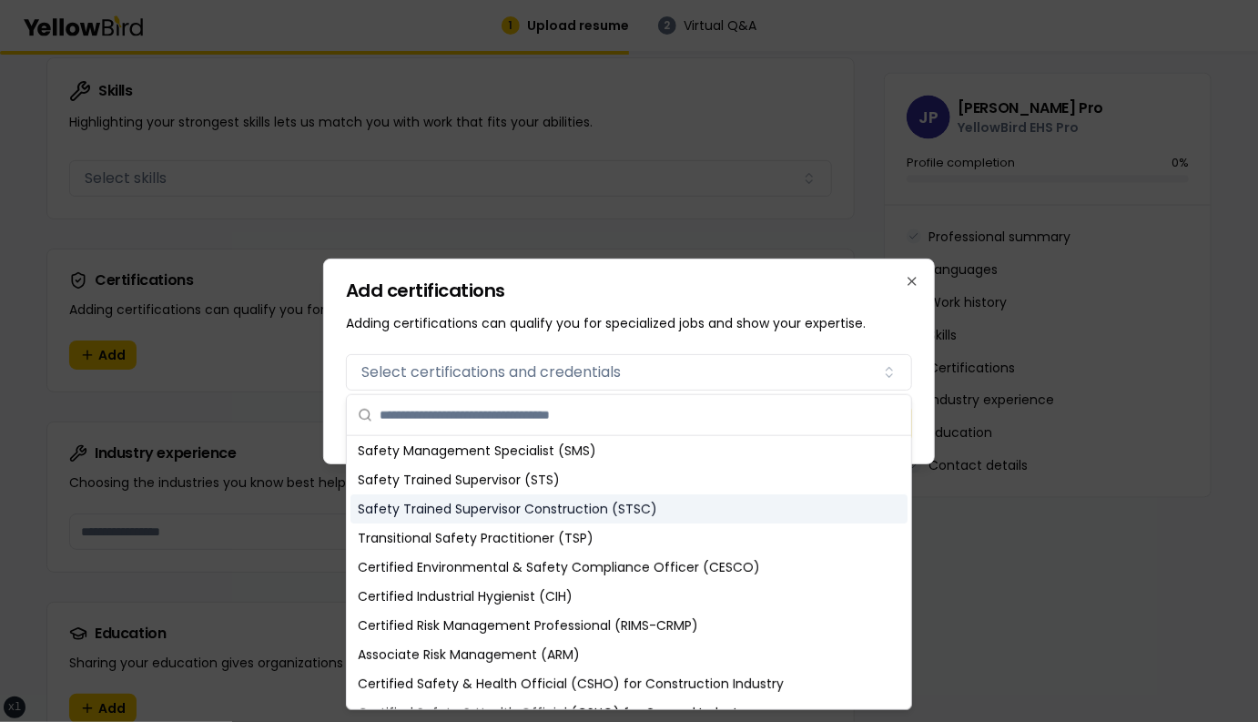
click at [559, 502] on div "Safety Trained Supervisor Construction (STSC)" at bounding box center [628, 508] width 557 height 29
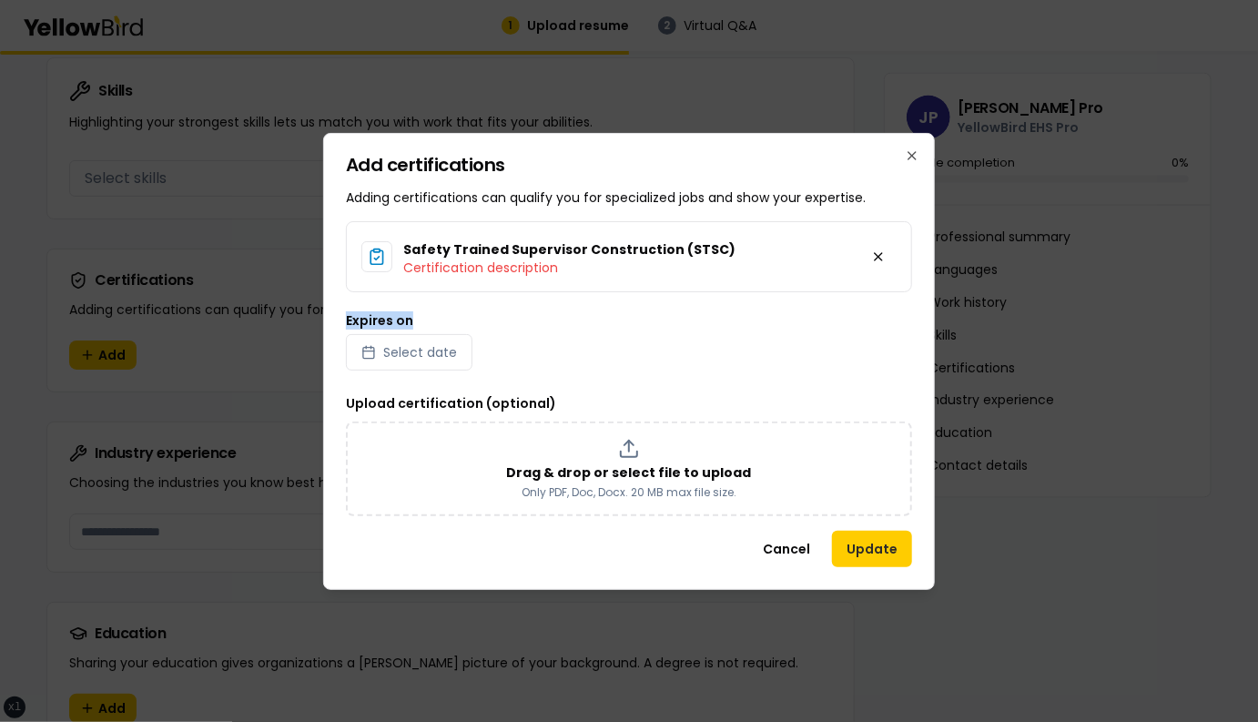
drag, startPoint x: 417, startPoint y: 318, endPoint x: 344, endPoint y: 318, distance: 72.8
click at [343, 318] on div "Add certifications Adding certifications can qualify you for specialized jobs a…" at bounding box center [629, 361] width 612 height 457
click at [530, 350] on div "Expires on Select date" at bounding box center [629, 342] width 566 height 56
click at [424, 353] on span "Select date" at bounding box center [420, 352] width 74 height 18
select select "*"
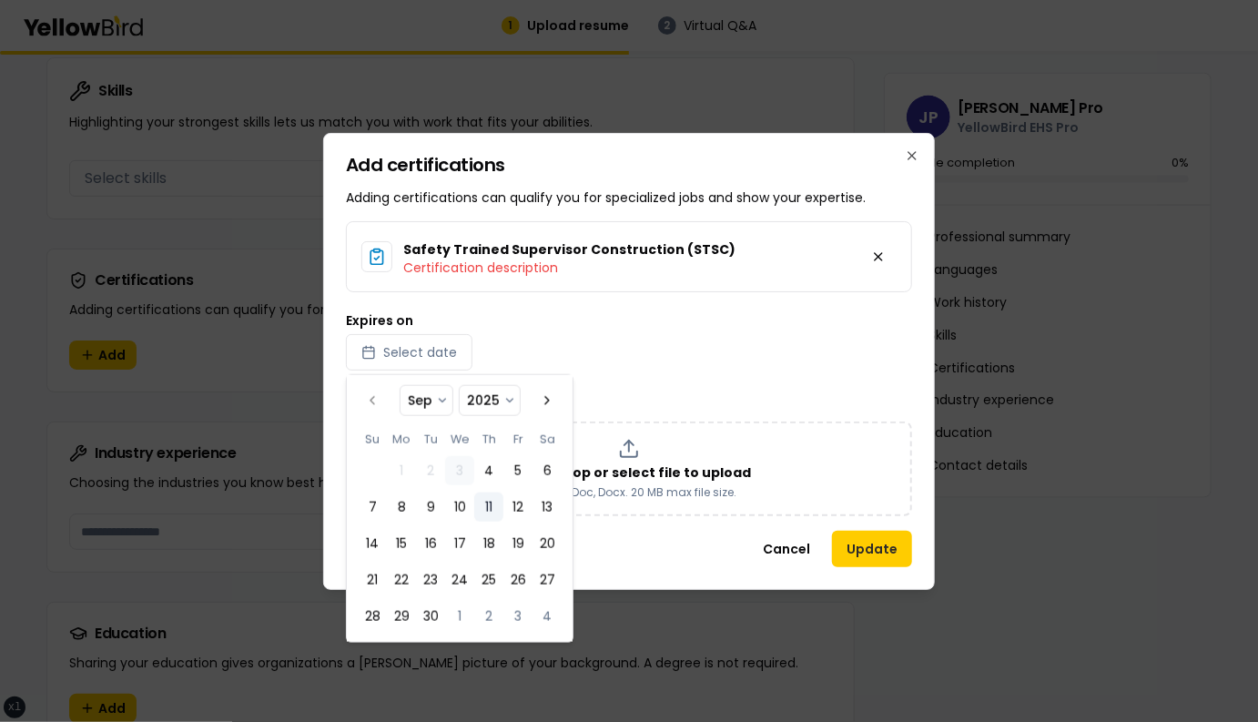
click at [497, 509] on button "11" at bounding box center [488, 506] width 29 height 29
select select "*"
click at [632, 369] on div "Safety Trained Supervisor Construction (STSC) Certification description Expires…" at bounding box center [629, 368] width 566 height 295
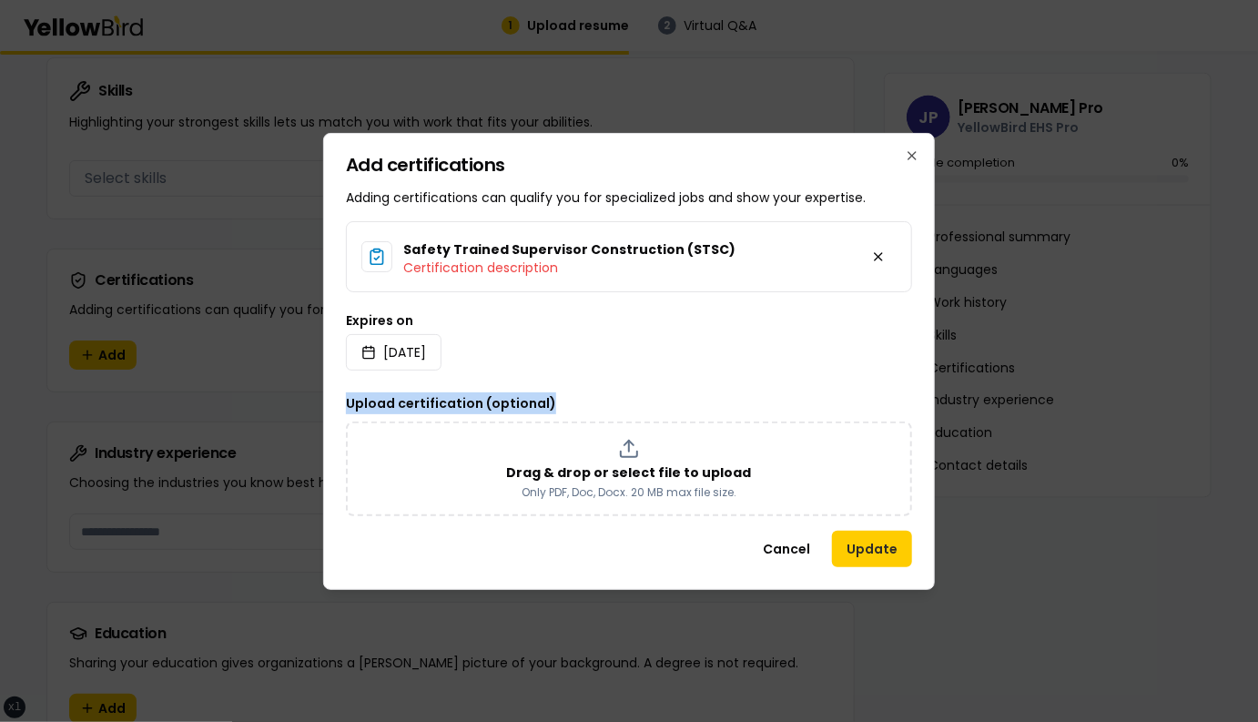
drag, startPoint x: 570, startPoint y: 404, endPoint x: 346, endPoint y: 397, distance: 224.0
click at [346, 397] on div "Upload certification (optional) Drag & drop or select file to upload Only PDF, …" at bounding box center [629, 454] width 566 height 124
click at [585, 394] on div "Upload certification (optional) Drag & drop or select file to upload Only PDF, …" at bounding box center [629, 454] width 566 height 124
click at [864, 549] on button "Update" at bounding box center [872, 549] width 80 height 36
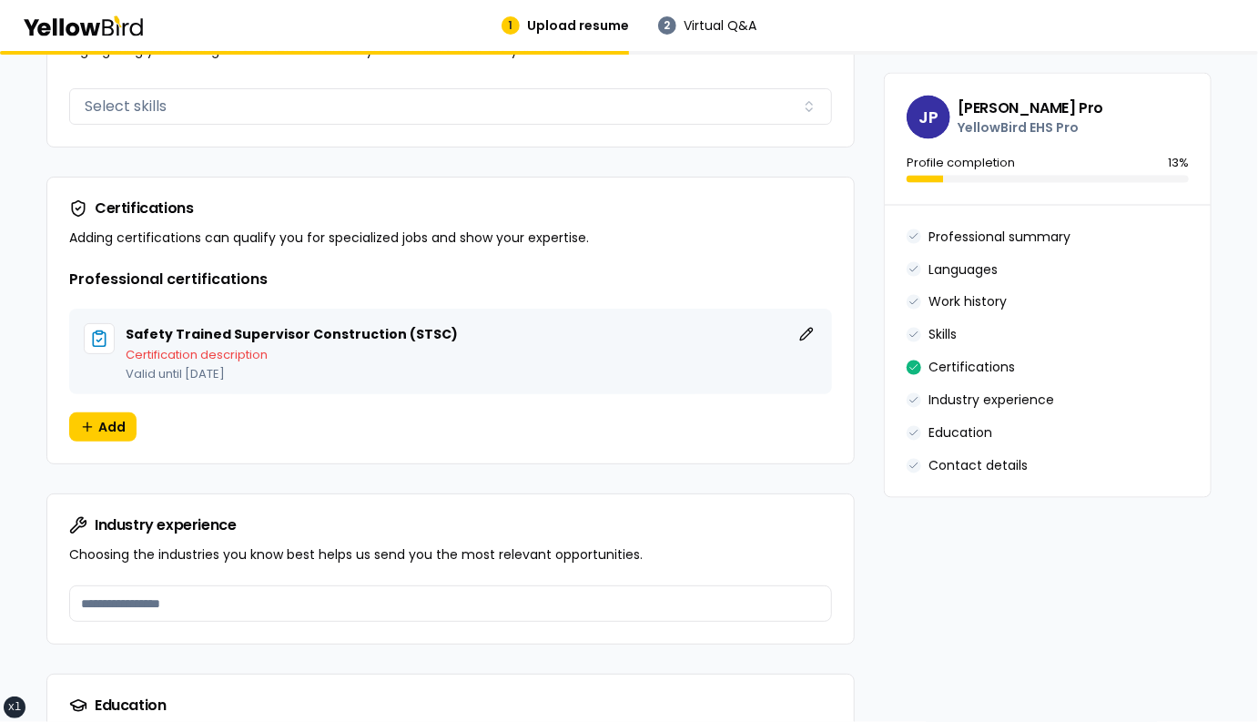
scroll to position [1278, 0]
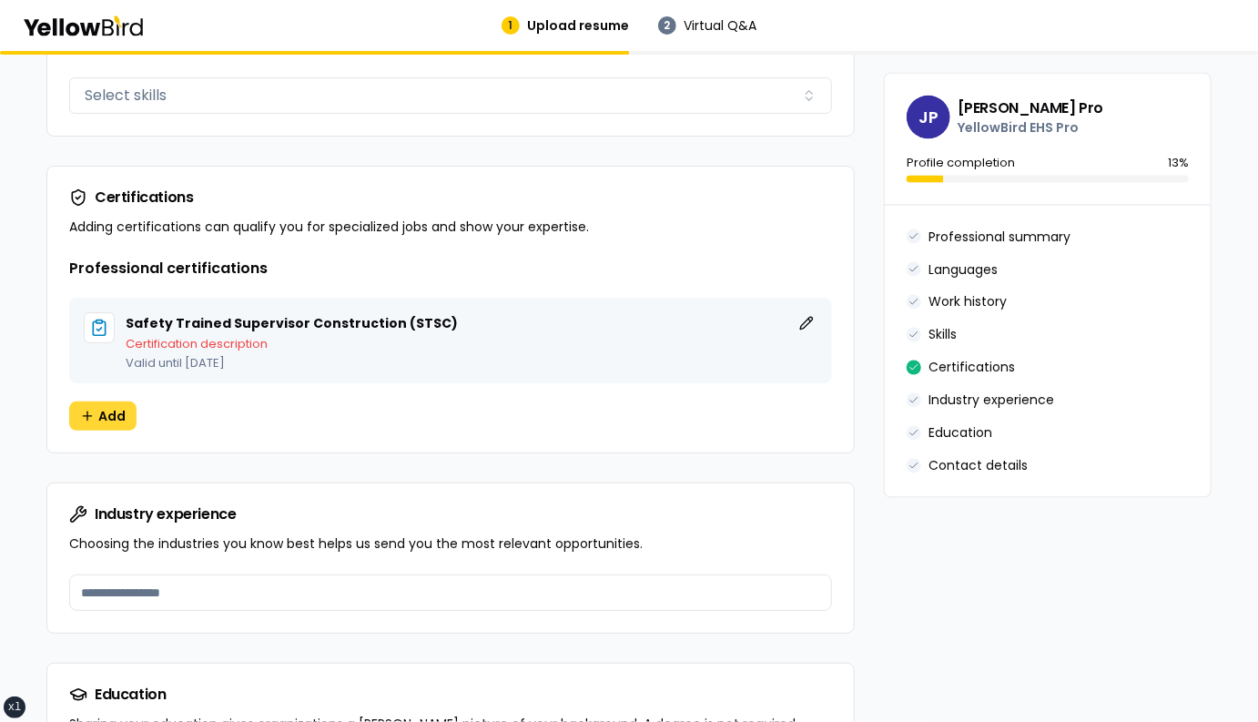
click at [95, 410] on button "Add" at bounding box center [102, 415] width 67 height 29
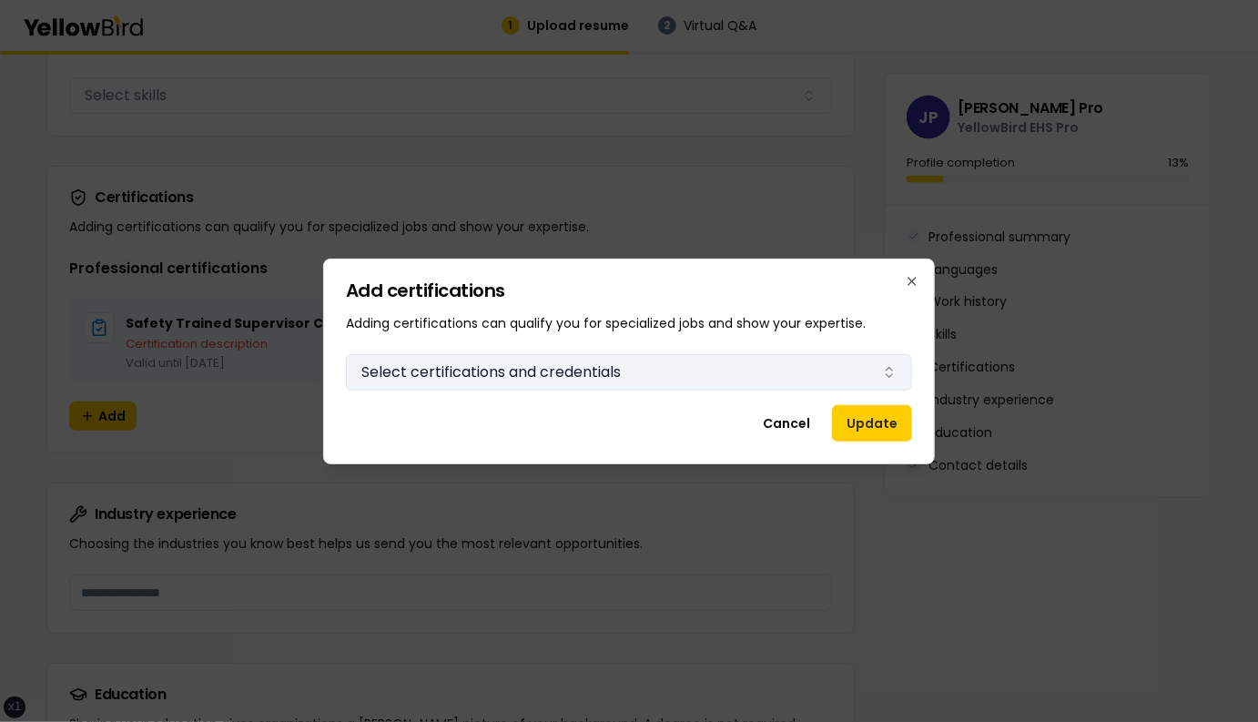
click at [519, 361] on button "Select certifications and credentials" at bounding box center [629, 372] width 566 height 36
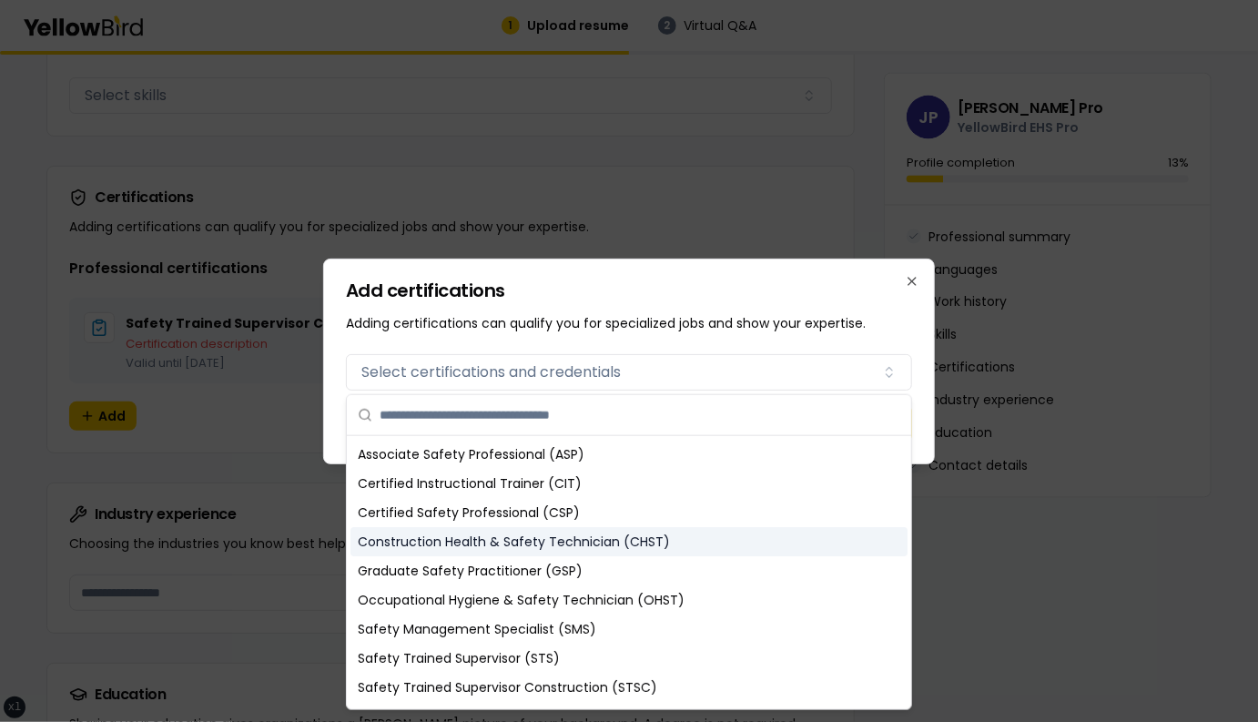
click at [492, 539] on div "Construction Health & Safety Technician (CHST)" at bounding box center [628, 541] width 557 height 29
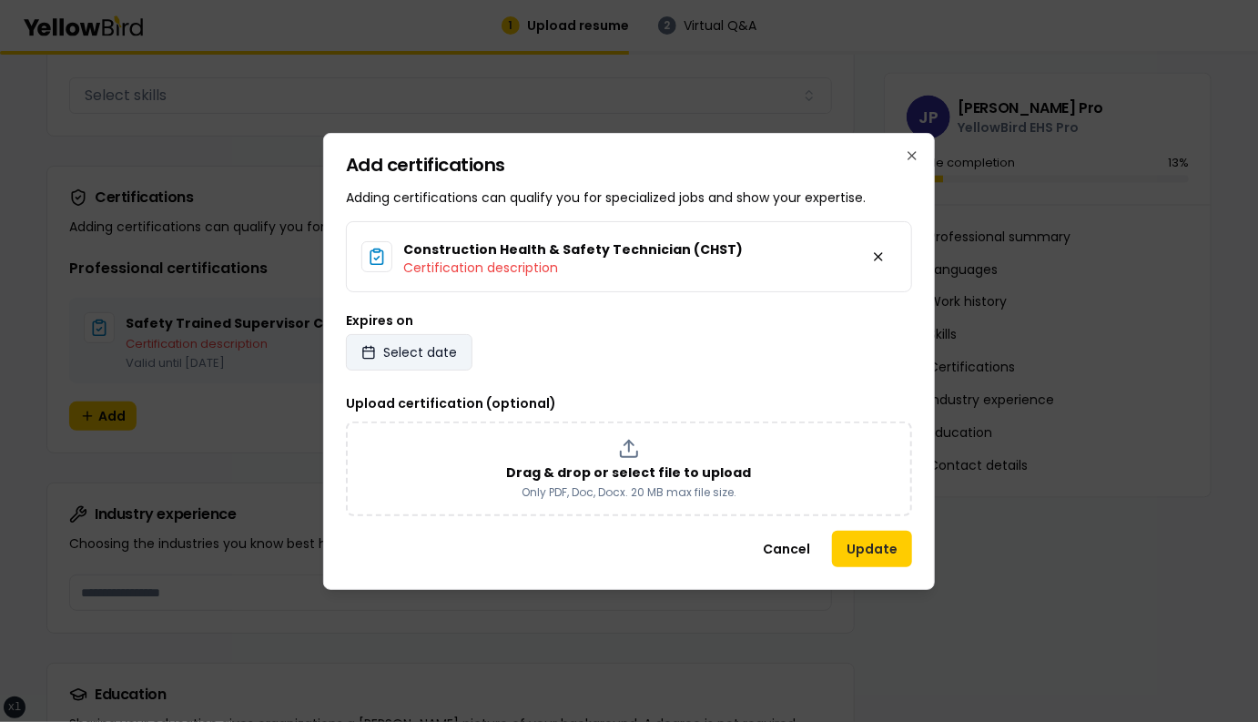
click at [422, 341] on button "Select date" at bounding box center [409, 352] width 126 height 36
select select "*"
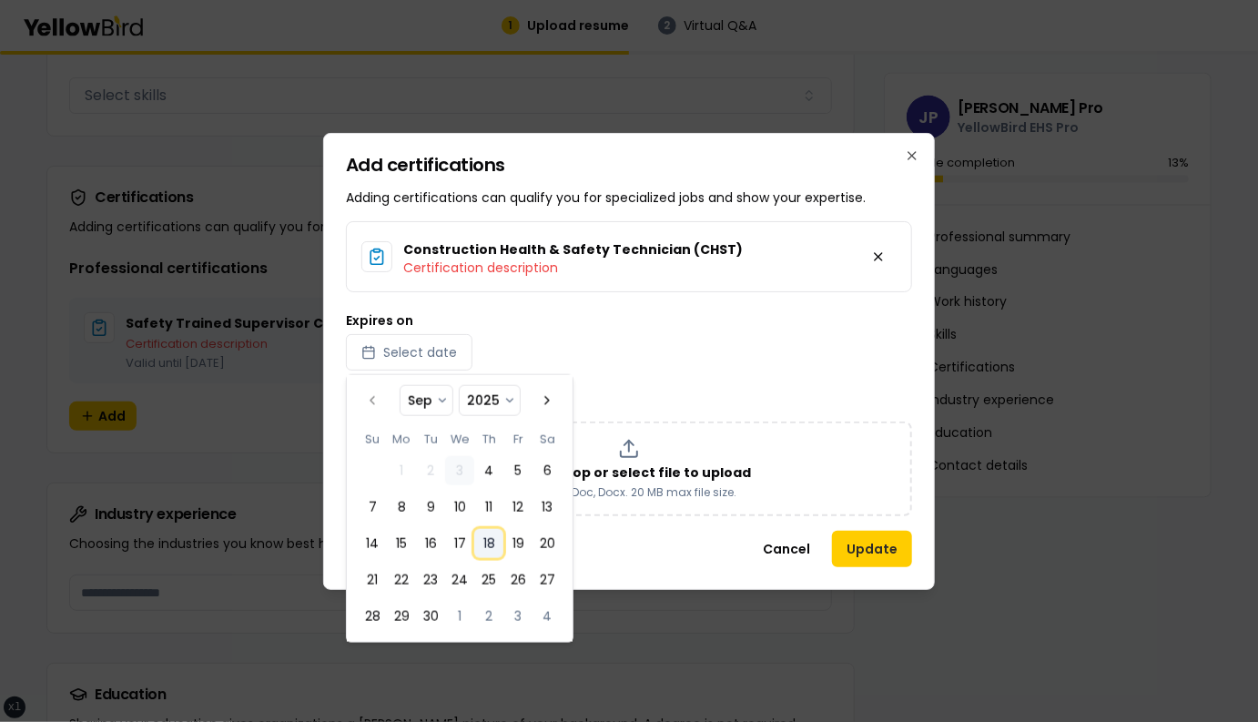
click at [480, 546] on button "18" at bounding box center [488, 543] width 29 height 29
select select "*"
click at [875, 547] on button "Update" at bounding box center [872, 549] width 80 height 36
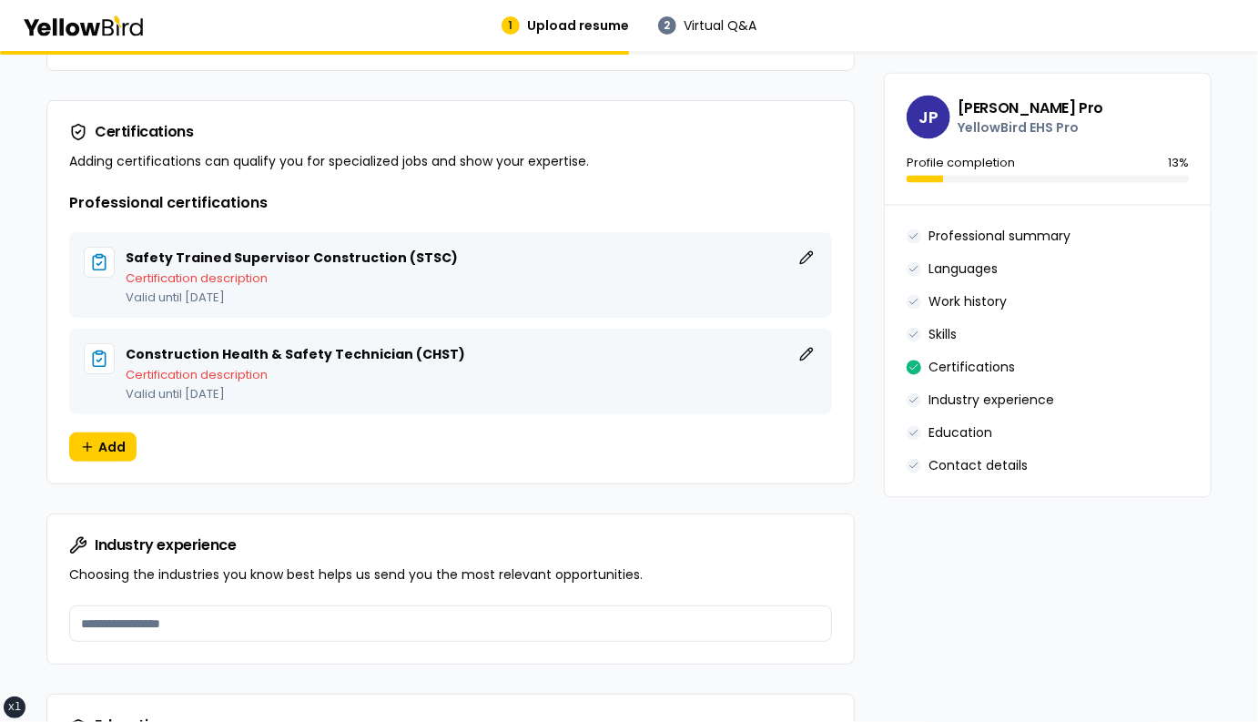
scroll to position [1345, 0]
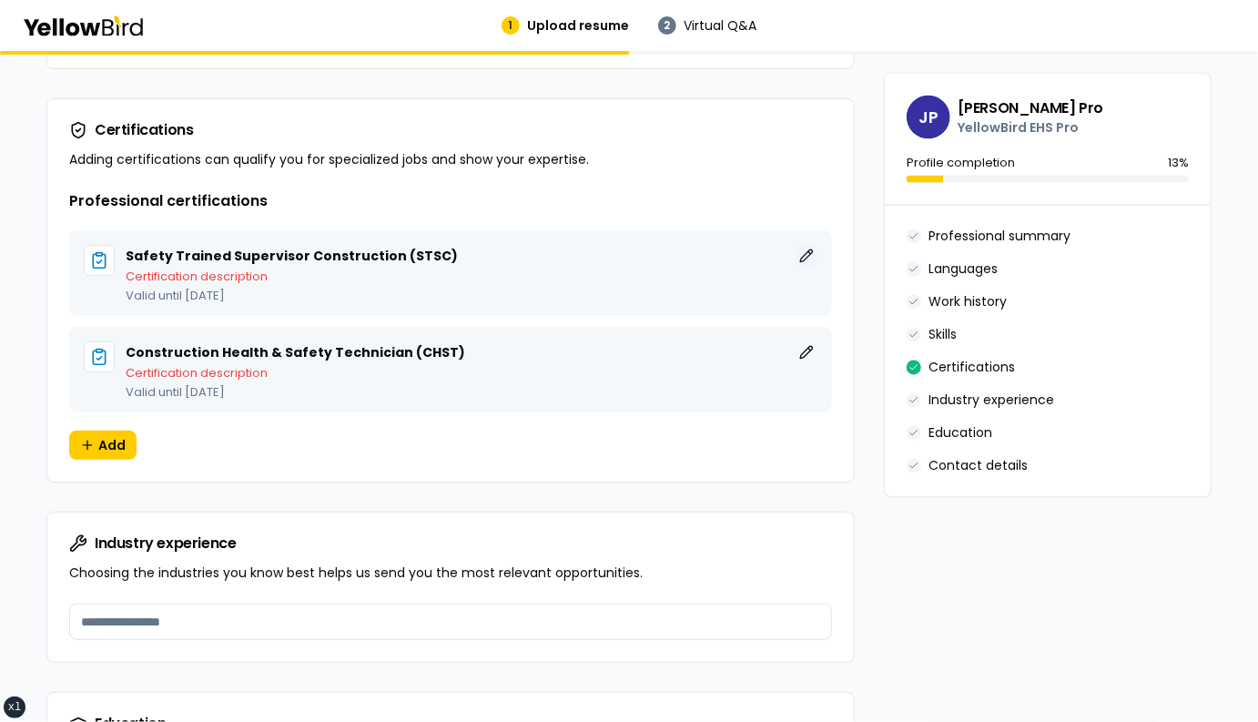
click at [804, 252] on button "Edit" at bounding box center [806, 256] width 22 height 22
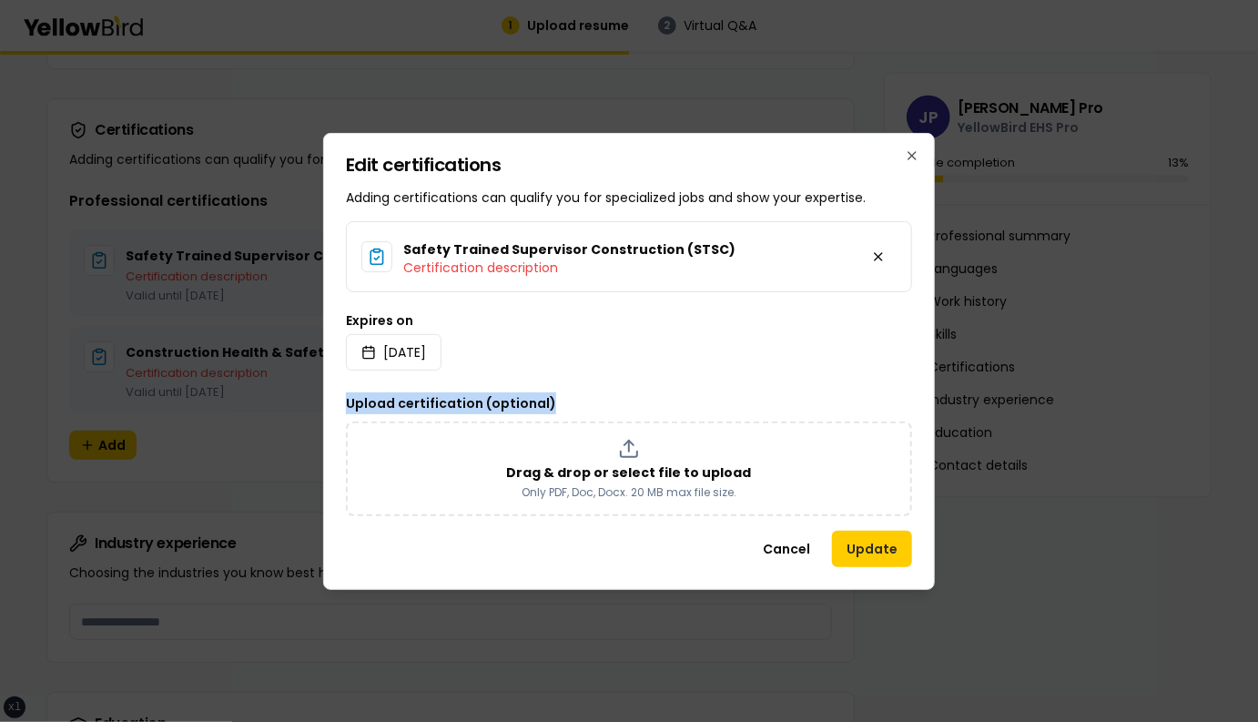
drag, startPoint x: 578, startPoint y: 400, endPoint x: 348, endPoint y: 398, distance: 230.2
click at [348, 398] on div "Upload certification (optional) Drag & drop or select file to upload Only PDF, …" at bounding box center [629, 454] width 566 height 124
click at [610, 391] on div "Safety Trained Supervisor Construction (STSC) Certification description Expires…" at bounding box center [629, 368] width 566 height 295
click at [912, 149] on icon "button" at bounding box center [912, 155] width 15 height 15
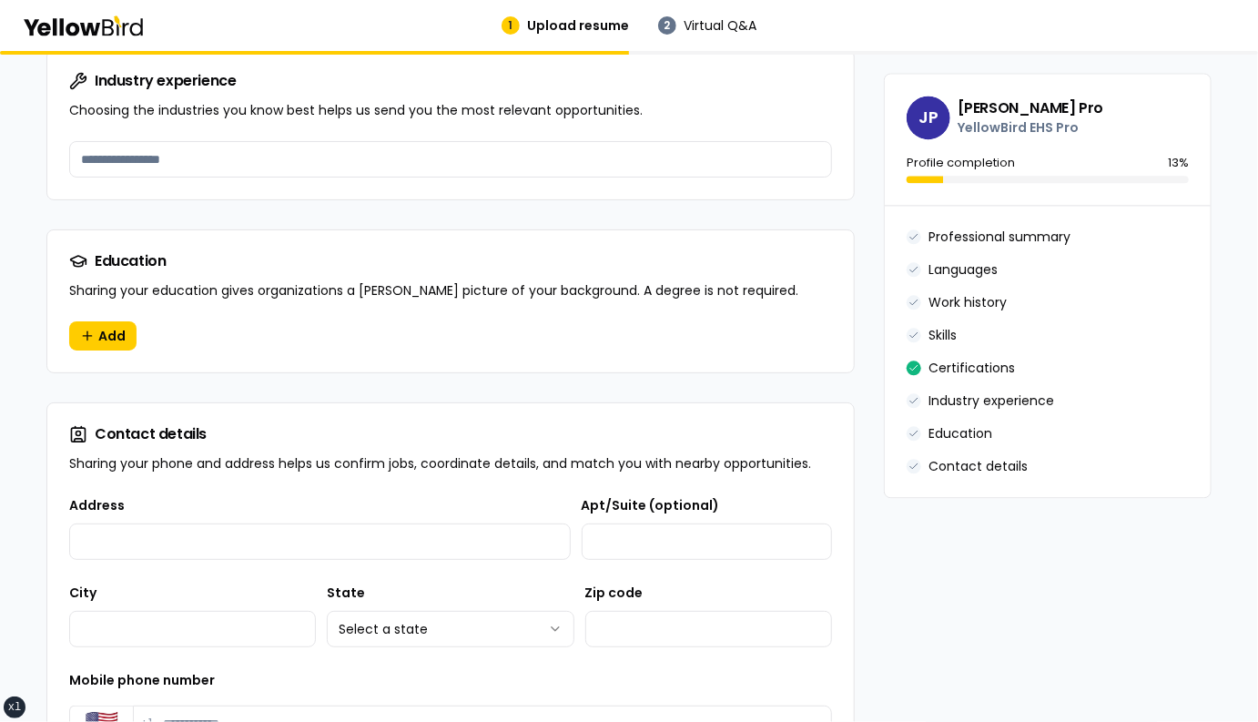
scroll to position [1823, 0]
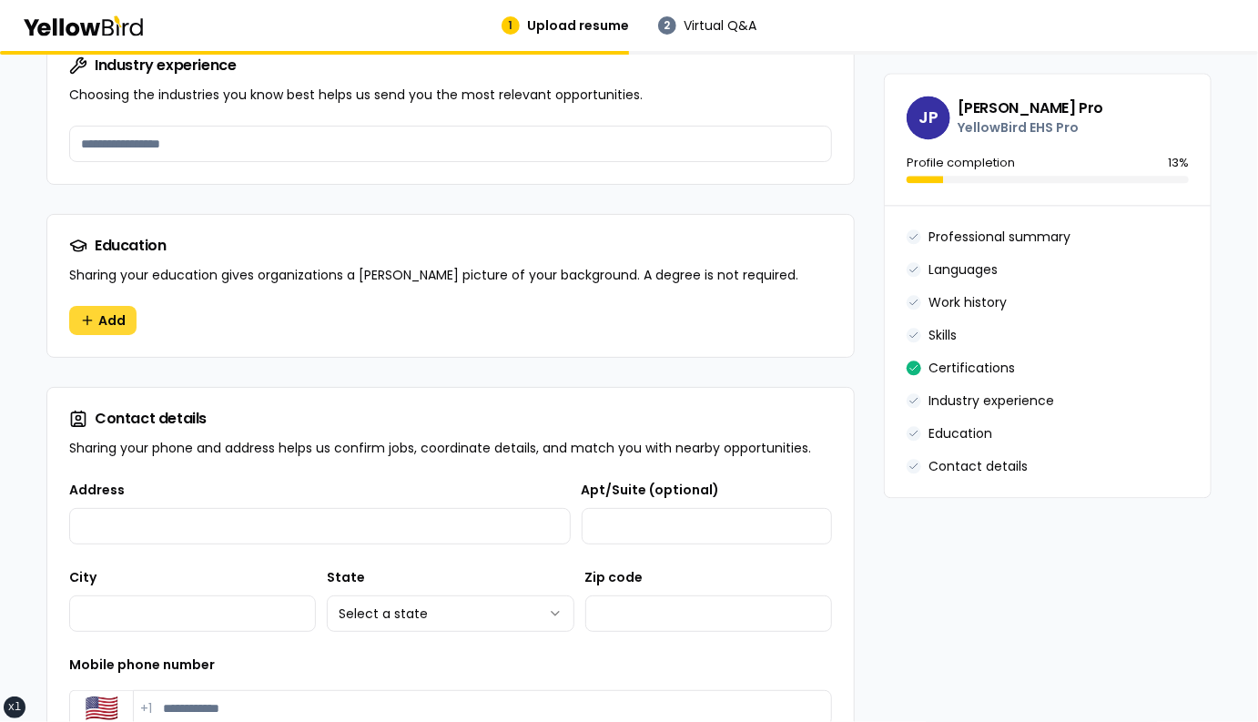
click at [121, 323] on span "Add" at bounding box center [111, 320] width 27 height 18
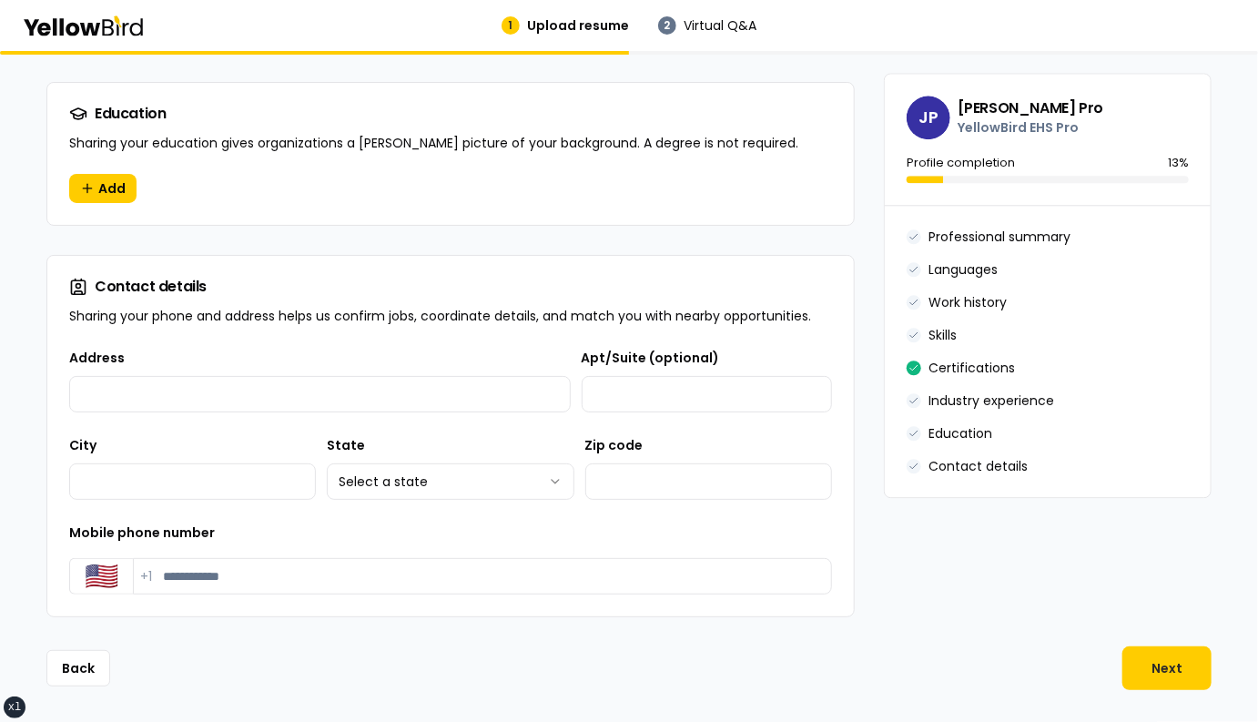
scroll to position [1962, 0]
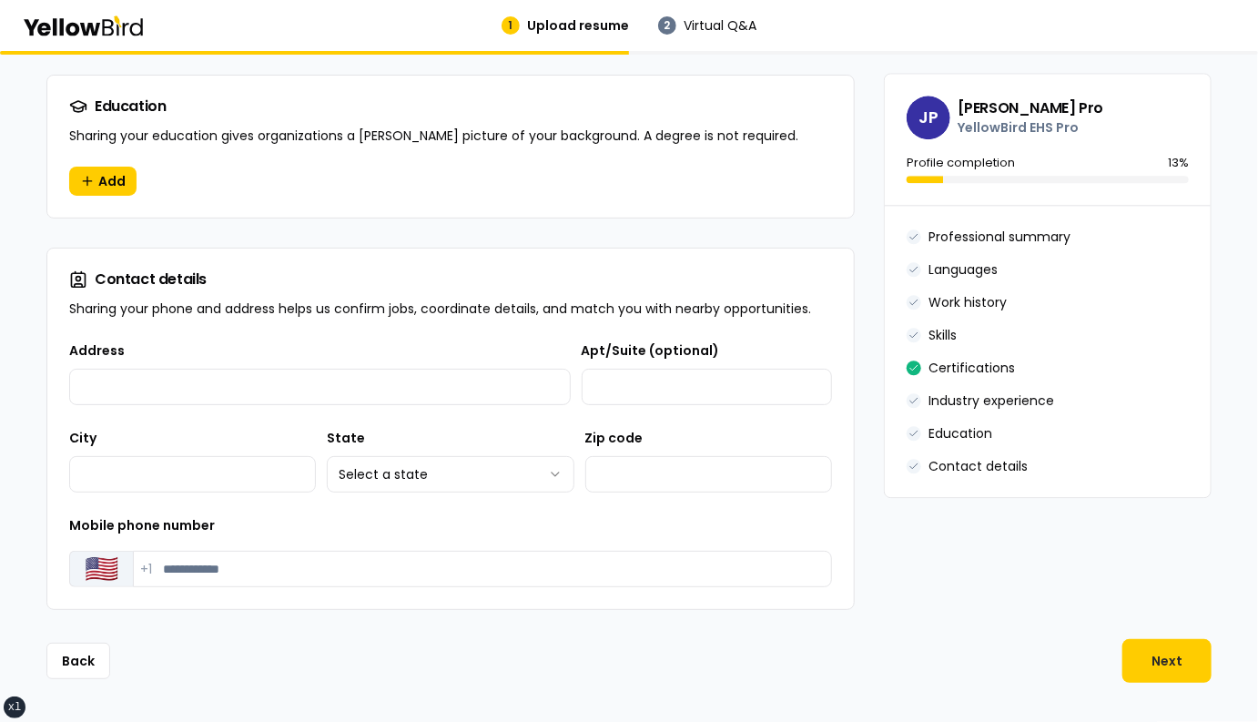
click at [109, 565] on button "🇺🇸" at bounding box center [101, 569] width 64 height 36
click at [203, 571] on input "Mobile phone number" at bounding box center [482, 569] width 699 height 36
click at [217, 524] on div "Mobile phone number Country code 🇺🇸 Mobile phone number +1" at bounding box center [450, 550] width 763 height 73
click at [185, 569] on input "Mobile phone number" at bounding box center [482, 569] width 699 height 36
click at [110, 572] on button "🇺🇸" at bounding box center [101, 569] width 64 height 36
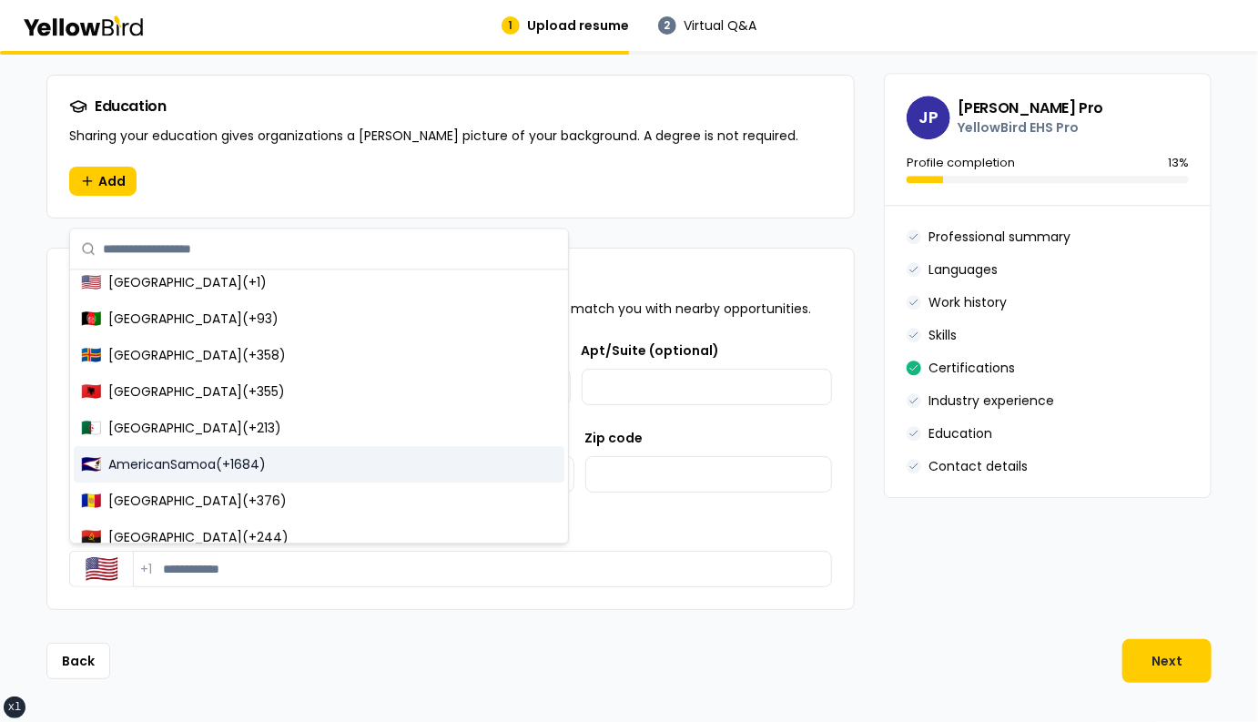
scroll to position [0, 0]
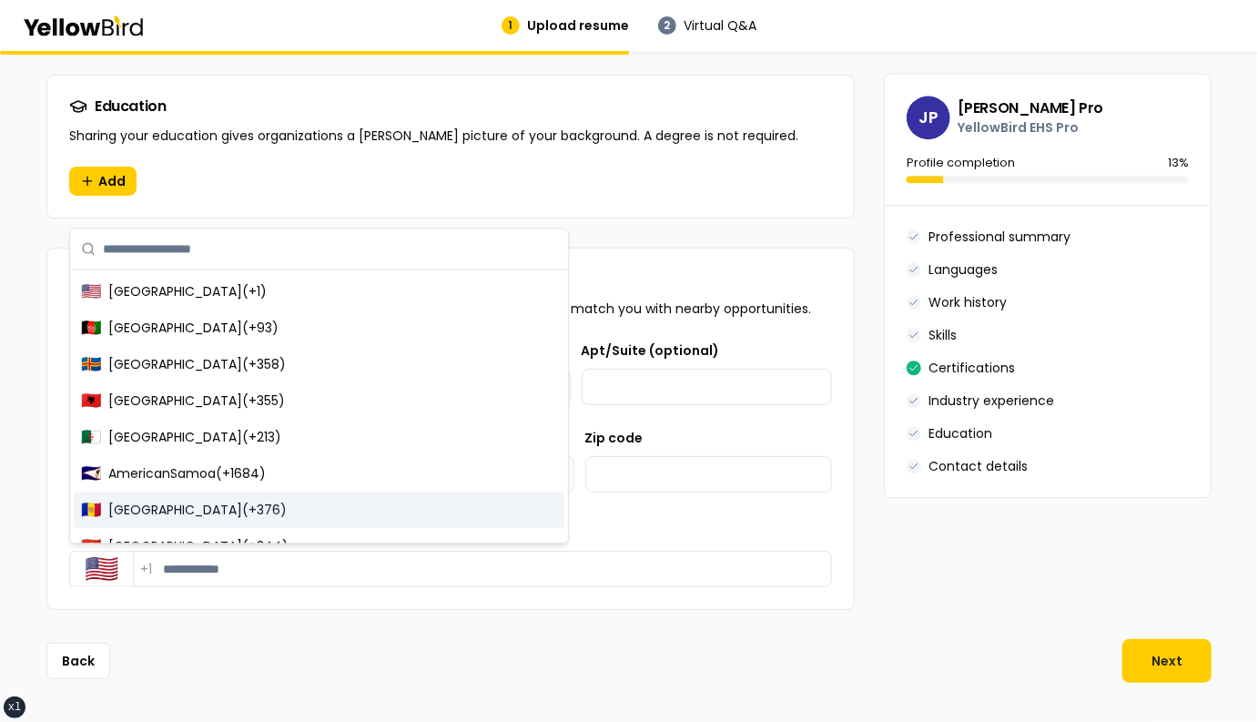
click at [500, 524] on div "Mobile phone number Country code 🇺🇸 Mobile phone number +1" at bounding box center [450, 550] width 763 height 73
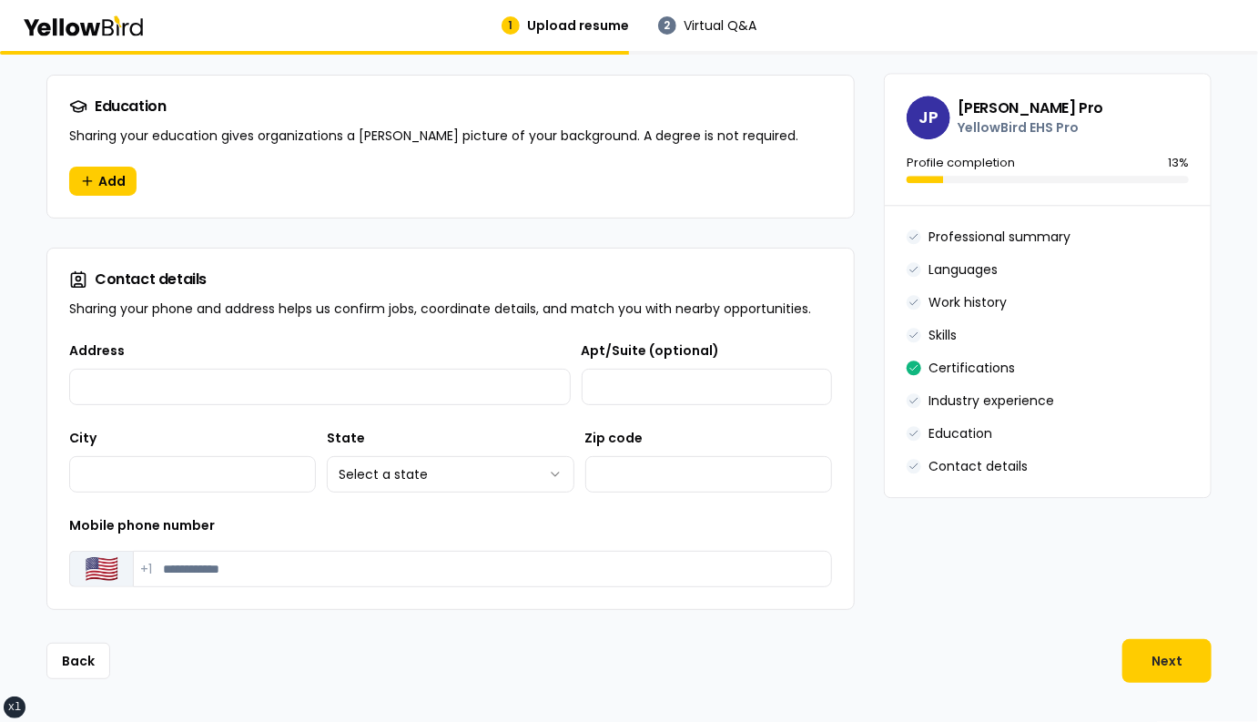
click at [113, 561] on button "🇺🇸" at bounding box center [101, 569] width 64 height 36
click at [531, 523] on div "Mobile phone number Country code 🇺🇸 Mobile phone number +1" at bounding box center [450, 550] width 763 height 73
click at [157, 573] on input "Mobile phone number" at bounding box center [482, 569] width 699 height 36
click at [441, 523] on div "Mobile phone number Country code 🇺🇸 Mobile phone number +1" at bounding box center [450, 550] width 763 height 73
drag, startPoint x: 277, startPoint y: 525, endPoint x: 67, endPoint y: 519, distance: 209.4
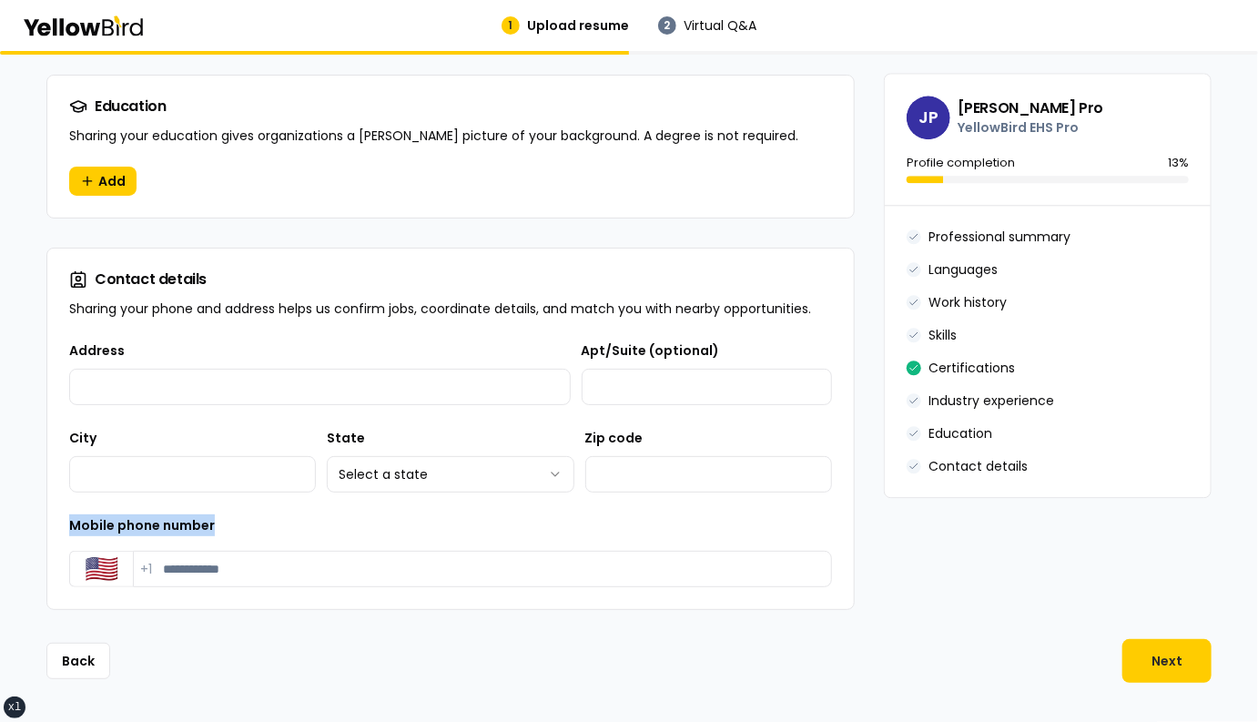
click at [67, 519] on div "**********" at bounding box center [450, 473] width 806 height 269
click at [243, 523] on div "Mobile phone number Country code 🇺🇸 Mobile phone number +1" at bounding box center [450, 550] width 763 height 73
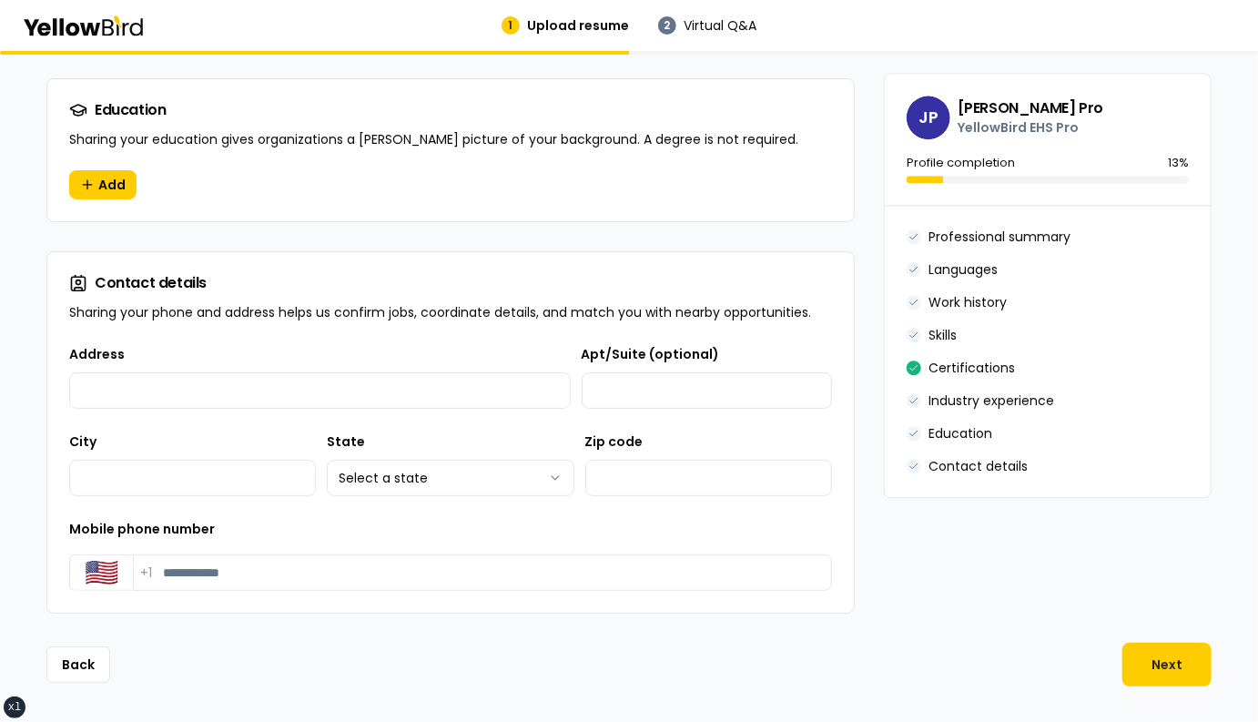
scroll to position [1962, 0]
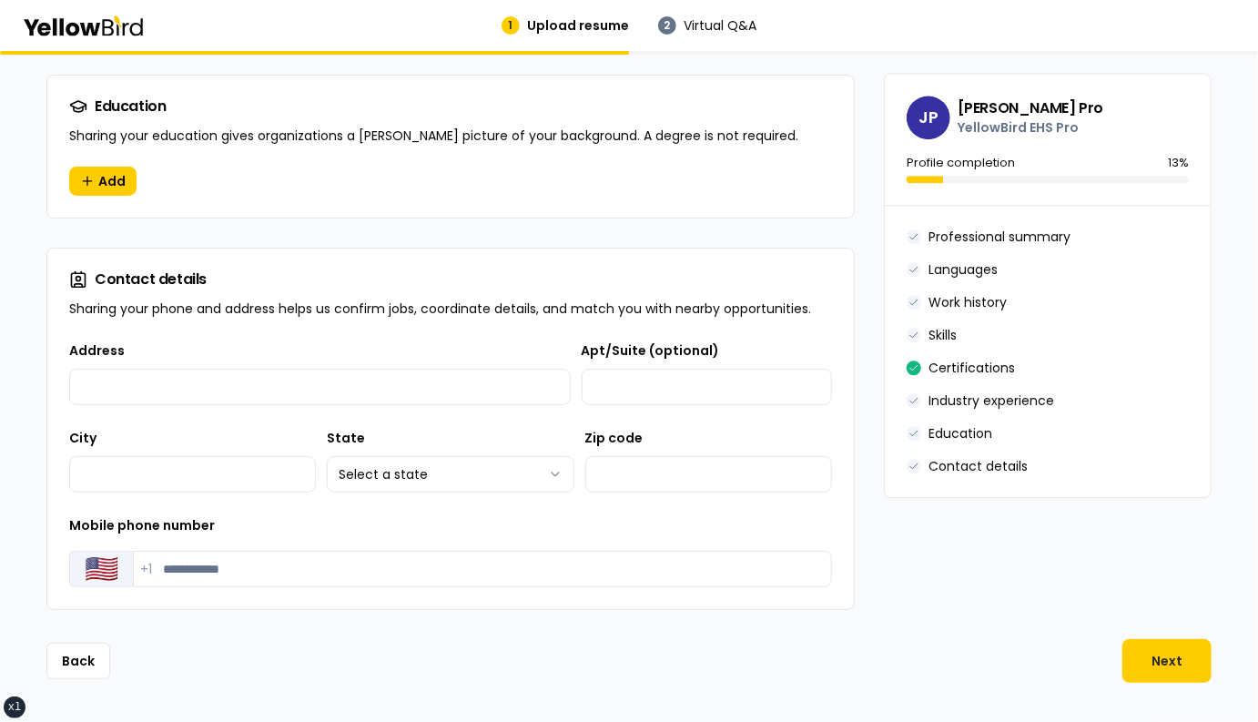
click at [109, 574] on button "🇺🇸" at bounding box center [101, 569] width 64 height 36
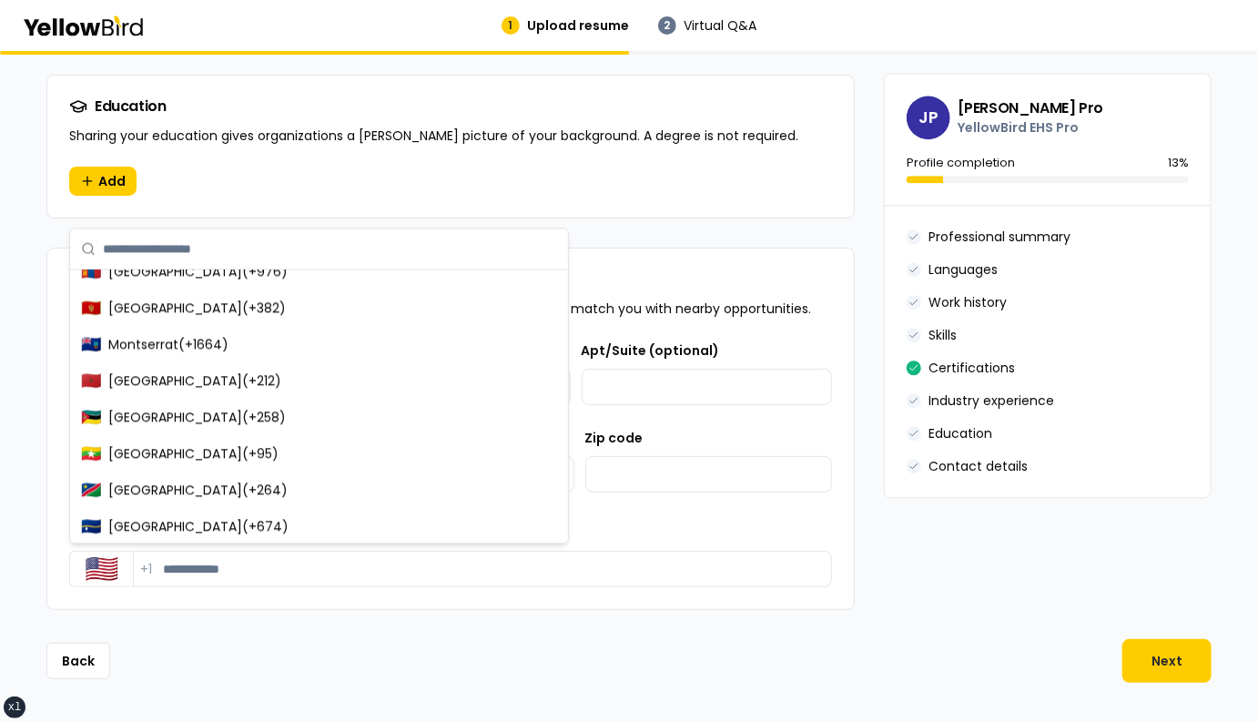
scroll to position [6025, 0]
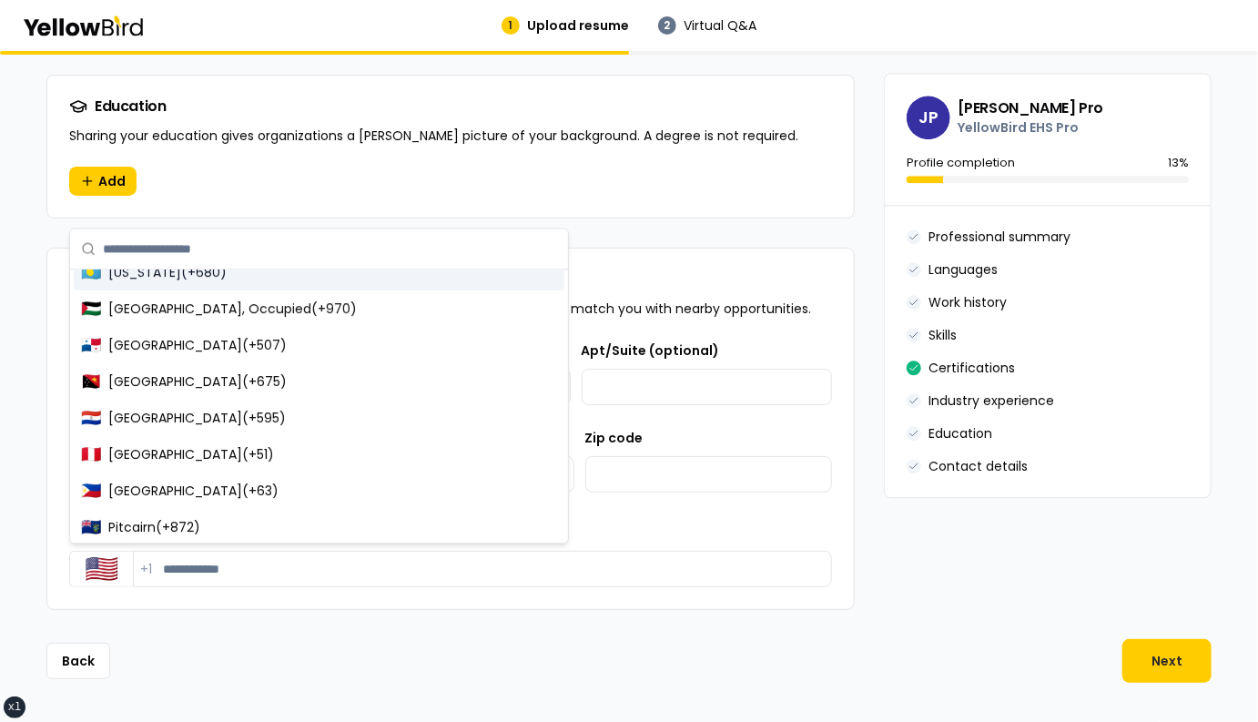
click at [227, 259] on input "text" at bounding box center [330, 248] width 454 height 40
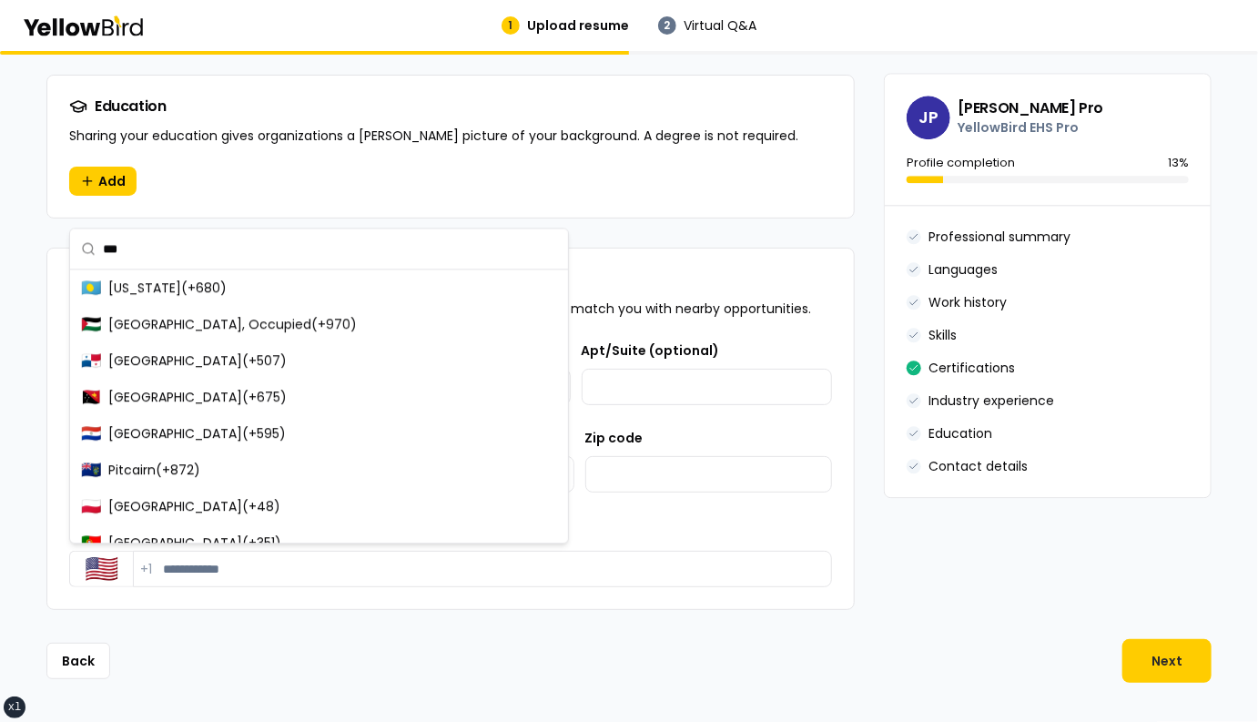
scroll to position [0, 0]
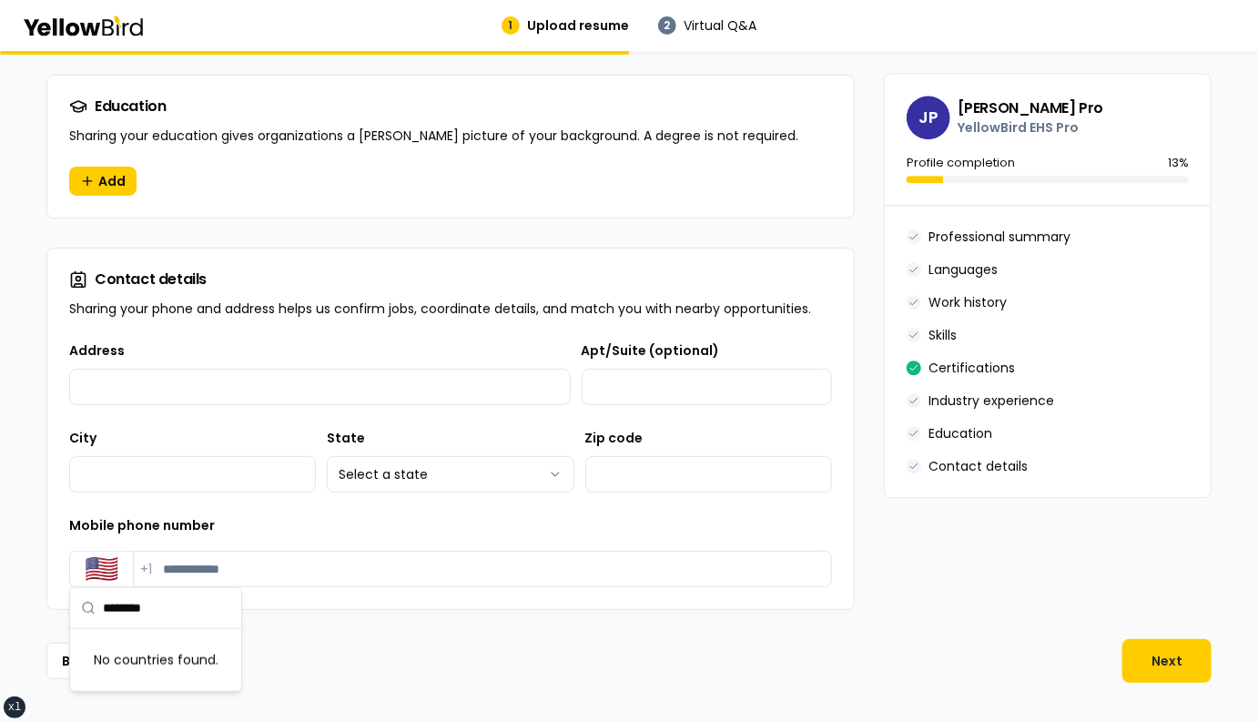
type input "*******"
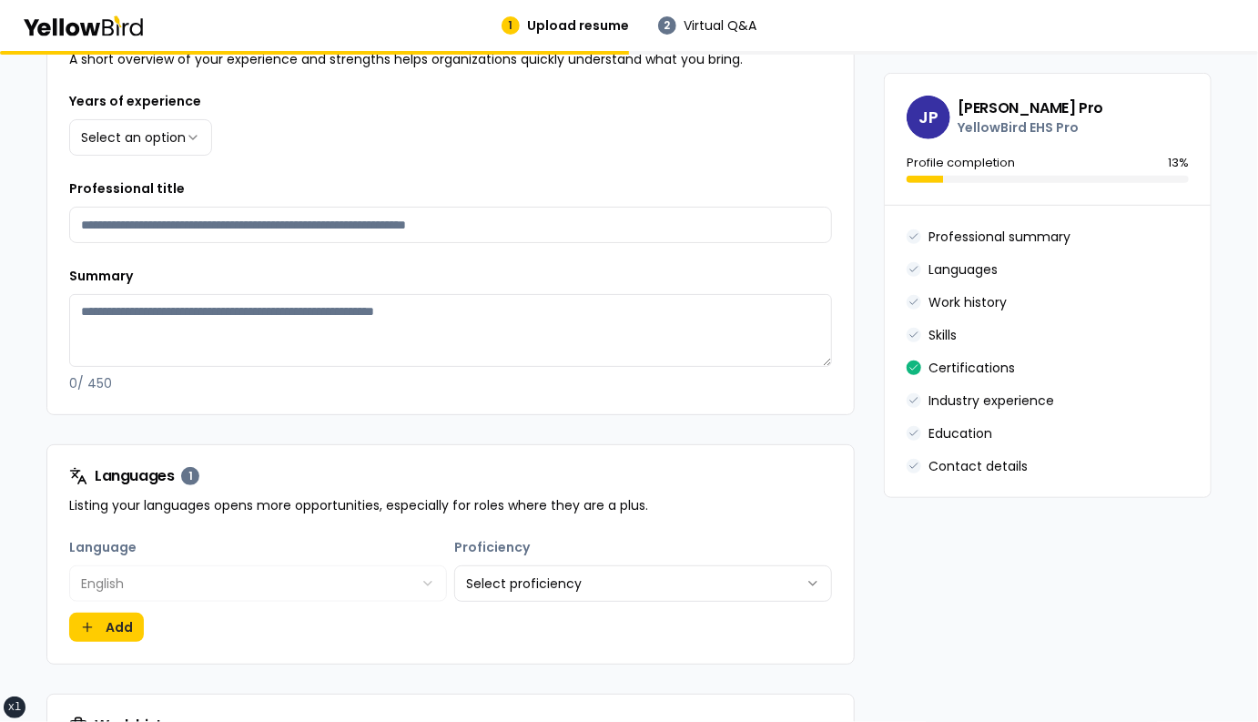
scroll to position [420, 0]
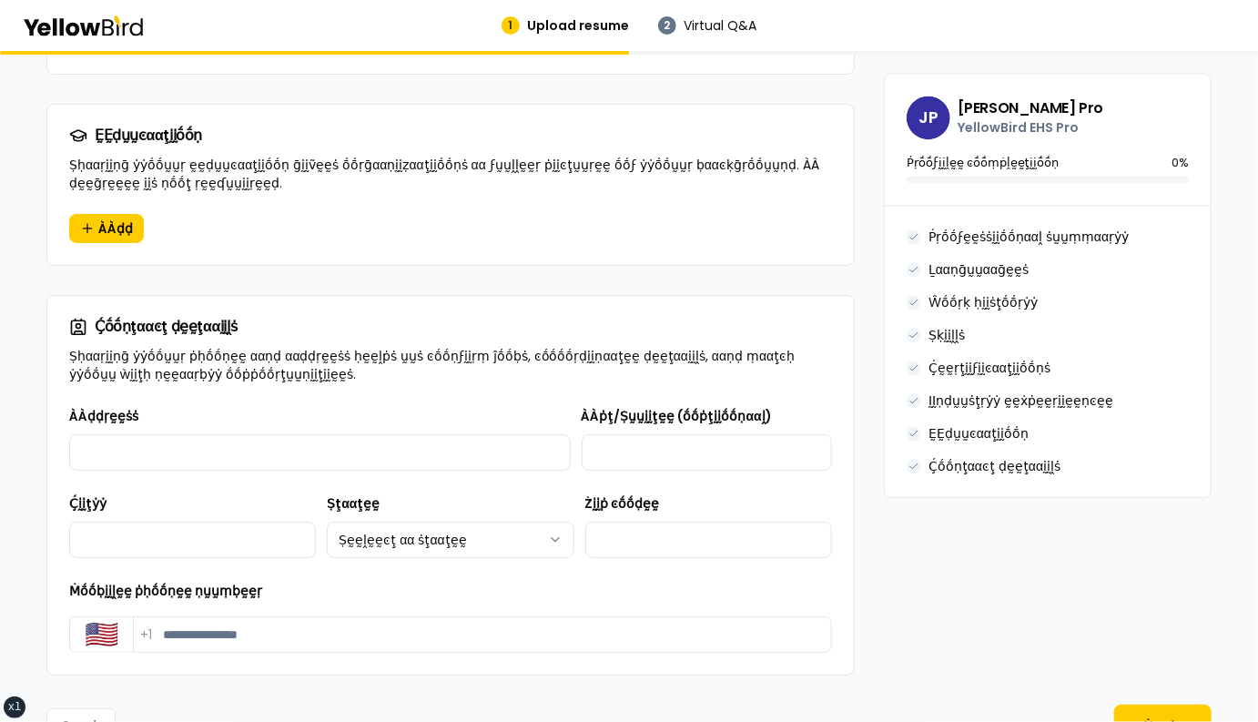
scroll to position [1795, 0]
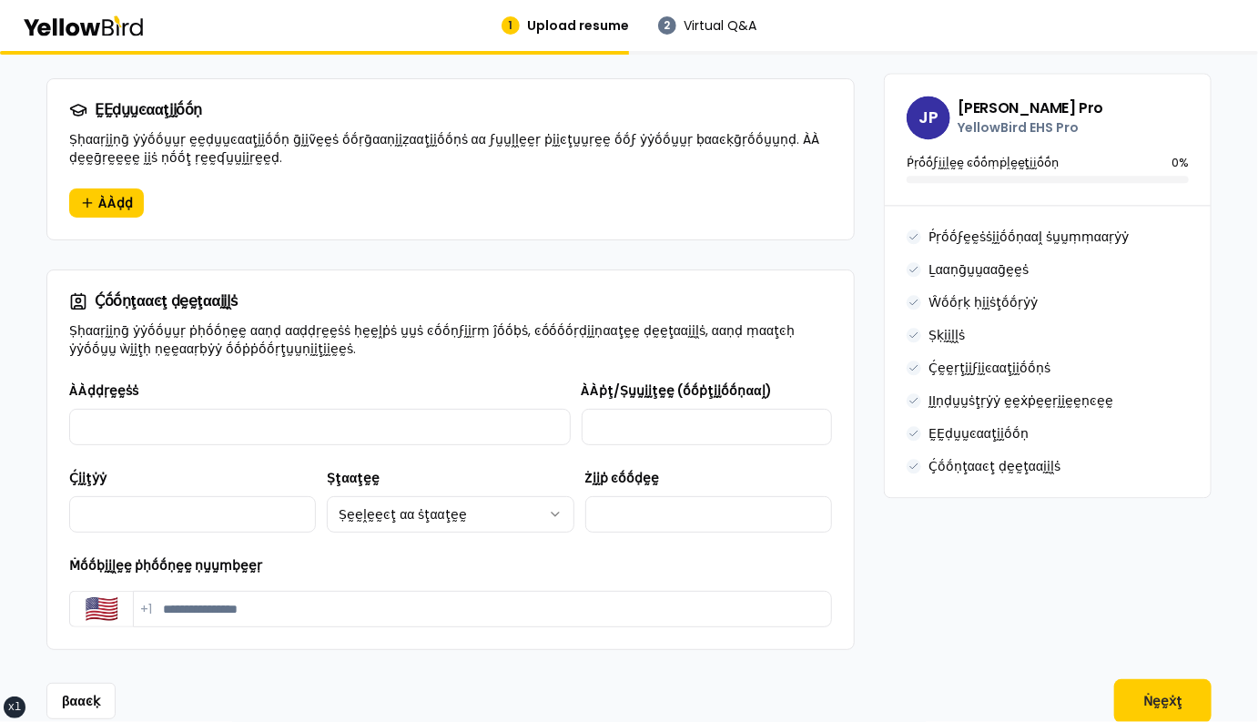
scroll to position [1795, 0]
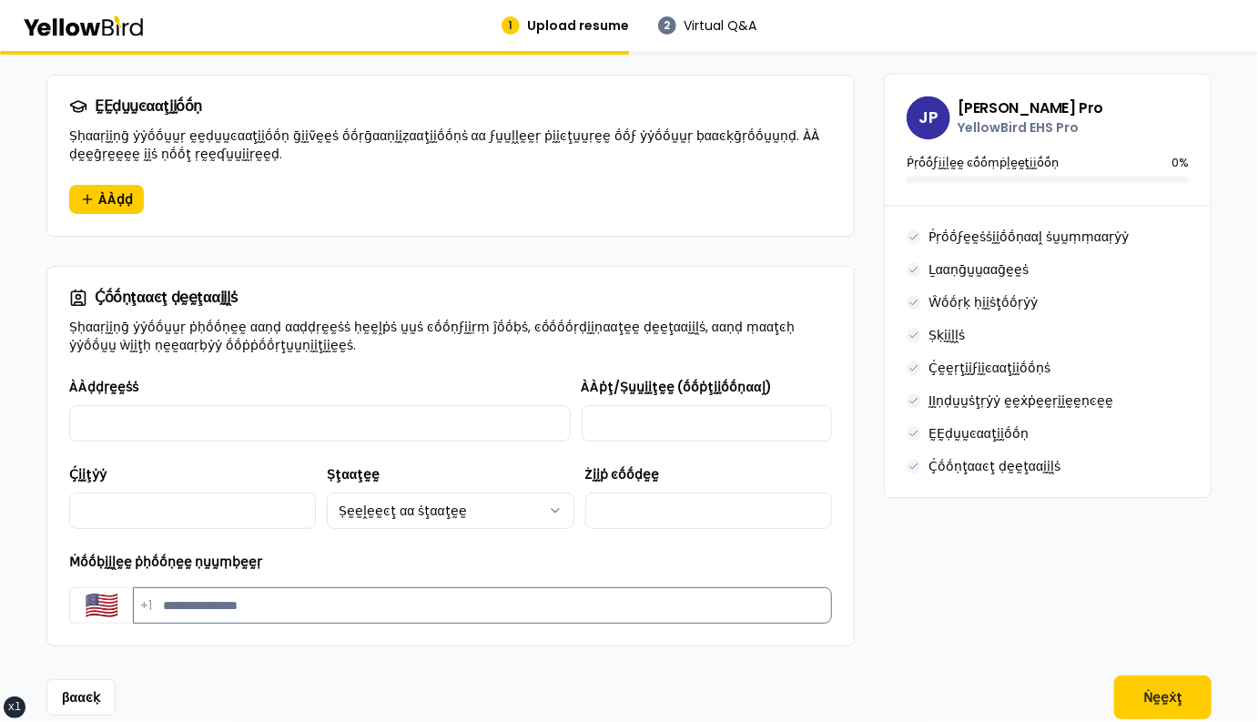
click at [177, 587] on input "Ṁṓṓḅḭḭḽḛḛ ṗḥṓṓṇḛḛ ṇṵṵṃḅḛḛṛ" at bounding box center [482, 605] width 699 height 36
click at [100, 587] on button "🇺🇸" at bounding box center [101, 605] width 64 height 36
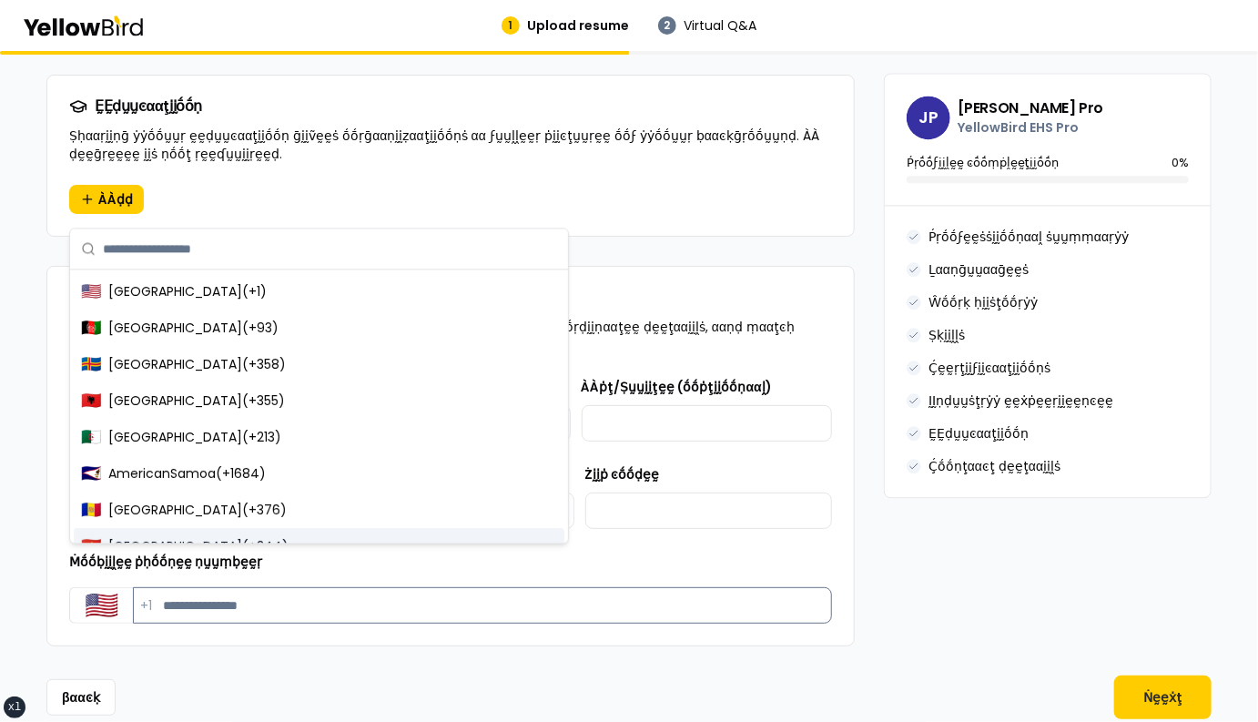
click at [168, 587] on input "Ṁṓṓḅḭḭḽḛḛ ṗḥṓṓṇḛḛ ṇṵṵṃḅḛḛṛ" at bounding box center [482, 605] width 699 height 36
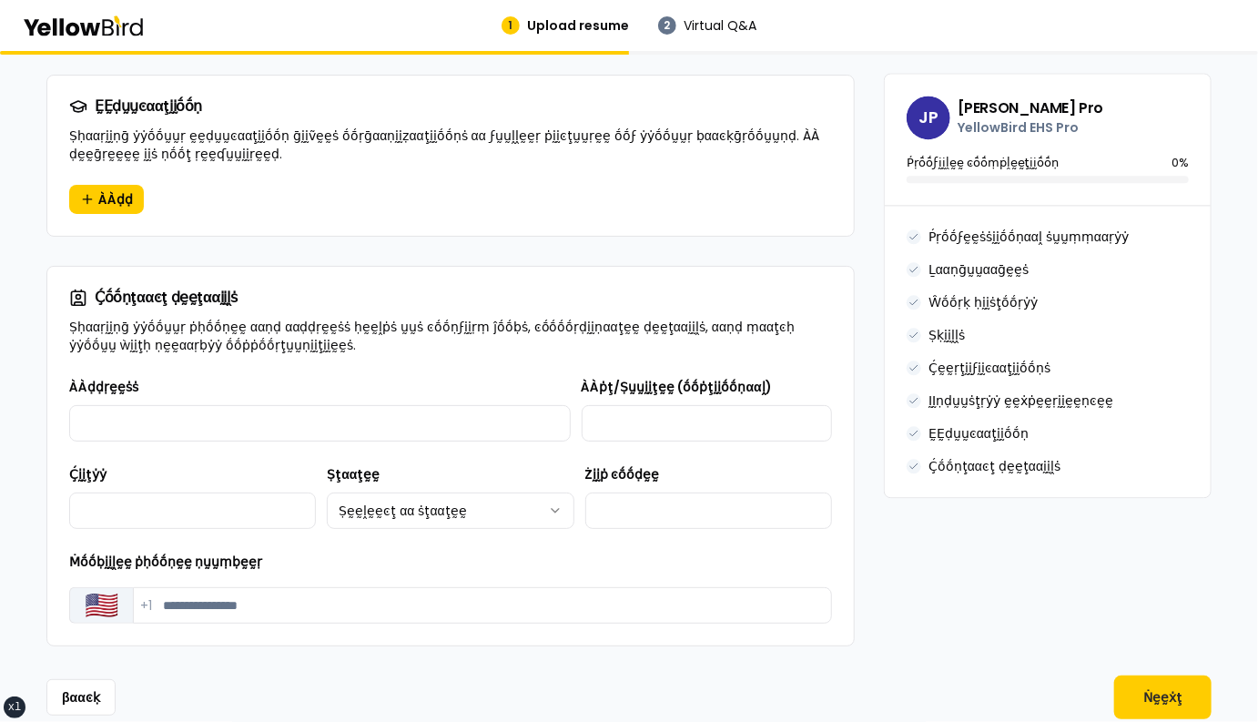
click at [97, 587] on button "🇺🇸" at bounding box center [101, 605] width 64 height 36
click at [161, 587] on input "Ṁṓṓḅḭḭḽḛḛ ṗḥṓṓṇḛḛ ṇṵṵṃḅḛḛṛ" at bounding box center [482, 605] width 699 height 36
drag, startPoint x: 291, startPoint y: 520, endPoint x: 67, endPoint y: 520, distance: 223.9
click at [67, 520] on div "**********" at bounding box center [450, 510] width 806 height 269
click at [165, 587] on input "Ṁṓṓḅḭḭḽḛḛ ṗḥṓṓṇḛḛ ṇṵṵṃḅḛḛṛ" at bounding box center [482, 605] width 699 height 36
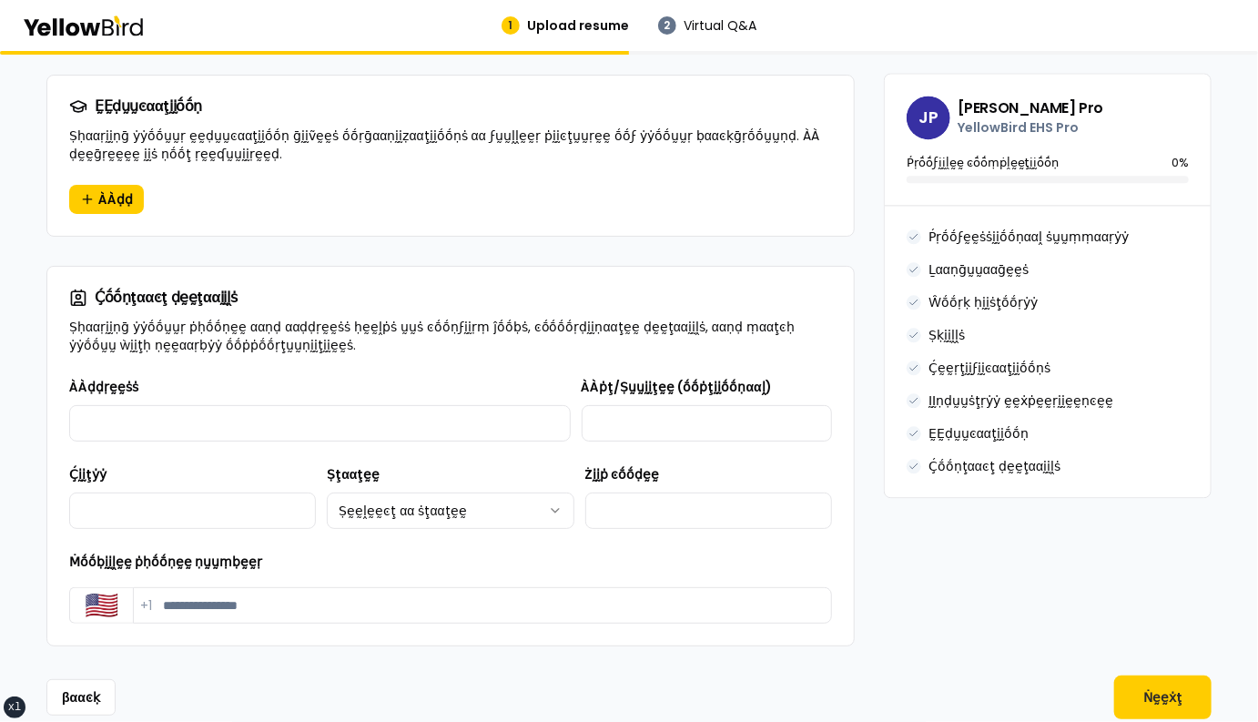
click at [247, 552] on label "Ṁṓṓḅḭḭḽḛḛ ṗḥṓṓṇḛḛ ṇṵṵṃḅḛḛṛ" at bounding box center [165, 561] width 193 height 18
drag, startPoint x: 268, startPoint y: 520, endPoint x: 73, endPoint y: 524, distance: 195.7
click at [73, 551] on div "Ṁṓṓḅḭḭḽḛḛ ṗḥṓṓṇḛḛ ṇṵṵṃḅḛḛṛ Ḉṓṓṵṵṇţṛẏẏ ͼṓṓḍḛḛ 🇺🇸 Ṁṓṓḅḭḭḽḛḛ ṗḥṓṓṇḛḛ ṇṵṵṃḅḛḛṛ +1" at bounding box center [450, 587] width 763 height 73
click at [56, 503] on div "**********" at bounding box center [450, 510] width 806 height 269
click at [167, 587] on input "Ṁṓṓḅḭḭḽḛḛ ṗḥṓṓṇḛḛ ṇṵṵṃḅḛḛṛ" at bounding box center [482, 605] width 699 height 36
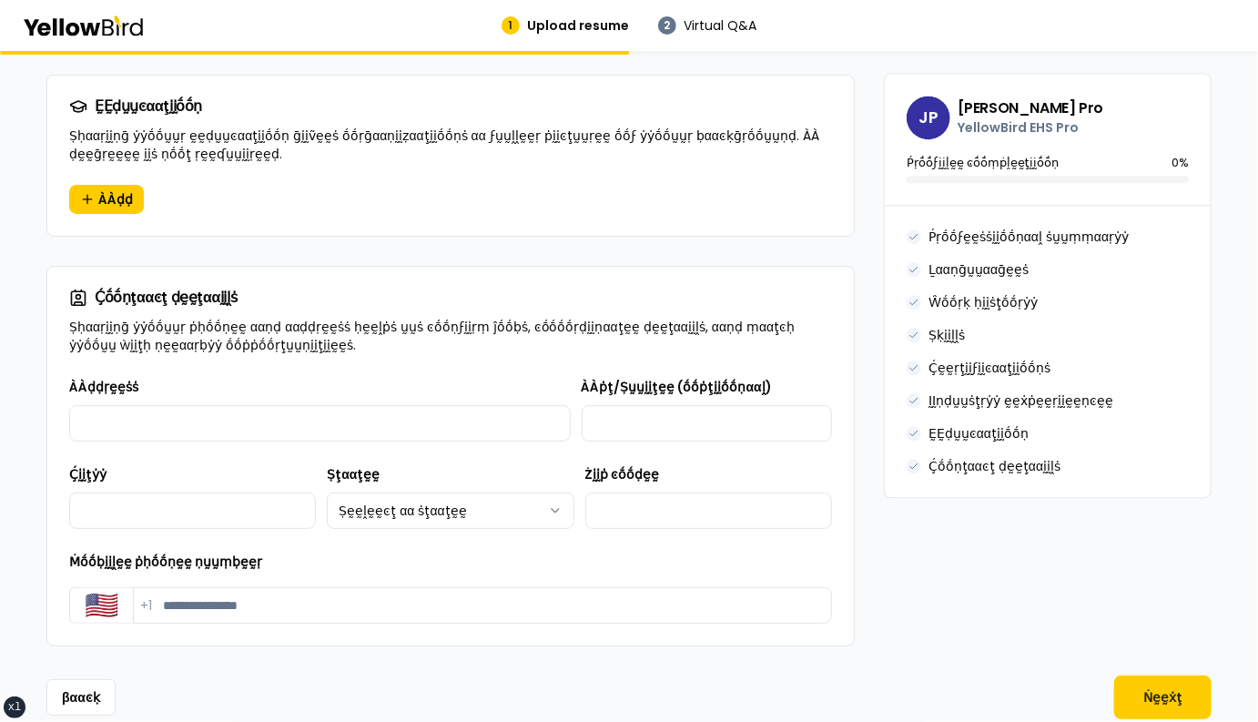
click at [158, 601] on div "**********" at bounding box center [450, 510] width 806 height 269
click at [107, 587] on button "🇺🇸" at bounding box center [101, 605] width 64 height 36
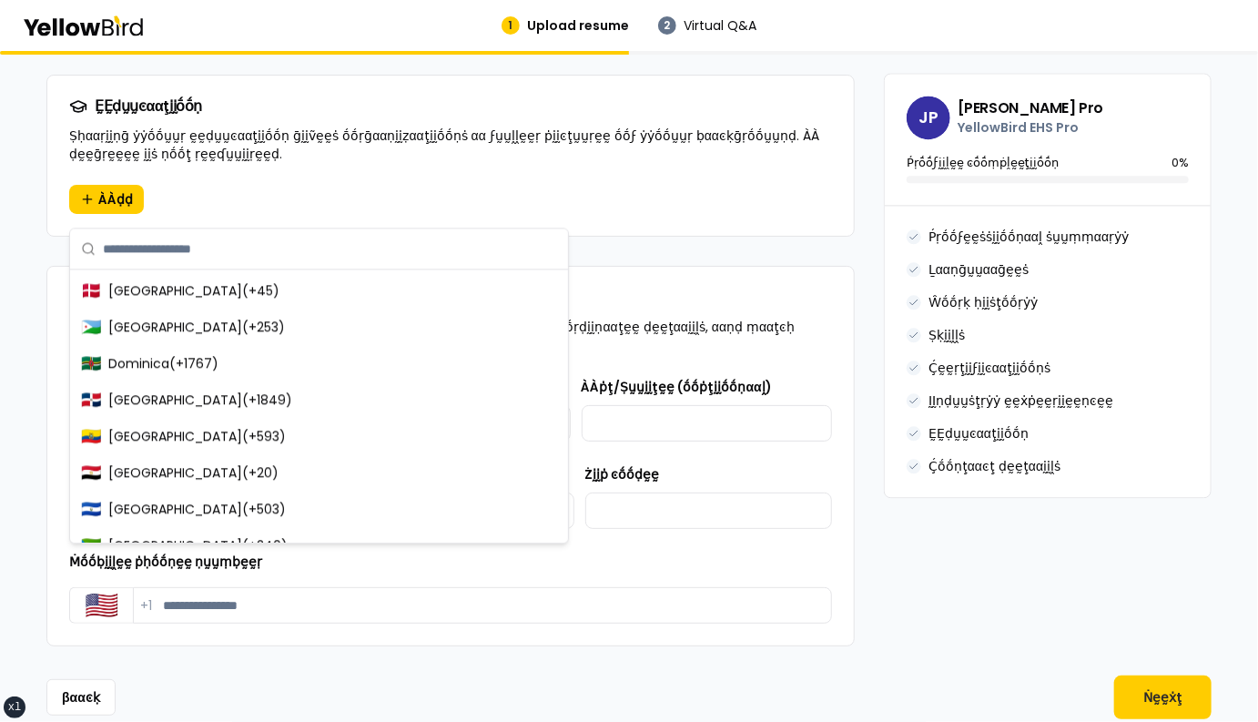
scroll to position [2086, 0]
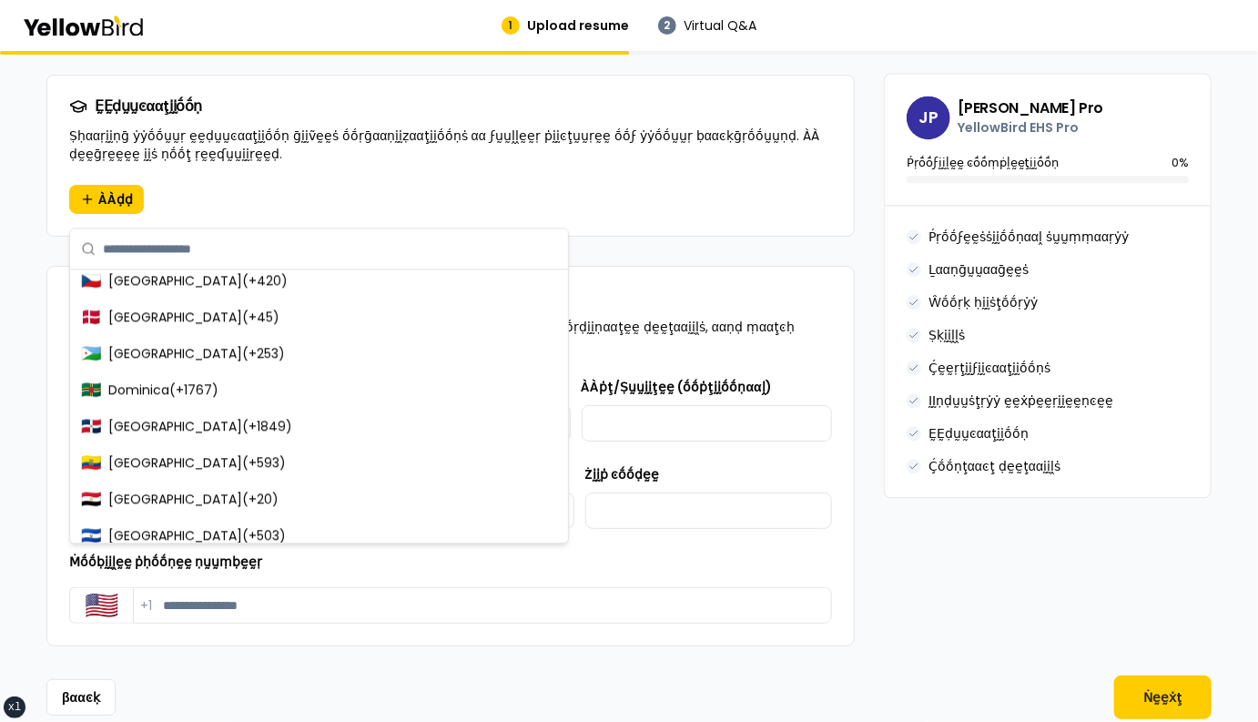
click at [193, 446] on div "🇪🇨 Ecuador ( +593 )" at bounding box center [319, 462] width 490 height 36
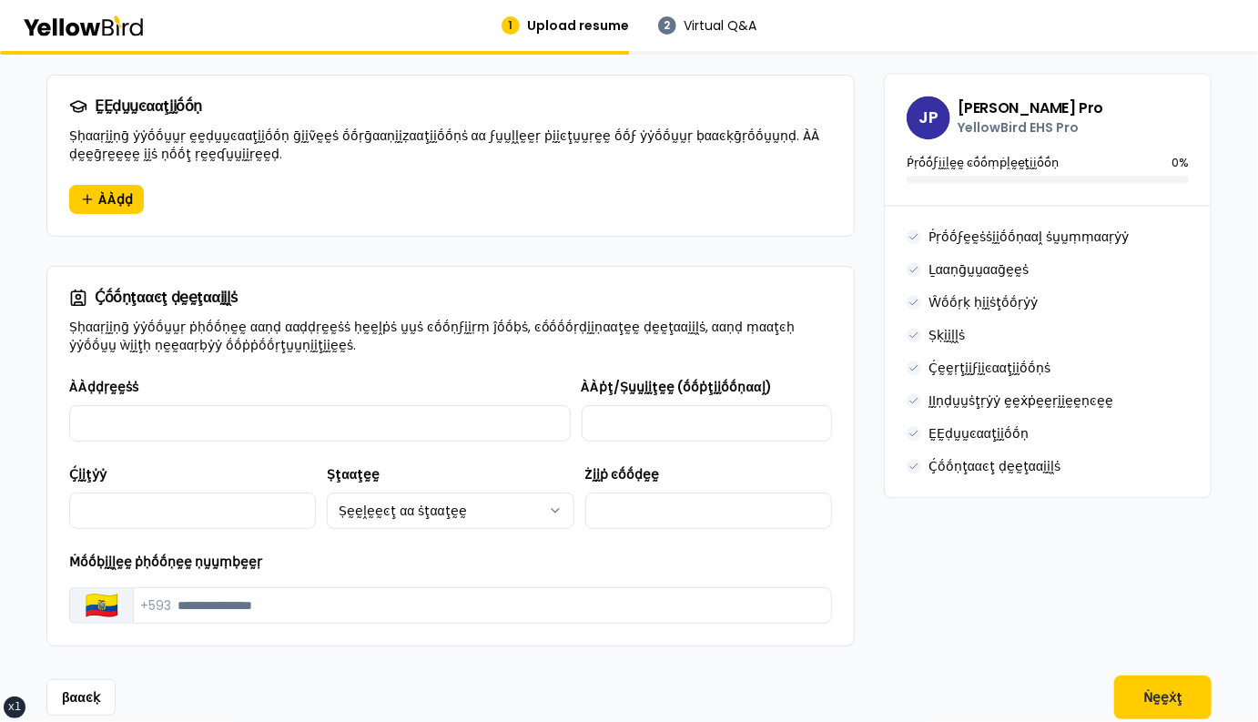
click at [111, 587] on button "🇪🇨" at bounding box center [101, 605] width 64 height 36
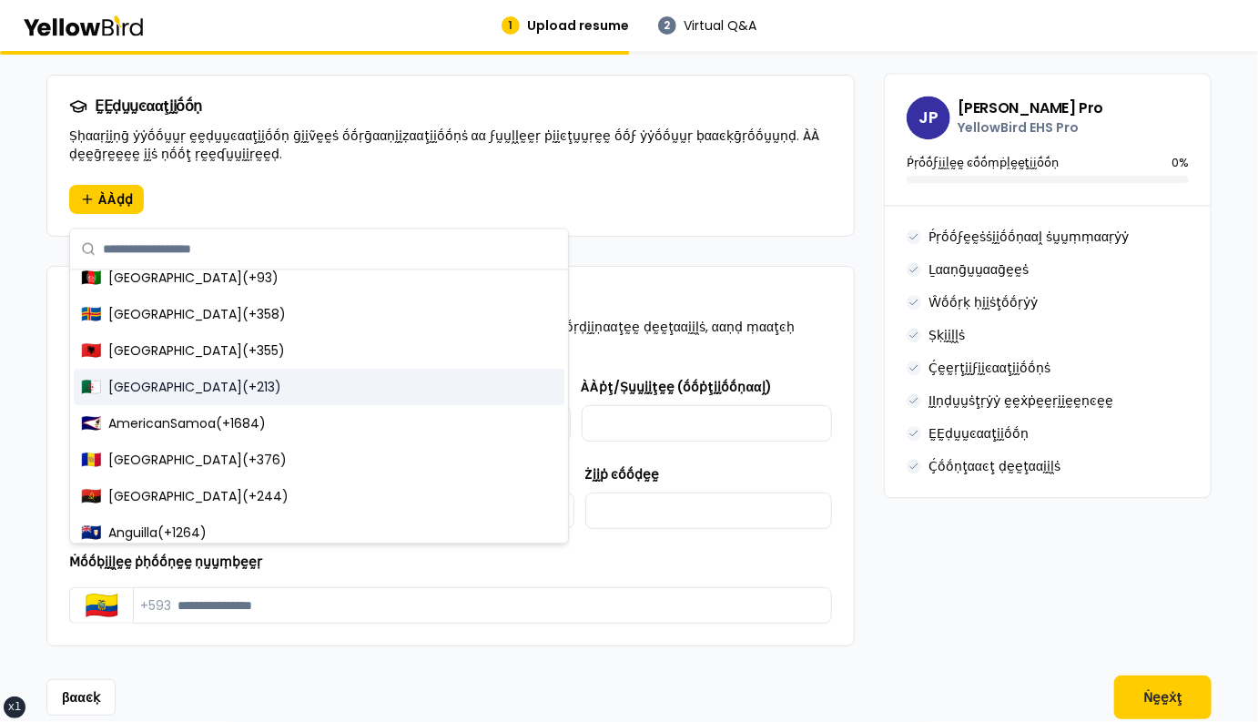
scroll to position [0, 0]
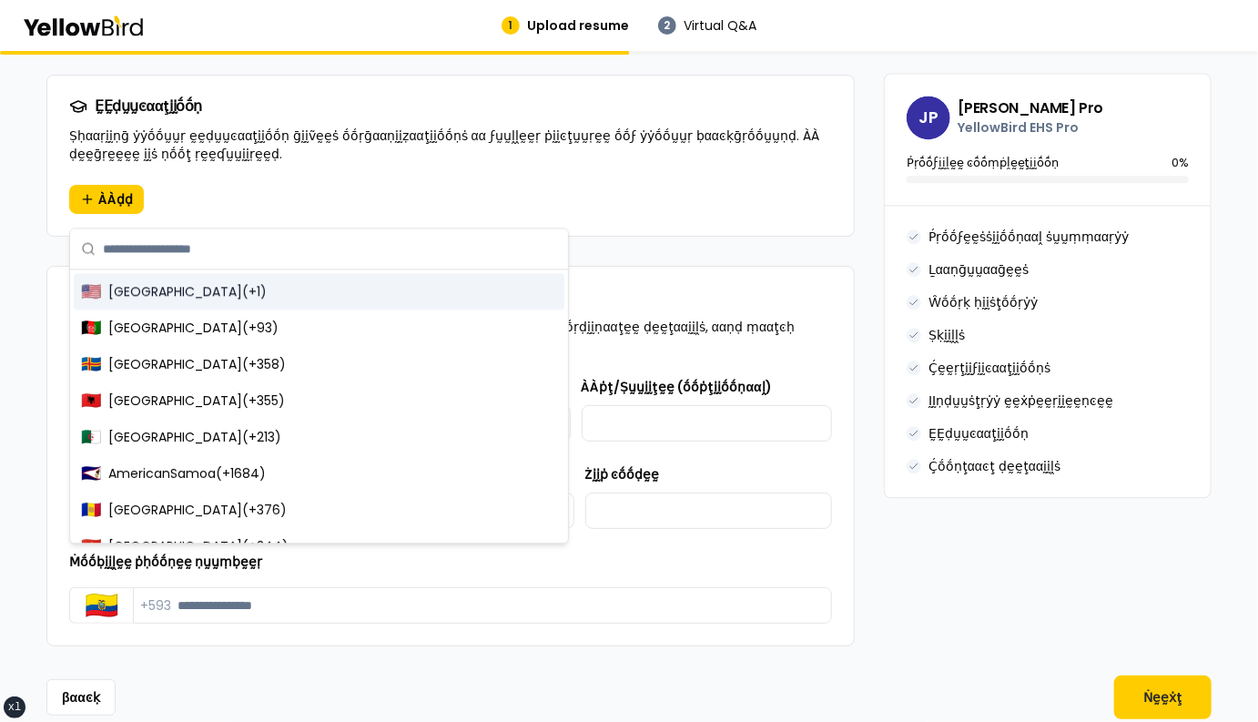
click at [173, 240] on input "text" at bounding box center [330, 248] width 454 height 40
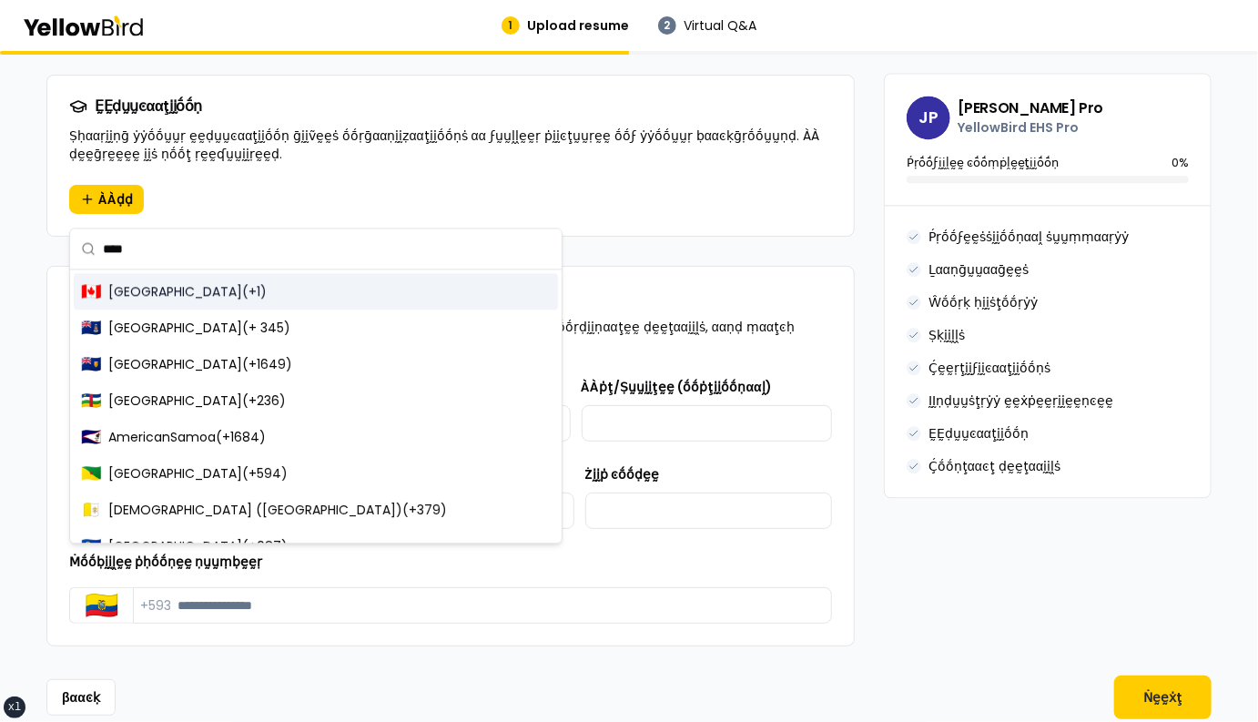
type input "****"
click at [176, 288] on span "Canada ( +1 )" at bounding box center [187, 291] width 158 height 18
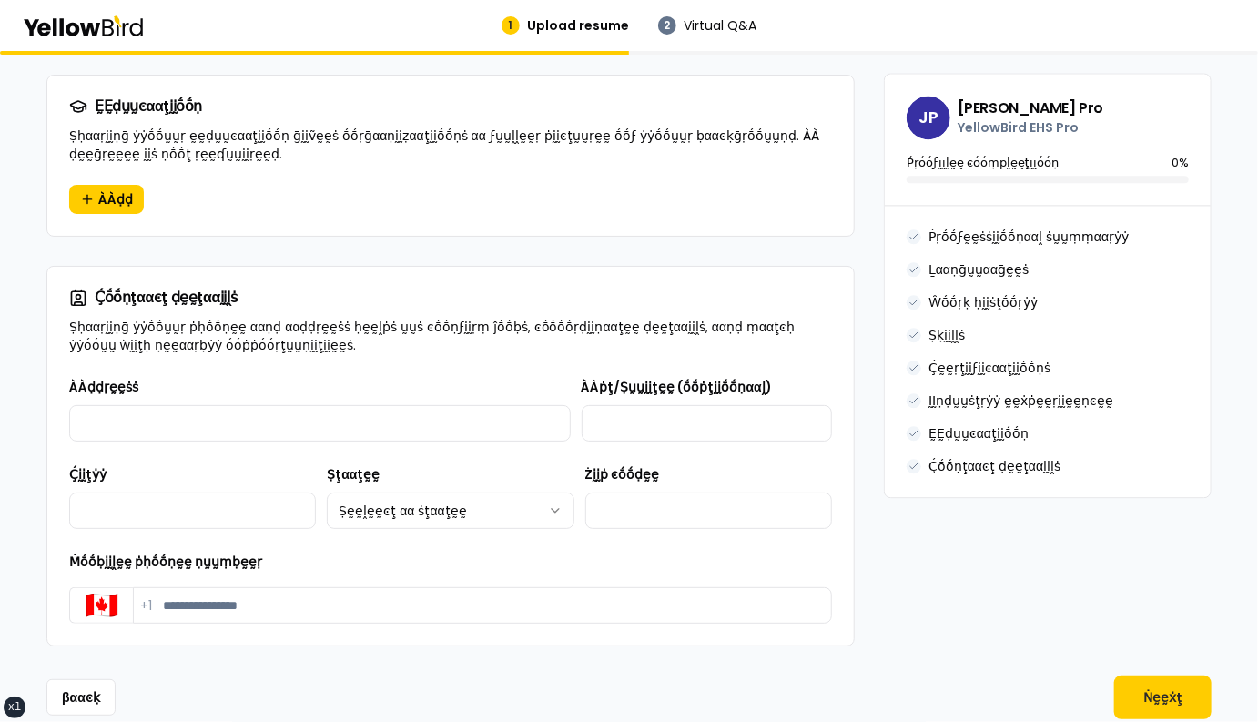
click at [176, 589] on div "**********" at bounding box center [450, 510] width 806 height 269
click at [107, 587] on button "🇨🇦" at bounding box center [101, 605] width 64 height 36
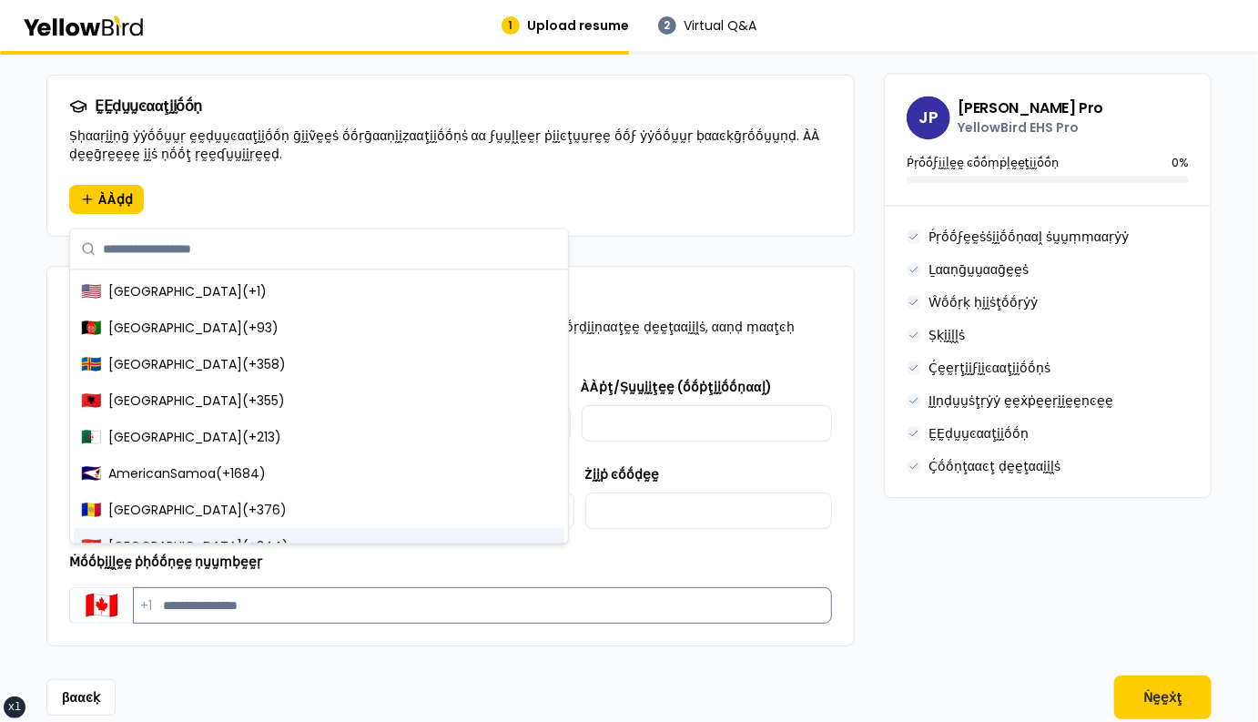
click at [200, 587] on input "Ṁṓṓḅḭḭḽḛḛ ṗḥṓṓṇḛḛ ṇṵṵṃḅḛḛṛ" at bounding box center [482, 605] width 699 height 36
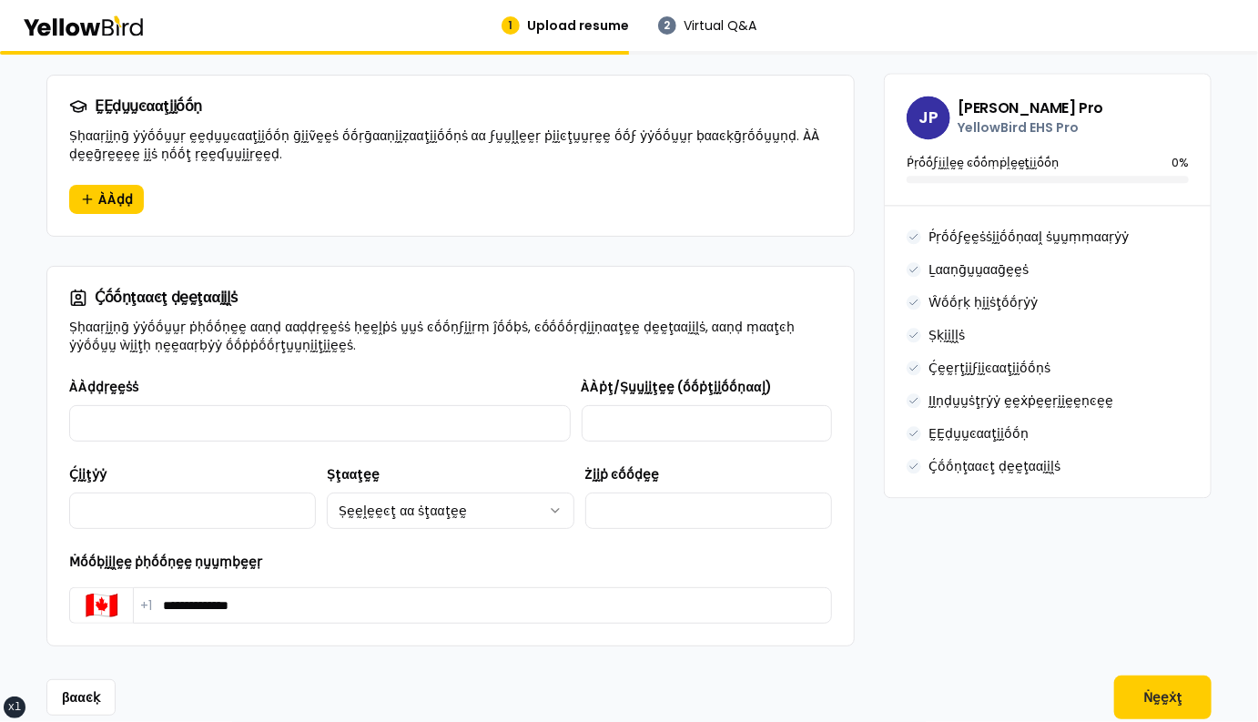
click at [140, 596] on span "+1" at bounding box center [146, 605] width 12 height 18
click at [114, 587] on button "🇨🇦" at bounding box center [101, 605] width 64 height 36
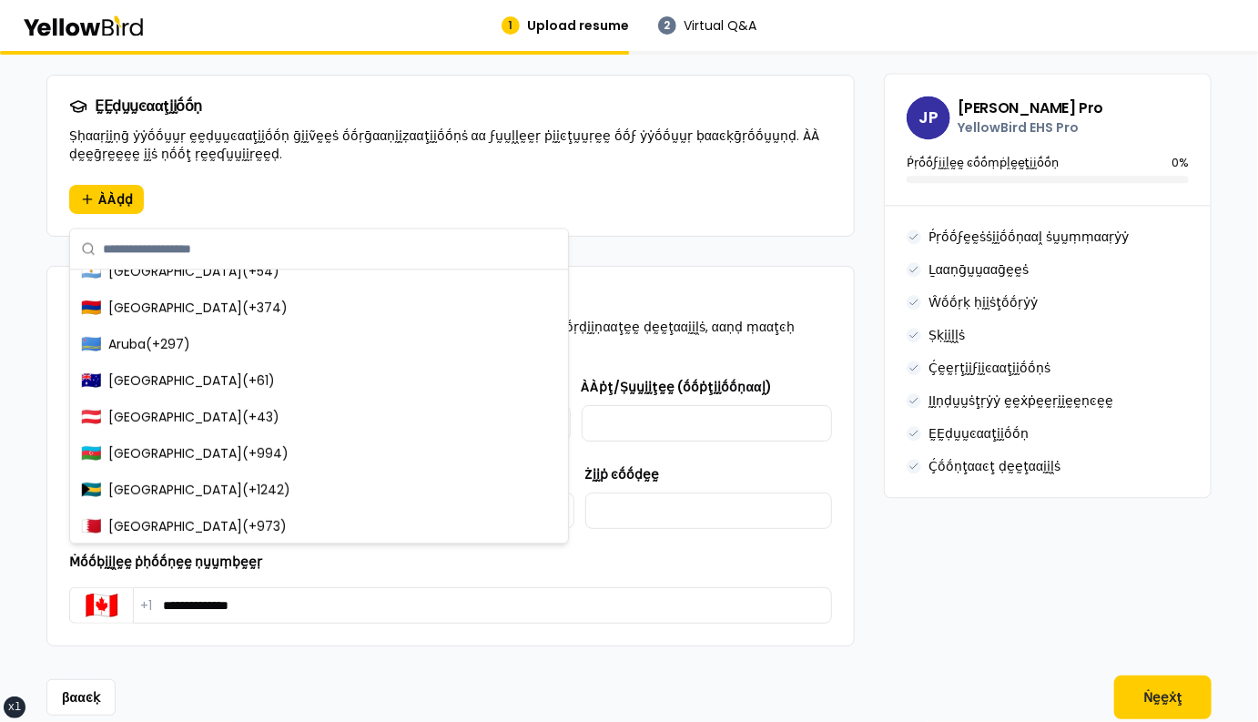
scroll to position [429, 0]
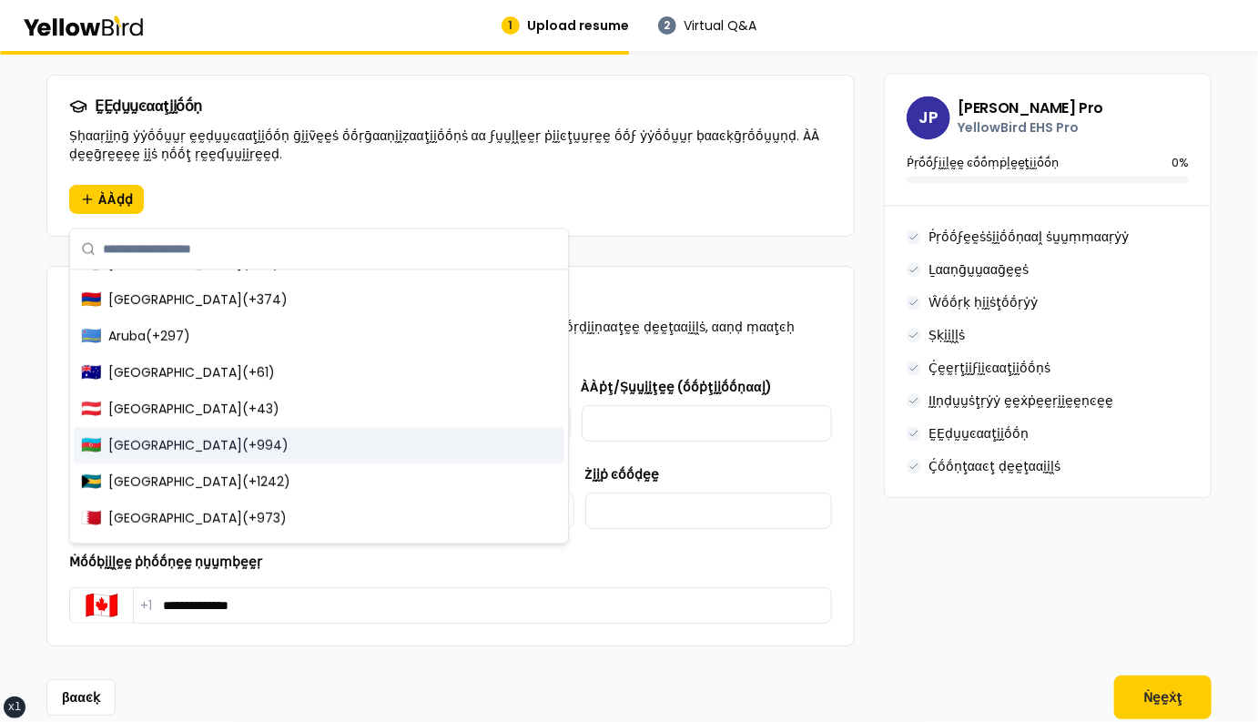
click at [165, 448] on span "Azerbaijan ( +994 )" at bounding box center [198, 445] width 180 height 18
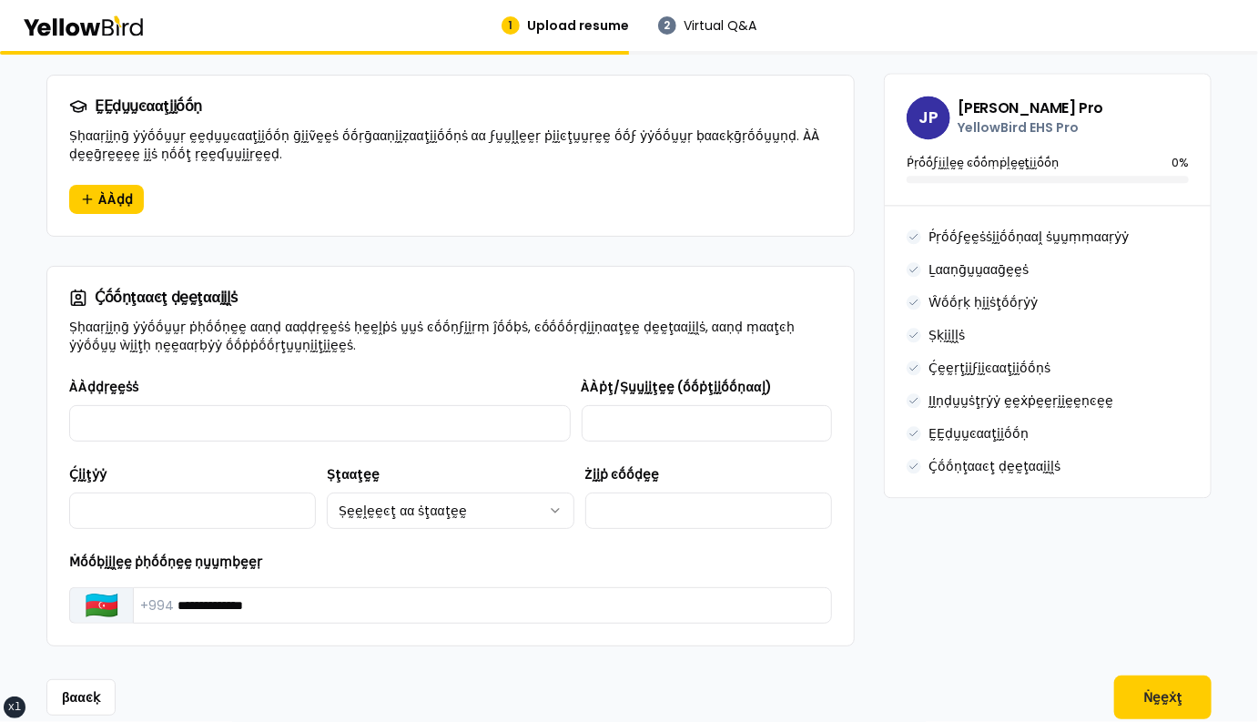
click at [105, 587] on button "🇦🇿" at bounding box center [101, 605] width 64 height 36
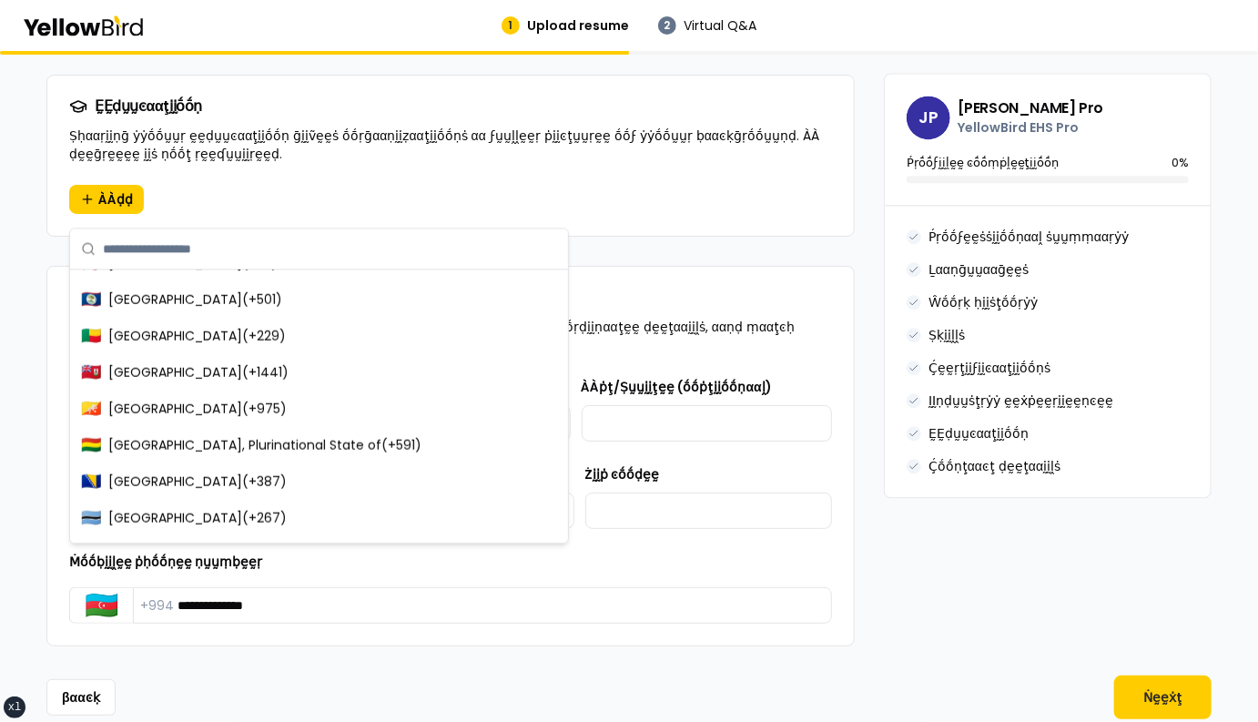
scroll to position [1090, 0]
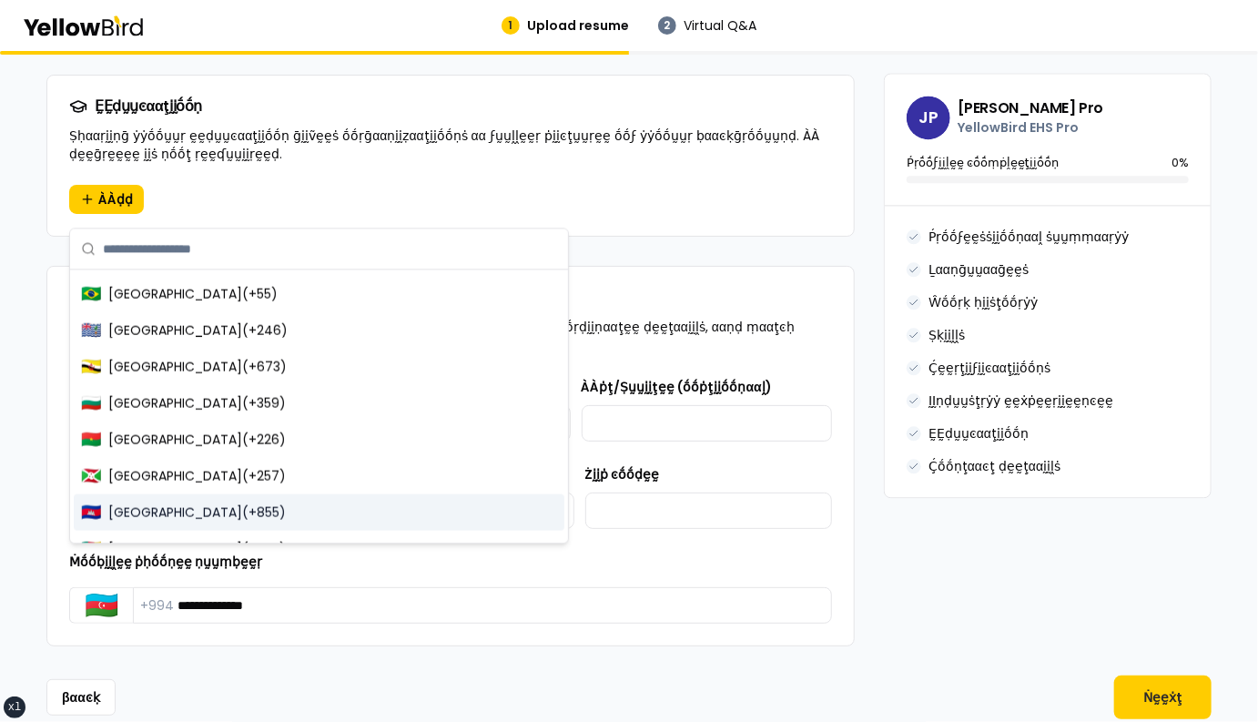
click at [177, 509] on span "Cambodia ( +855 )" at bounding box center [196, 511] width 177 height 18
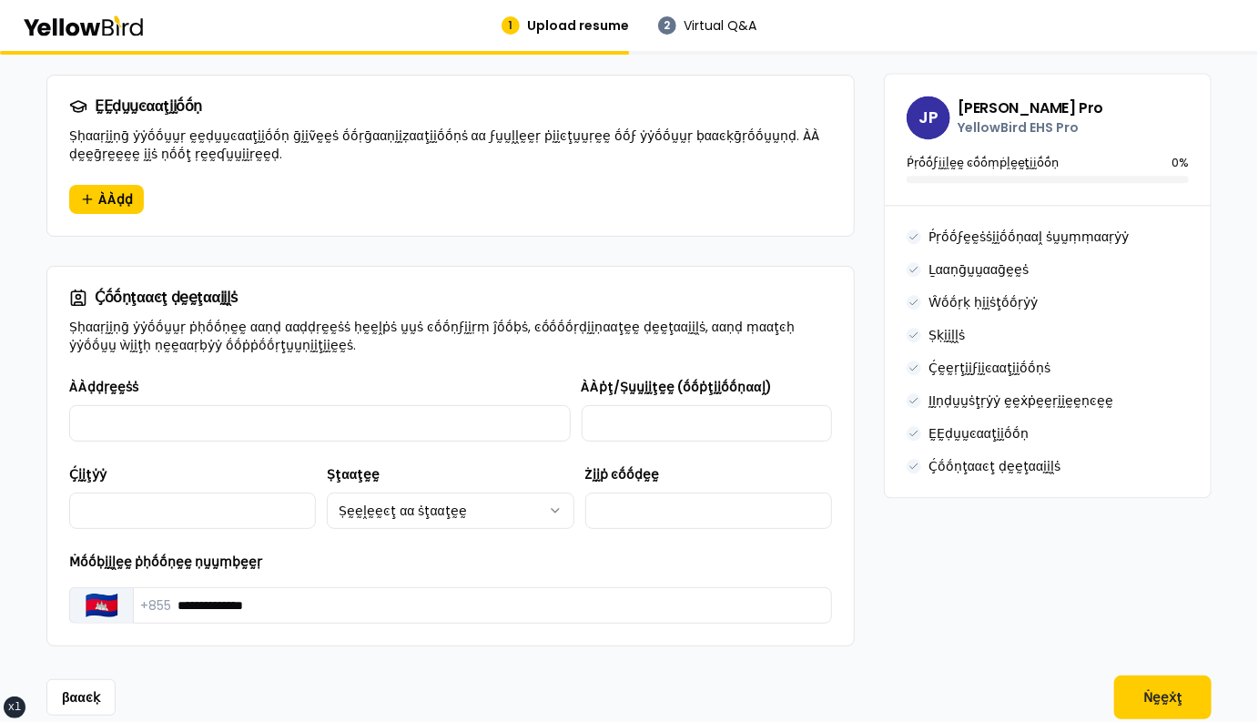
click at [98, 587] on button "🇰🇭" at bounding box center [101, 605] width 64 height 36
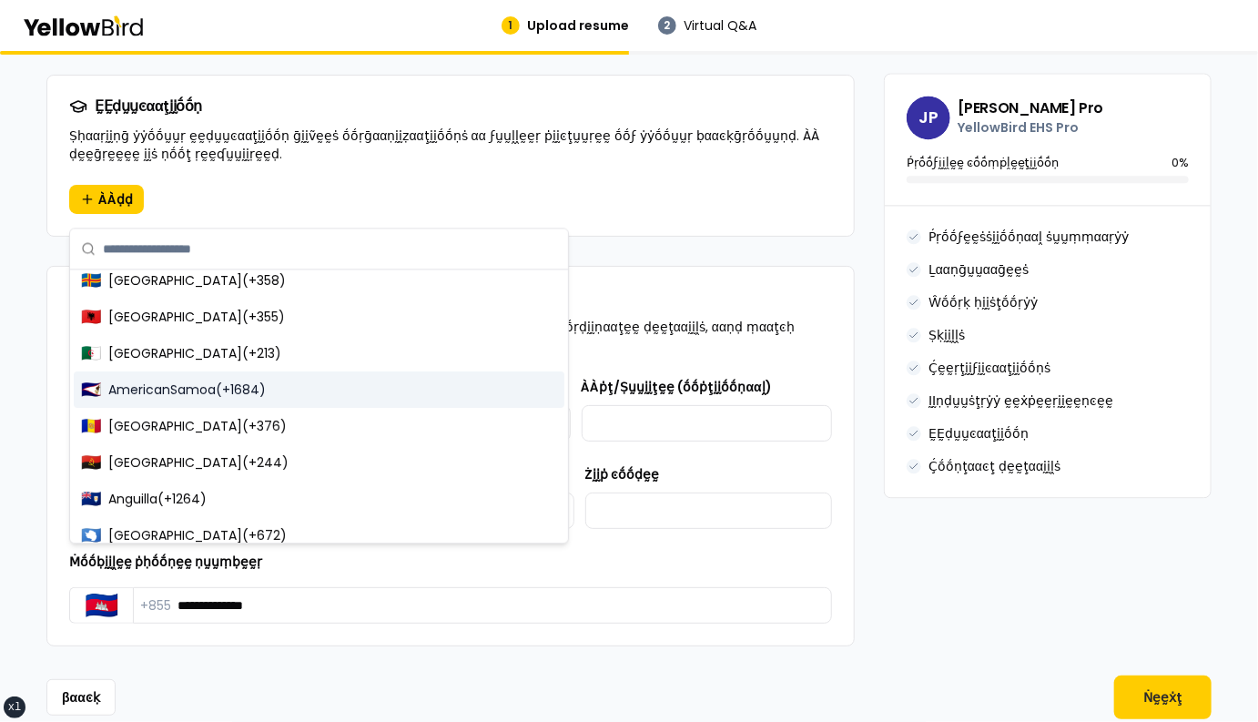
scroll to position [98, 0]
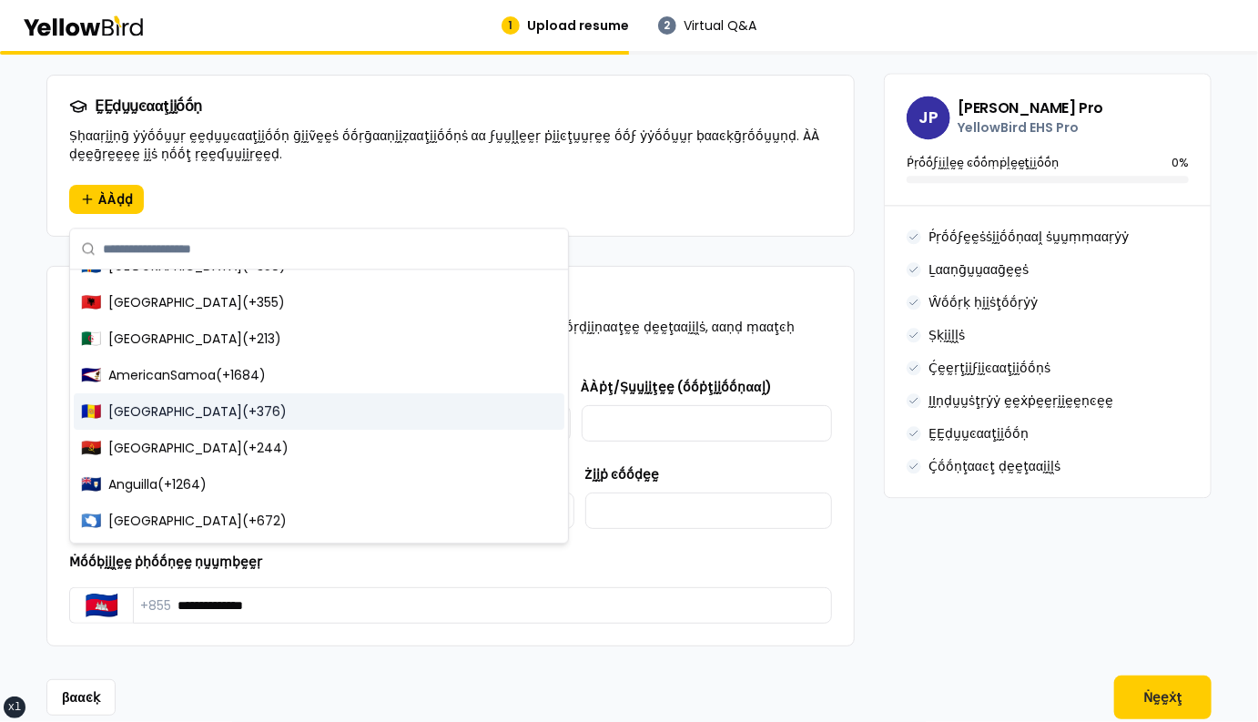
click at [157, 398] on div "🇦🇩 Andorra ( +376 )" at bounding box center [319, 411] width 490 height 36
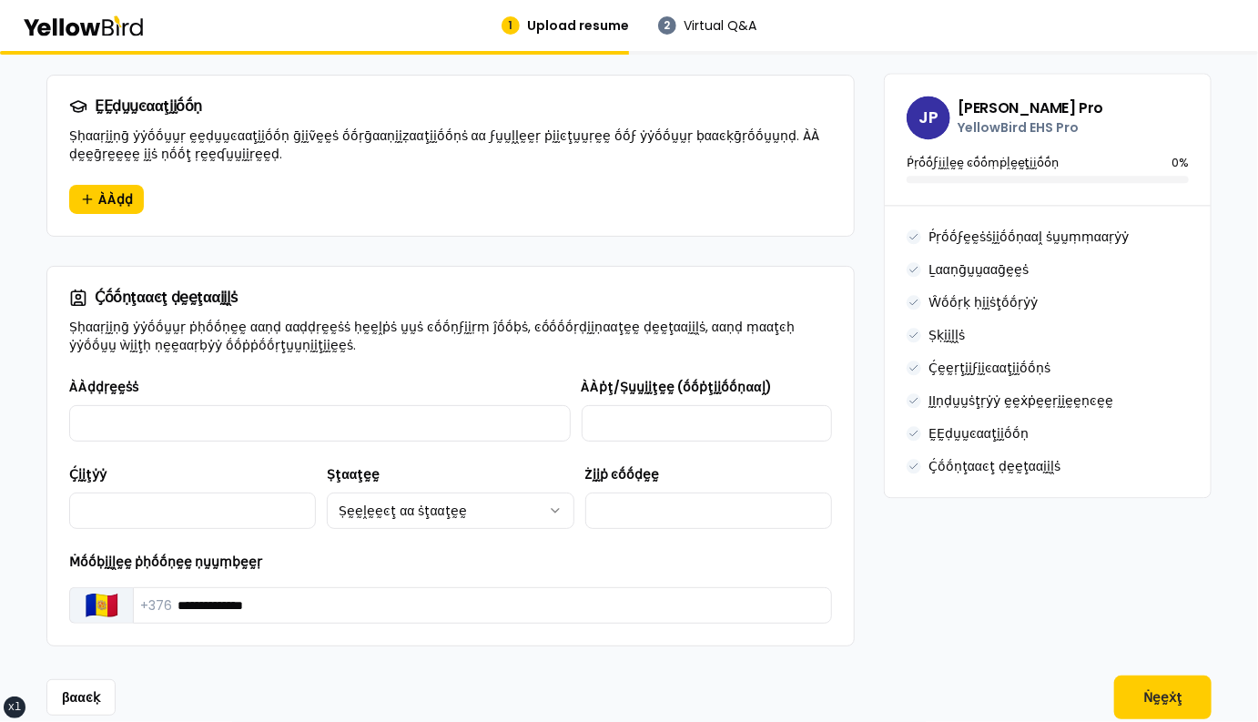
click at [102, 587] on button "🇦🇩" at bounding box center [101, 605] width 64 height 36
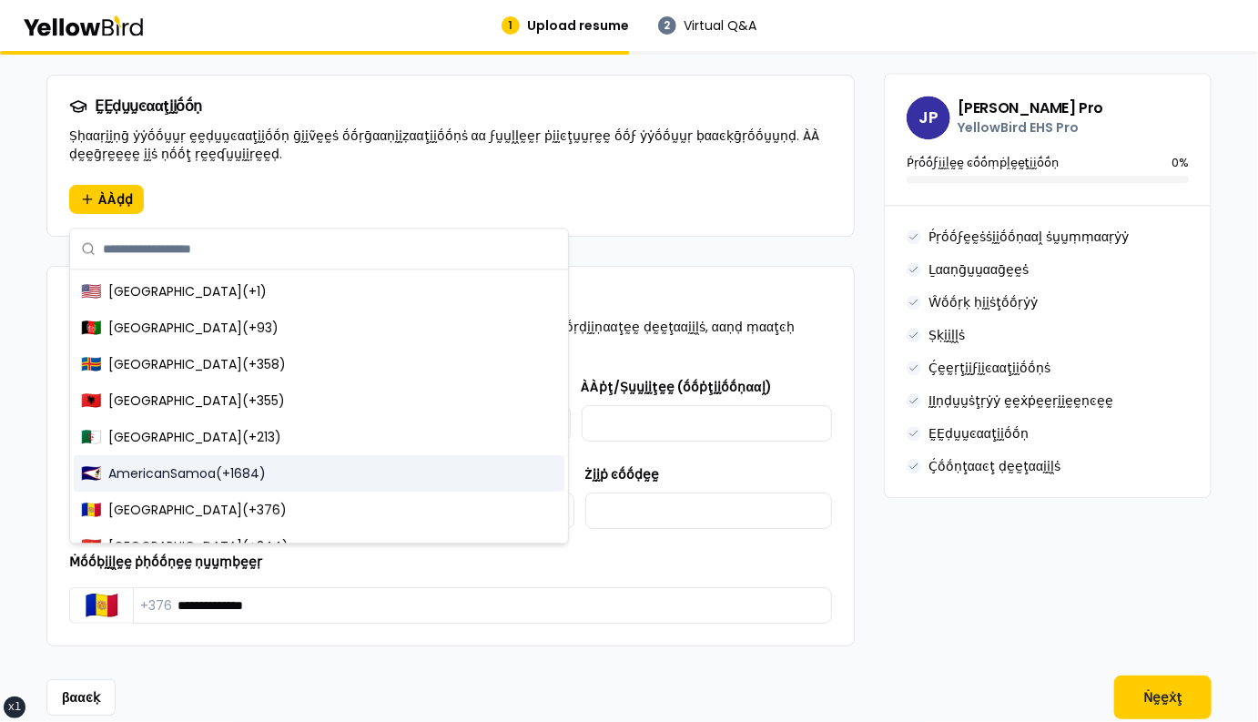
click at [159, 473] on span "AmericanSamoa ( +1684 )" at bounding box center [186, 473] width 157 height 18
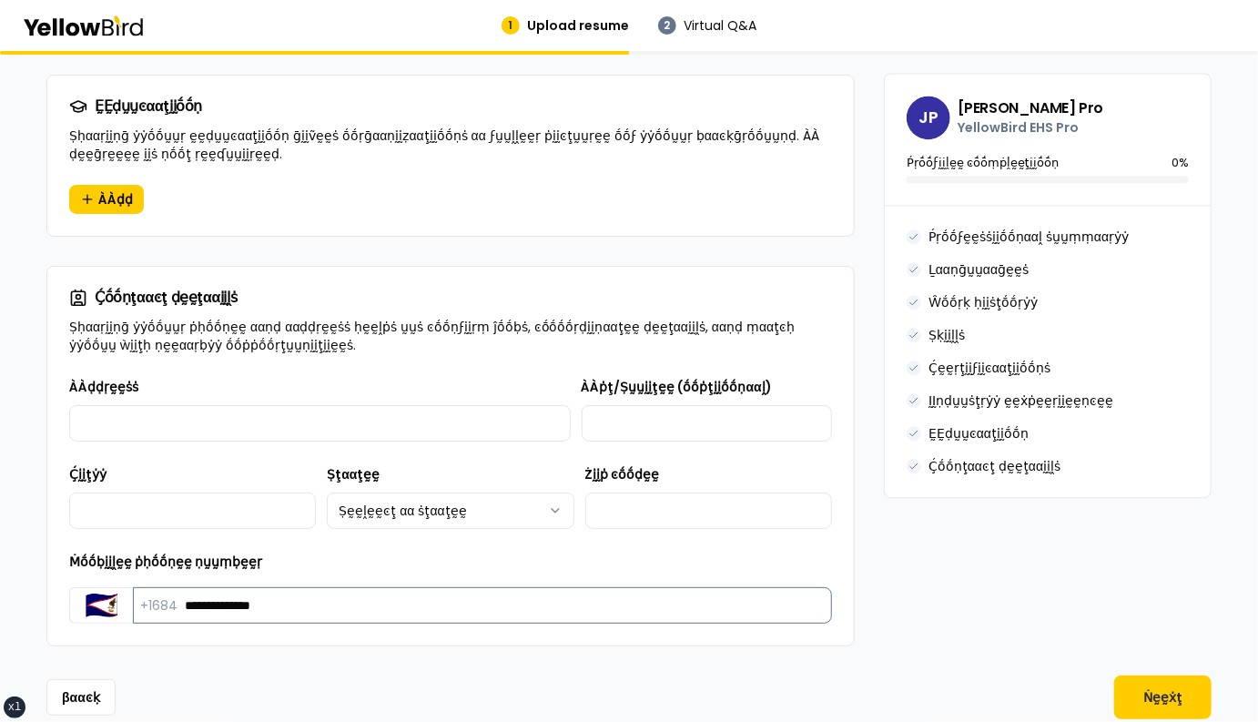
click at [221, 587] on input "**********" at bounding box center [482, 605] width 699 height 36
click at [275, 587] on input "**********" at bounding box center [482, 605] width 699 height 36
click at [284, 587] on input "**********" at bounding box center [482, 605] width 699 height 36
type input "**********"
click at [227, 591] on div "**********" at bounding box center [450, 510] width 806 height 269
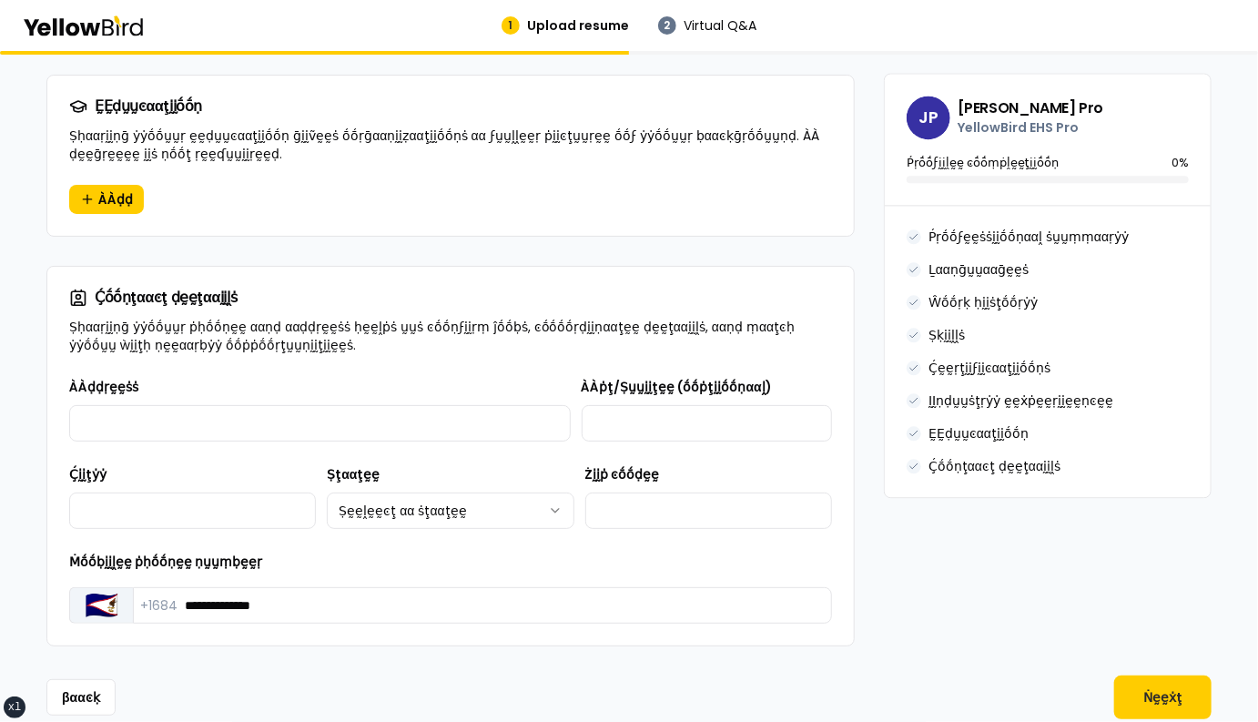
click at [98, 587] on button "🇦🇸" at bounding box center [101, 605] width 64 height 36
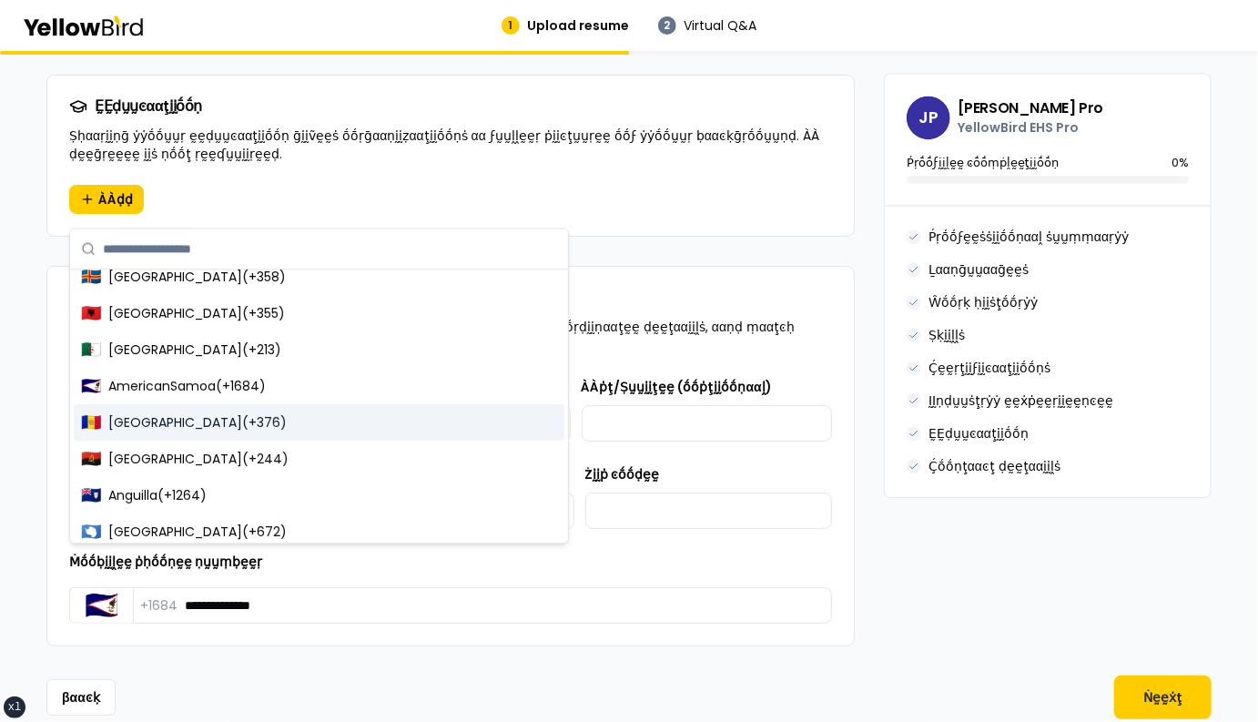
scroll to position [0, 0]
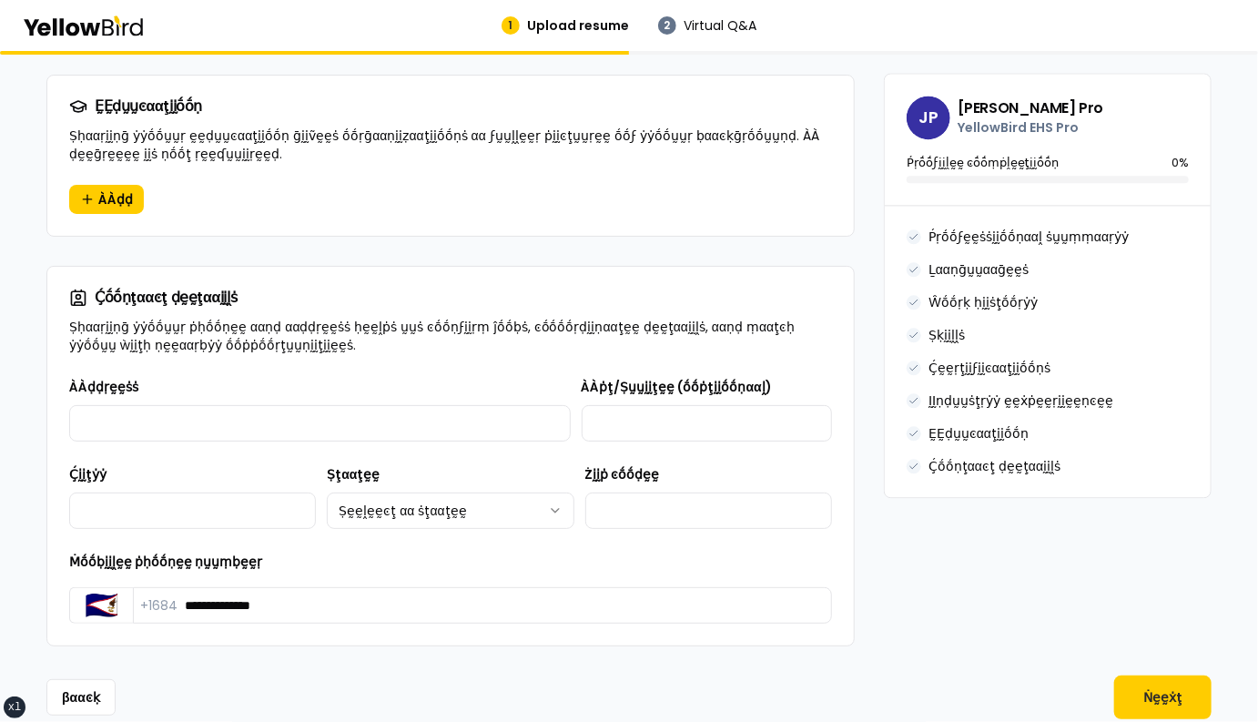
click at [50, 533] on div "**********" at bounding box center [450, 510] width 806 height 269
click at [59, 547] on div "**********" at bounding box center [450, 510] width 806 height 269
click at [99, 587] on button "🇦🇸" at bounding box center [101, 605] width 64 height 36
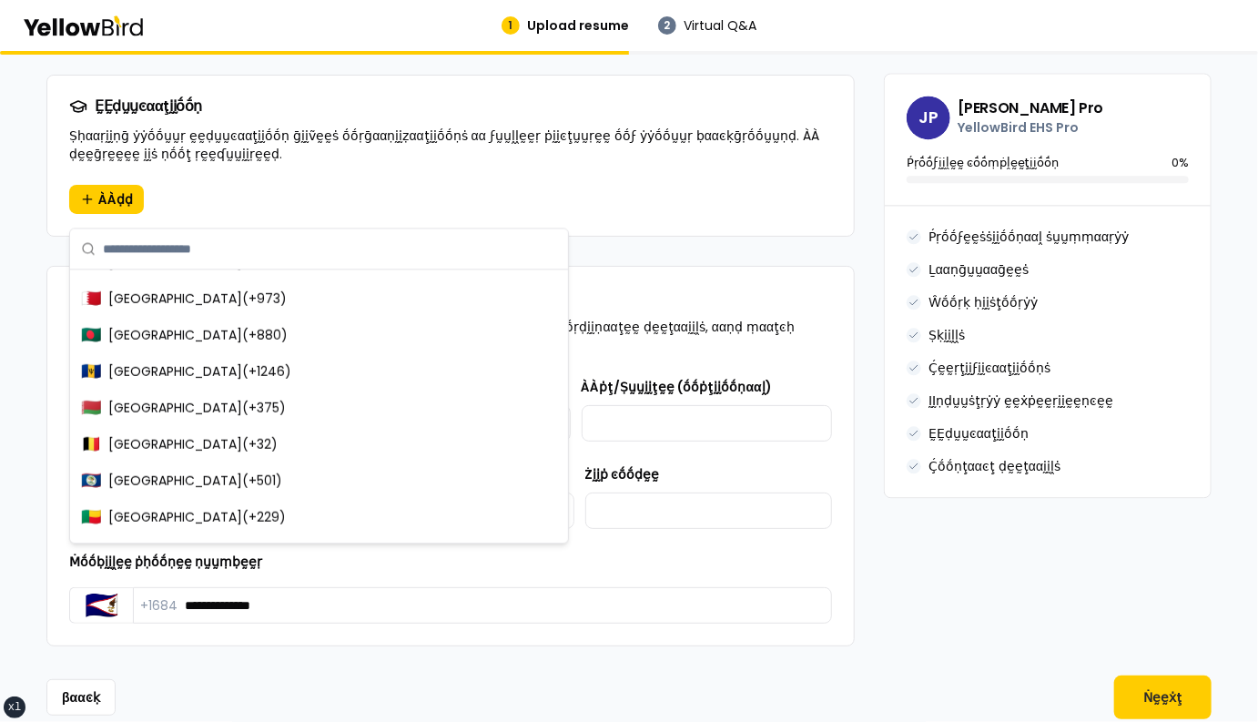
scroll to position [638, 0]
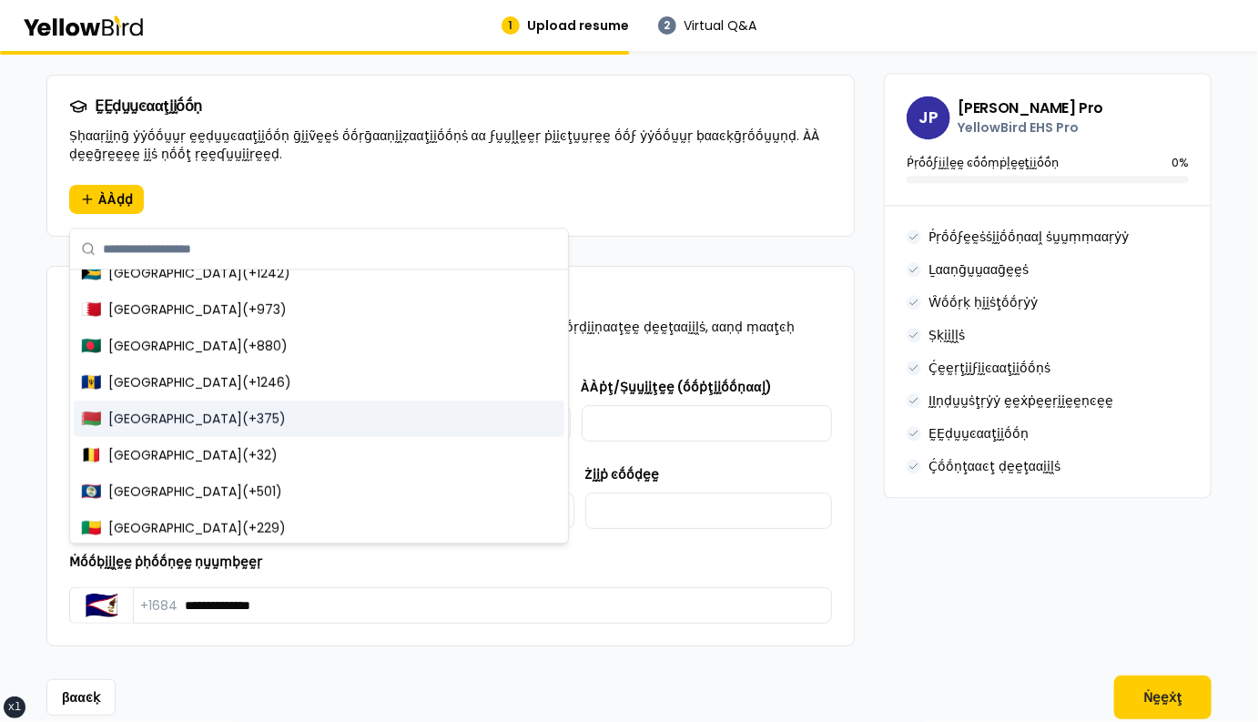
click at [195, 593] on div "**********" at bounding box center [450, 510] width 806 height 269
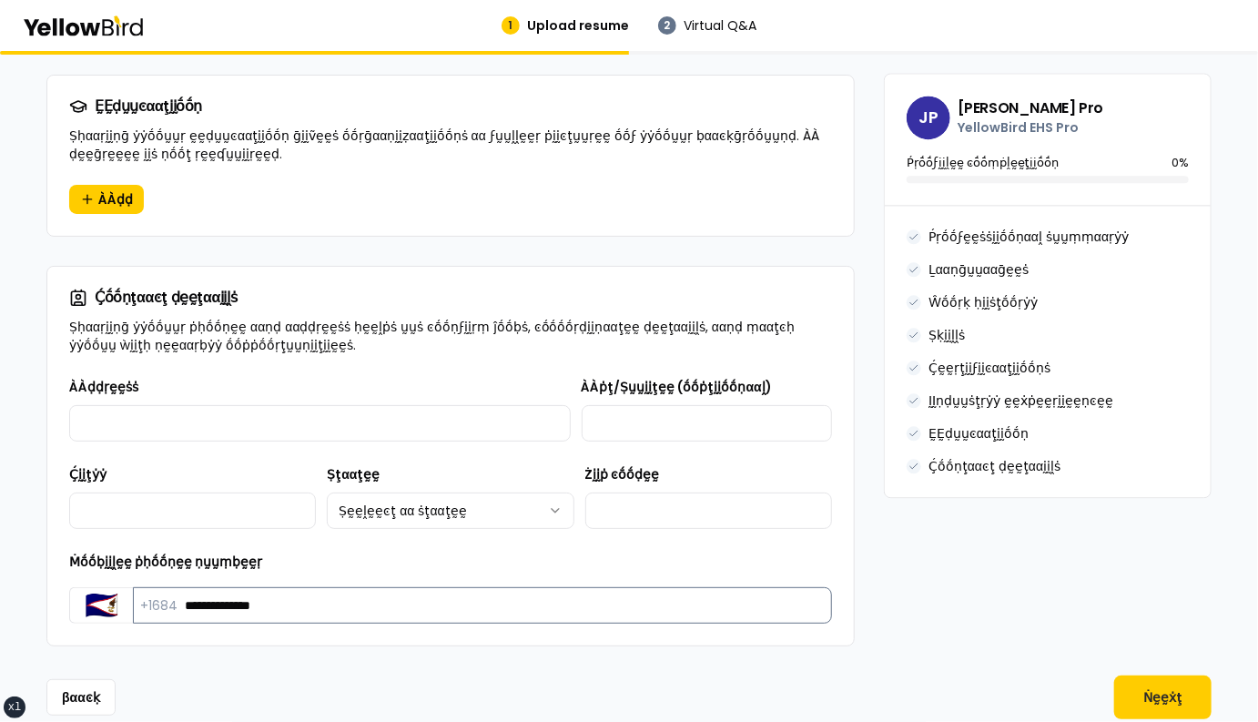
click at [311, 587] on input "**********" at bounding box center [482, 605] width 699 height 36
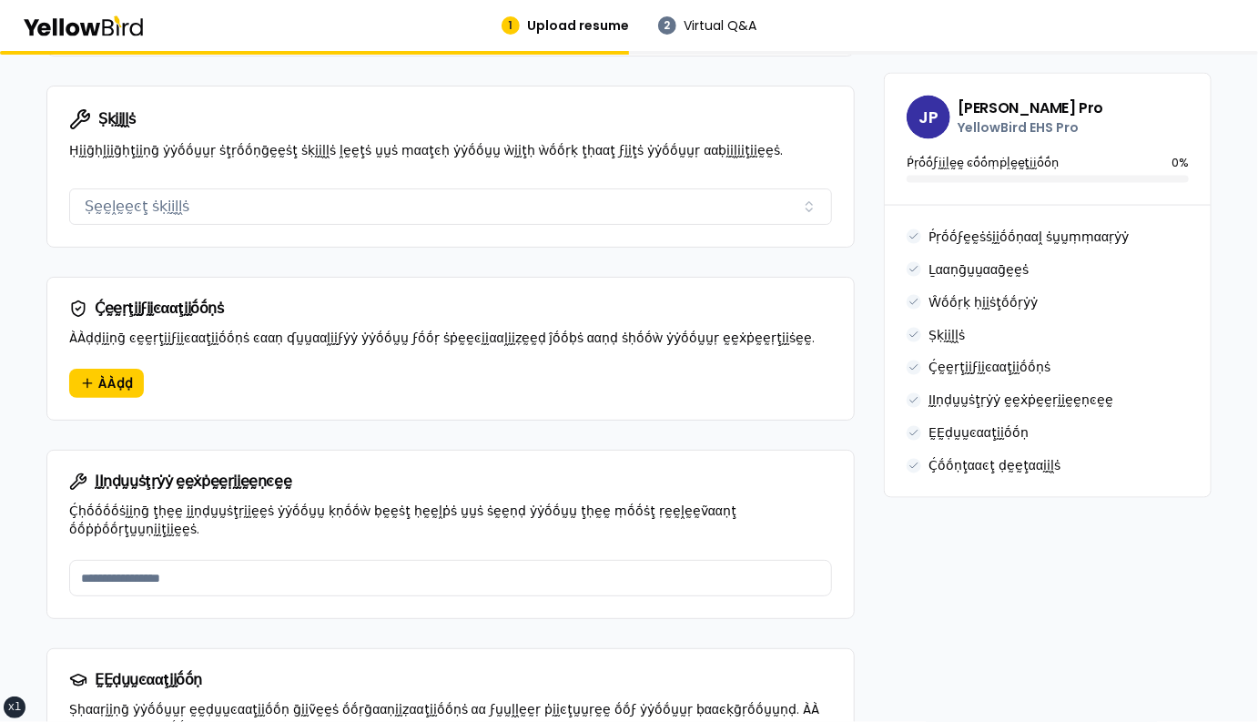
scroll to position [1795, 0]
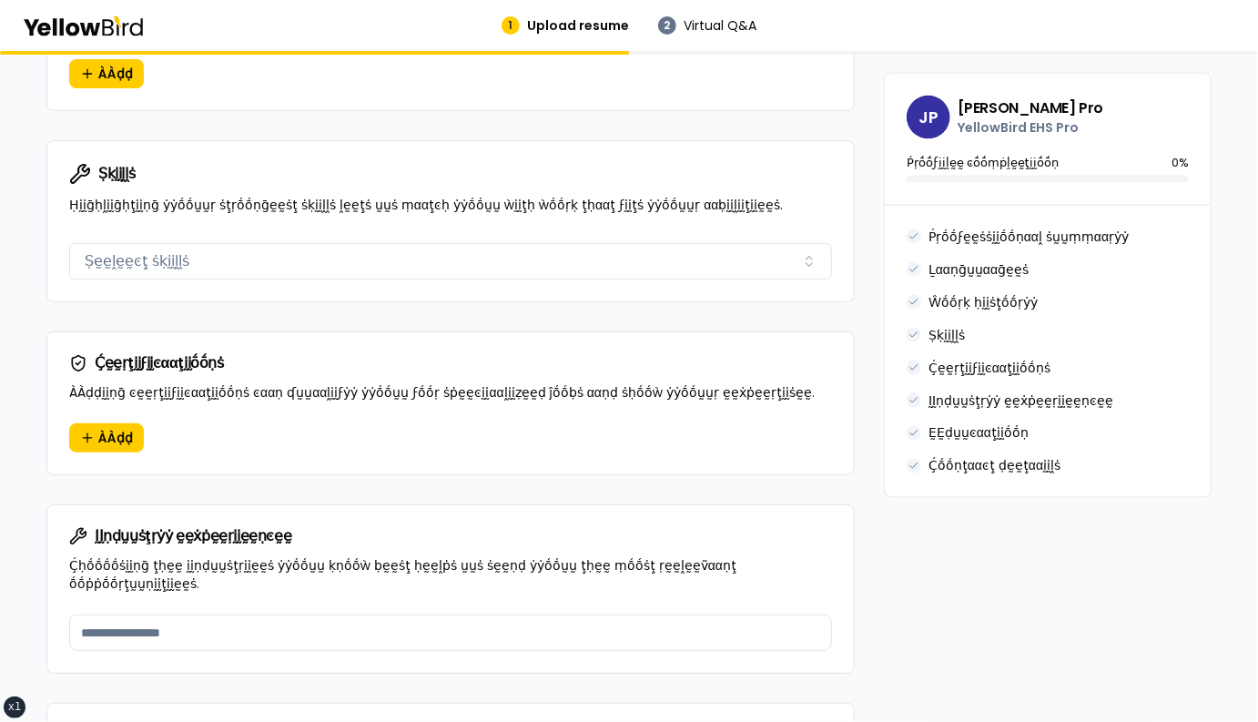
scroll to position [1173, 0]
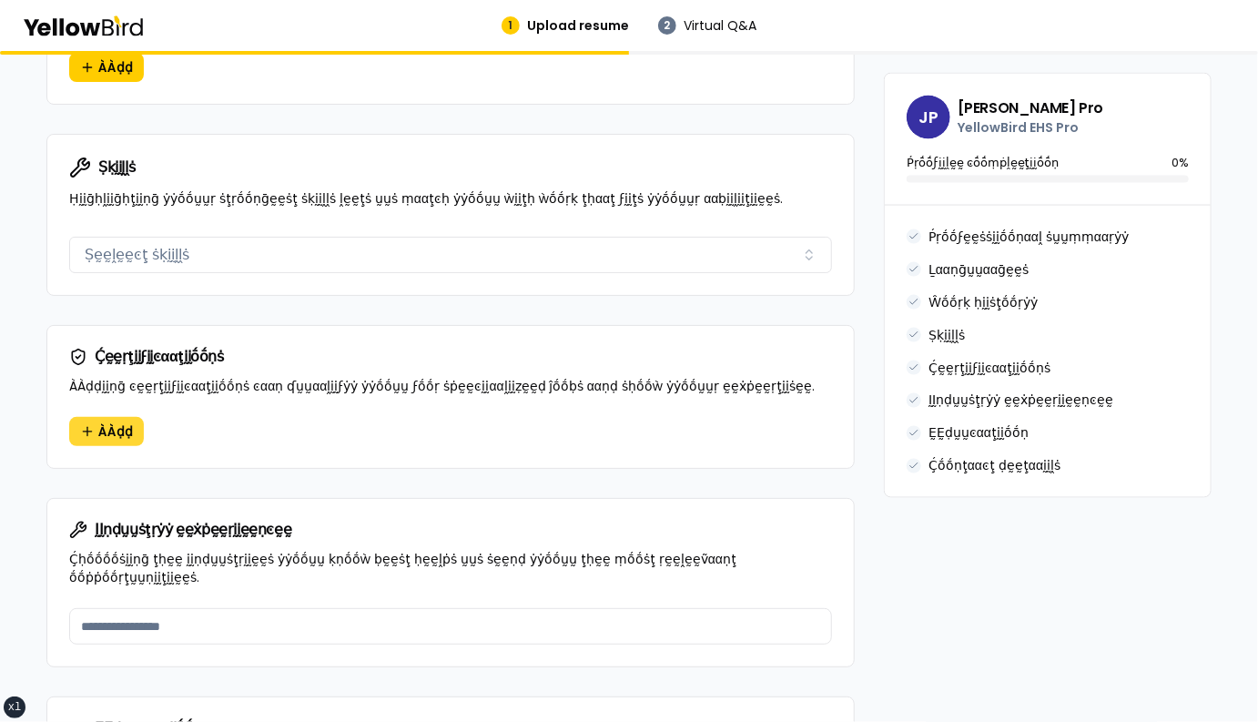
click at [100, 422] on span "ÀÀḍḍ" at bounding box center [115, 431] width 35 height 18
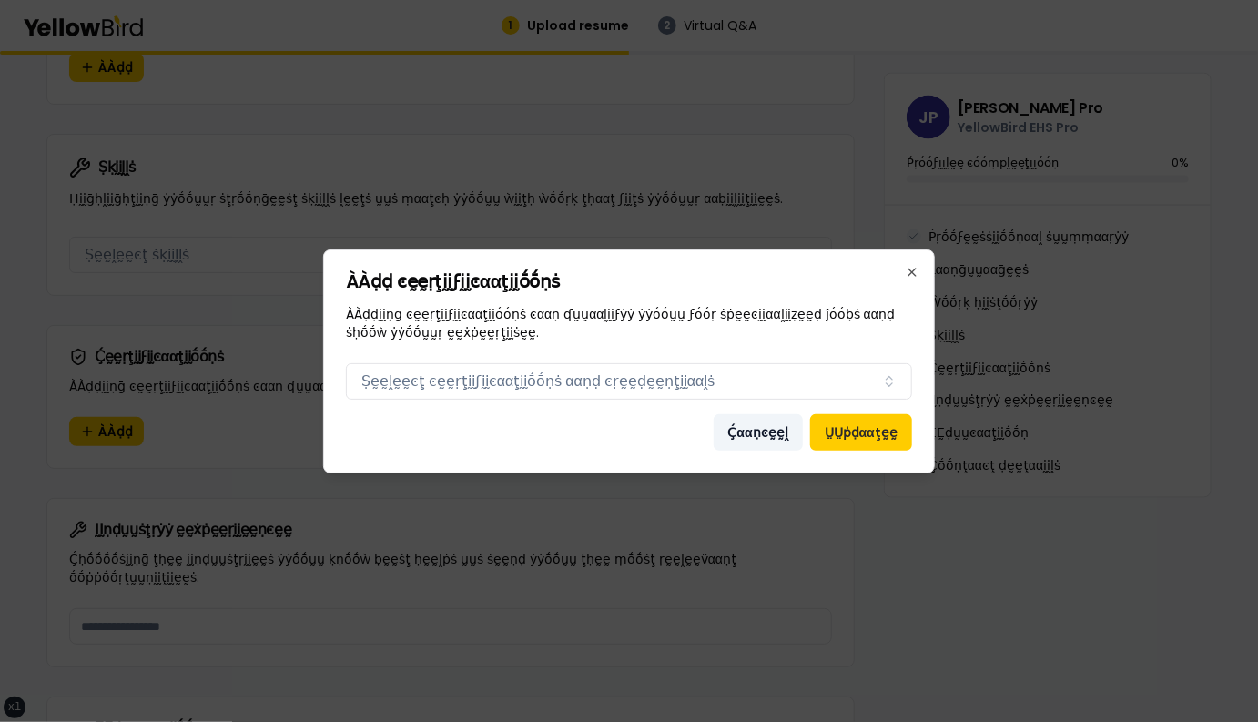
click at [768, 431] on button "Ḉααṇͼḛḛḽ" at bounding box center [757, 432] width 89 height 36
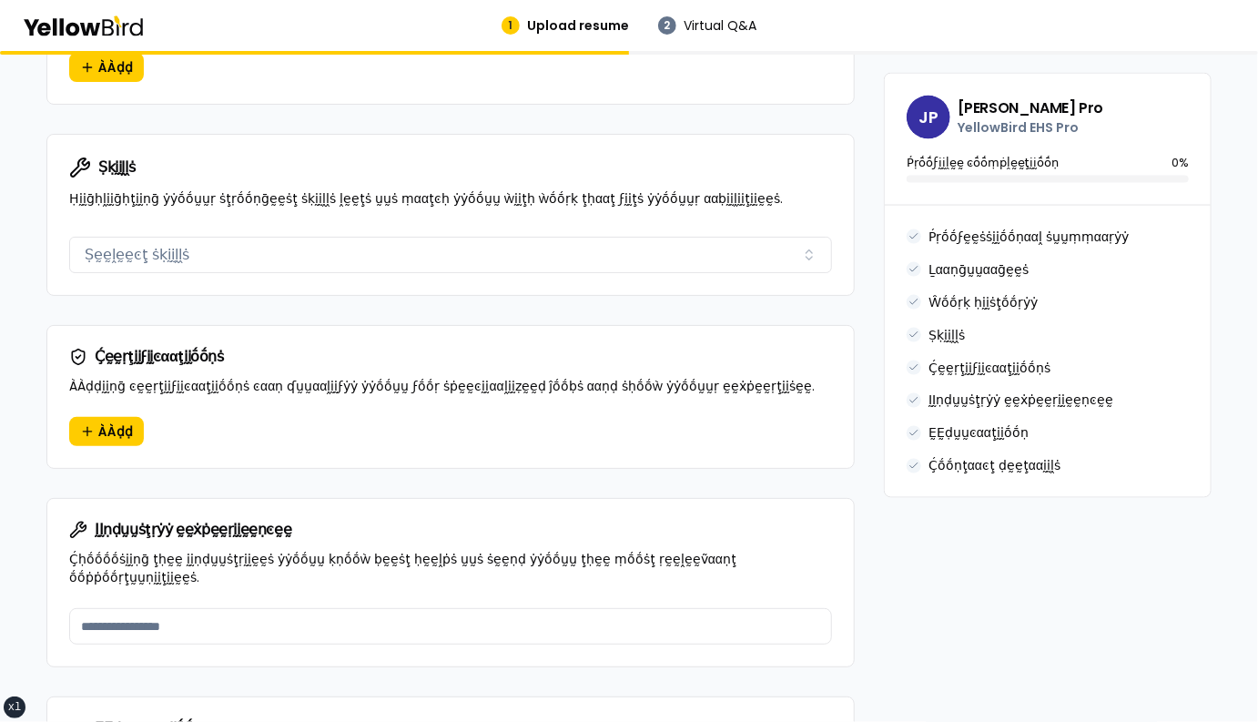
click at [636, 425] on div "ÀÀḍḍ" at bounding box center [450, 442] width 806 height 51
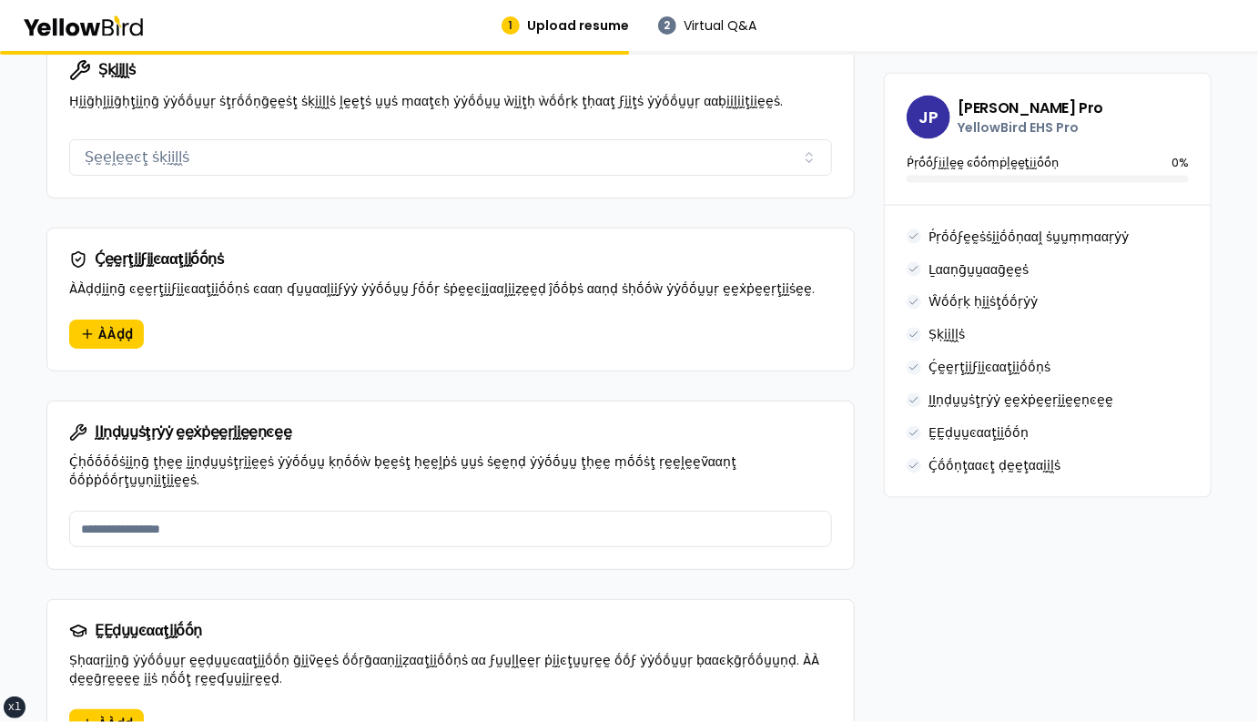
scroll to position [1279, 0]
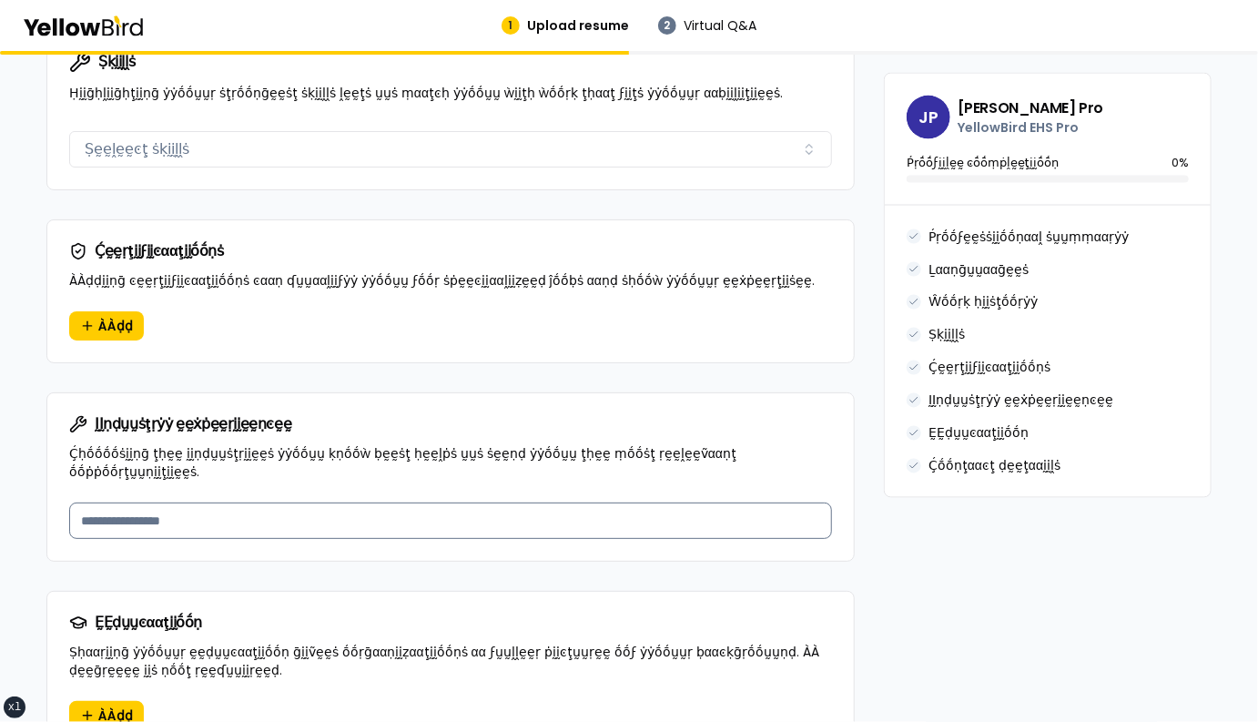
click at [349, 502] on input at bounding box center [450, 520] width 763 height 36
drag, startPoint x: 128, startPoint y: 428, endPoint x: 650, endPoint y: 416, distance: 521.6
click at [649, 416] on div "ḬḬṇḍṵṵṡţṛẏẏ ḛḛẋṗḛḛṛḭḭḛḛṇͼḛḛ Ḉḥṓṓṓṓṡḭḭṇḡ ţḥḛḛ ḭḭṇḍṵṵṡţṛḭḭḛḛṡ ẏẏṓṓṵṵ ḳṇṓṓẁ ḅḛḛṡţ …" at bounding box center [450, 447] width 806 height 109
click at [668, 444] on p "Ḉḥṓṓṓṓṡḭḭṇḡ ţḥḛḛ ḭḭṇḍṵṵṡţṛḭḭḛḛṡ ẏẏṓṓṵṵ ḳṇṓṓẁ ḅḛḛṡţ ḥḛḛḽṗṡ ṵṵṡ ṡḛḛṇḍ ẏẏṓṓṵṵ ţḥḛḛ…" at bounding box center [450, 462] width 763 height 36
click at [797, 444] on p "Ḉḥṓṓṓṓṡḭḭṇḡ ţḥḛḛ ḭḭṇḍṵṵṡţṛḭḭḛḛṡ ẏẏṓṓṵṵ ḳṇṓṓẁ ḅḛḛṡţ ḥḛḛḽṗṡ ṵṵṡ ṡḛḛṇḍ ẏẏṓṓṵṵ ţḥḛḛ…" at bounding box center [450, 462] width 763 height 36
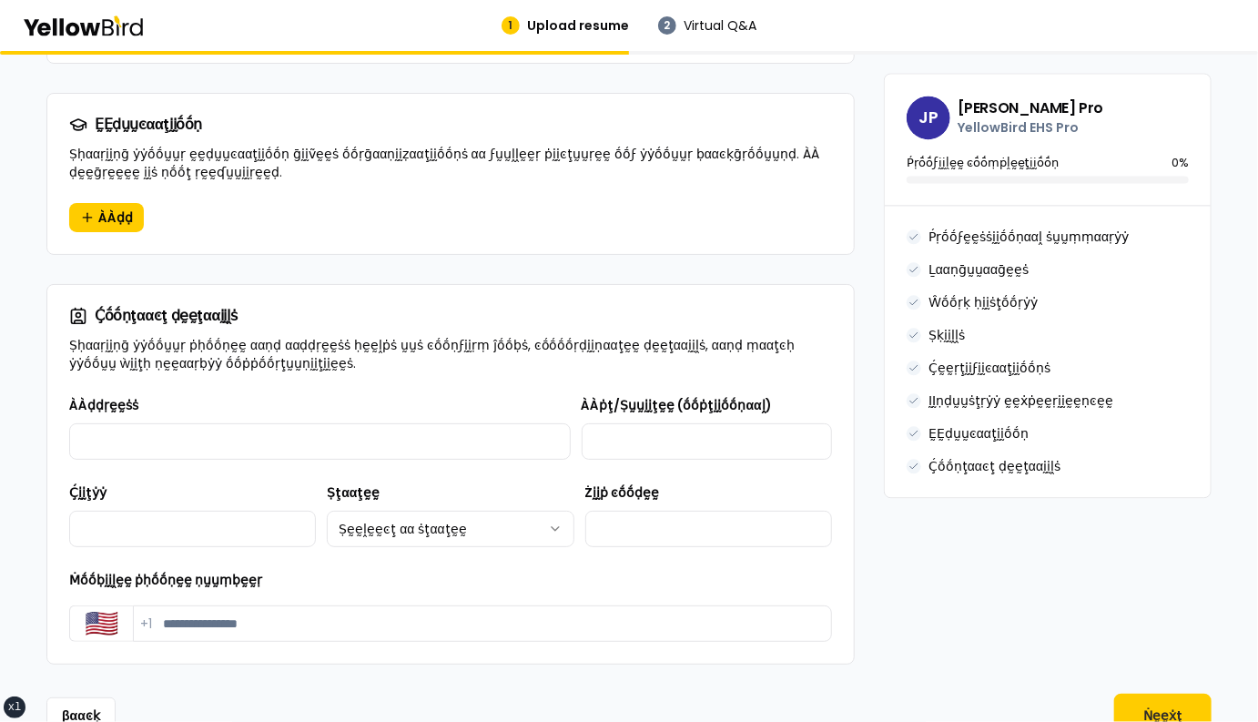
scroll to position [1795, 0]
